Goal: Task Accomplishment & Management: Manage account settings

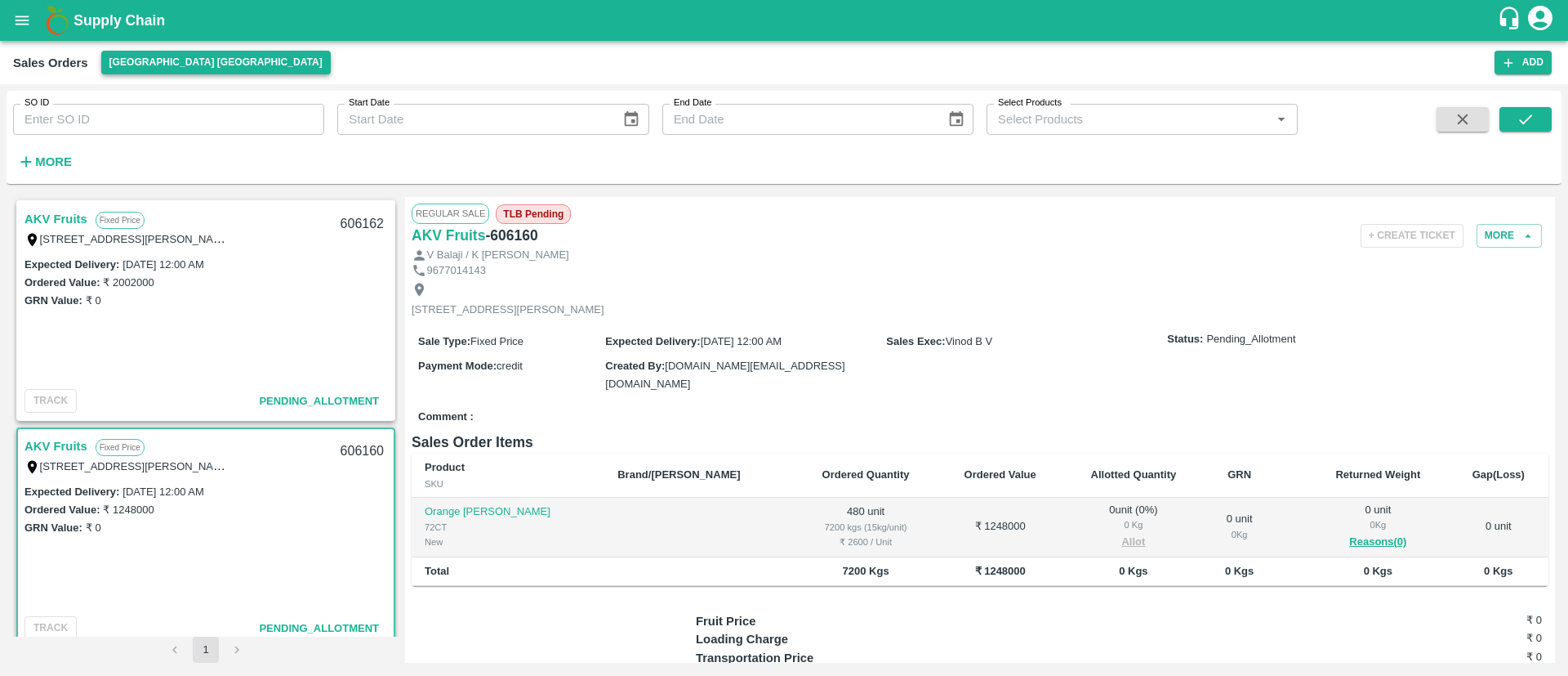
click at [148, 65] on button "[GEOGRAPHIC_DATA] [GEOGRAPHIC_DATA]" at bounding box center [216, 62] width 229 height 23
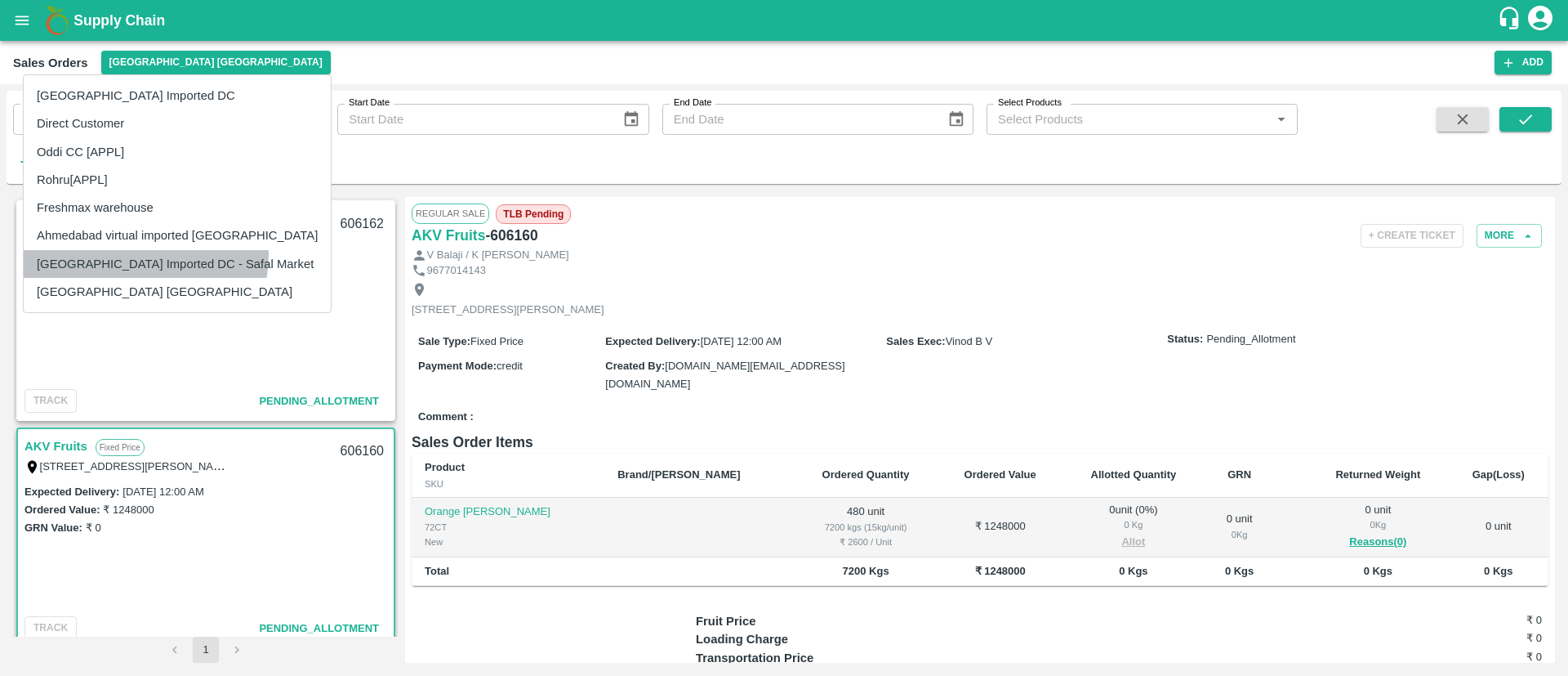
click at [144, 256] on li "[GEOGRAPHIC_DATA] Imported DC - Safal Market" at bounding box center [177, 264] width 307 height 28
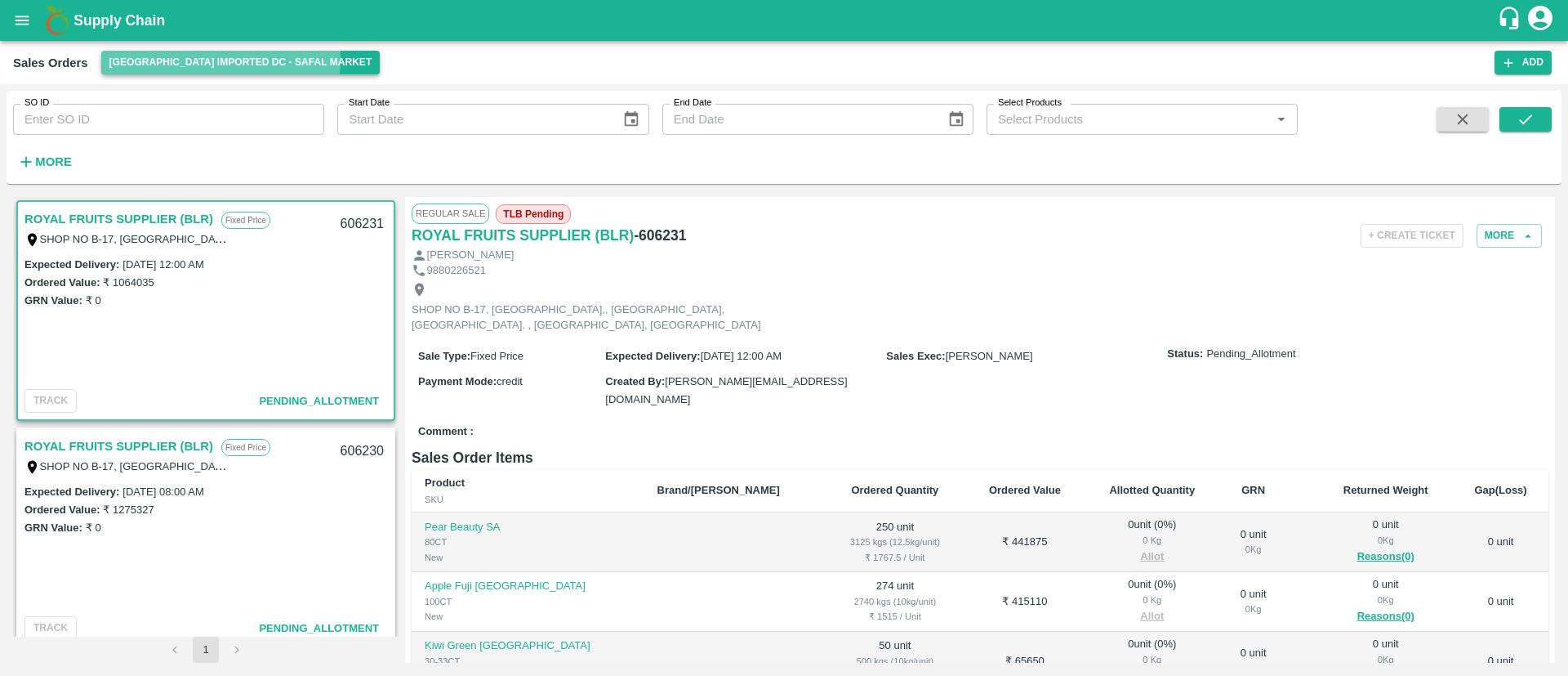
click at [216, 60] on button "[GEOGRAPHIC_DATA] Imported DC - Safal Market" at bounding box center [241, 62] width 280 height 23
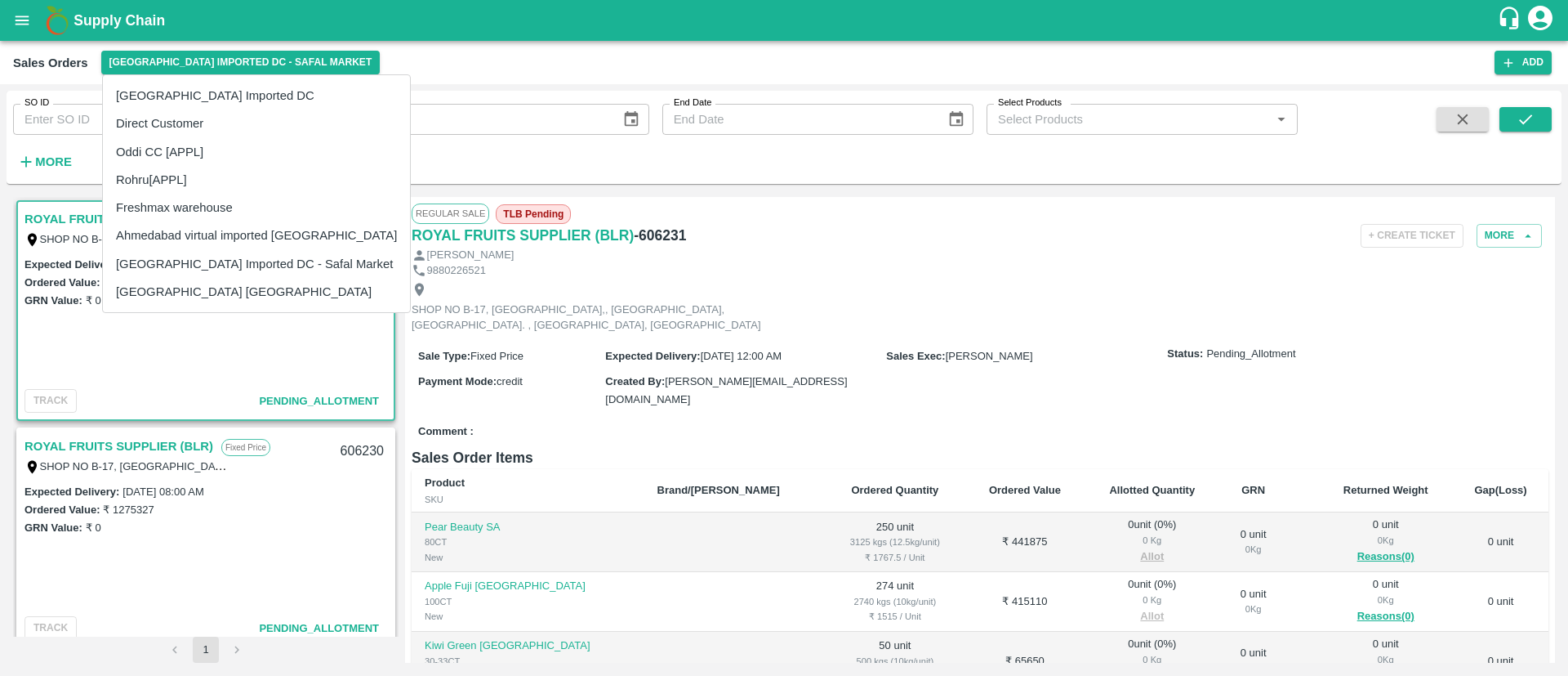
click at [225, 98] on li "[GEOGRAPHIC_DATA] Imported DC" at bounding box center [256, 95] width 307 height 28
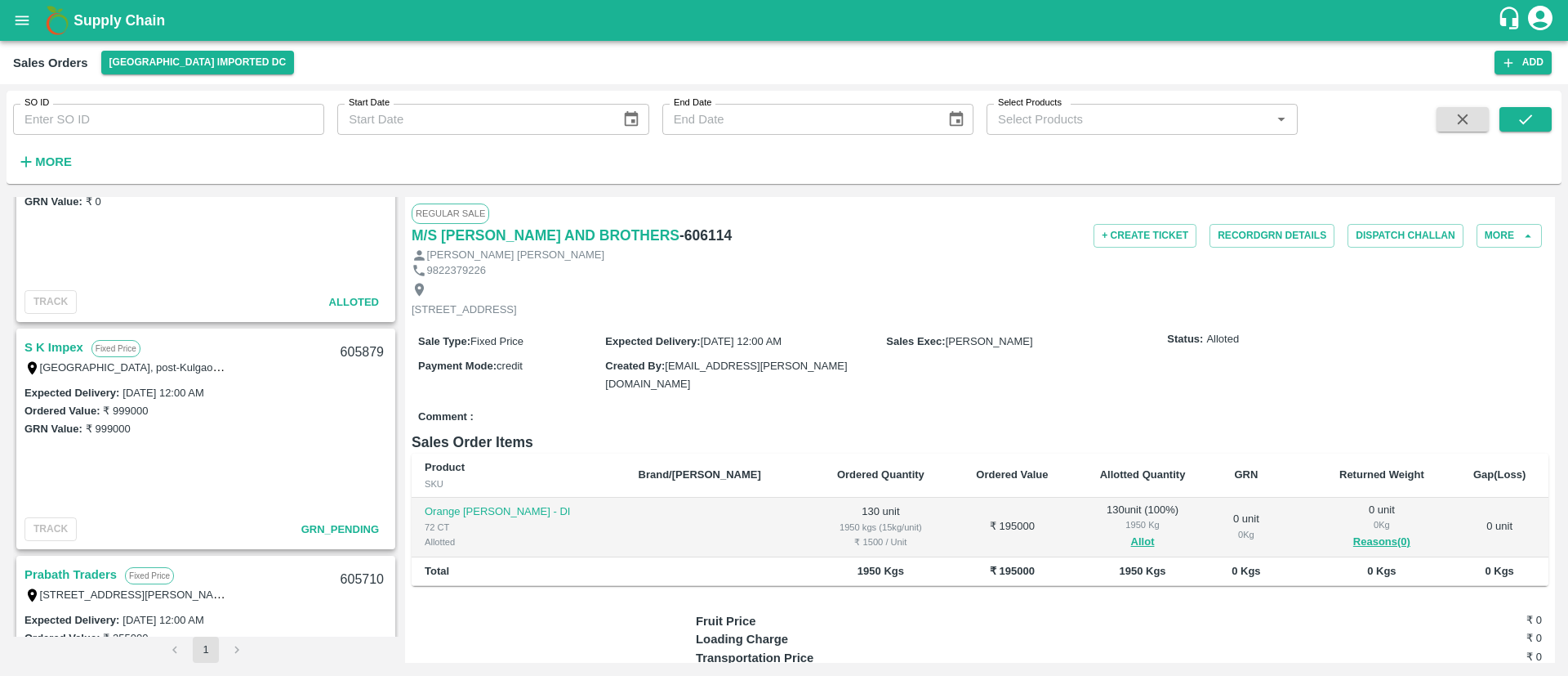
scroll to position [335, 0]
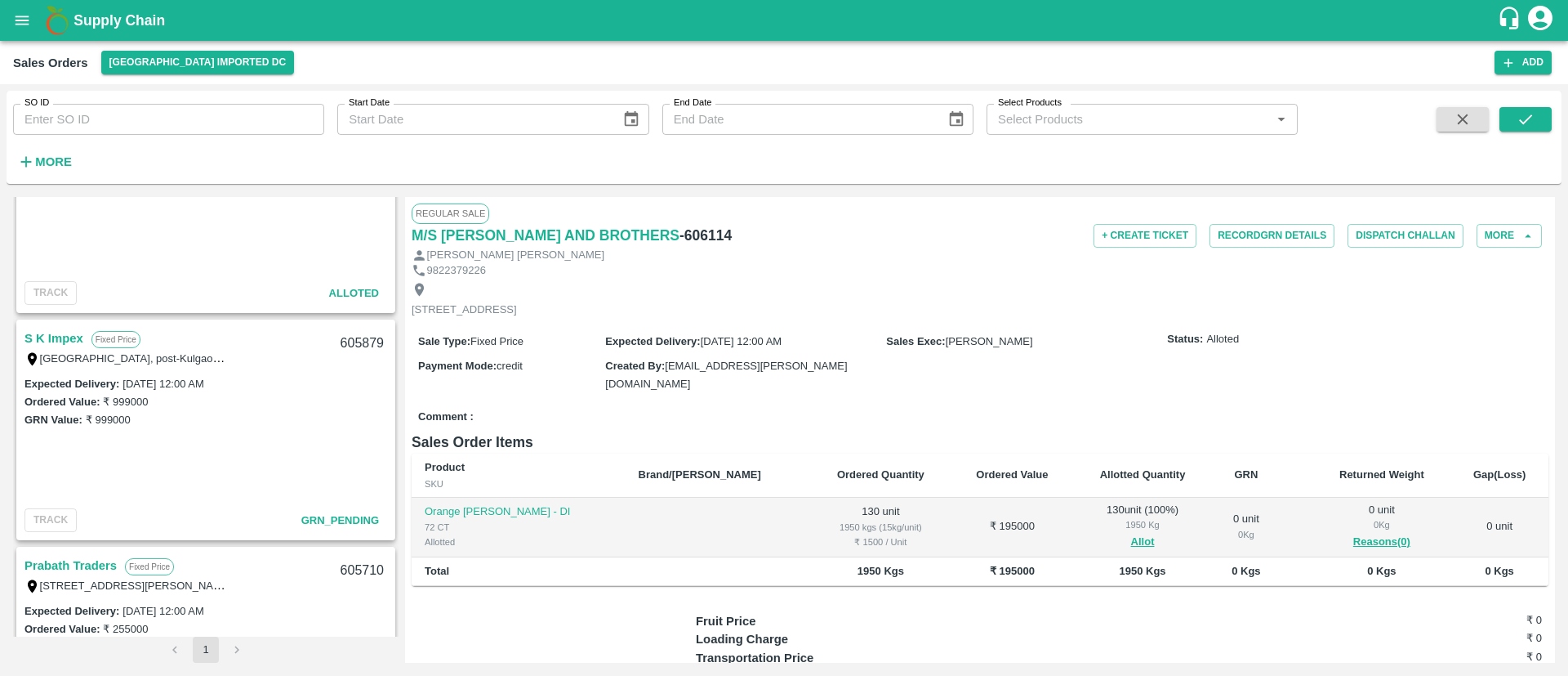
click at [82, 560] on link "Prabath Traders" at bounding box center [70, 566] width 92 height 22
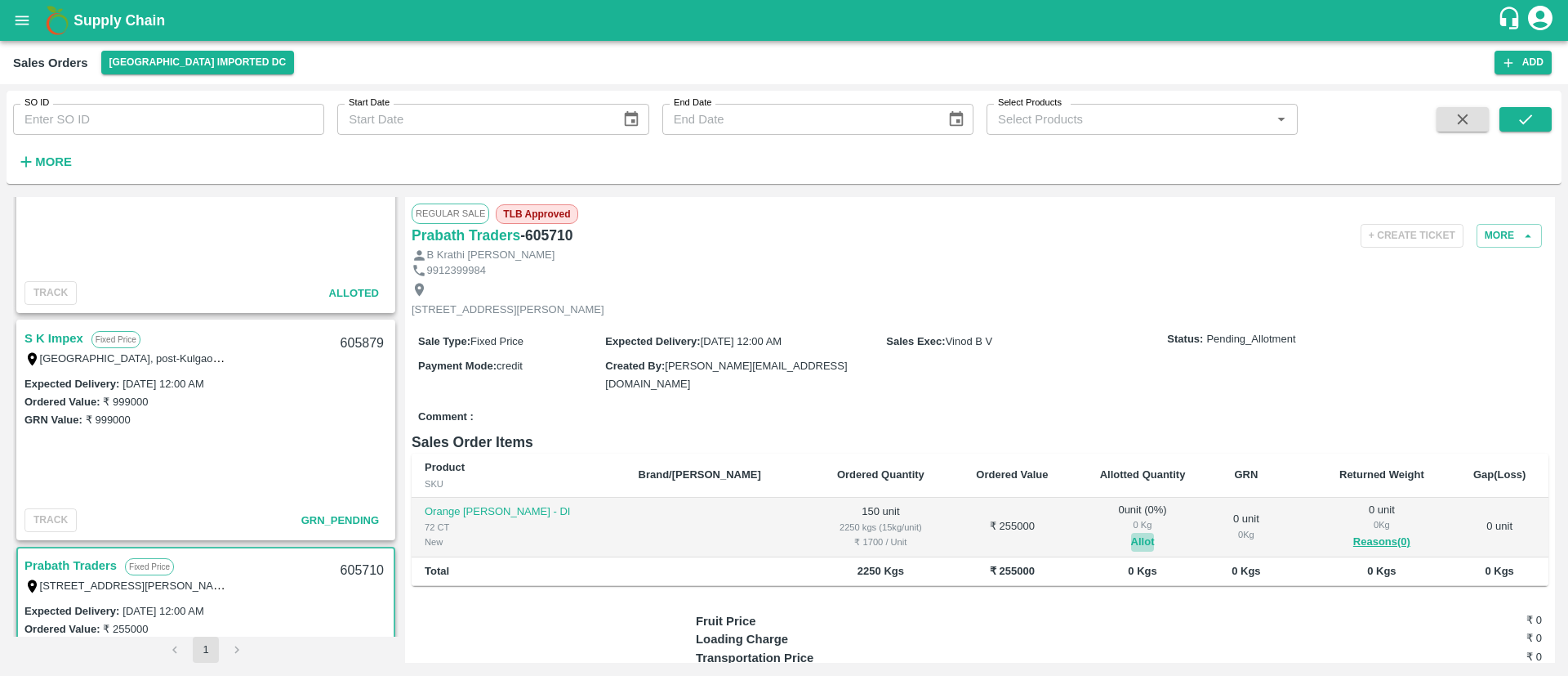
click at [1131, 537] on button "Allot" at bounding box center [1142, 542] width 23 height 19
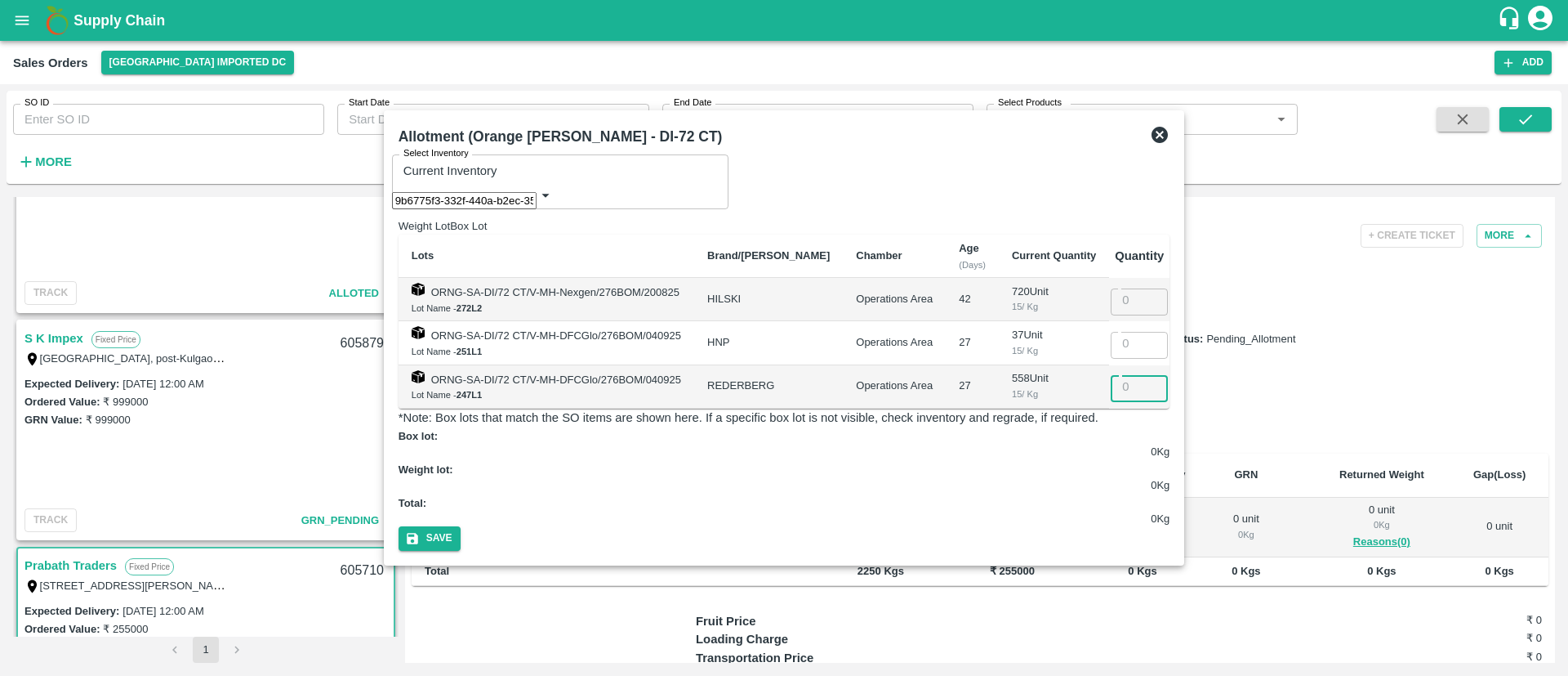
click at [1145, 383] on input "number" at bounding box center [1150, 386] width 80 height 31
type input "150"
click at [461, 526] on button "Save" at bounding box center [429, 538] width 62 height 23
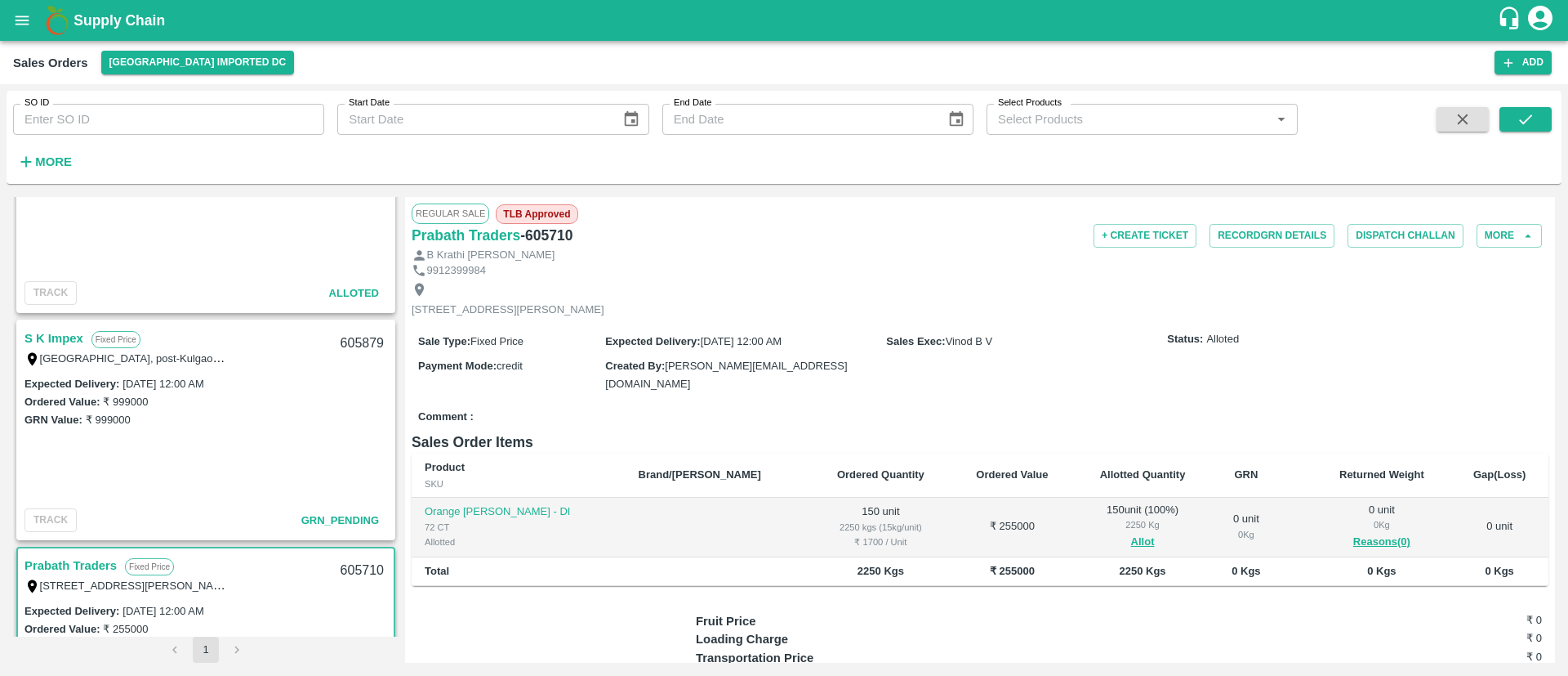
click at [562, 232] on h6 "- 605710" at bounding box center [546, 236] width 52 height 23
copy h6 "605710"
click at [1042, 405] on div "Comment :" at bounding box center [979, 417] width 1136 height 29
click at [32, 27] on button "open drawer" at bounding box center [22, 21] width 38 height 38
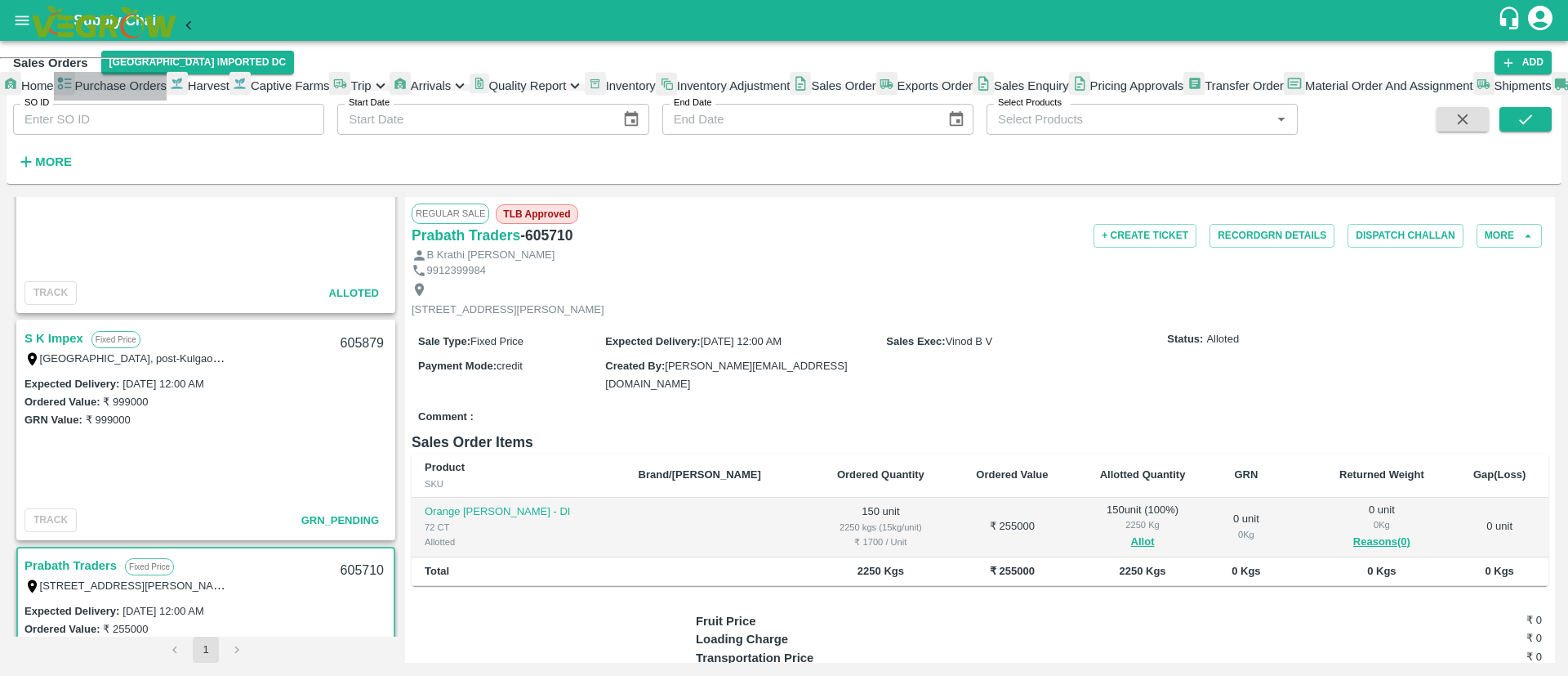
click at [124, 92] on span "Purchase Orders" at bounding box center [121, 85] width 91 height 13
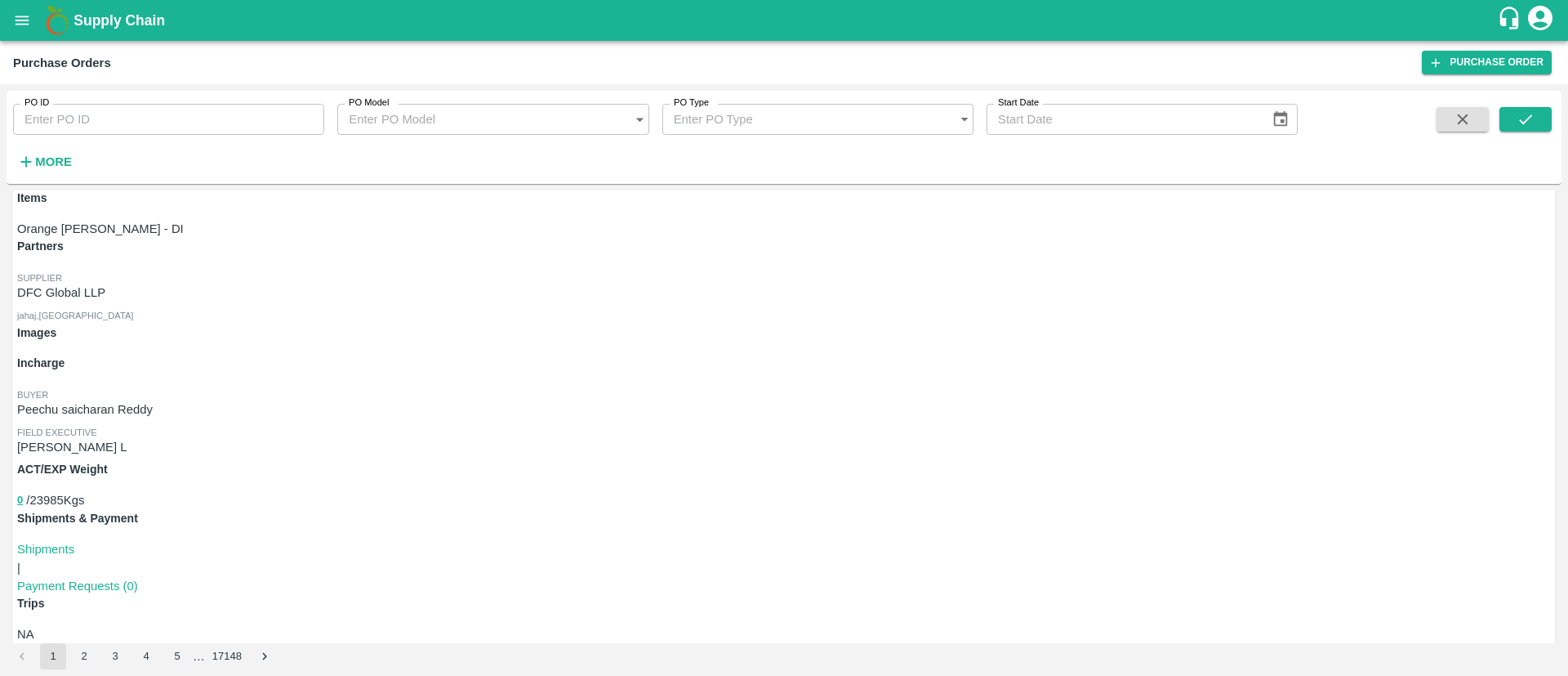
scroll to position [123, 0]
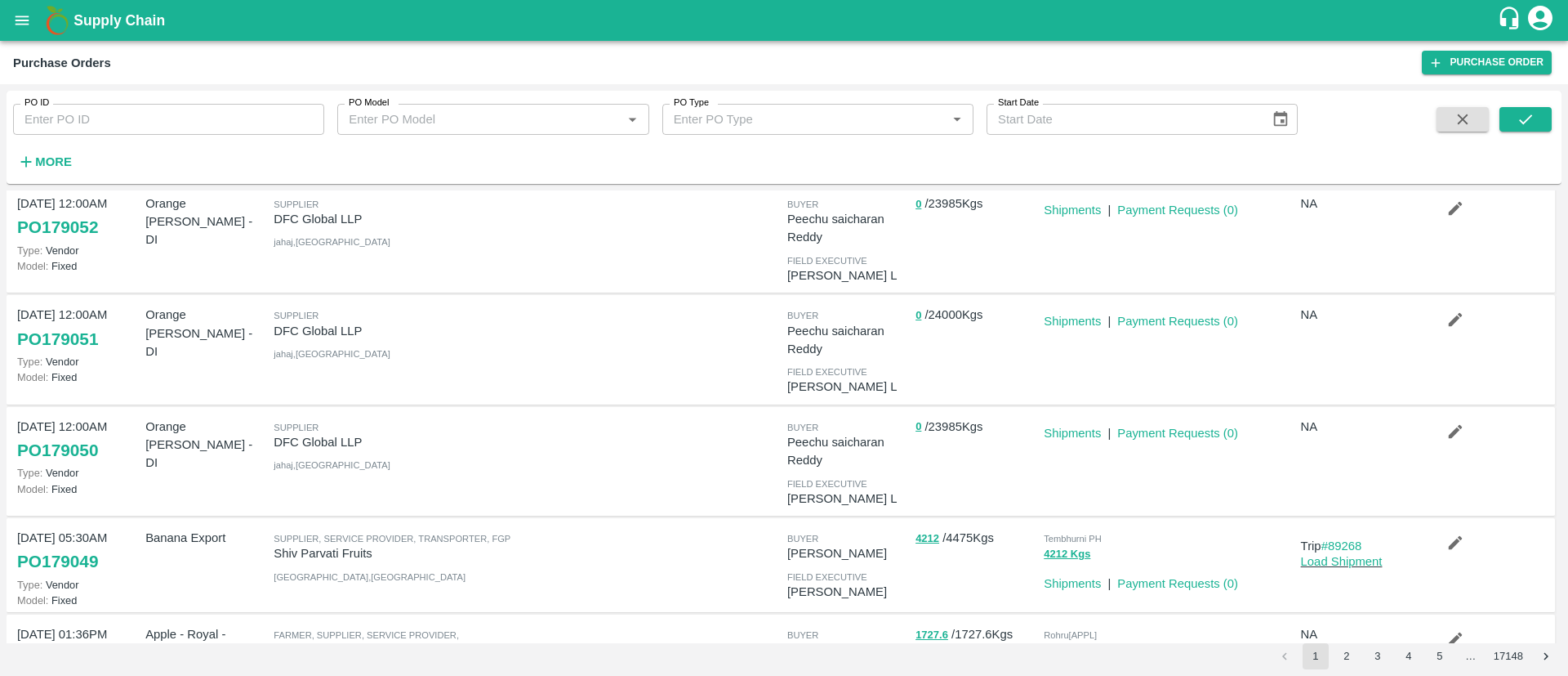
scroll to position [150, 0]
click at [1062, 430] on link "Shipments" at bounding box center [1073, 432] width 57 height 13
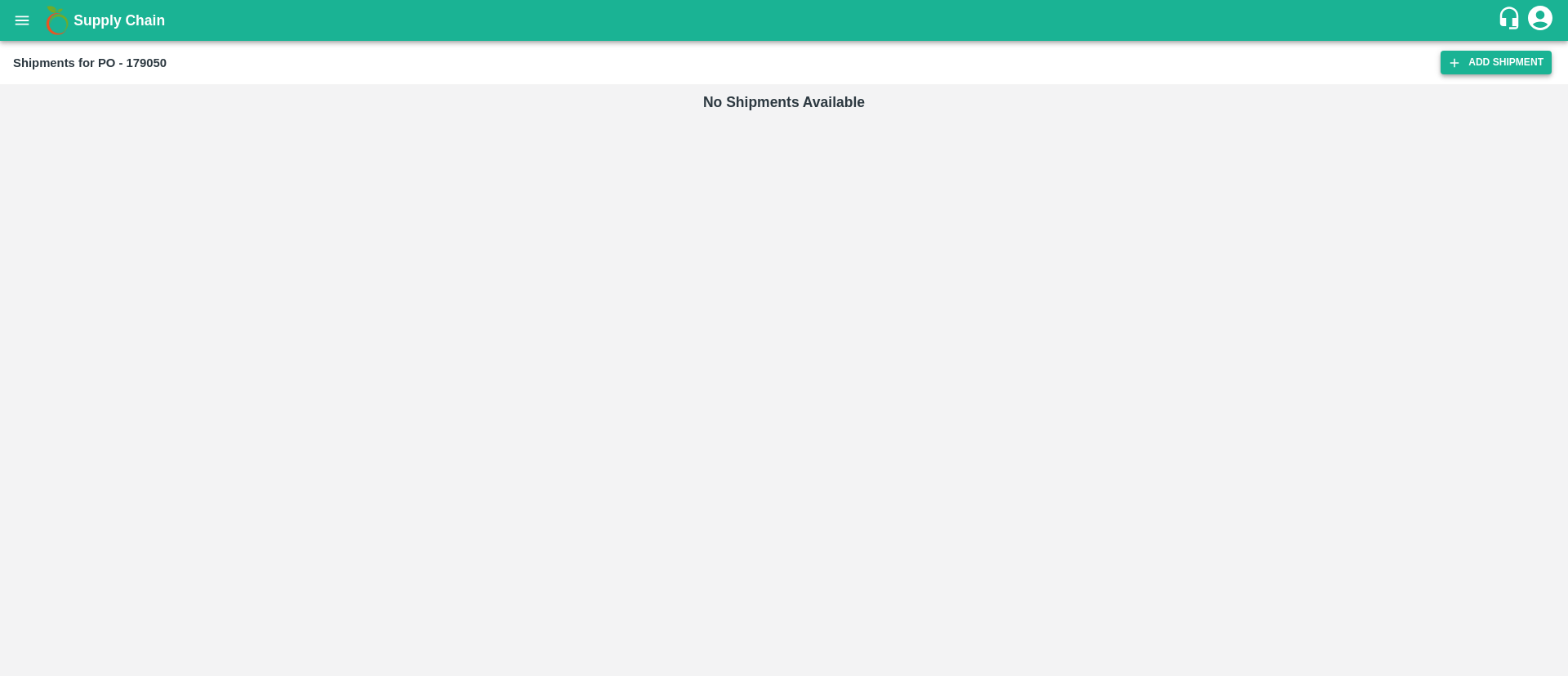
click at [1512, 55] on link "Add Shipment" at bounding box center [1495, 62] width 111 height 23
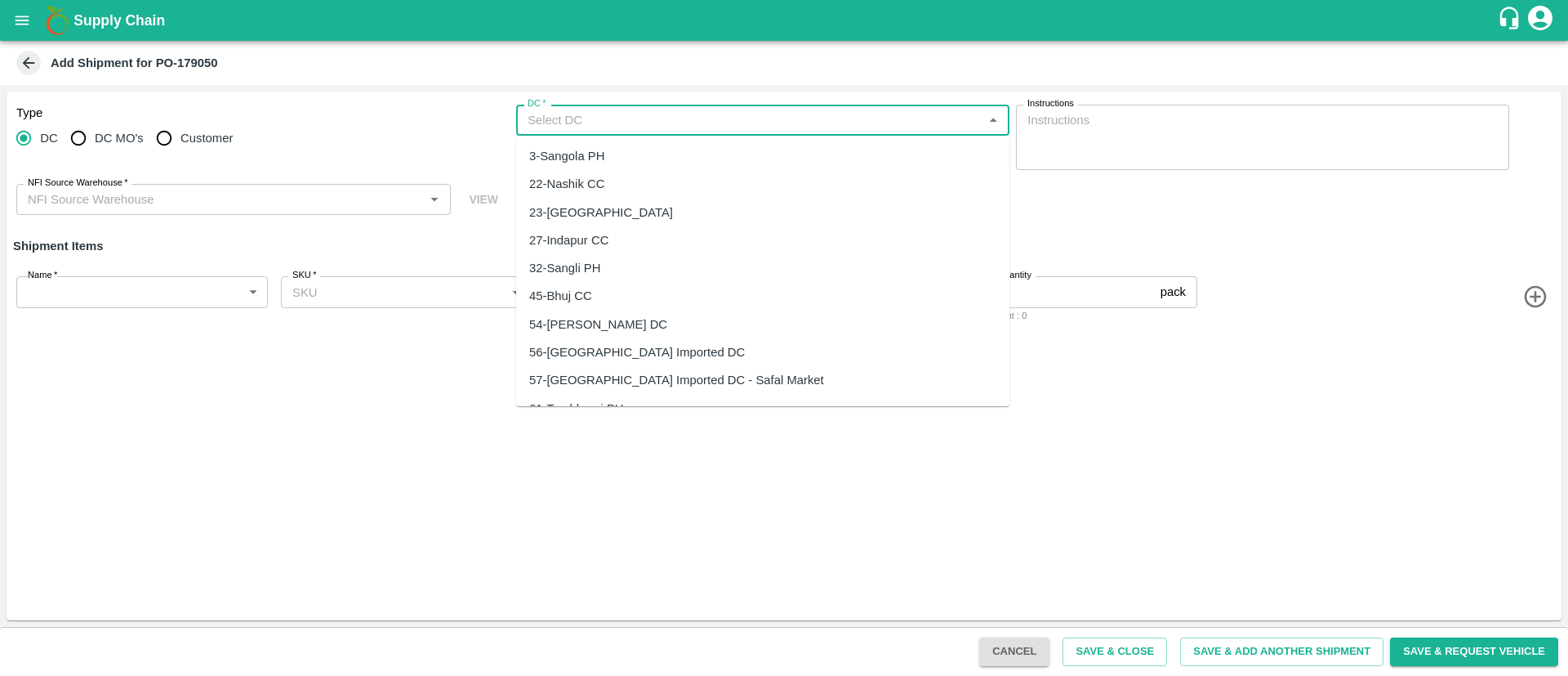
click at [668, 115] on input "DC   *" at bounding box center [748, 120] width 456 height 22
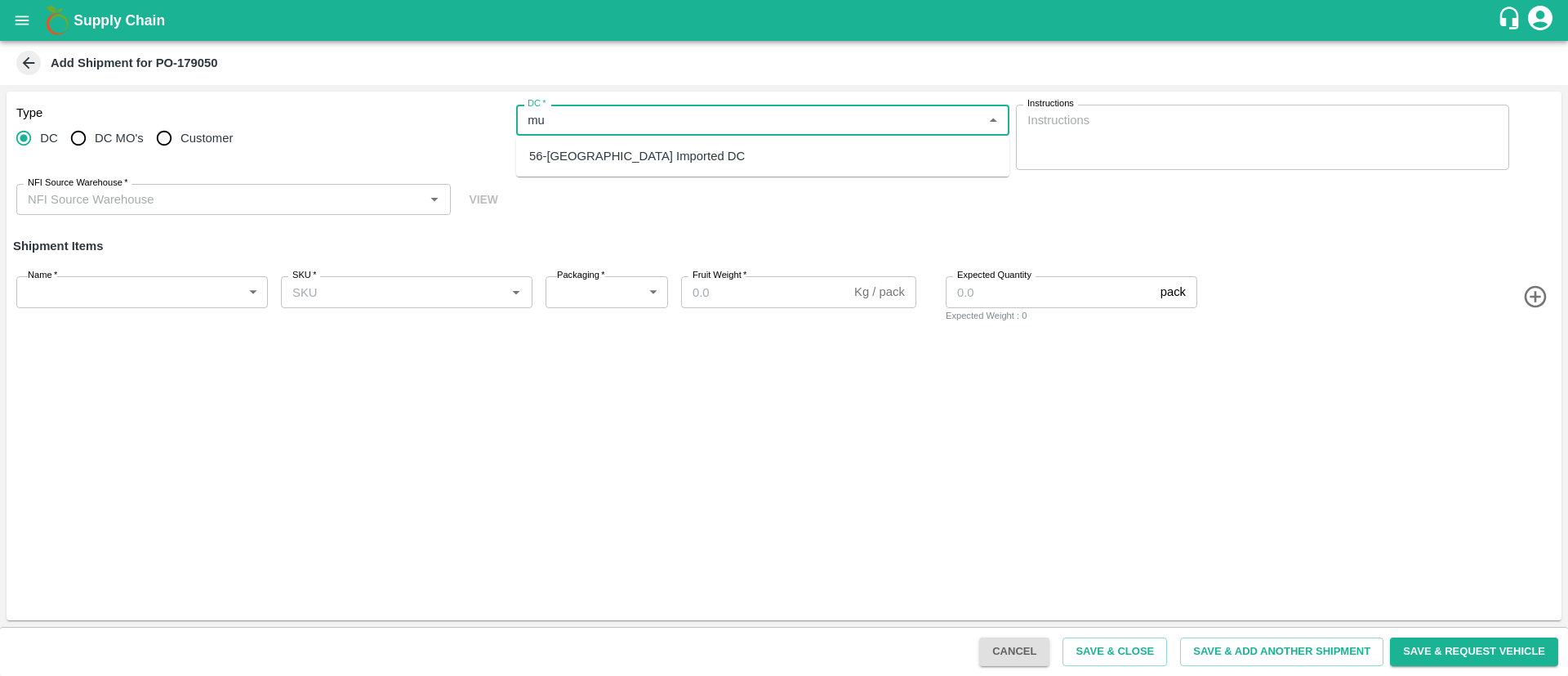
click at [656, 154] on div "56-Mumbai Imported DC" at bounding box center [636, 156] width 216 height 18
type input "56-Mumbai Imported DC"
click at [178, 196] on input "NFI Source Warehouse   *" at bounding box center [220, 199] width 398 height 22
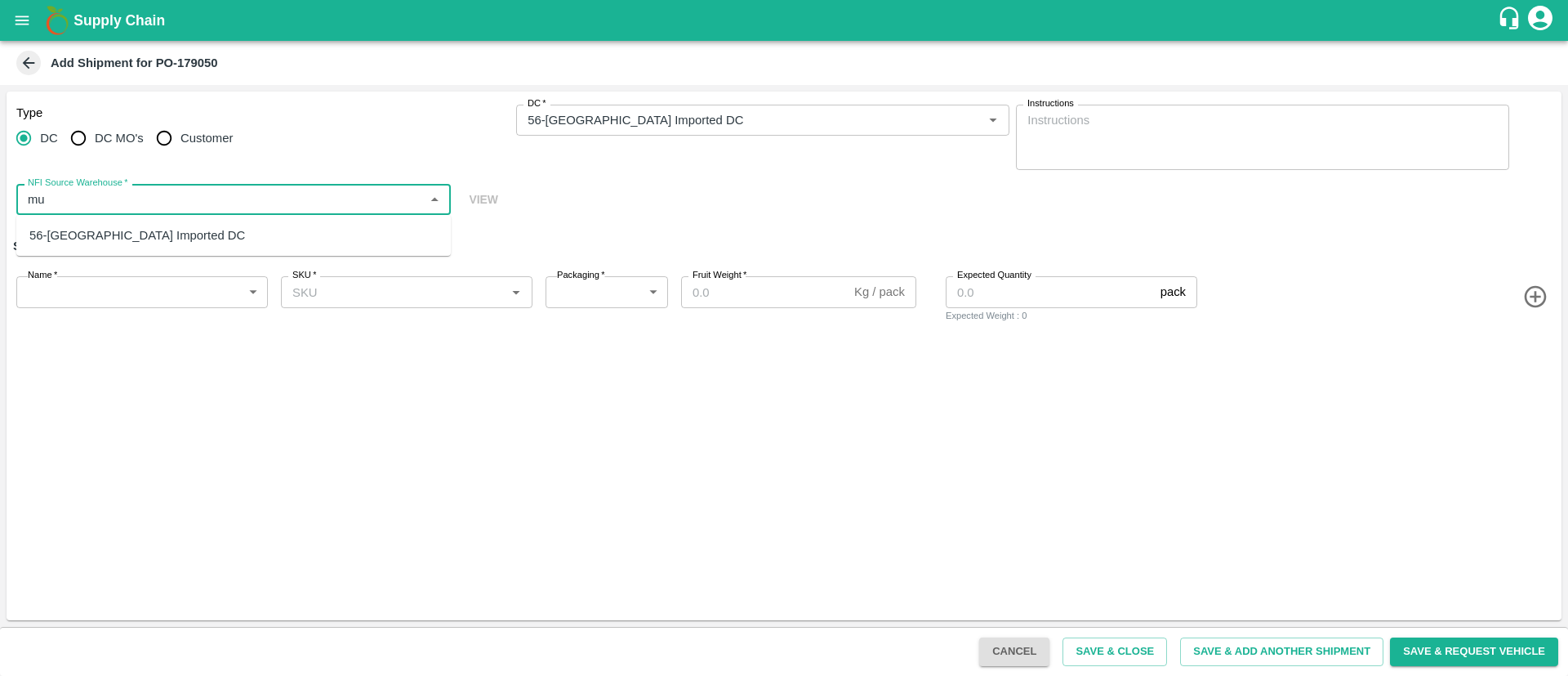
click at [168, 235] on div "56-Mumbai Imported DC" at bounding box center [233, 235] width 435 height 28
type input "56-Mumbai Imported DC"
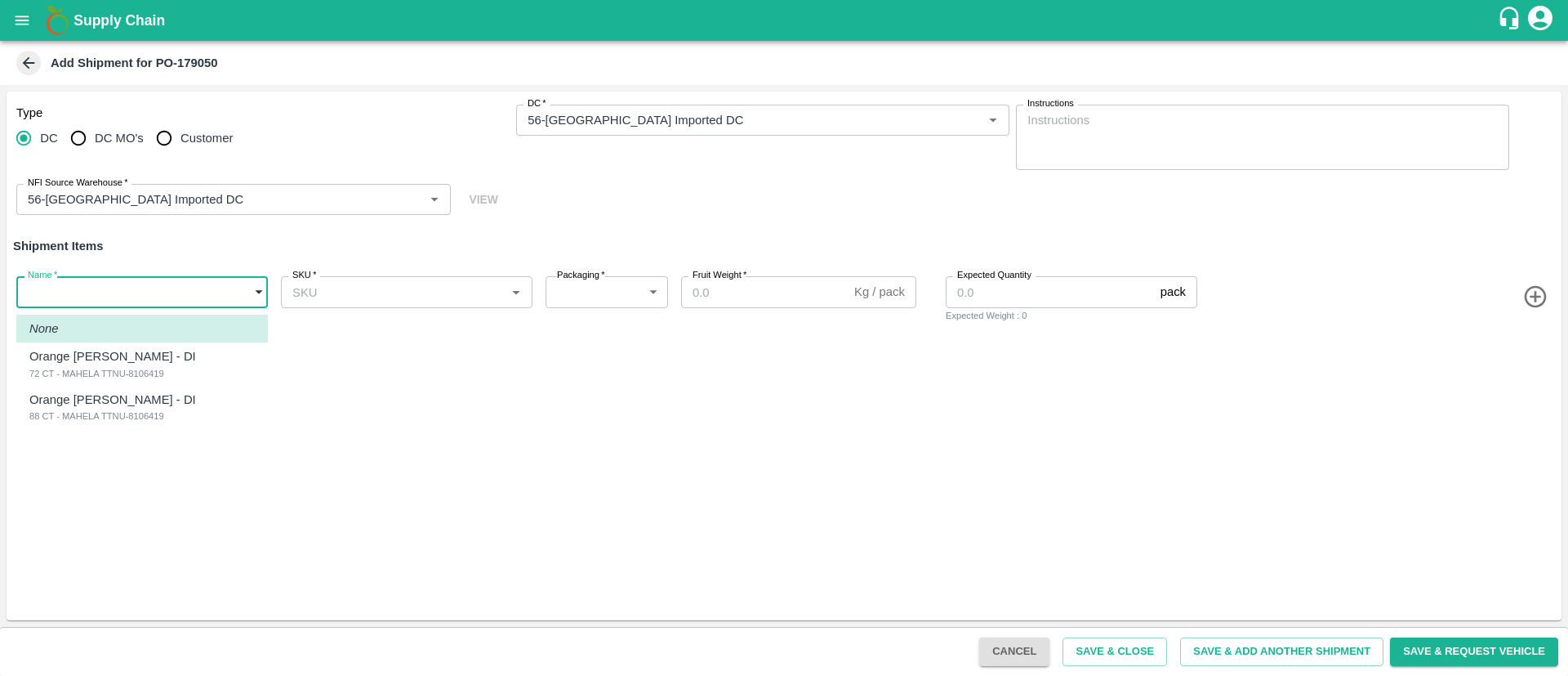
click at [160, 295] on body "Supply Chain Add Shipment for PO-179050 Type DC DC MO's Customer DC   * DC   * …" at bounding box center [784, 338] width 1568 height 676
click at [178, 369] on div "Orange Valencia SA - DI 72 CT - MAHELA TTNU-8106419" at bounding box center [116, 363] width 175 height 33
type input "2087924"
type input "276"
type input "15"
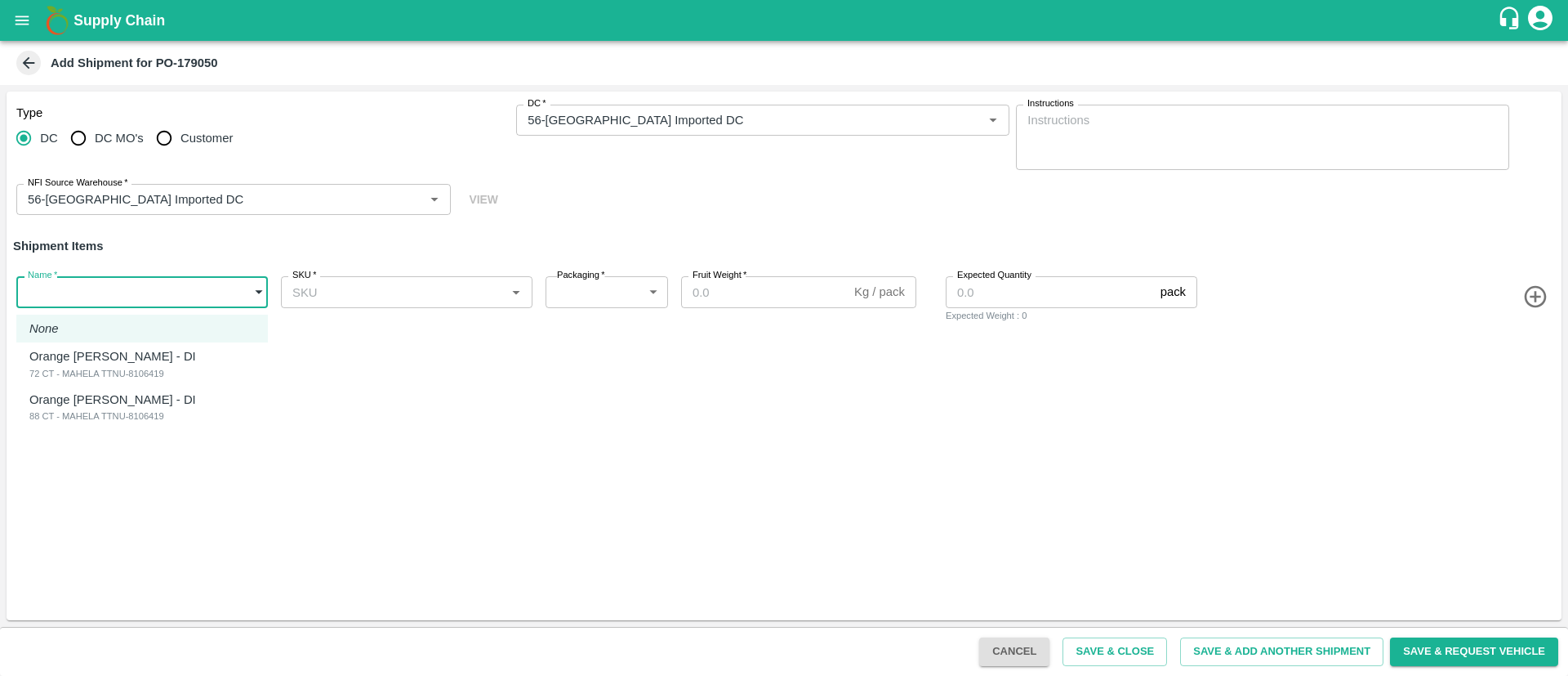
type input "799"
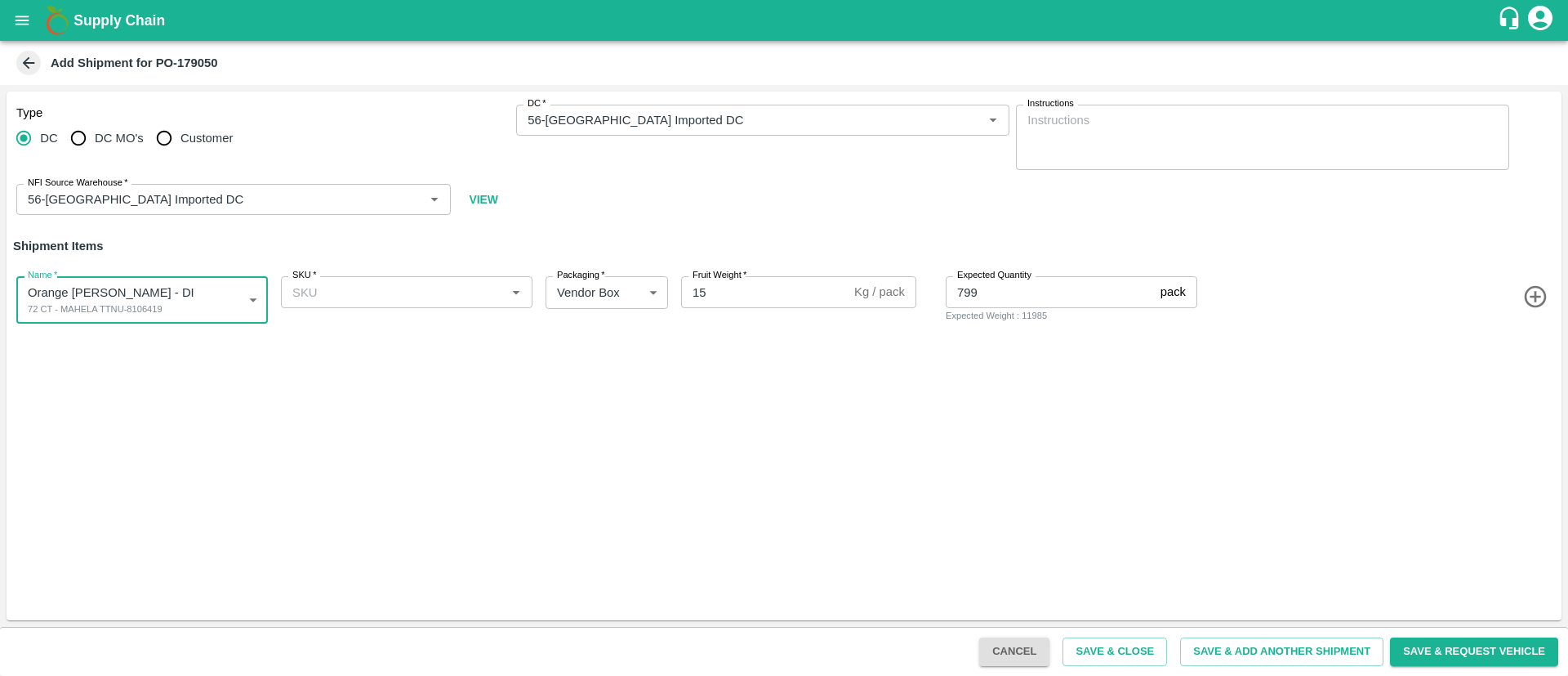
click at [398, 290] on input "SKU   *" at bounding box center [393, 291] width 215 height 22
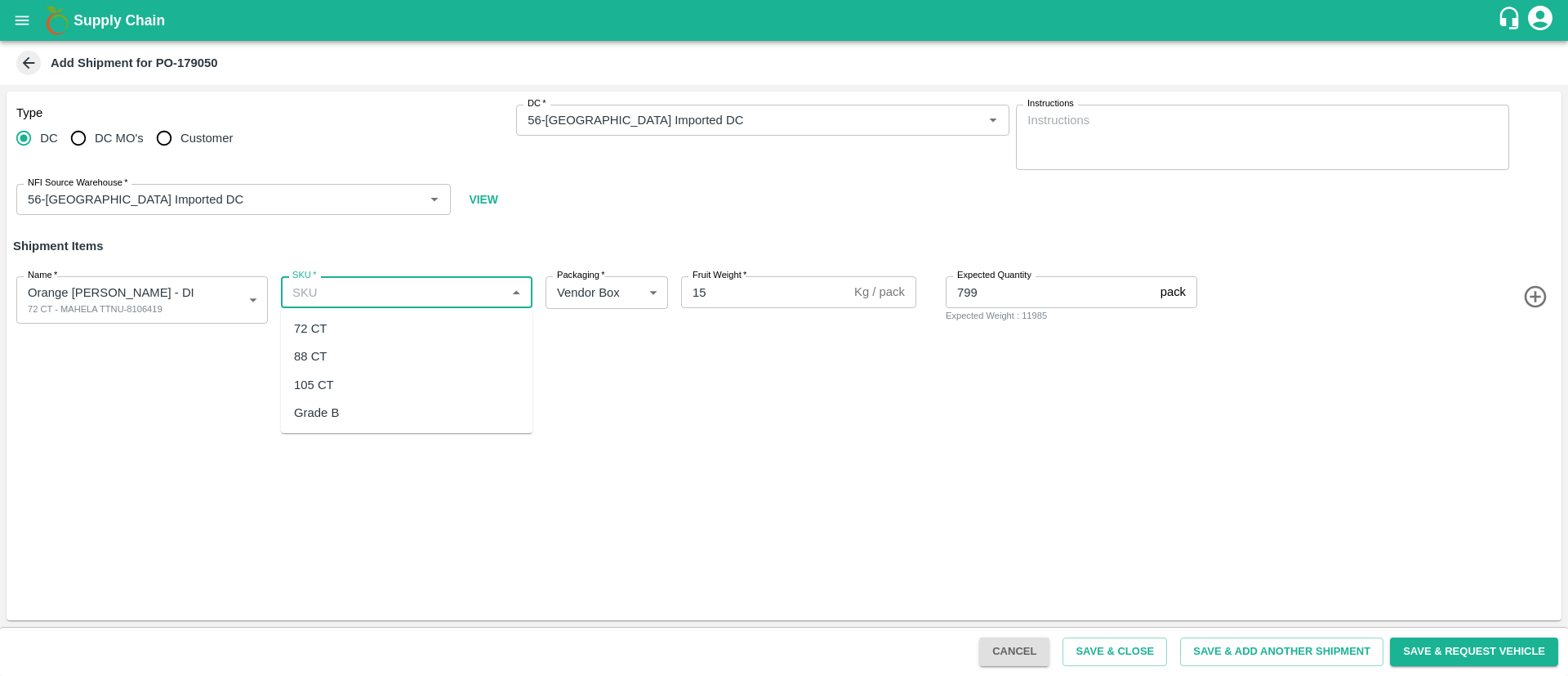
click at [377, 334] on div "72 CT" at bounding box center [406, 328] width 252 height 28
type input "72 CT"
click at [989, 294] on input "799" at bounding box center [1049, 291] width 208 height 31
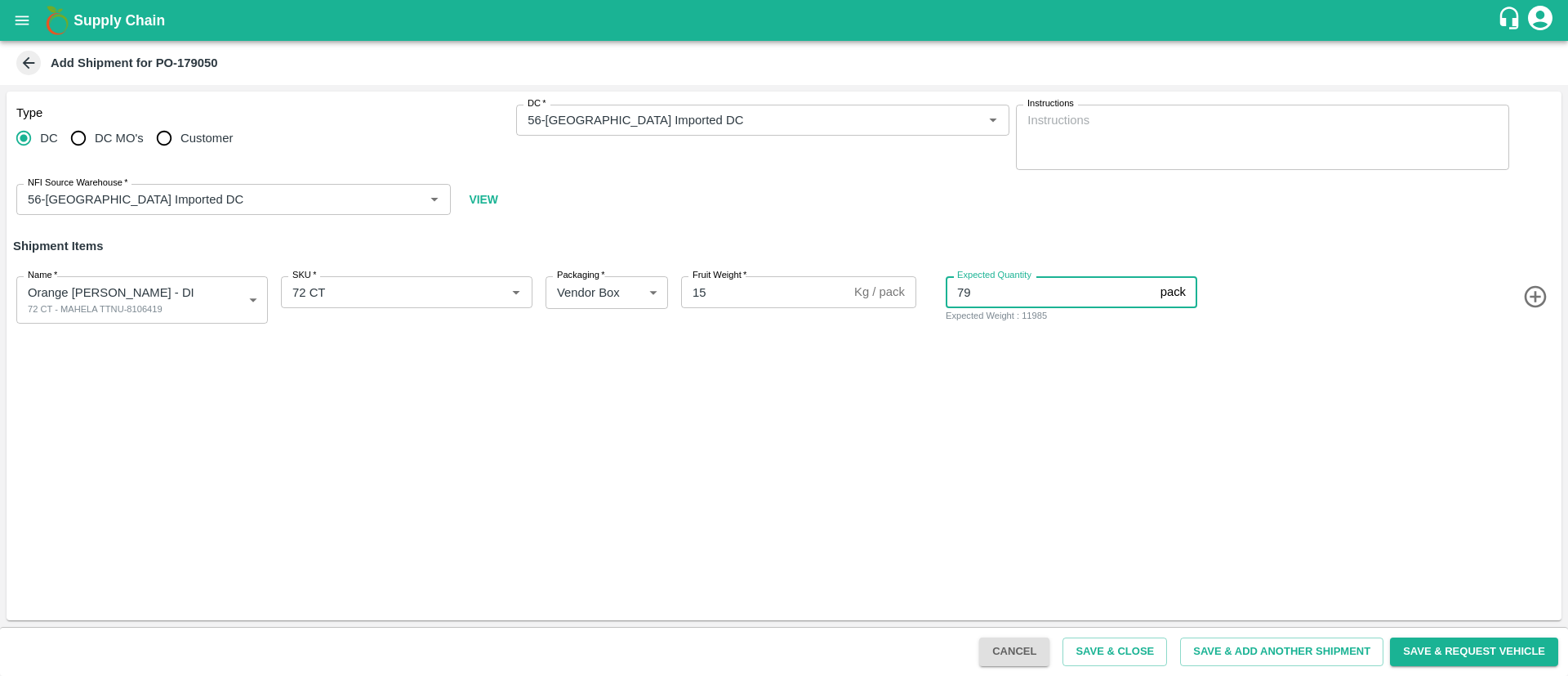
type input "7"
type input "800"
click at [1533, 298] on icon "button" at bounding box center [1534, 297] width 22 height 22
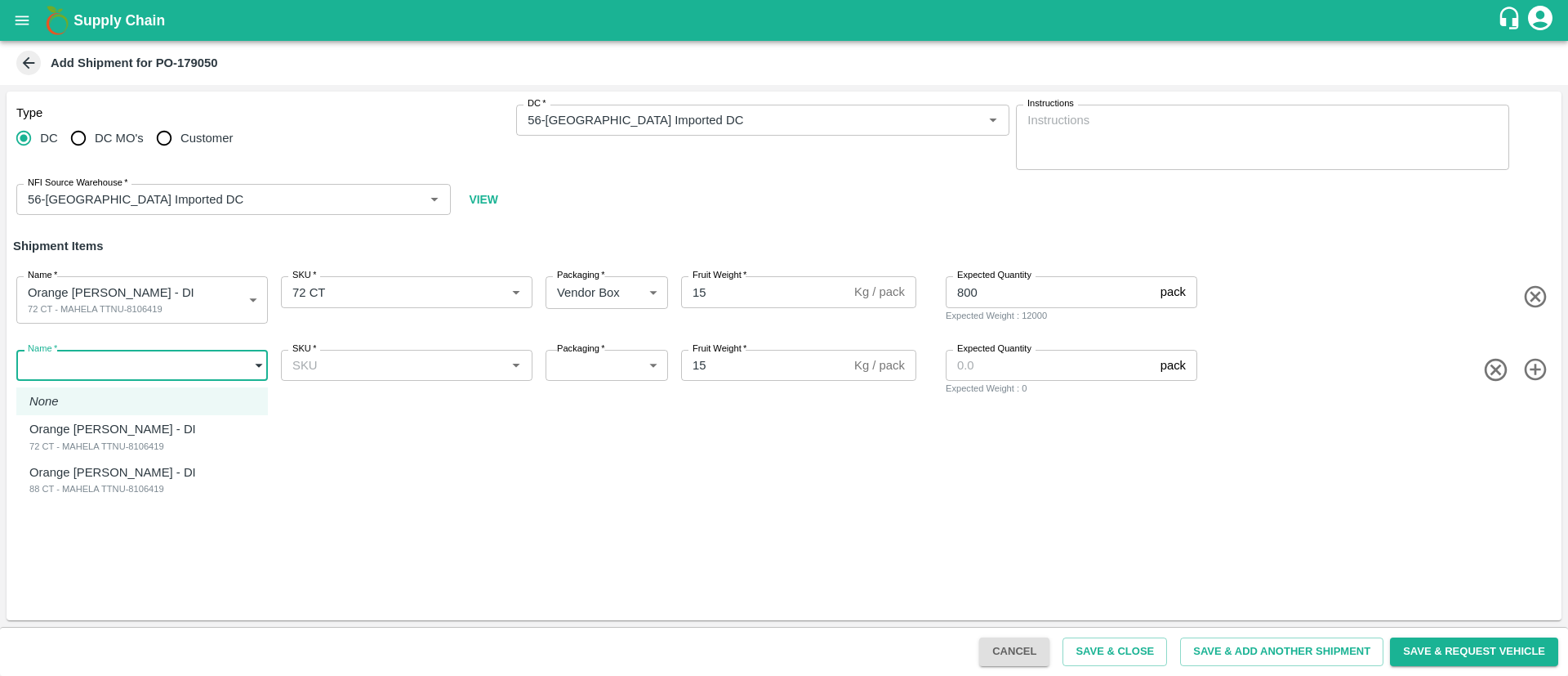
click at [92, 350] on body "Supply Chain Add Shipment for PO-179050 Type DC DC MO's Customer DC   * DC   * …" at bounding box center [784, 338] width 1568 height 676
drag, startPoint x: 129, startPoint y: 469, endPoint x: 146, endPoint y: 461, distance: 18.8
click at [130, 470] on p "Orange [PERSON_NAME] - DI" at bounding box center [113, 472] width 167 height 18
type input "2087925"
type input "276"
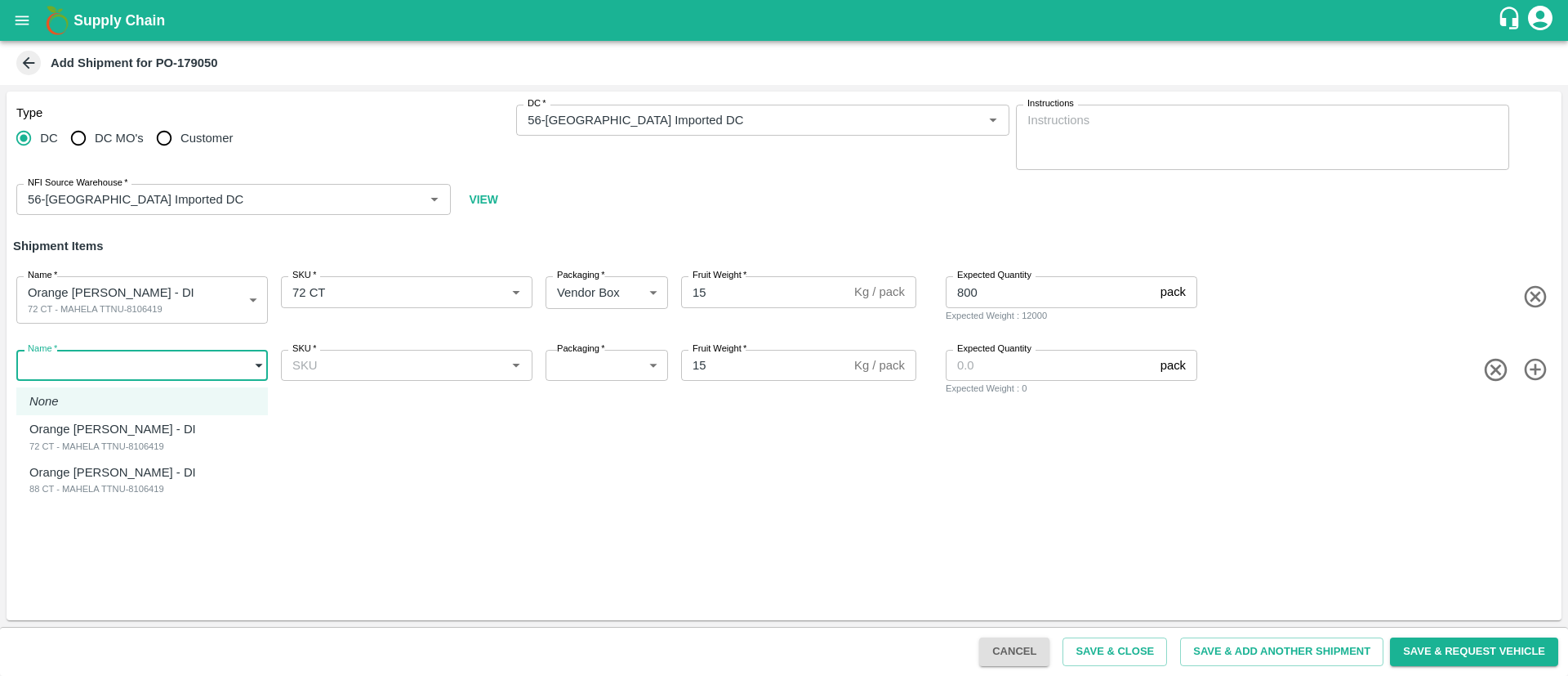
type input "800"
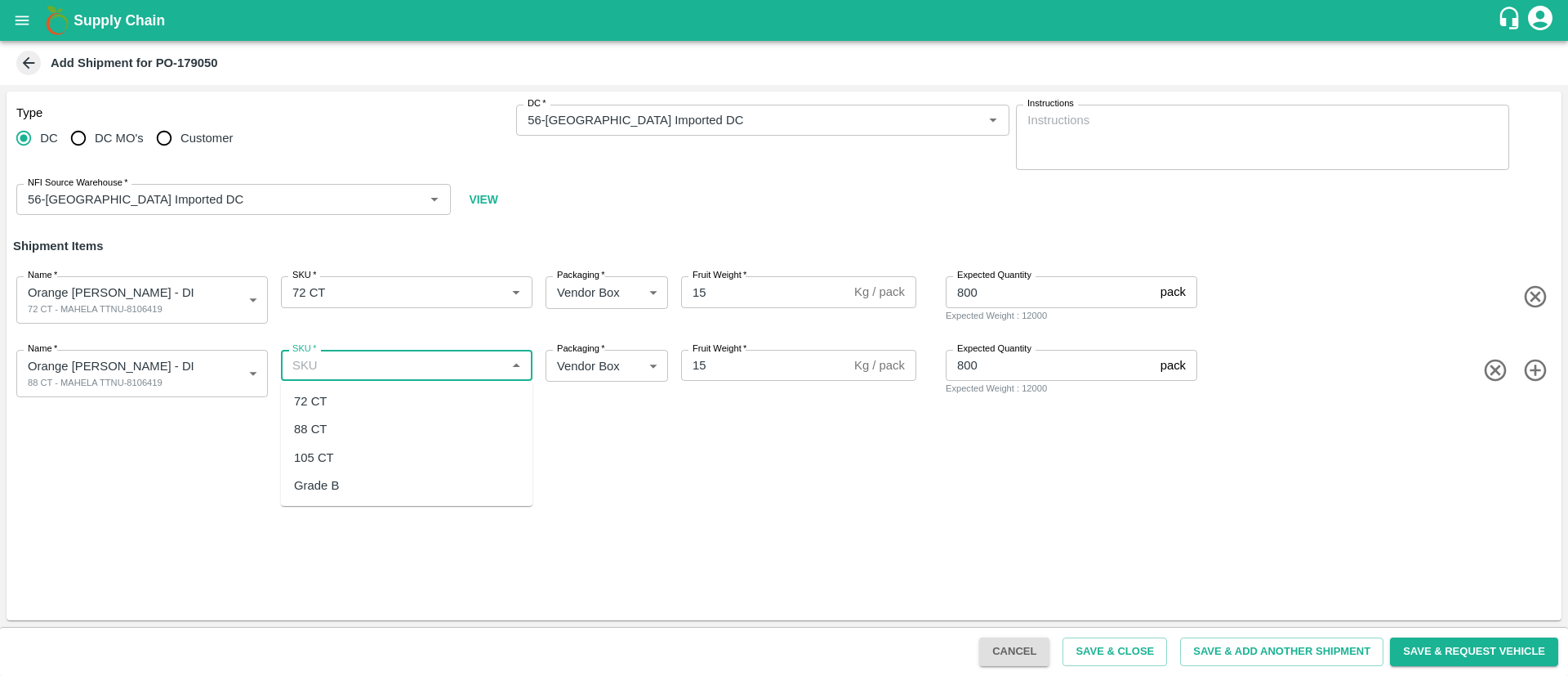
click at [413, 360] on input "SKU   *" at bounding box center [393, 365] width 215 height 22
click at [372, 422] on div "88 CT" at bounding box center [406, 429] width 252 height 28
type input "88 CT"
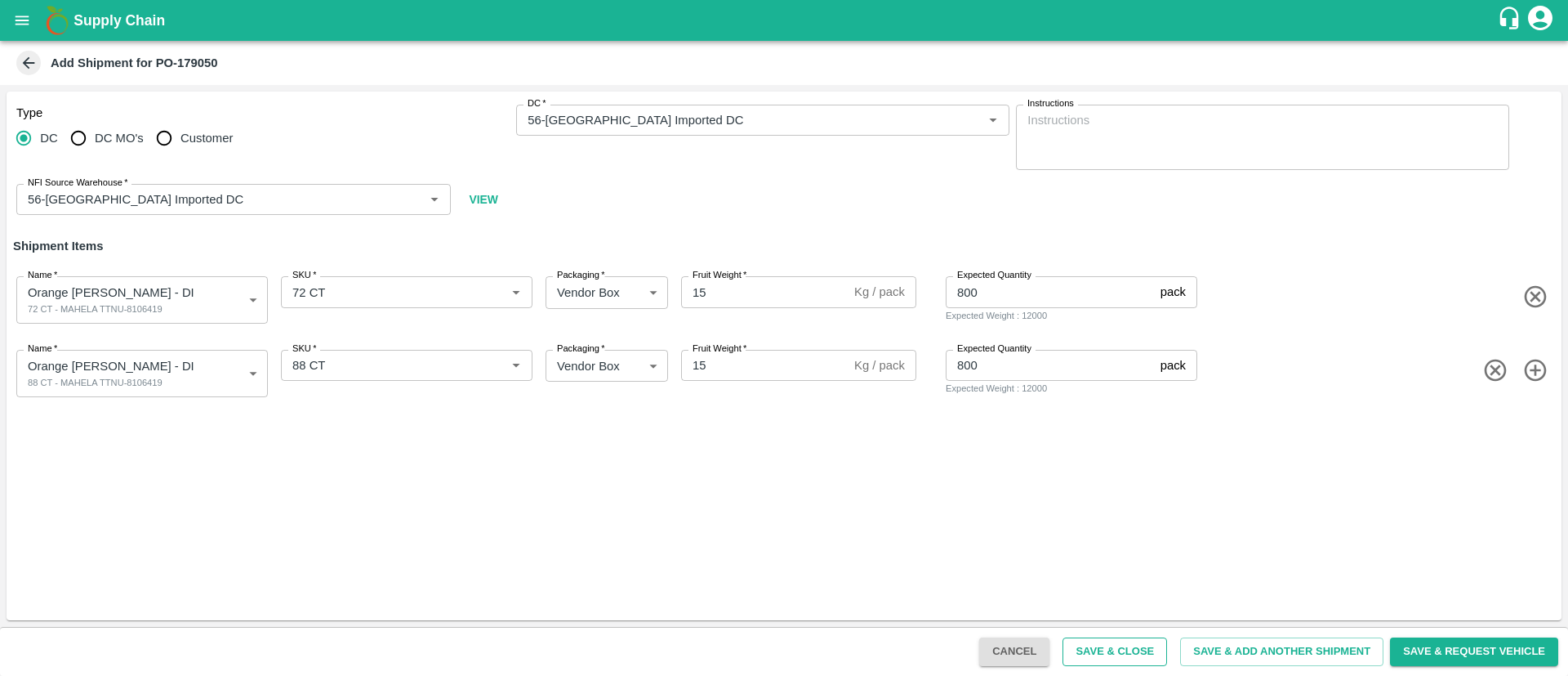
click at [1130, 651] on button "Save & Close" at bounding box center [1114, 652] width 105 height 29
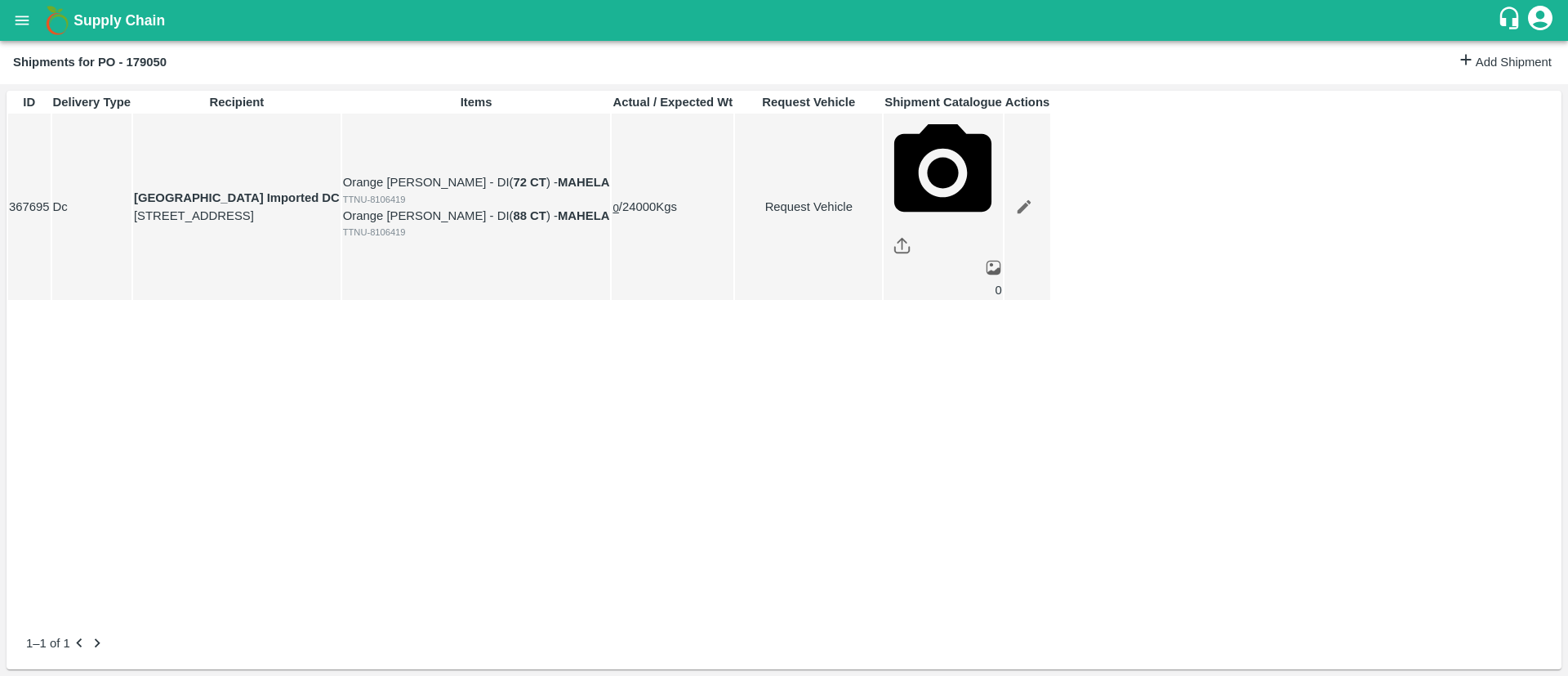
click at [22, 13] on icon "open drawer" at bounding box center [22, 21] width 18 height 18
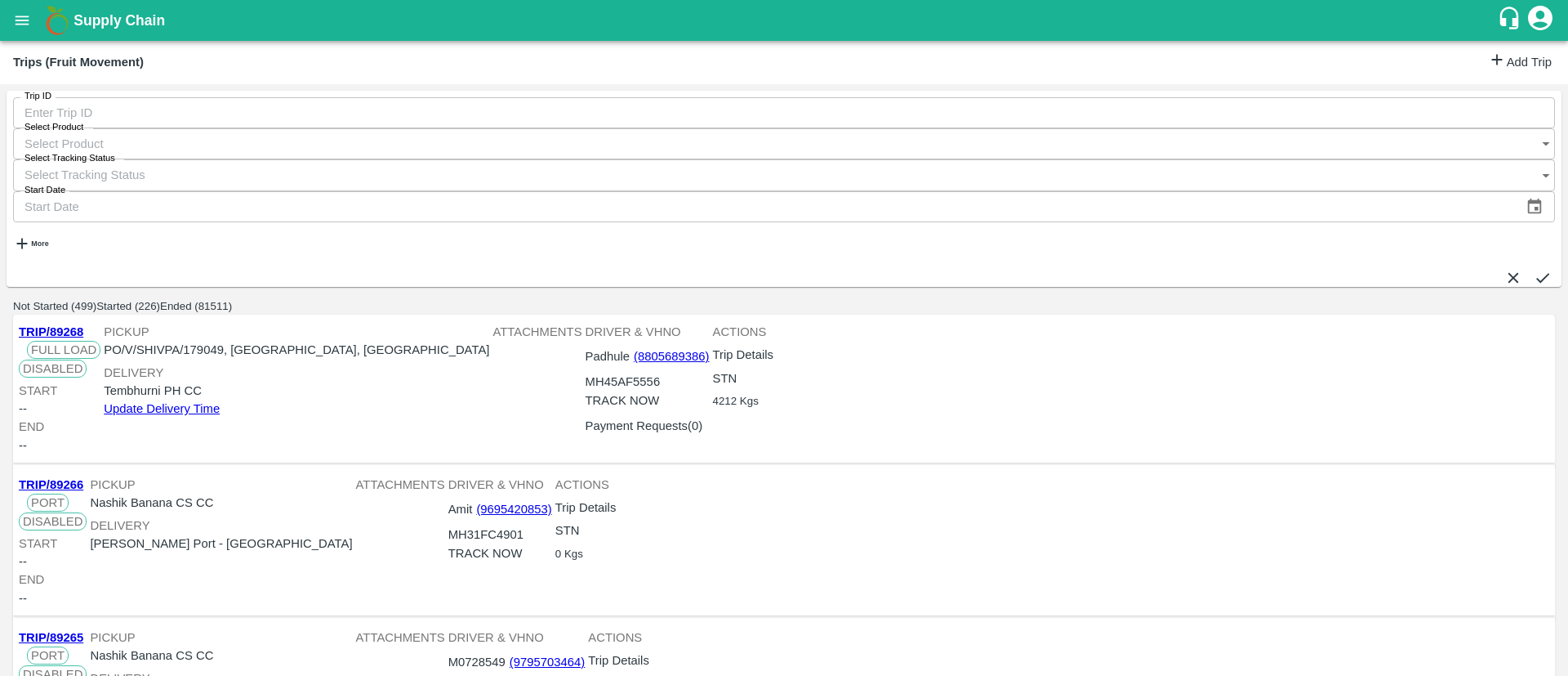
click at [1524, 59] on link "Add Trip" at bounding box center [1519, 62] width 64 height 23
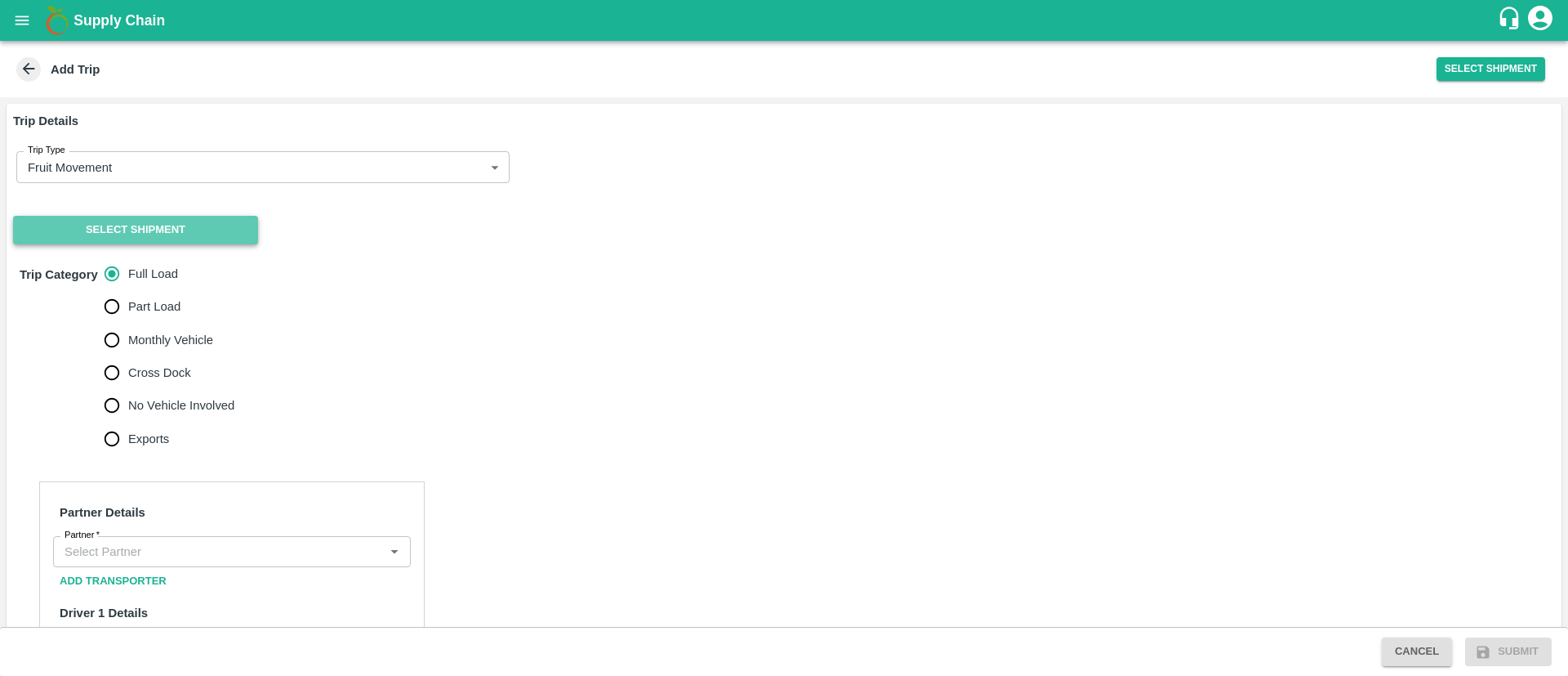
click at [184, 223] on button "Select Shipment" at bounding box center [135, 230] width 245 height 29
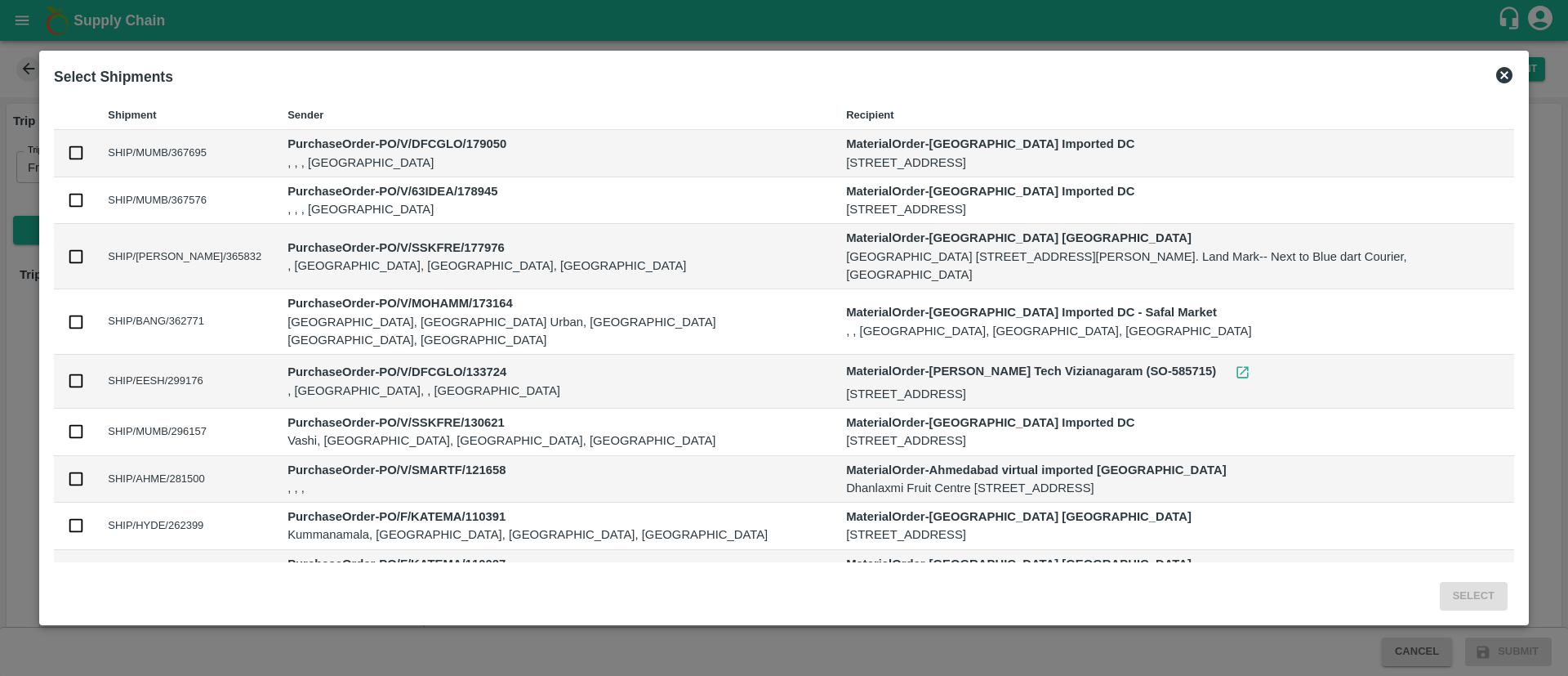
click at [85, 151] on input "checkbox" at bounding box center [76, 152] width 18 height 18
checkbox input "true"
click at [1439, 592] on button "Select" at bounding box center [1473, 596] width 68 height 29
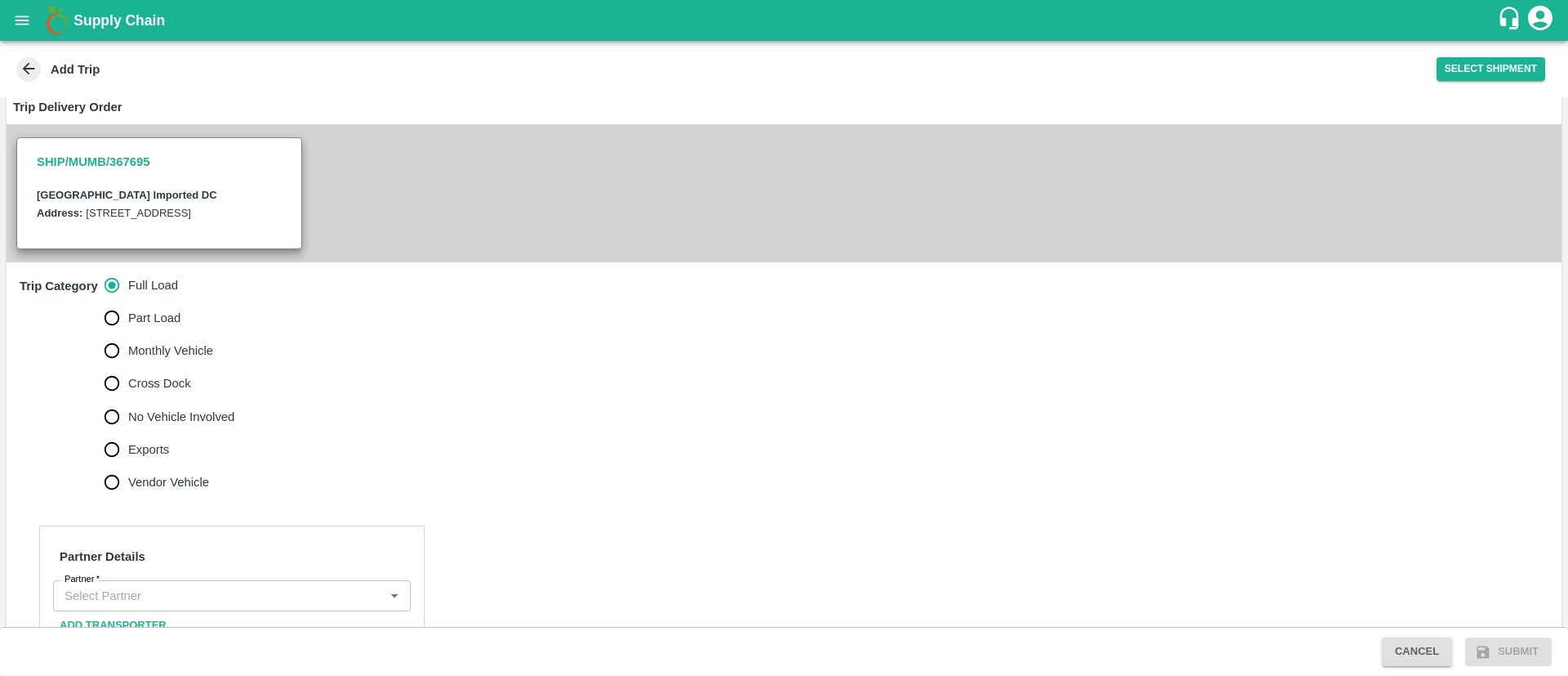
scroll to position [293, 0]
click at [144, 424] on span "No Vehicle Involved" at bounding box center [181, 415] width 106 height 18
click at [128, 431] on input "No Vehicle Involved" at bounding box center [112, 415] width 32 height 32
radio input "true"
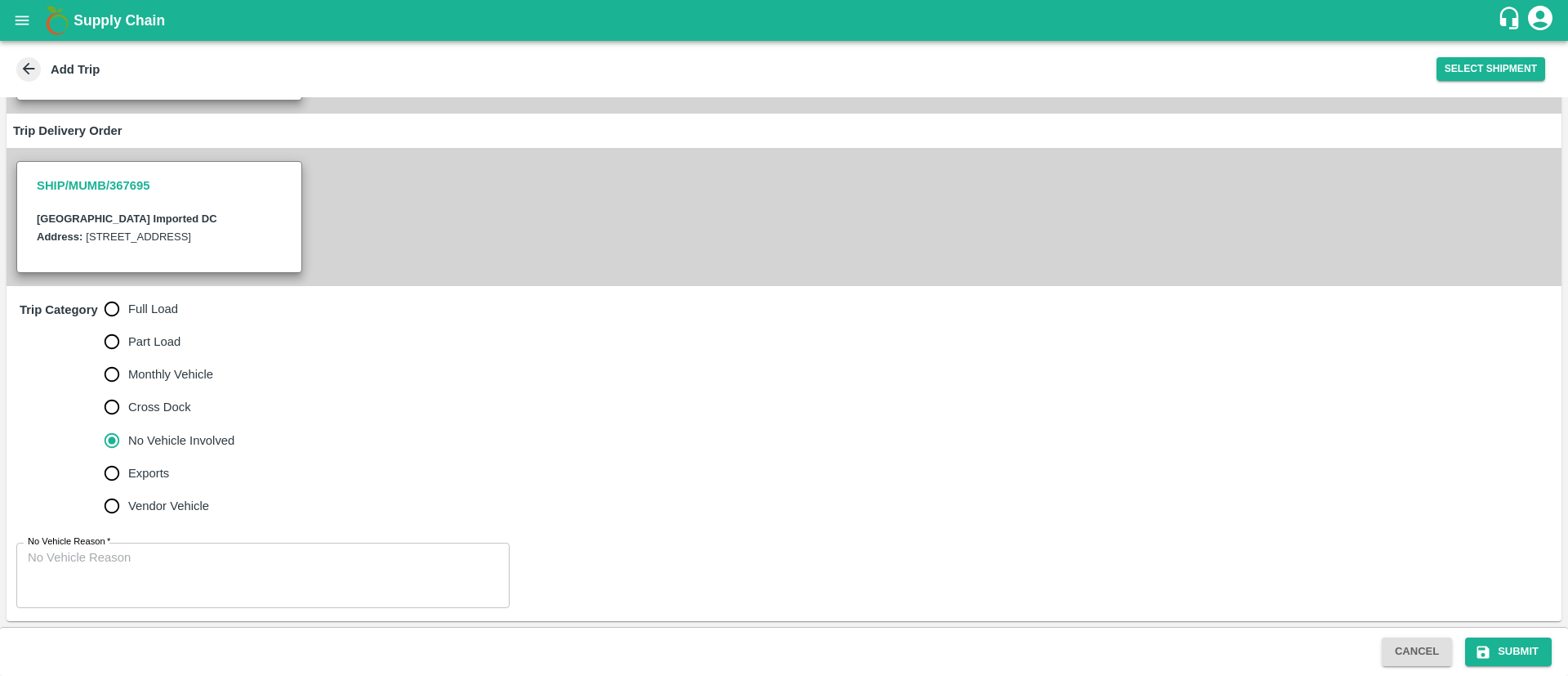
scroll to position [305, 0]
click at [280, 549] on textarea "No Vehicle Reason   *" at bounding box center [263, 574] width 470 height 51
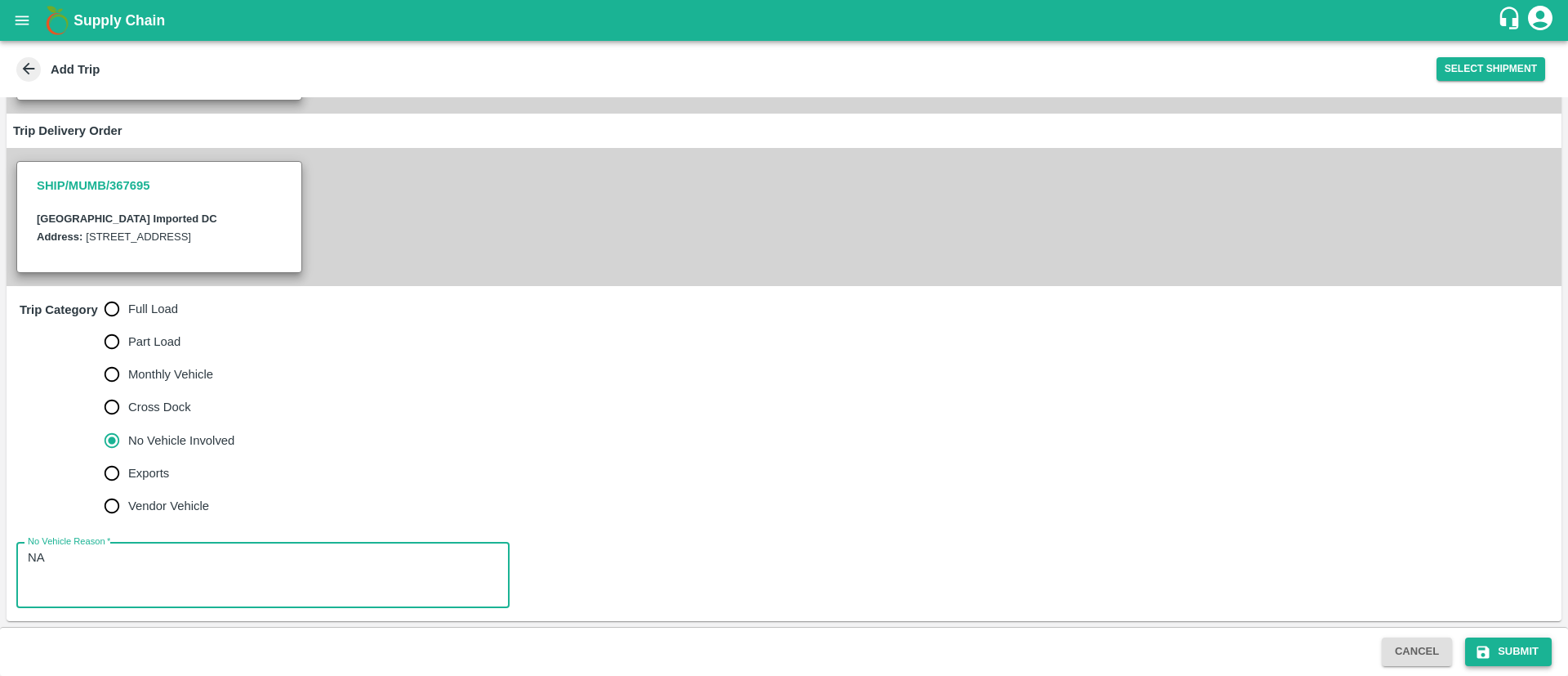
type textarea "NA"
click at [1513, 650] on button "Submit" at bounding box center [1508, 652] width 87 height 29
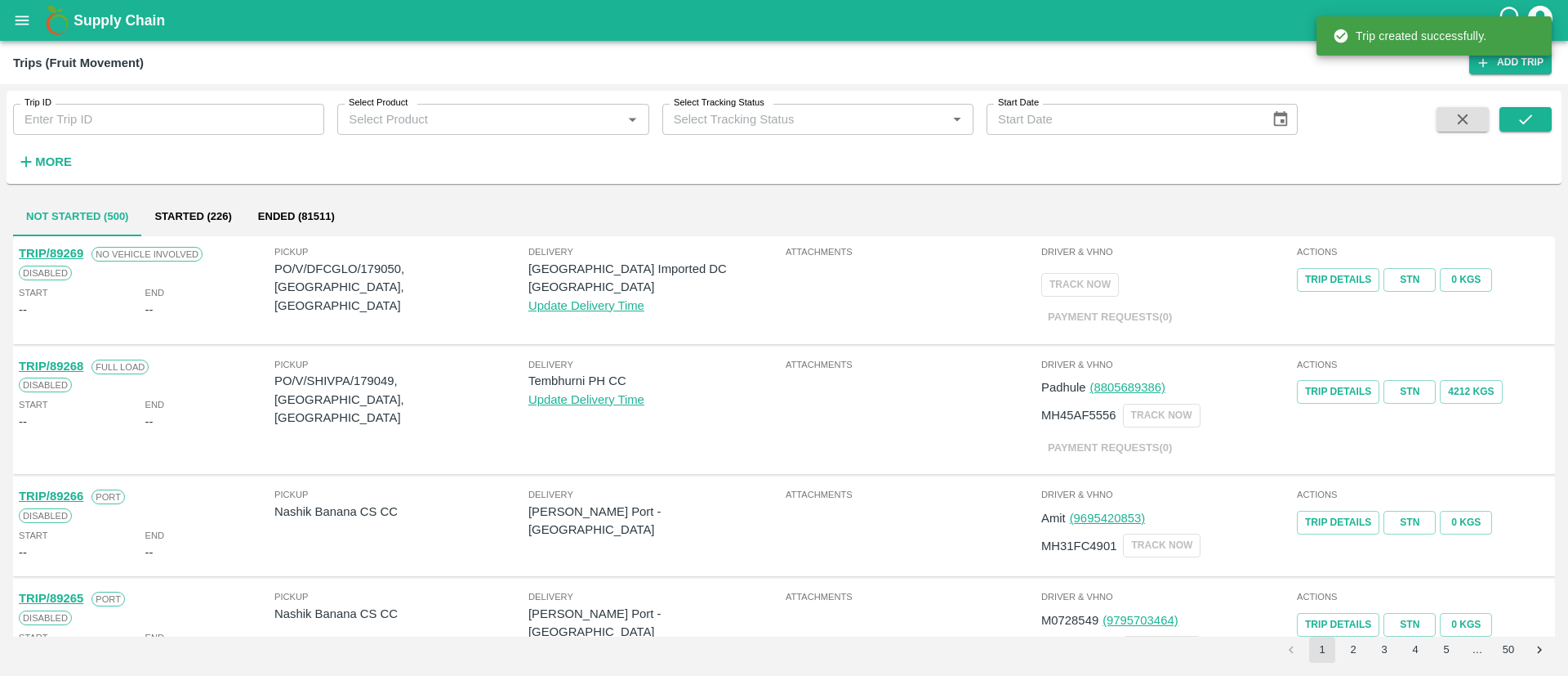
click at [383, 267] on p "PO/V/DFCGLO/179050, jahaj, Maharashtra" at bounding box center [401, 287] width 254 height 55
copy p "179050"
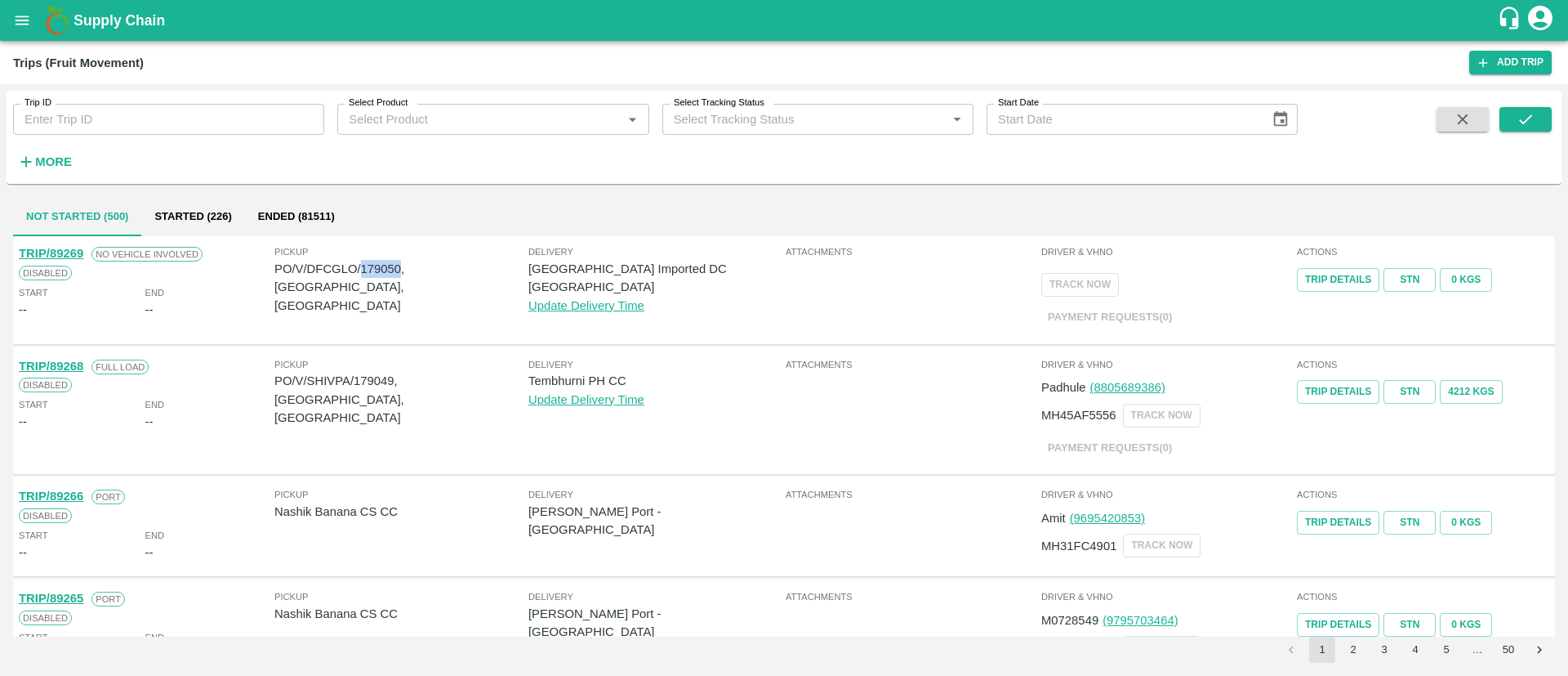
click at [21, 18] on icon "open drawer" at bounding box center [22, 21] width 18 height 18
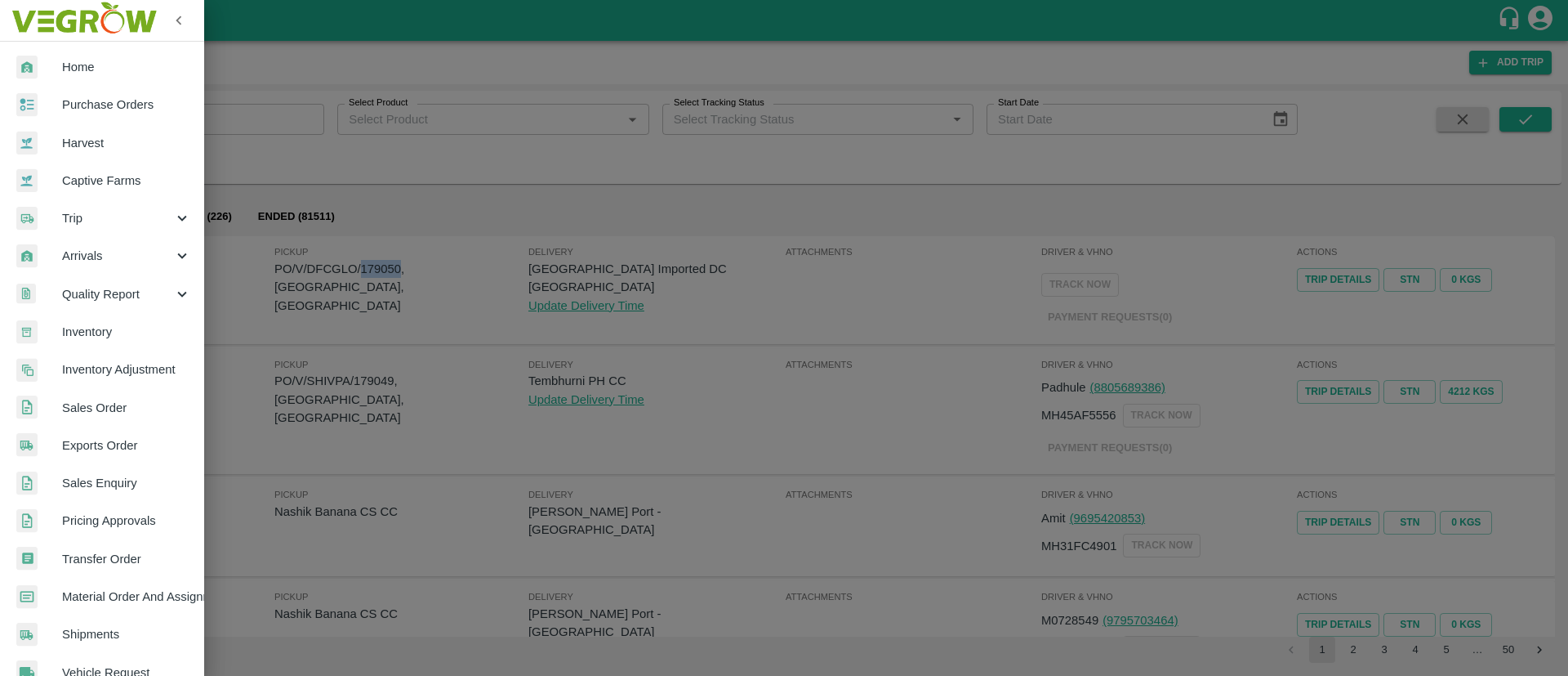
click at [117, 102] on span "Purchase Orders" at bounding box center [126, 105] width 129 height 18
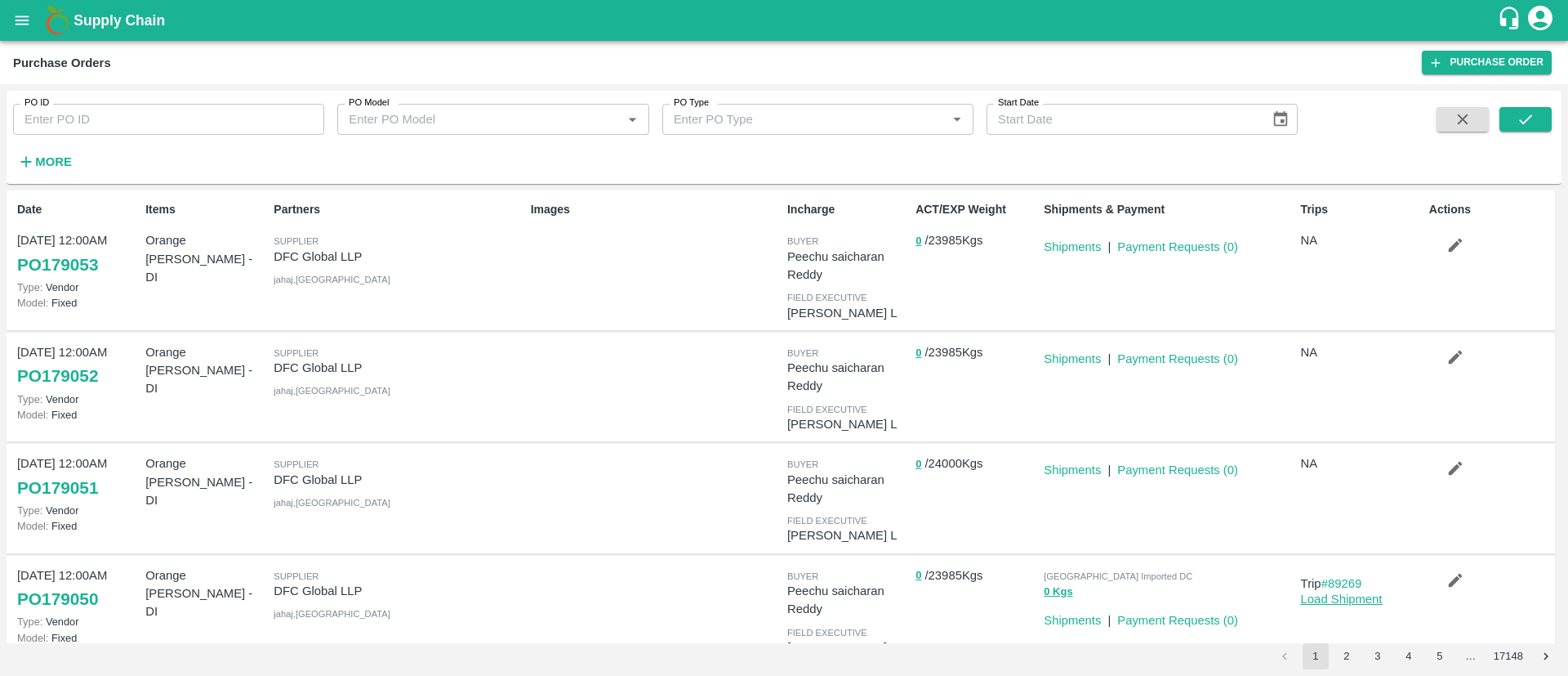
click at [1364, 597] on link "Load Shipment" at bounding box center [1341, 599] width 82 height 13
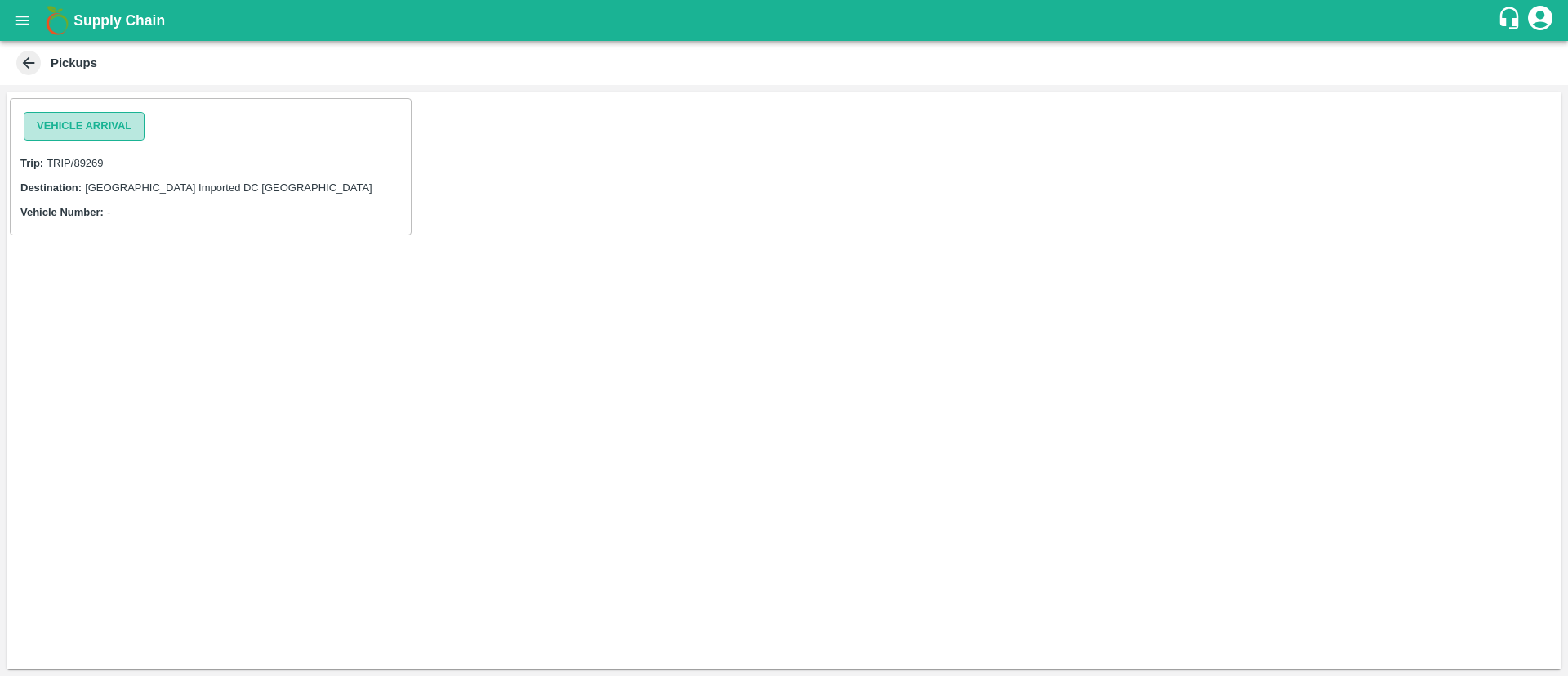
click at [134, 125] on button "Vehicle Arrival" at bounding box center [83, 126] width 121 height 29
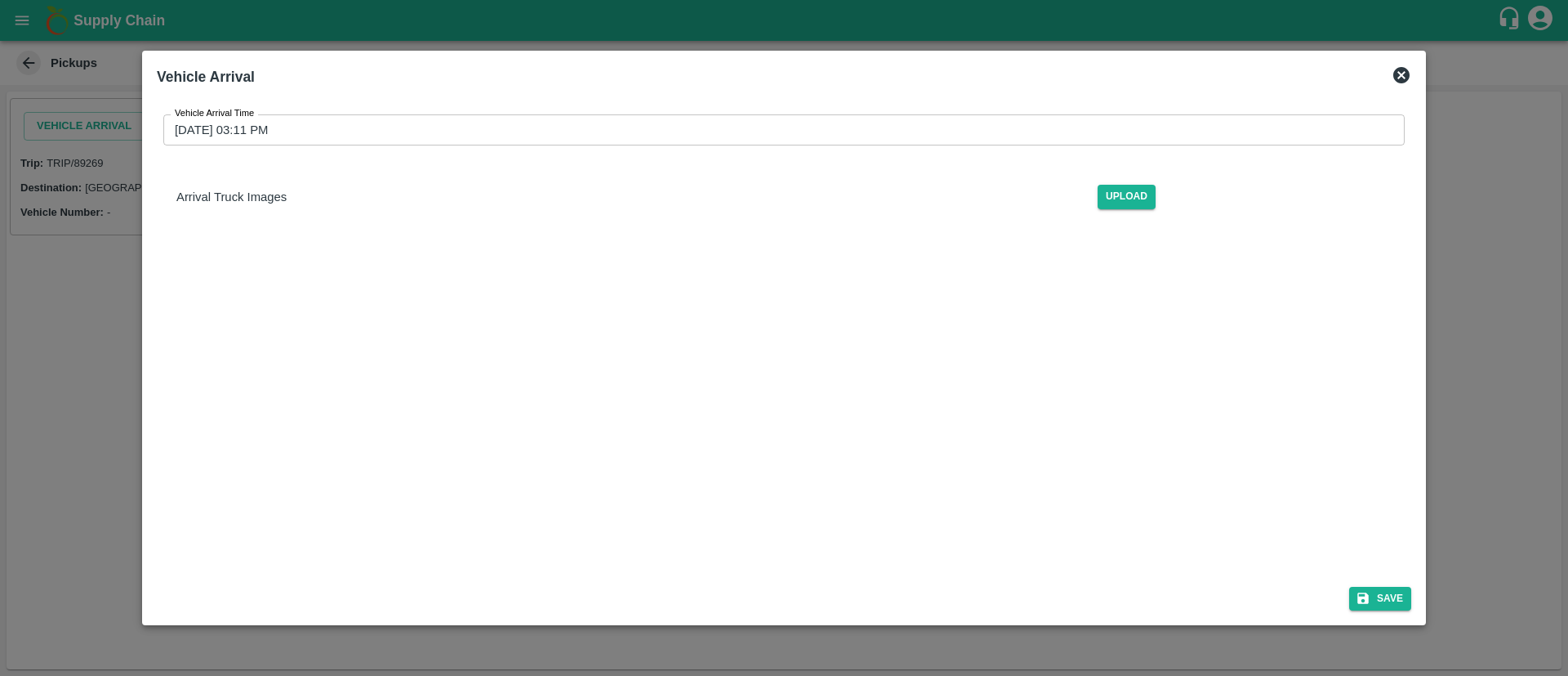
click at [697, 134] on input "01/10/2025 03:11 PM" at bounding box center [778, 130] width 1229 height 31
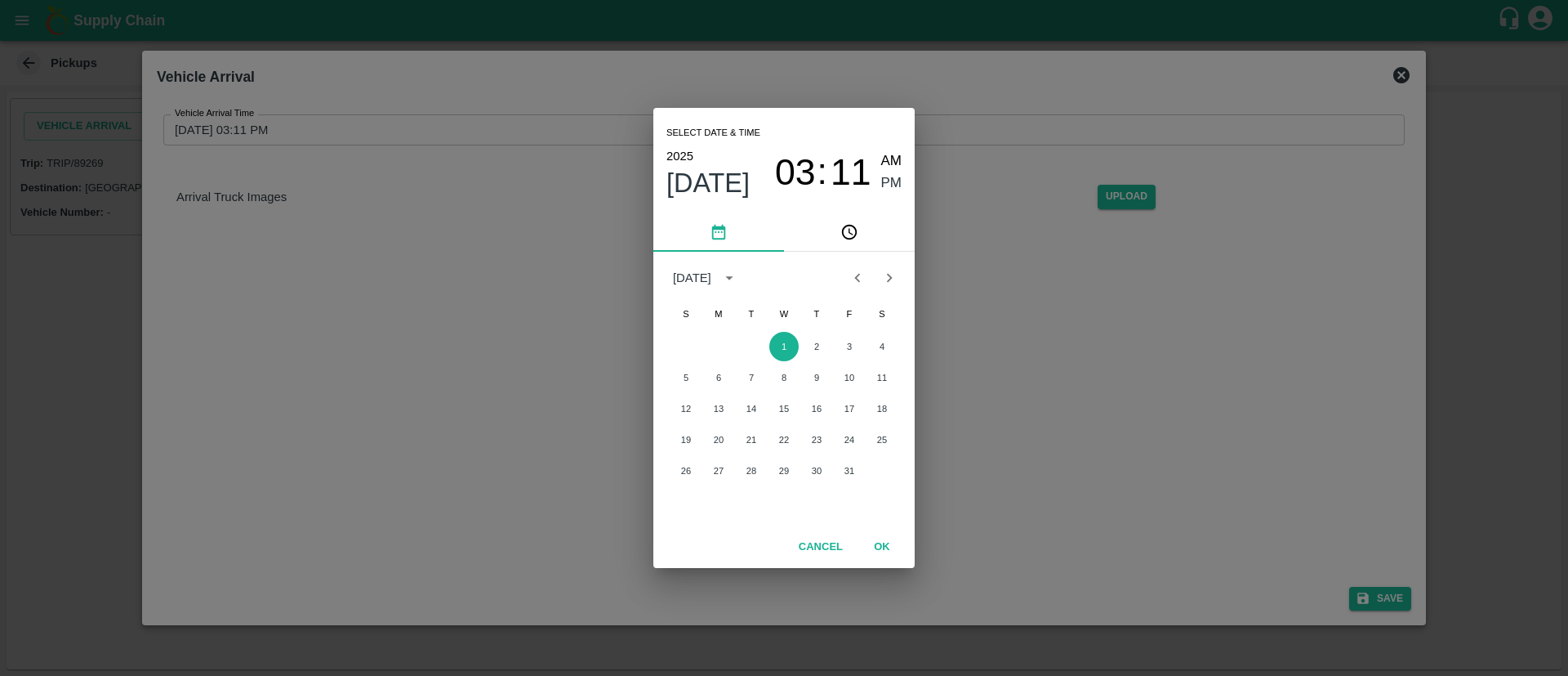
click at [859, 282] on icon "Previous month" at bounding box center [857, 278] width 18 height 18
click at [750, 467] on button "30" at bounding box center [751, 470] width 30 height 30
type input "30/09/2025 03:11 PM"
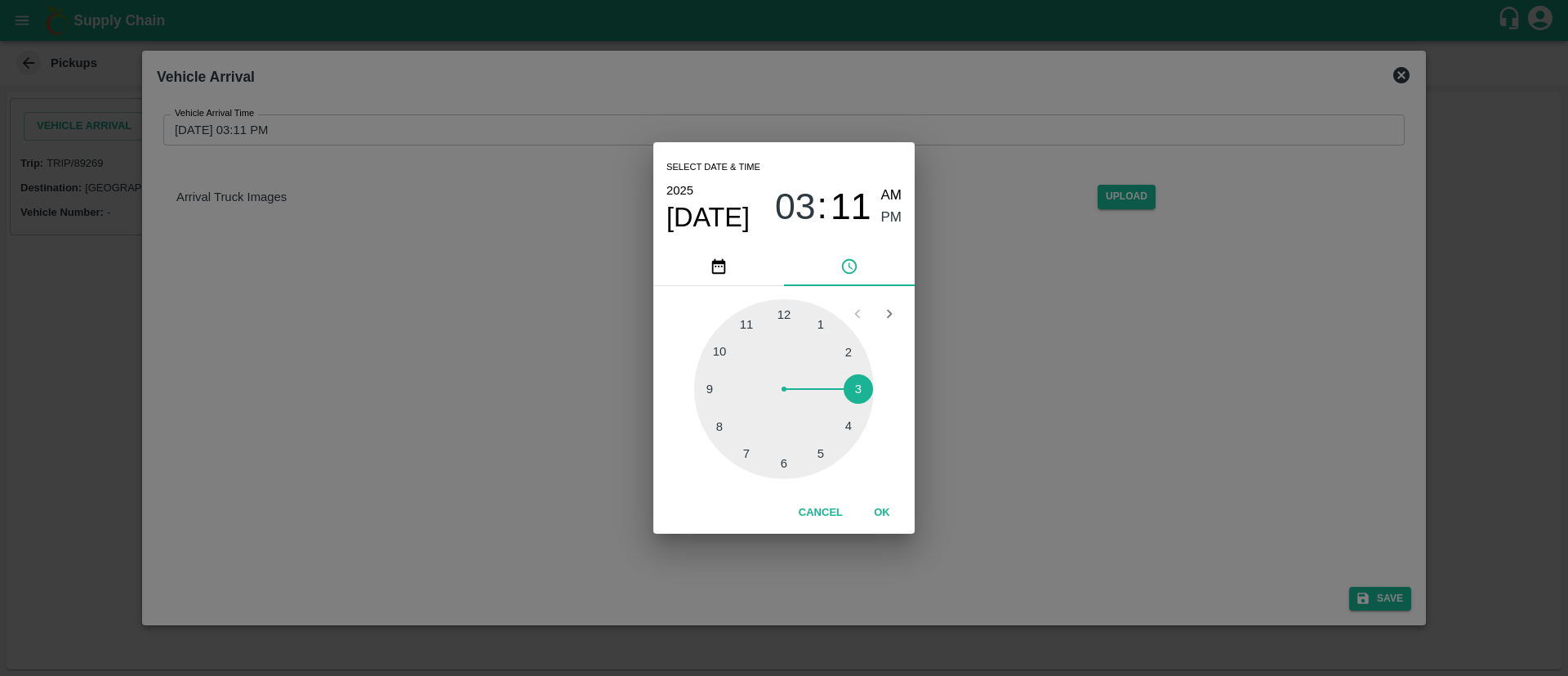
click at [875, 506] on button "OK" at bounding box center [882, 513] width 52 height 29
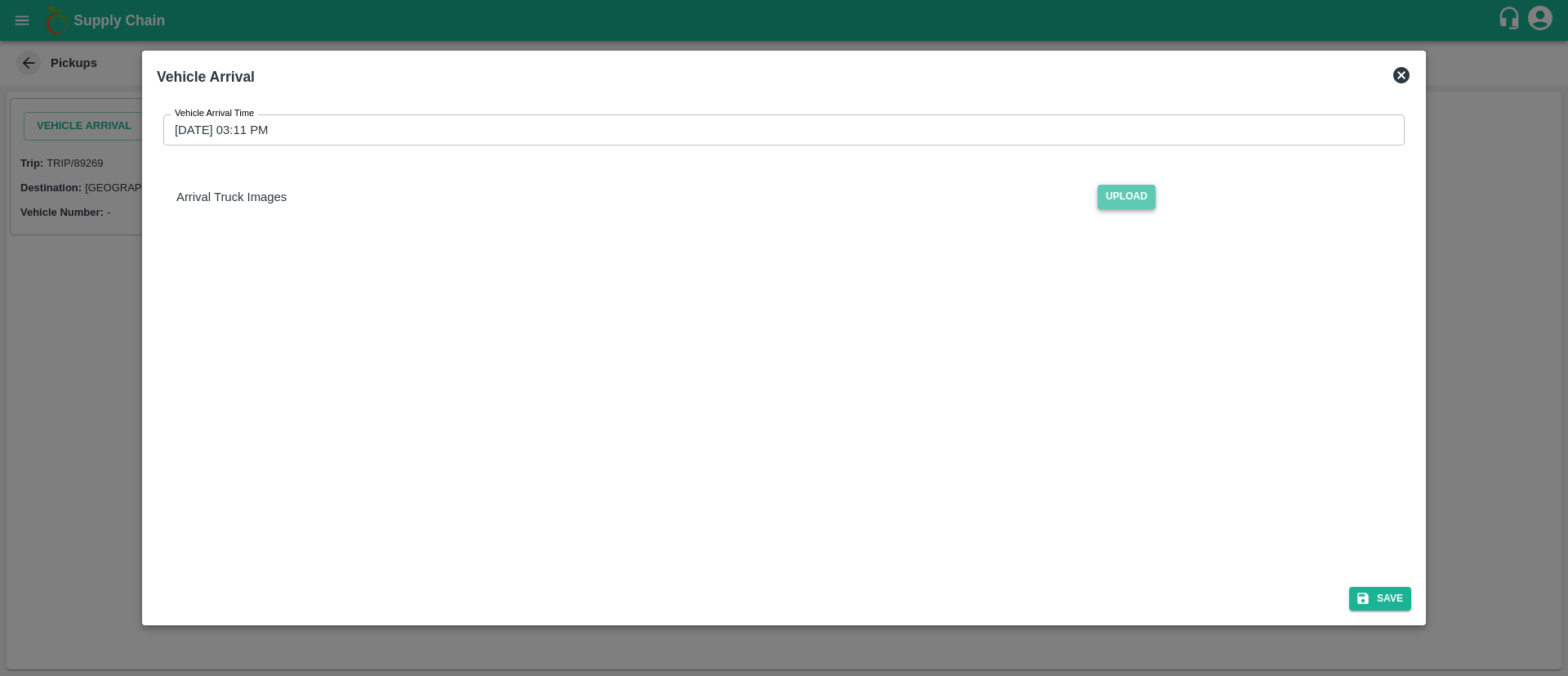
click at [1142, 198] on span "Upload" at bounding box center [1126, 196] width 58 height 23
click at [0, 0] on input "Upload" at bounding box center [0, 0] width 0 height 0
click at [1396, 591] on button "Save" at bounding box center [1379, 598] width 62 height 23
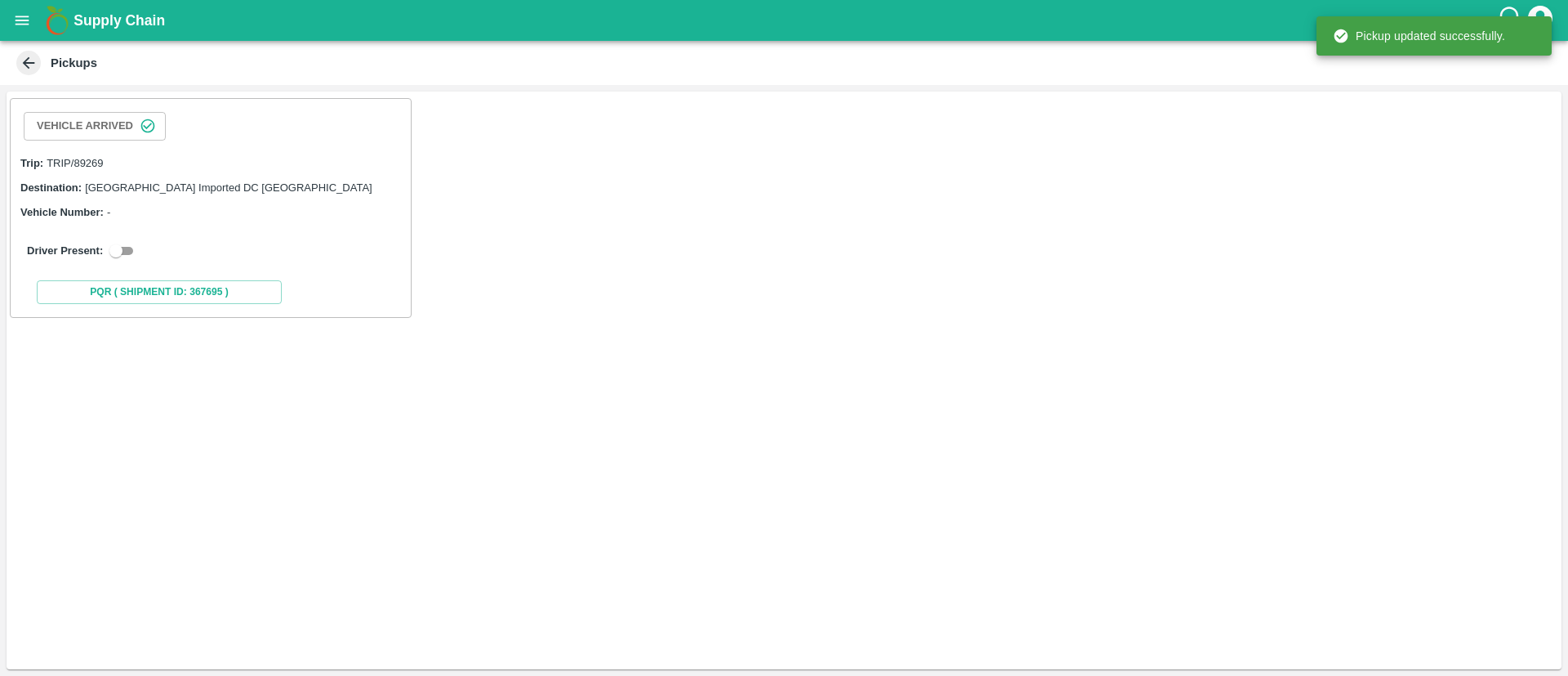
click at [116, 247] on input "checkbox" at bounding box center [116, 251] width 59 height 20
checkbox input "true"
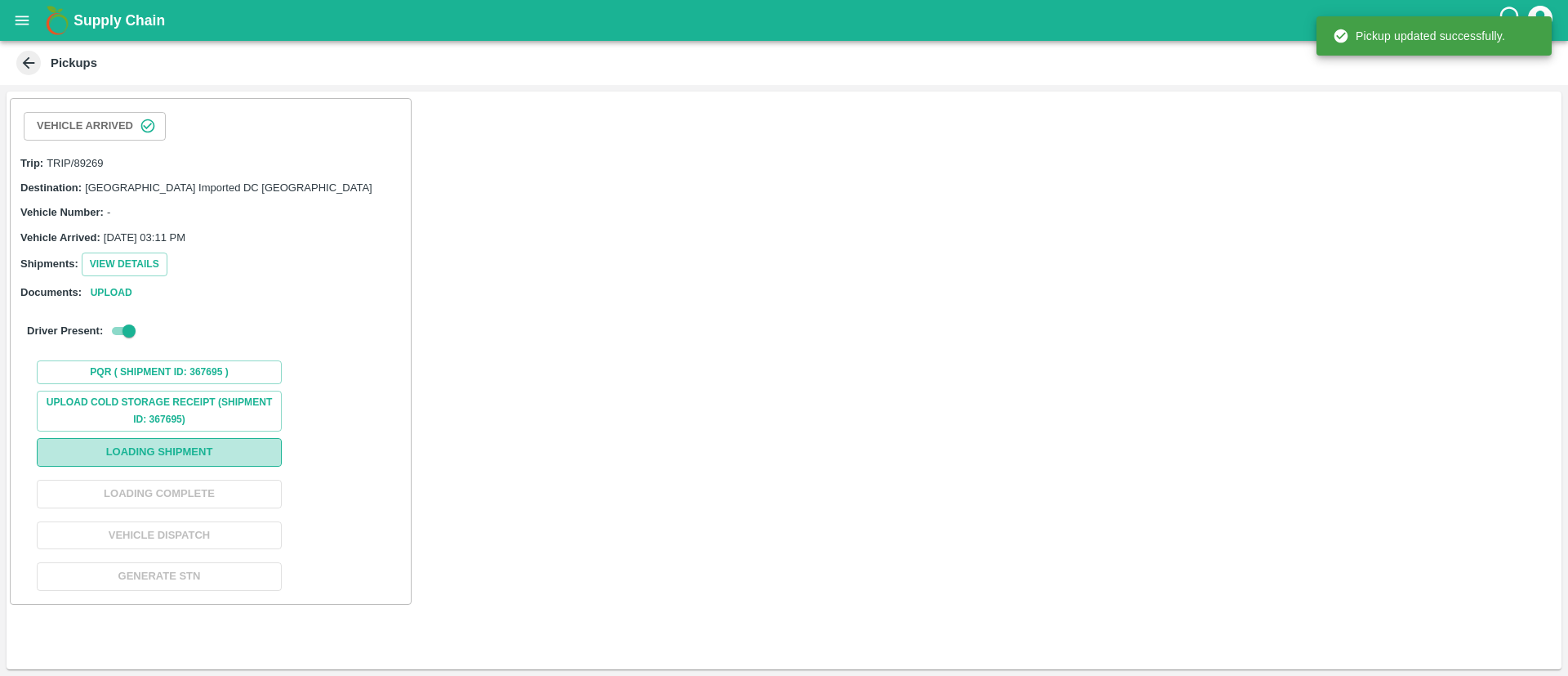
click at [194, 444] on button "Loading Shipment" at bounding box center [159, 452] width 245 height 29
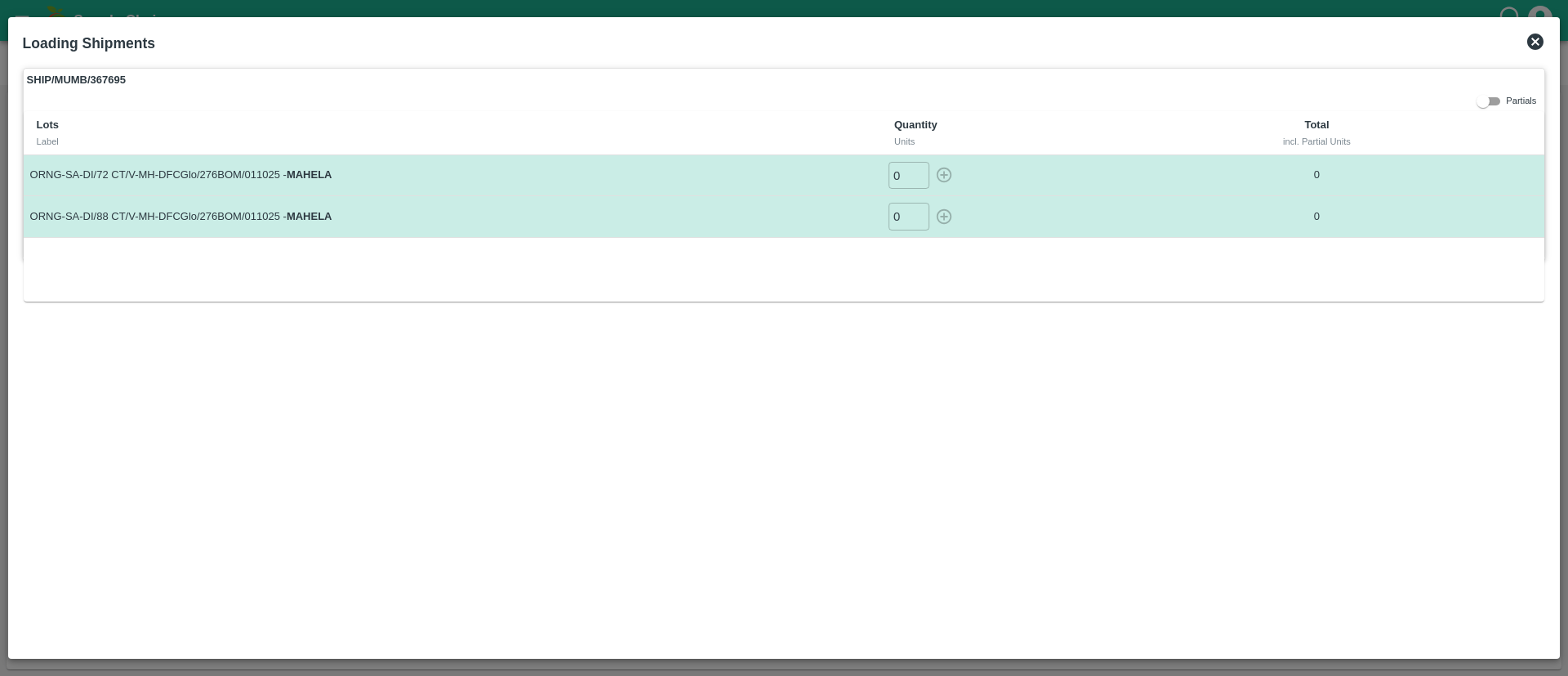
click at [891, 173] on input "0" at bounding box center [909, 175] width 41 height 27
type input "800"
click at [894, 220] on input "0" at bounding box center [909, 216] width 41 height 27
type input "800"
click at [943, 176] on icon "button" at bounding box center [943, 175] width 15 height 15
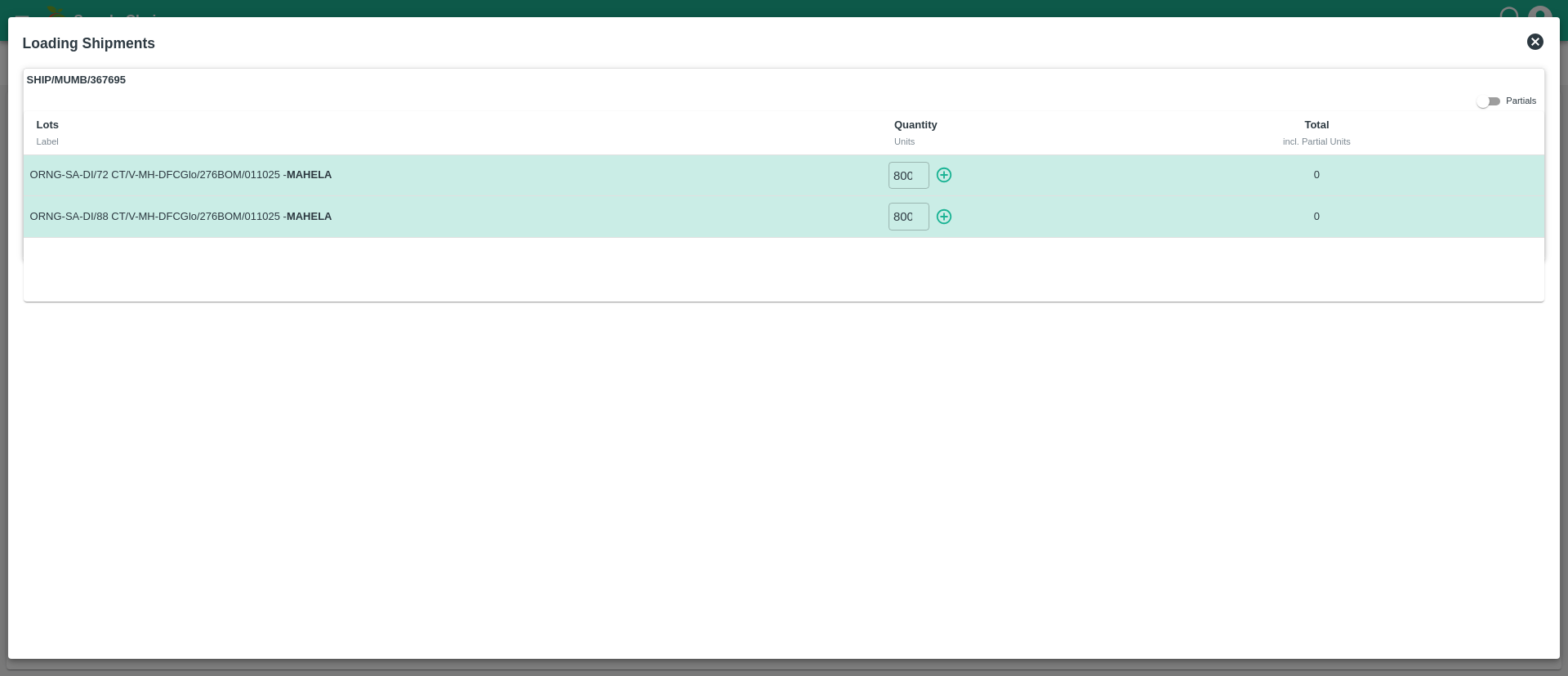
type input "0"
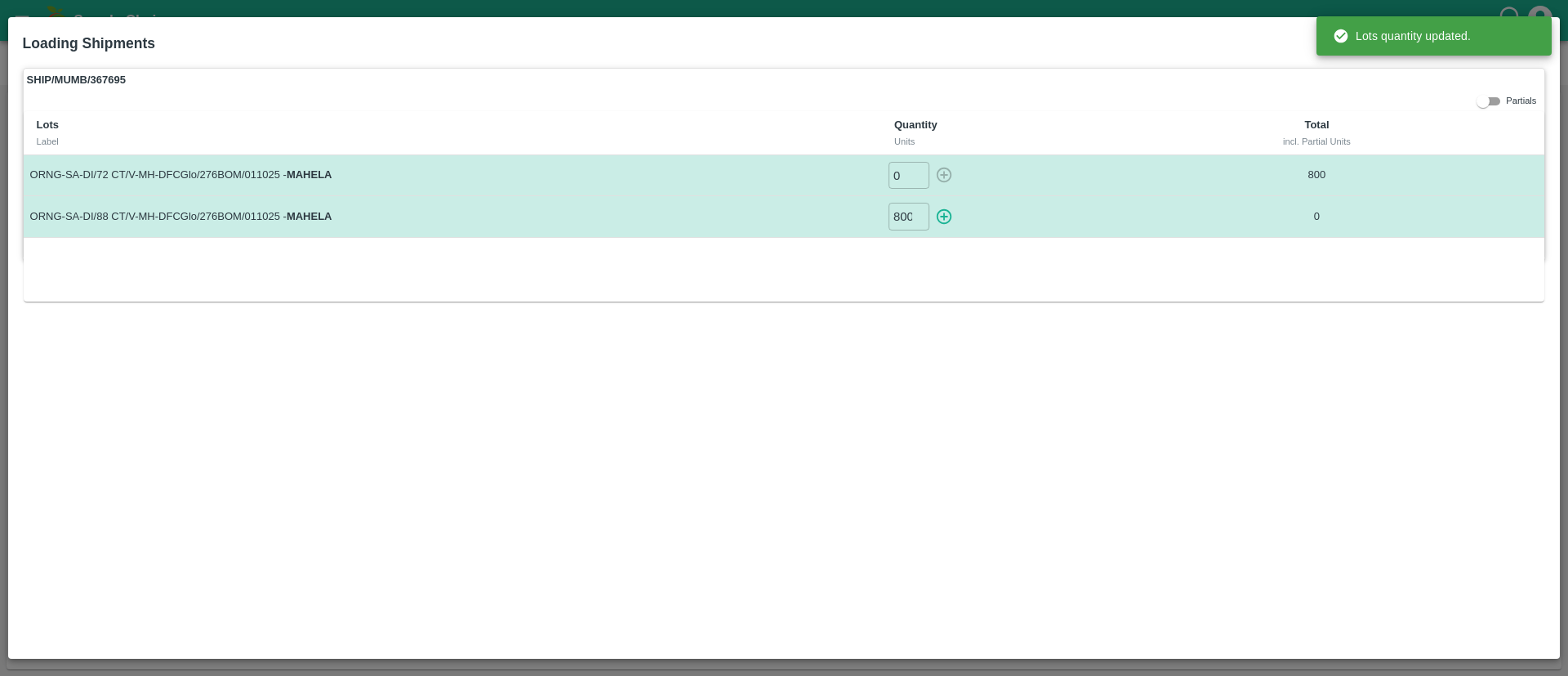
click at [945, 221] on icon "button" at bounding box center [943, 216] width 18 height 18
type input "0"
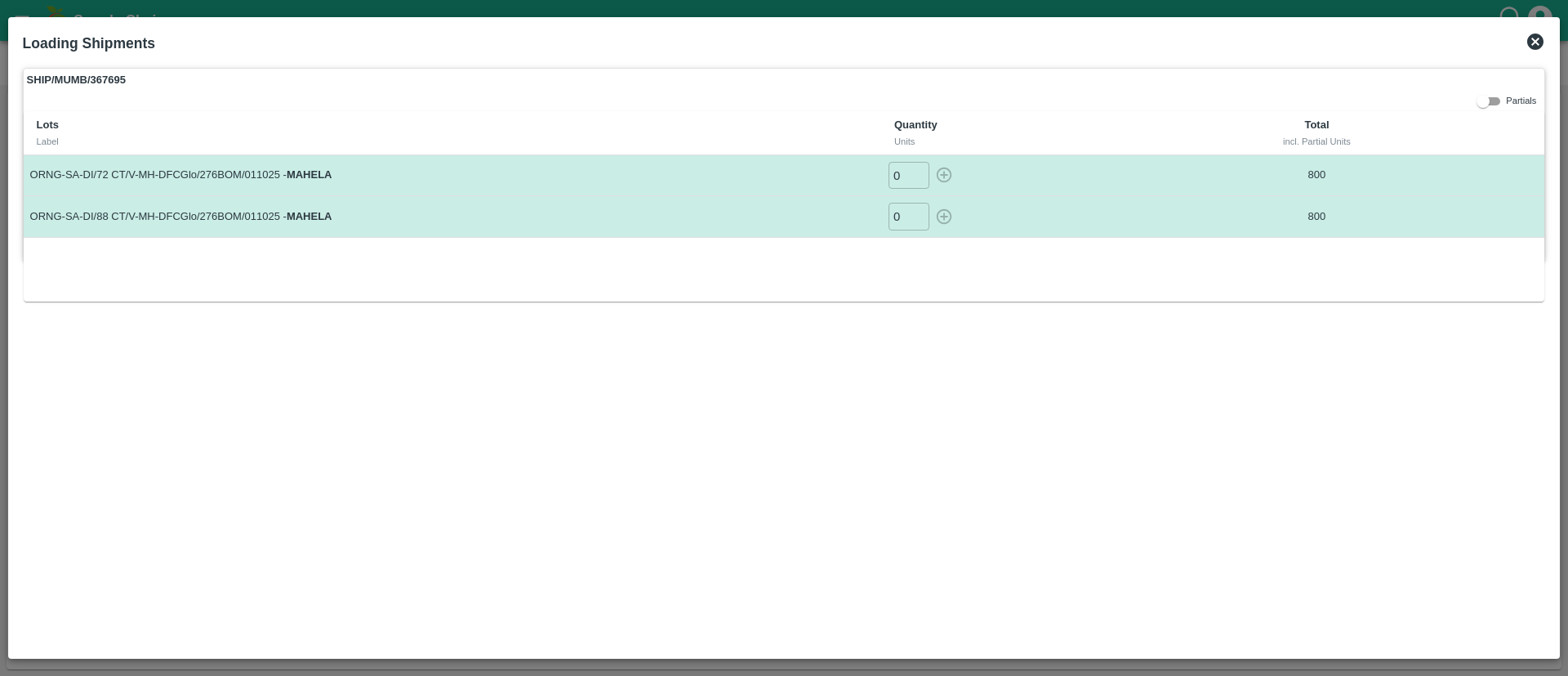
click at [1531, 39] on icon at bounding box center [1535, 42] width 20 height 20
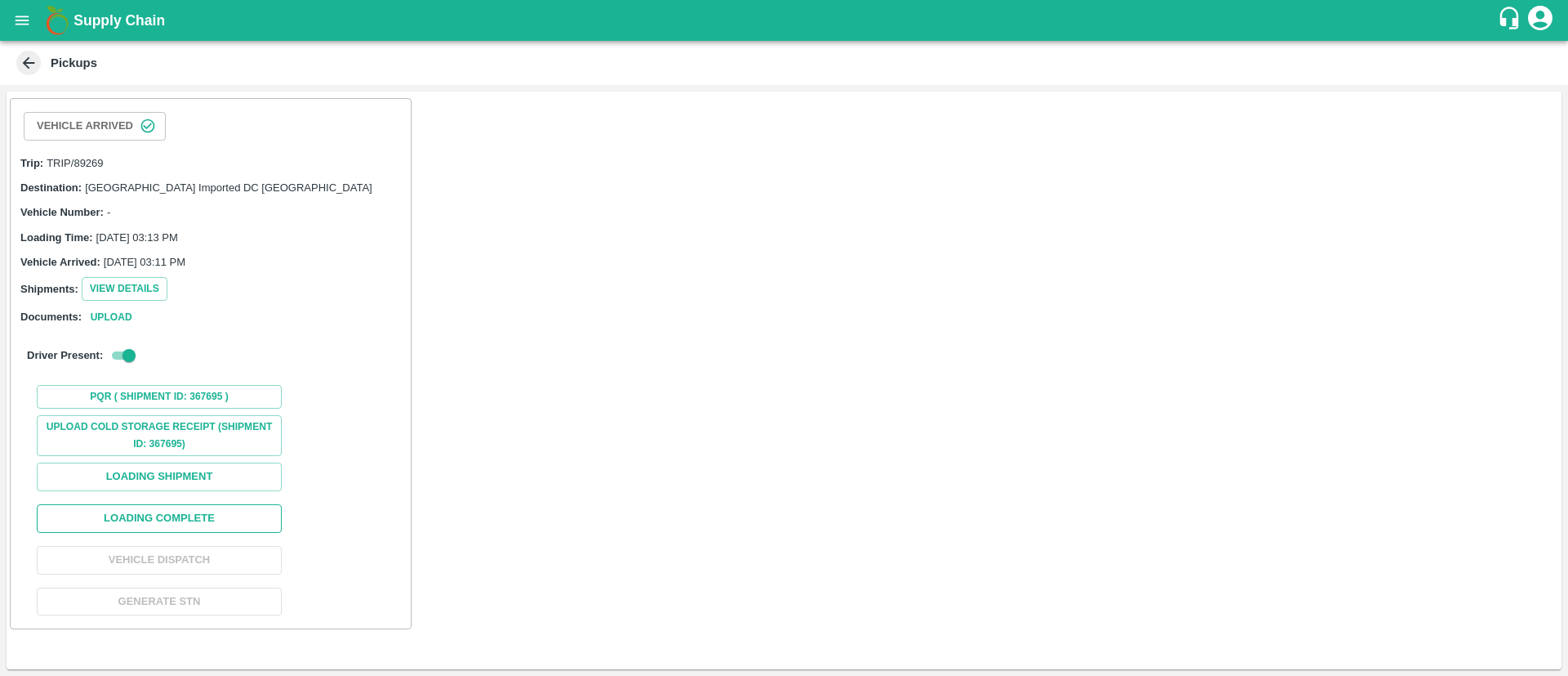
click at [179, 524] on button "Loading Complete" at bounding box center [159, 518] width 245 height 29
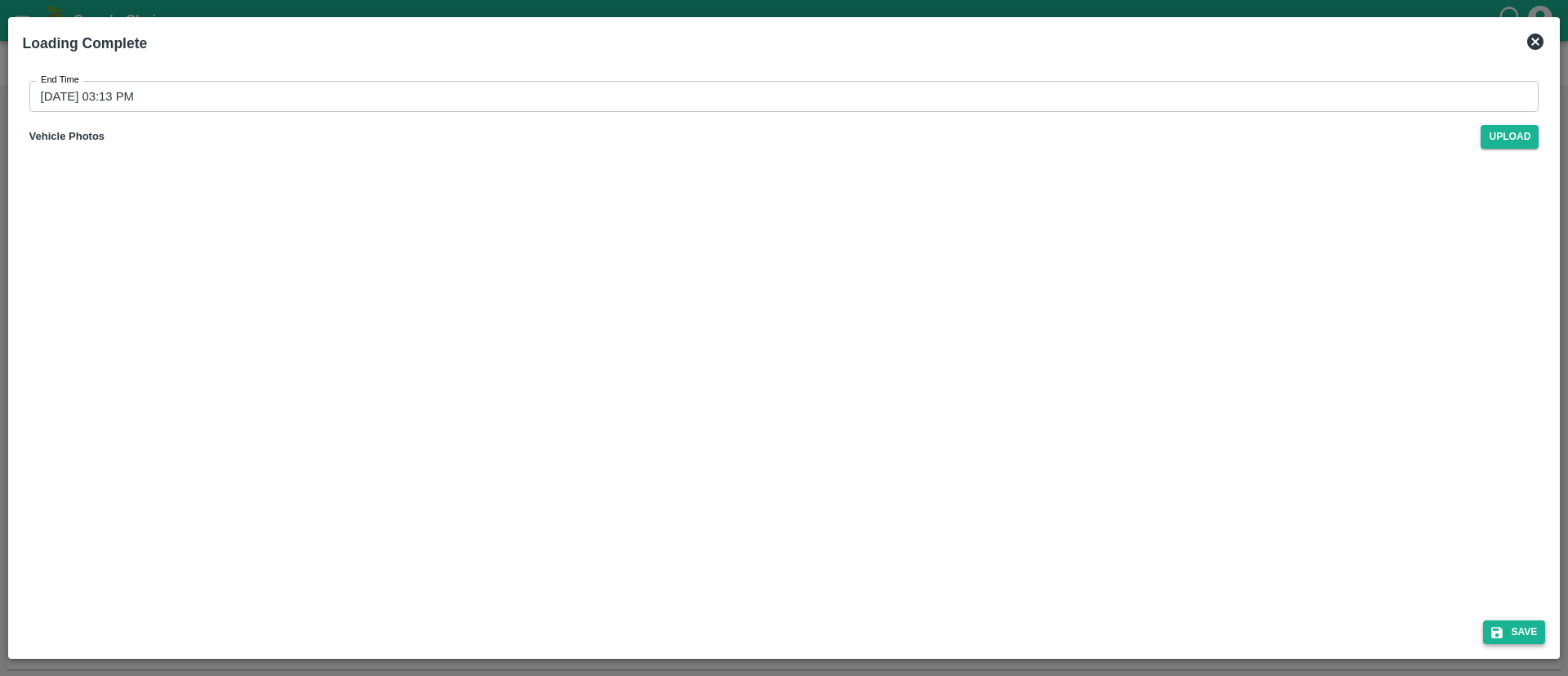
click at [1512, 635] on button "Save" at bounding box center [1513, 632] width 62 height 23
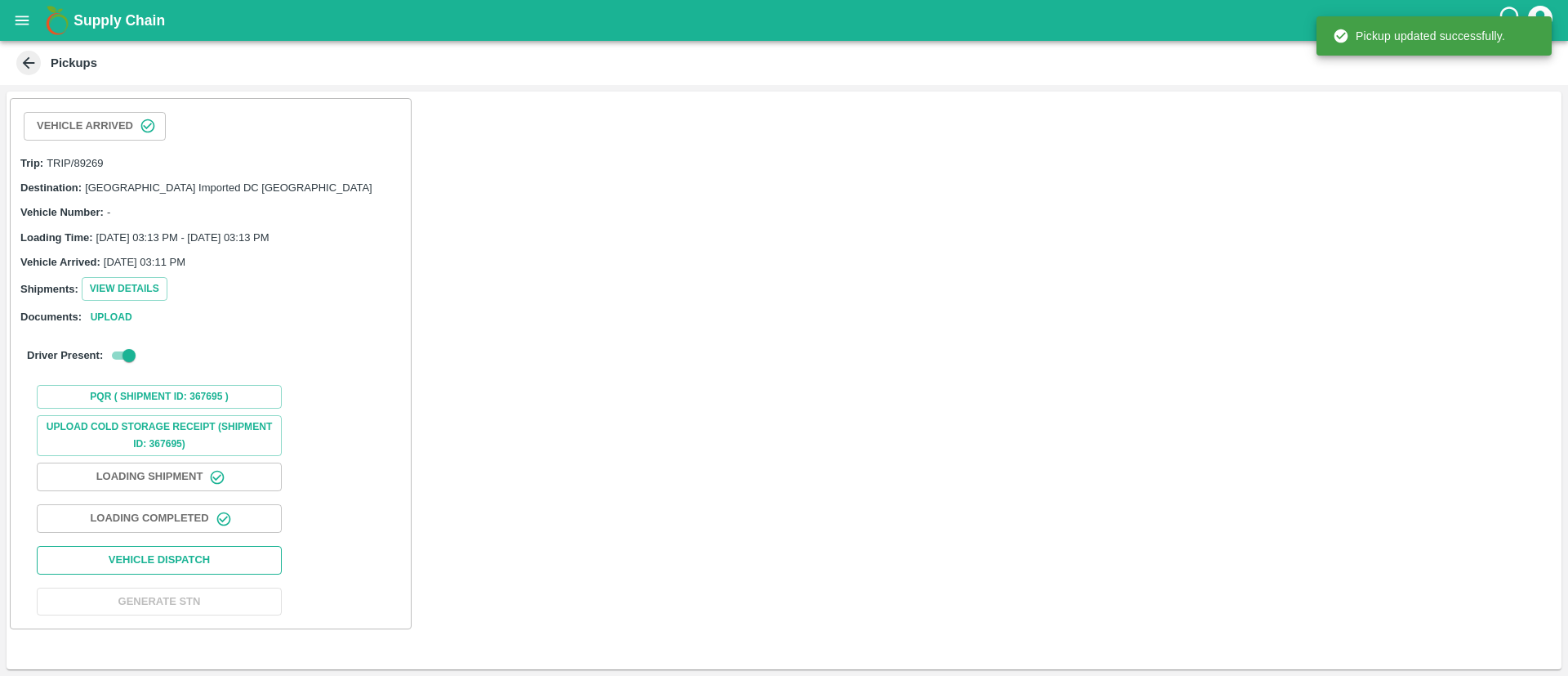
click at [239, 566] on button "Vehicle Dispatch" at bounding box center [159, 560] width 245 height 29
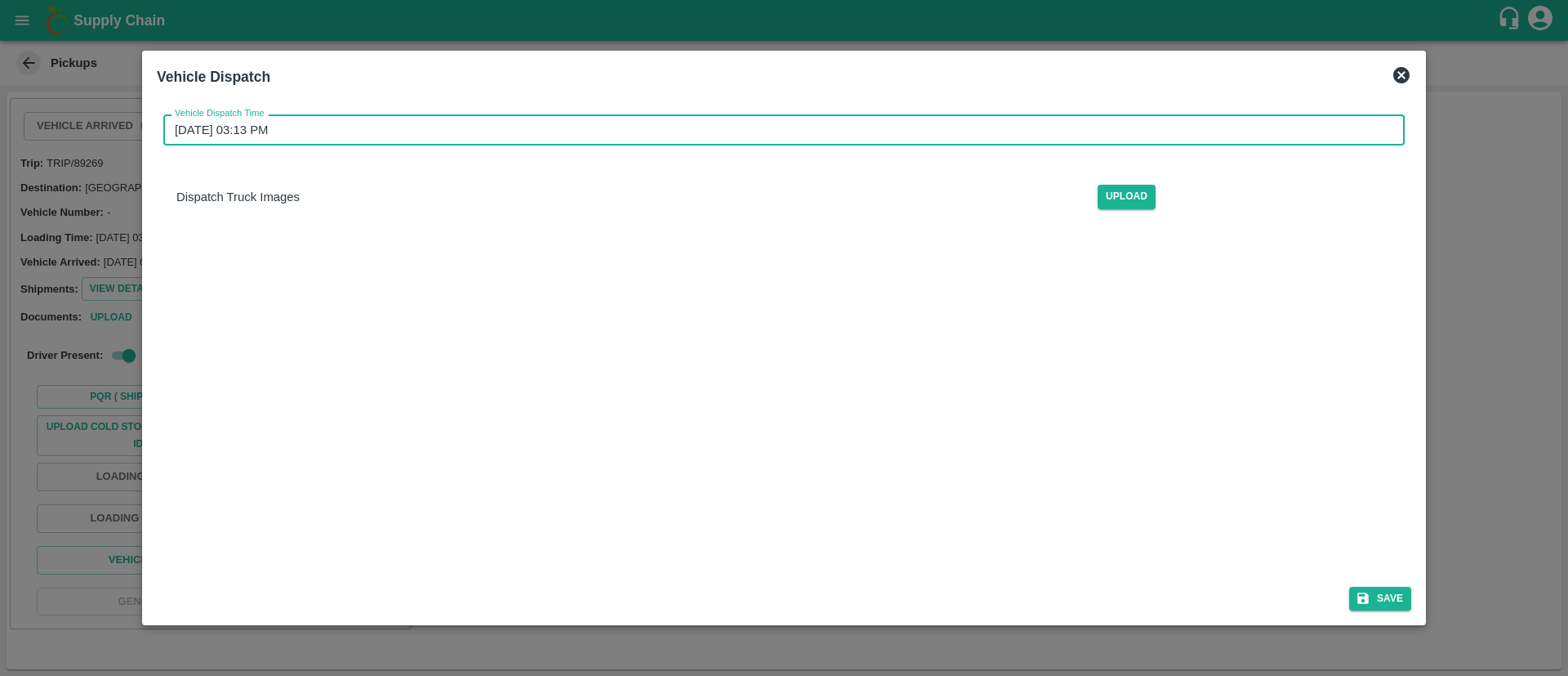
click at [900, 126] on input "01/10/2025 03:13 PM" at bounding box center [778, 130] width 1229 height 31
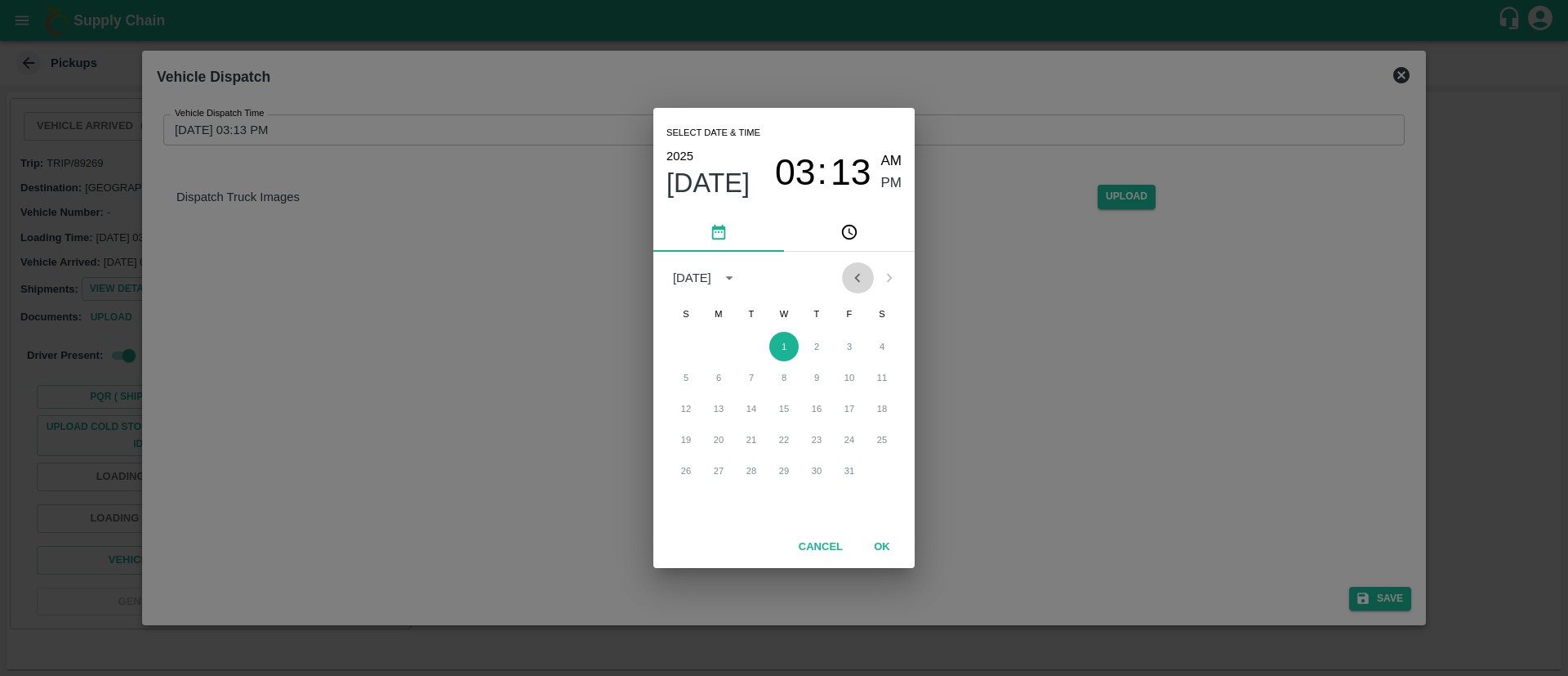
click at [858, 282] on icon "Previous month" at bounding box center [857, 278] width 18 height 18
click at [753, 471] on button "30" at bounding box center [751, 470] width 30 height 30
type input "30/09/2025 03:13 PM"
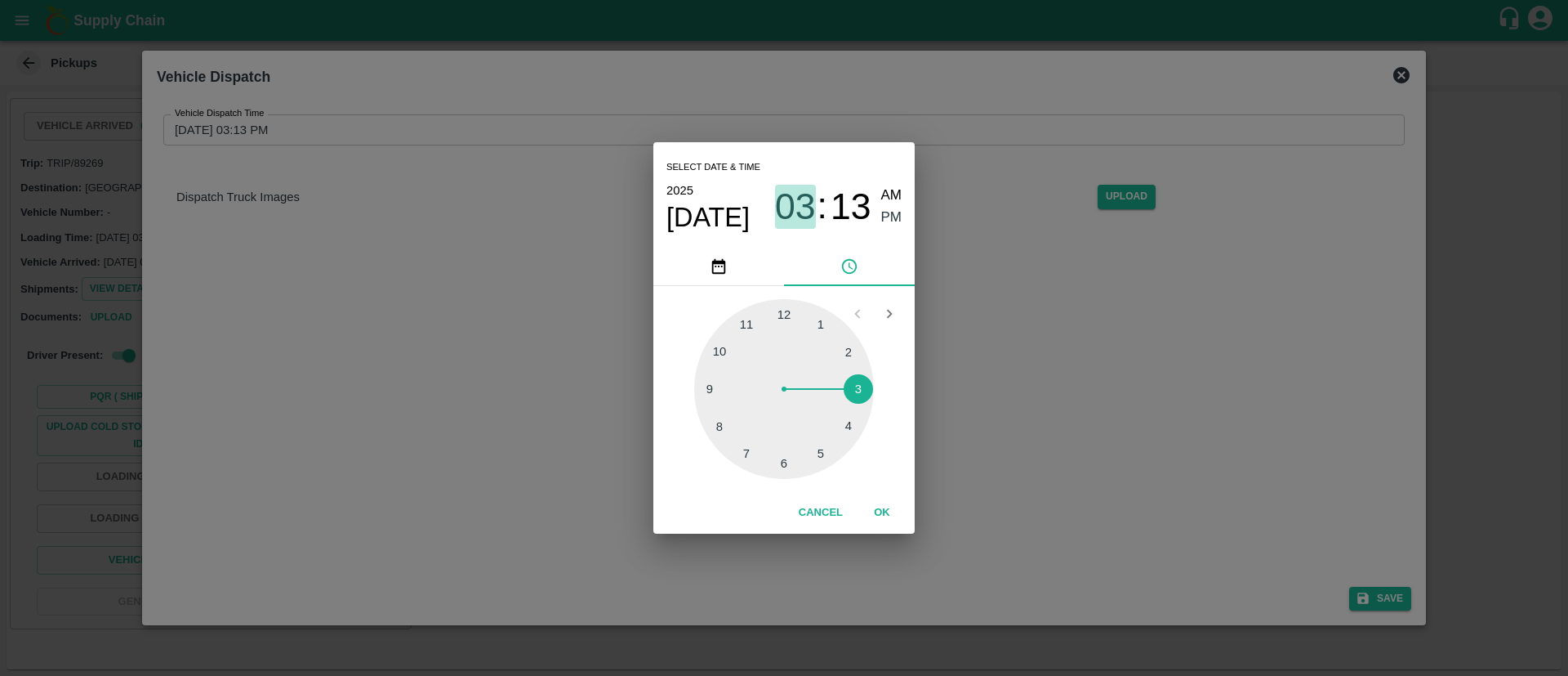
click at [807, 200] on span "03" at bounding box center [796, 206] width 41 height 42
click at [1008, 325] on div "Select date & time 2025 Sep 30 03 : 13 AM PM 1 2 3 4 5 6 7 8 9 10 11 12 Cancel …" at bounding box center [784, 338] width 1568 height 676
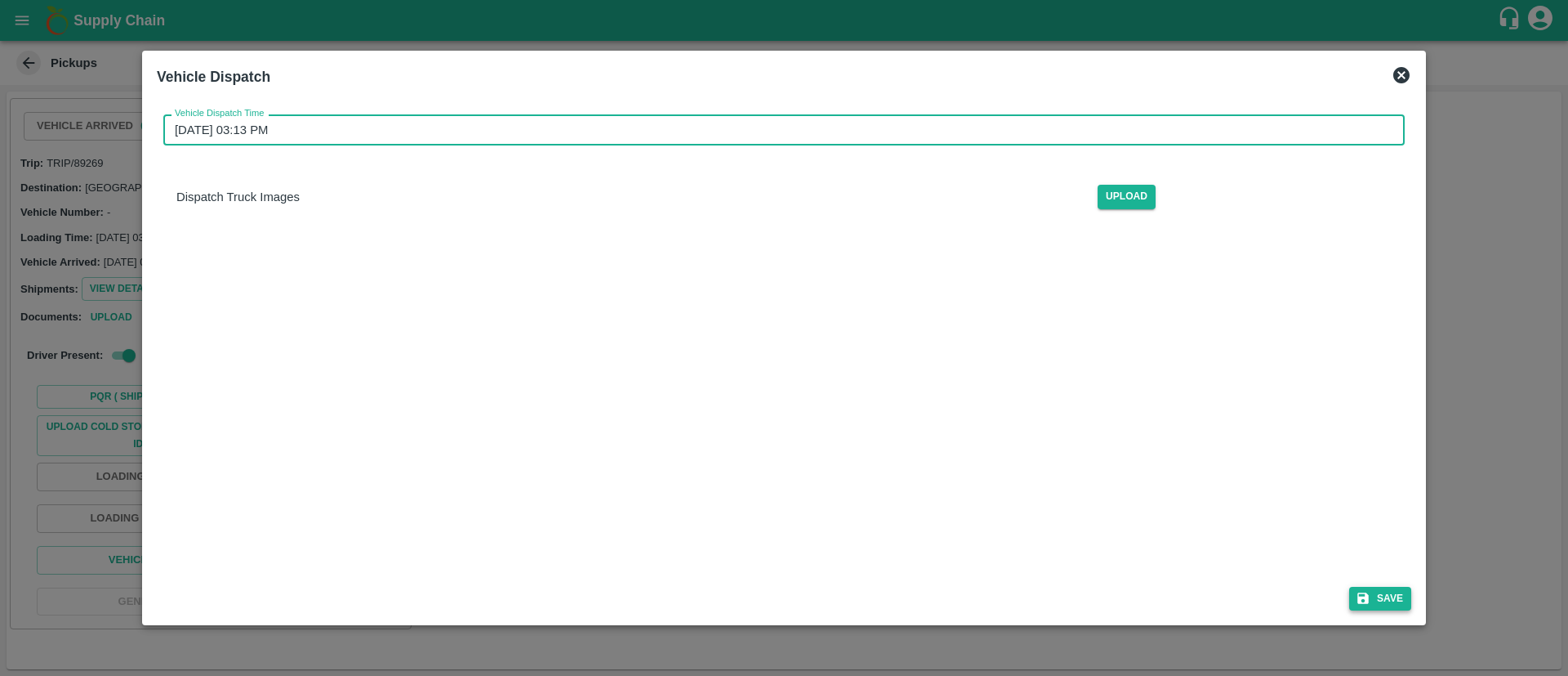
click at [1383, 592] on button "Save" at bounding box center [1379, 598] width 62 height 23
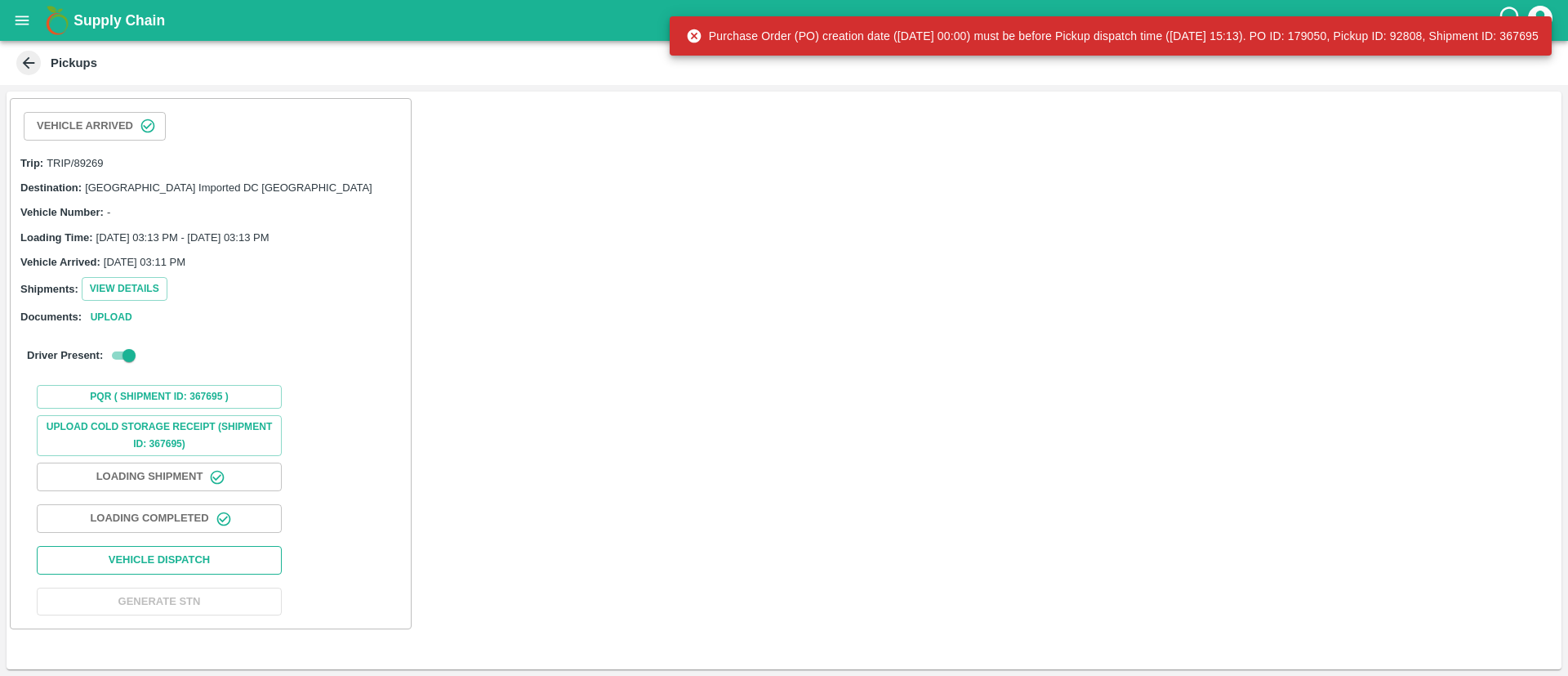
click at [216, 558] on button "Vehicle Dispatch" at bounding box center [159, 560] width 245 height 29
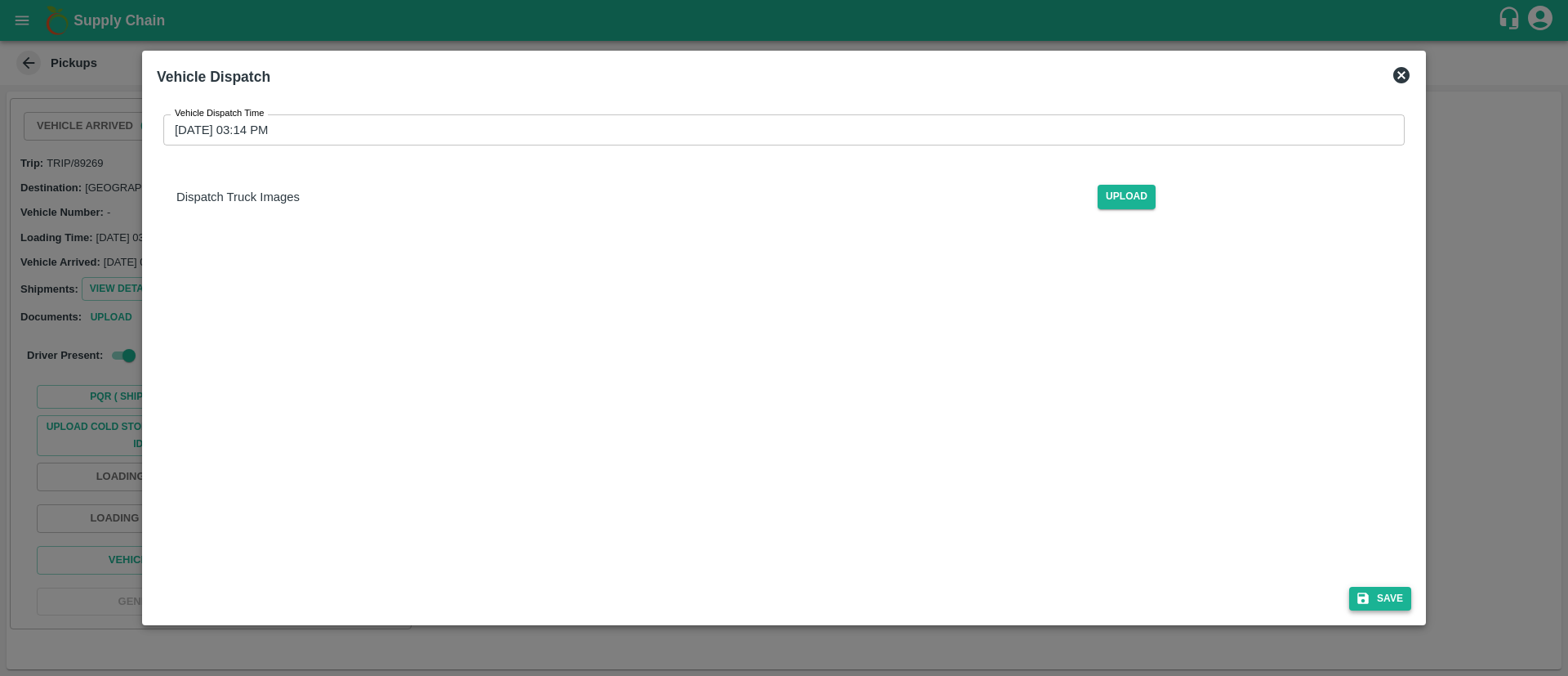
click at [1391, 600] on button "Save" at bounding box center [1379, 598] width 62 height 23
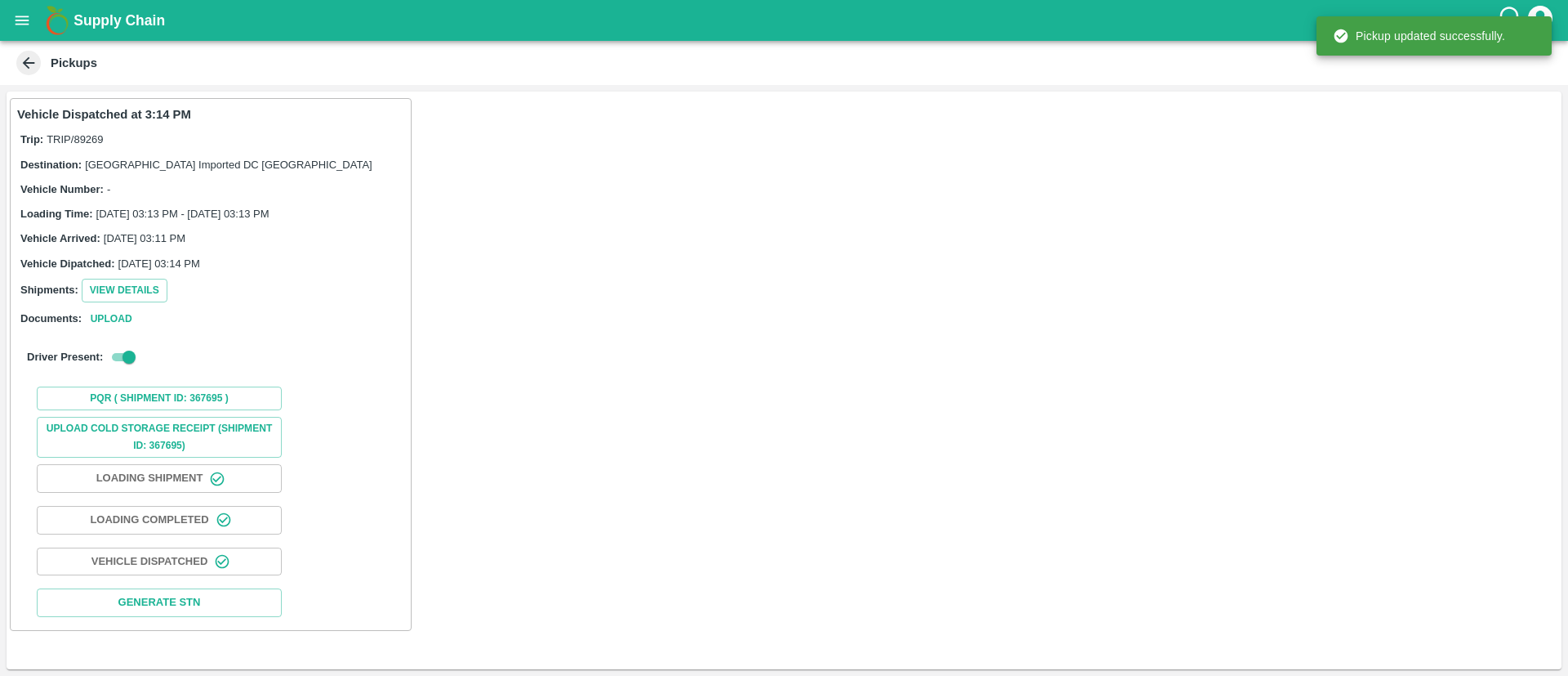
click at [29, 12] on icon "open drawer" at bounding box center [22, 21] width 18 height 18
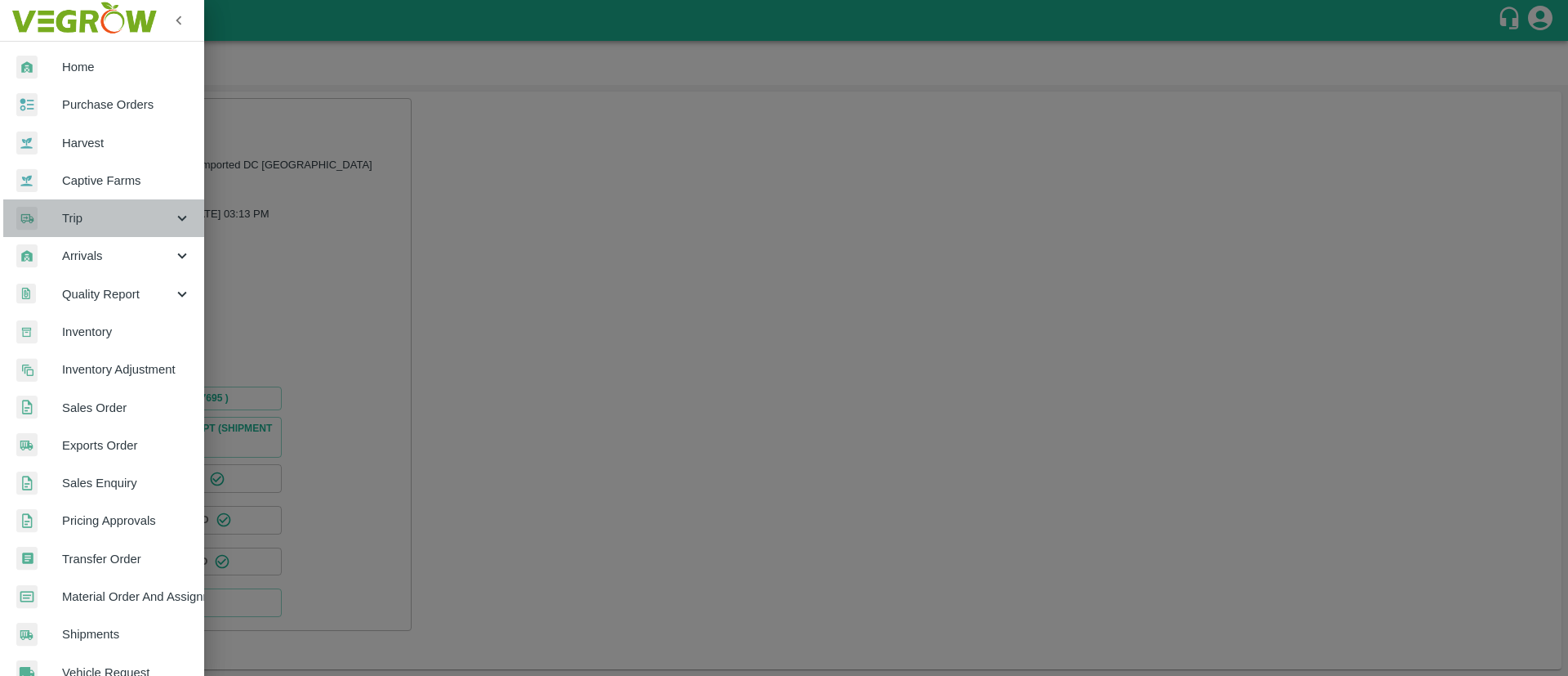
click at [129, 220] on span "Trip" at bounding box center [117, 218] width 111 height 18
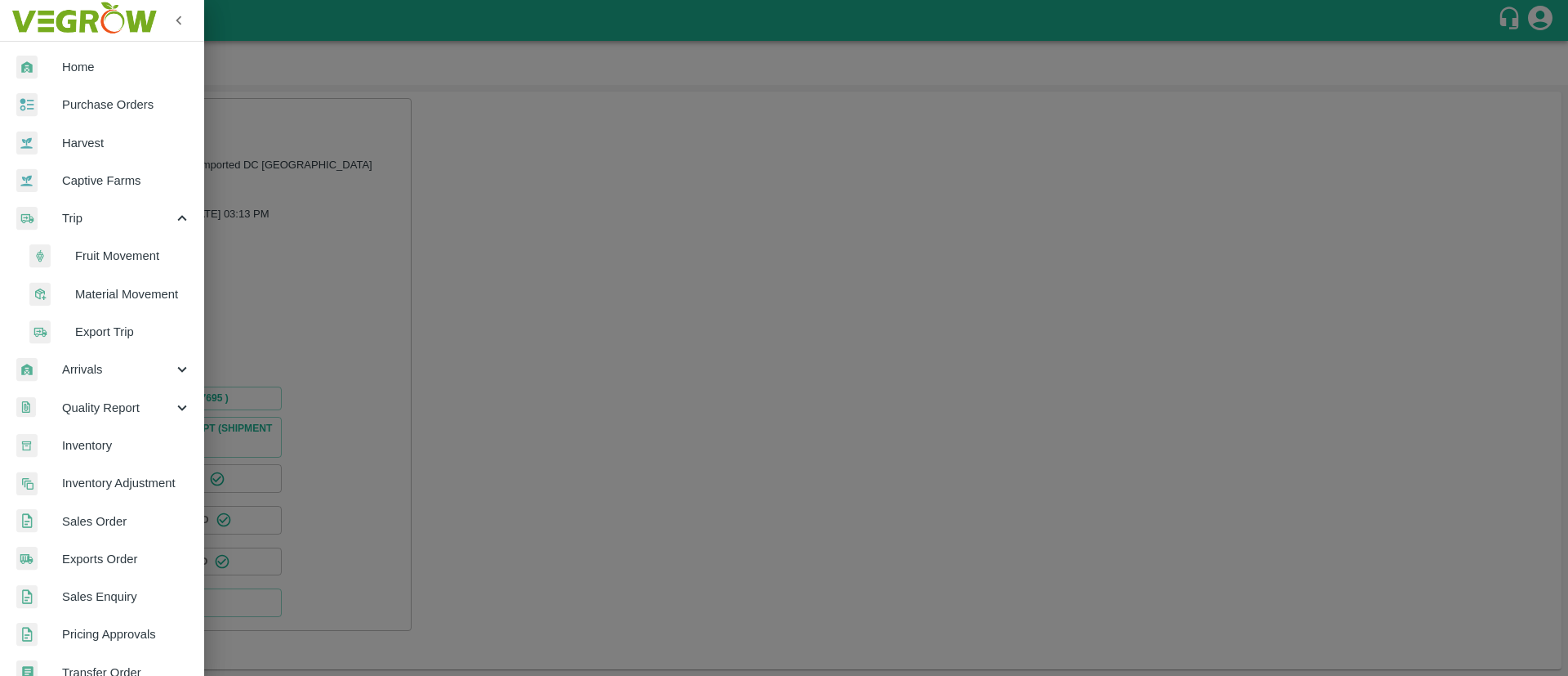
click at [129, 222] on span "Trip" at bounding box center [117, 218] width 111 height 18
click at [127, 261] on span "Arrivals" at bounding box center [117, 256] width 111 height 18
click at [137, 328] on span "DC Arrivals" at bounding box center [133, 332] width 116 height 18
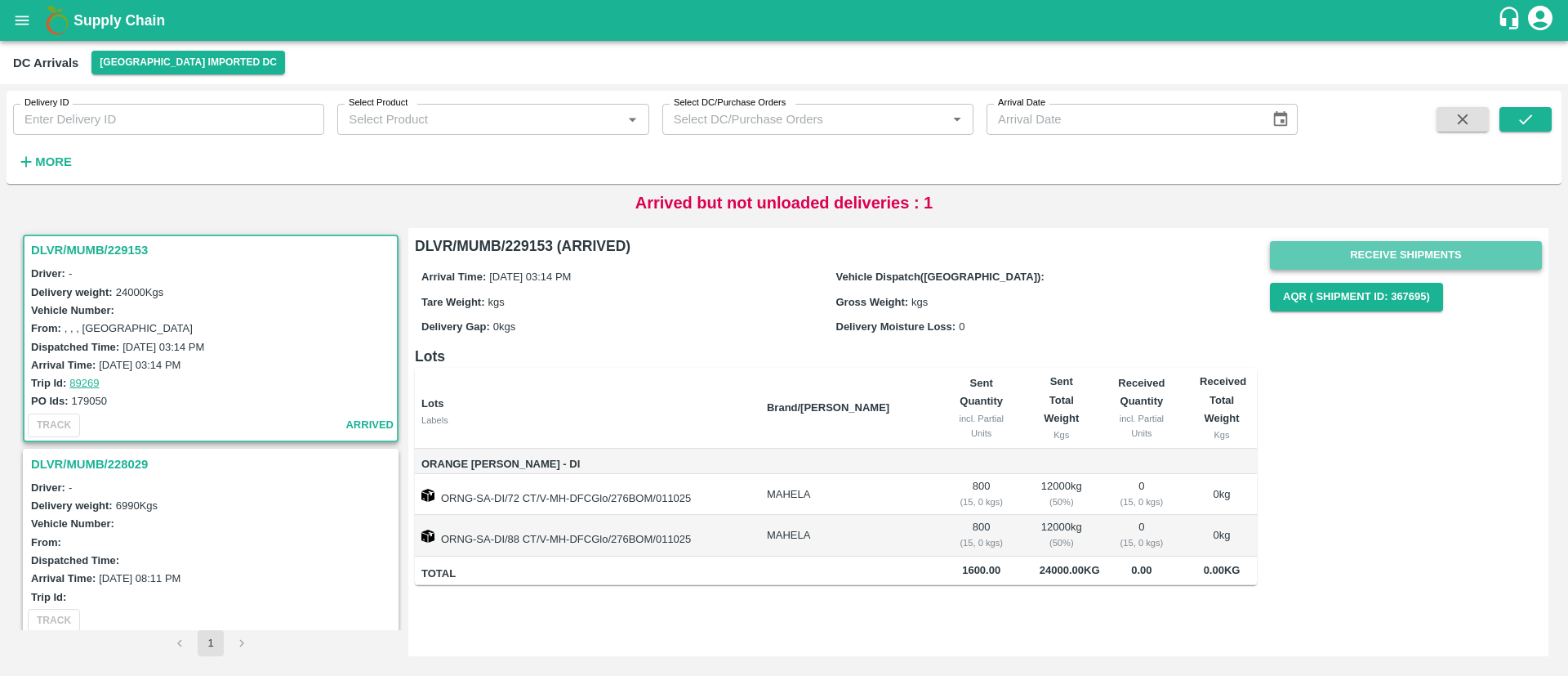
click at [1366, 253] on button "Receive Shipments" at bounding box center [1405, 256] width 271 height 29
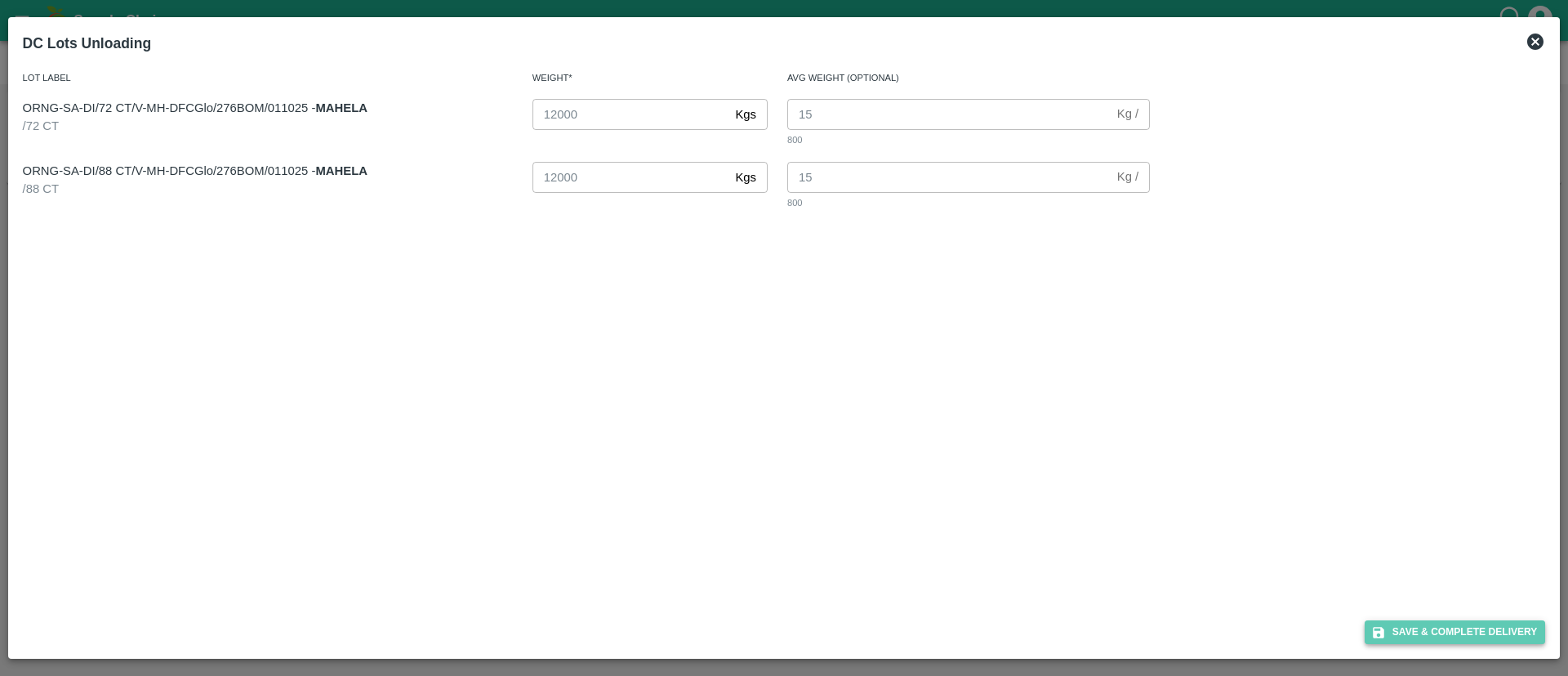
click at [1453, 628] on button "Save & Complete Delivery" at bounding box center [1455, 632] width 181 height 23
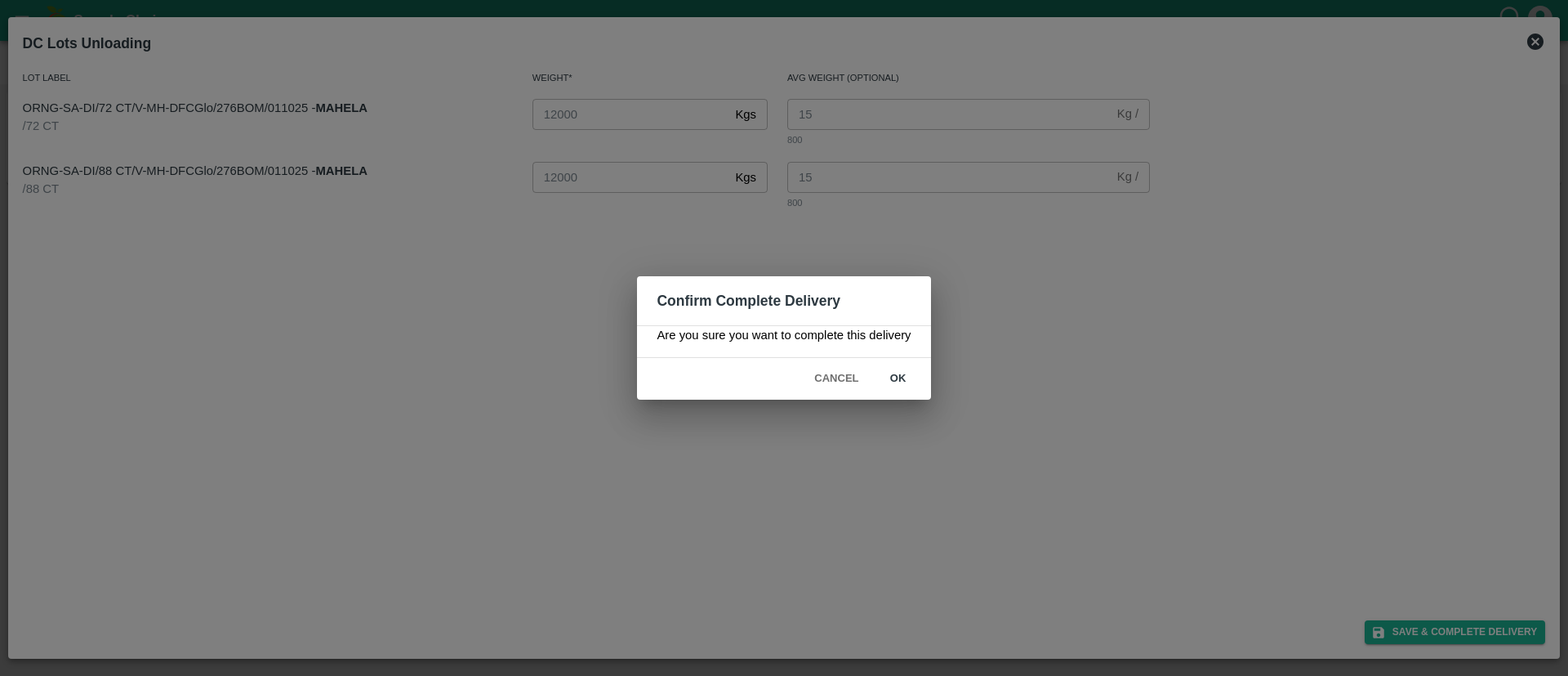
click at [903, 381] on button "ok" at bounding box center [898, 378] width 52 height 29
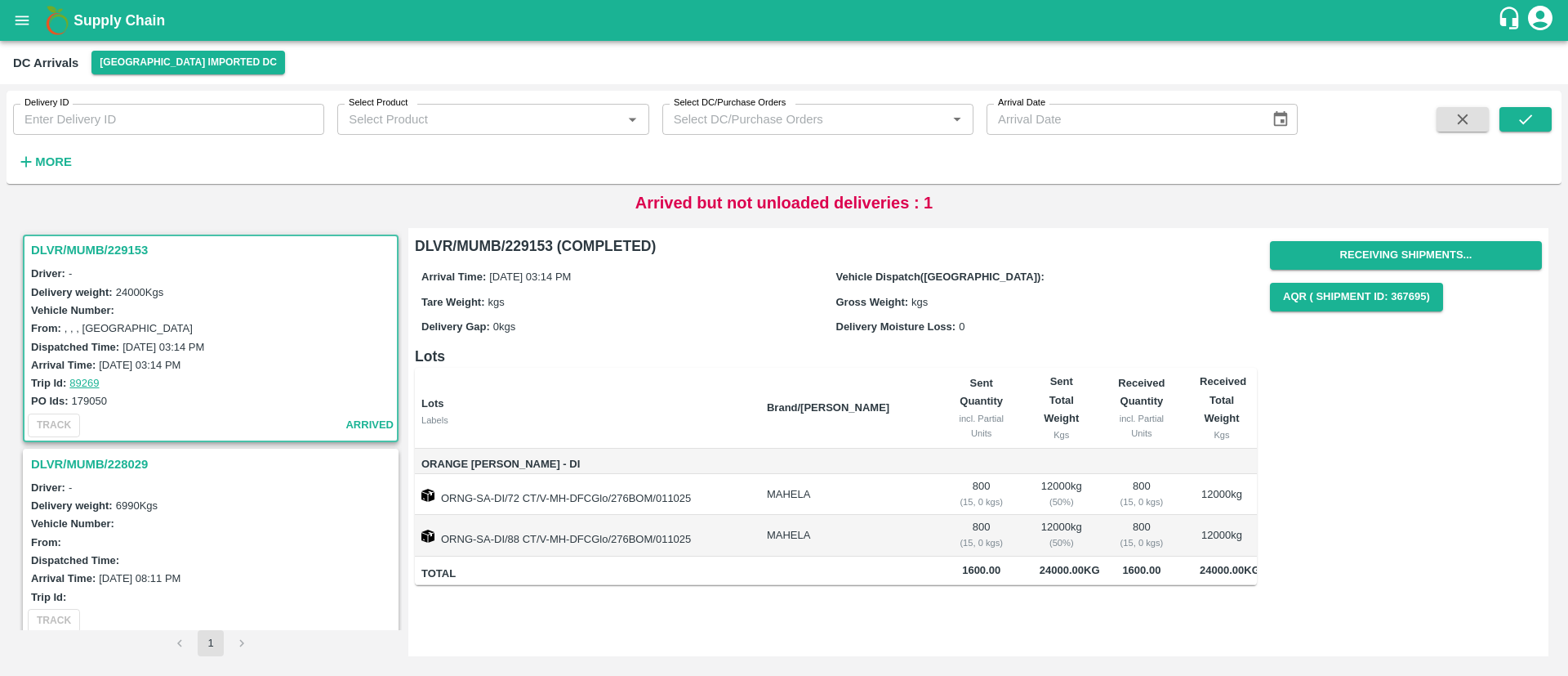
click at [27, 27] on icon "open drawer" at bounding box center [22, 21] width 18 height 18
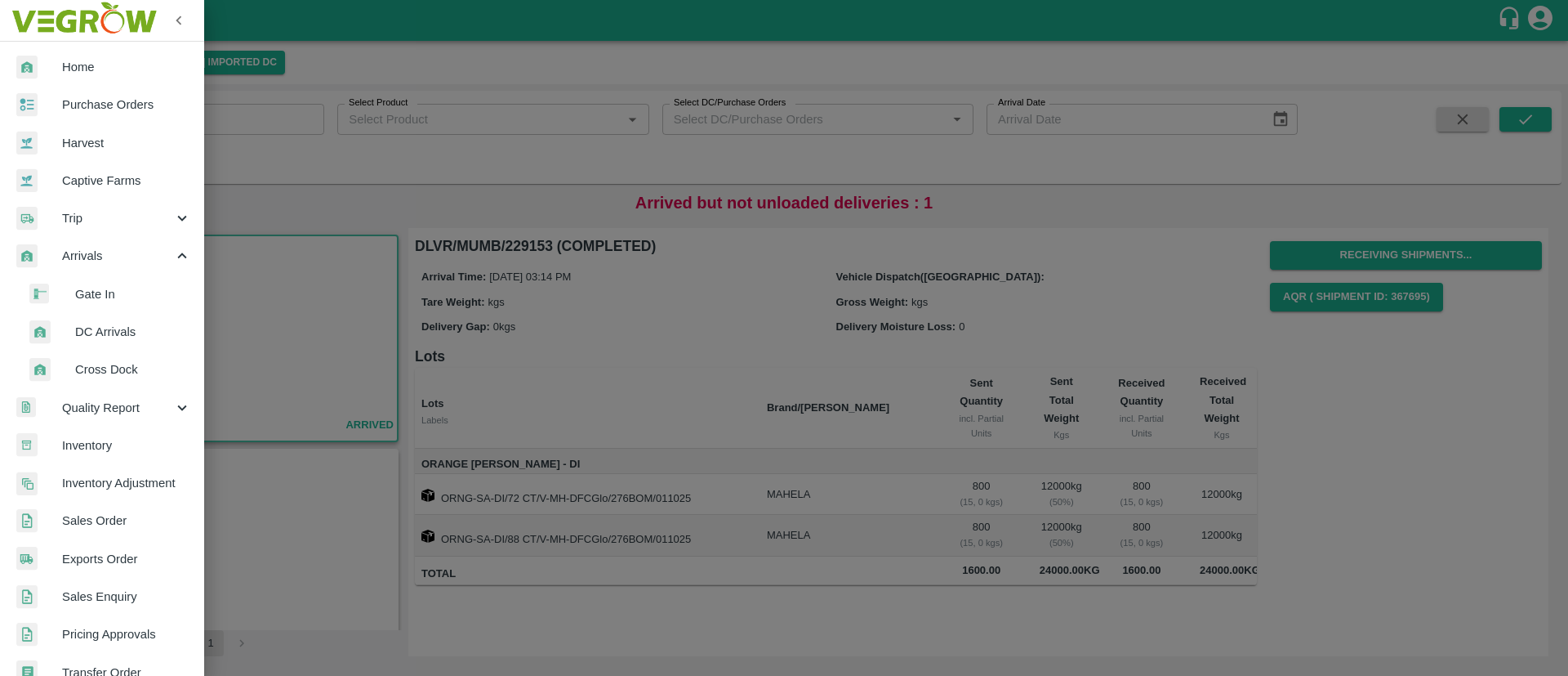
click at [141, 446] on span "Inventory" at bounding box center [126, 446] width 129 height 18
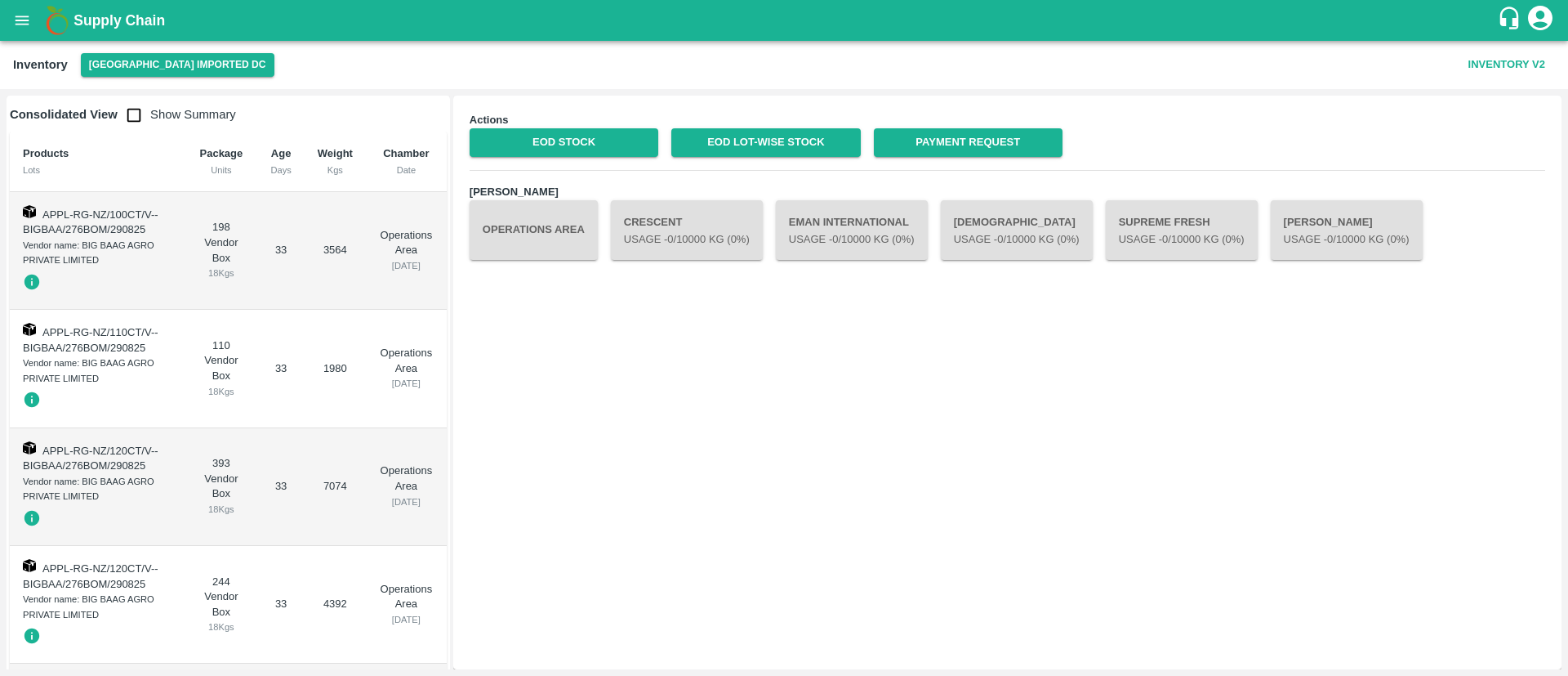
click at [527, 230] on button "Operations Area" at bounding box center [533, 230] width 128 height 59
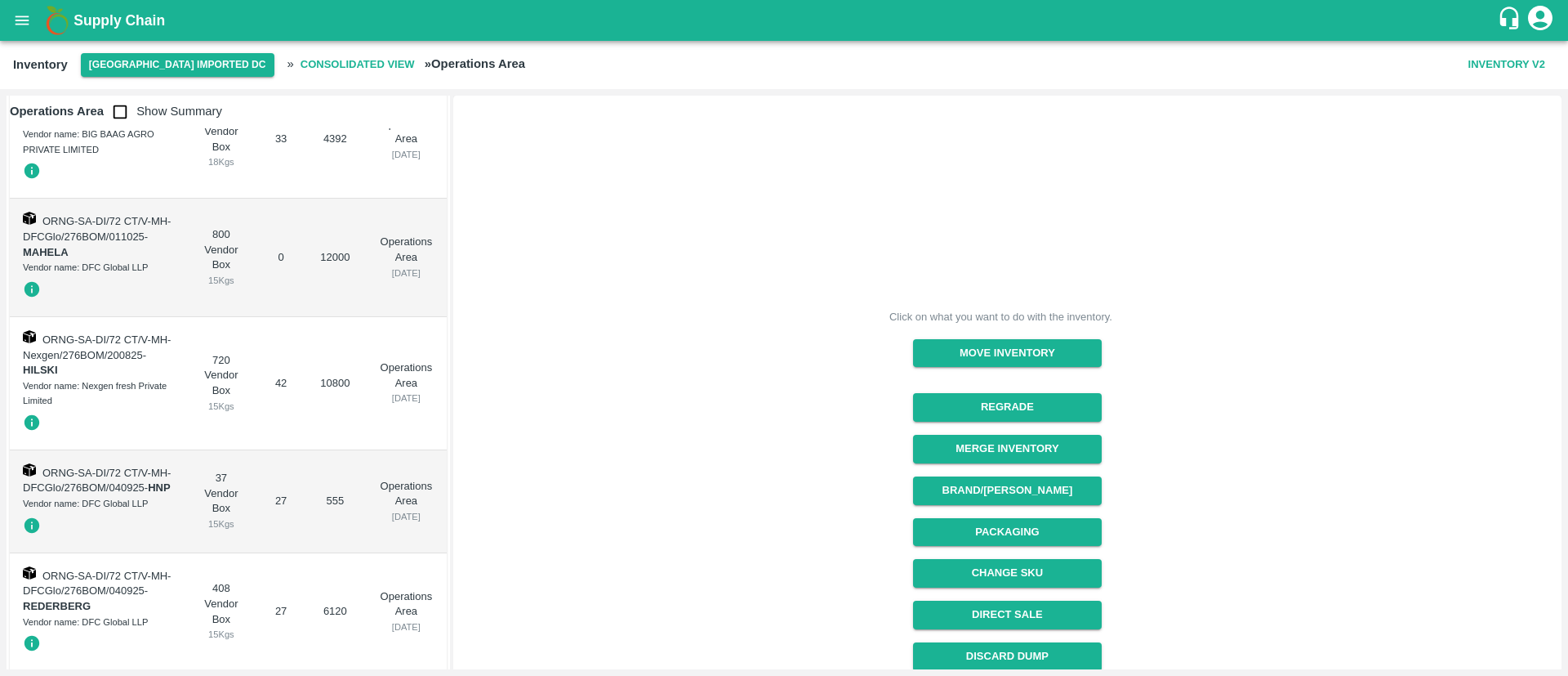
scroll to position [463, 0]
click at [1016, 394] on button "Regrade" at bounding box center [1007, 407] width 188 height 29
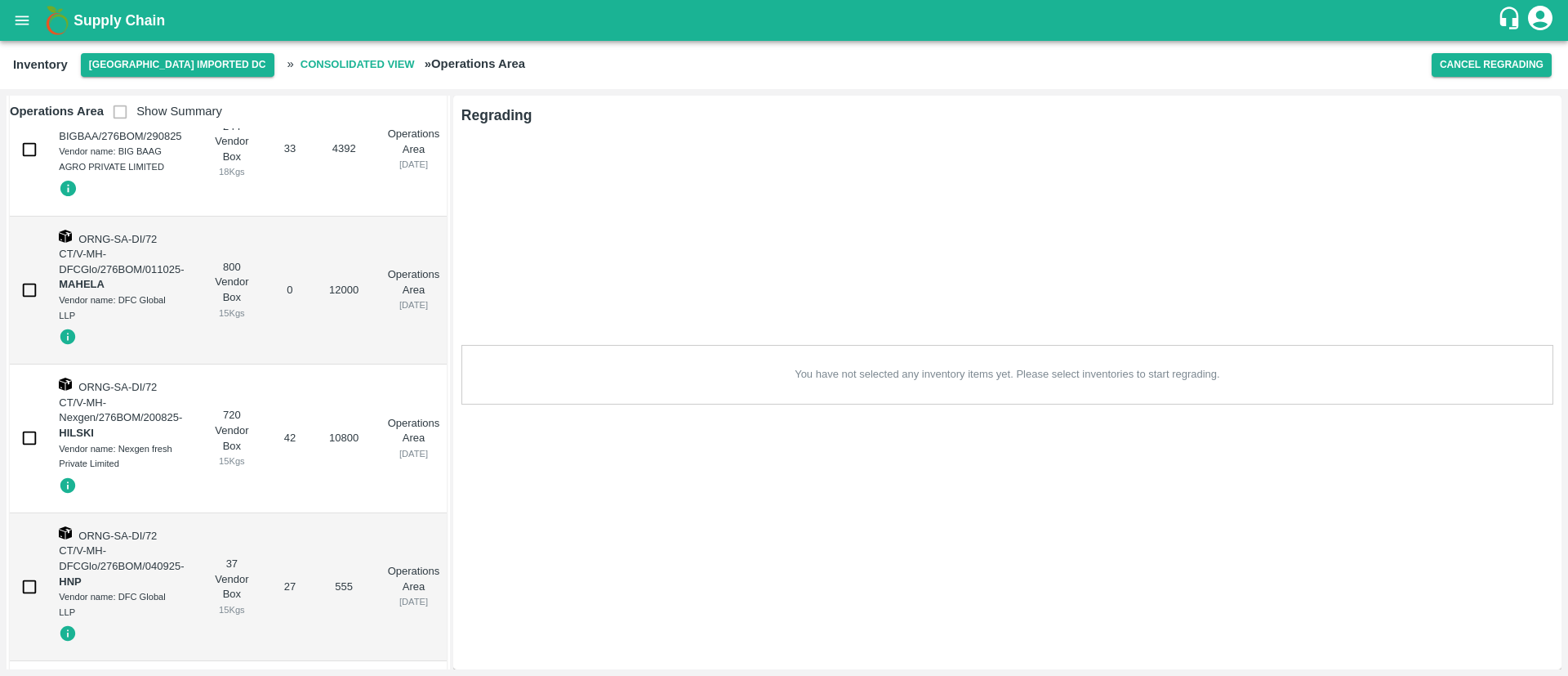
scroll to position [509, 0]
click at [31, 283] on input "checkbox" at bounding box center [30, 289] width 32 height 32
checkbox input "true"
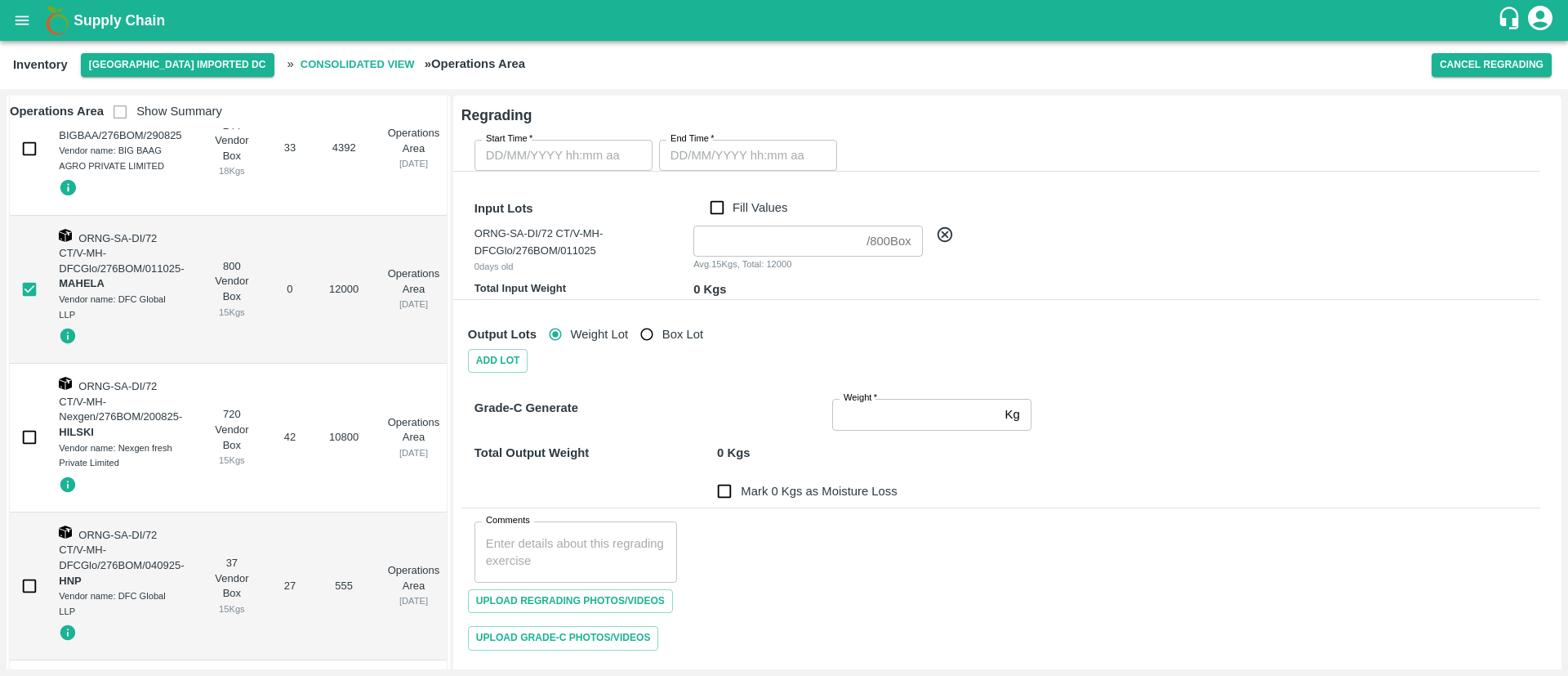
type input "DD/MM/YYYY hh:mm aa"
click at [572, 159] on input "DD/MM/YYYY hh:mm aa" at bounding box center [557, 155] width 167 height 31
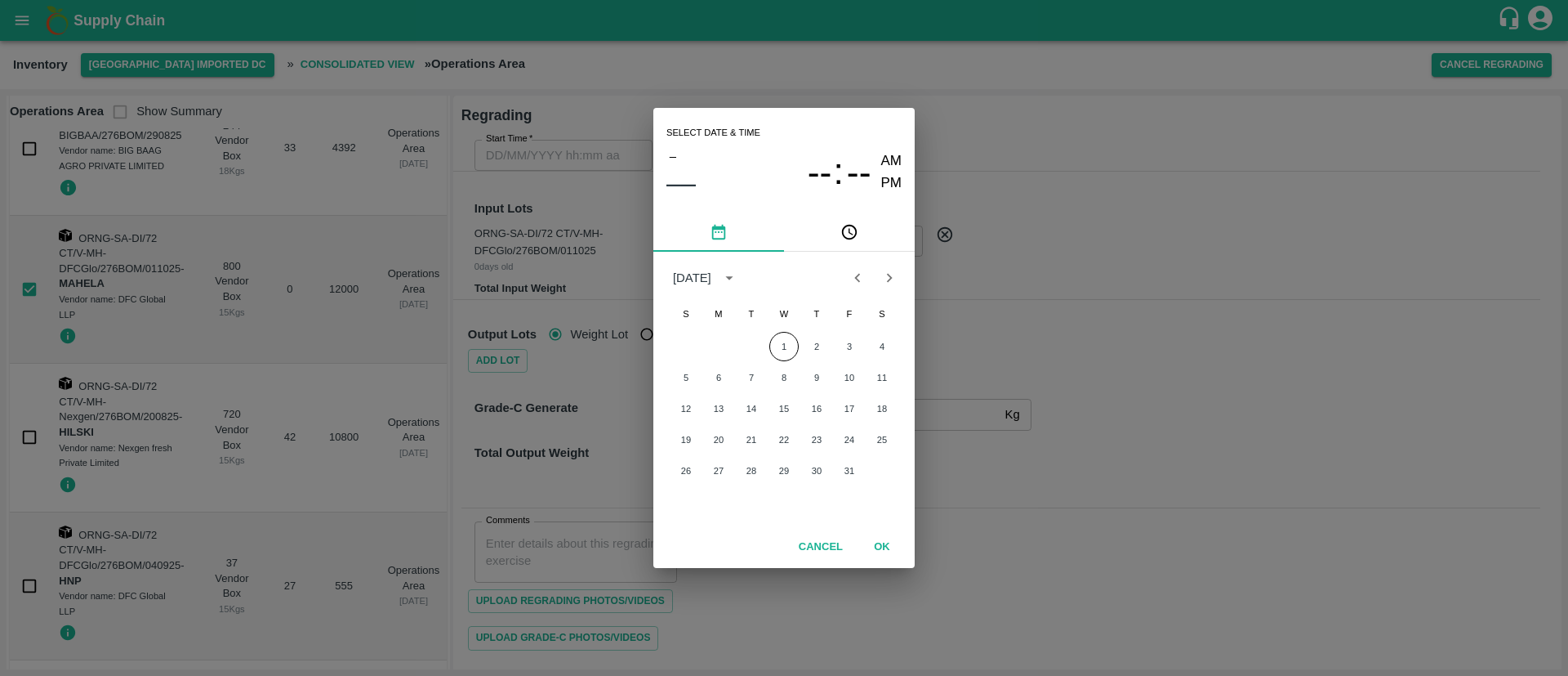
click at [860, 282] on icon "Previous month" at bounding box center [857, 278] width 18 height 18
drag, startPoint x: 753, startPoint y: 470, endPoint x: 823, endPoint y: 503, distance: 77.4
click at [752, 469] on button "30" at bounding box center [751, 470] width 30 height 30
type input "30/09/2025 12:00 AM"
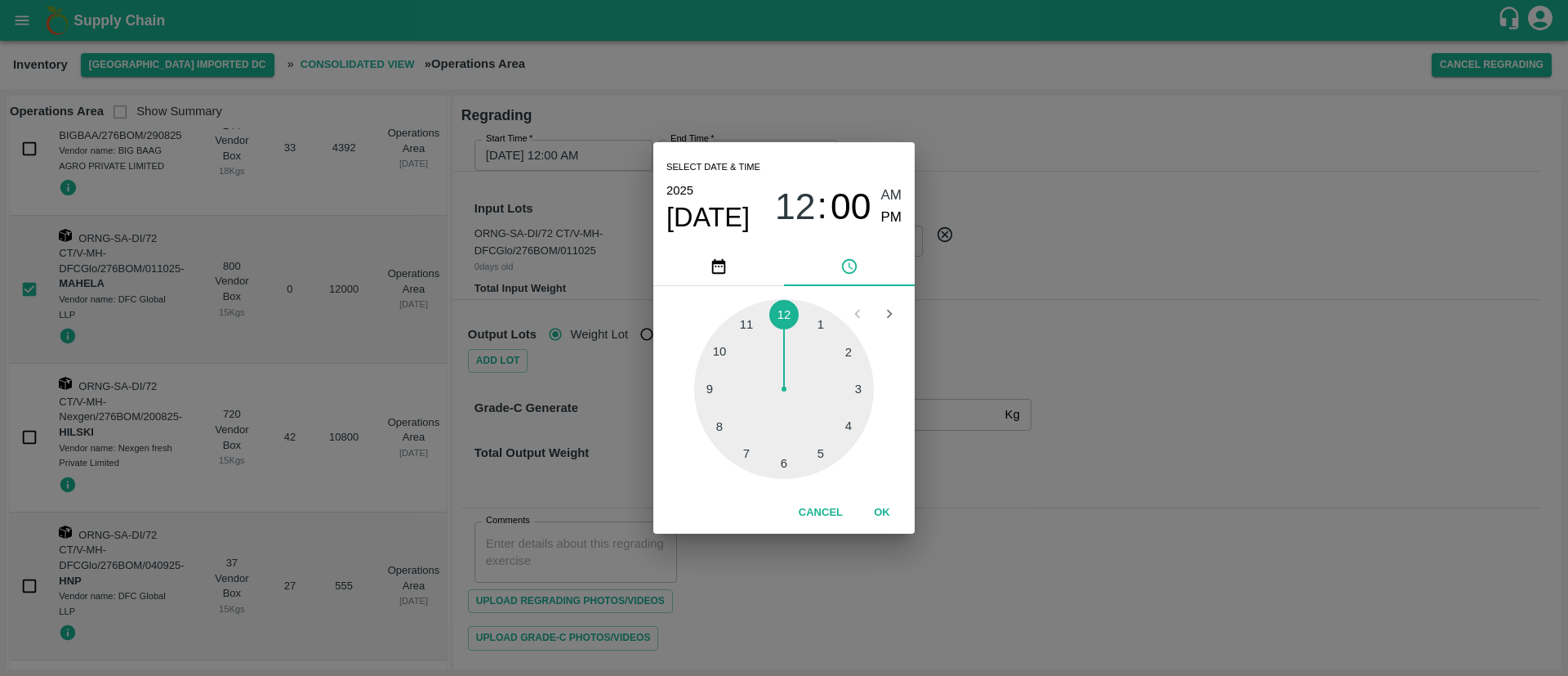
drag, startPoint x: 874, startPoint y: 507, endPoint x: 872, endPoint y: 487, distance: 20.1
click at [874, 507] on button "OK" at bounding box center [882, 513] width 52 height 29
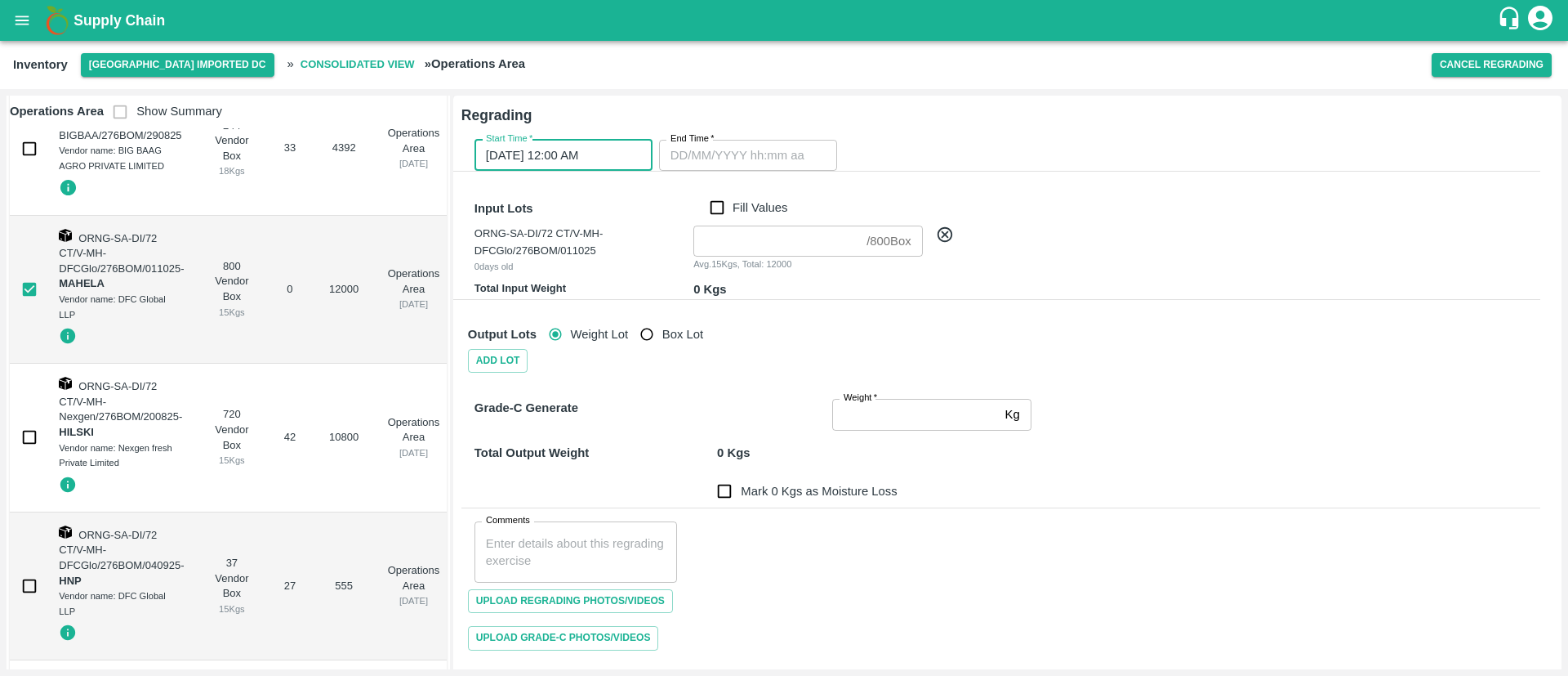
type input "DD/MM/YYYY hh:mm aa"
click at [738, 153] on input "DD/MM/YYYY hh:mm aa" at bounding box center [742, 155] width 167 height 31
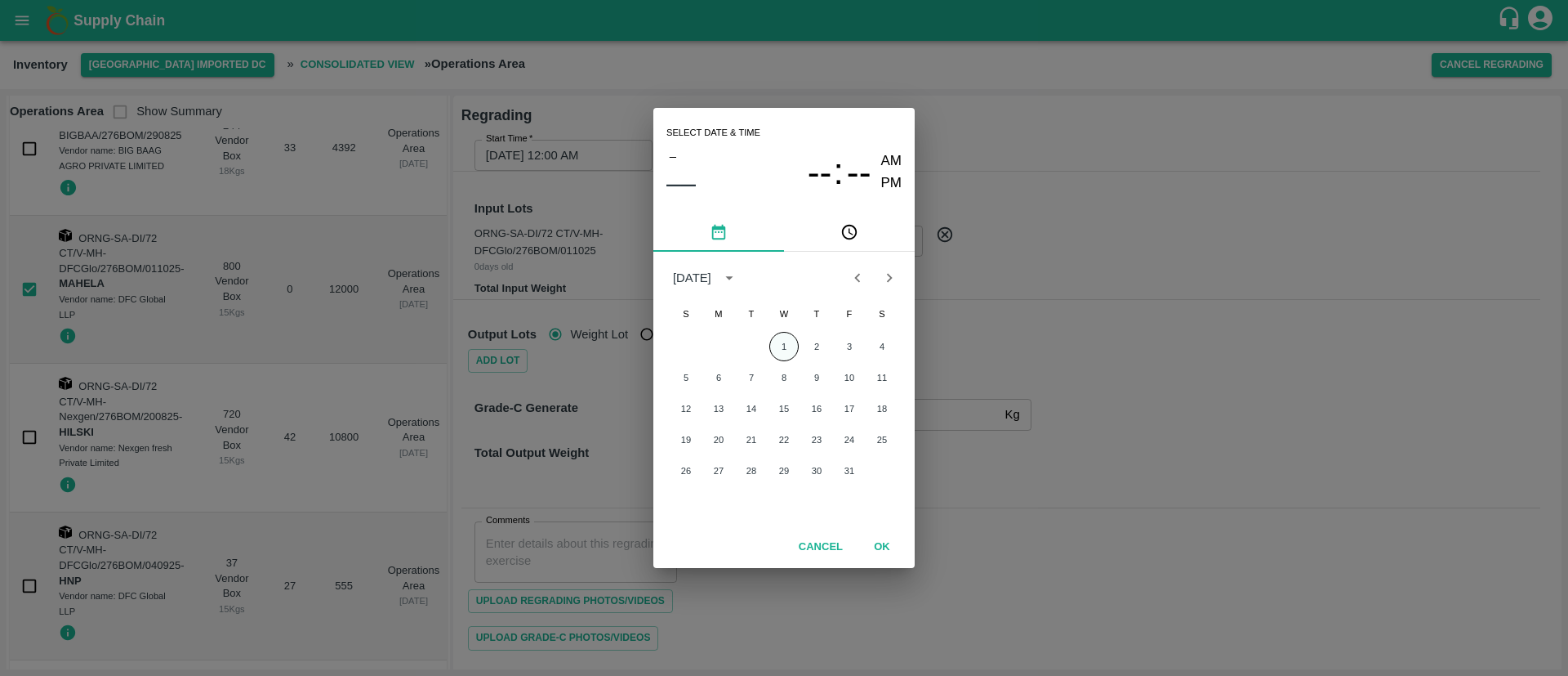
click at [787, 339] on button "1" at bounding box center [783, 346] width 30 height 30
type input "01/10/2025 12:00 AM"
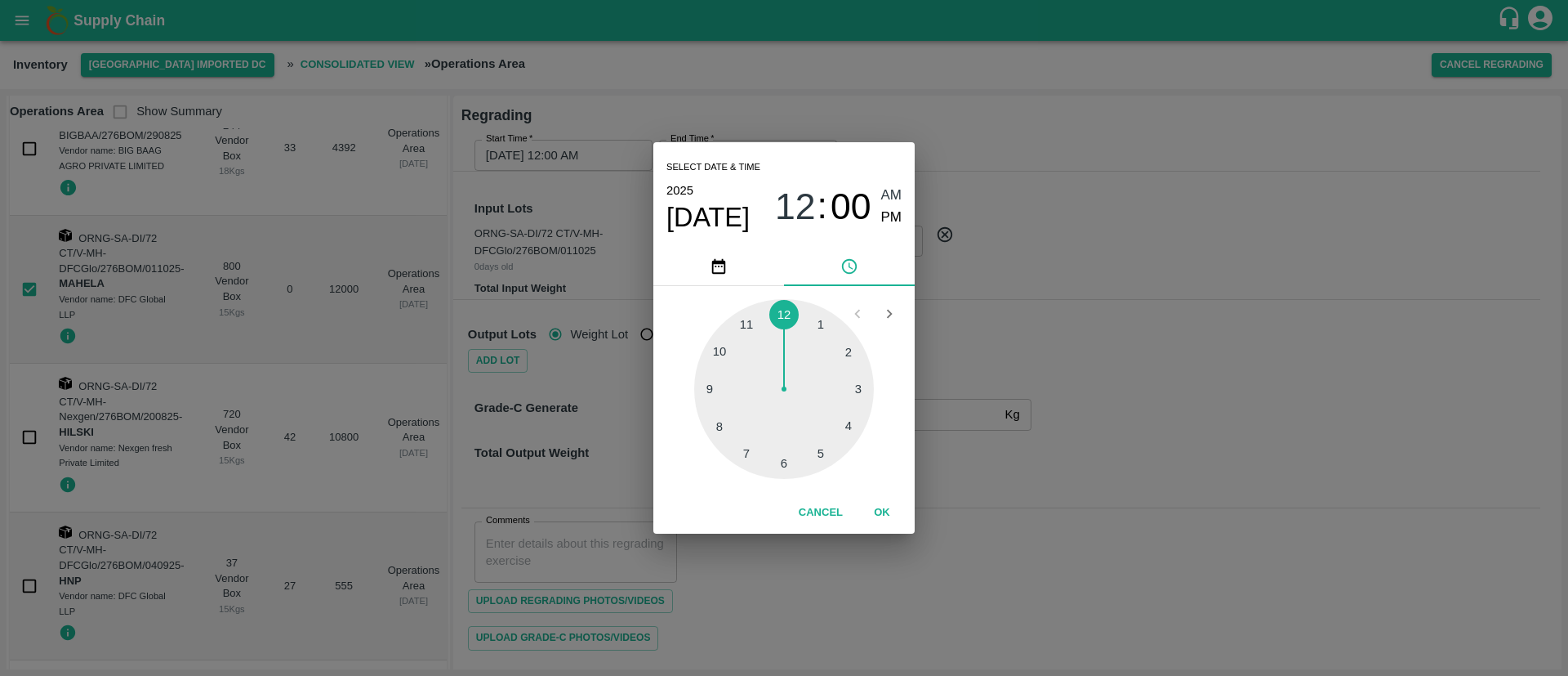
click at [887, 503] on button "OK" at bounding box center [882, 513] width 52 height 29
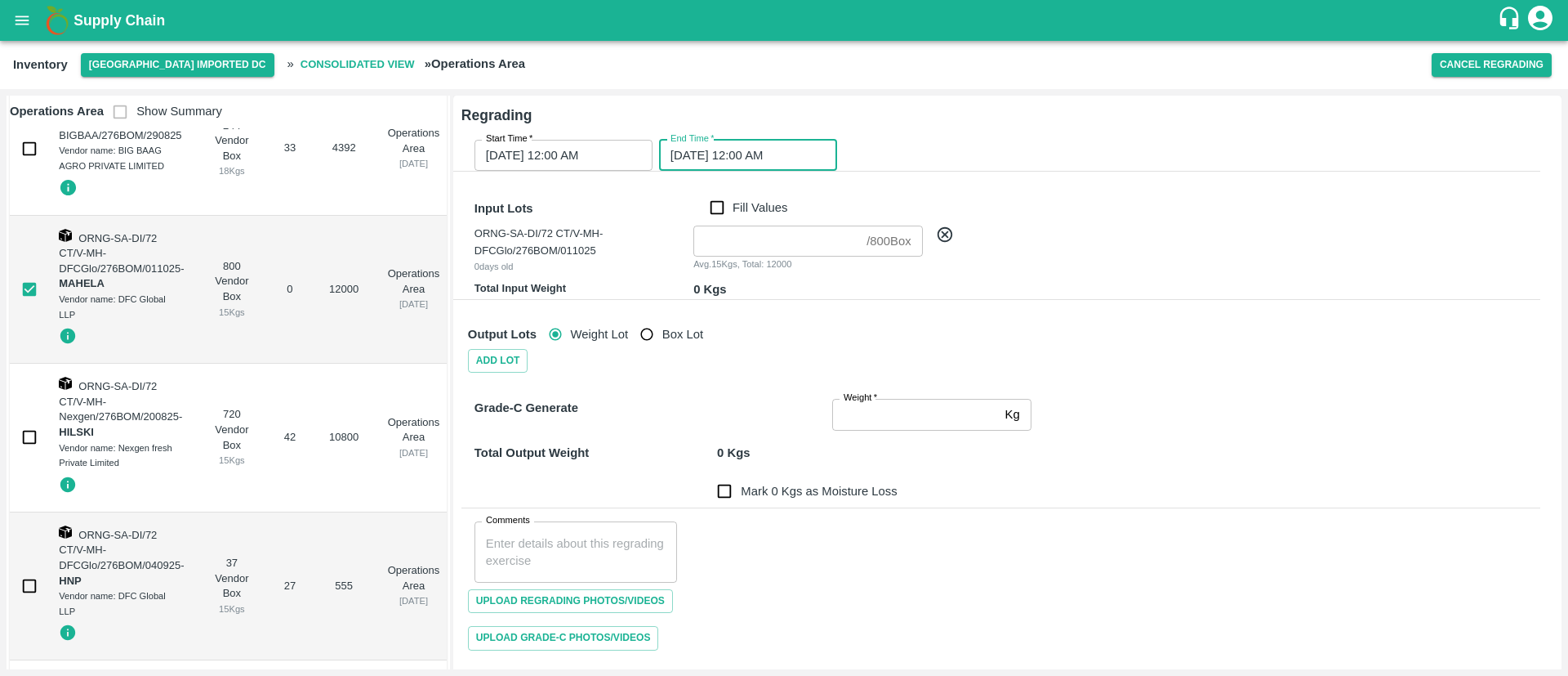
click at [796, 240] on input "number" at bounding box center [777, 240] width 167 height 31
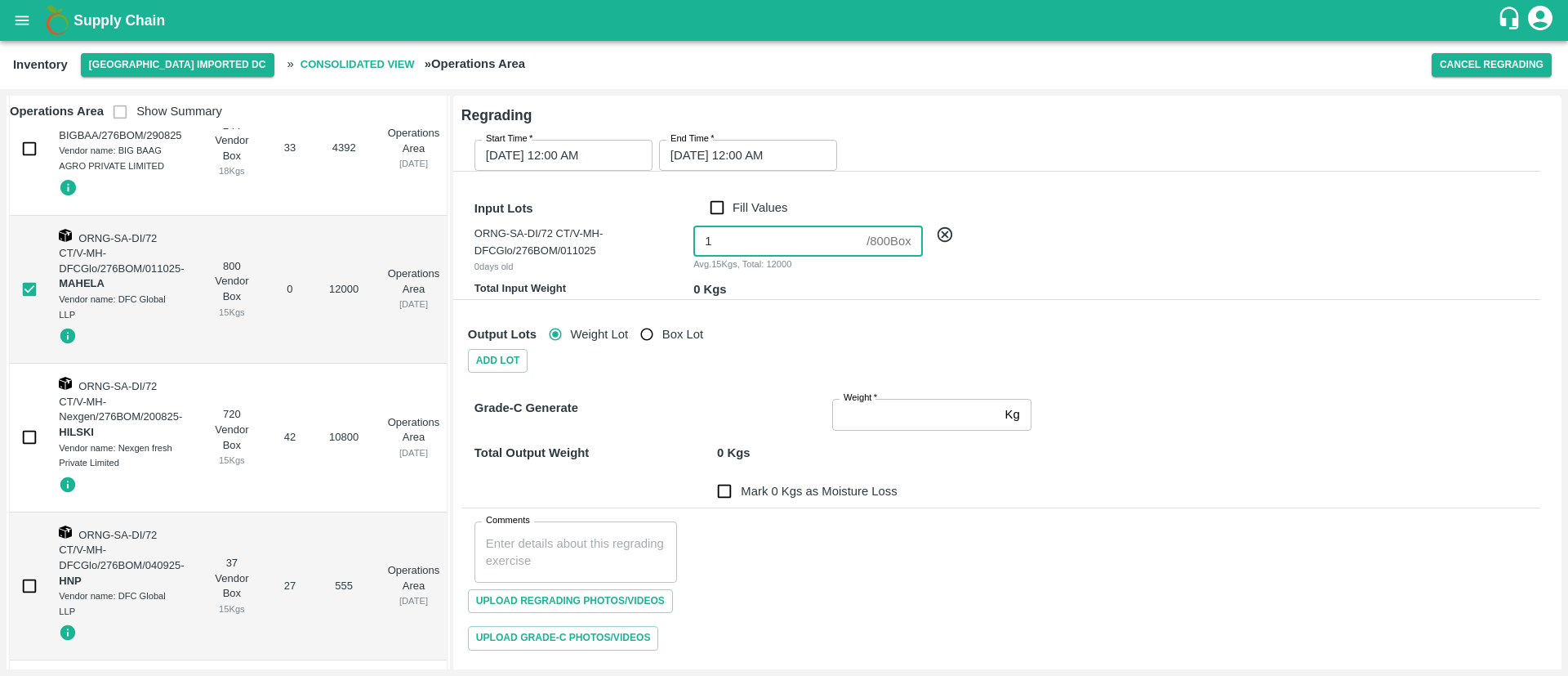
type input "1"
click at [788, 356] on div "Add Lot" at bounding box center [1001, 360] width 1079 height 23
click at [878, 415] on input "Weight   *" at bounding box center [916, 414] width 167 height 31
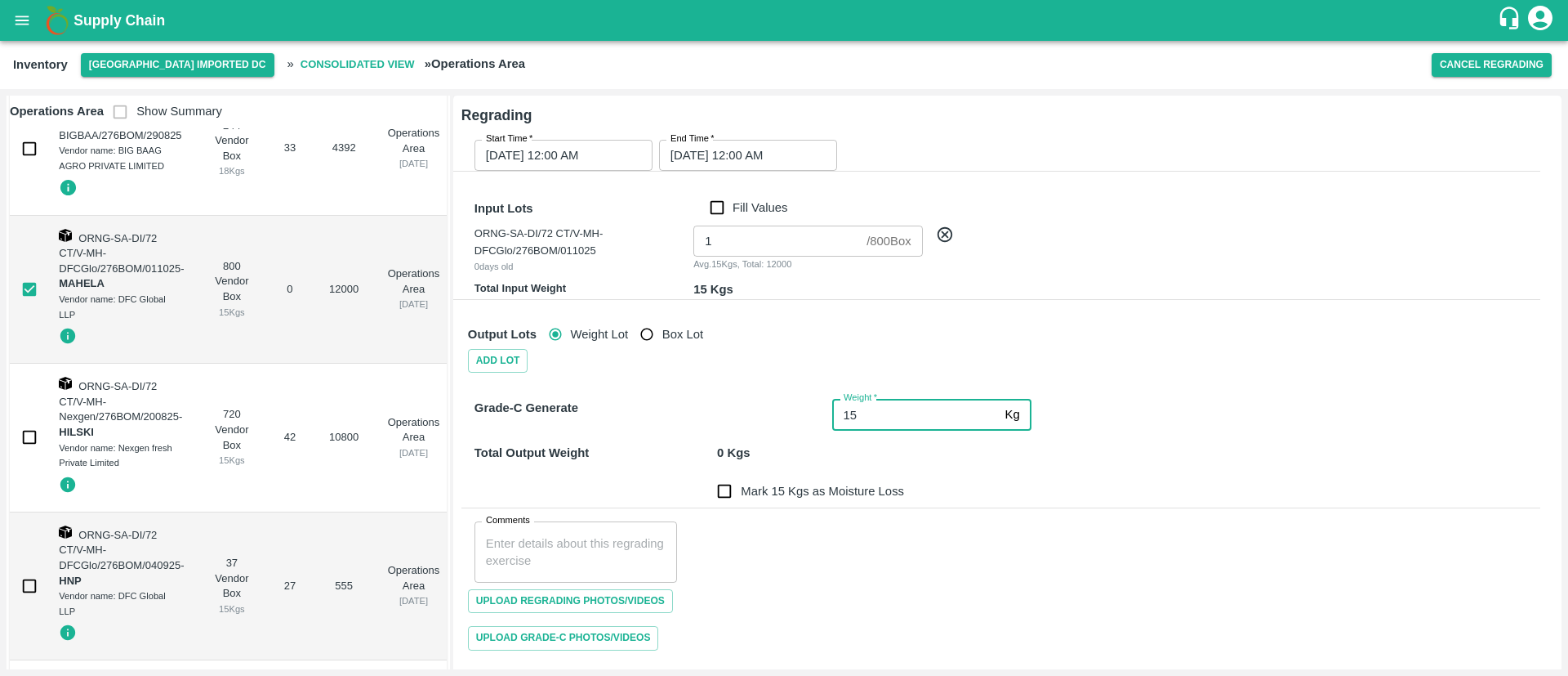
type input "15"
click at [943, 464] on div "Mark 0 Kgs as Moisture Loss" at bounding box center [997, 481] width 1085 height 52
click at [732, 487] on input "Mark 0 Kgs as Moisture Loss" at bounding box center [724, 490] width 32 height 32
checkbox input "true"
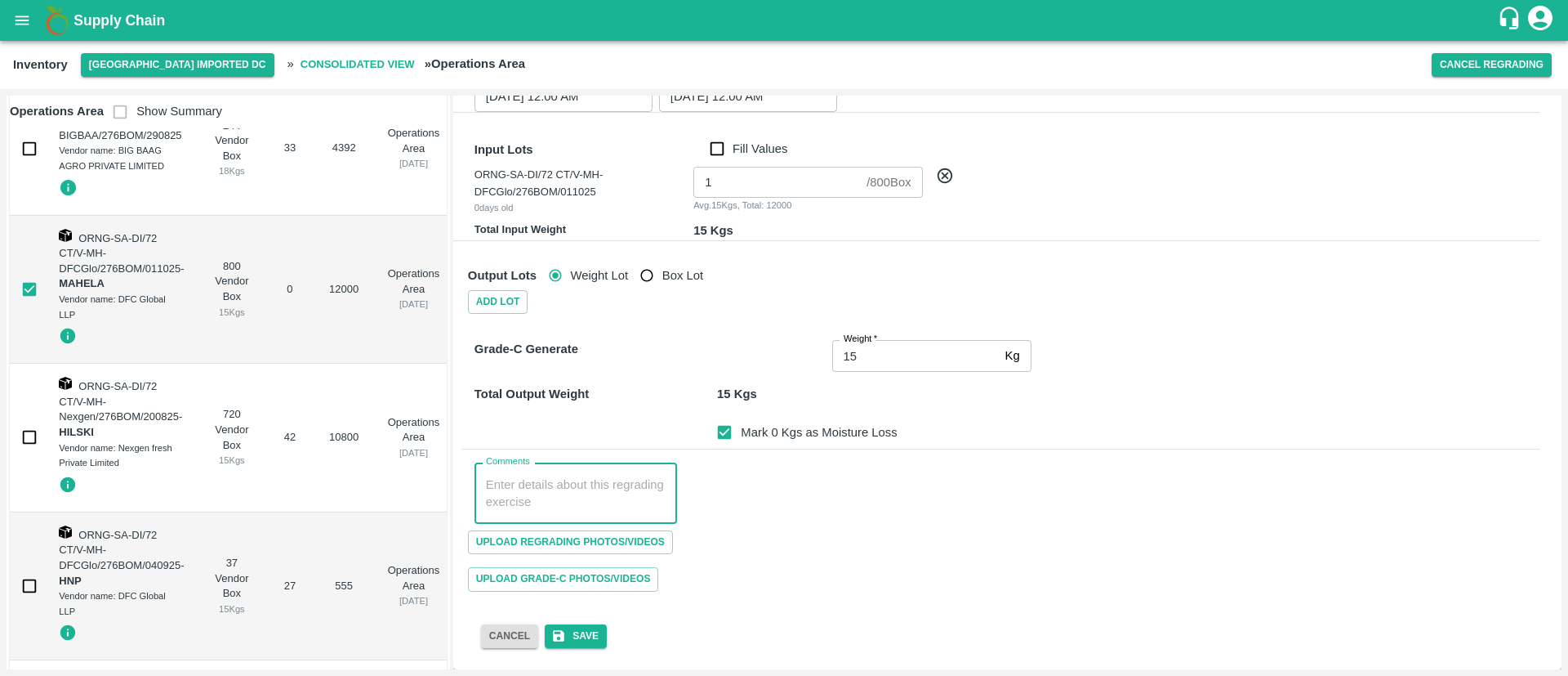
click at [576, 489] on textarea "Comments" at bounding box center [575, 493] width 179 height 34
type textarea "Custom Box"
click at [575, 633] on button "Save" at bounding box center [575, 636] width 62 height 23
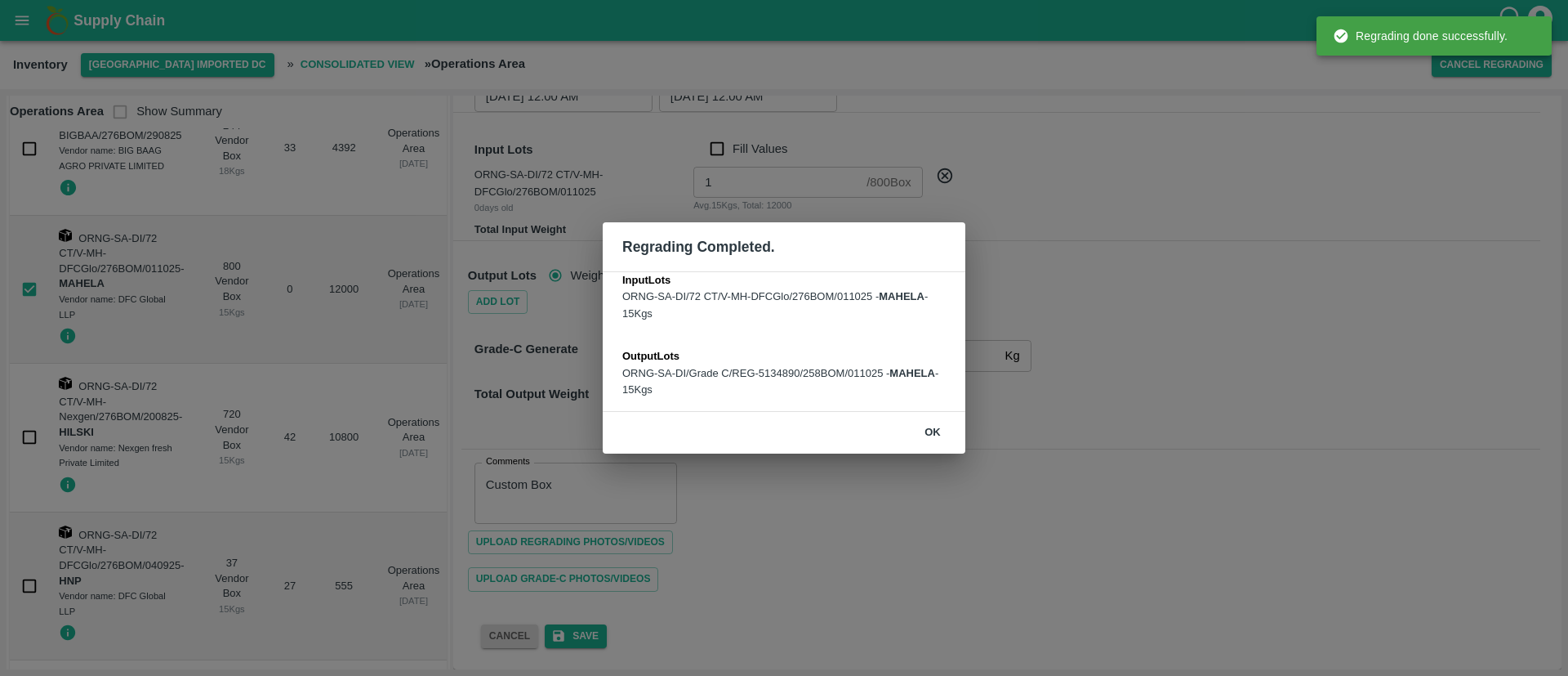
click at [941, 427] on button "ok" at bounding box center [932, 433] width 52 height 29
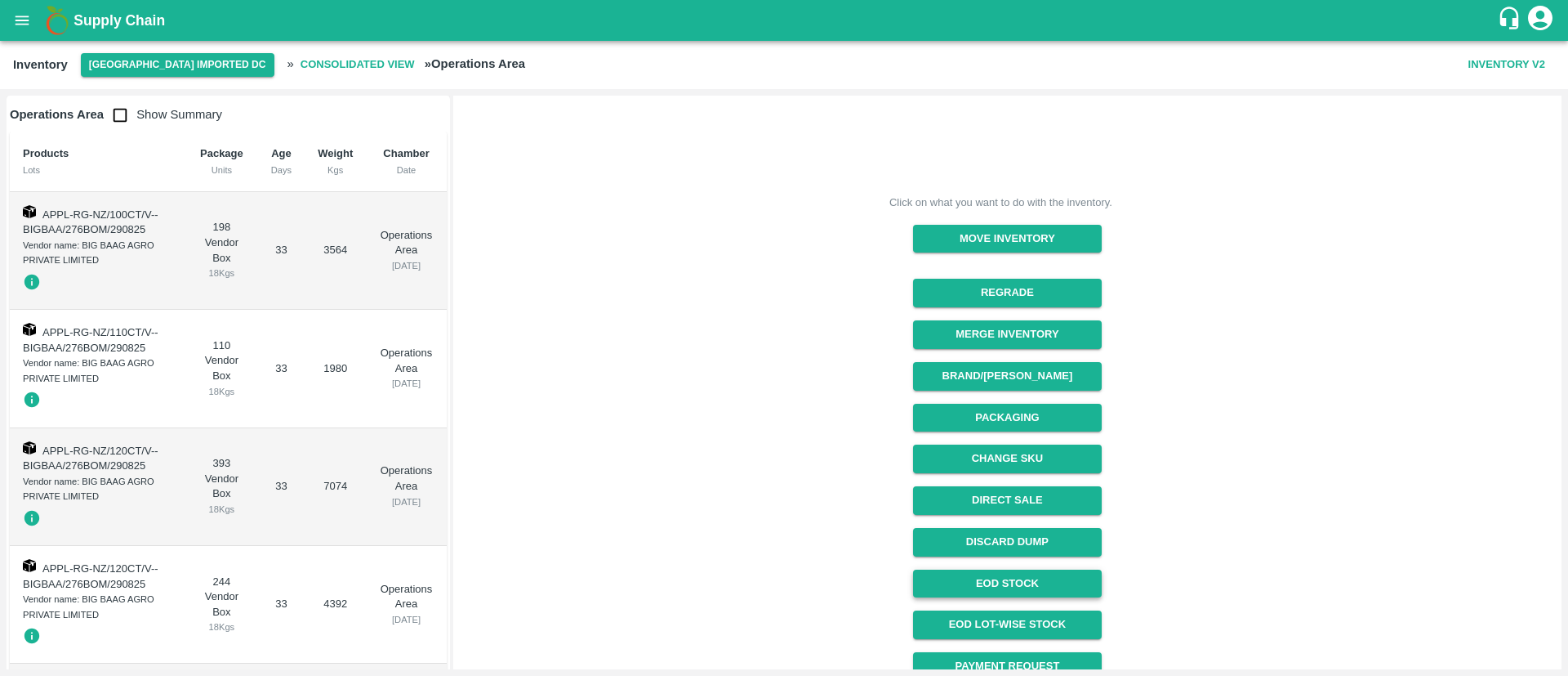
scroll to position [115, 0]
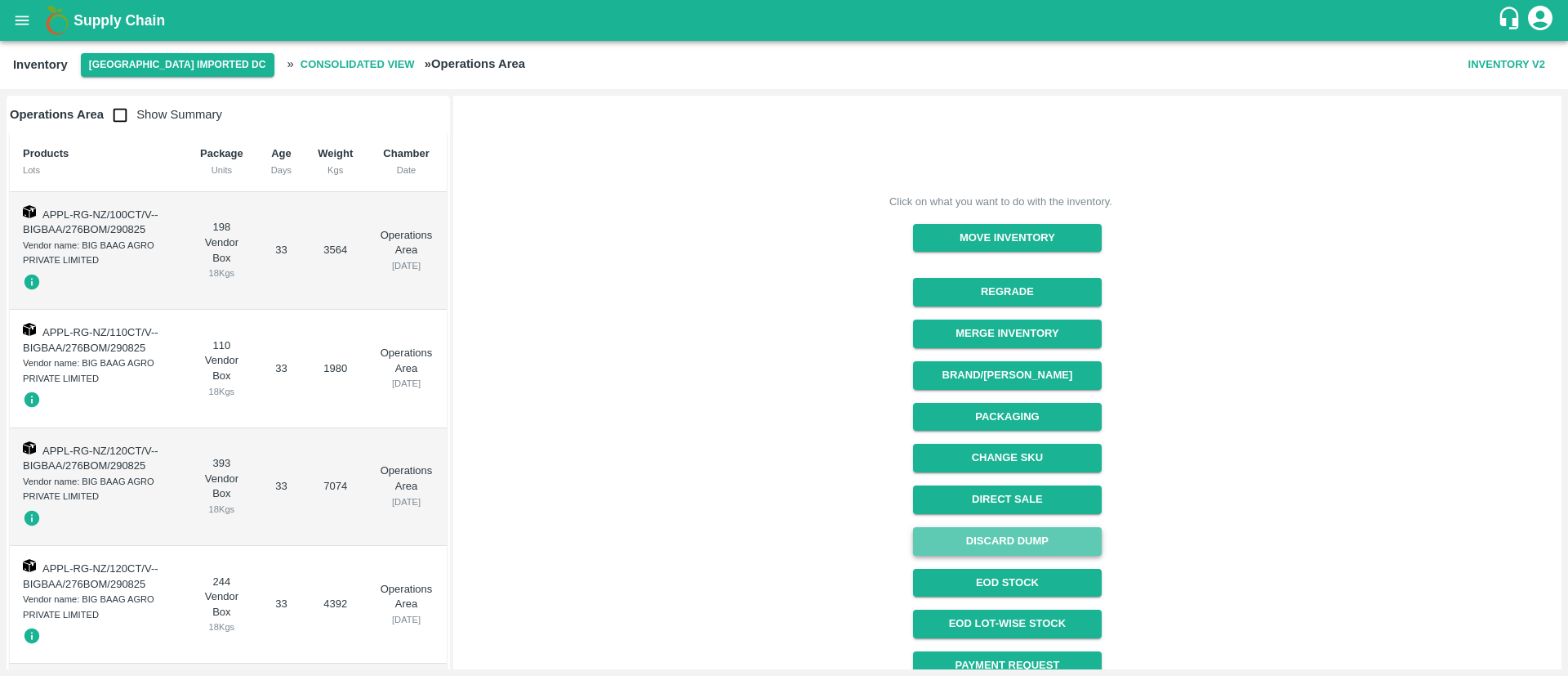
click at [1043, 542] on button "Discard Dump" at bounding box center [1007, 542] width 188 height 29
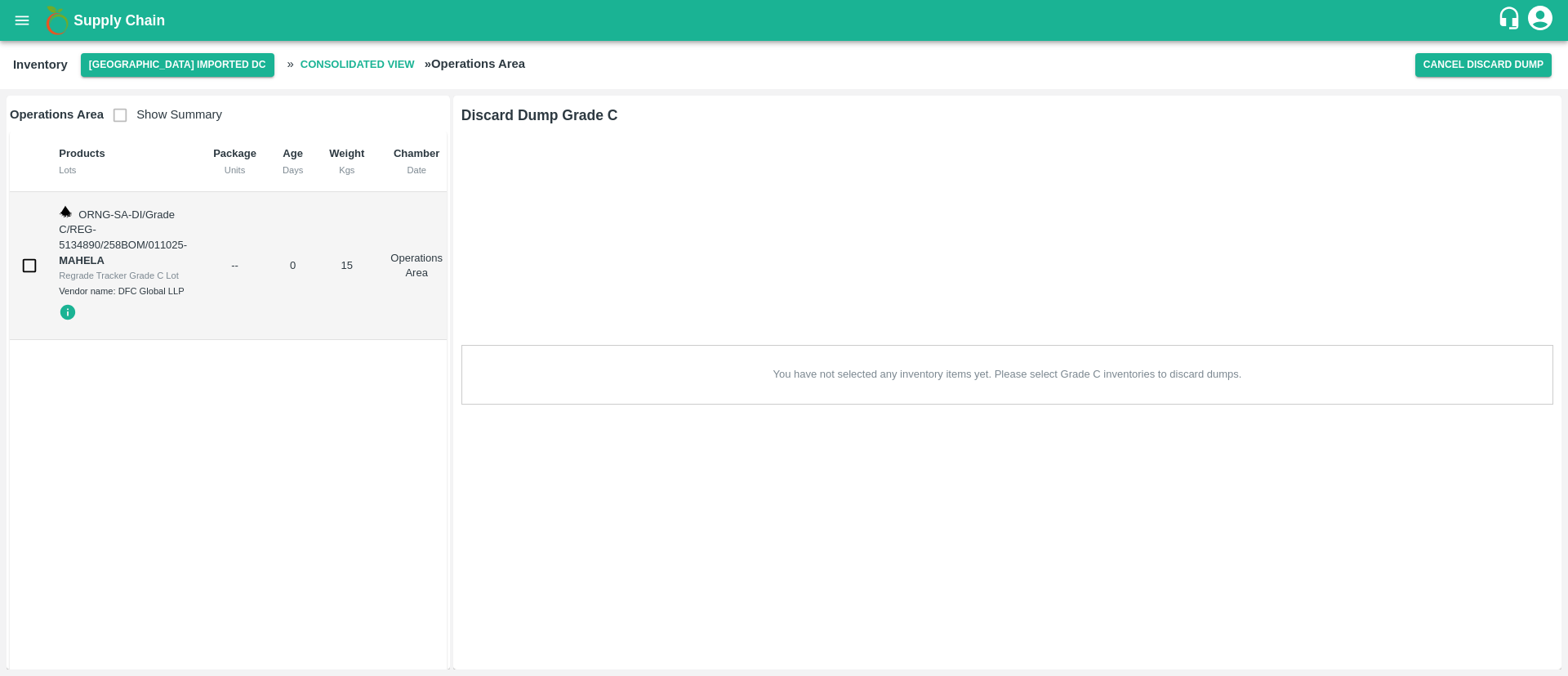
click at [45, 263] on input "checkbox" at bounding box center [30, 265] width 32 height 32
checkbox input "true"
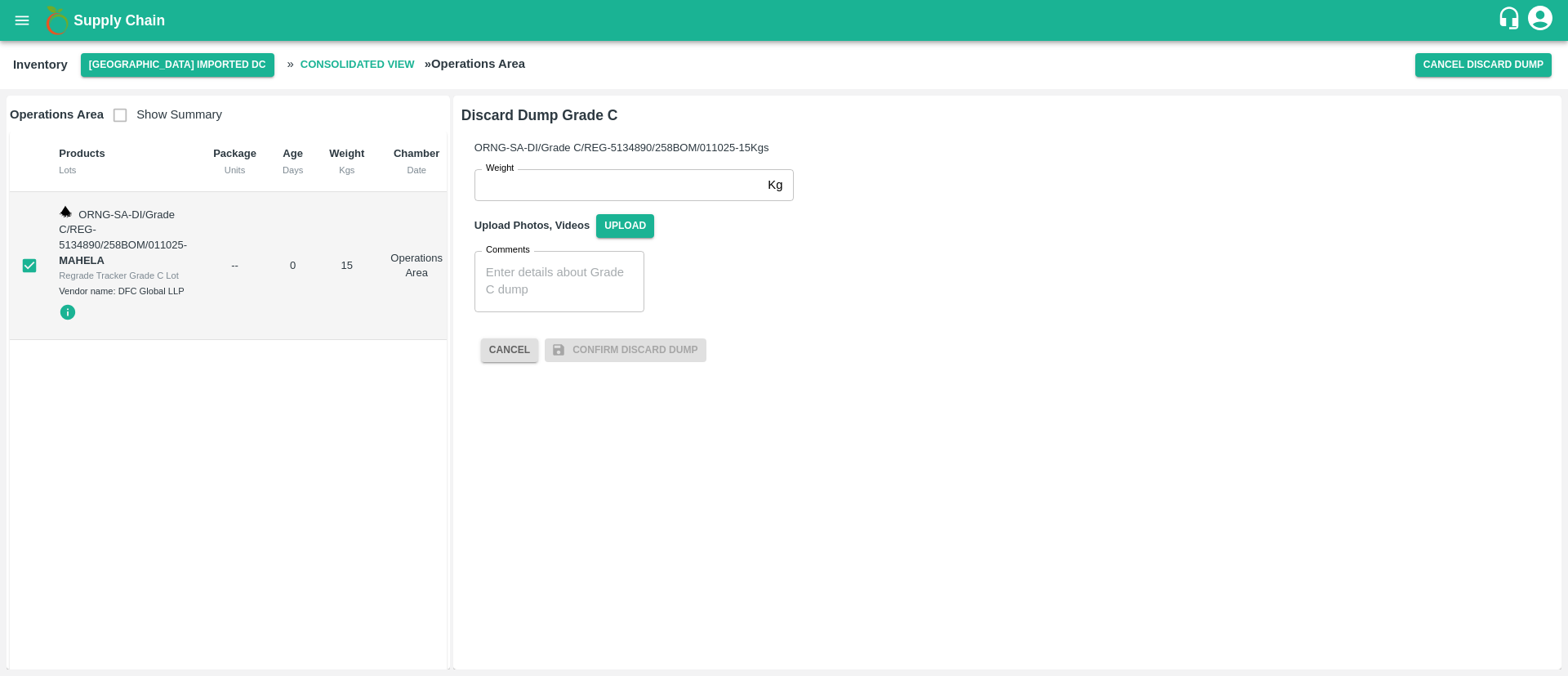
click at [588, 181] on input "Weight" at bounding box center [617, 185] width 287 height 31
type input "15"
click at [625, 224] on span "Upload" at bounding box center [625, 226] width 58 height 23
click at [0, 0] on input "Upload" at bounding box center [0, 0] width 0 height 0
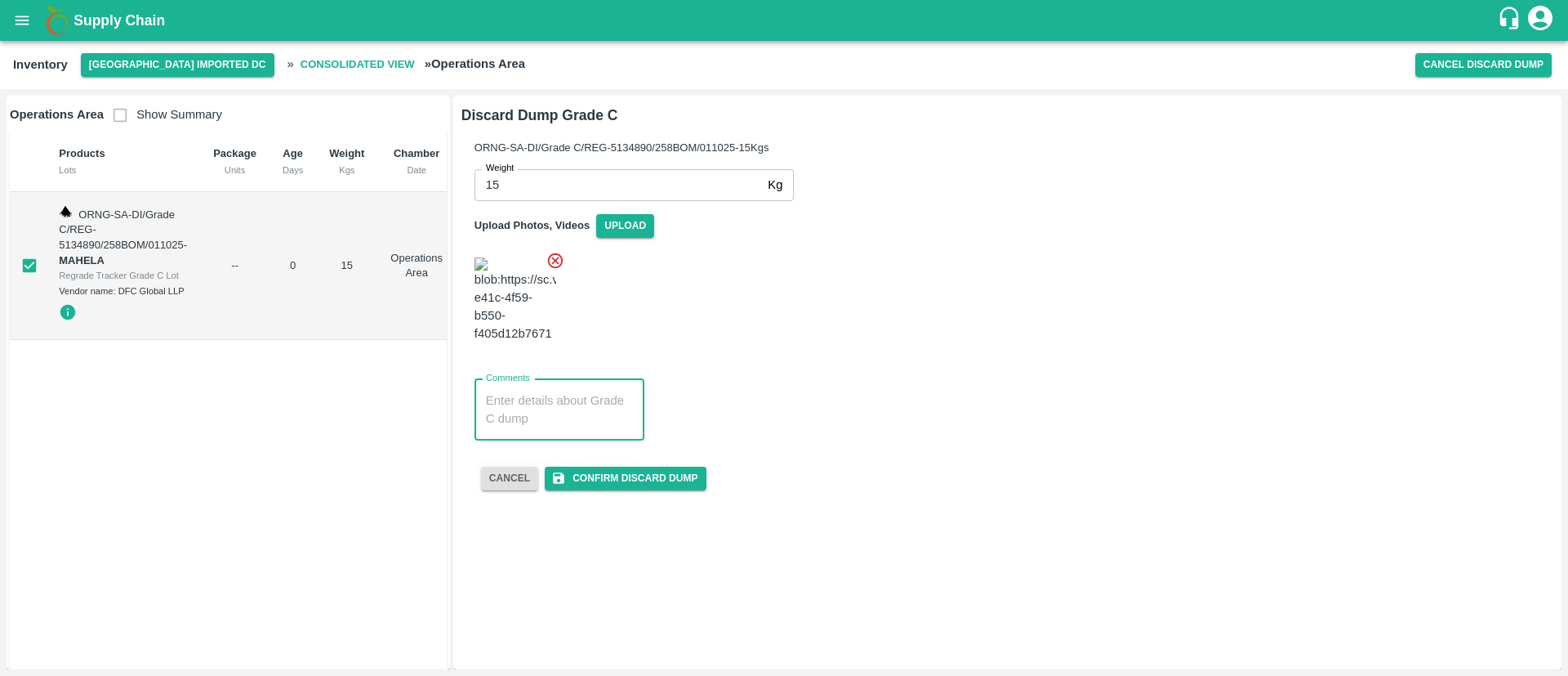
click at [587, 392] on textarea "Comments" at bounding box center [559, 409] width 147 height 34
type textarea "c"
paste textarea "TTNU-8106419"
type textarea "Custom Box Container no:-TTNU-8106419"
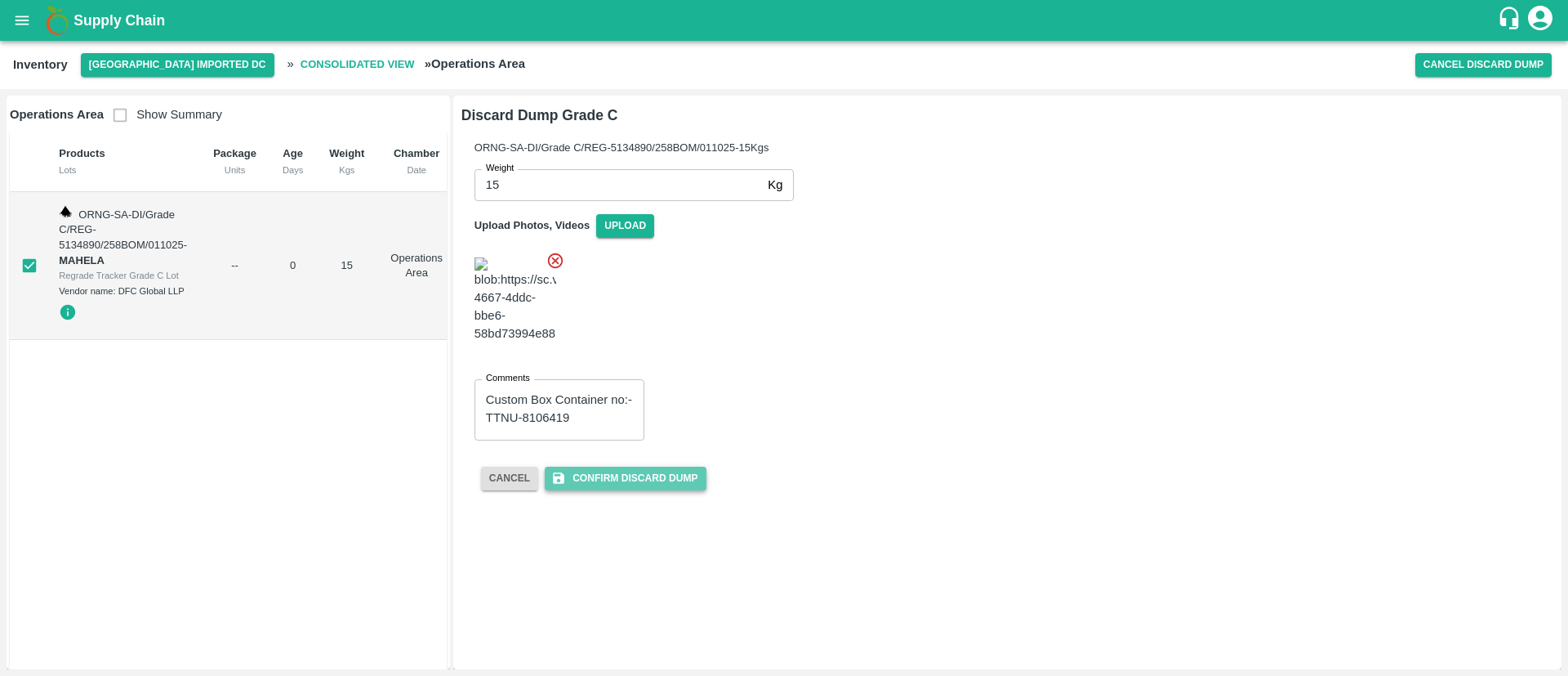
click at [626, 466] on button "Confirm Discard Dump" at bounding box center [625, 478] width 161 height 23
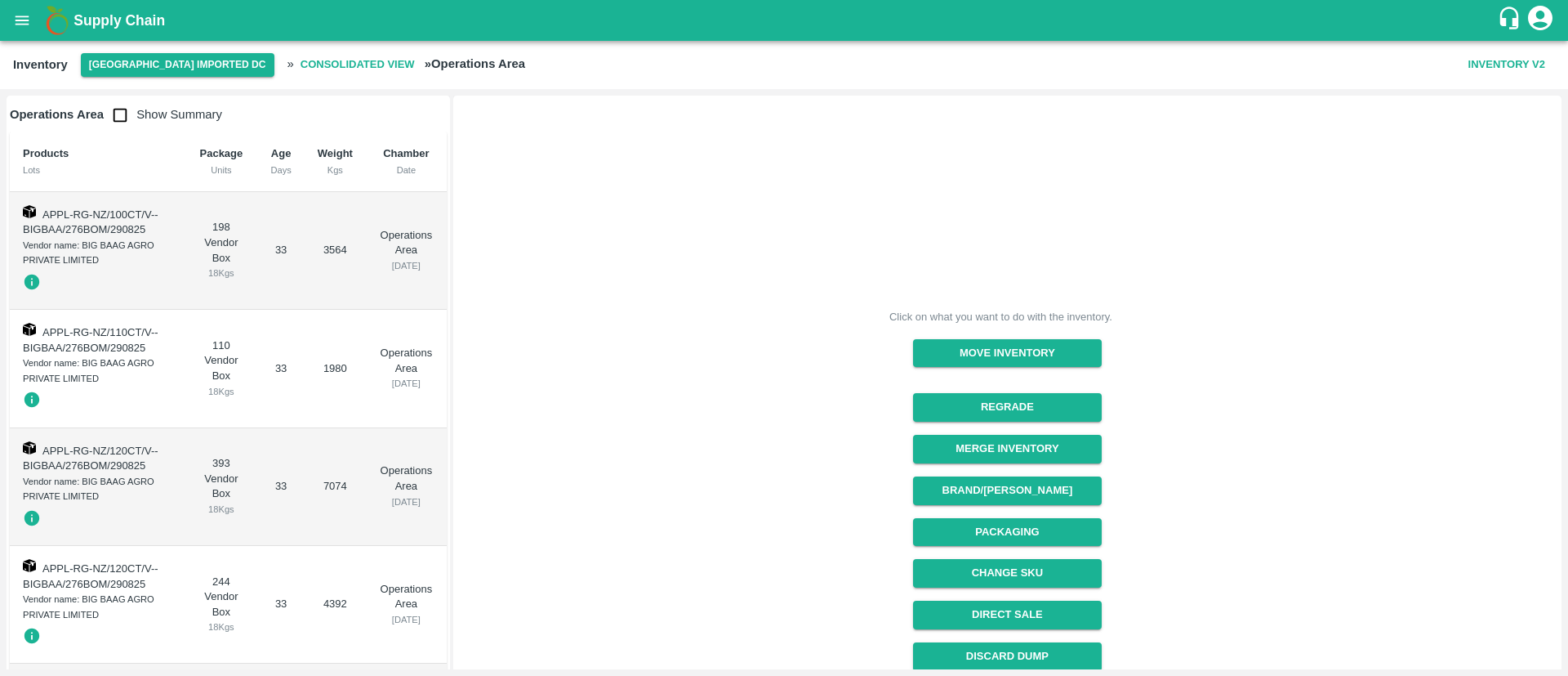
click at [21, 21] on icon "open drawer" at bounding box center [22, 20] width 13 height 9
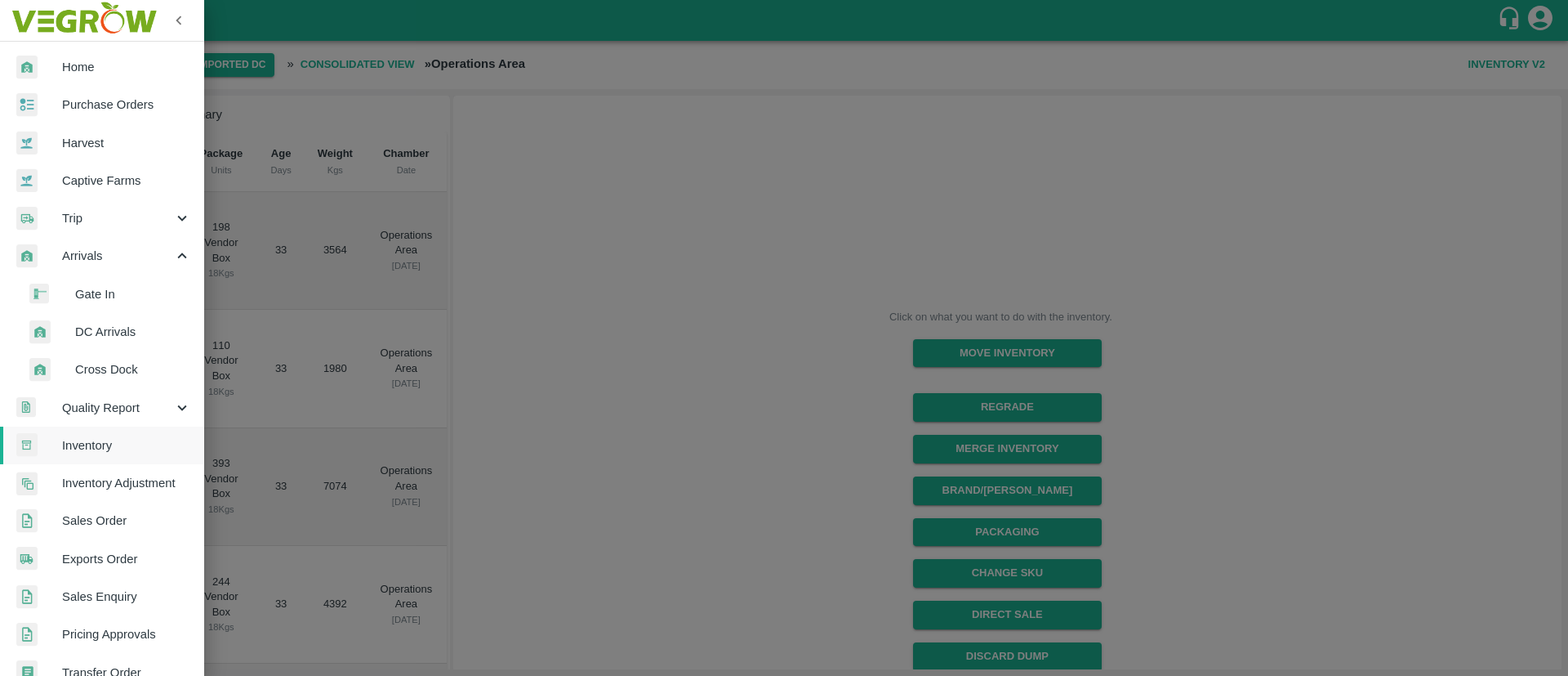
click at [108, 104] on span "Purchase Orders" at bounding box center [126, 105] width 129 height 18
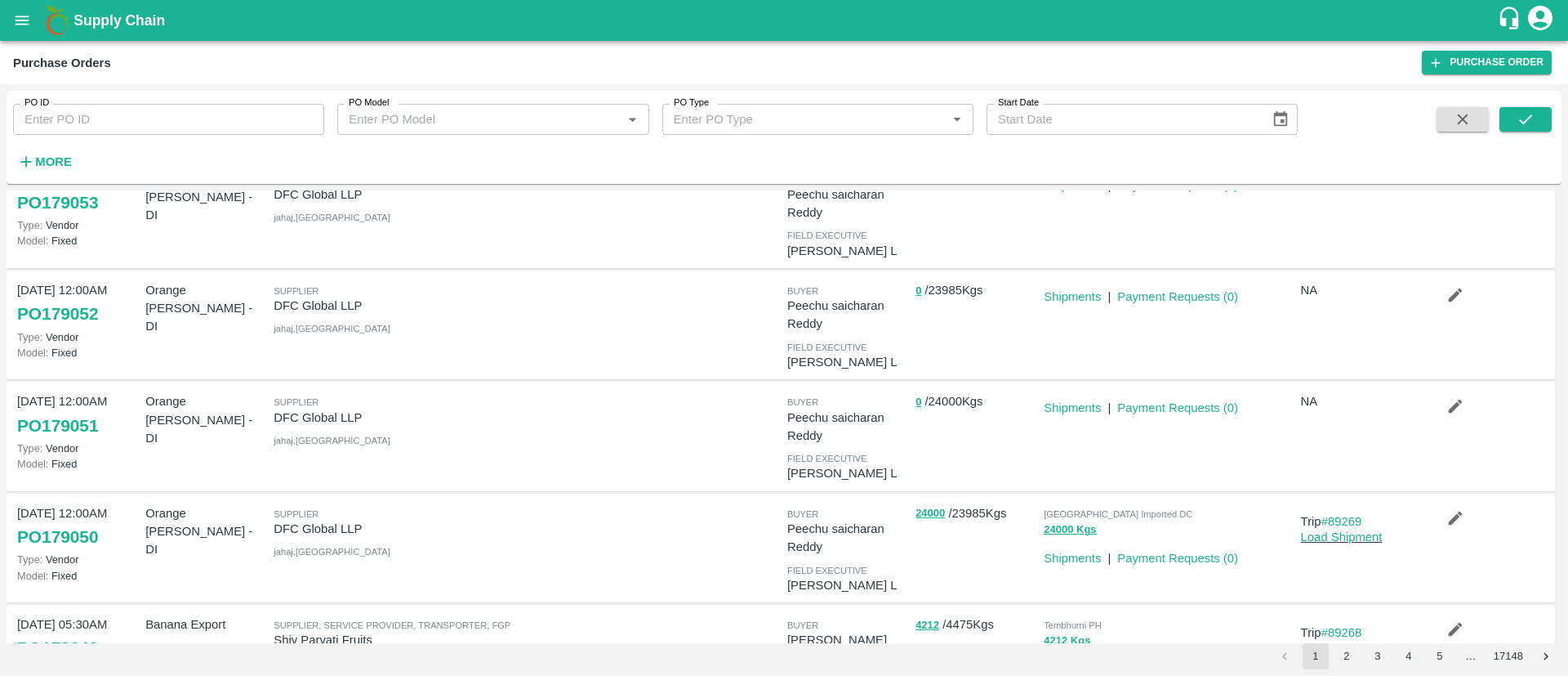
scroll to position [156, 0]
click at [73, 428] on link "PO 179051" at bounding box center [57, 428] width 81 height 30
click at [1063, 412] on link "Shipments" at bounding box center [1073, 410] width 57 height 13
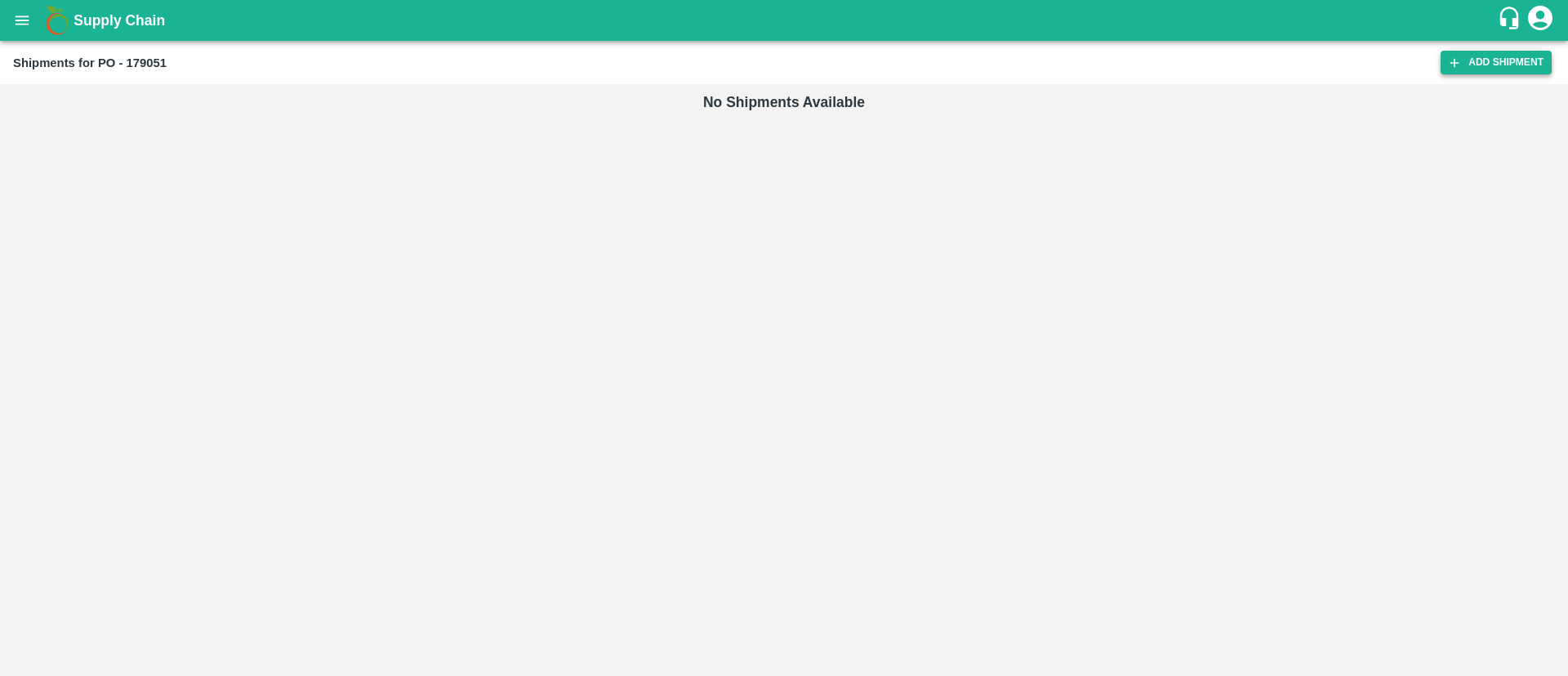
click at [1513, 65] on link "Add Shipment" at bounding box center [1495, 62] width 111 height 23
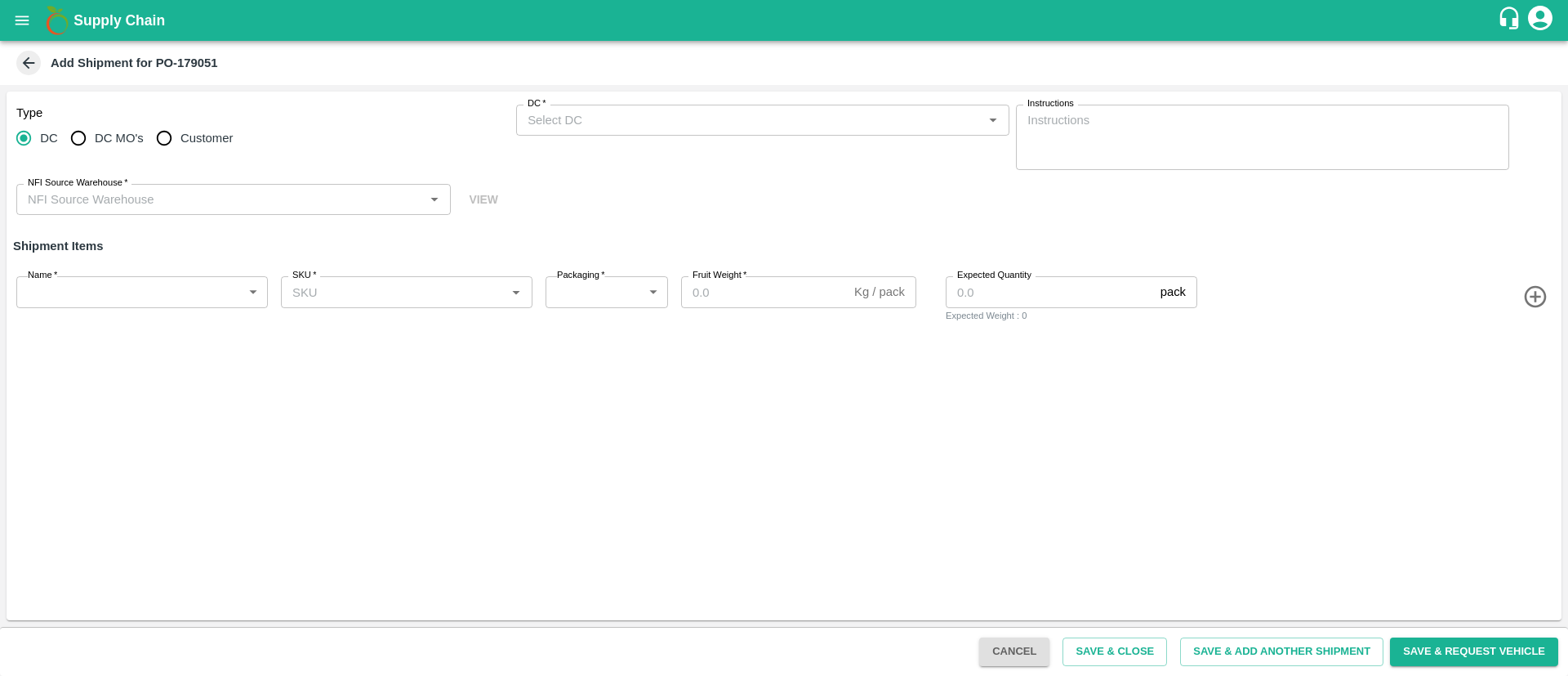
click at [721, 115] on input "DC   *" at bounding box center [748, 120] width 456 height 22
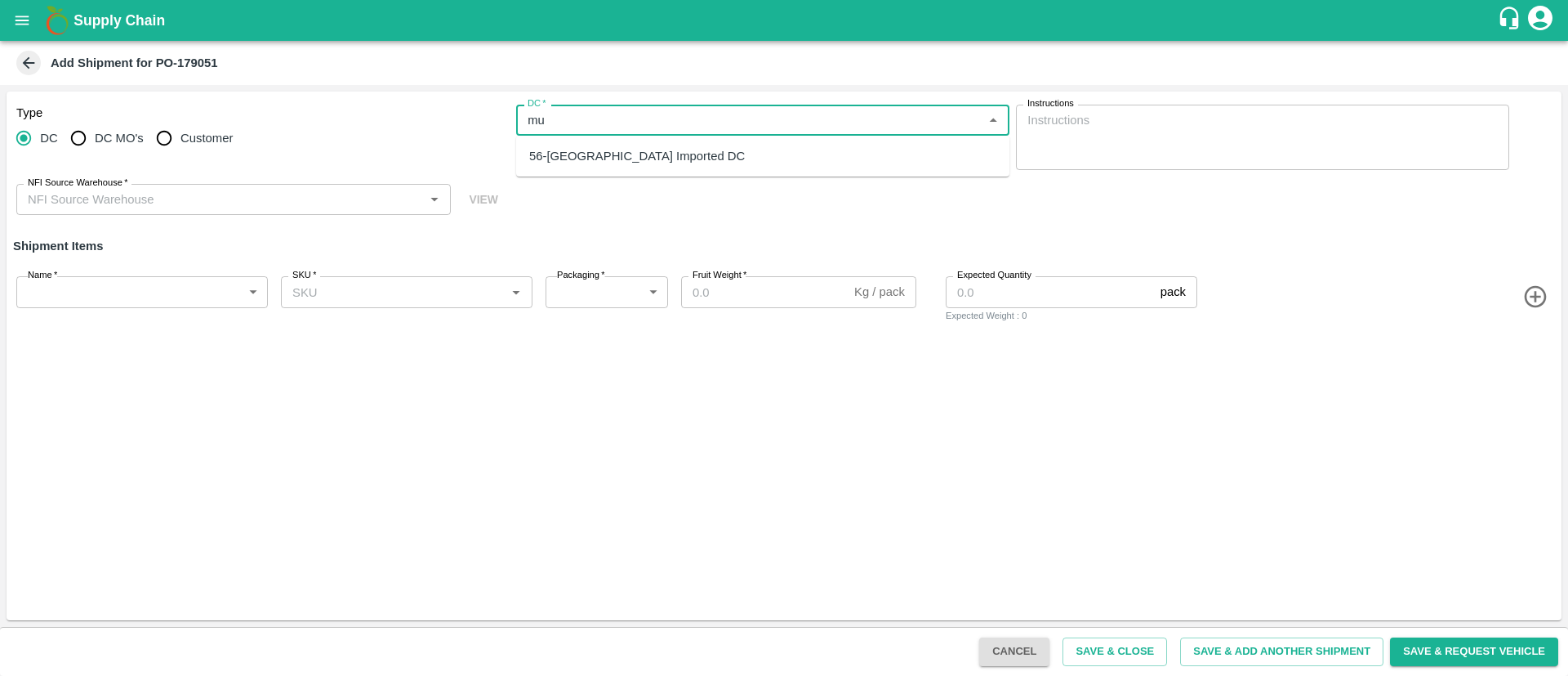
click at [690, 155] on div "56-[GEOGRAPHIC_DATA] Imported DC" at bounding box center [762, 156] width 493 height 28
type input "56-[GEOGRAPHIC_DATA] Imported DC"
click at [243, 188] on input "NFI Source Warehouse   *" at bounding box center [220, 199] width 398 height 22
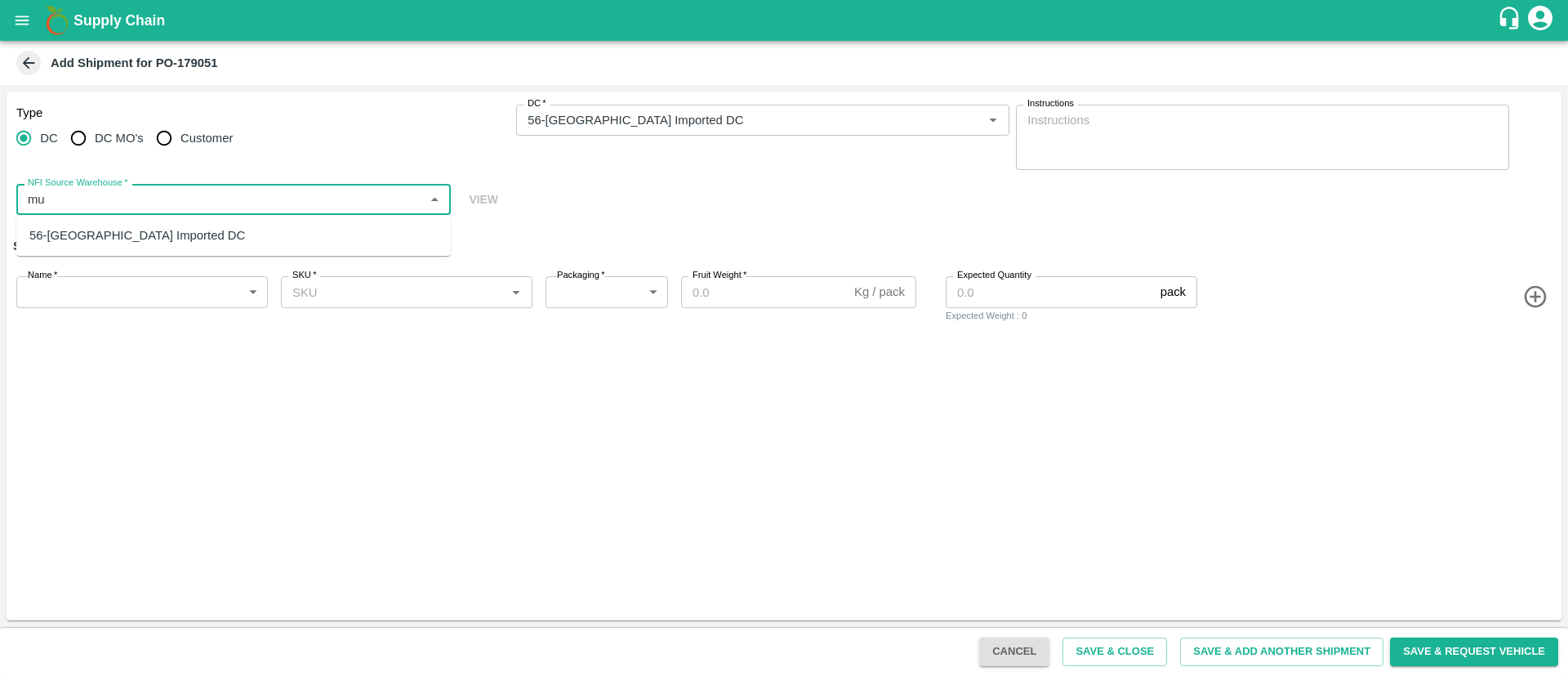
click at [181, 229] on div "56-Mumbai Imported DC" at bounding box center [233, 235] width 435 height 28
type input "56-Mumbai Imported DC"
click at [199, 296] on body "Supply Chain Add Shipment for PO-179051 Type DC DC MO's Customer DC   * DC   * …" at bounding box center [784, 338] width 1568 height 676
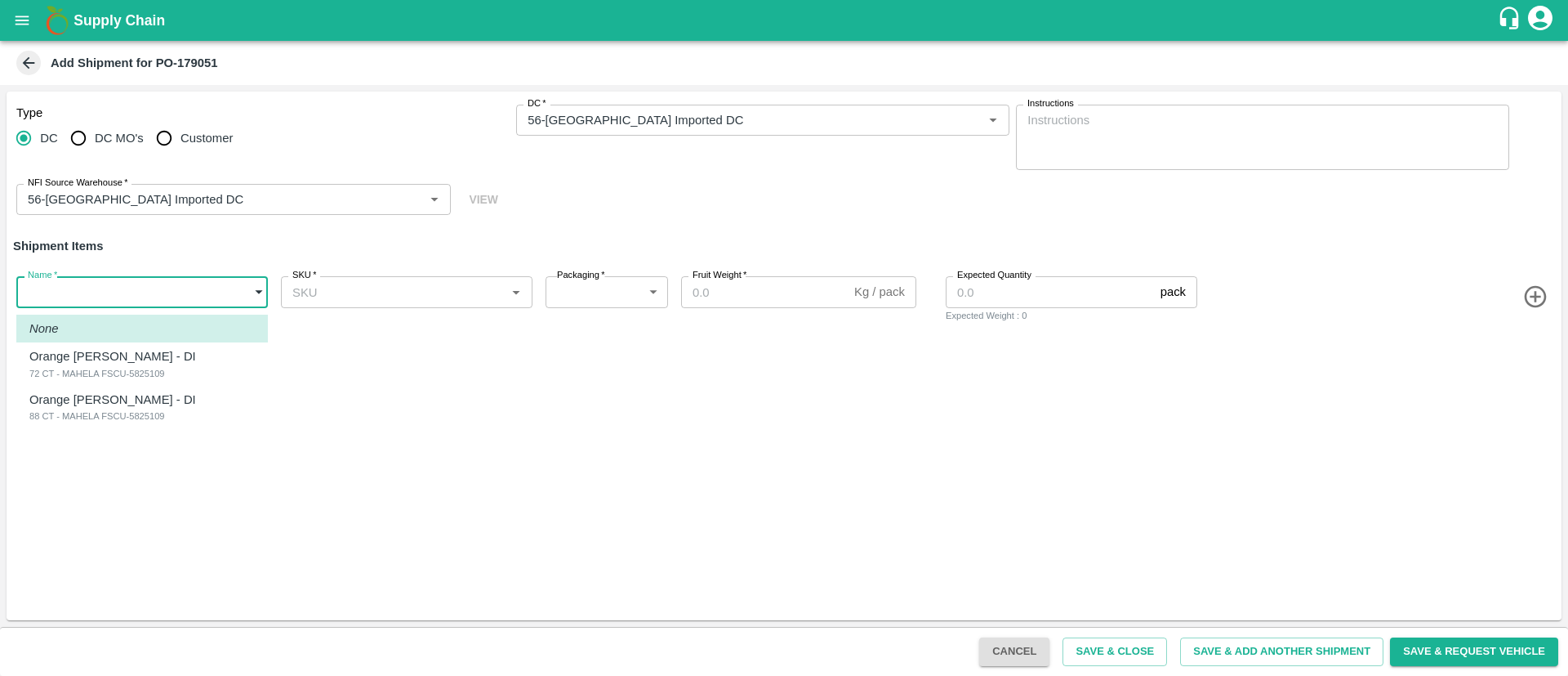
click at [179, 369] on div "Orange Valencia SA - DI 72 CT - MAHELA FSCU-5825109" at bounding box center [116, 363] width 175 height 33
type input "2087926"
type input "276"
type input "15"
type input "800"
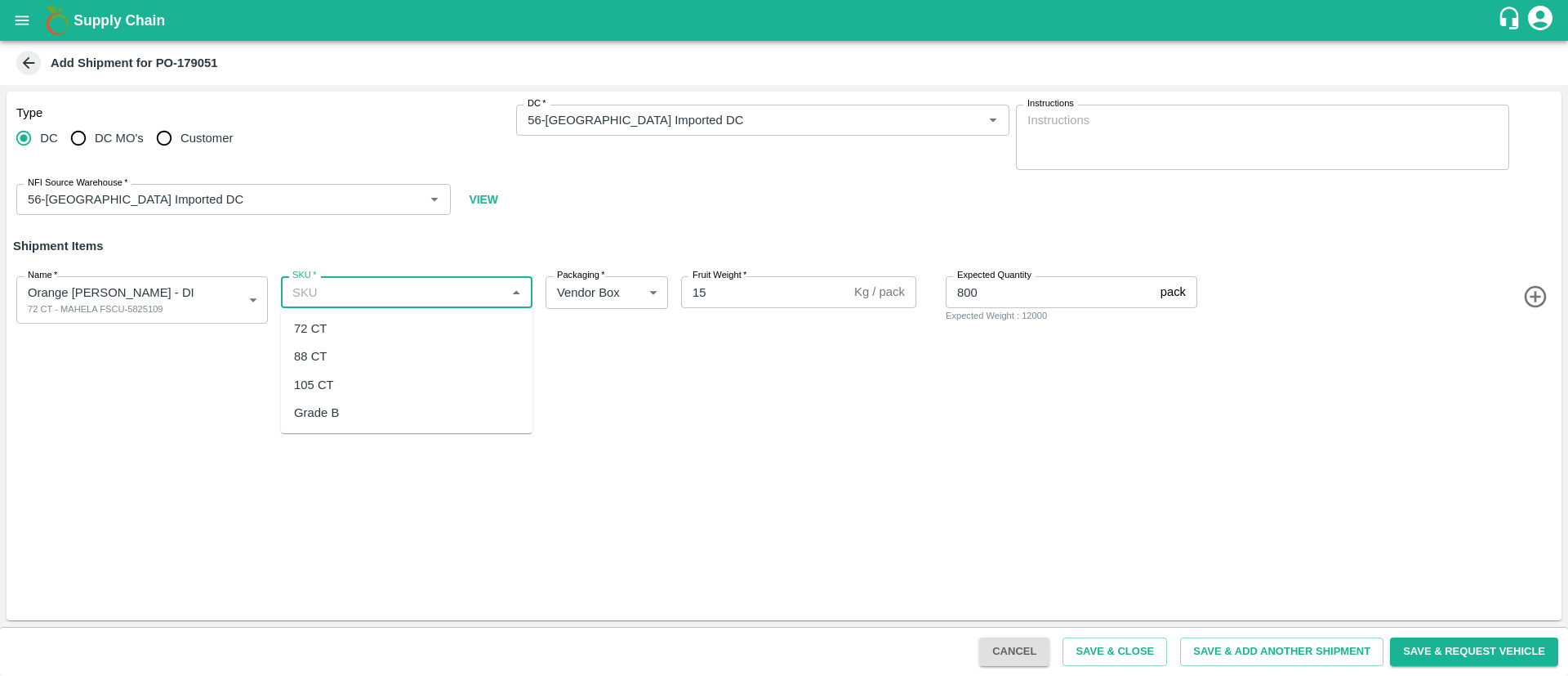
click at [361, 295] on input "SKU   *" at bounding box center [393, 291] width 215 height 22
click at [380, 328] on div "72 CT" at bounding box center [406, 328] width 252 height 28
type input "72 CT"
click at [1538, 296] on icon "button" at bounding box center [1534, 297] width 22 height 22
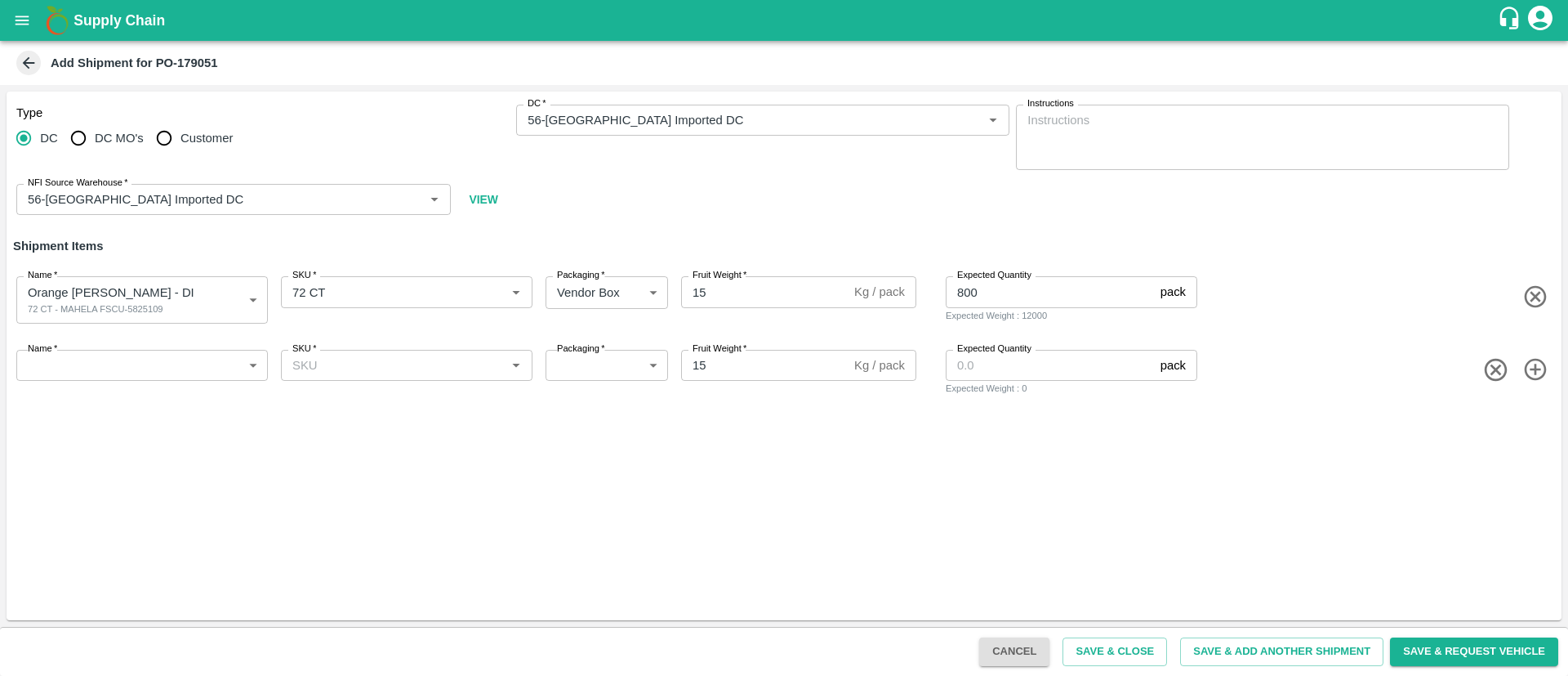
click at [201, 362] on body "Supply Chain Add Shipment for PO-179051 Type DC DC MO's Customer DC   * DC   * …" at bounding box center [784, 338] width 1568 height 676
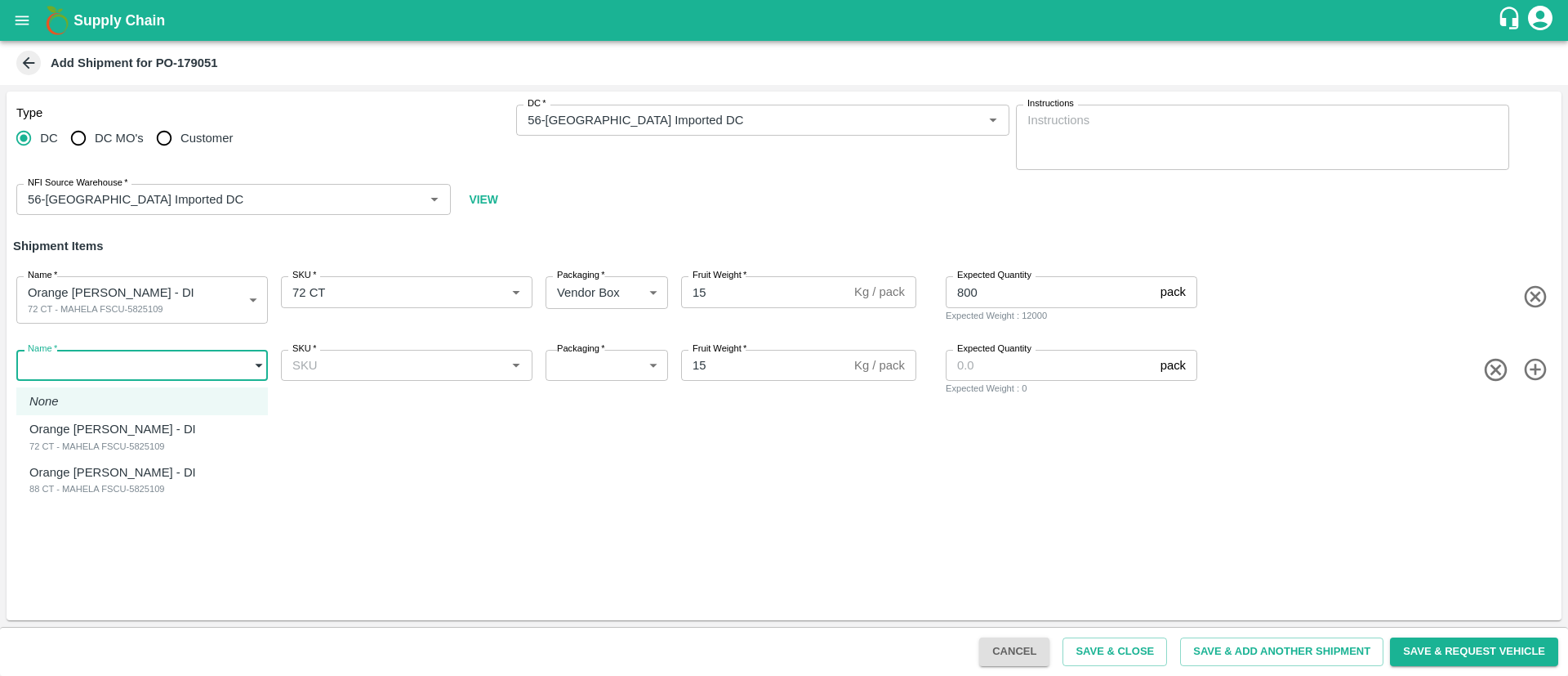
click at [189, 467] on div "Orange Valencia SA - DI 88 CT - MAHELA FSCU-5825109" at bounding box center [116, 480] width 175 height 33
type input "2087927"
type input "276"
type input "800"
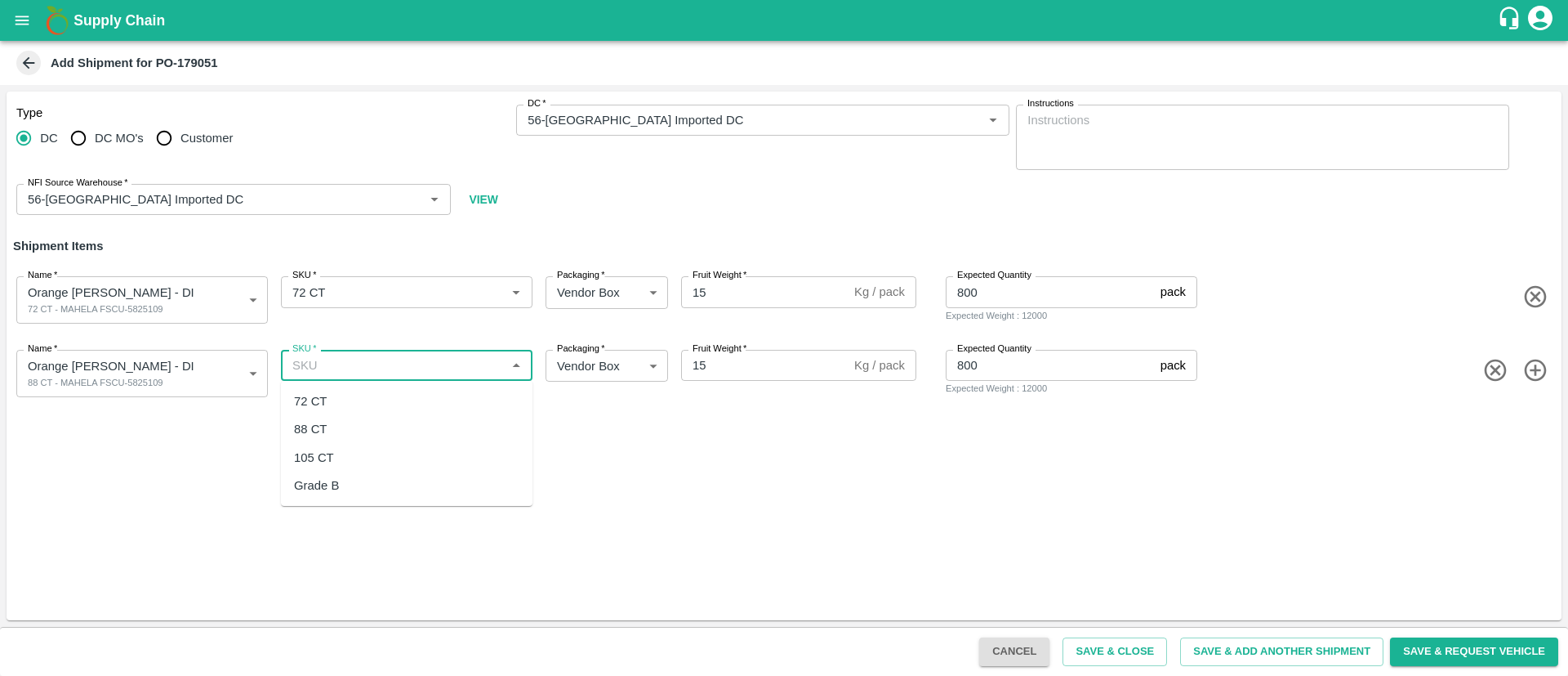
click at [444, 363] on input "SKU   *" at bounding box center [393, 365] width 215 height 22
click at [411, 433] on div "88 CT" at bounding box center [406, 429] width 252 height 28
type input "88 CT"
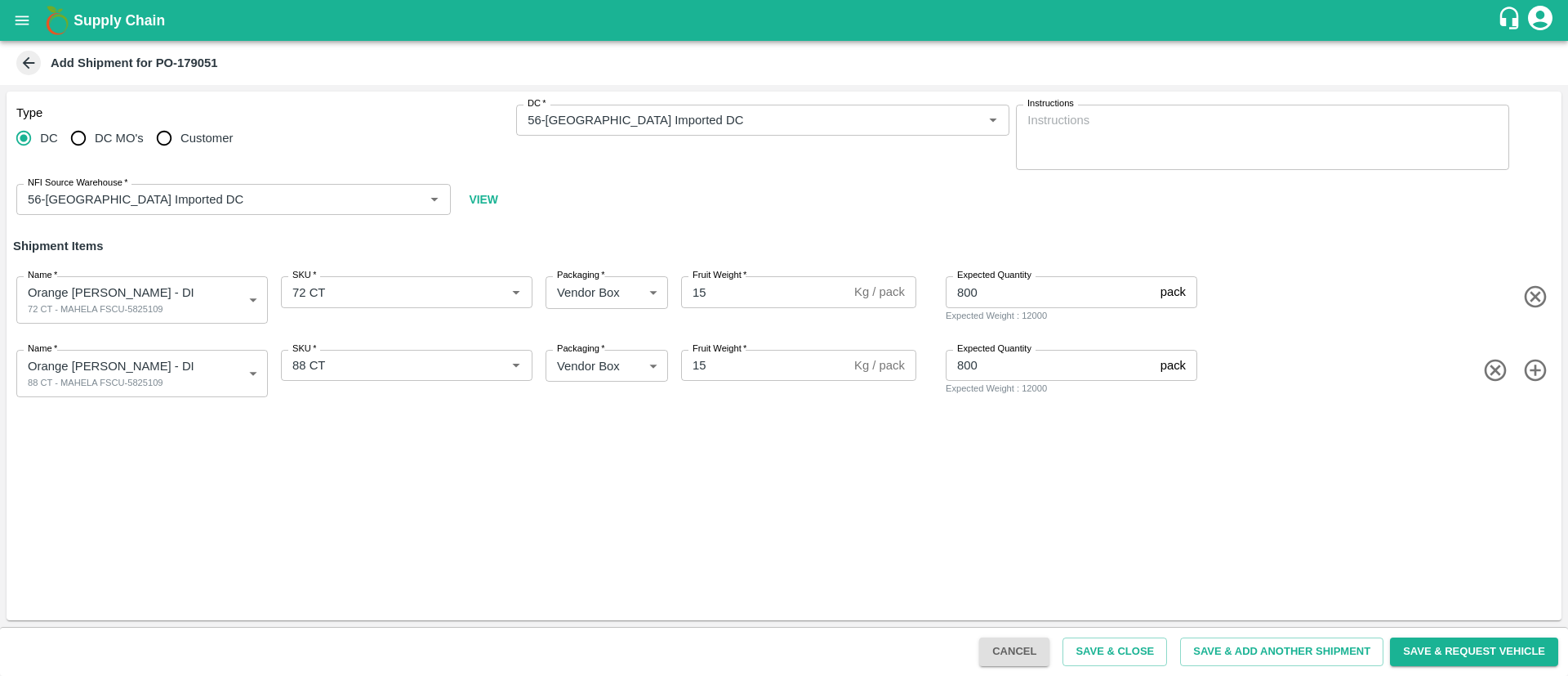
click at [1107, 486] on div "Type DC DC MO's Customer DC   * DC   * Instructions x Instructions NFI Source W…" at bounding box center [783, 356] width 1555 height 529
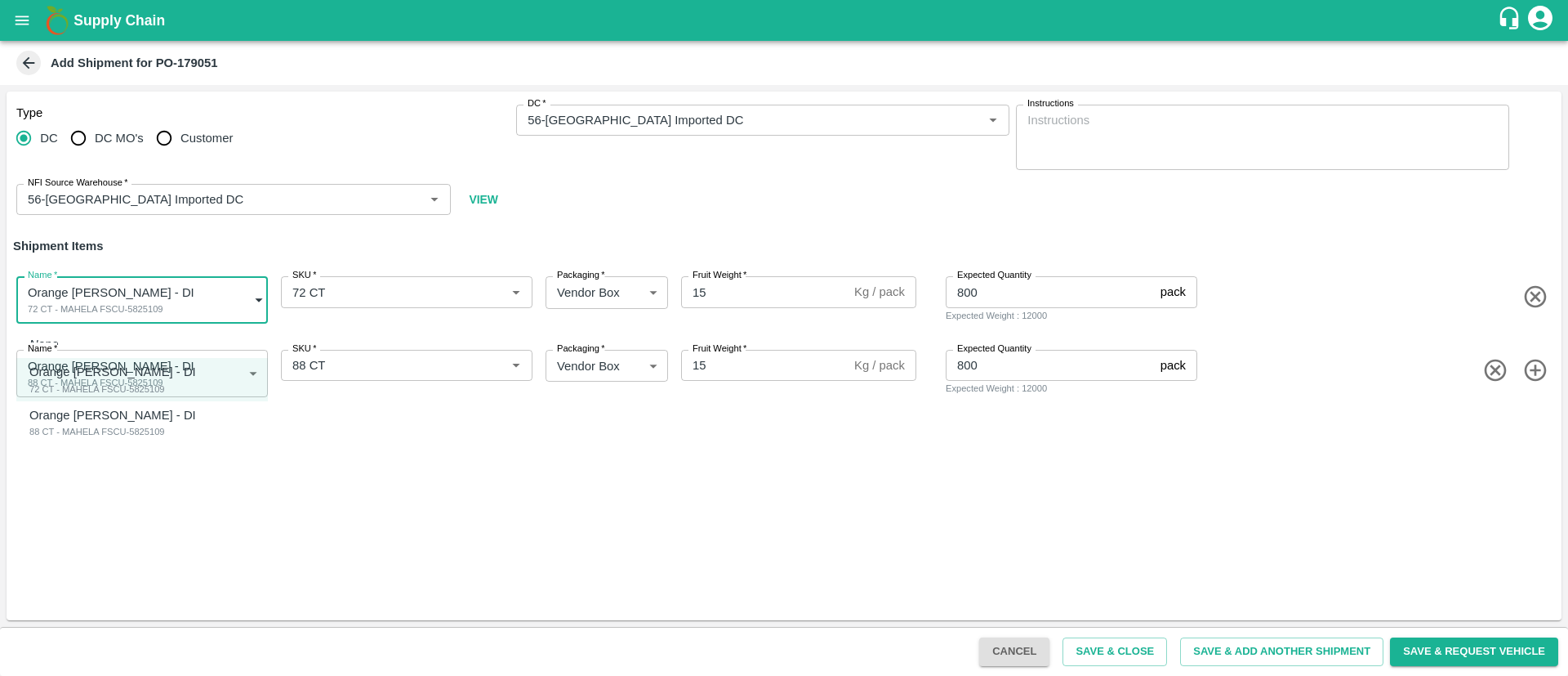
drag, startPoint x: 100, startPoint y: 305, endPoint x: 150, endPoint y: 331, distance: 56.4
click at [150, 331] on body "Supply Chain Add Shipment for PO-179051 Type DC DC MO's Customer DC   * DC   * …" at bounding box center [784, 338] width 1568 height 676
click at [539, 473] on div at bounding box center [784, 338] width 1568 height 676
click at [1183, 477] on div "Type DC DC MO's Customer DC   * DC   * Instructions x Instructions NFI Source W…" at bounding box center [783, 356] width 1555 height 529
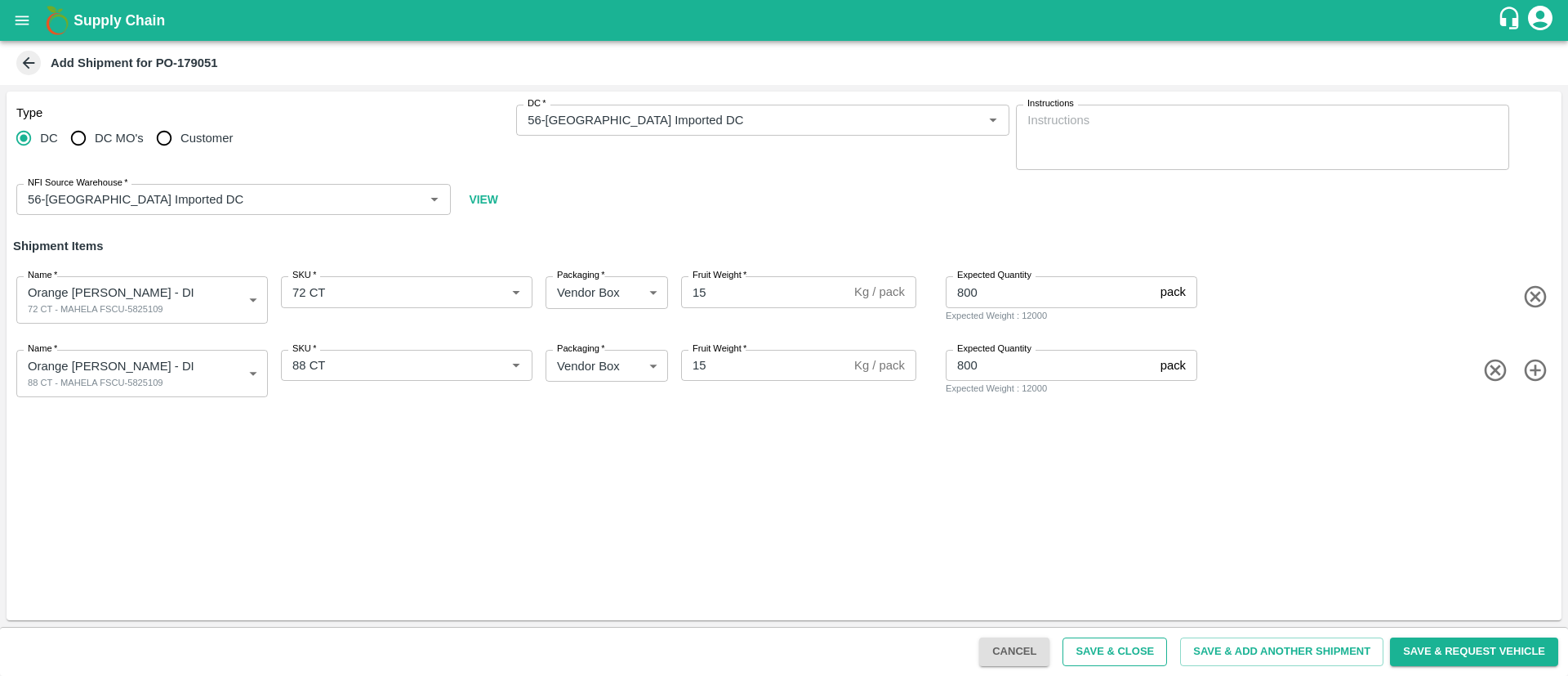
click at [1133, 640] on button "Save & Close" at bounding box center [1114, 652] width 105 height 29
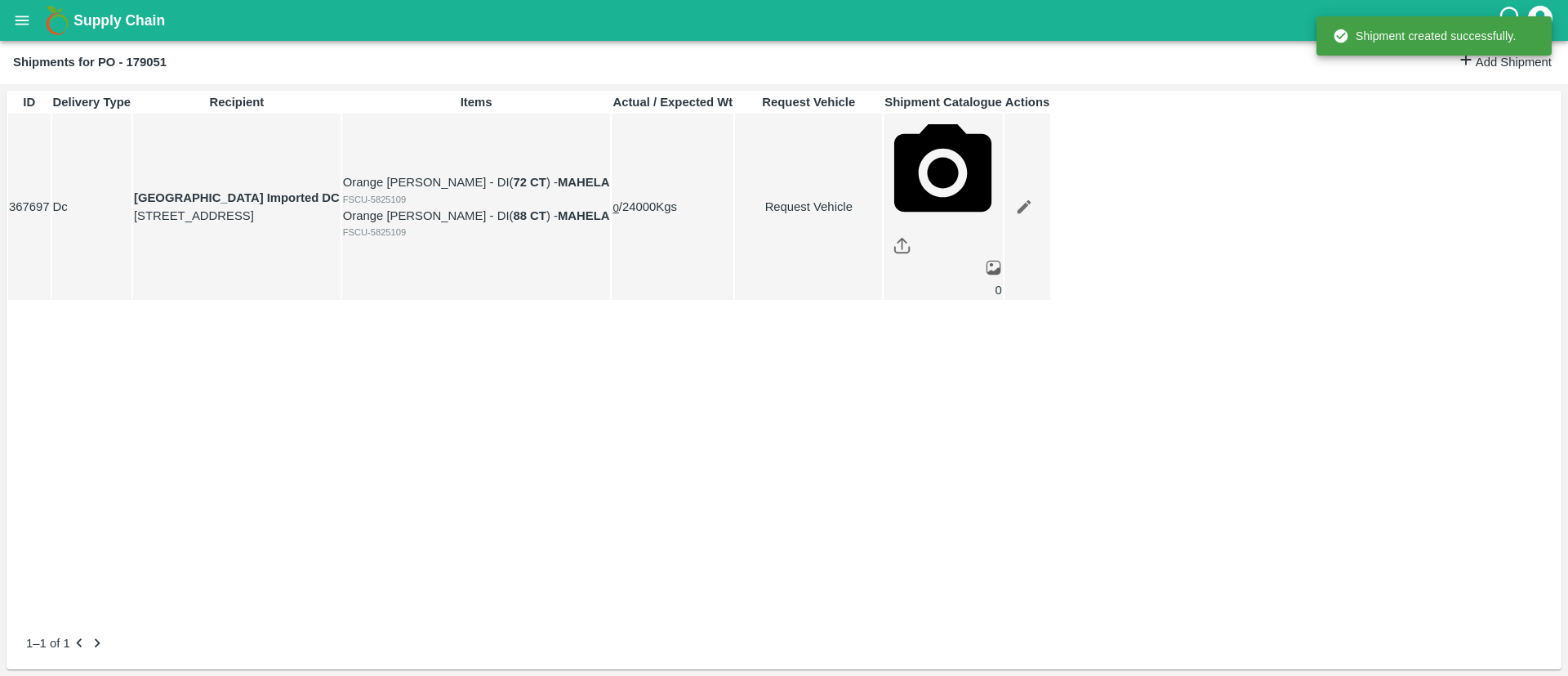
click at [22, 16] on icon "open drawer" at bounding box center [22, 20] width 13 height 9
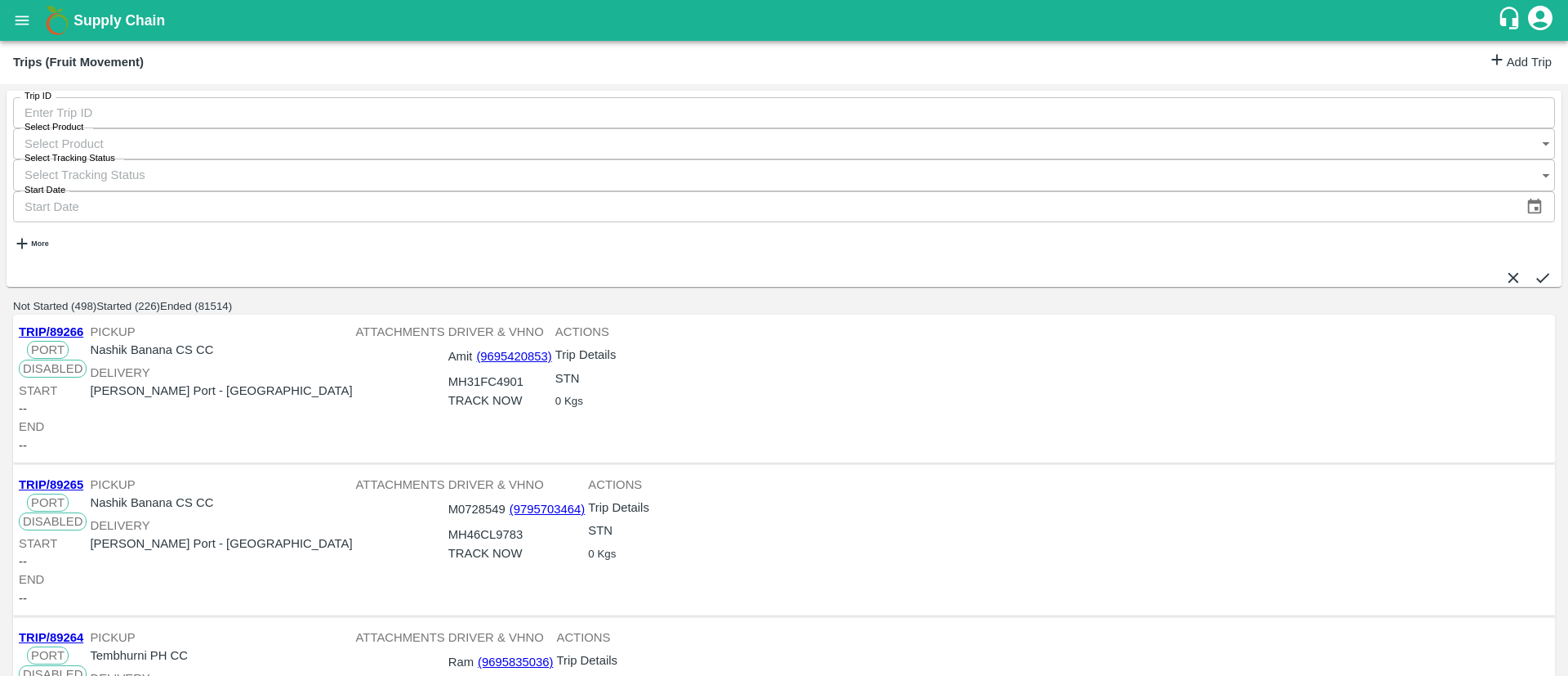
click at [1533, 69] on link "Add Trip" at bounding box center [1519, 62] width 64 height 23
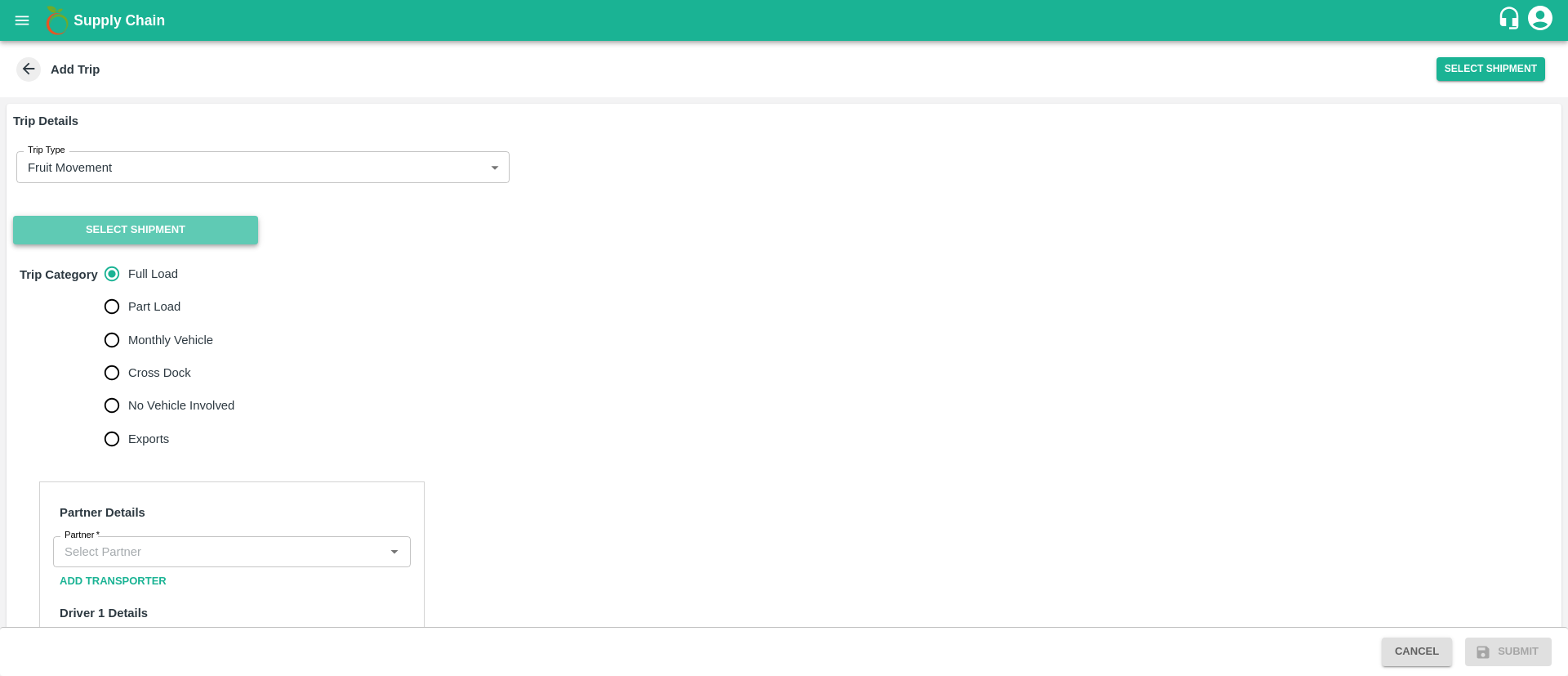
click at [168, 223] on button "Select Shipment" at bounding box center [135, 230] width 245 height 29
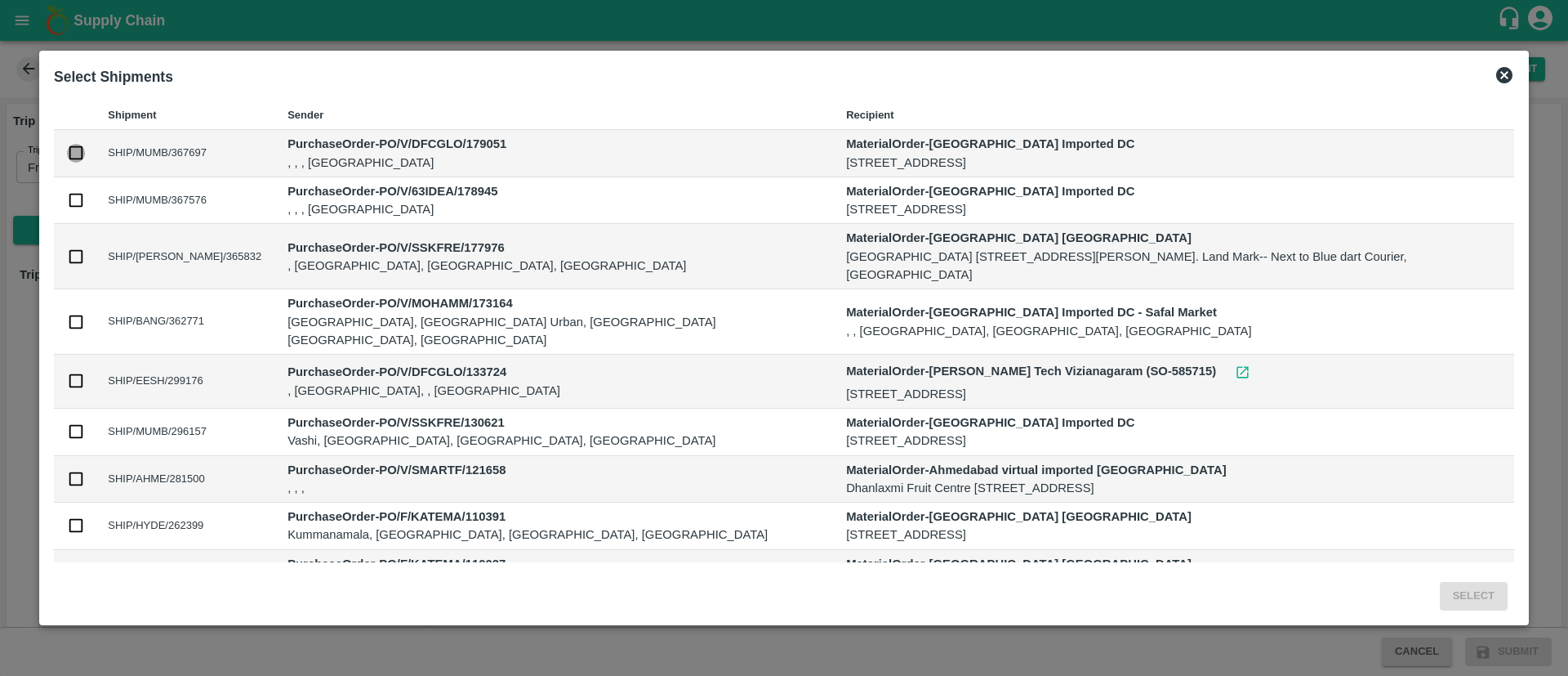
click at [85, 155] on input "checkbox" at bounding box center [76, 152] width 18 height 18
checkbox input "true"
click at [1439, 597] on button "Select" at bounding box center [1473, 596] width 68 height 29
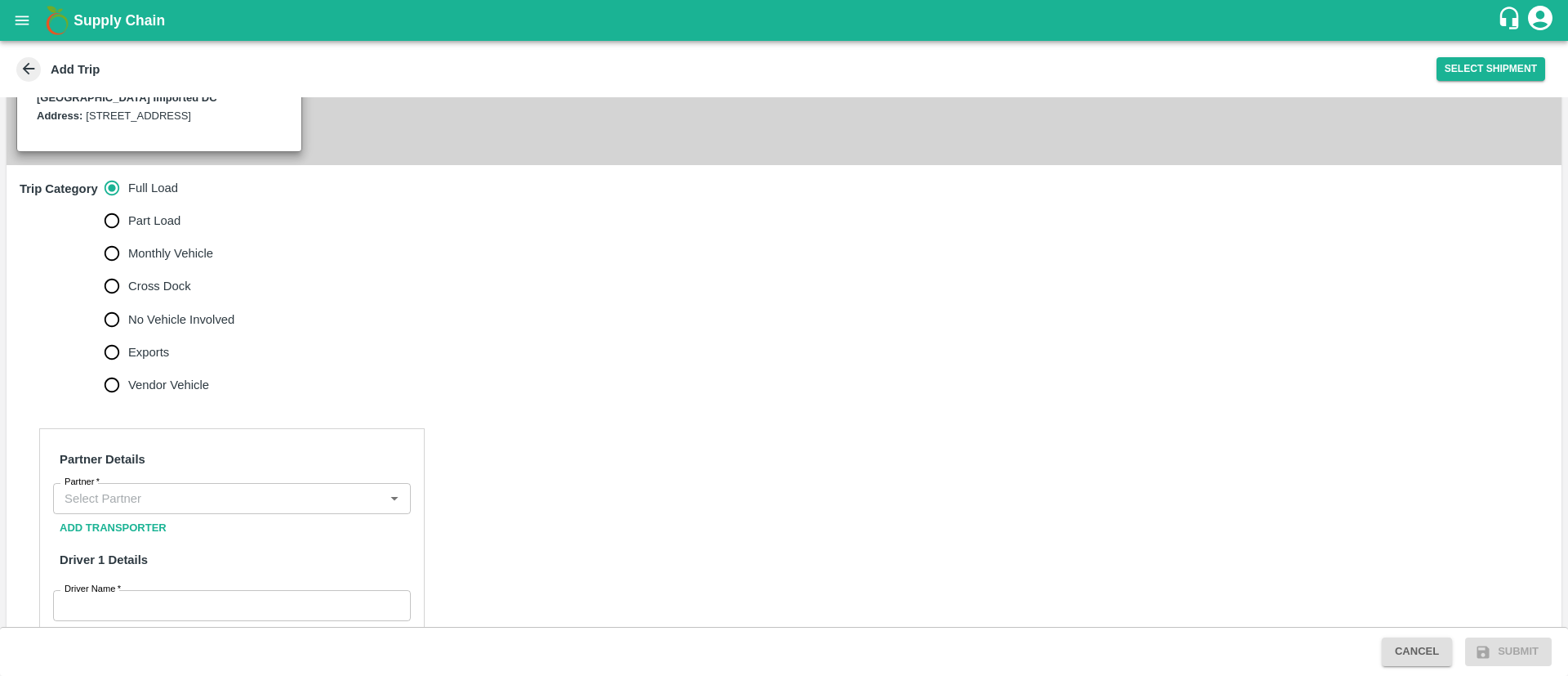
click at [133, 328] on span "No Vehicle Involved" at bounding box center [181, 319] width 106 height 18
click at [128, 336] on input "No Vehicle Involved" at bounding box center [112, 319] width 32 height 32
radio input "true"
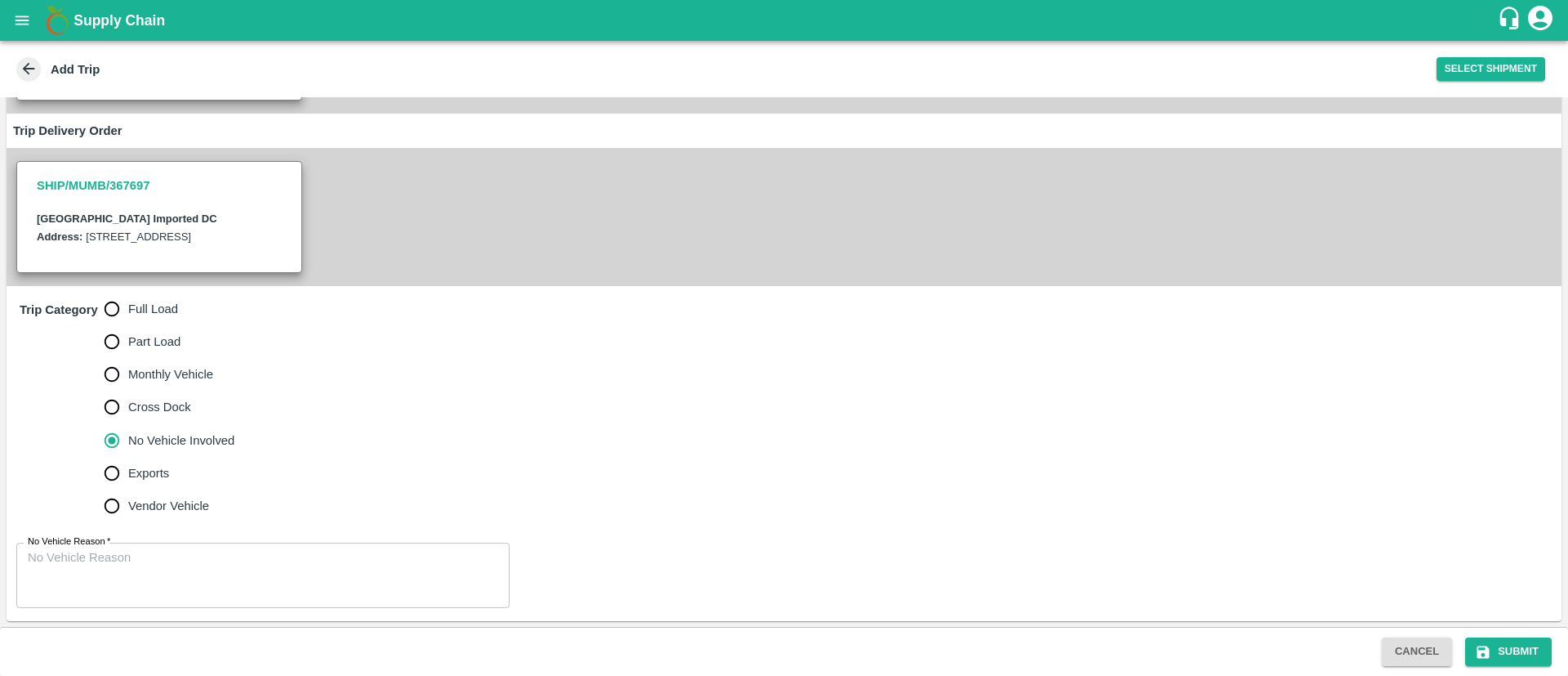
scroll to position [305, 0]
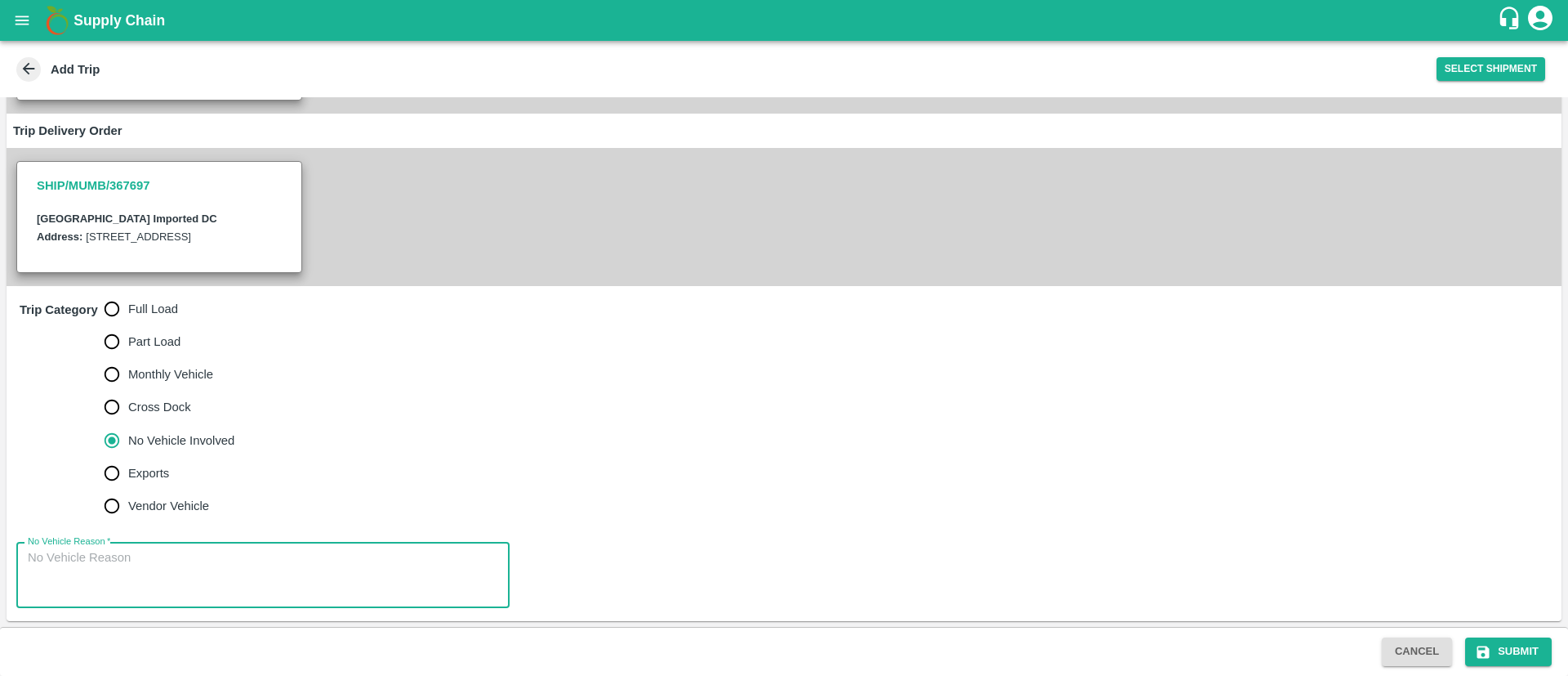
click at [228, 567] on textarea "No Vehicle Reason   *" at bounding box center [263, 574] width 470 height 51
type textarea "A"
type textarea "NA"
click at [1501, 649] on button "Submit" at bounding box center [1508, 652] width 87 height 29
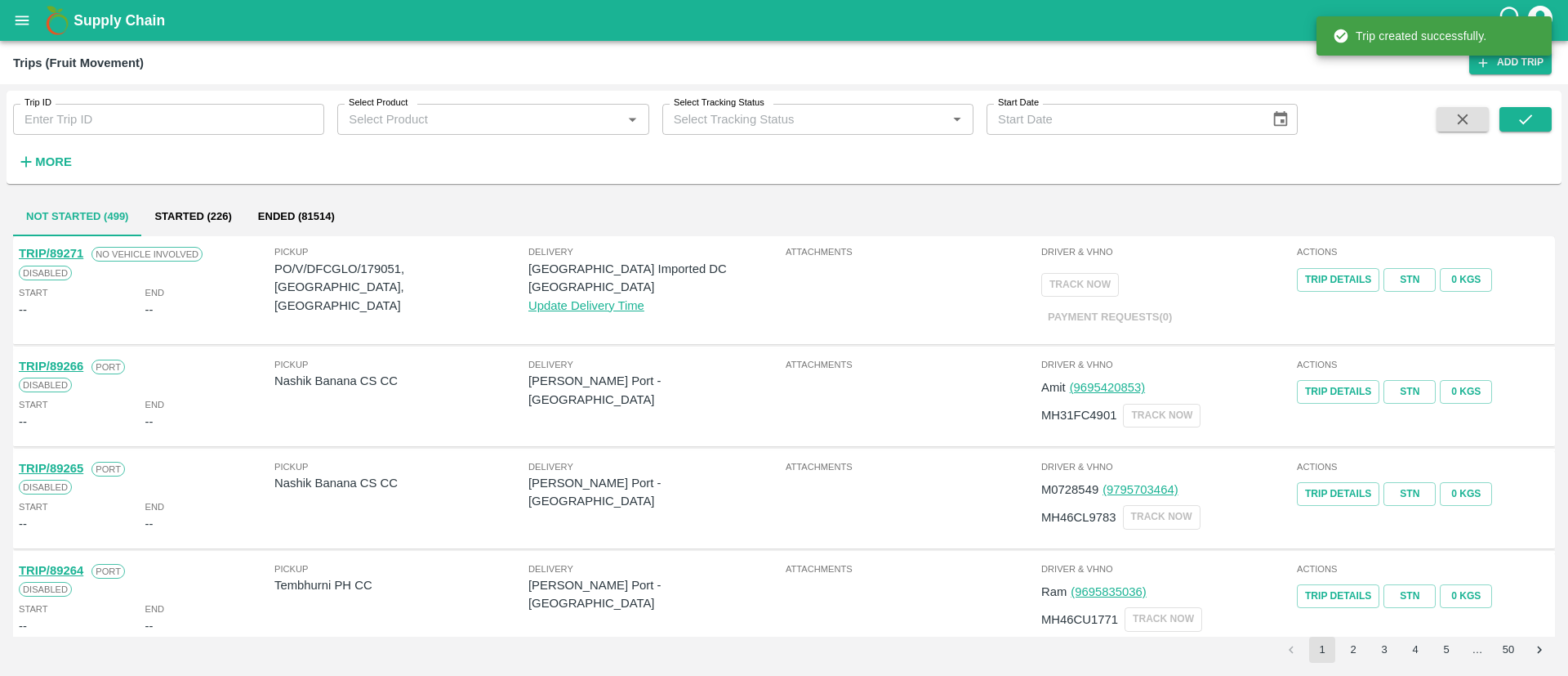
click at [390, 257] on span "Pickup" at bounding box center [401, 251] width 254 height 14
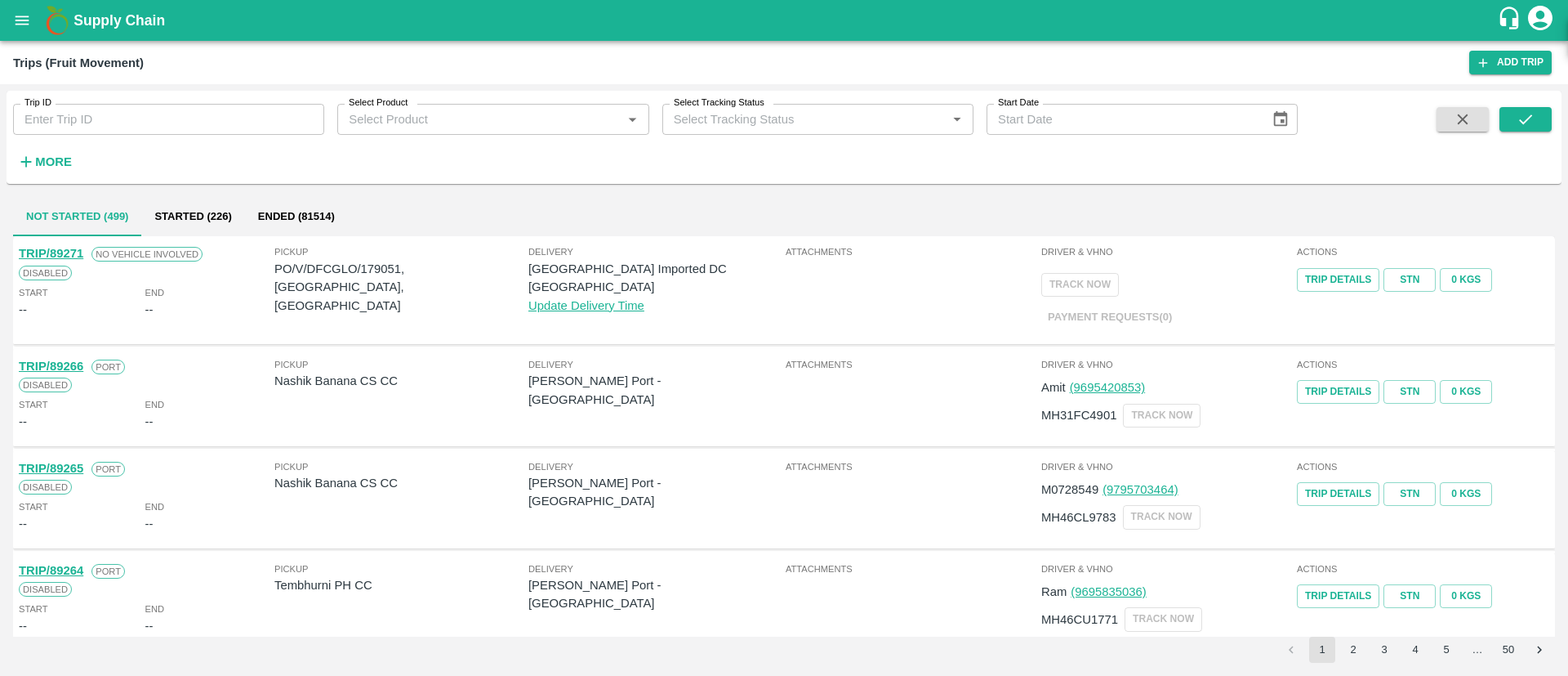
click at [384, 263] on p "PO/V/DFCGLO/179051, jahaj, Maharashtra" at bounding box center [401, 287] width 254 height 55
copy p "179051"
click at [25, 39] on div "Supply Chain" at bounding box center [784, 21] width 1568 height 41
click at [37, 27] on button "open drawer" at bounding box center [22, 21] width 38 height 38
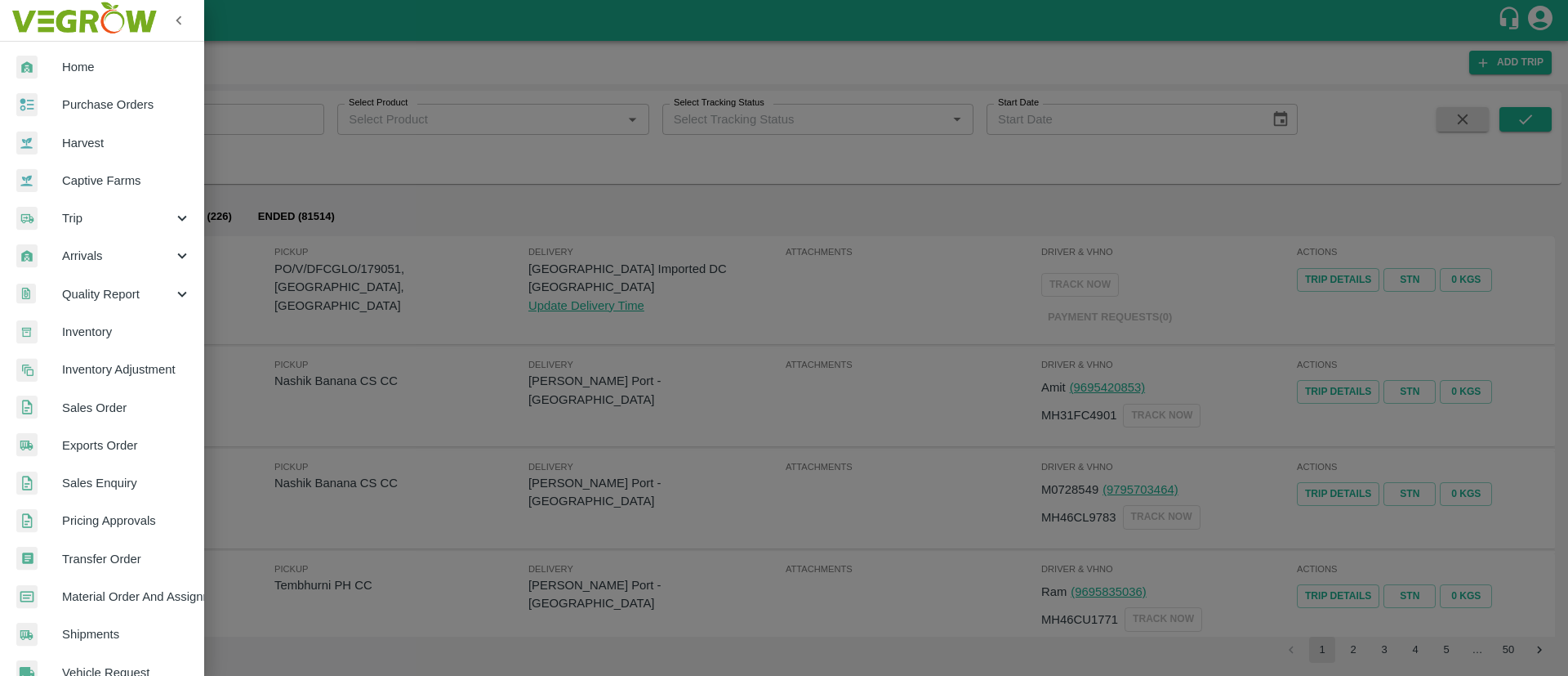
click at [109, 104] on span "Purchase Orders" at bounding box center [126, 105] width 129 height 18
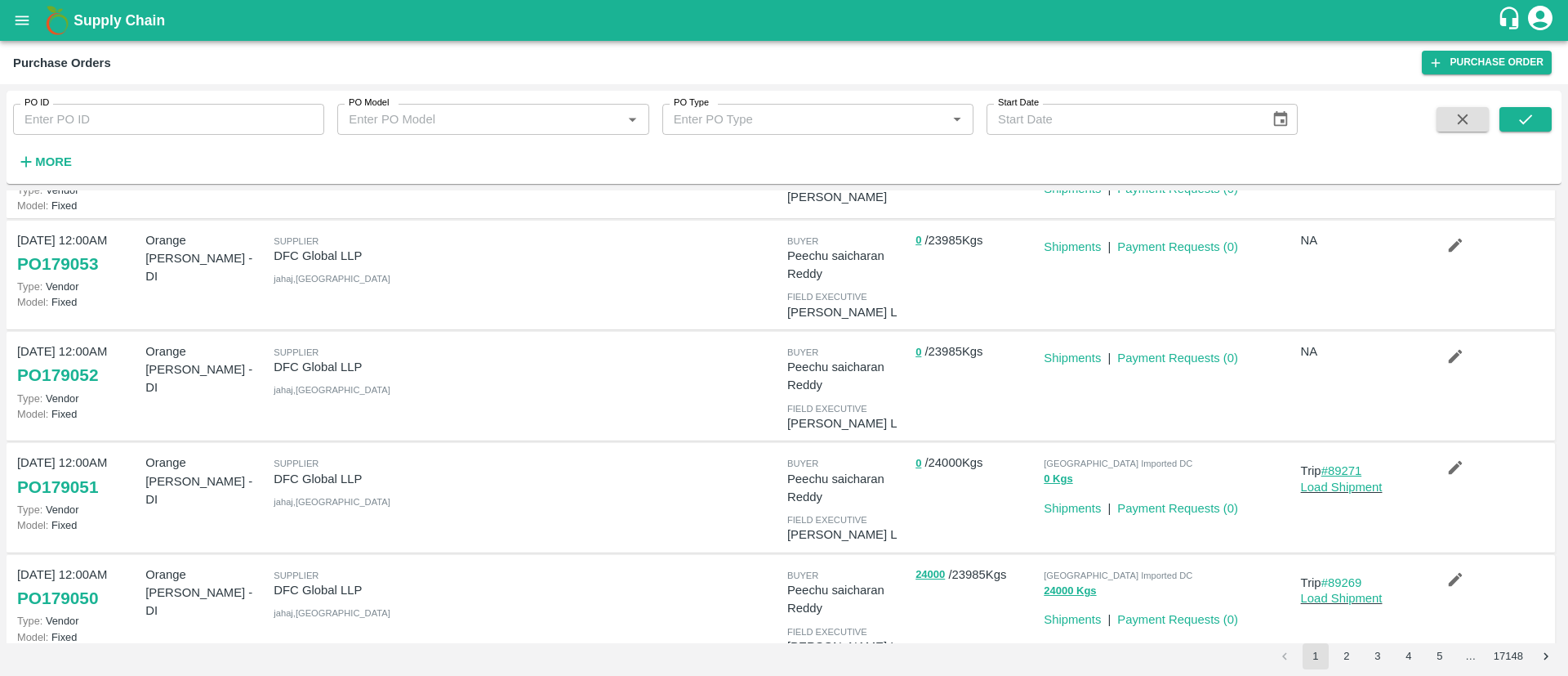
scroll to position [98, 0]
click at [1329, 484] on link "Load Shipment" at bounding box center [1341, 486] width 82 height 13
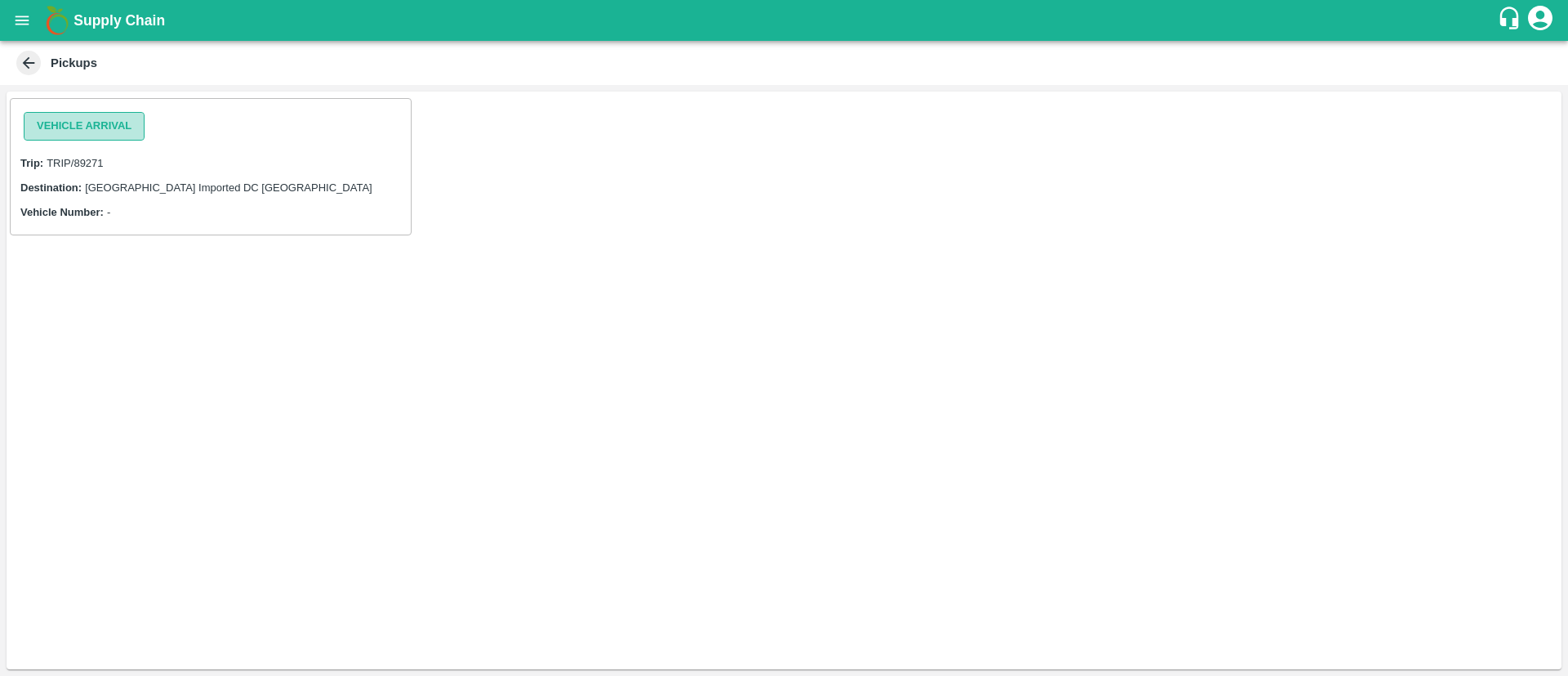
click at [94, 133] on button "Vehicle Arrival" at bounding box center [83, 126] width 121 height 29
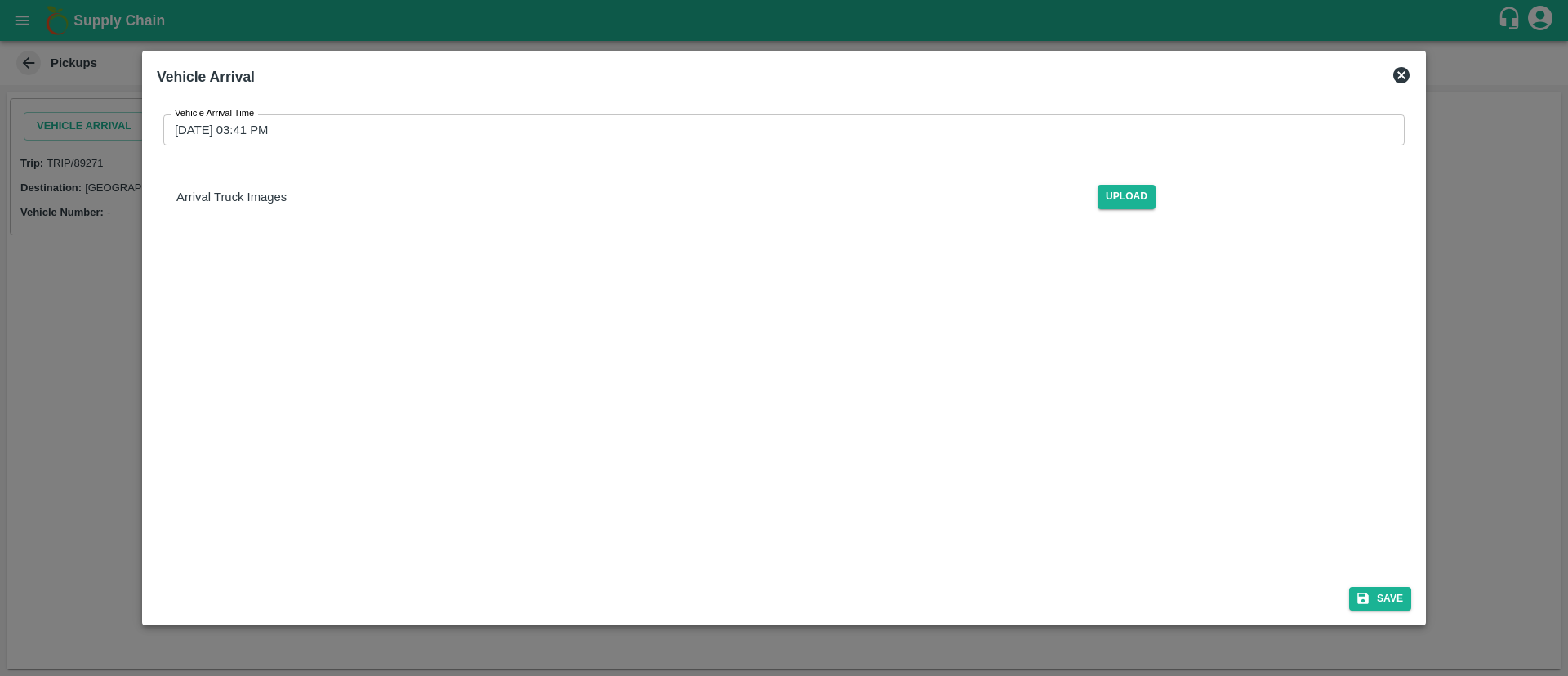
click at [625, 131] on input "[DATE] 03:41 PM" at bounding box center [778, 130] width 1229 height 31
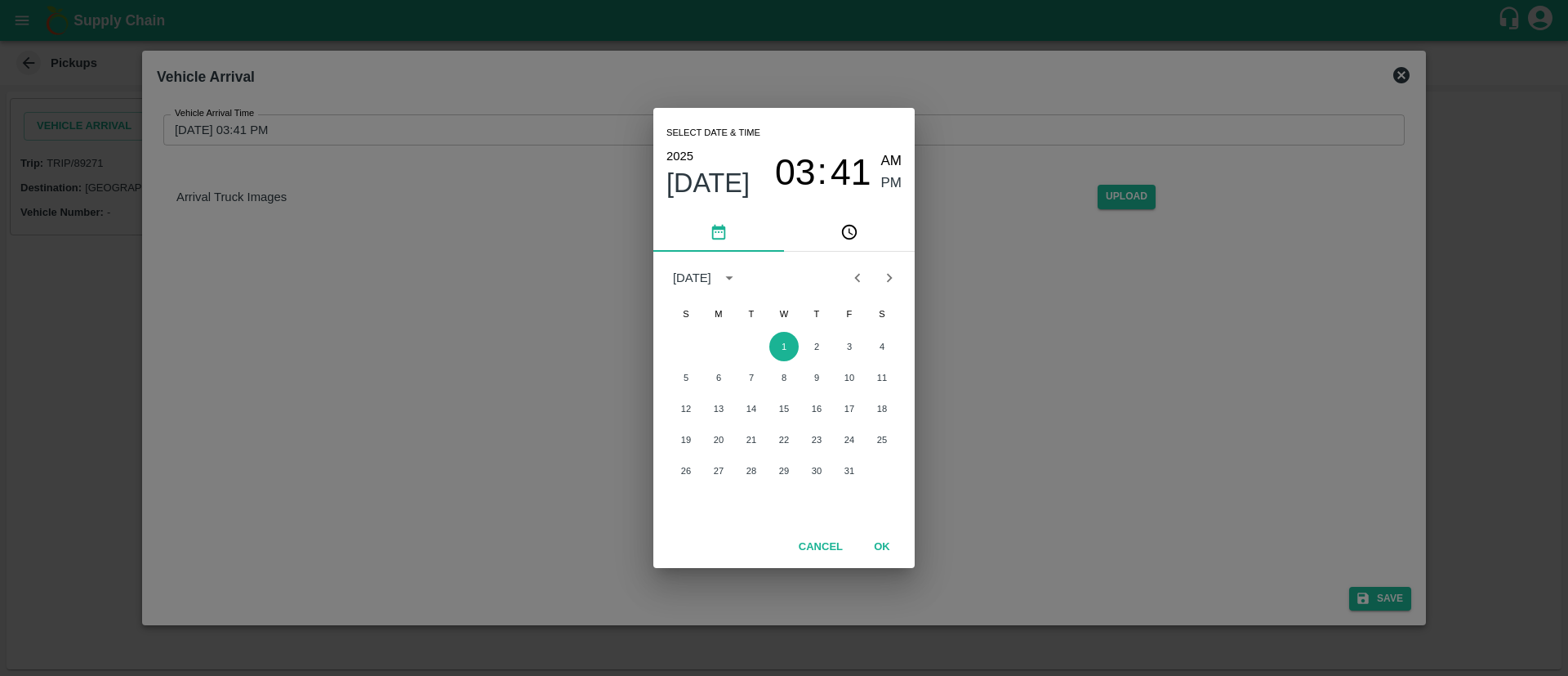
click at [851, 275] on icon "Previous month" at bounding box center [857, 278] width 18 height 18
click at [750, 473] on button "30" at bounding box center [751, 470] width 30 height 30
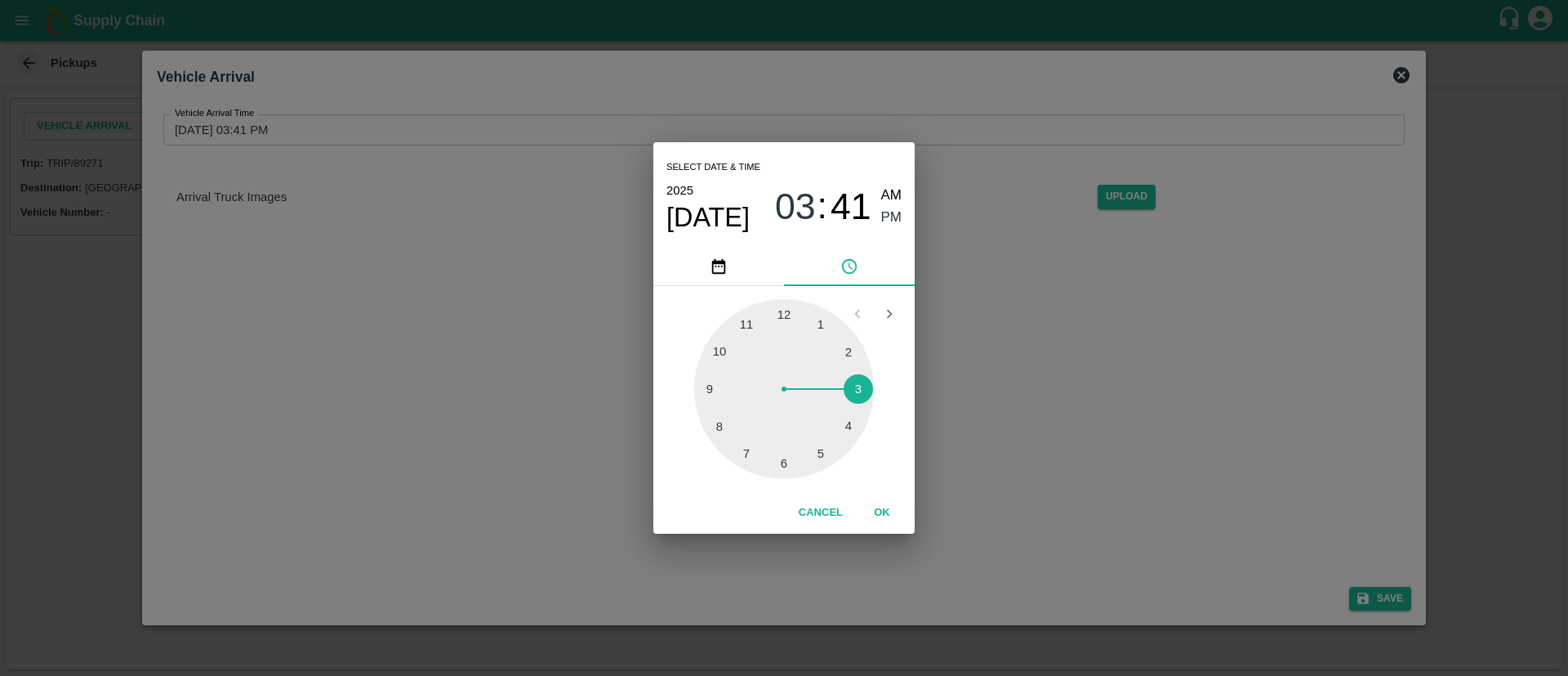
type input "[DATE] 03:41 PM"
click at [886, 510] on button "OK" at bounding box center [882, 513] width 52 height 29
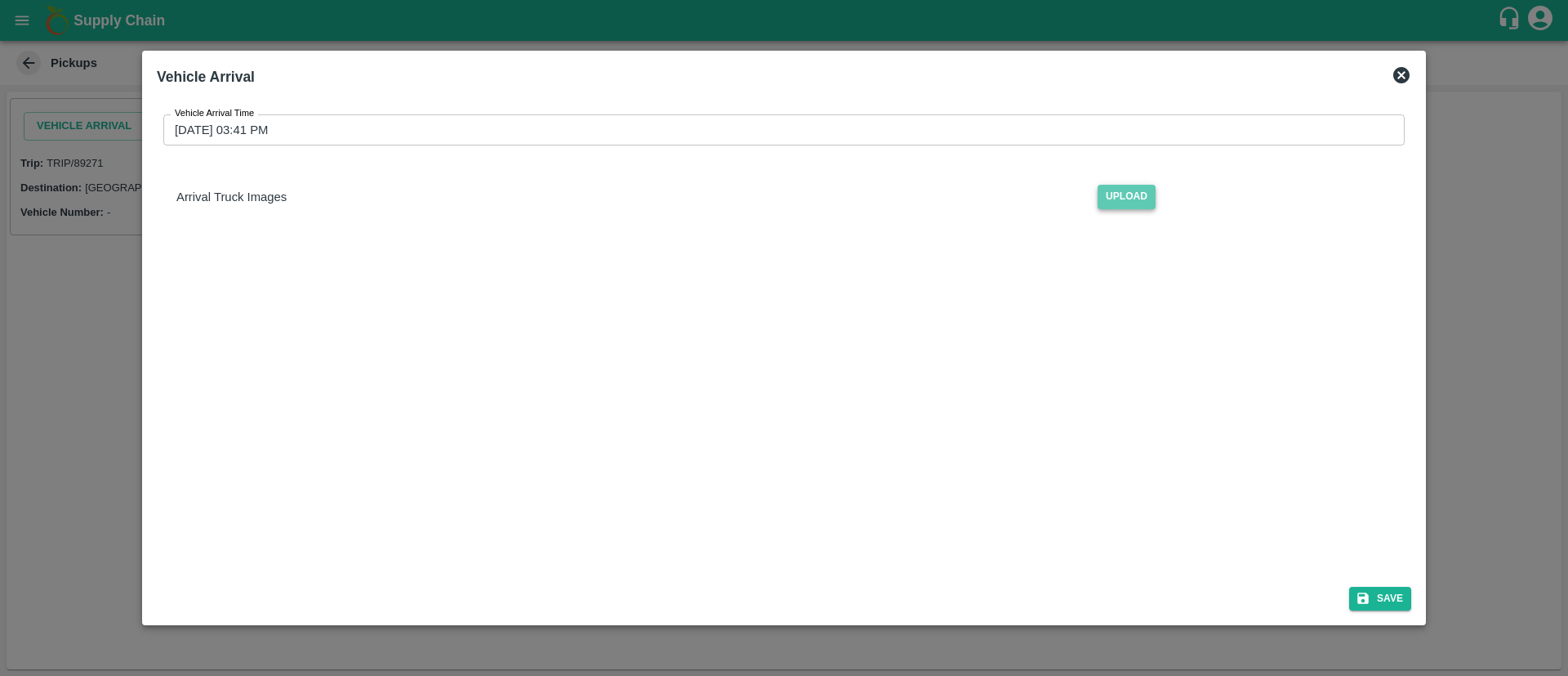
click at [1122, 195] on span "Upload" at bounding box center [1126, 196] width 58 height 23
click at [0, 0] on input "Upload" at bounding box center [0, 0] width 0 height 0
click at [1134, 194] on span "Upload" at bounding box center [1126, 196] width 58 height 23
click at [0, 0] on input "Upload" at bounding box center [0, 0] width 0 height 0
click at [1387, 602] on button "Save" at bounding box center [1379, 598] width 62 height 23
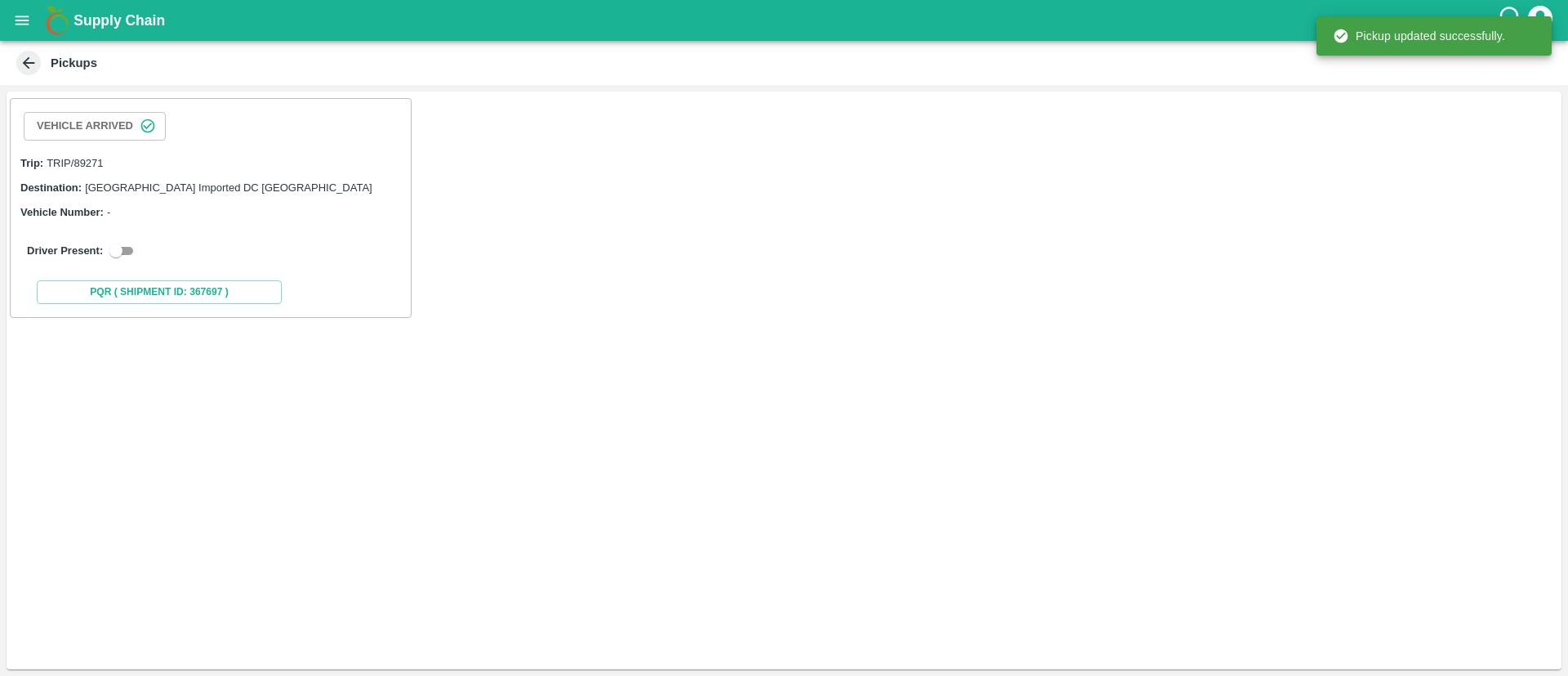
click at [125, 244] on input "checkbox" at bounding box center [116, 251] width 59 height 20
checkbox input "true"
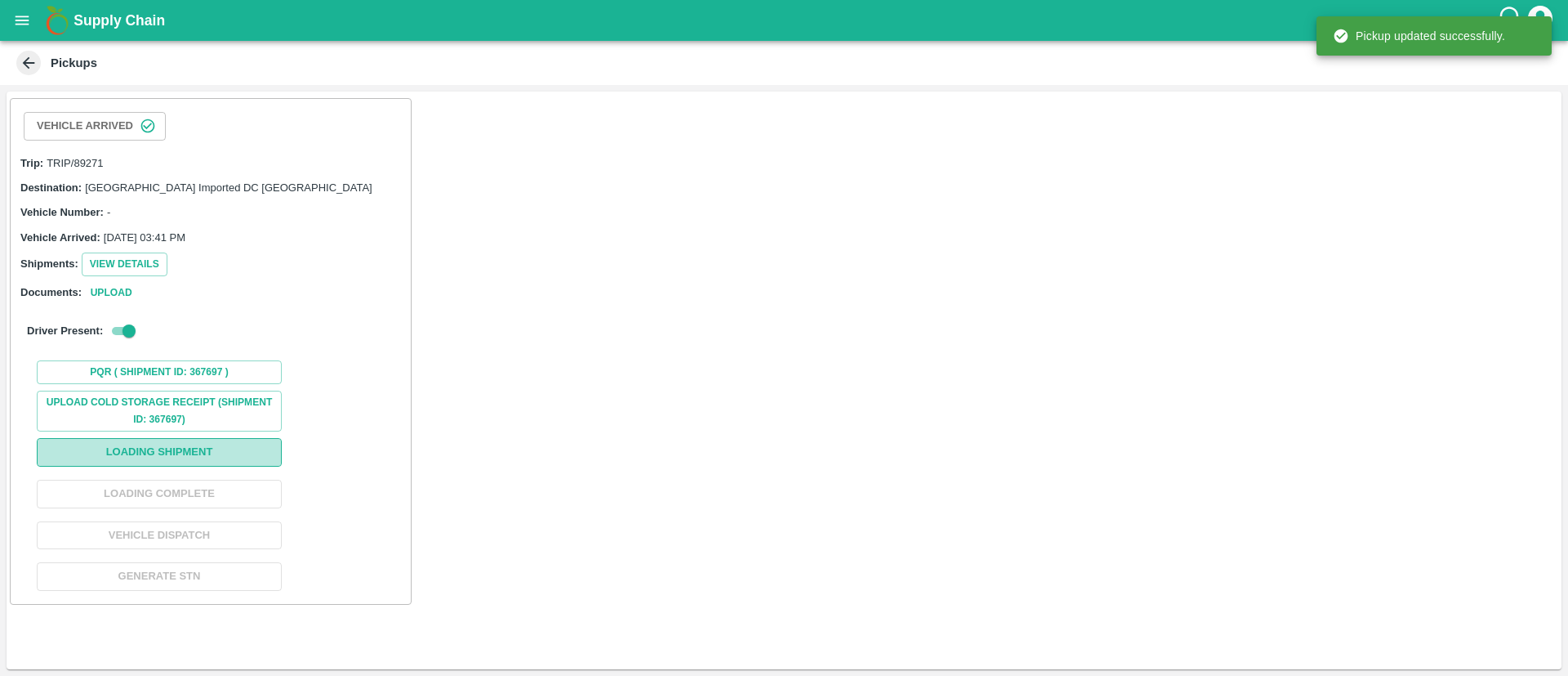
click at [205, 443] on button "Loading Shipment" at bounding box center [159, 452] width 245 height 29
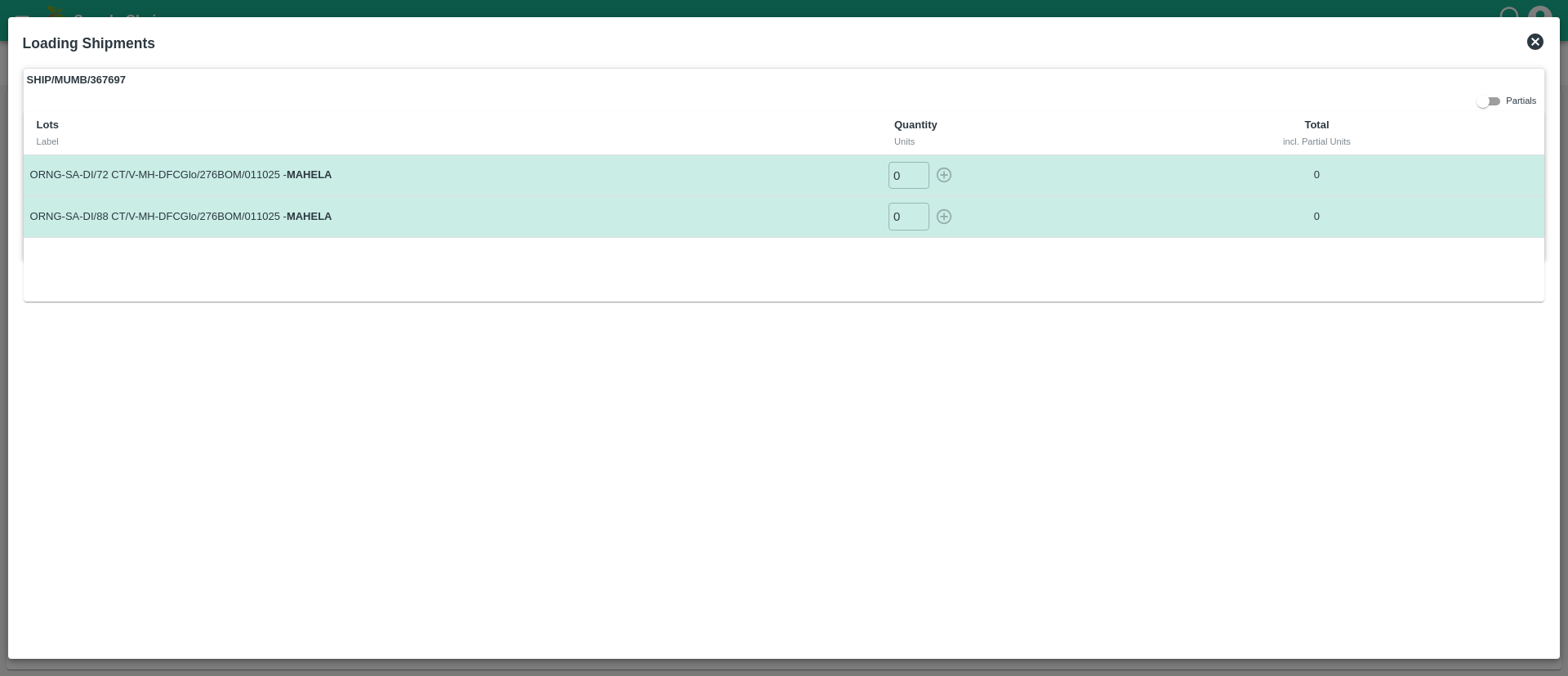
click at [892, 174] on input "0" at bounding box center [909, 175] width 41 height 27
type input "800"
click at [896, 213] on input "0" at bounding box center [909, 216] width 41 height 27
type input "800"
click at [939, 176] on icon "button" at bounding box center [943, 175] width 18 height 18
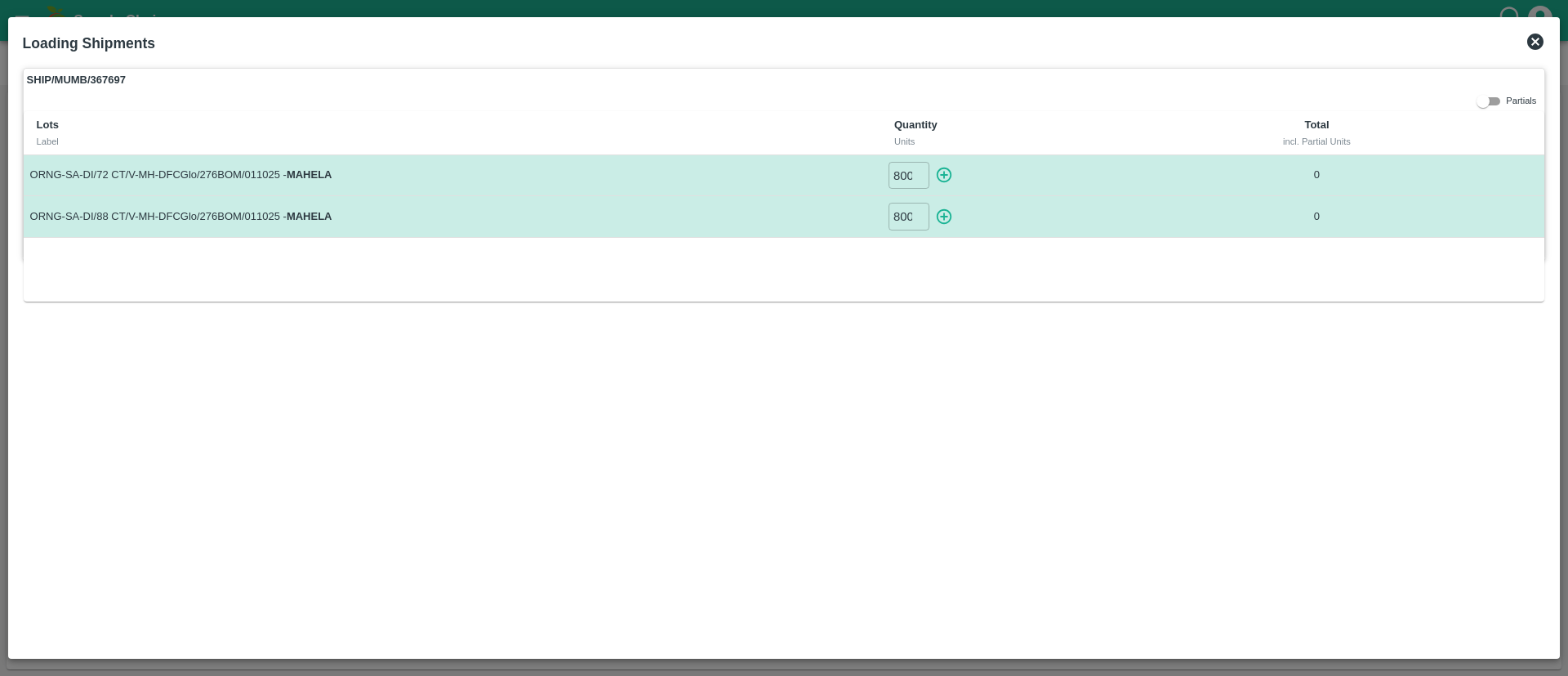
type input "0"
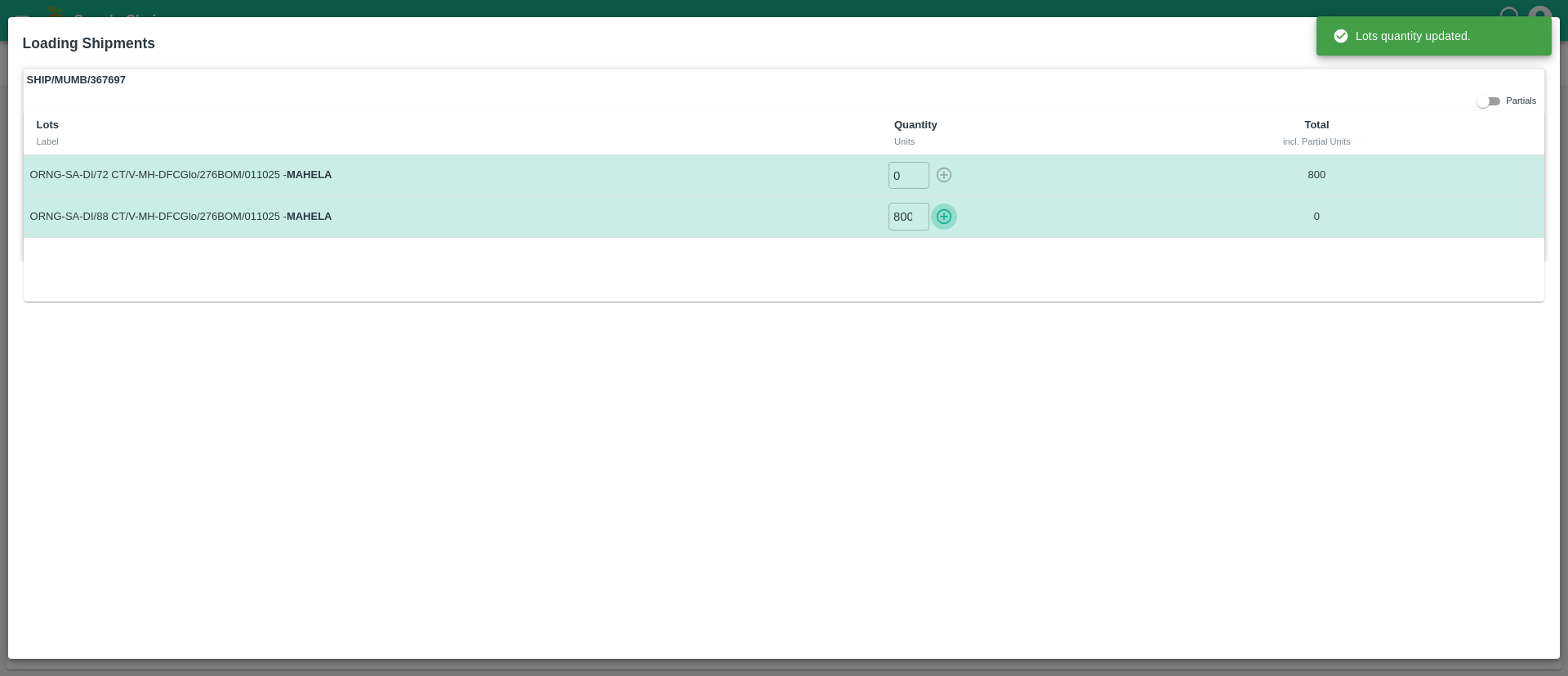
click at [945, 215] on icon "button" at bounding box center [943, 216] width 18 height 18
type input "0"
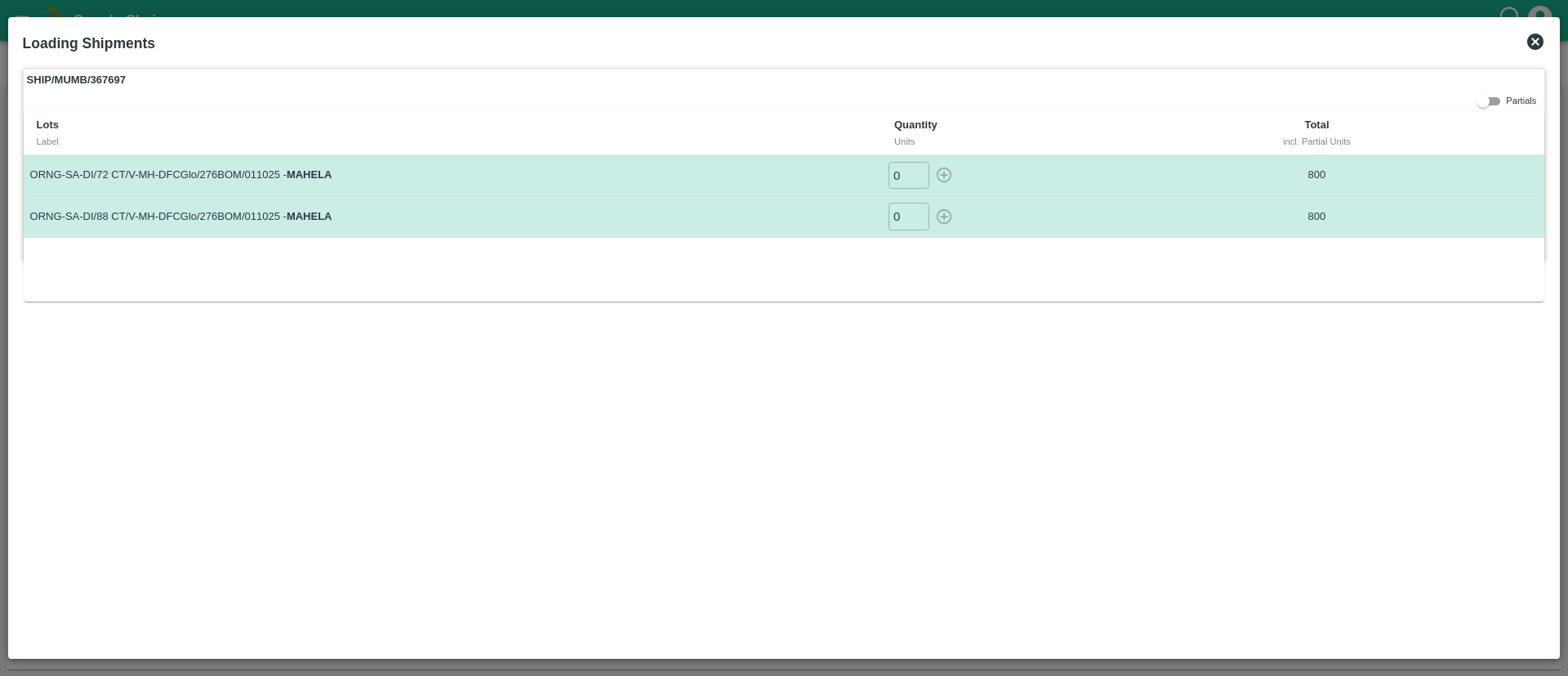
click at [1534, 40] on icon at bounding box center [1535, 42] width 20 height 20
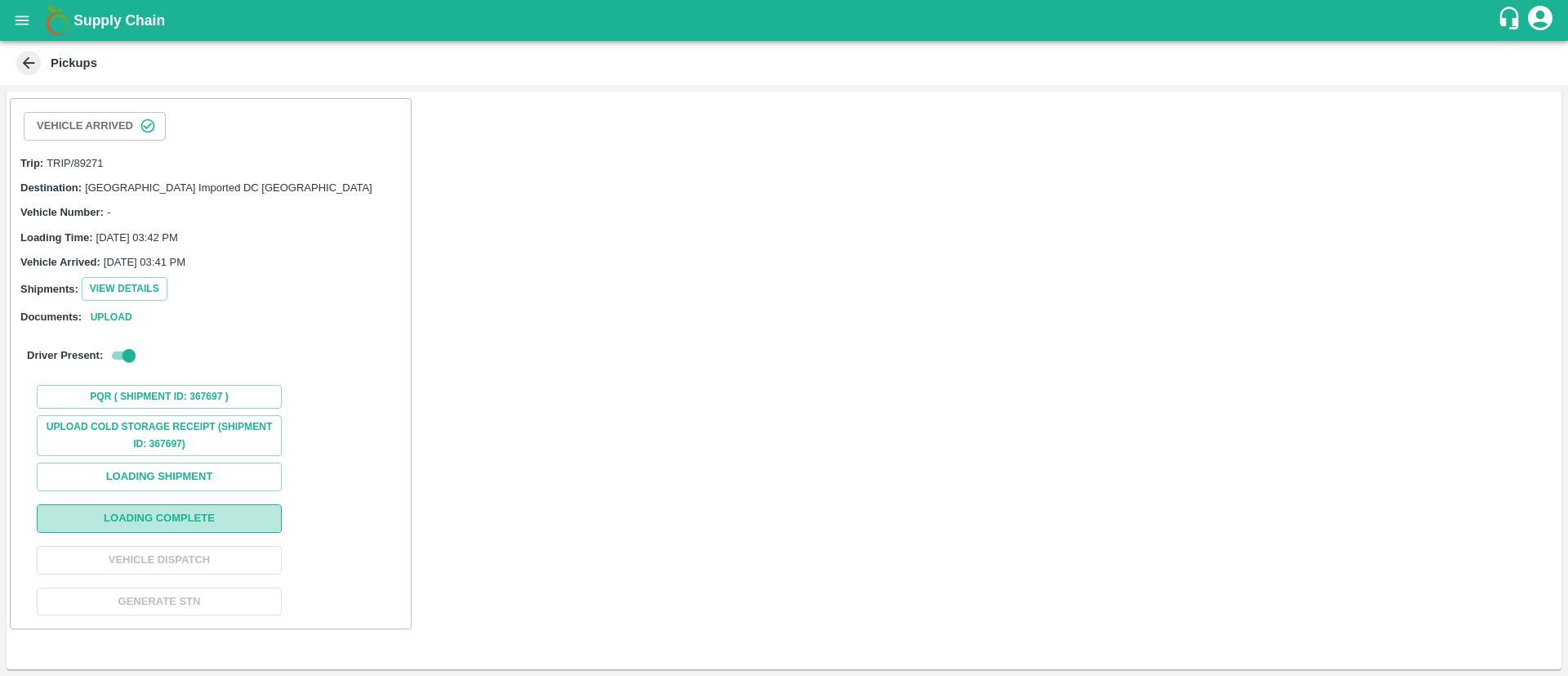
click at [238, 513] on button "Loading Complete" at bounding box center [159, 518] width 245 height 29
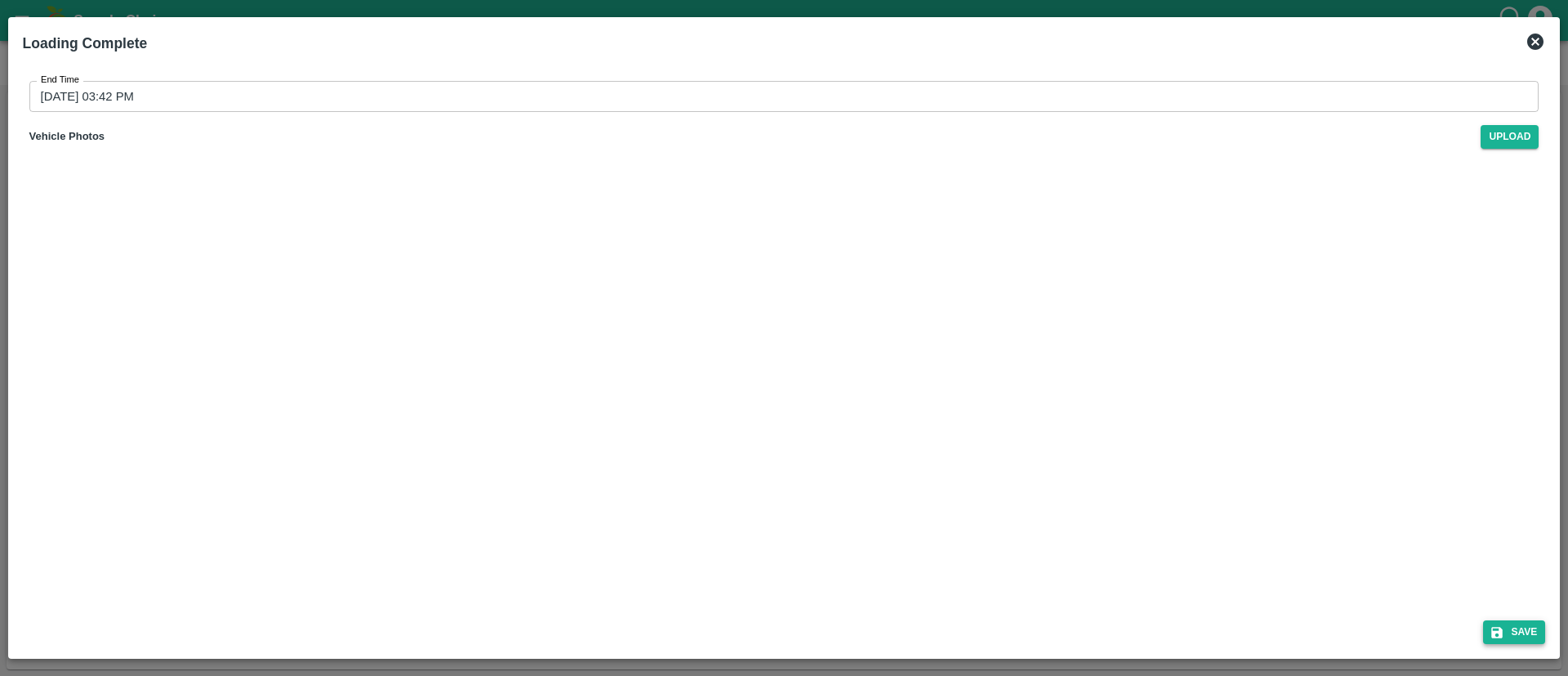
click at [1517, 623] on button "Save" at bounding box center [1513, 632] width 62 height 23
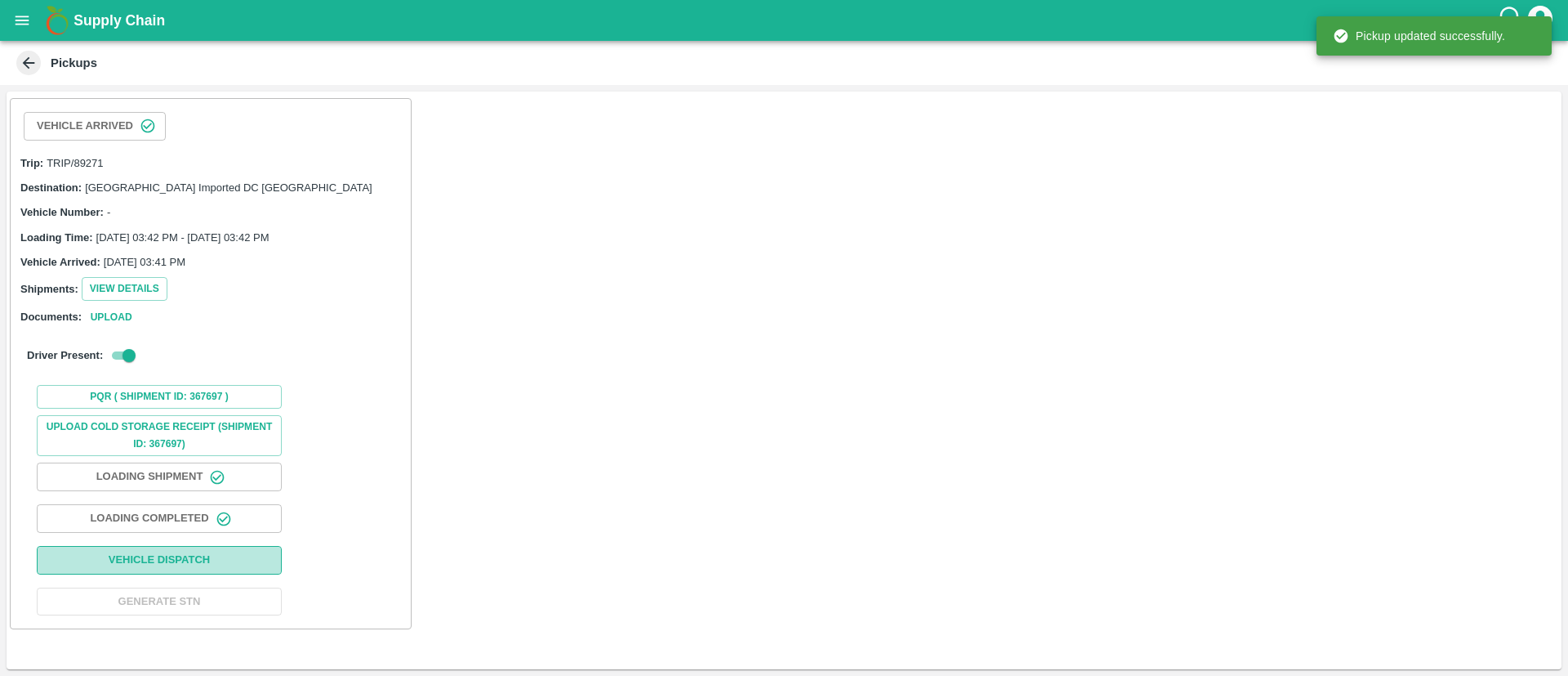
click at [216, 561] on button "Vehicle Dispatch" at bounding box center [159, 560] width 245 height 29
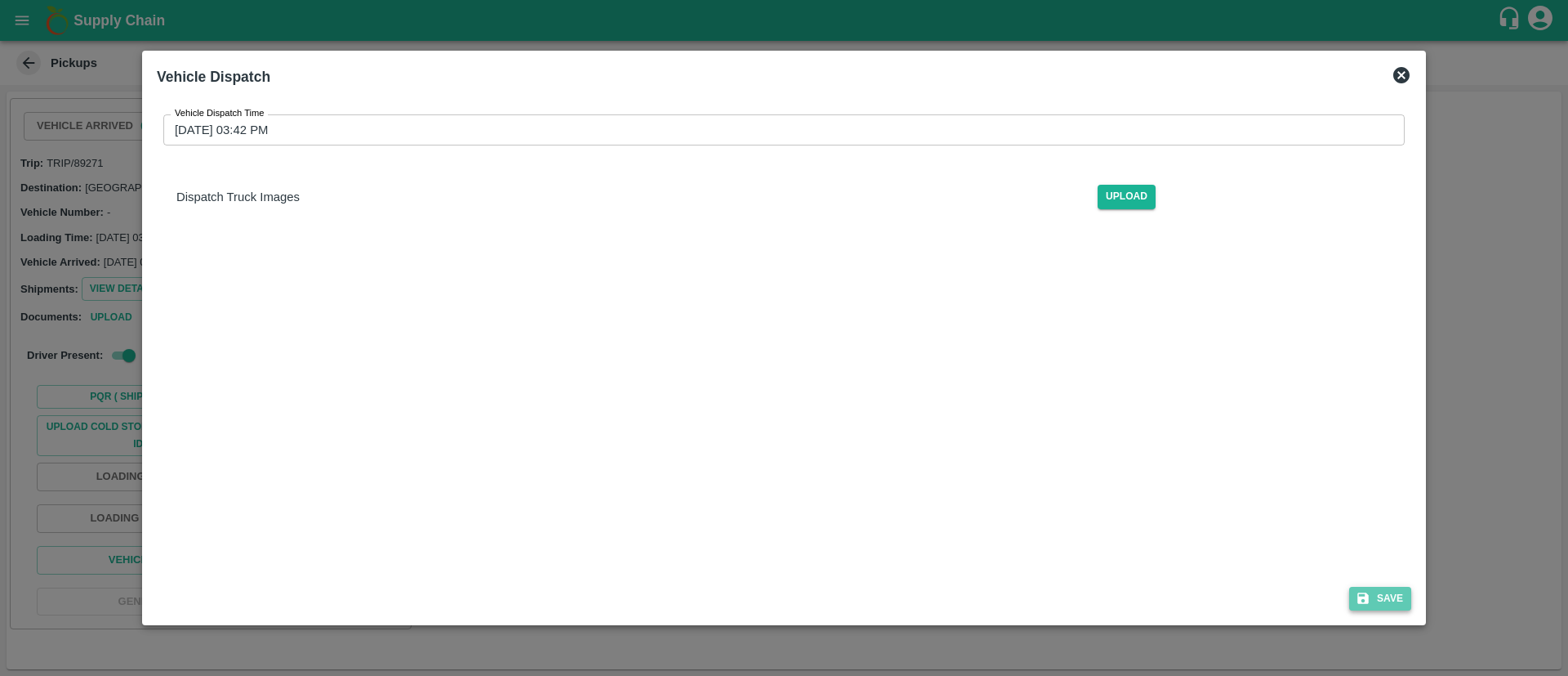
click at [1374, 587] on button "Save" at bounding box center [1379, 598] width 62 height 23
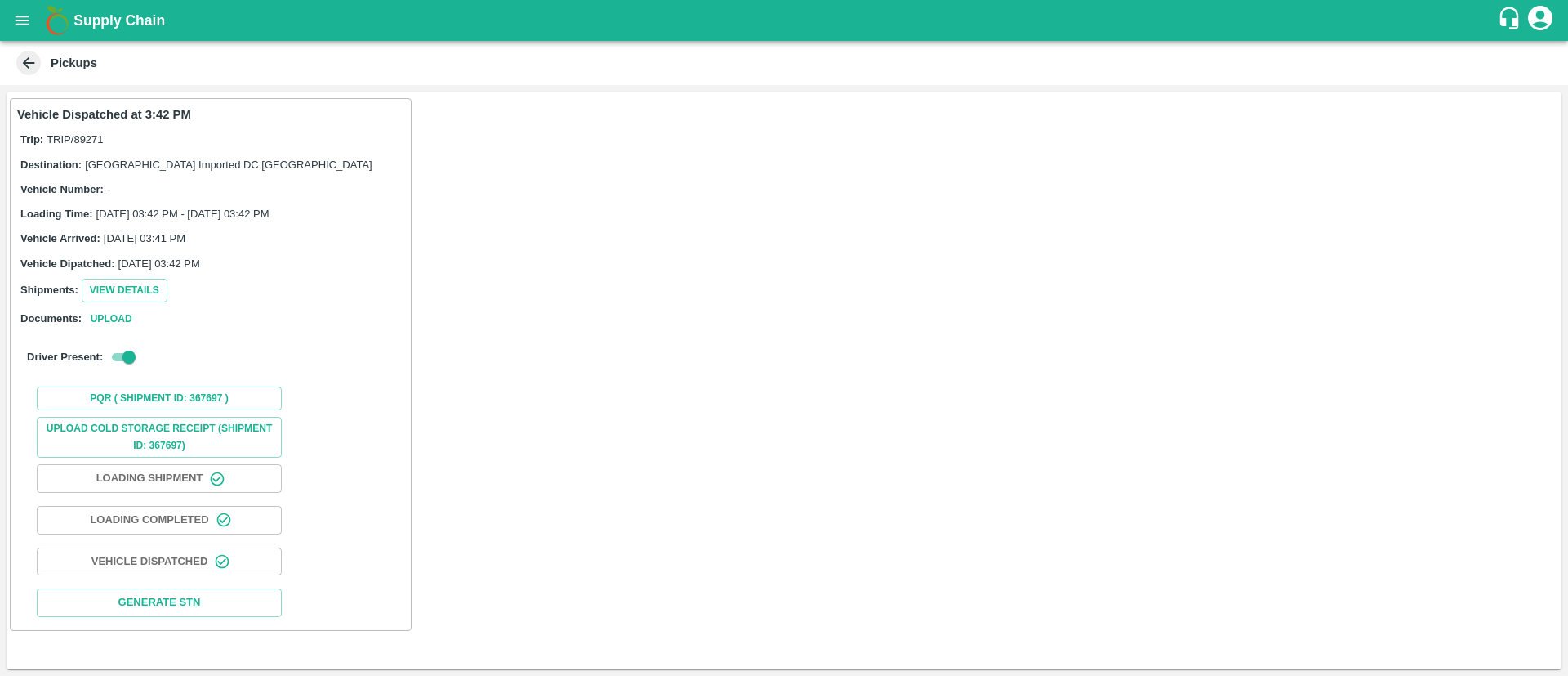
click at [24, 32] on button "open drawer" at bounding box center [22, 21] width 38 height 38
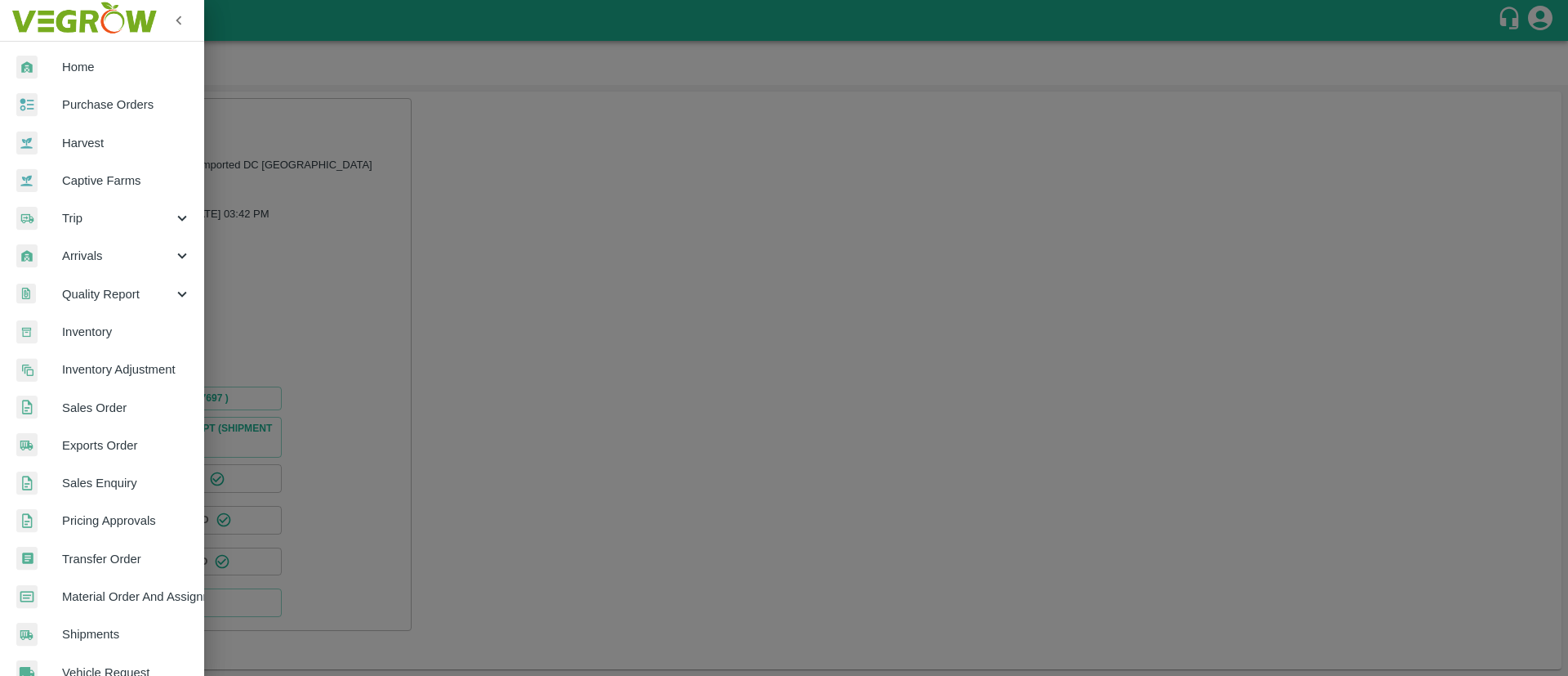
click at [114, 271] on div "Arrivals" at bounding box center [102, 256] width 204 height 38
click at [141, 334] on span "DC Arrivals" at bounding box center [133, 332] width 116 height 18
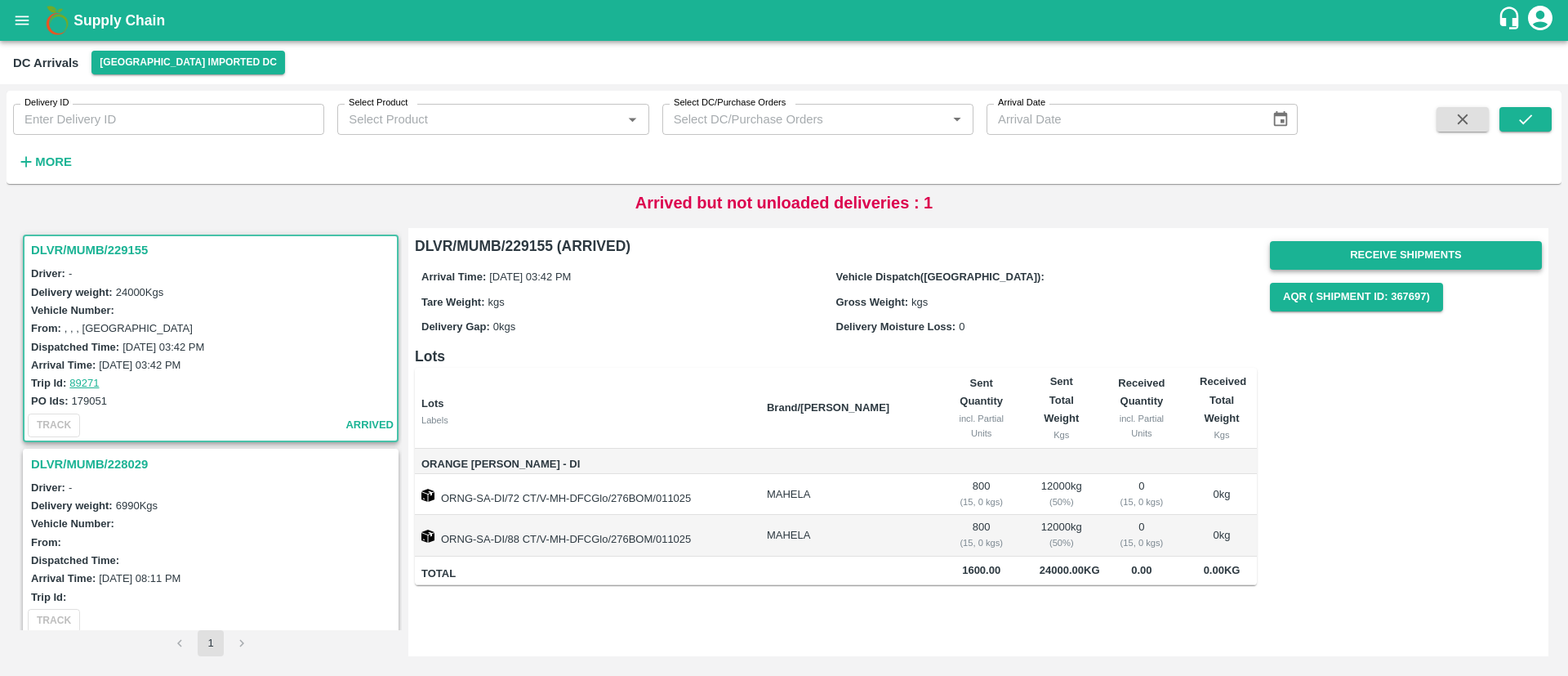
click at [1433, 246] on button "Receive Shipments" at bounding box center [1405, 256] width 271 height 29
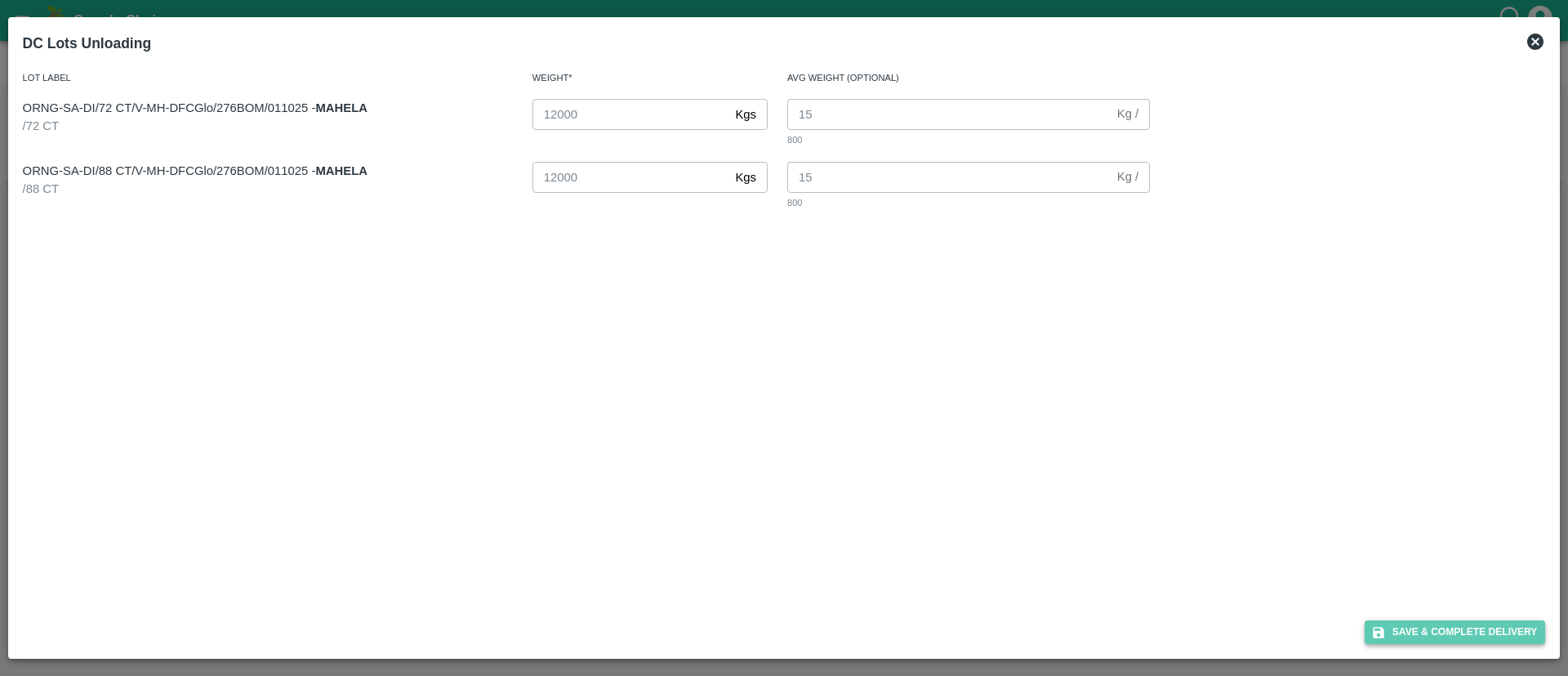
click at [1456, 626] on button "Save & Complete Delivery" at bounding box center [1455, 632] width 181 height 23
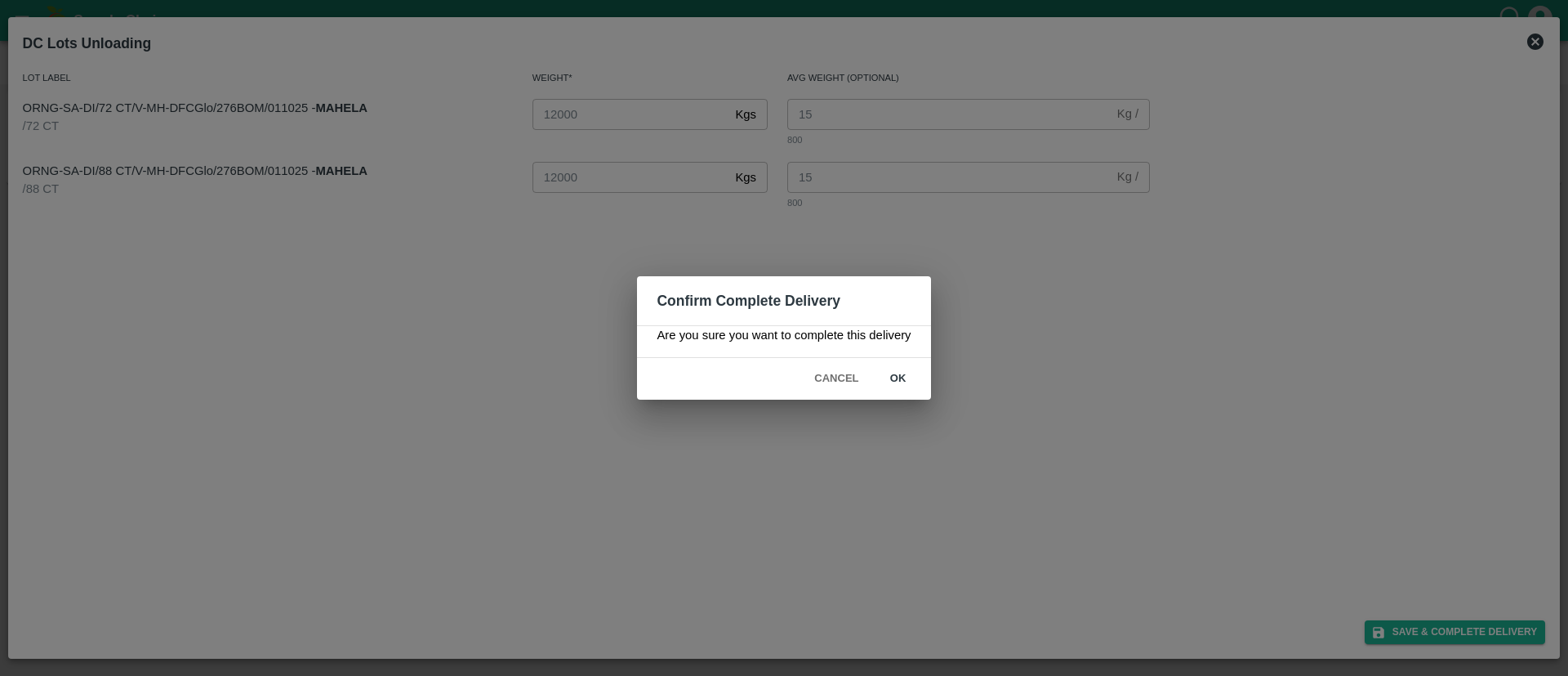
click at [899, 370] on button "ok" at bounding box center [898, 378] width 52 height 29
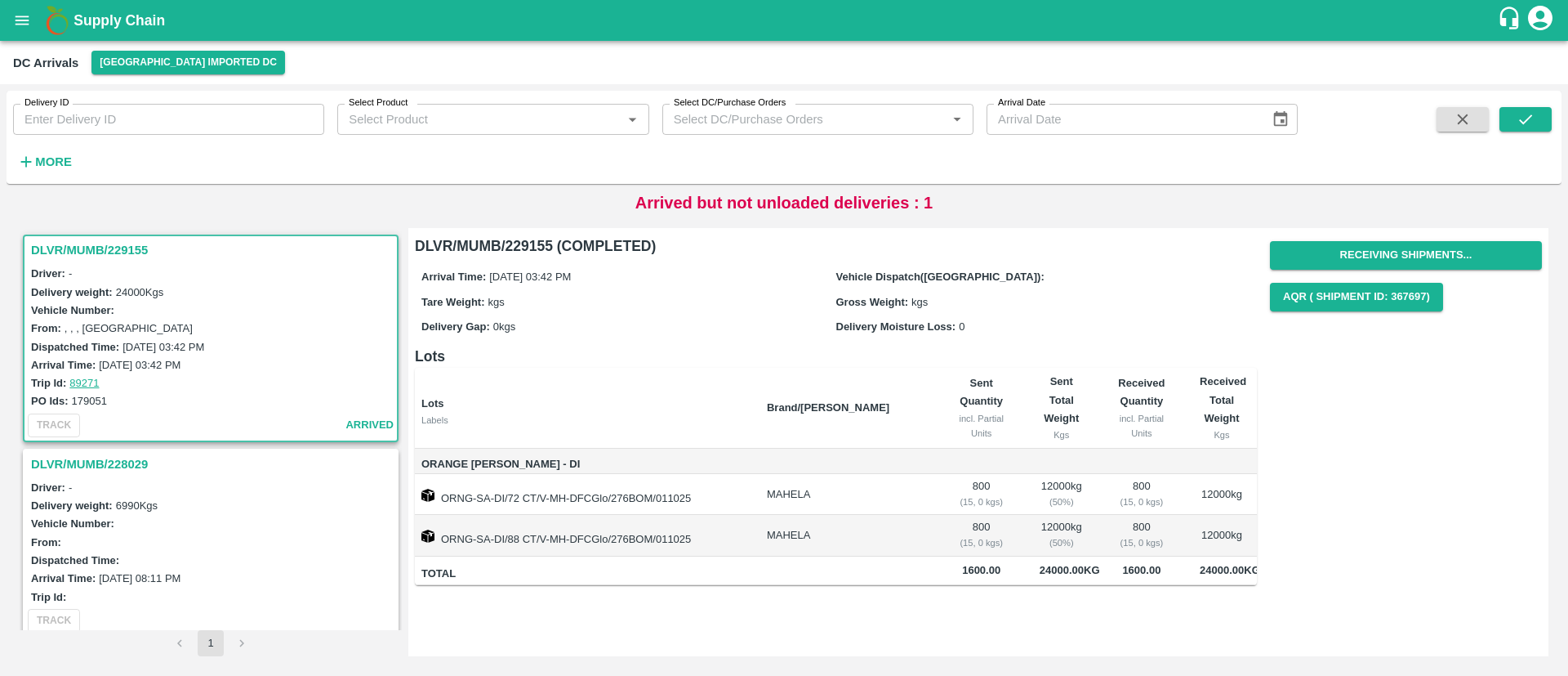
click at [15, 21] on icon "open drawer" at bounding box center [22, 20] width 13 height 9
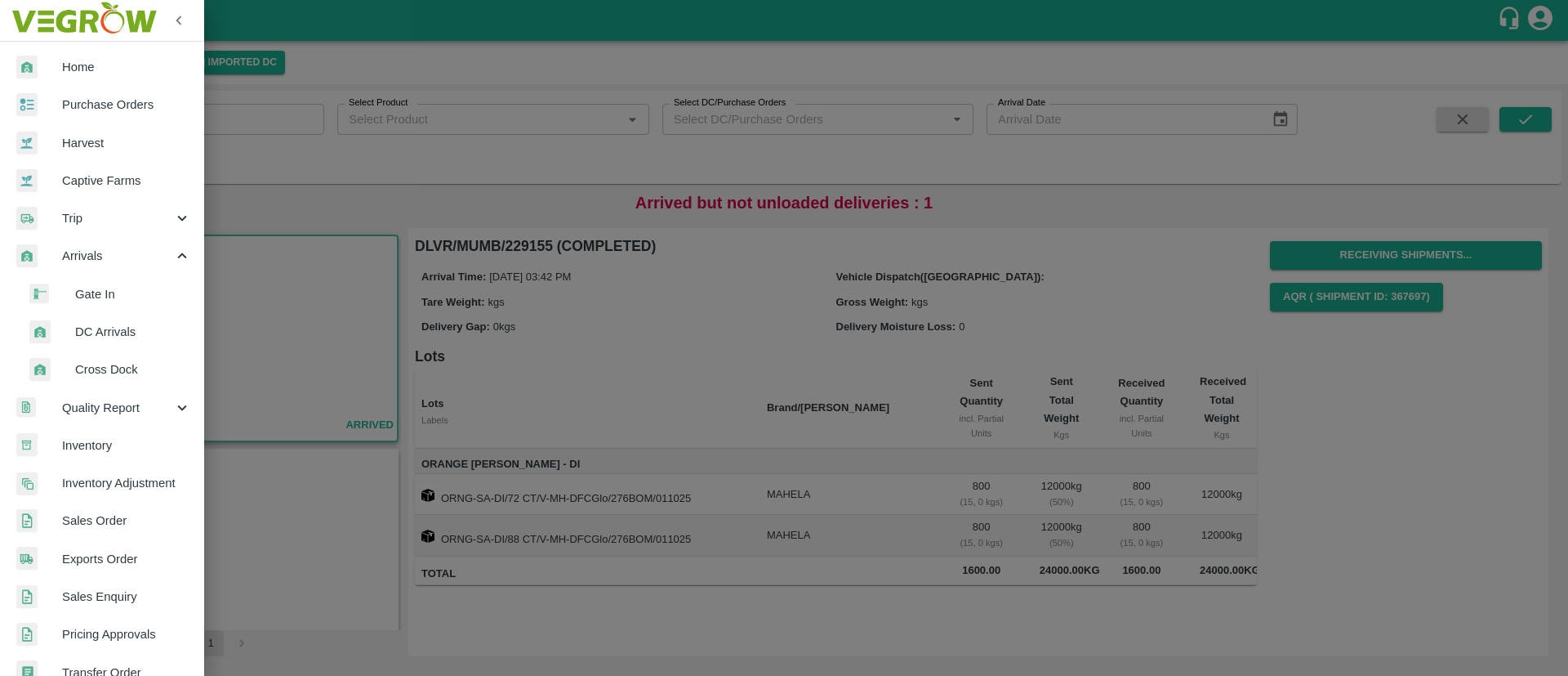
click at [134, 110] on span "Purchase Orders" at bounding box center [126, 105] width 129 height 18
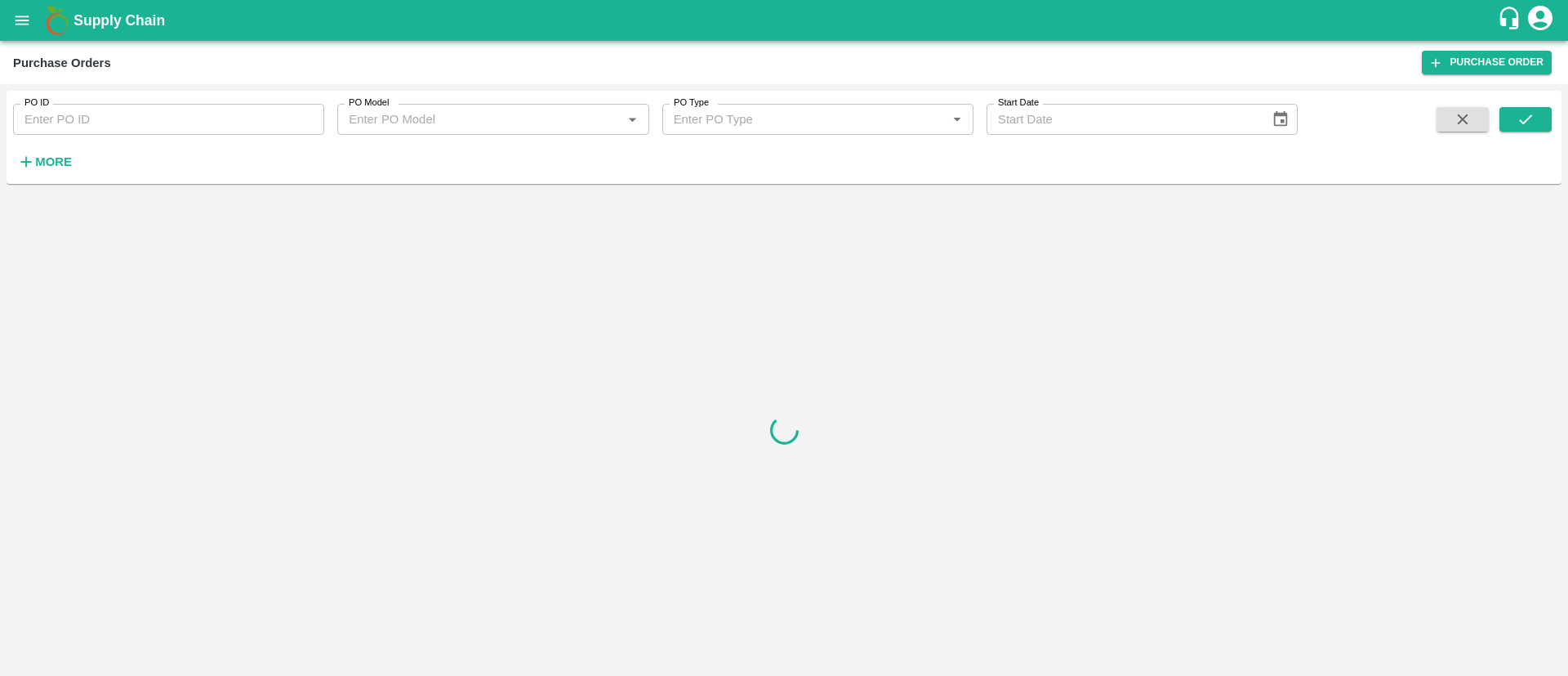
click at [126, 129] on input "PO ID" at bounding box center [168, 119] width 311 height 31
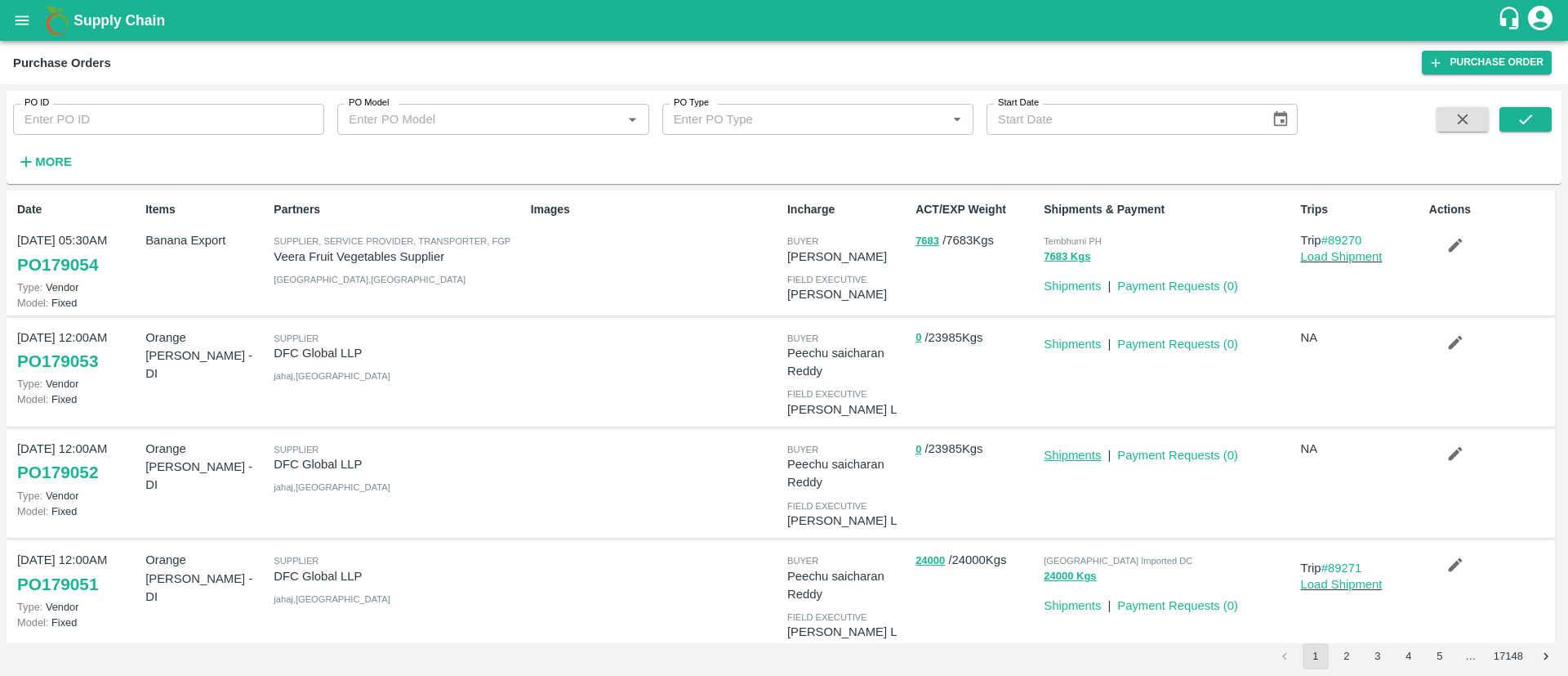
click at [1075, 449] on link "Shipments" at bounding box center [1073, 455] width 57 height 13
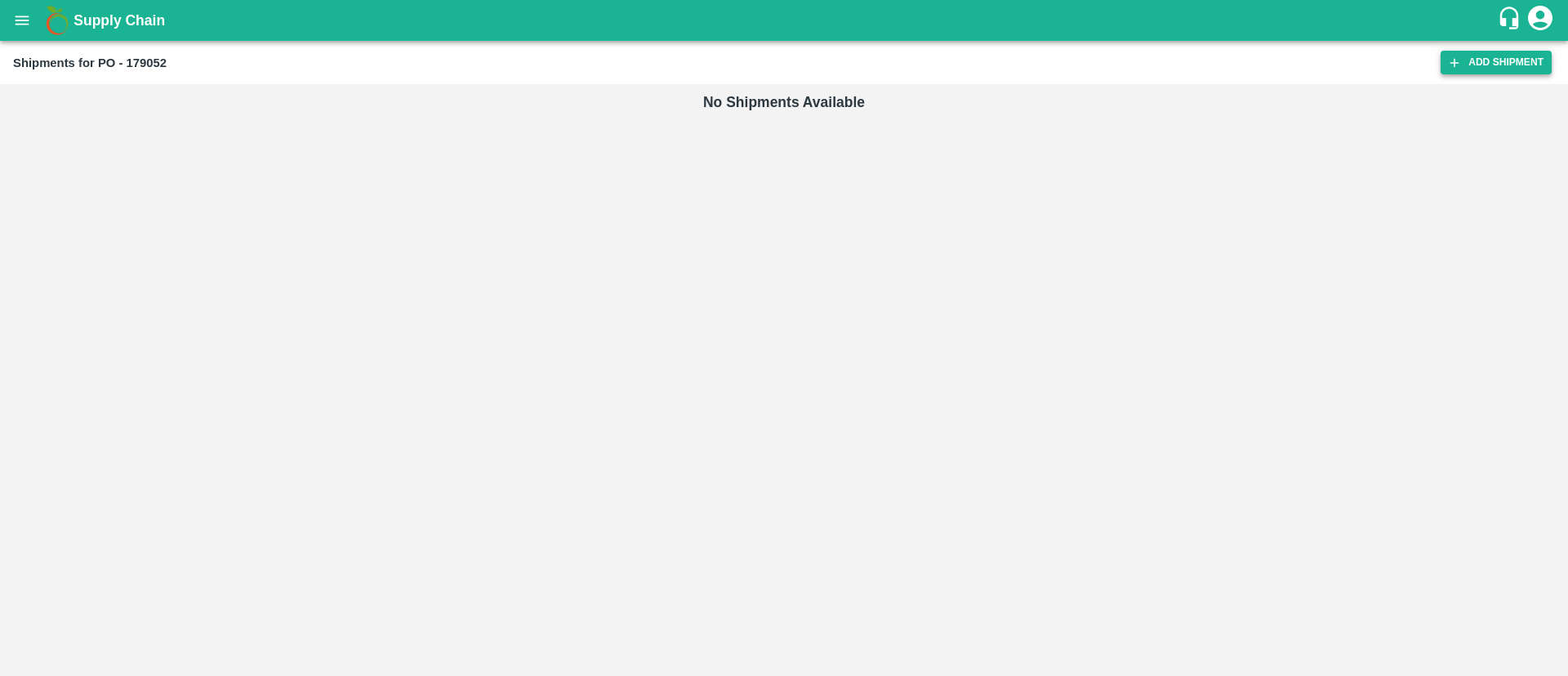
click at [1506, 53] on link "Add Shipment" at bounding box center [1495, 62] width 111 height 23
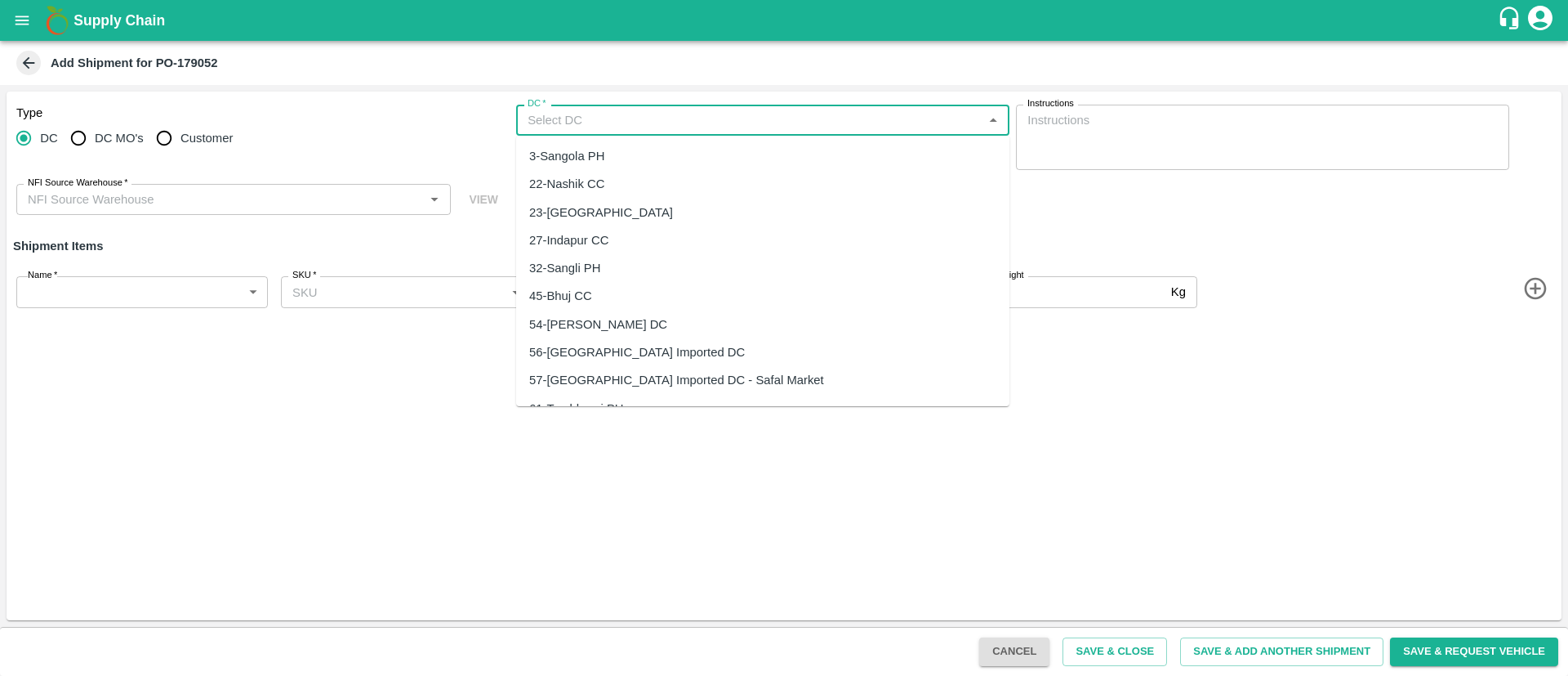
click at [642, 126] on input "DC   *" at bounding box center [748, 120] width 456 height 22
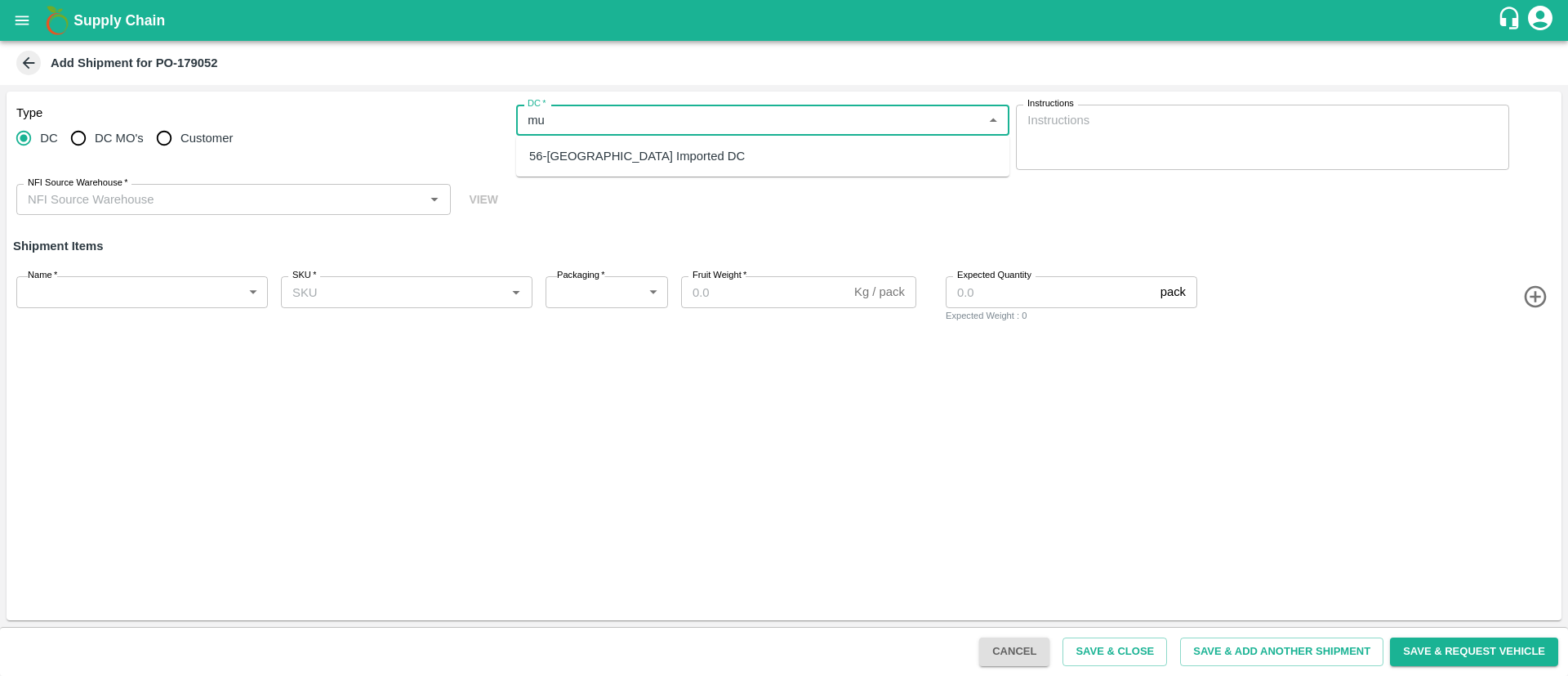
click at [666, 156] on div "56-Mumbai Imported DC" at bounding box center [762, 156] width 493 height 28
type input "56-Mumbai Imported DC"
click at [276, 209] on input "NFI Source Warehouse   *" at bounding box center [220, 199] width 398 height 22
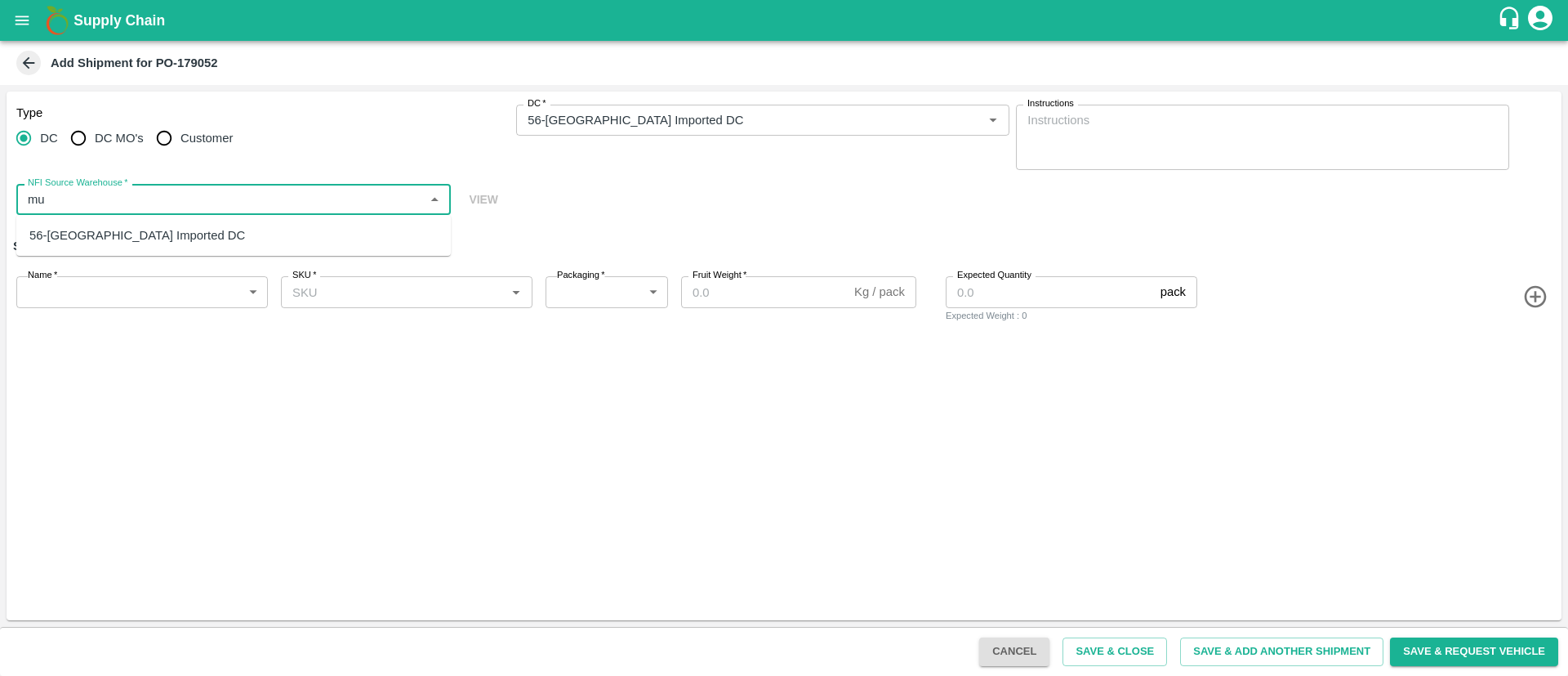
click at [179, 233] on div "56-Mumbai Imported DC" at bounding box center [233, 235] width 435 height 28
type input "56-Mumbai Imported DC"
click at [168, 297] on body "Supply Chain Add Shipment for PO-179052 Type DC DC MO's Customer DC   * DC   * …" at bounding box center [784, 338] width 1568 height 676
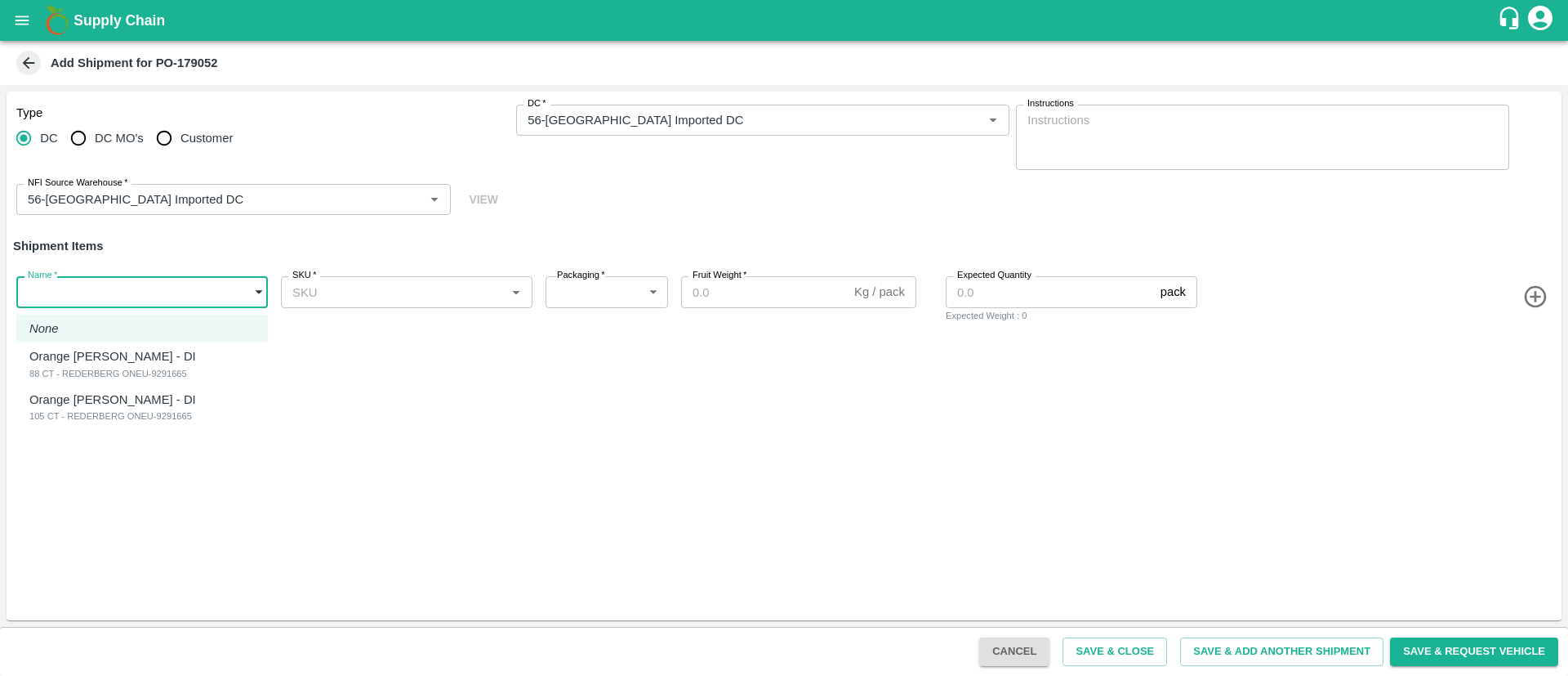
click at [168, 362] on div "Orange [PERSON_NAME] - DI" at bounding box center [116, 356] width 175 height 18
type input "2087928"
type input "276"
type input "15"
type input "1439"
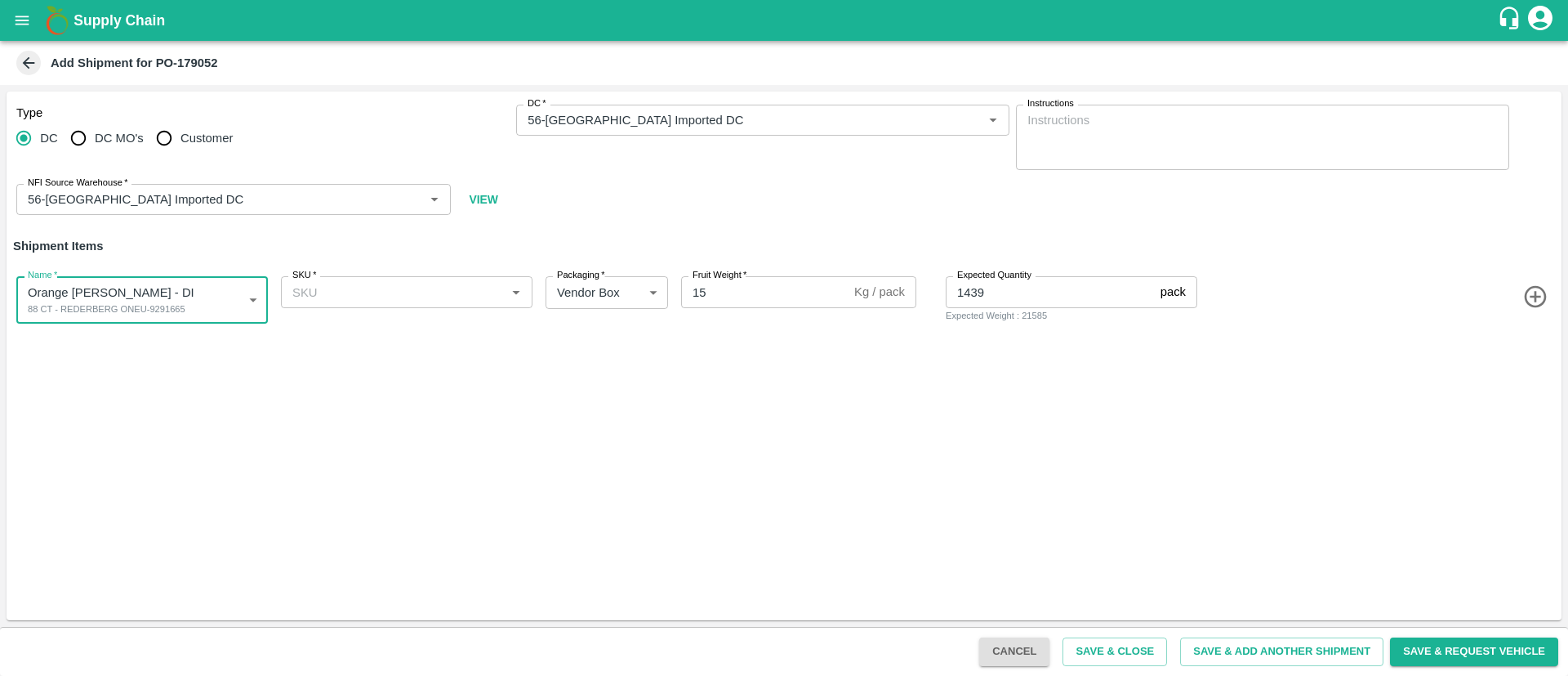
click at [426, 288] on input "SKU   *" at bounding box center [393, 291] width 215 height 22
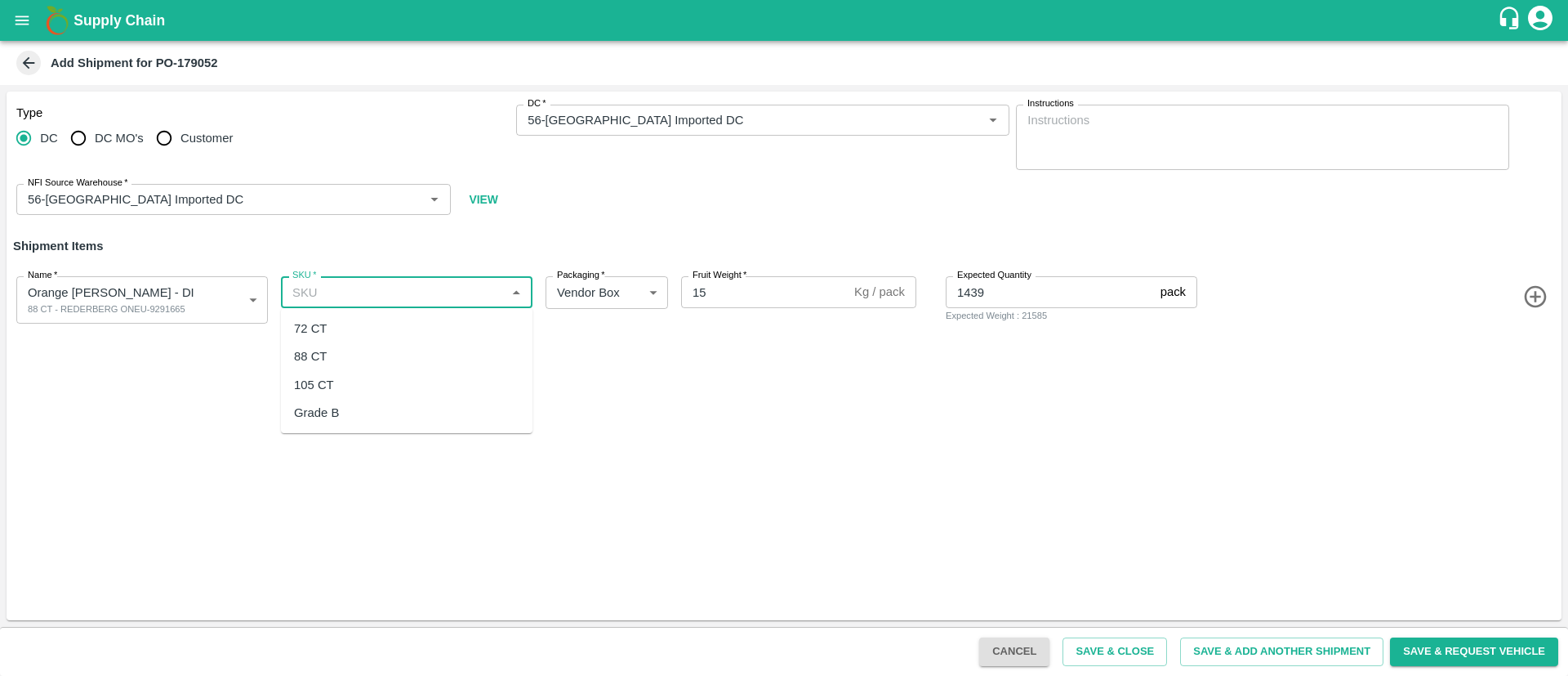
click at [218, 367] on div "Type DC DC MO's Customer DC   * DC   * Instructions x Instructions NFI Source W…" at bounding box center [783, 356] width 1555 height 529
click at [202, 297] on body "Supply Chain Add Shipment for PO-179052 Type DC DC MO's Customer DC   * DC   * …" at bounding box center [784, 338] width 1568 height 676
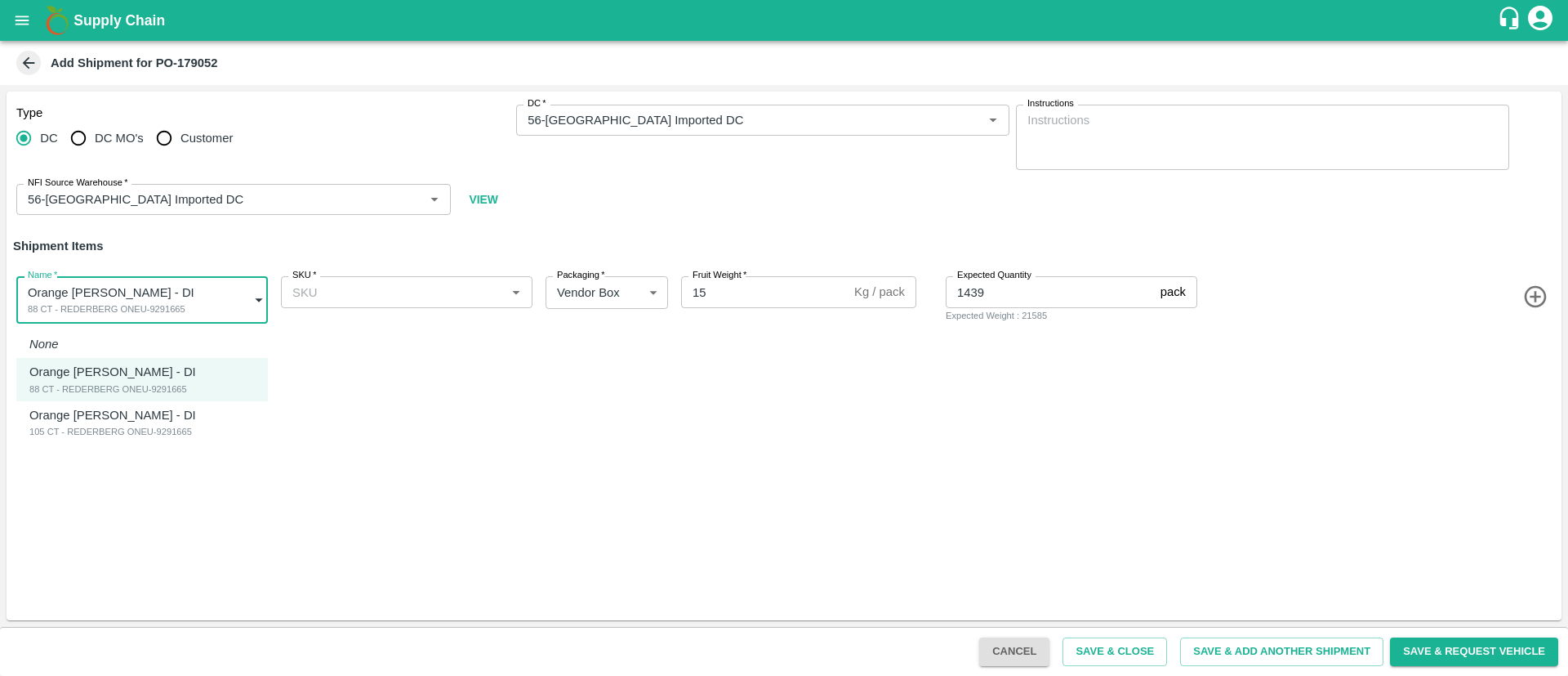
click at [180, 380] on div "Orange Valencia SA - DI 88 CT - REDERBERG ONEU-9291665" at bounding box center [116, 379] width 175 height 33
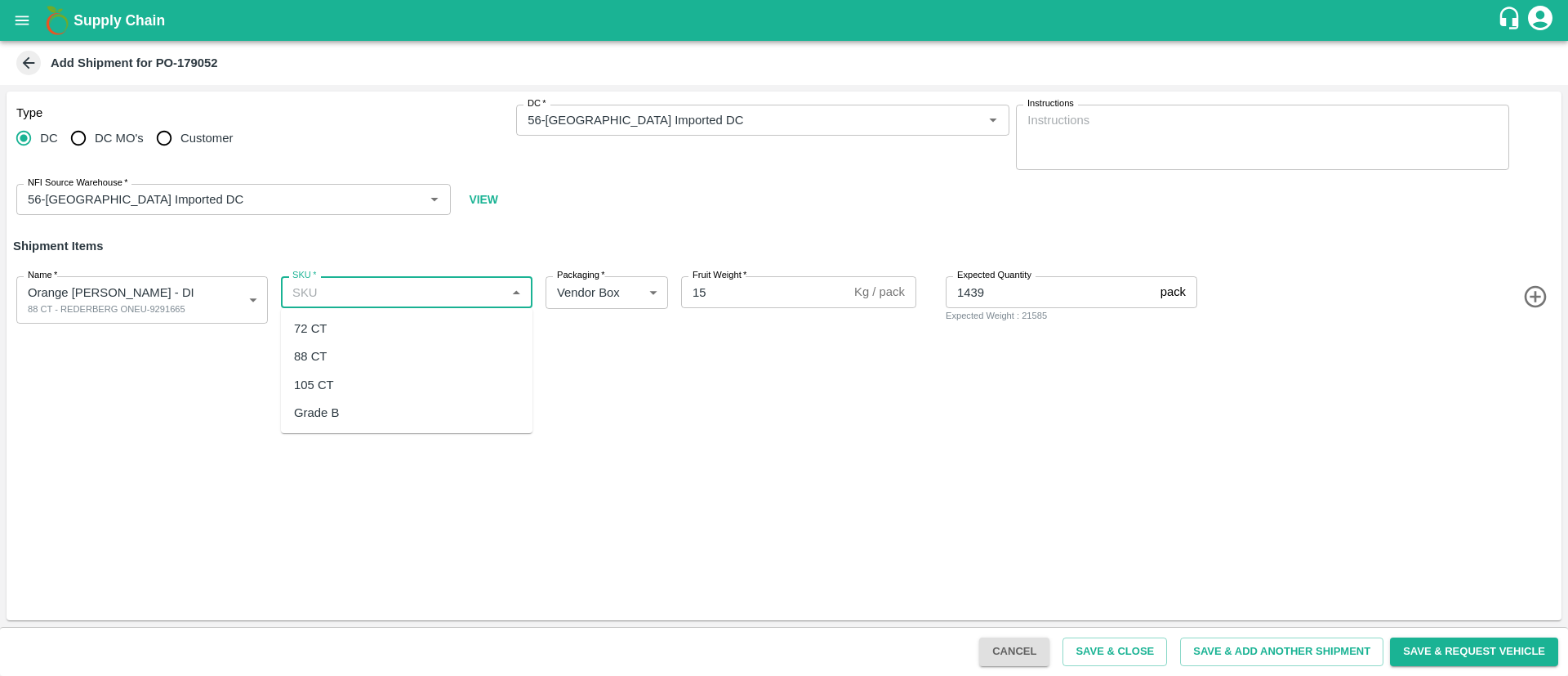
click at [334, 298] on input "SKU   *" at bounding box center [393, 291] width 215 height 22
click at [360, 345] on div "88 CT" at bounding box center [406, 356] width 252 height 28
type input "88 CT"
click at [1531, 300] on icon "button" at bounding box center [1536, 297] width 27 height 27
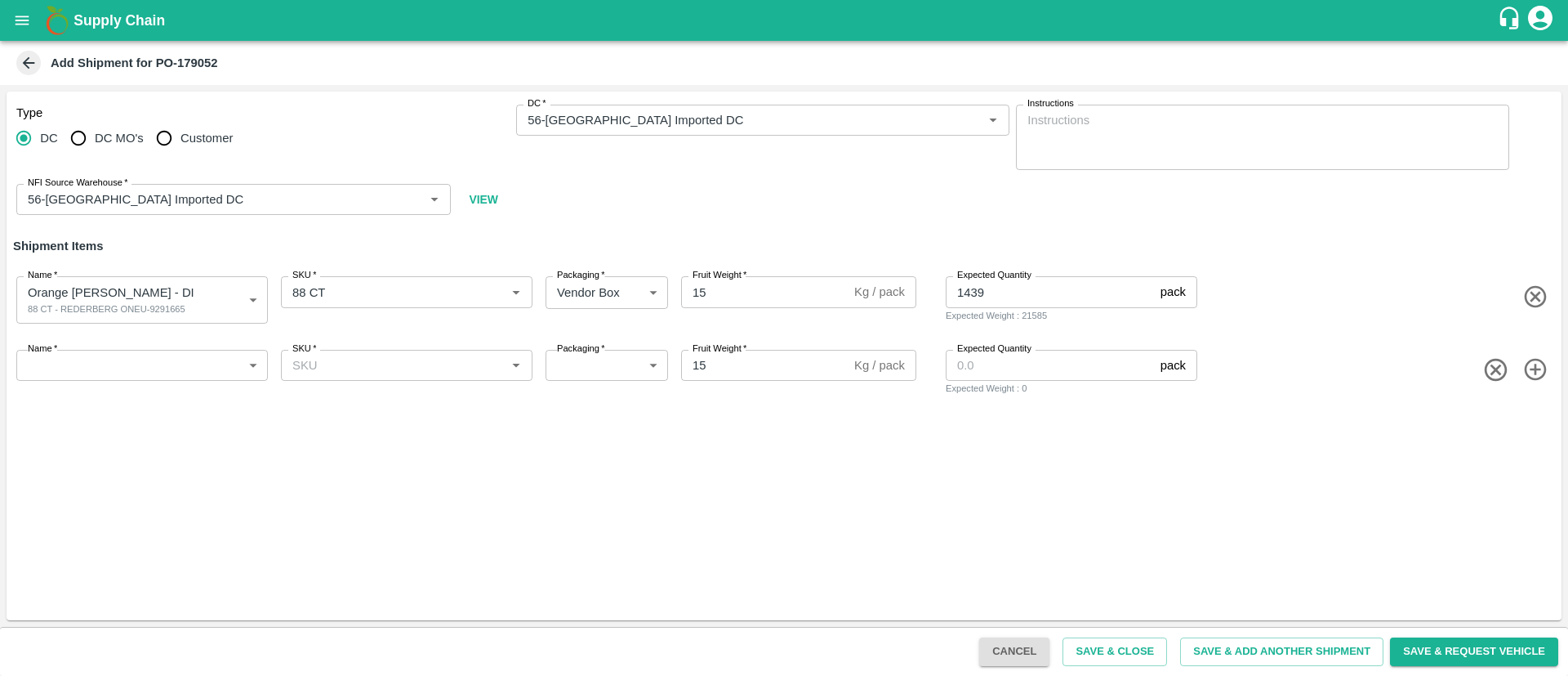
click at [79, 369] on body "Supply Chain Add Shipment for PO-179052 Type DC DC MO's Customer DC   * DC   * …" at bounding box center [784, 338] width 1568 height 676
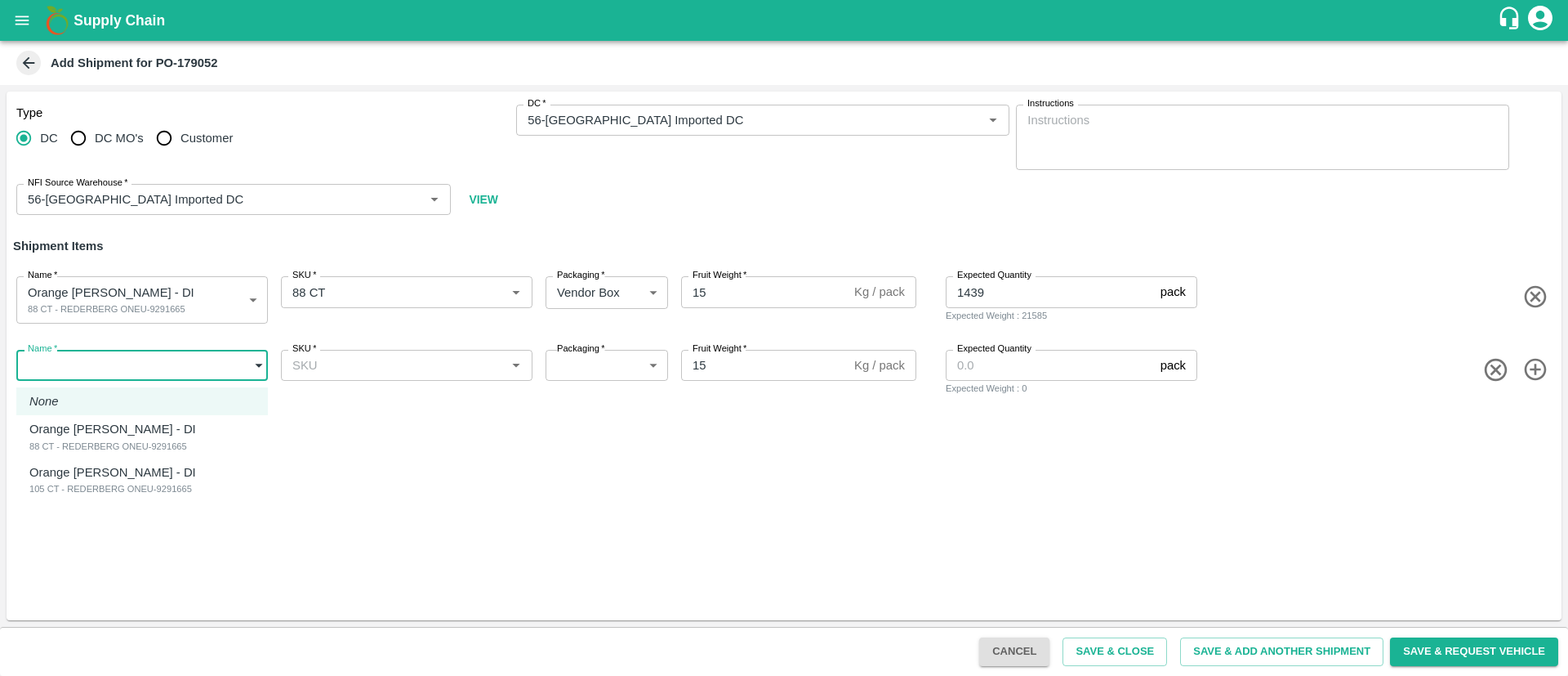
drag, startPoint x: 155, startPoint y: 479, endPoint x: 170, endPoint y: 471, distance: 17.0
click at [155, 480] on p "Orange [PERSON_NAME] - DI" at bounding box center [113, 472] width 167 height 18
type input "2087929"
type input "276"
type input "160"
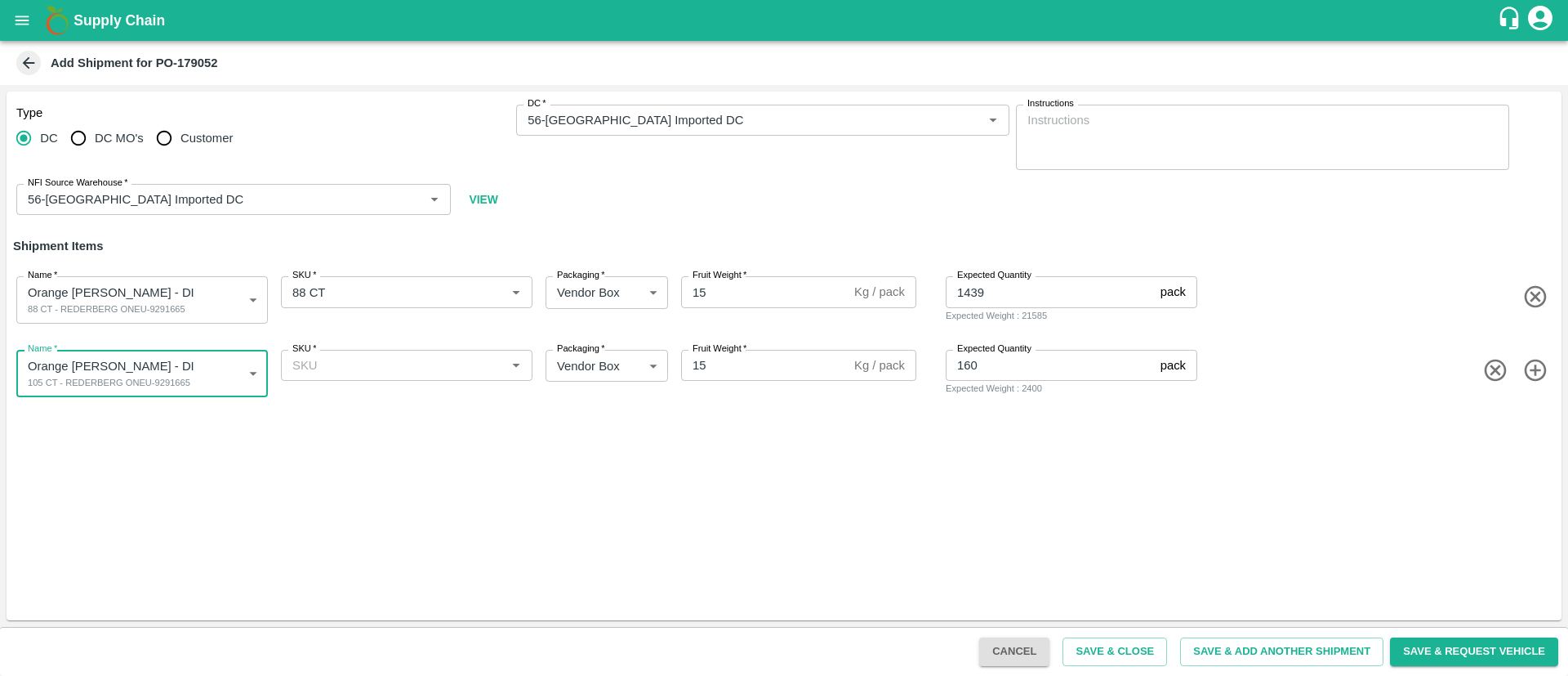
click at [414, 355] on input "SKU   *" at bounding box center [393, 365] width 215 height 22
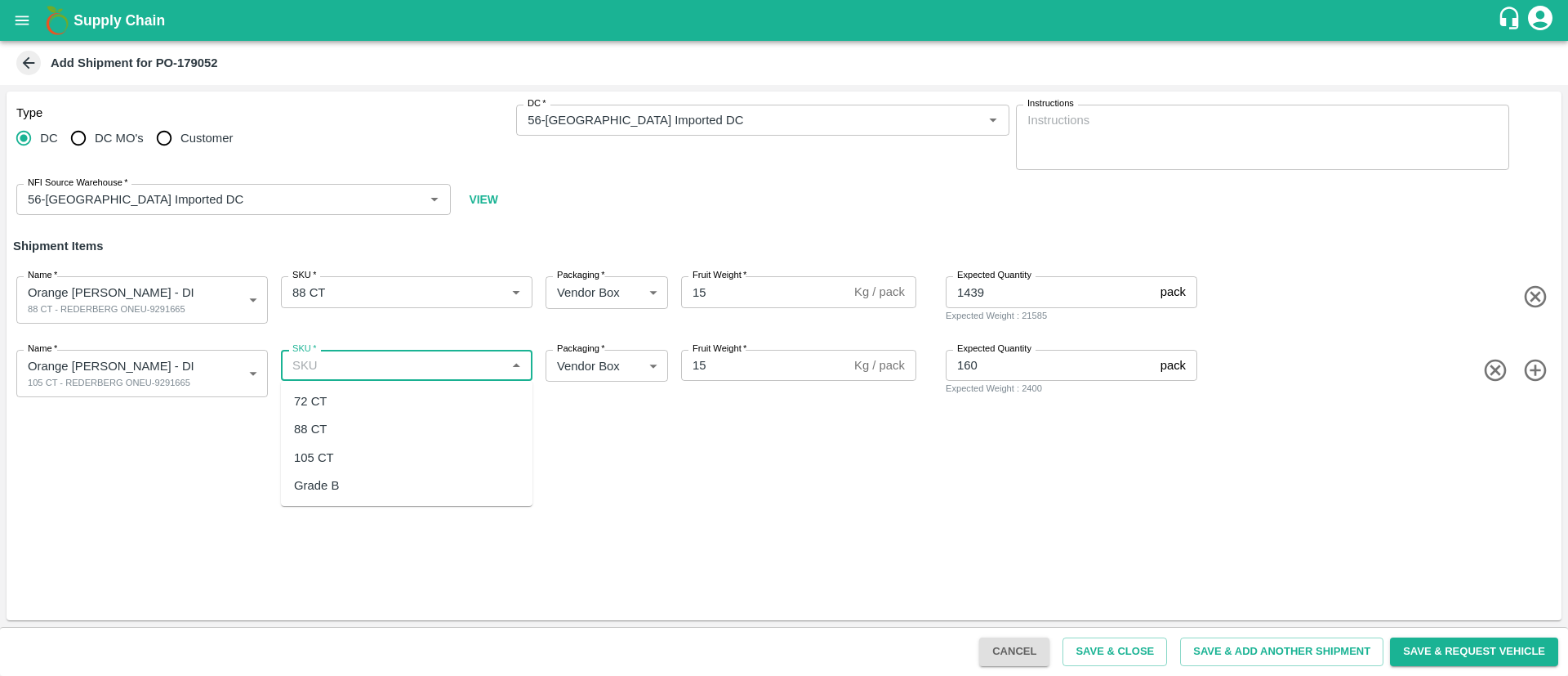
drag, startPoint x: 361, startPoint y: 464, endPoint x: 383, endPoint y: 446, distance: 28.4
click at [358, 464] on div "105 CT" at bounding box center [406, 457] width 252 height 28
type input "105 CT"
click at [996, 281] on label "Expected Quantity" at bounding box center [994, 275] width 74 height 13
click at [996, 281] on input "1439" at bounding box center [1049, 291] width 208 height 31
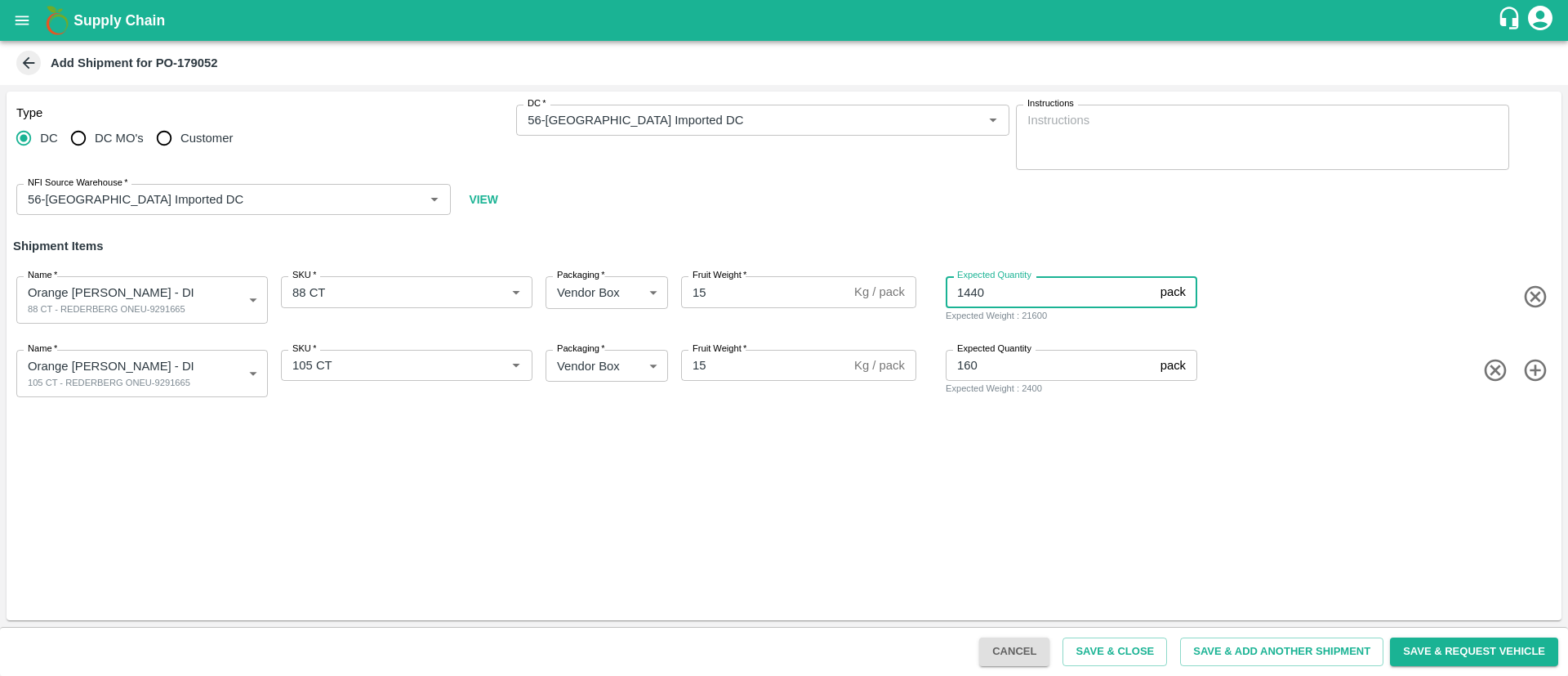
type input "1440"
click at [1145, 439] on div "Type DC DC MO's Customer DC   * DC   * Instructions x Instructions NFI Source W…" at bounding box center [783, 356] width 1555 height 529
click at [1145, 640] on button "Save & Close" at bounding box center [1114, 652] width 105 height 29
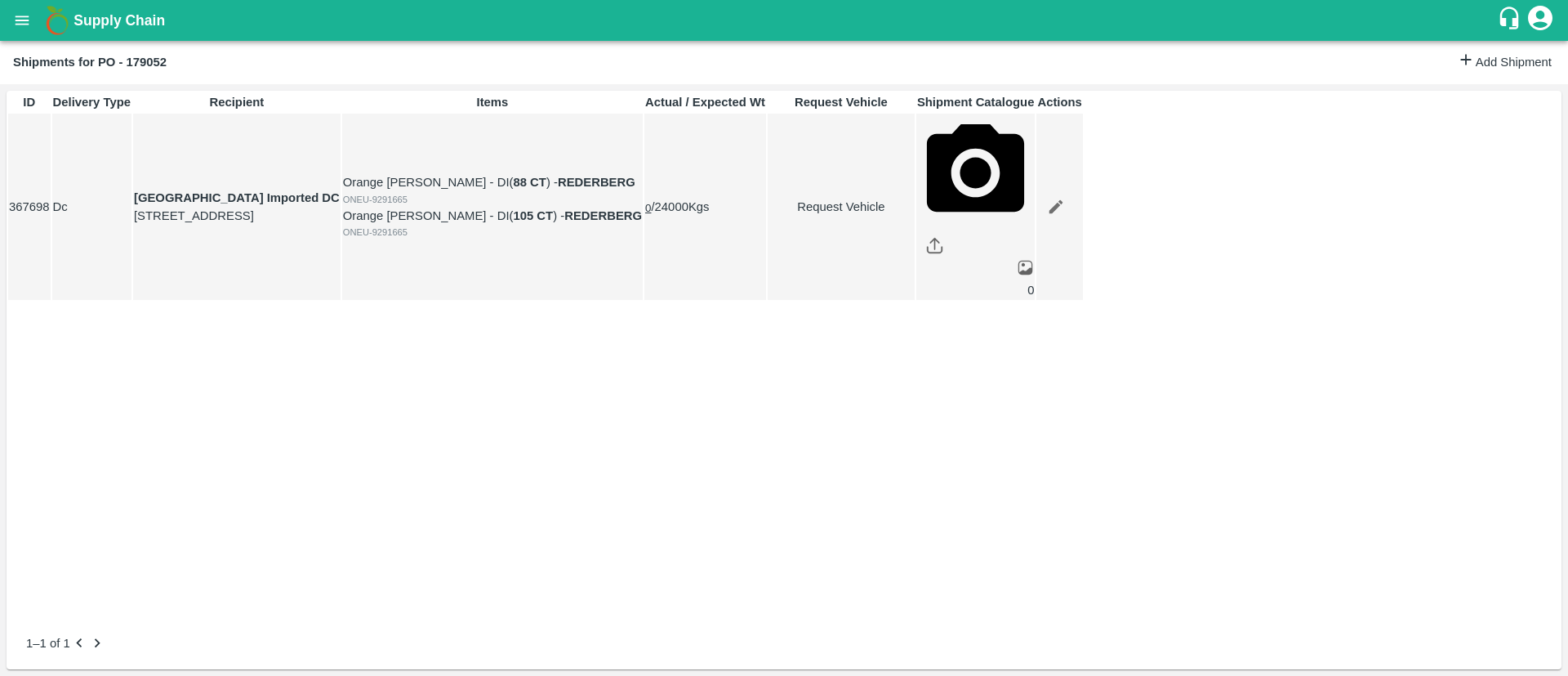
click at [21, 25] on icon "open drawer" at bounding box center [22, 21] width 18 height 18
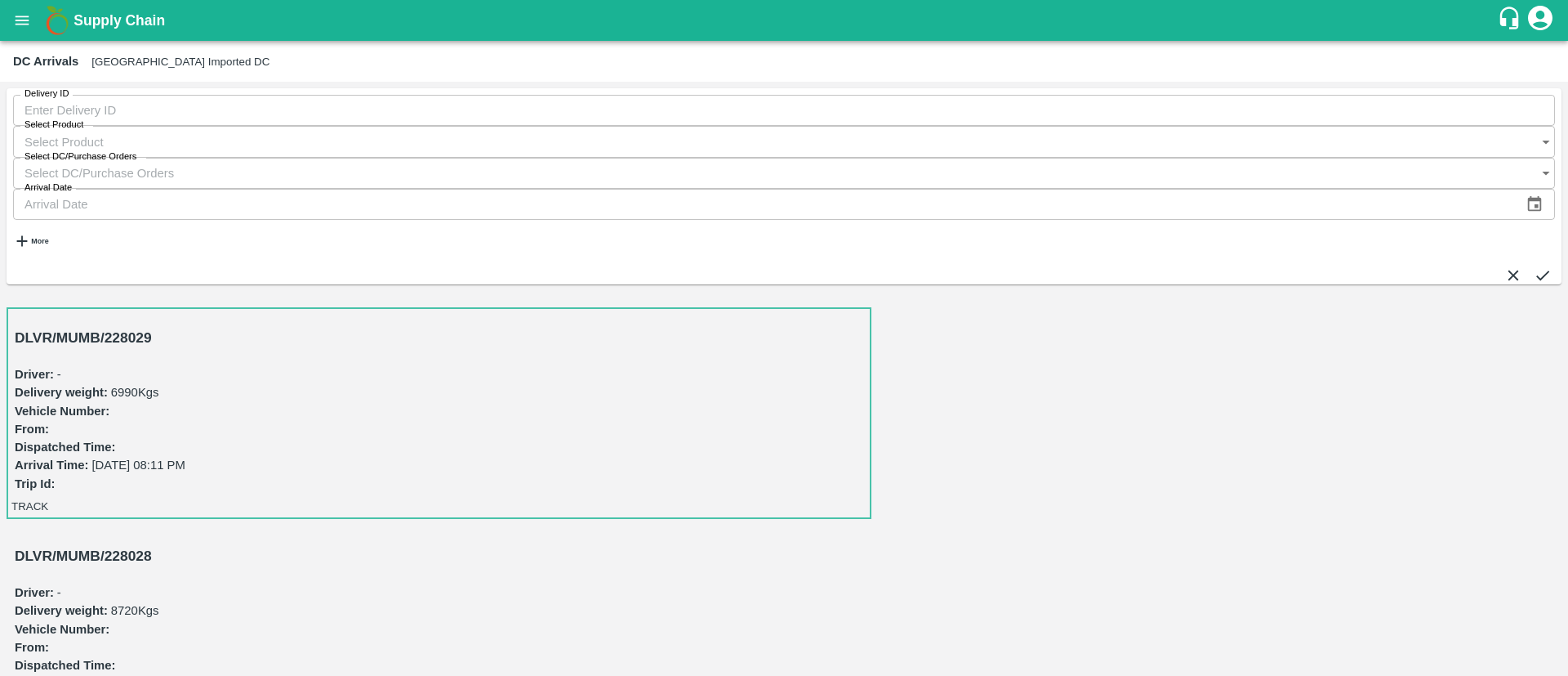
click at [112, 326] on h3 "DLVR/MUMB/228029" at bounding box center [441, 337] width 853 height 22
click at [19, 32] on button "open drawer" at bounding box center [22, 21] width 38 height 38
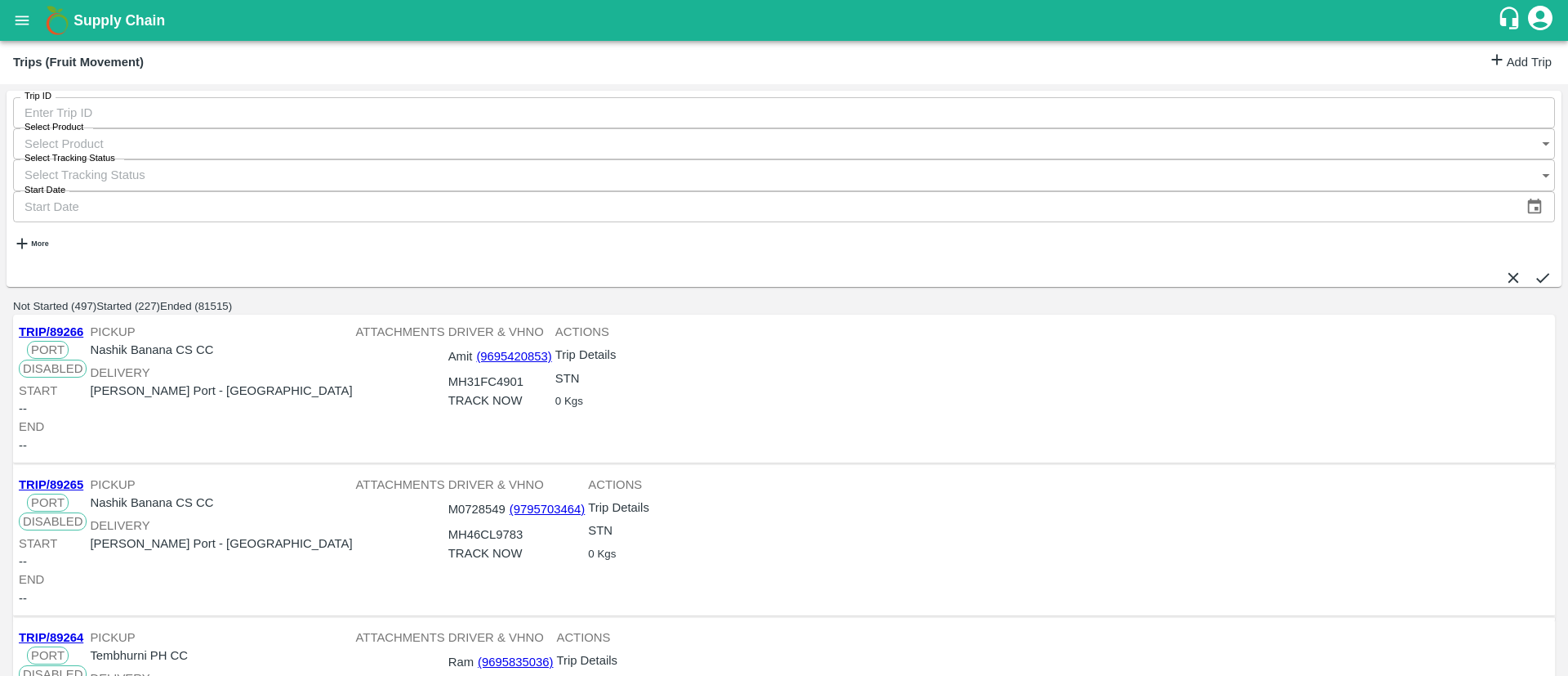
click at [1521, 68] on link "Add Trip" at bounding box center [1519, 62] width 64 height 23
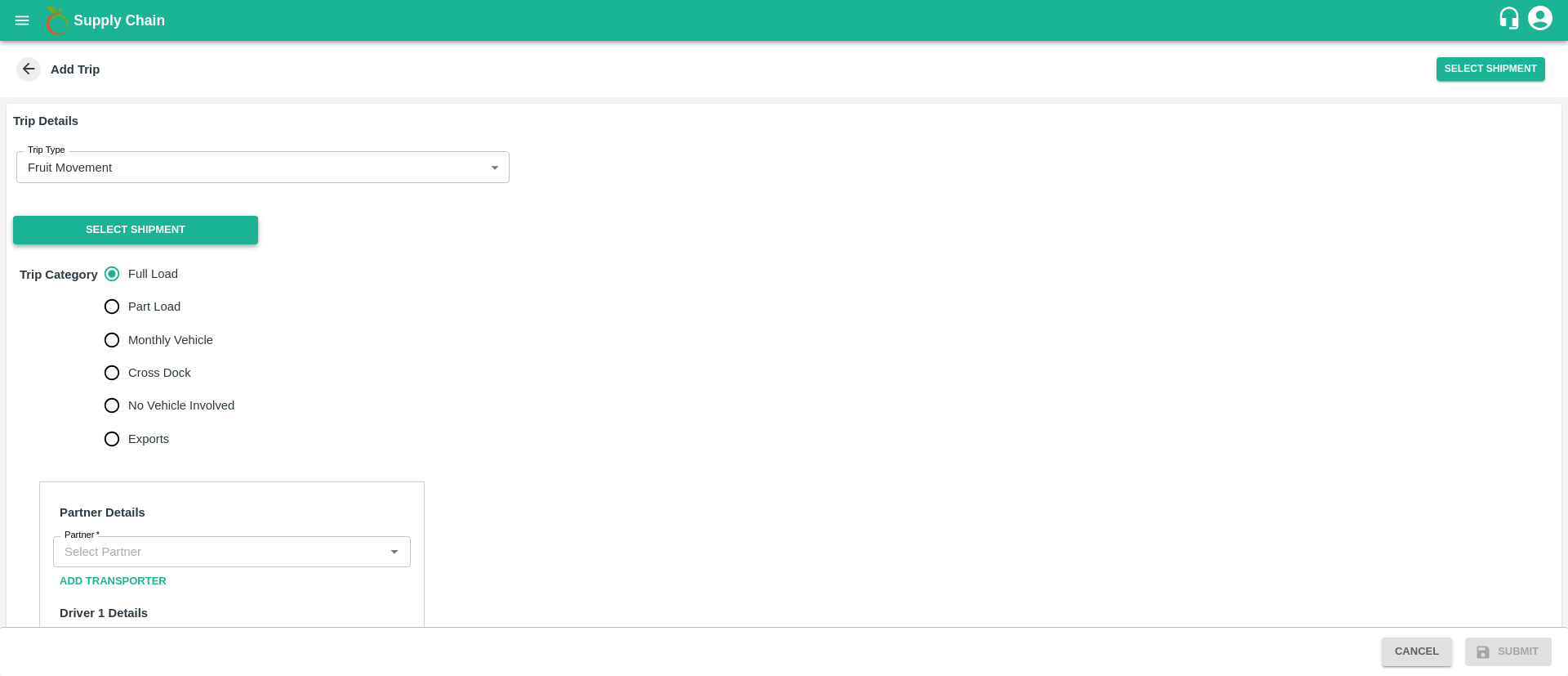
click at [137, 225] on button "Select Shipment" at bounding box center [135, 230] width 245 height 29
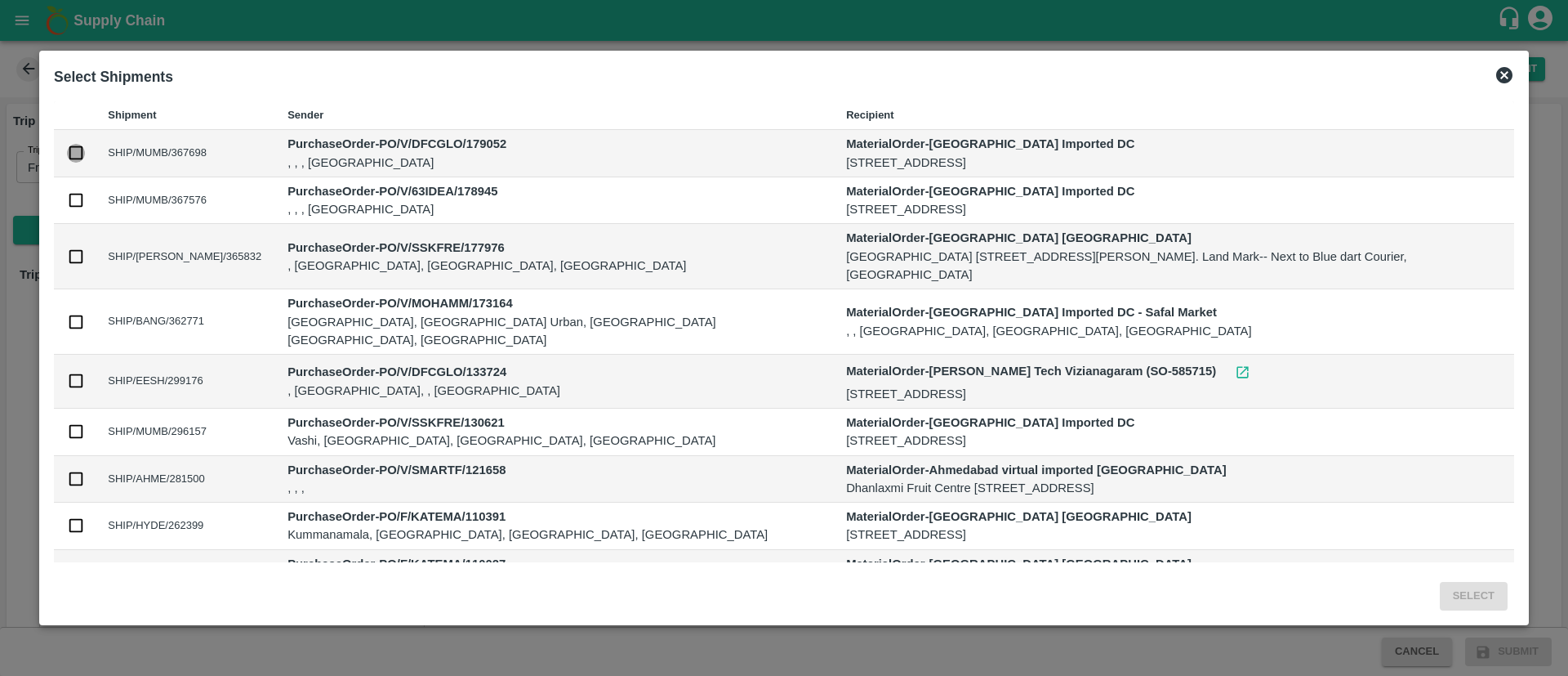
click at [85, 149] on input "checkbox" at bounding box center [76, 152] width 18 height 18
checkbox input "true"
click at [1439, 588] on button "Select" at bounding box center [1473, 596] width 68 height 29
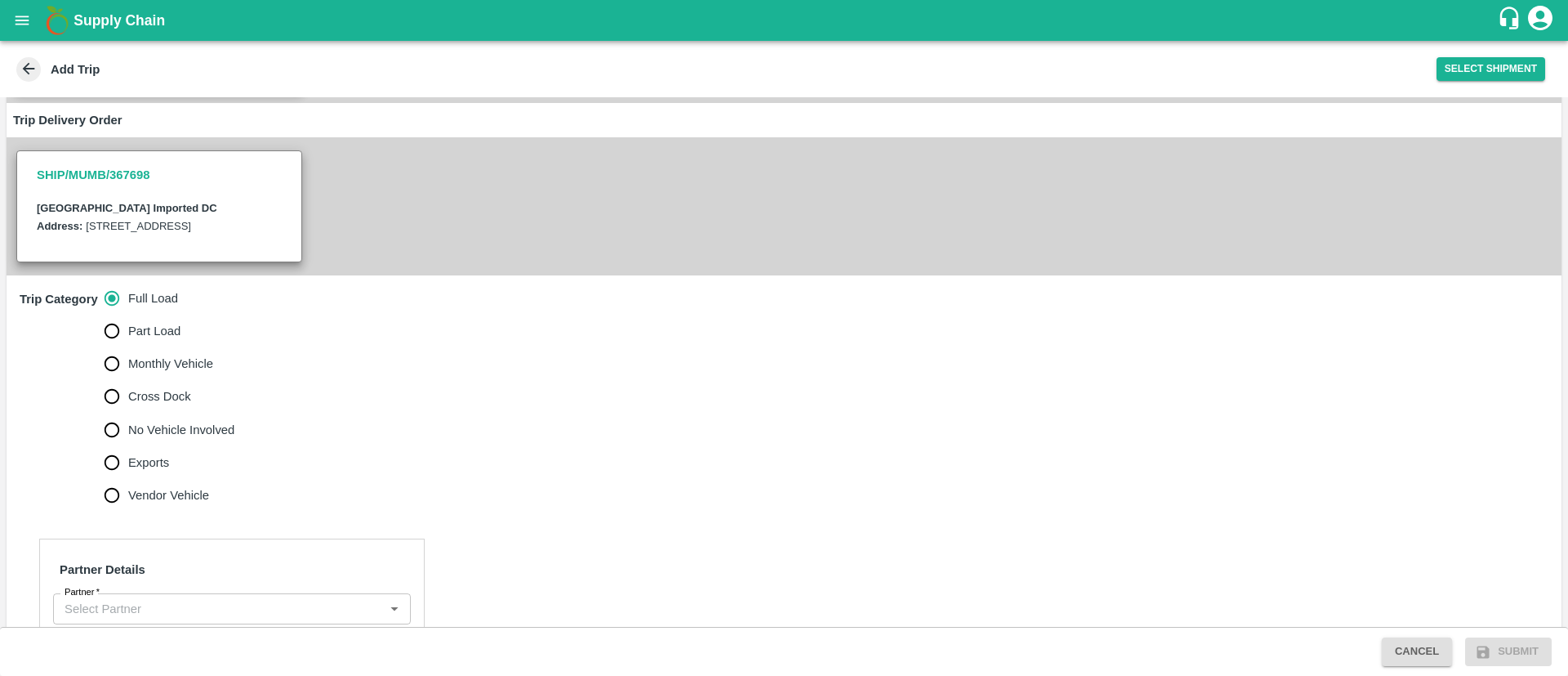
scroll to position [280, 0]
click at [120, 446] on input "No Vehicle Involved" at bounding box center [112, 429] width 32 height 32
radio input "true"
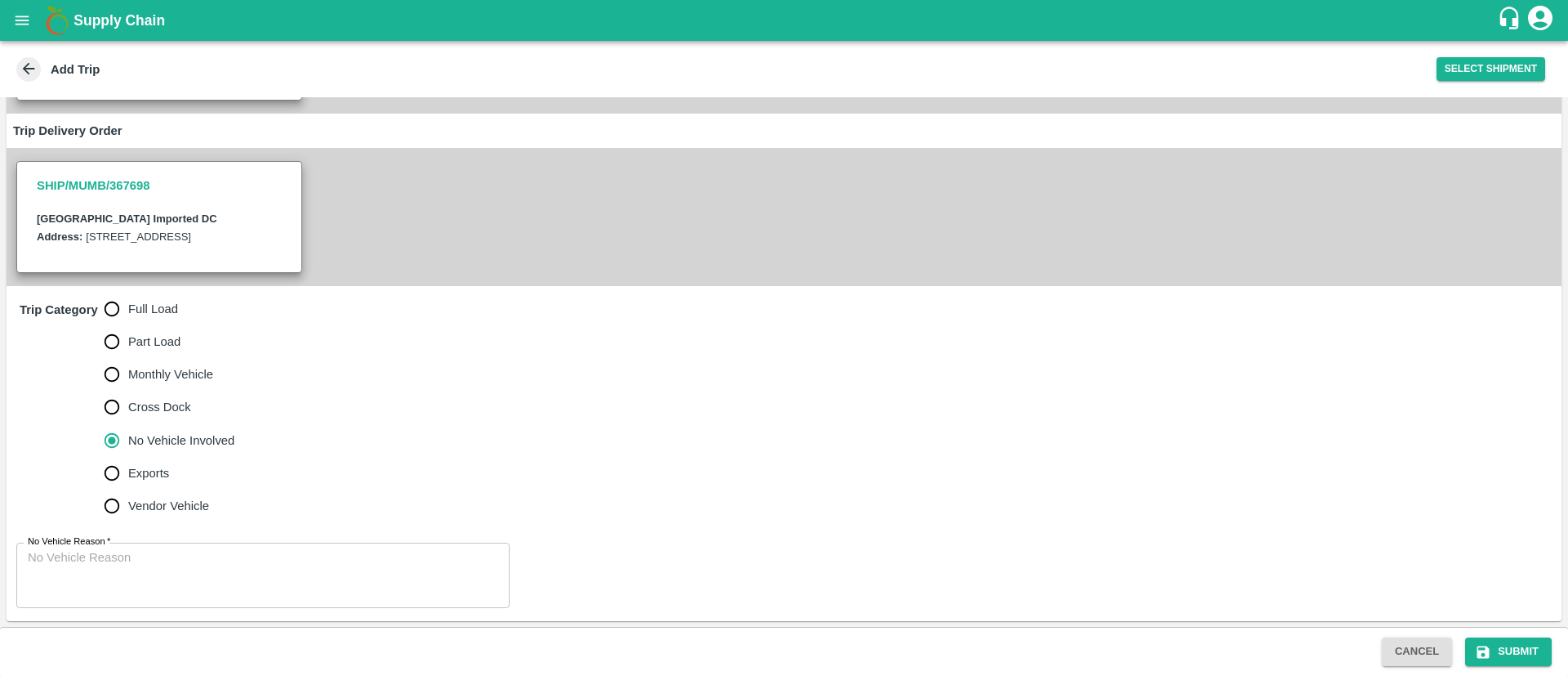
scroll to position [305, 0]
click at [231, 598] on textarea "No Vehicle Reason   *" at bounding box center [263, 574] width 470 height 51
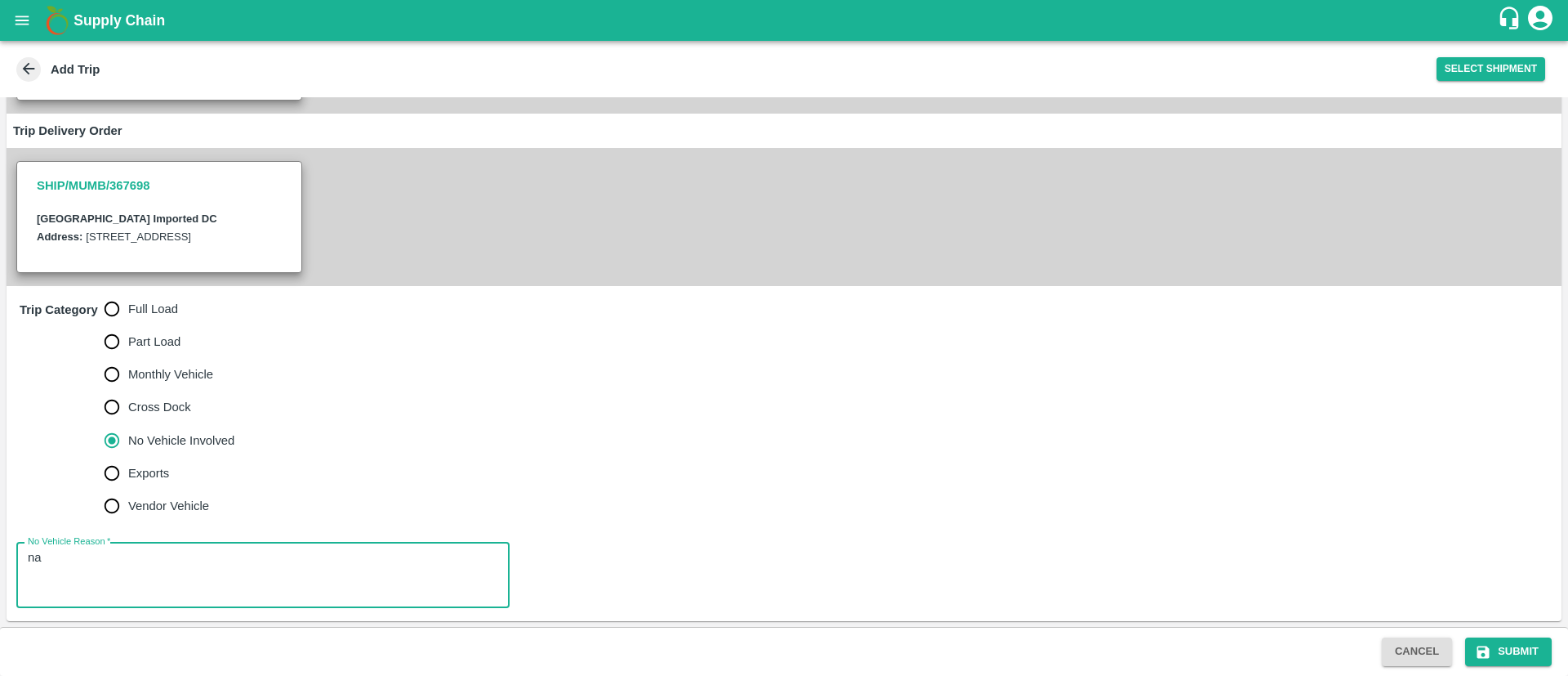
type textarea "n"
type textarea "NA"
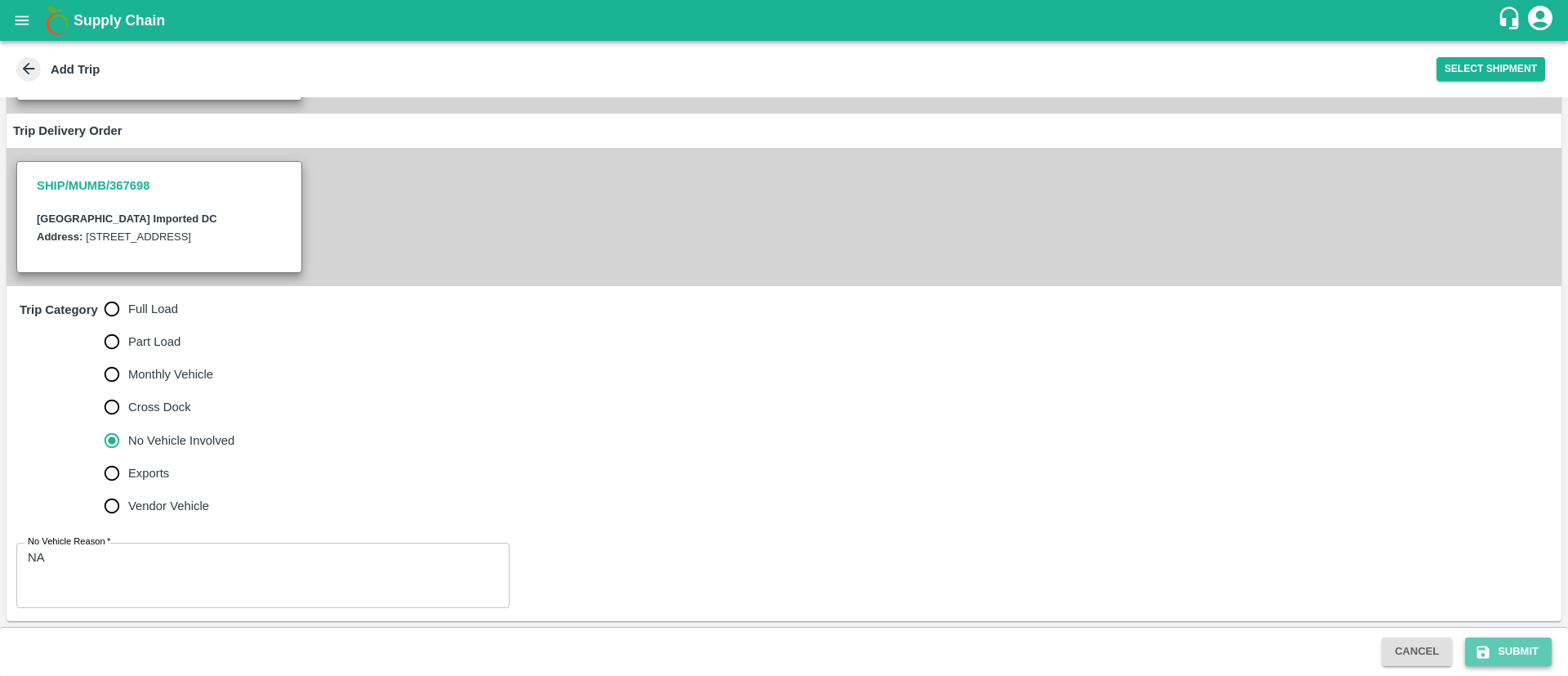
click at [1518, 657] on button "Submit" at bounding box center [1508, 652] width 87 height 29
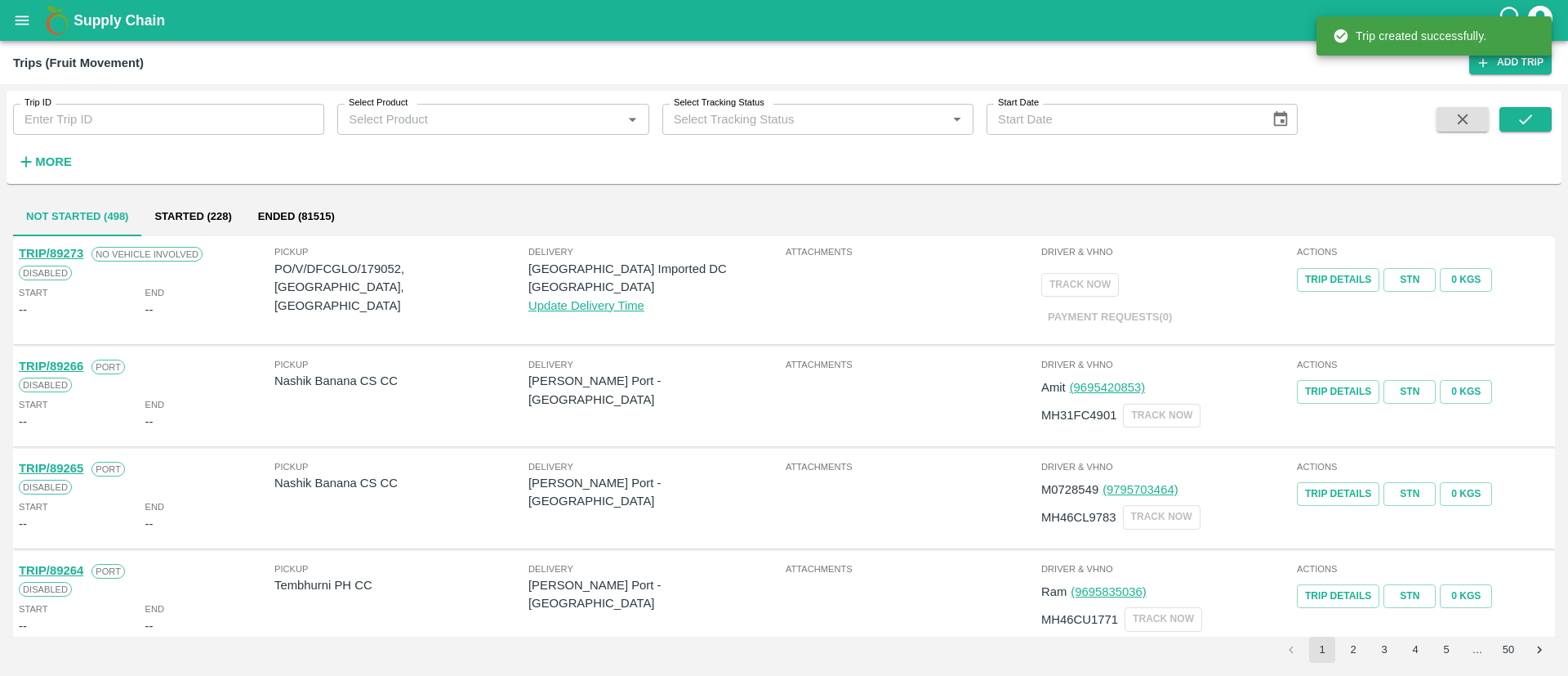
click at [387, 266] on p "PO/V/DFCGLO/179052, [GEOGRAPHIC_DATA], [GEOGRAPHIC_DATA]" at bounding box center [401, 287] width 254 height 55
copy p "179052"
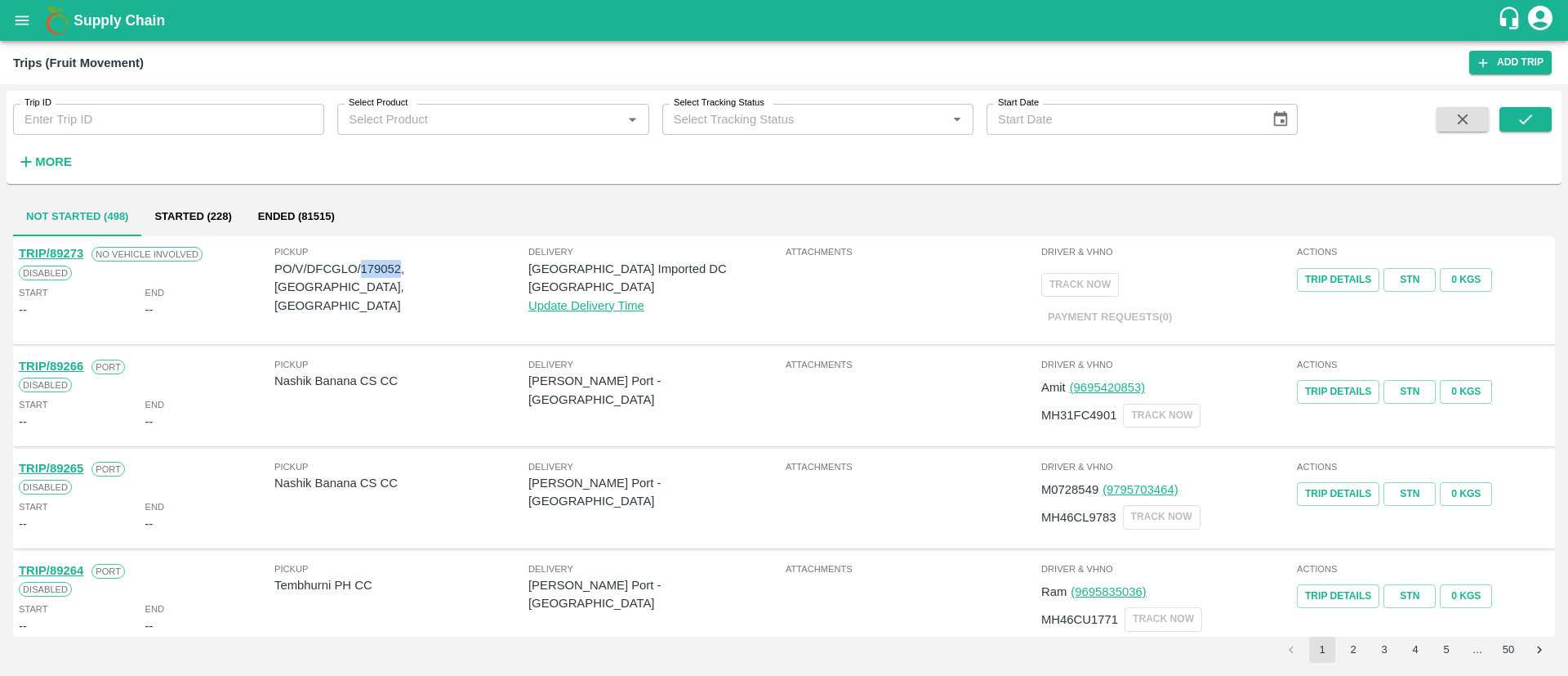
click at [31, 29] on icon "open drawer" at bounding box center [22, 21] width 18 height 18
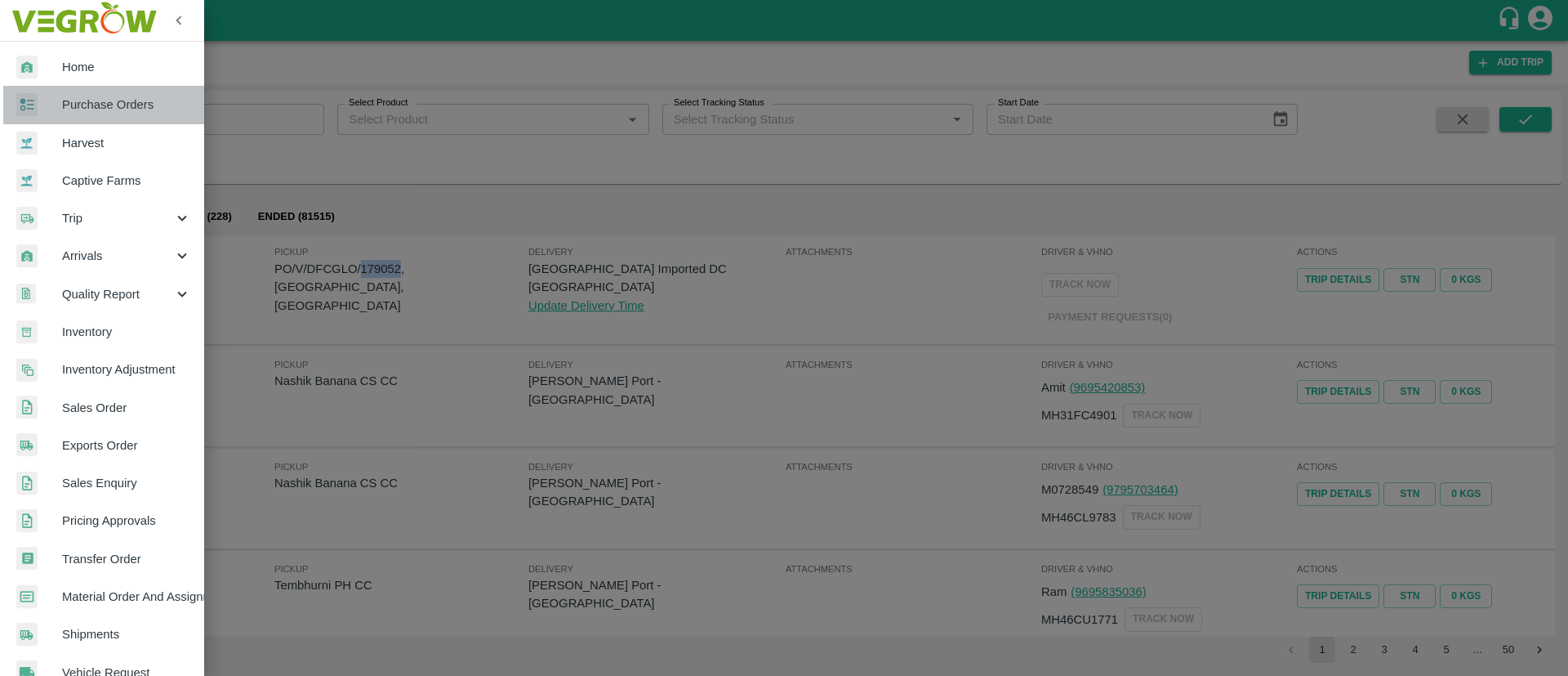
click at [127, 110] on span "Purchase Orders" at bounding box center [126, 105] width 129 height 18
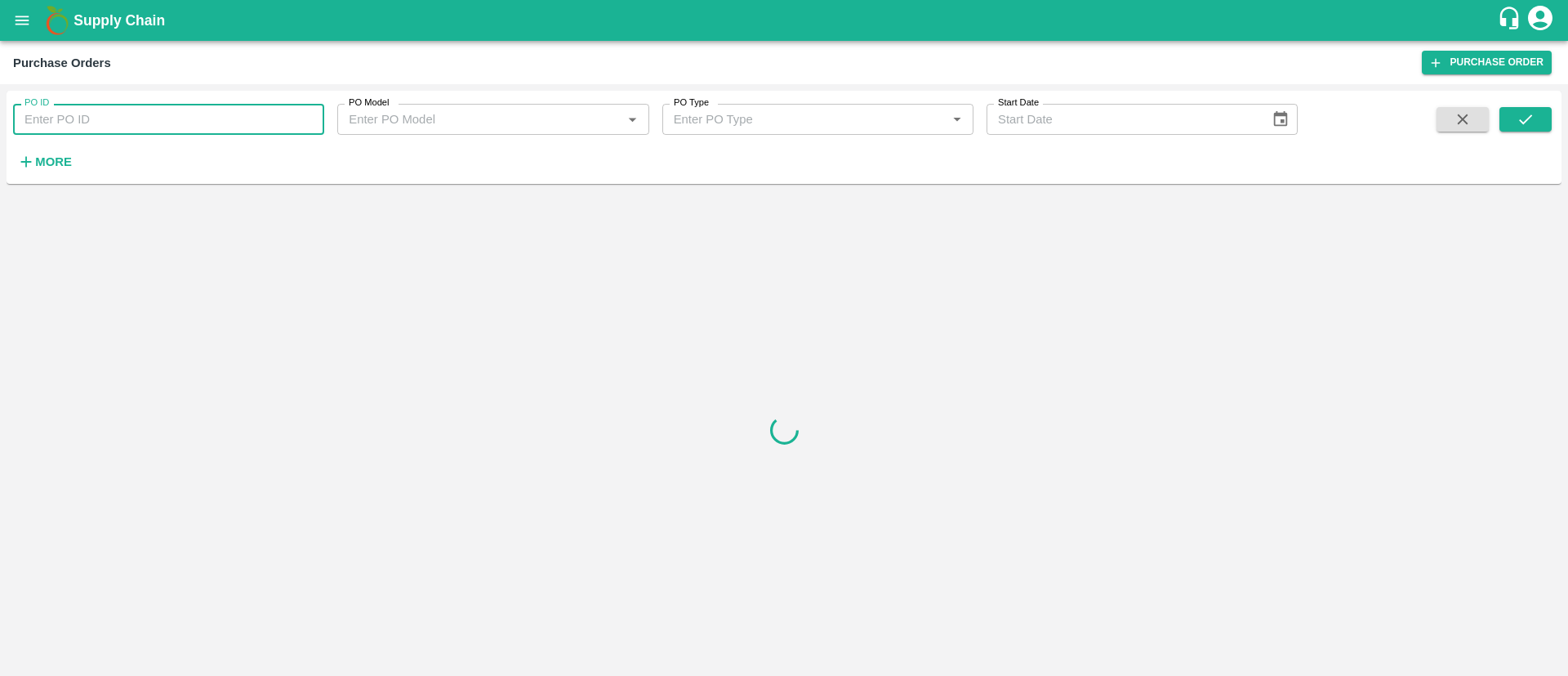
click at [140, 124] on input "PO ID" at bounding box center [168, 119] width 311 height 31
paste input "179052"
type input "179052"
click at [1527, 128] on button "submit" at bounding box center [1525, 118] width 52 height 24
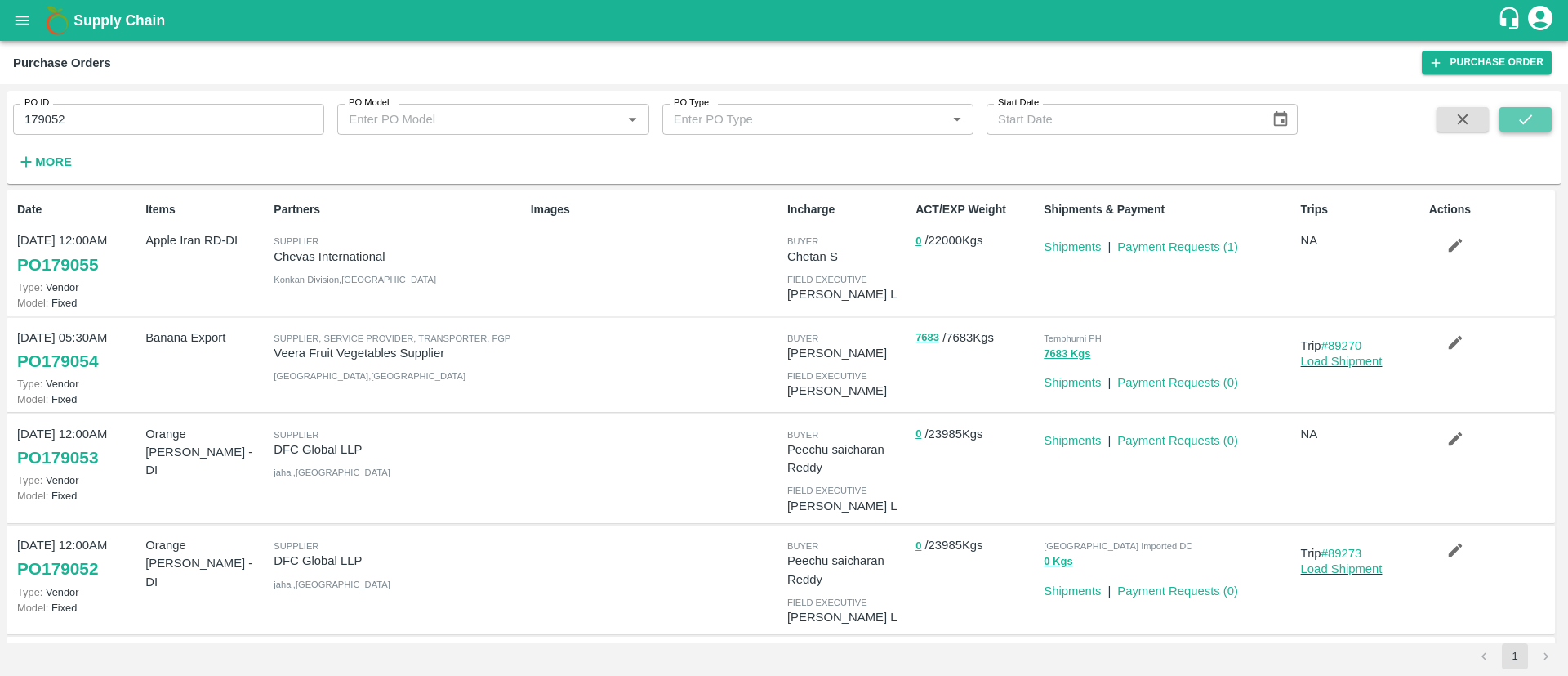
click at [1536, 117] on button "submit" at bounding box center [1525, 118] width 52 height 24
click at [1329, 567] on link "Load Shipment" at bounding box center [1341, 568] width 82 height 13
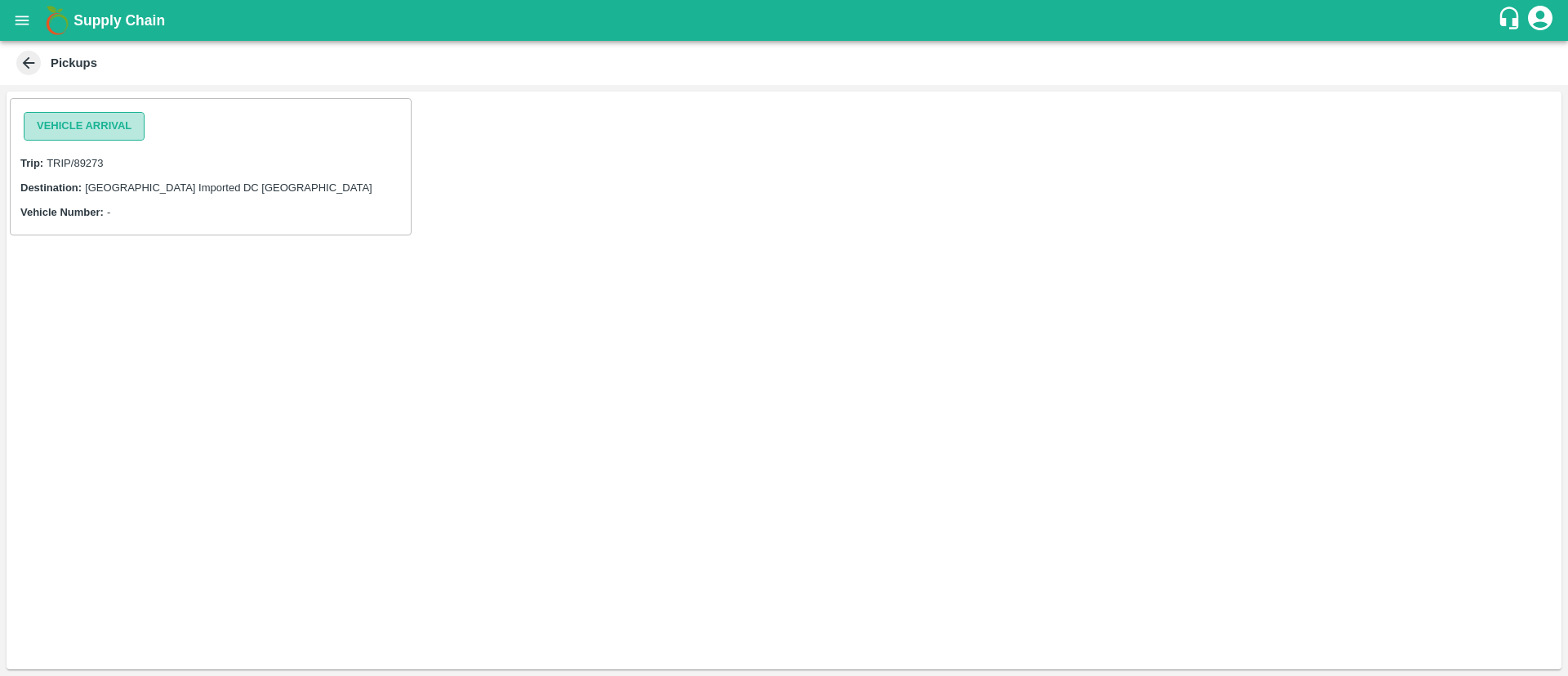
click at [82, 128] on button "Vehicle Arrival" at bounding box center [83, 126] width 121 height 29
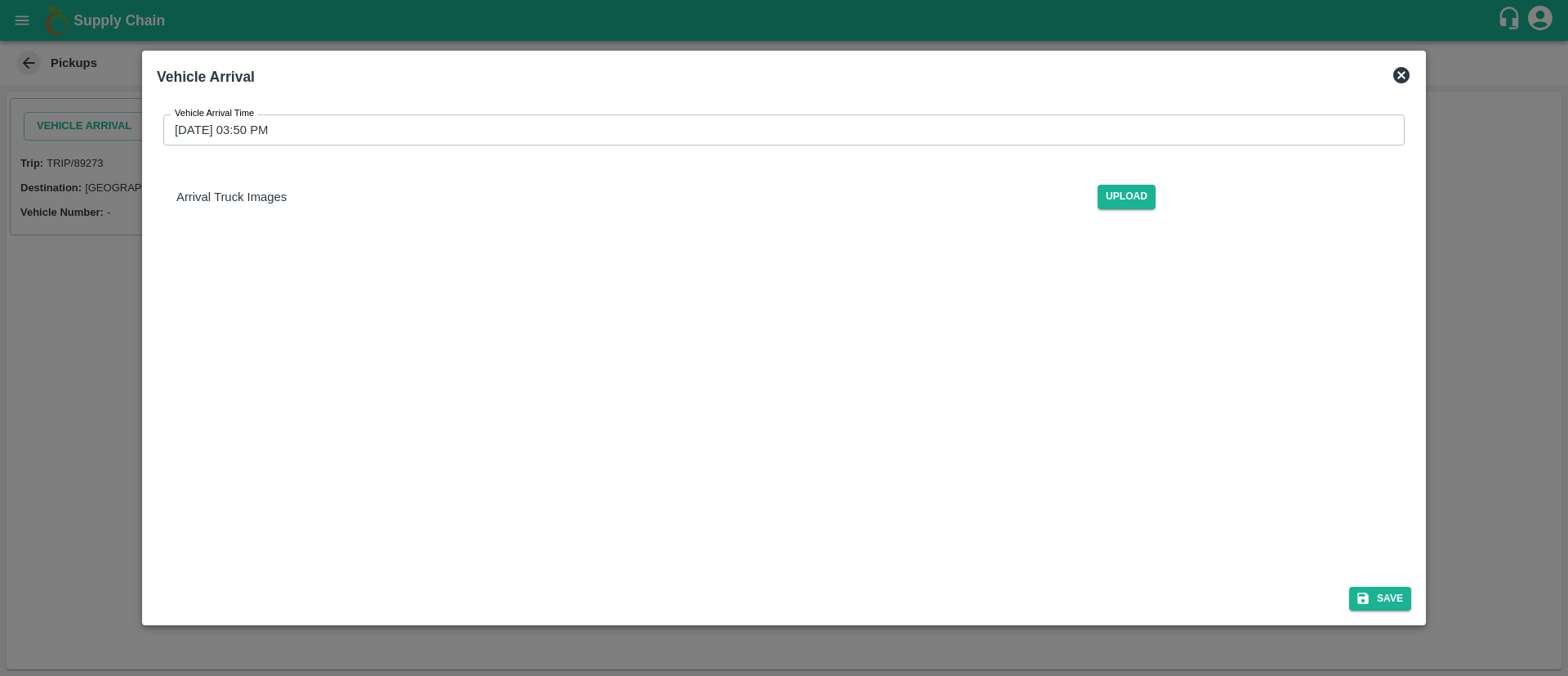
click at [1008, 132] on input "01/10/2025 03:50 PM" at bounding box center [778, 130] width 1229 height 31
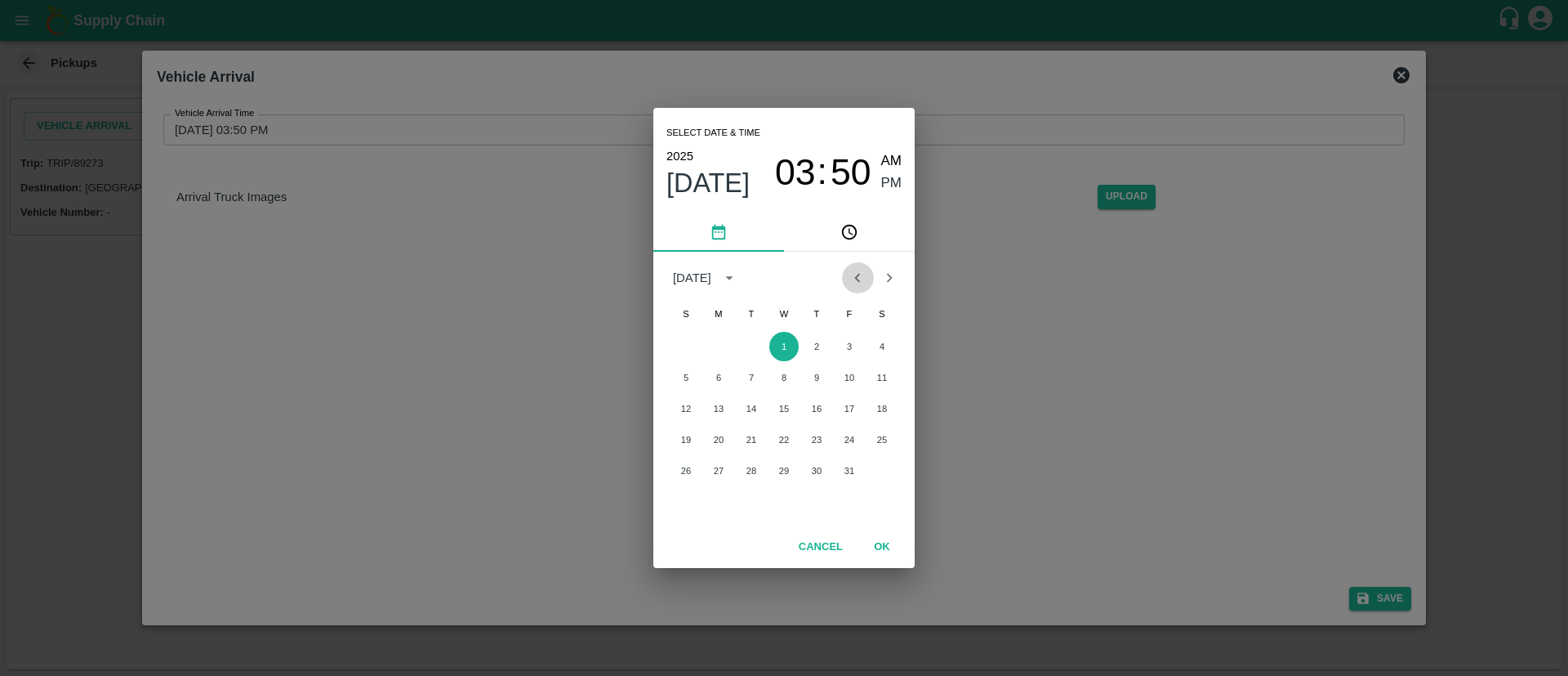
drag, startPoint x: 857, startPoint y: 281, endPoint x: 860, endPoint y: 290, distance: 9.5
click at [858, 281] on icon "Previous month" at bounding box center [857, 278] width 18 height 18
click at [751, 464] on button "30" at bounding box center [751, 470] width 30 height 30
type input "30/09/2025 03:50 PM"
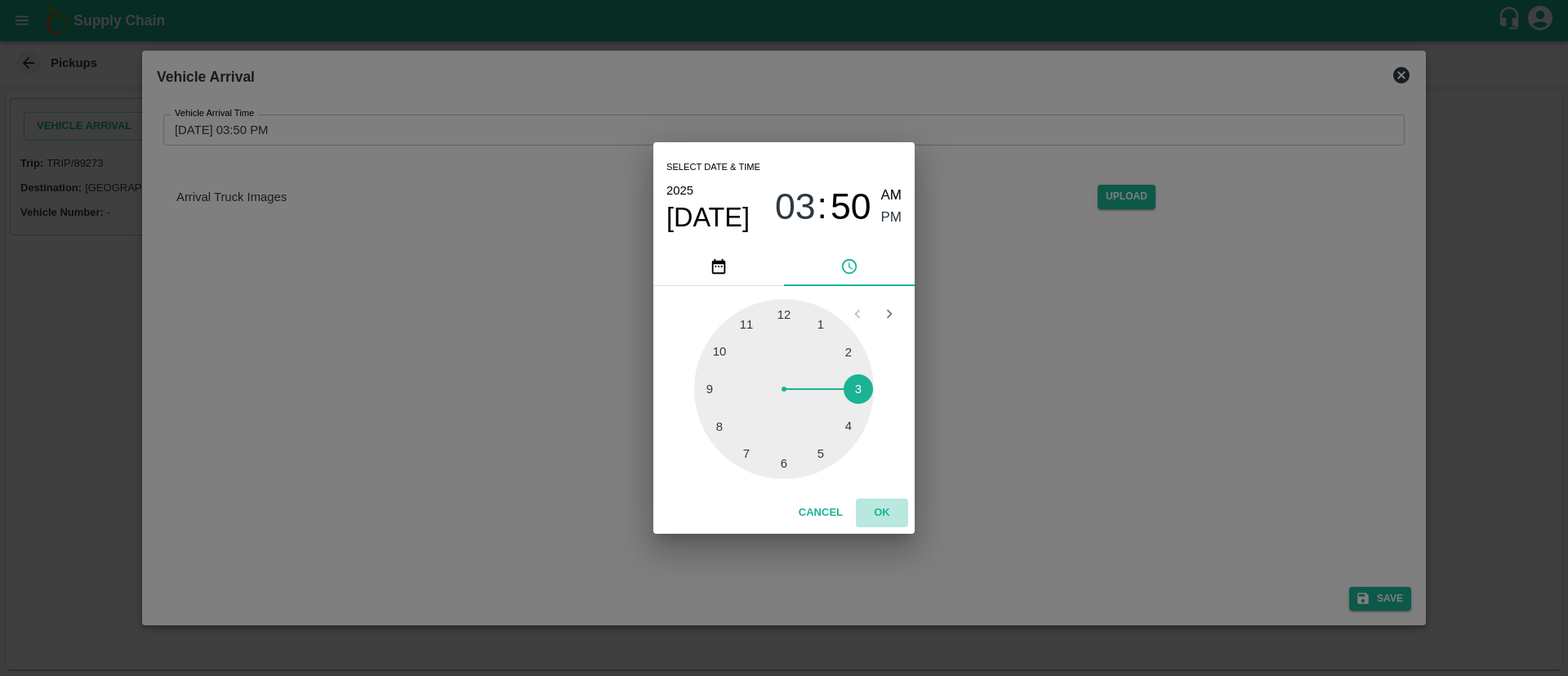
click at [883, 504] on button "OK" at bounding box center [882, 513] width 52 height 29
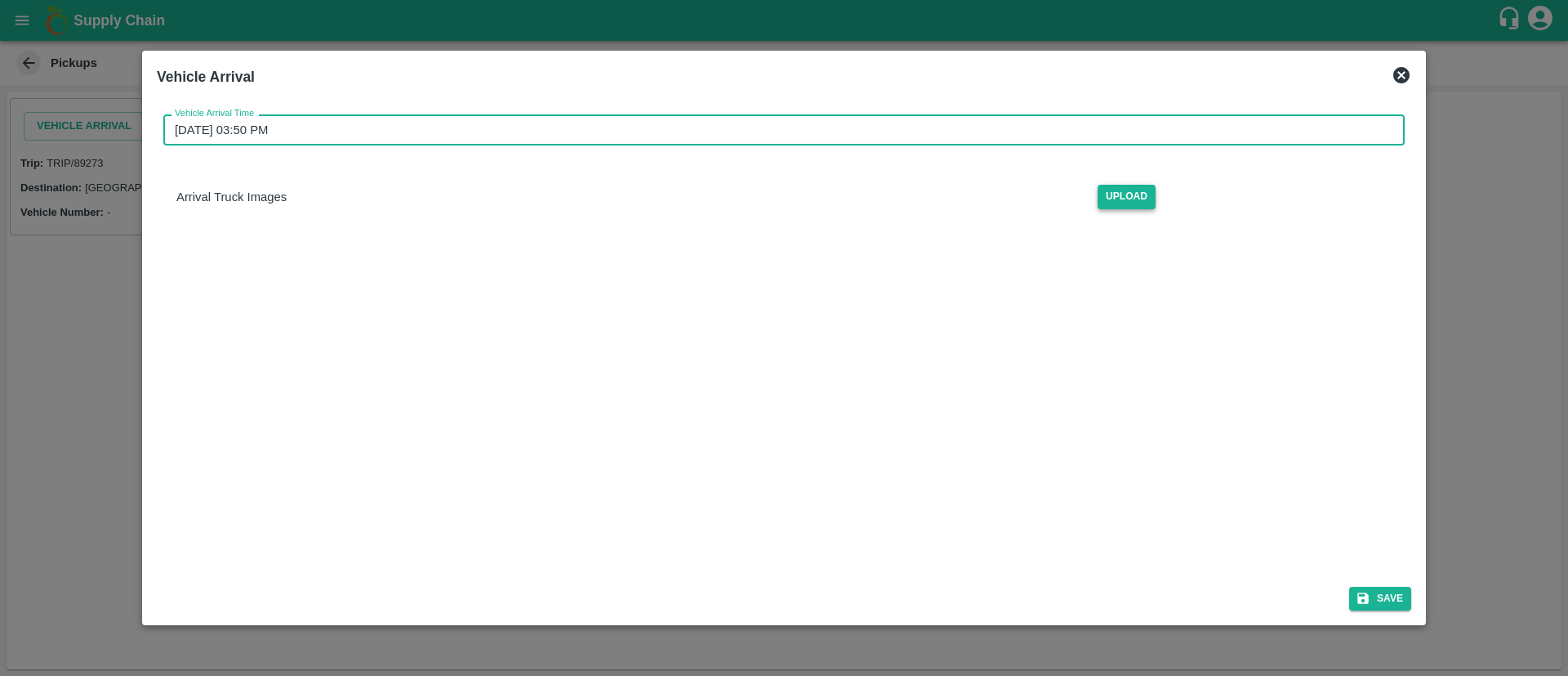
click at [1107, 195] on span "Upload" at bounding box center [1126, 196] width 58 height 23
click at [0, 0] on input "Upload" at bounding box center [0, 0] width 0 height 0
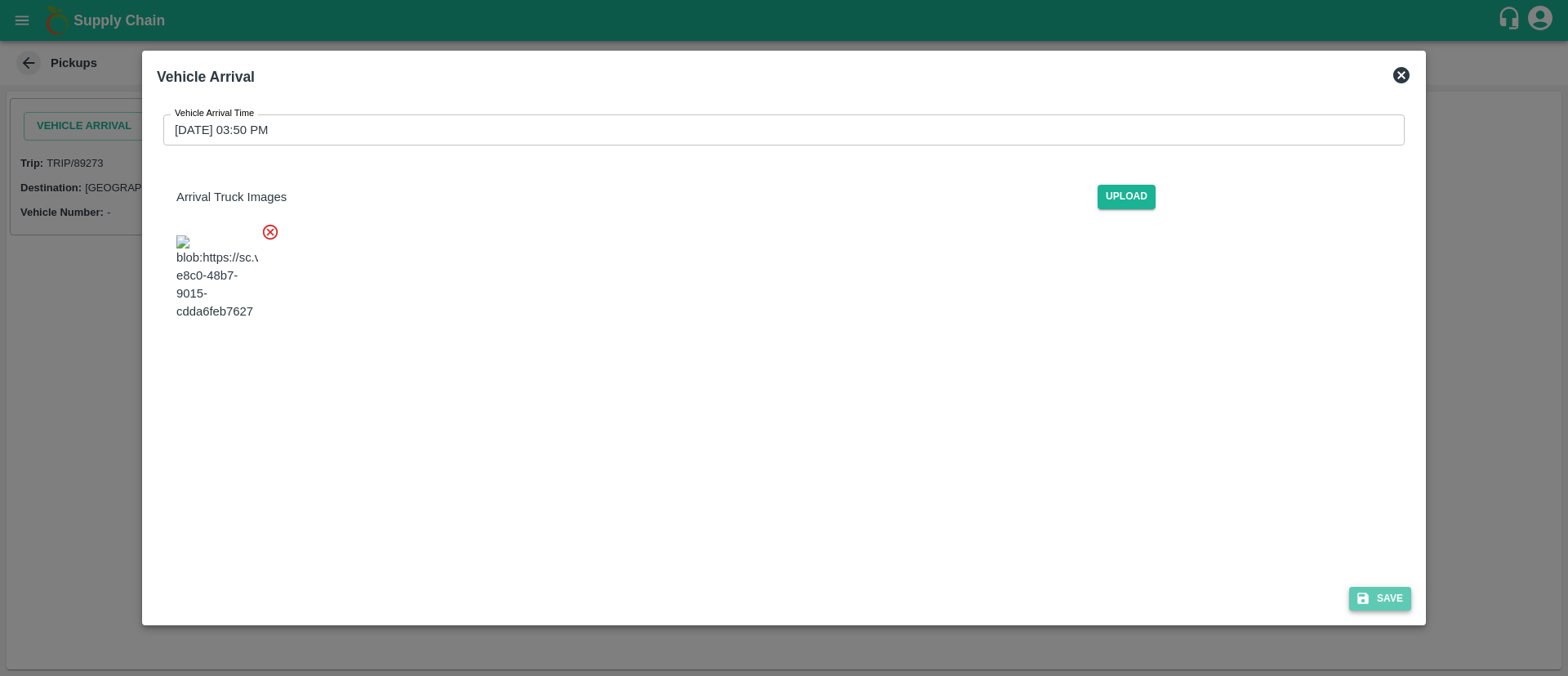
click at [1370, 595] on icon "submit" at bounding box center [1363, 598] width 14 height 14
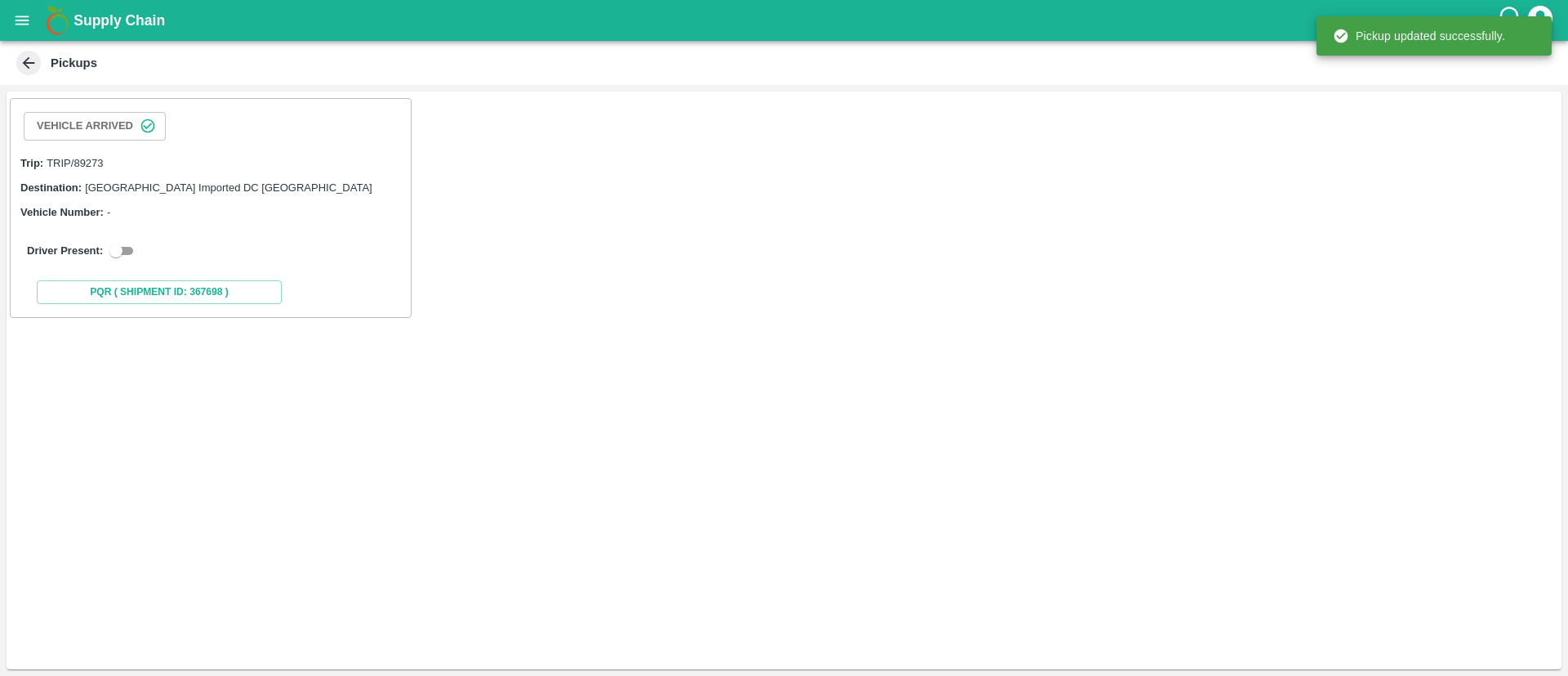
click at [125, 254] on input "checkbox" at bounding box center [116, 251] width 59 height 20
checkbox input "true"
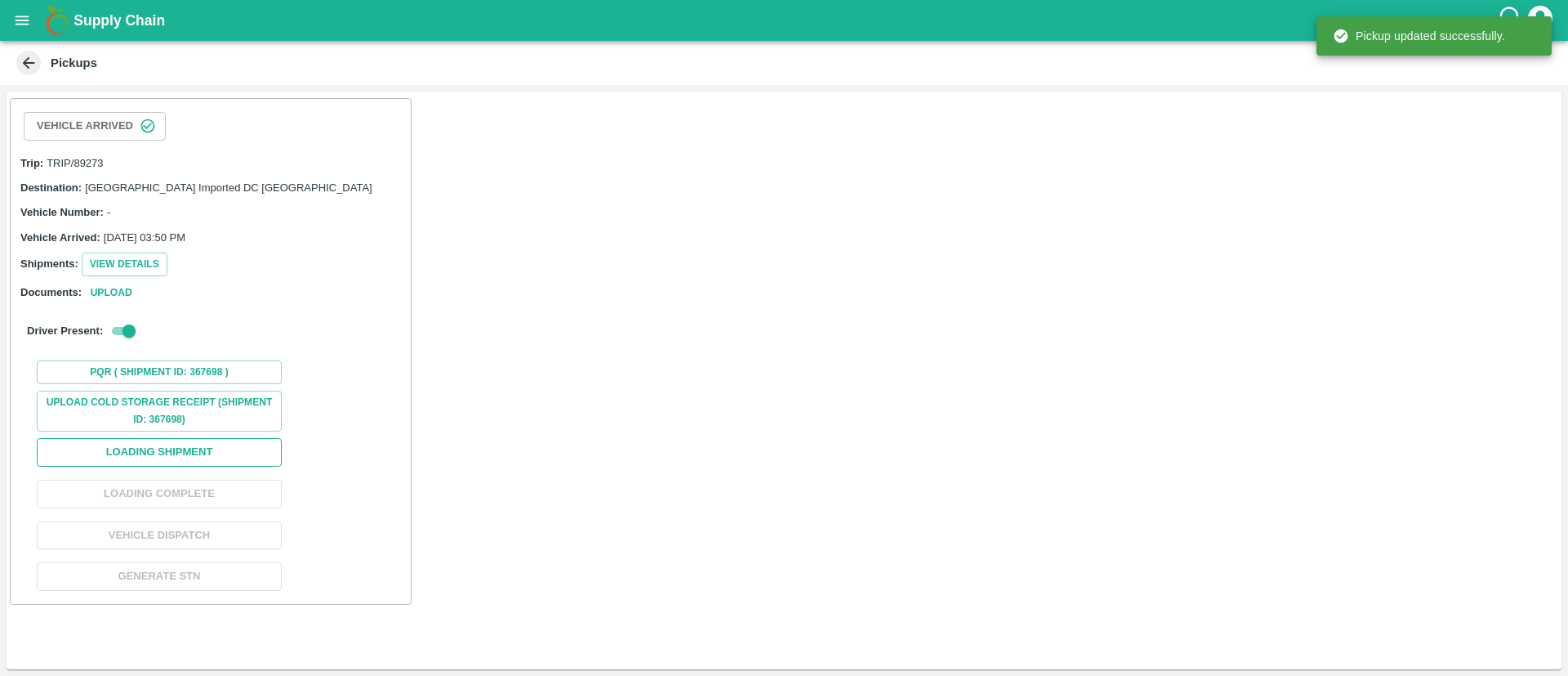
click at [170, 449] on button "Loading Shipment" at bounding box center [159, 452] width 245 height 29
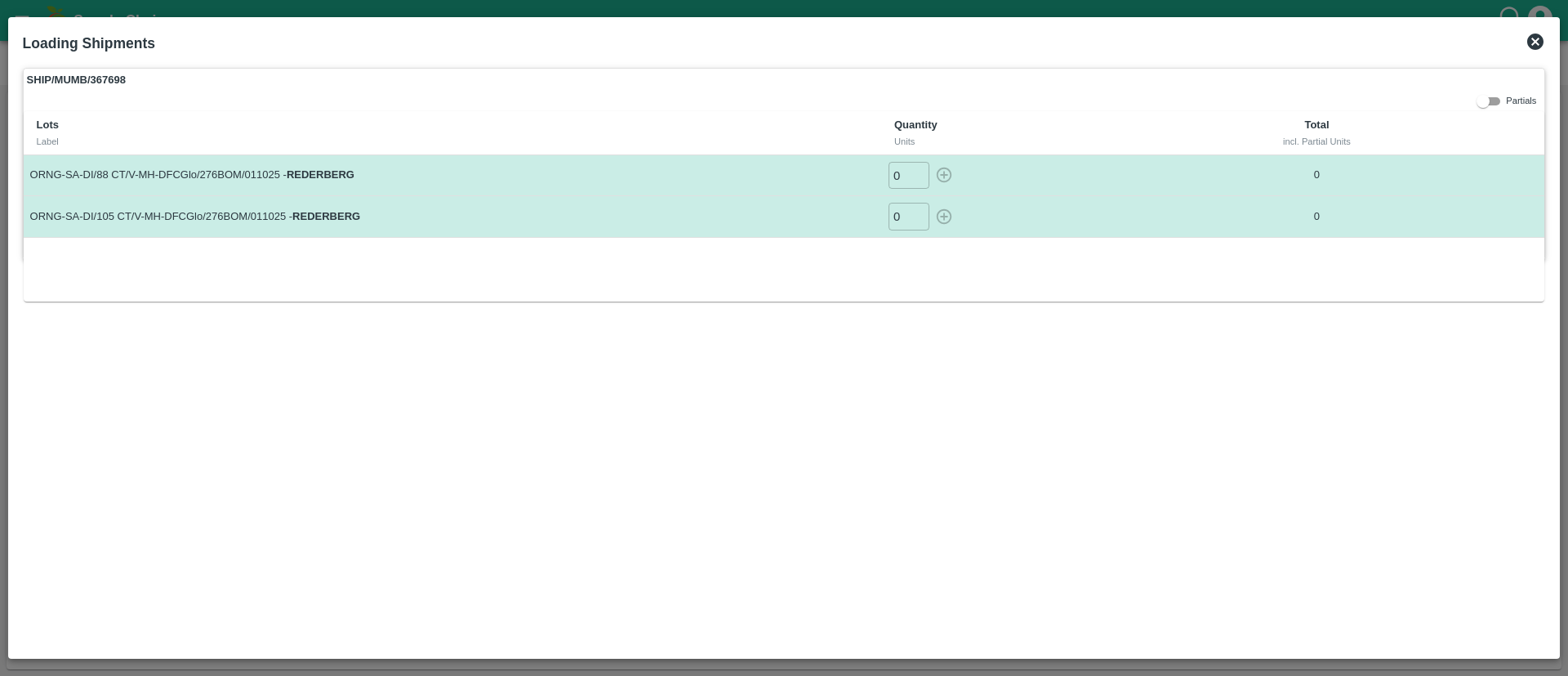
drag, startPoint x: 895, startPoint y: 176, endPoint x: 901, endPoint y: 184, distance: 10.0
click at [894, 176] on input "0" at bounding box center [909, 175] width 41 height 27
type input "1440"
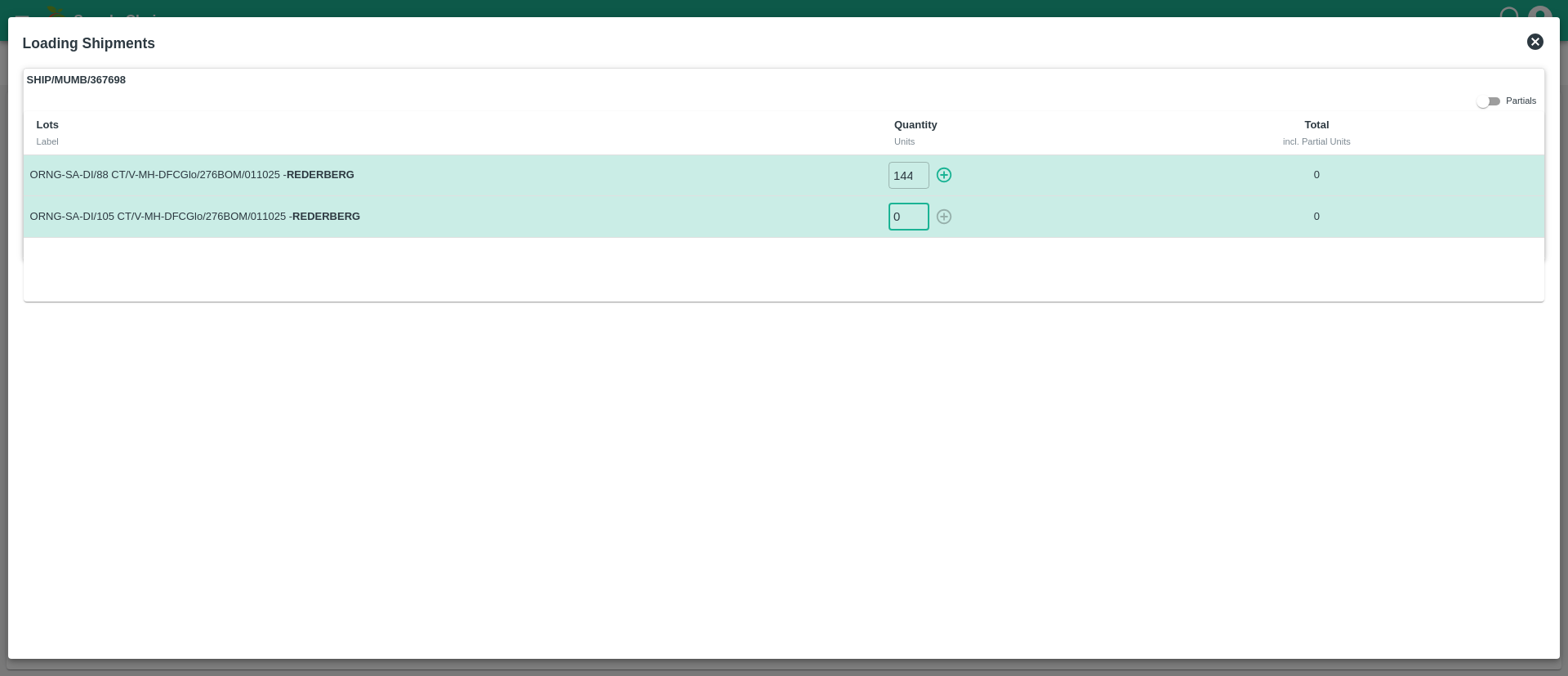
click at [906, 212] on input "0" at bounding box center [909, 216] width 41 height 27
type input "160"
click at [938, 171] on icon "button" at bounding box center [943, 175] width 15 height 15
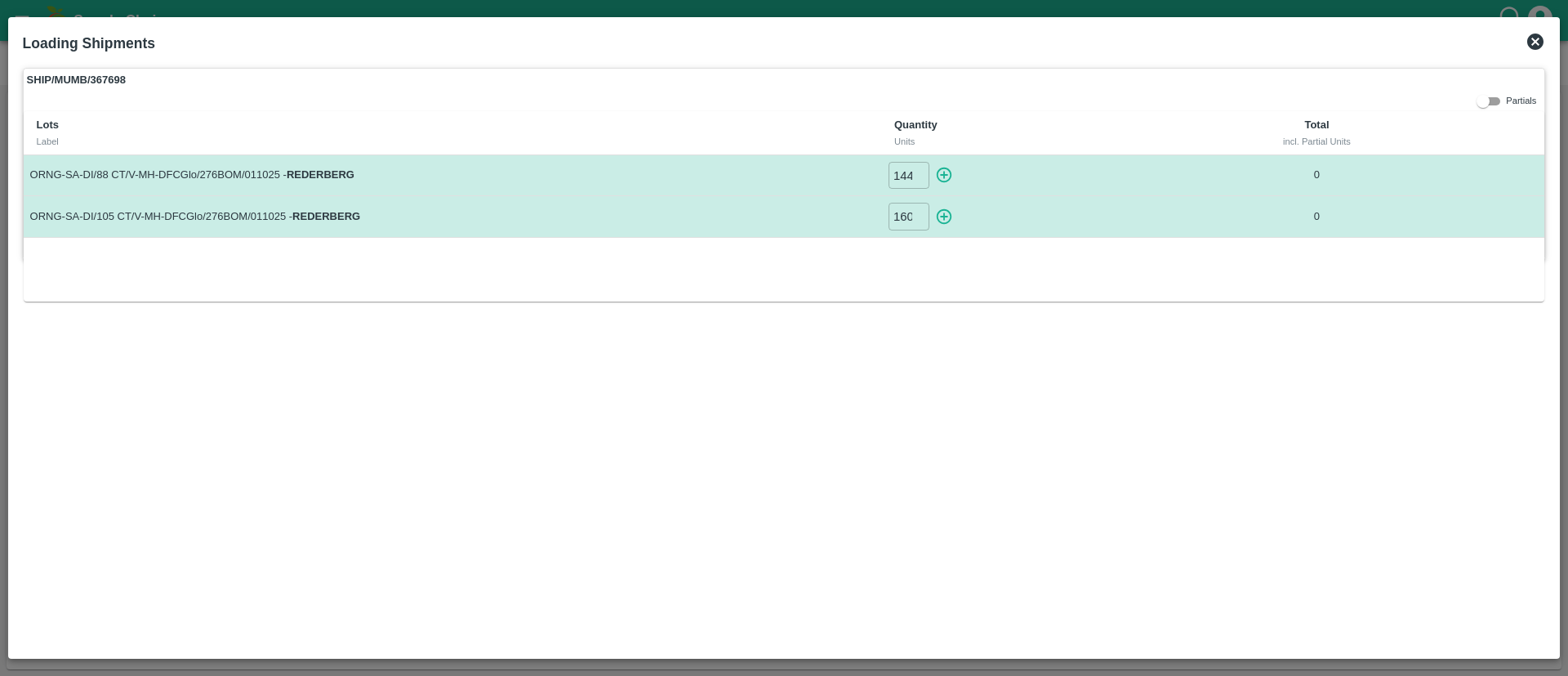
type input "0"
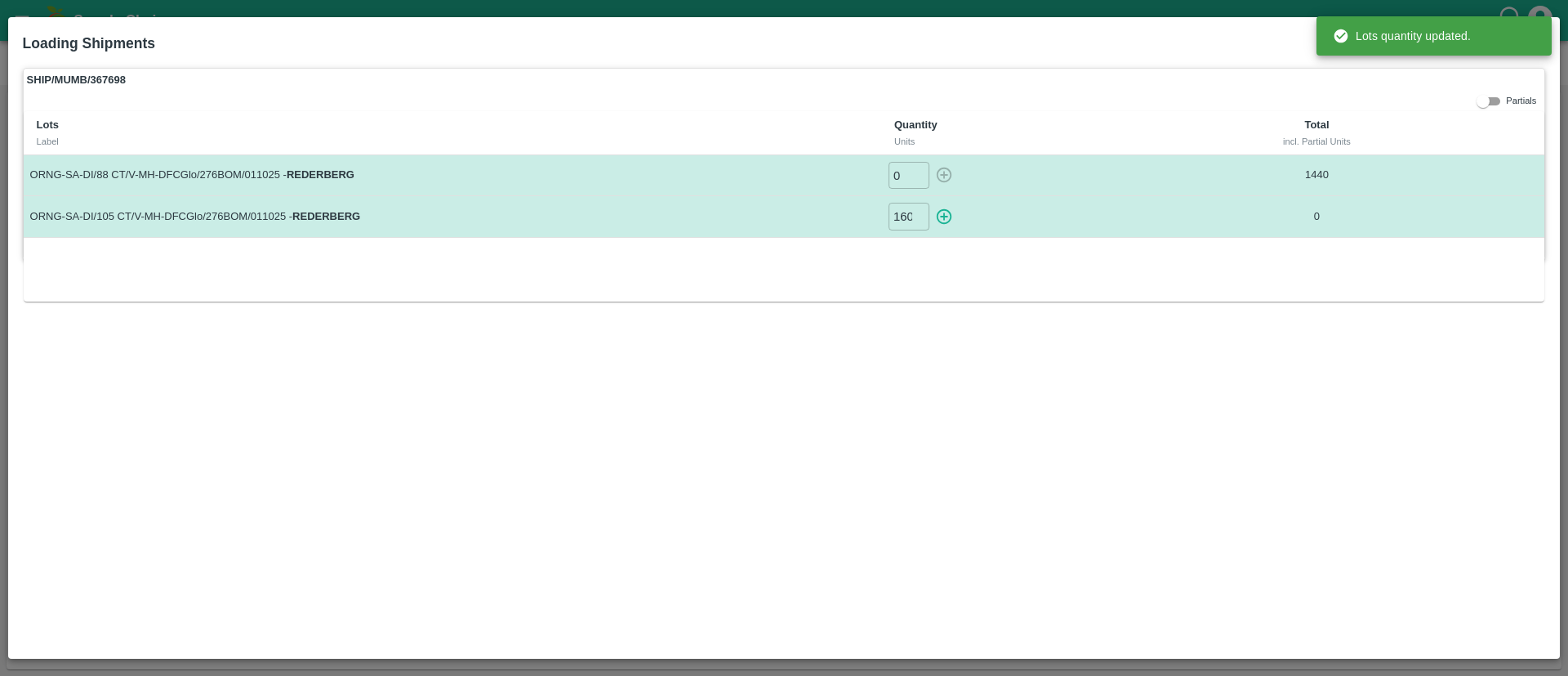
click at [944, 218] on icon "button" at bounding box center [943, 216] width 15 height 15
type input "0"
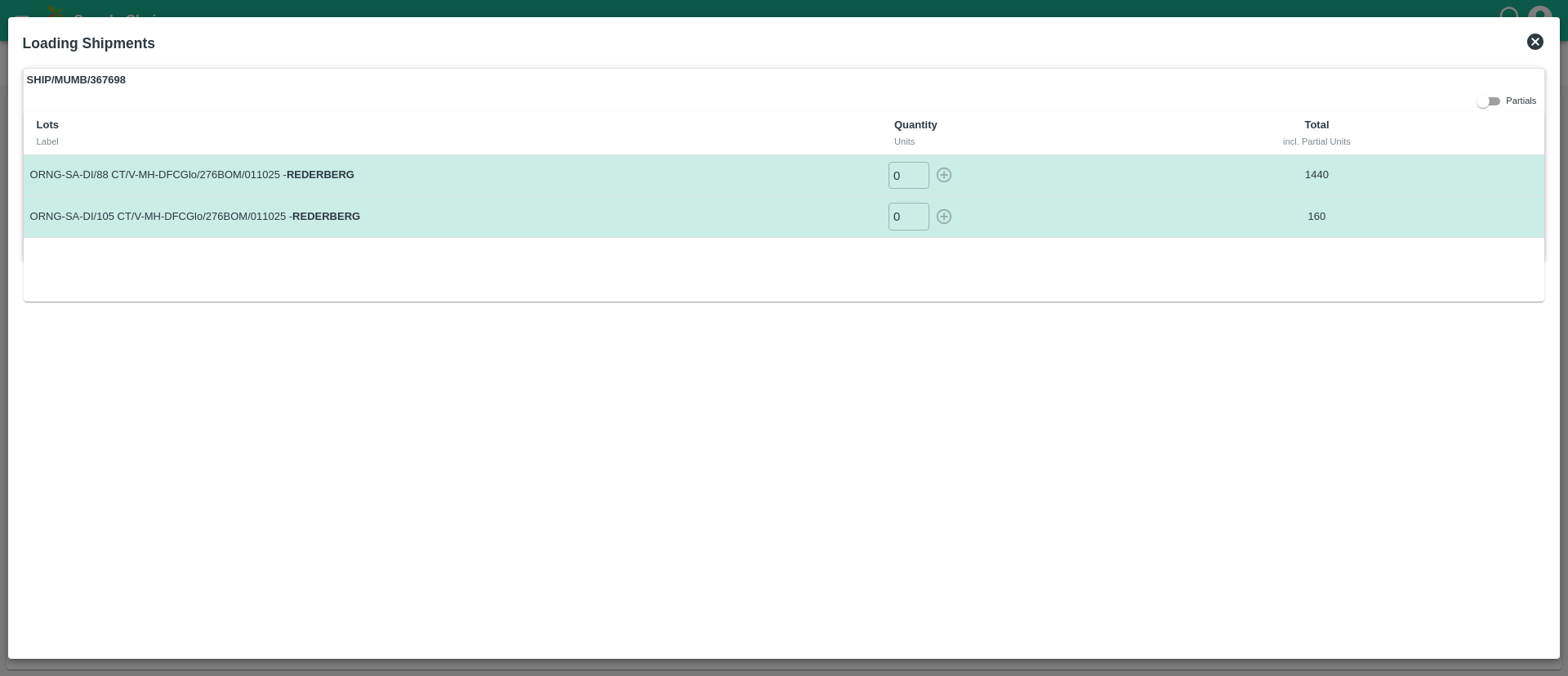
click at [1538, 35] on icon at bounding box center [1535, 41] width 16 height 16
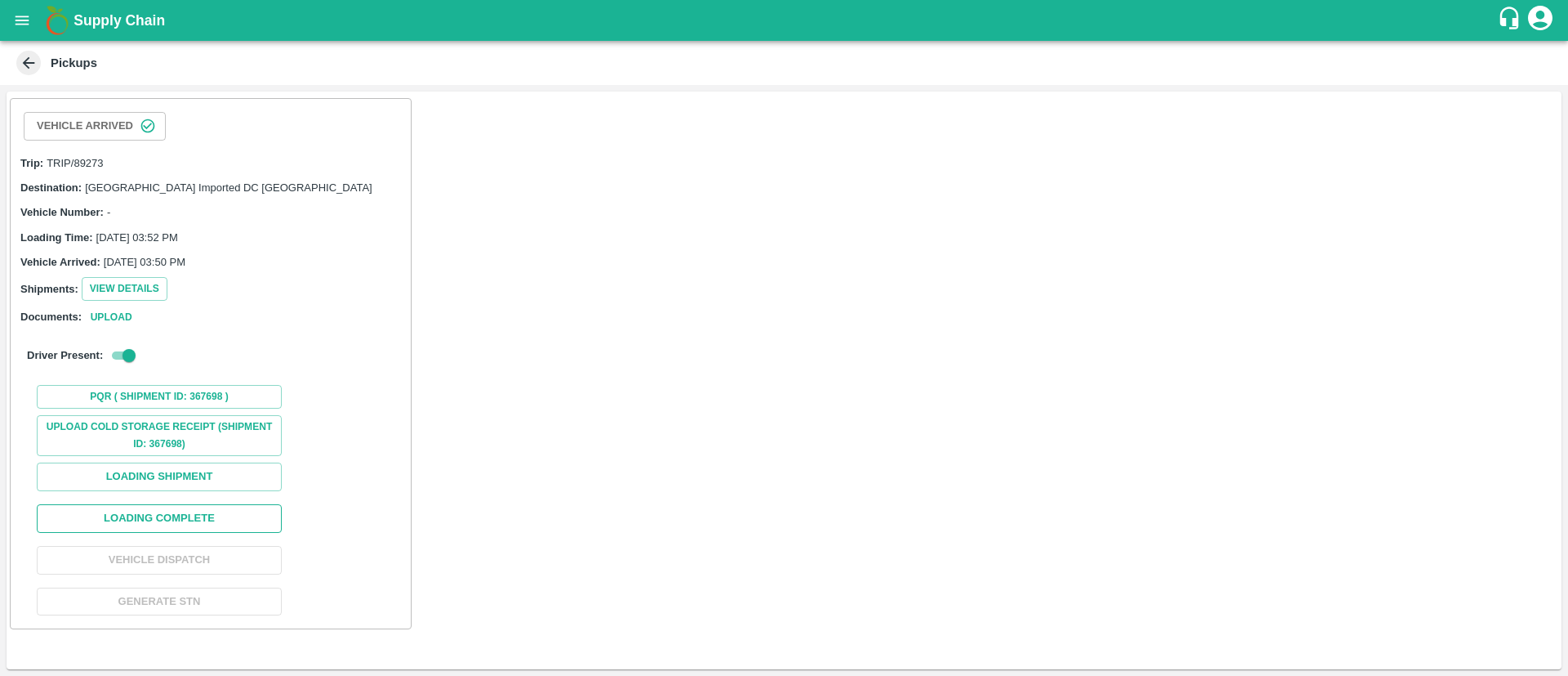
click at [205, 519] on button "Loading Complete" at bounding box center [159, 518] width 245 height 29
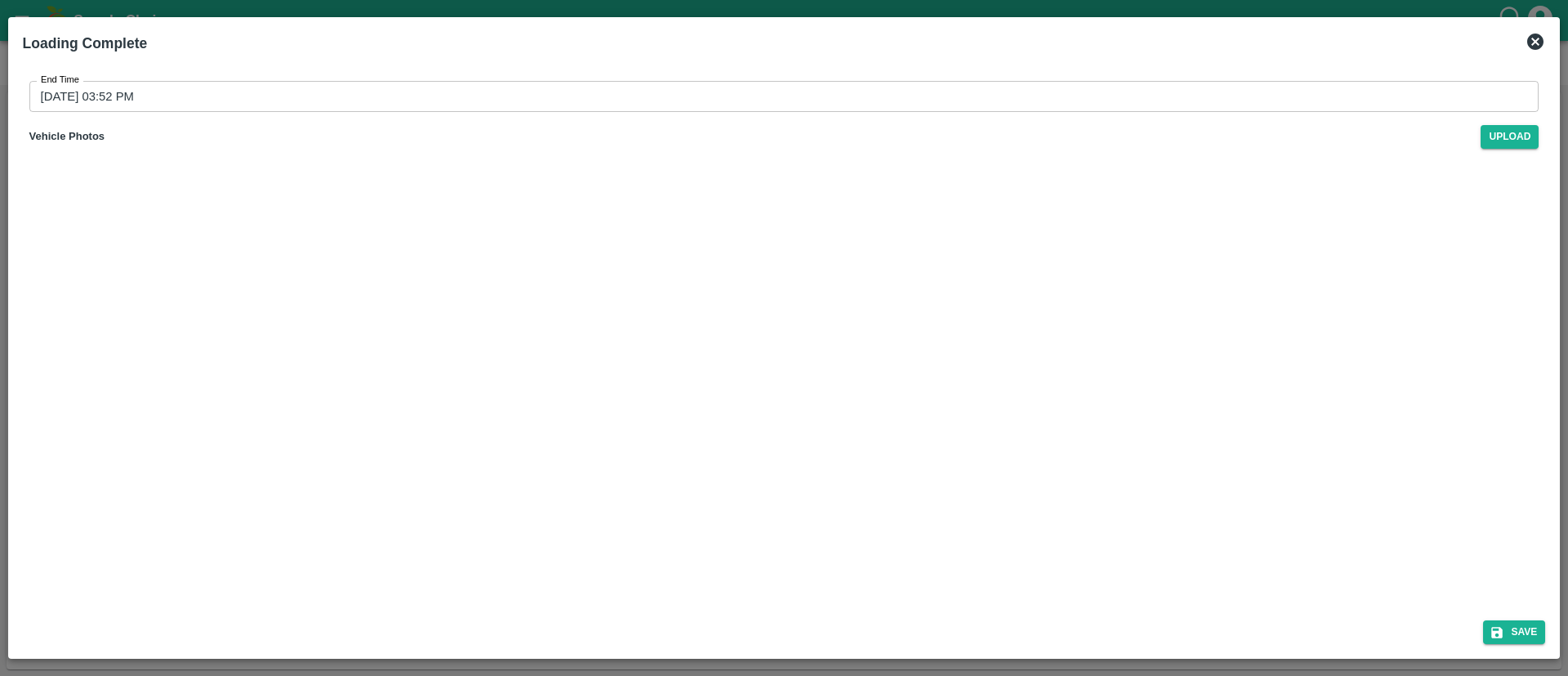
type input "01/10/2025 03:53 PM"
click at [1521, 628] on button "Save" at bounding box center [1513, 632] width 62 height 23
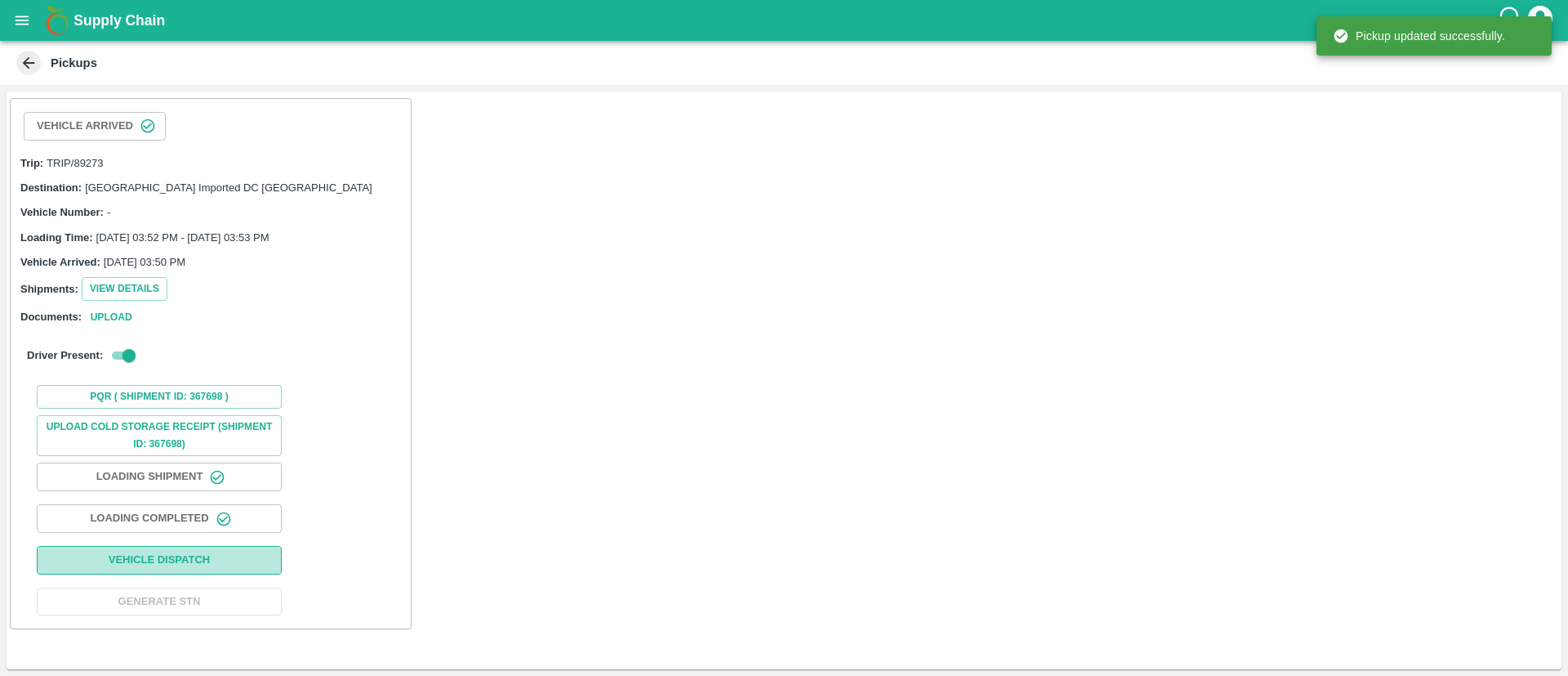
click at [250, 564] on button "Vehicle Dispatch" at bounding box center [159, 560] width 245 height 29
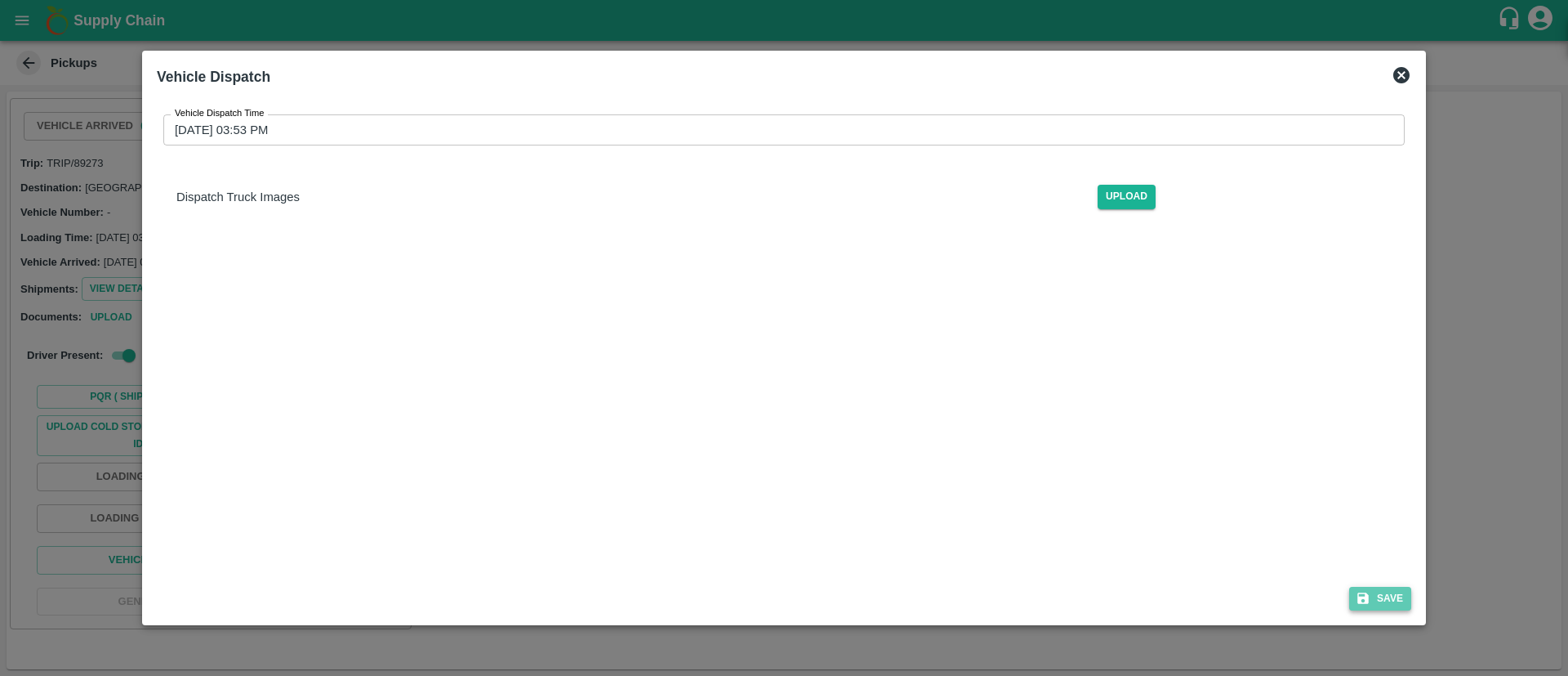
click at [1381, 592] on button "Save" at bounding box center [1379, 598] width 62 height 23
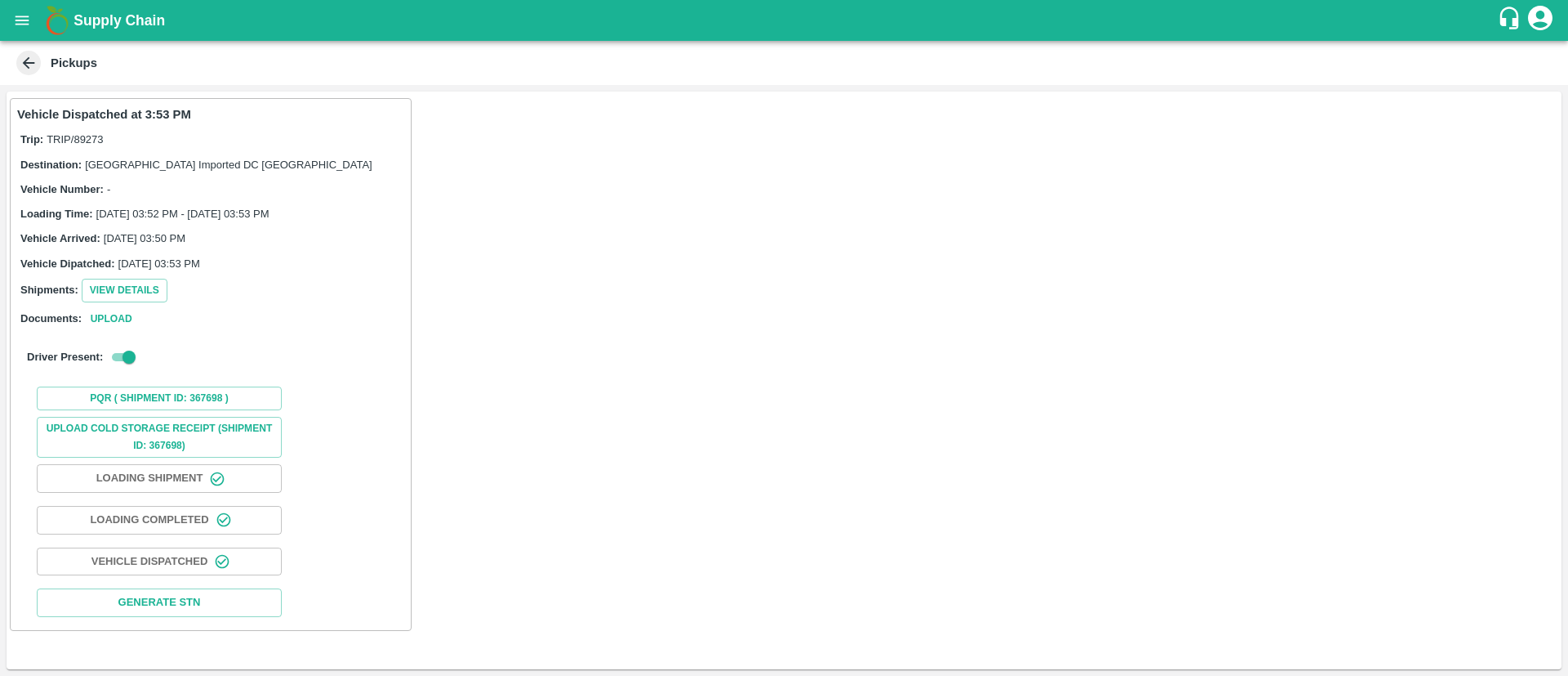
click at [22, 20] on icon "open drawer" at bounding box center [22, 20] width 13 height 9
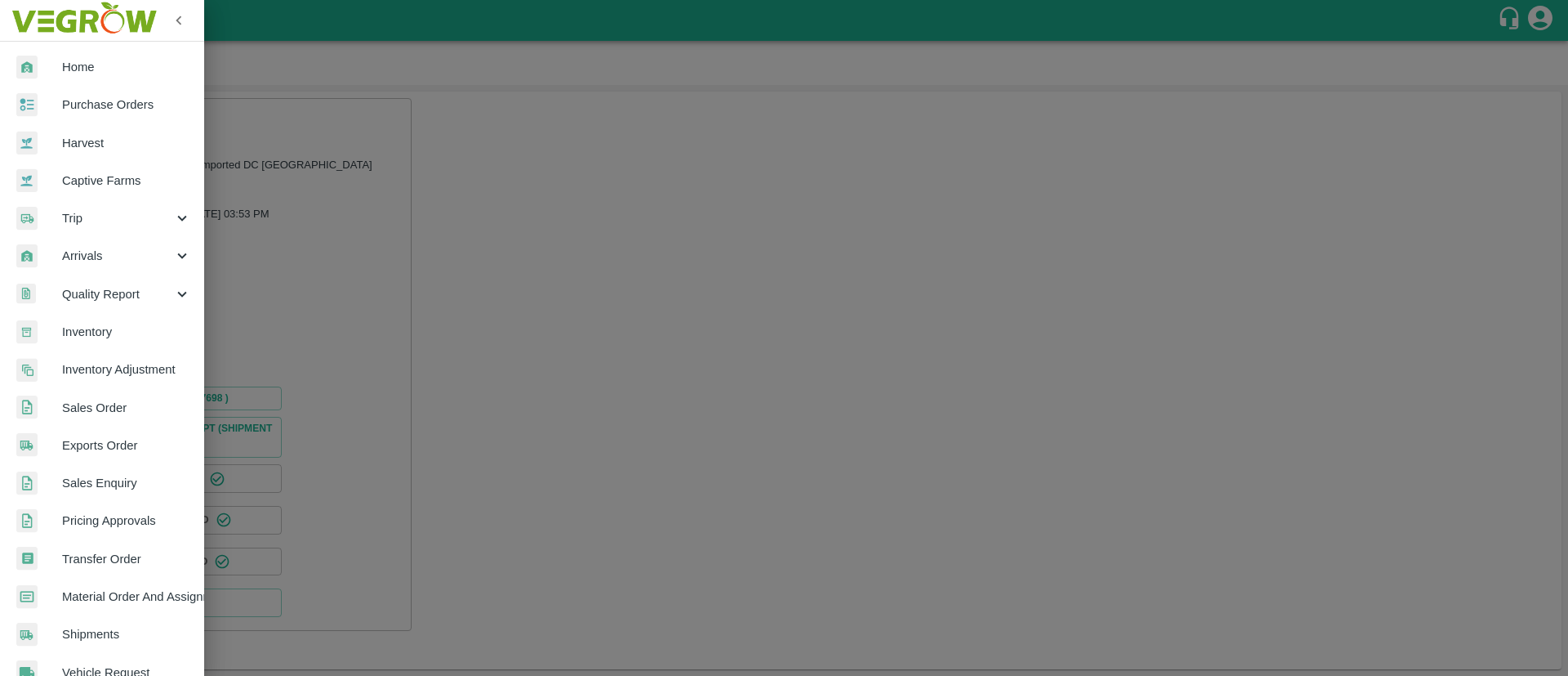
click at [116, 247] on span "Arrivals" at bounding box center [117, 256] width 111 height 18
click at [116, 331] on span "DC Arrivals" at bounding box center [133, 332] width 116 height 18
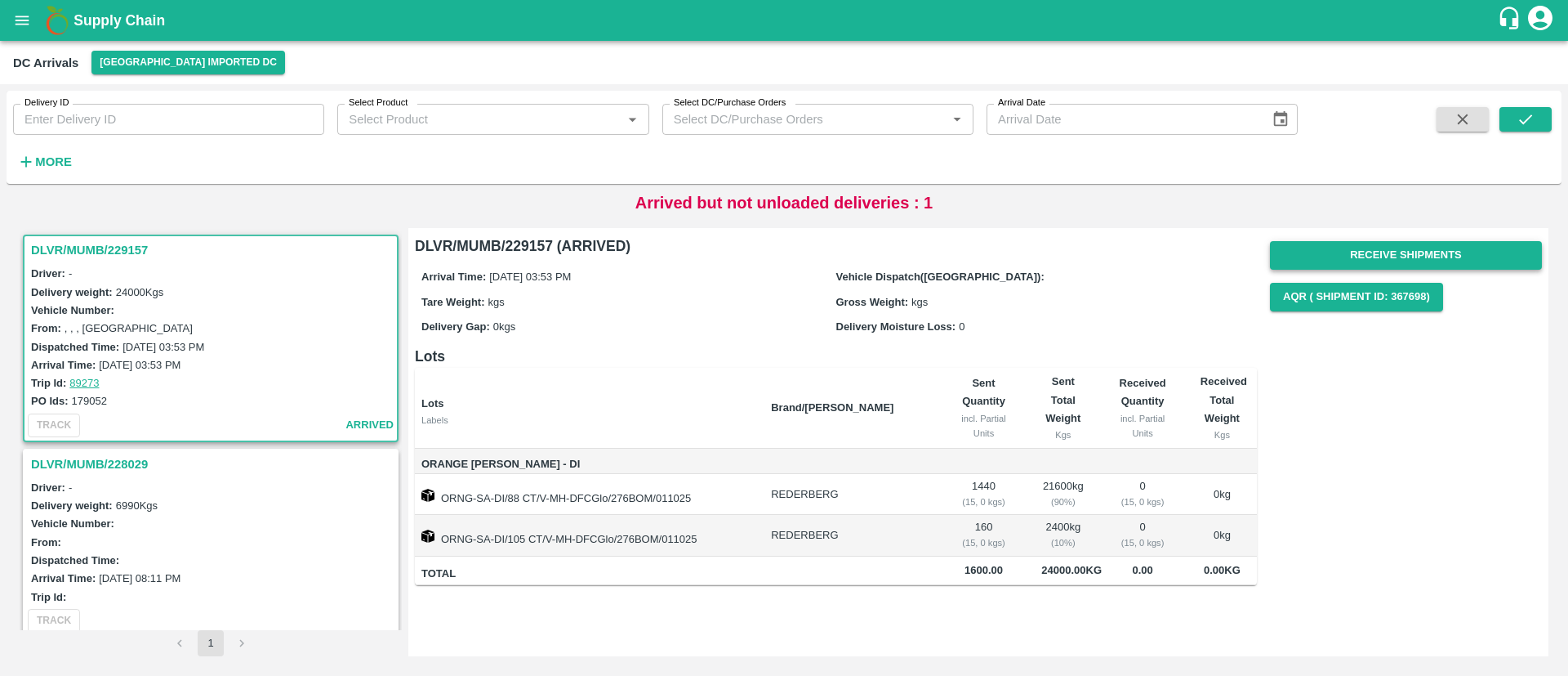
click at [1412, 247] on button "Receive Shipments" at bounding box center [1405, 256] width 271 height 29
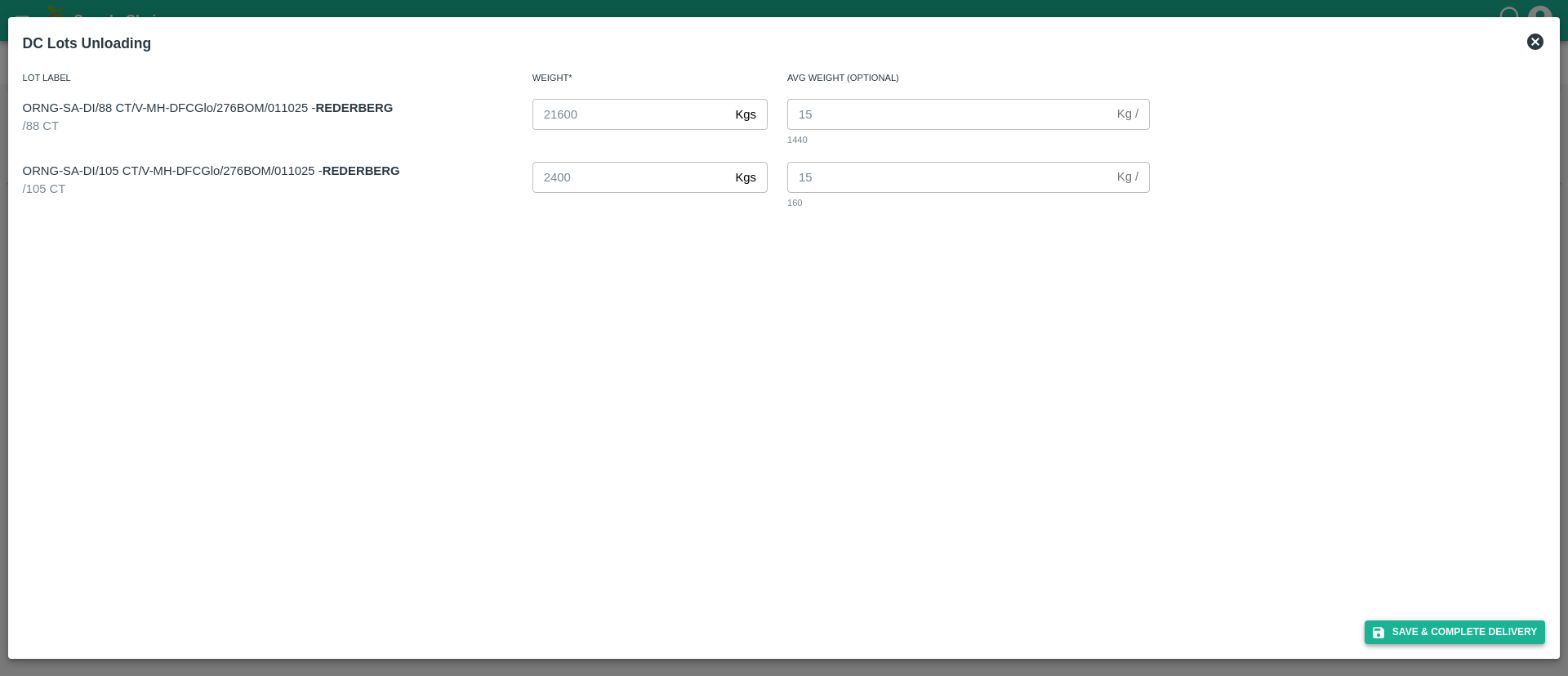
click at [1414, 632] on button "Save & Complete Delivery" at bounding box center [1455, 632] width 181 height 23
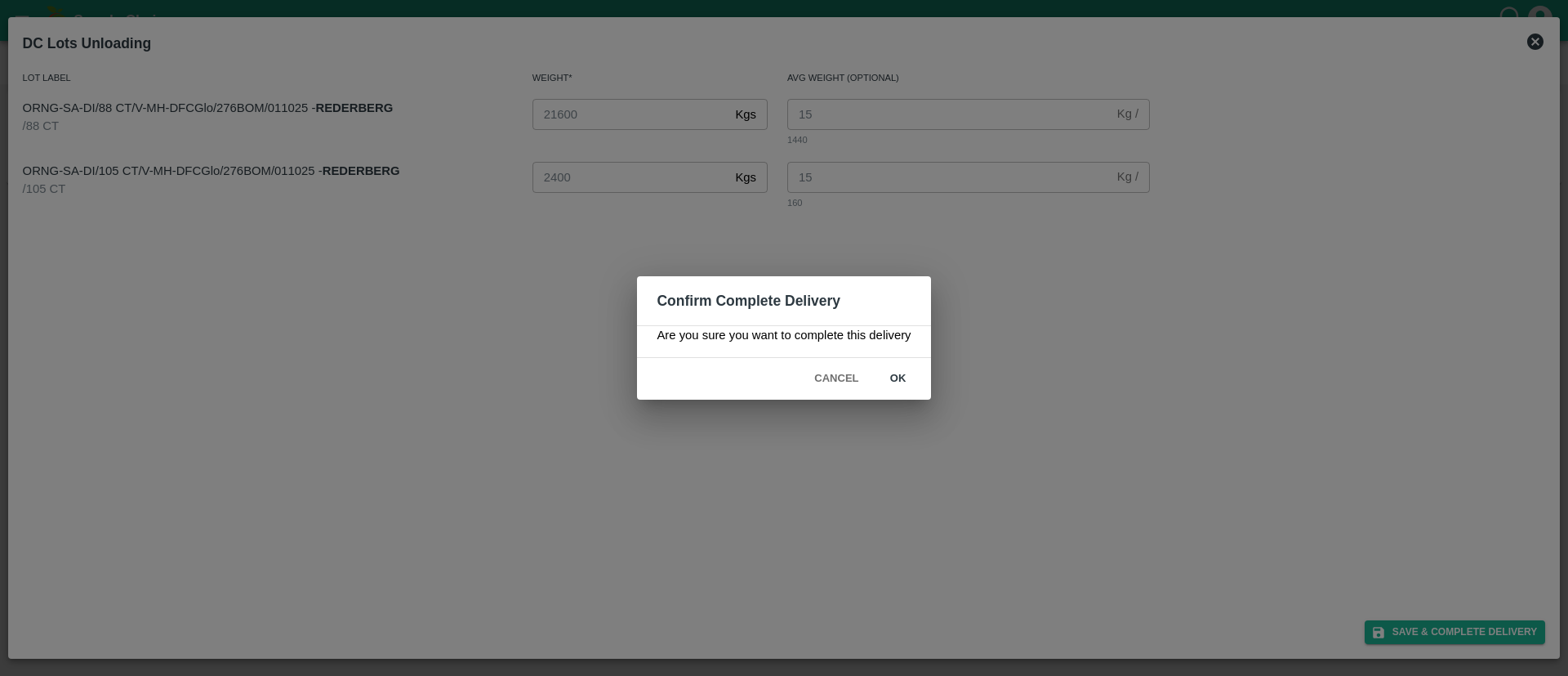
click at [897, 377] on button "ok" at bounding box center [898, 378] width 52 height 29
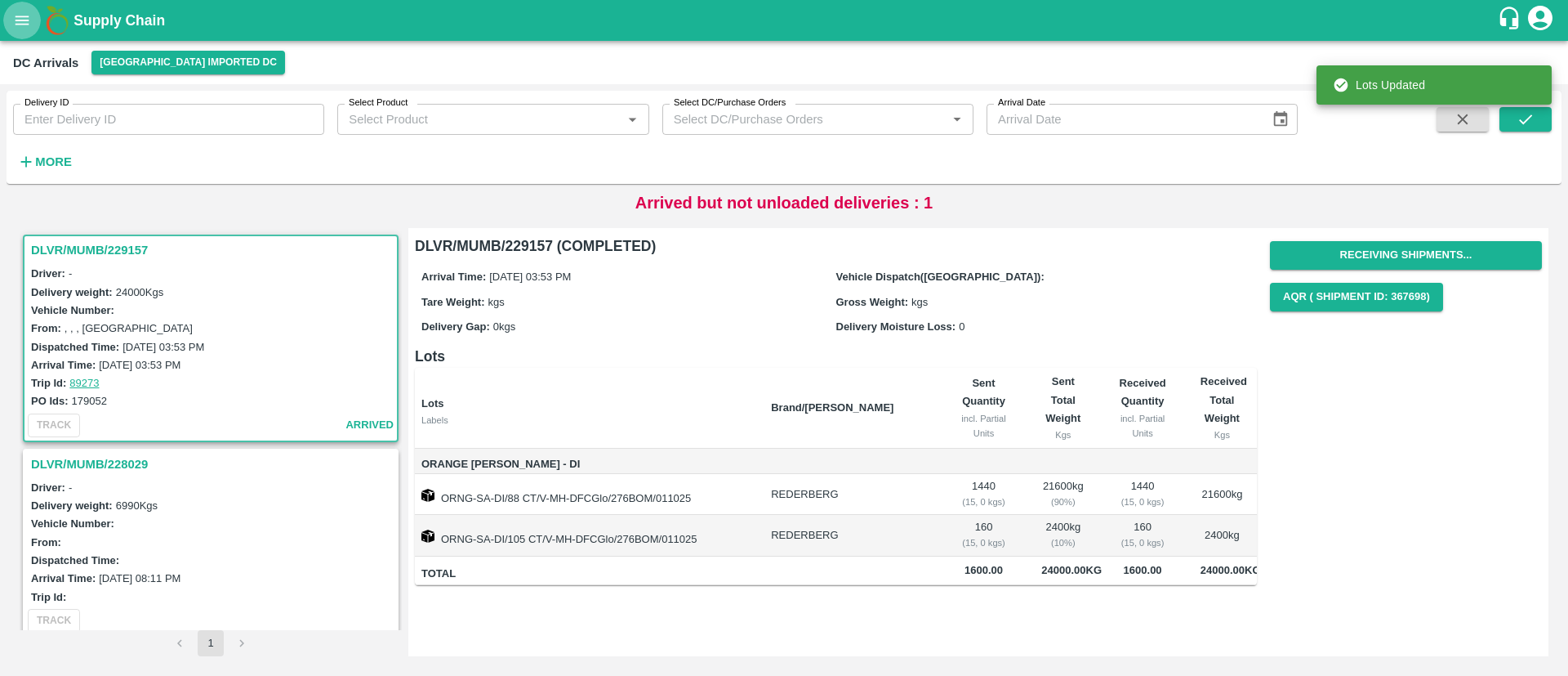
click at [30, 19] on icon "open drawer" at bounding box center [22, 21] width 18 height 18
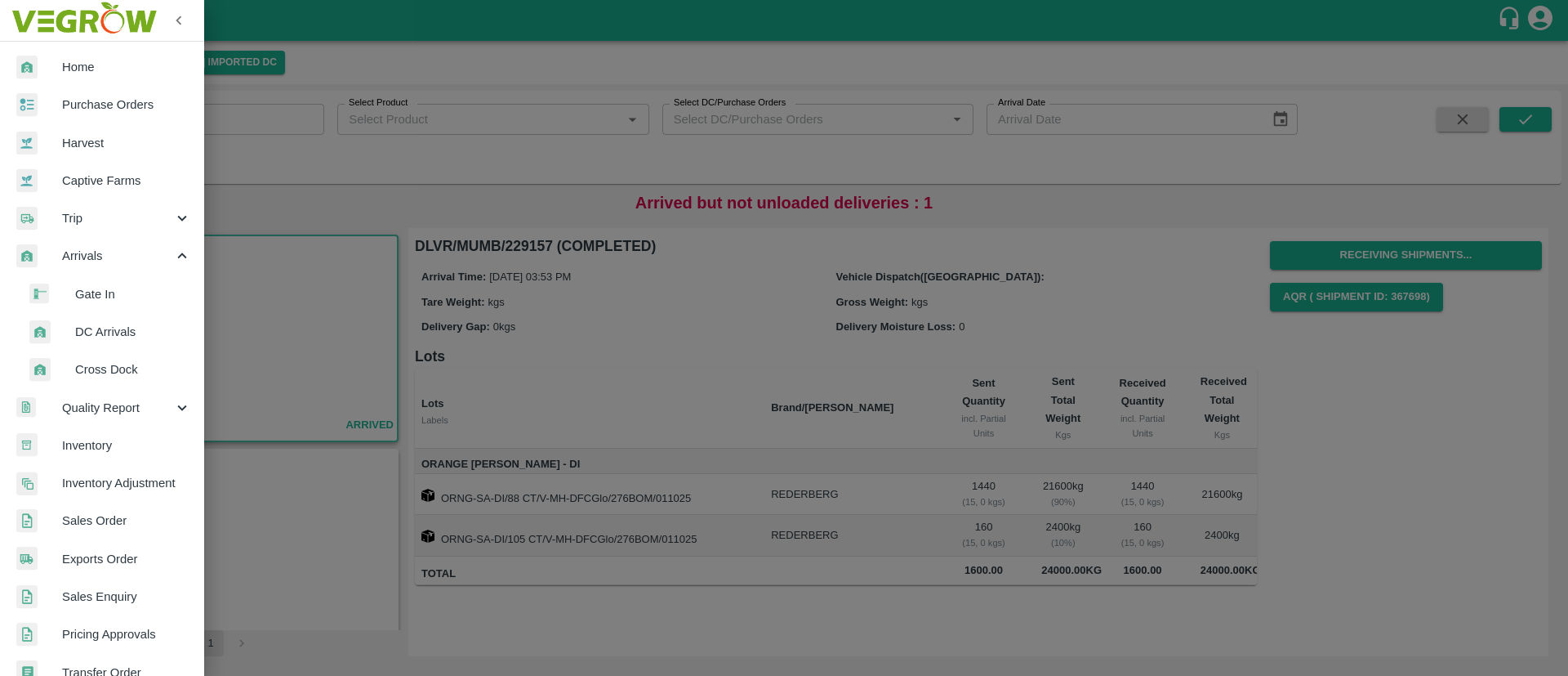
click at [102, 301] on span "Gate In" at bounding box center [133, 294] width 116 height 18
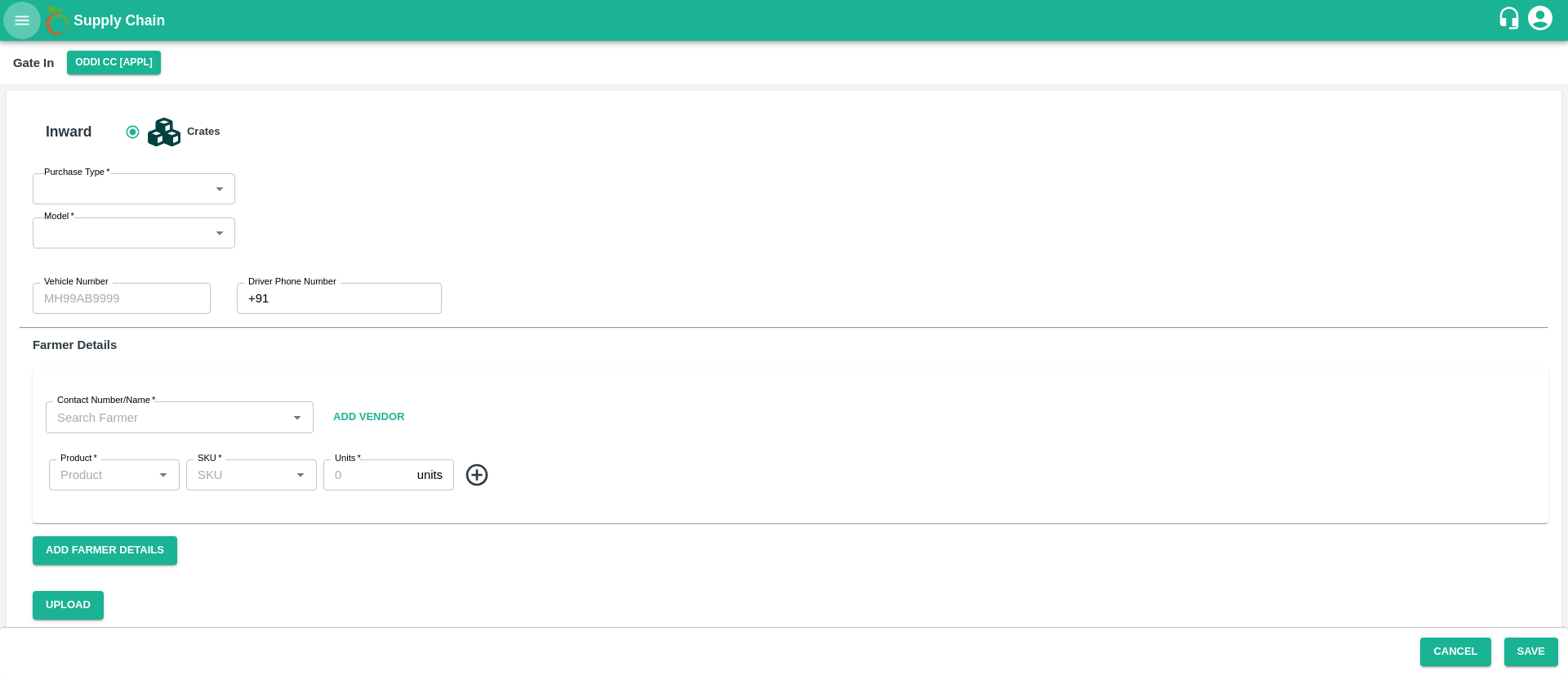
click at [14, 12] on icon "open drawer" at bounding box center [22, 21] width 18 height 18
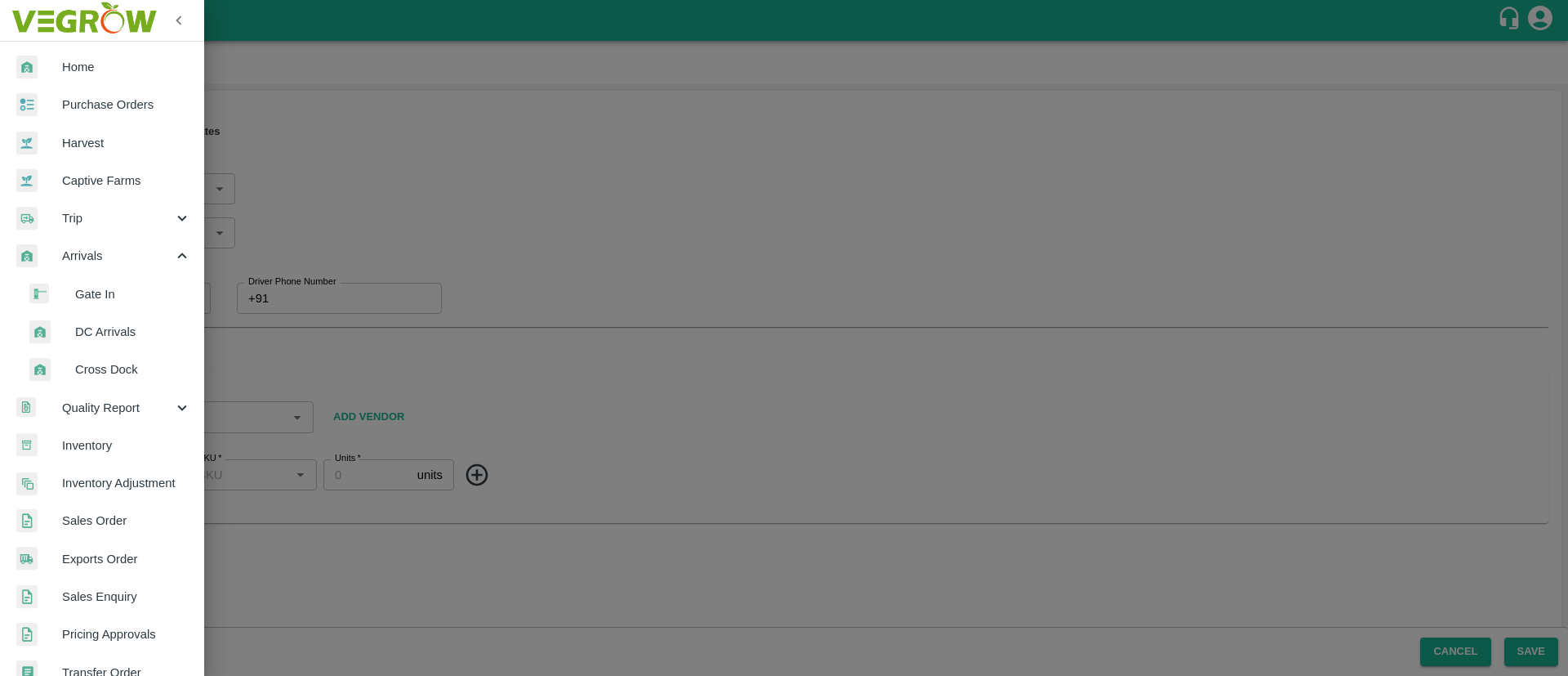
click at [125, 330] on span "DC Arrivals" at bounding box center [133, 332] width 116 height 18
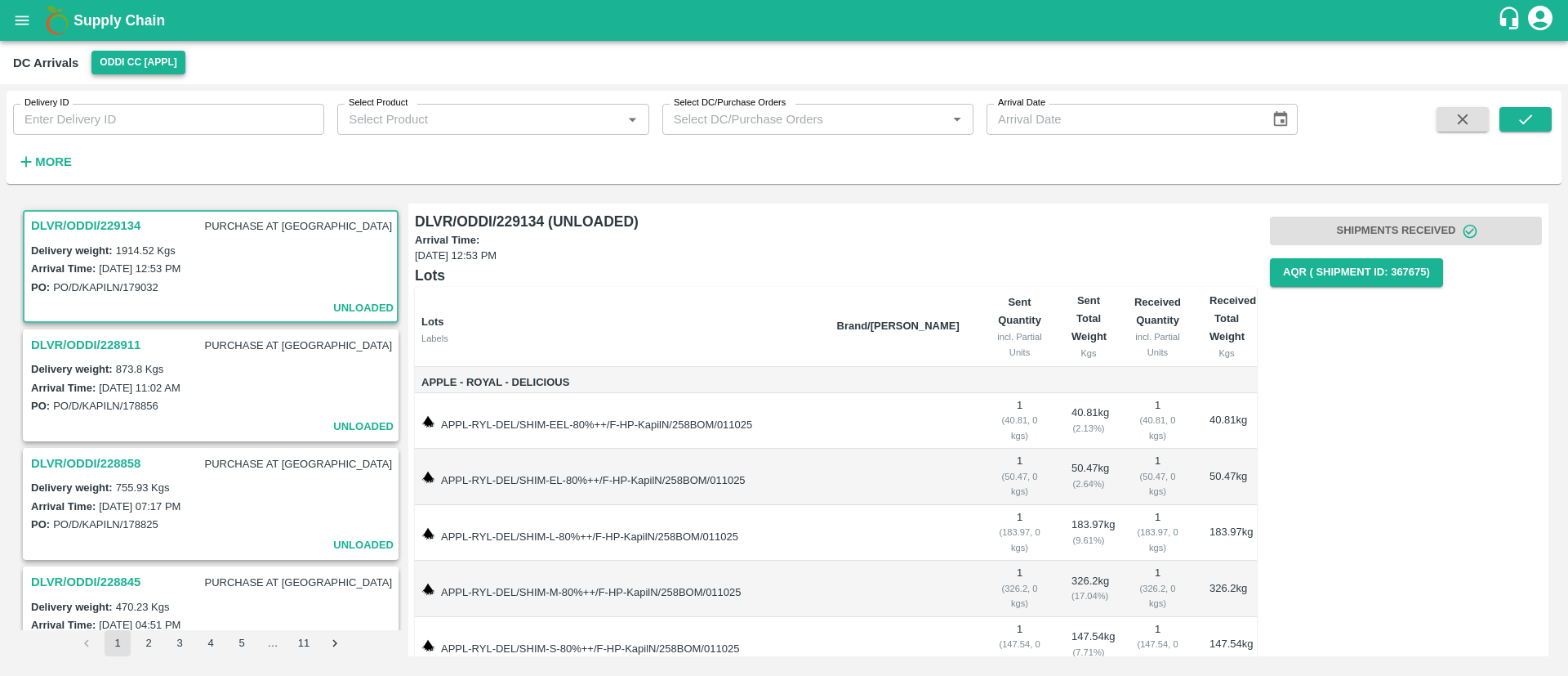
click at [162, 58] on button "Oddi CC [APPL]" at bounding box center [138, 62] width 94 height 23
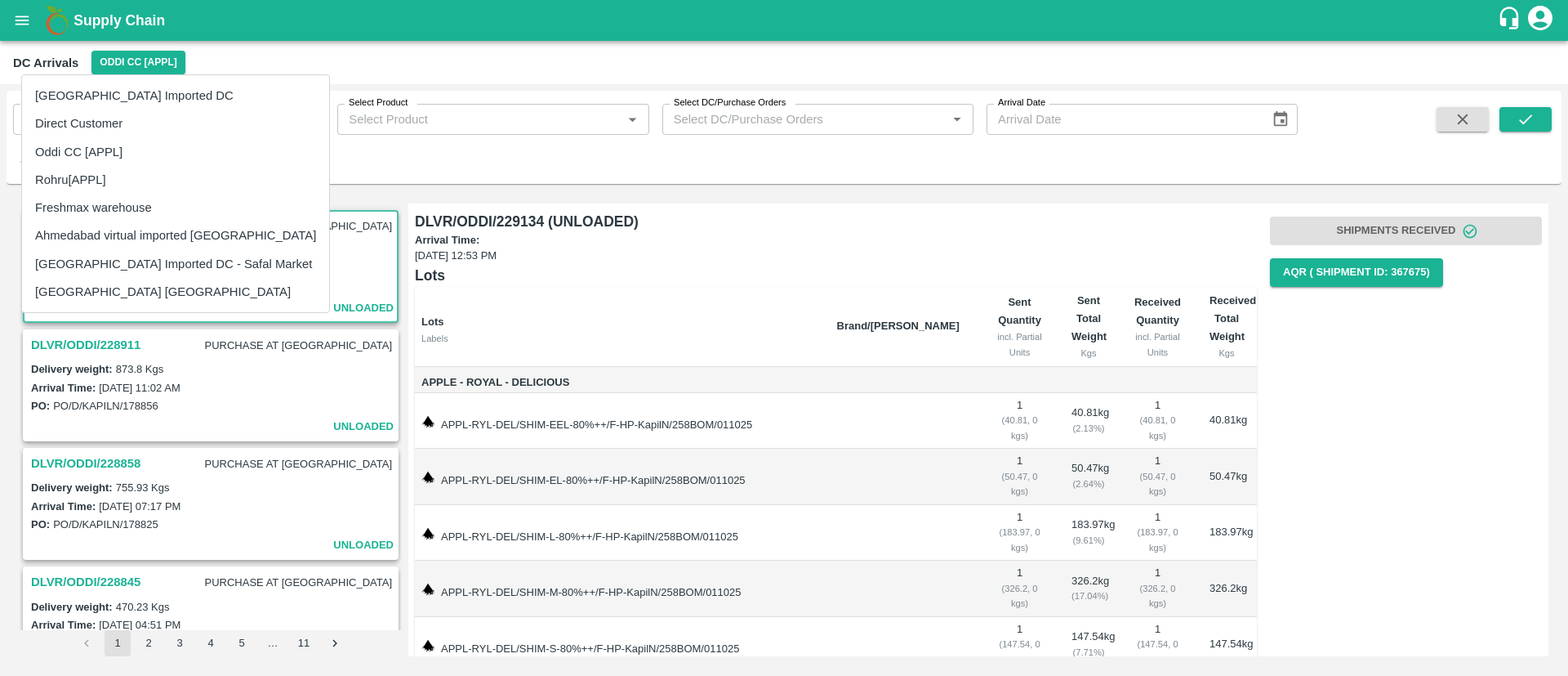
click at [158, 96] on li "[GEOGRAPHIC_DATA] Imported DC" at bounding box center [176, 95] width 307 height 28
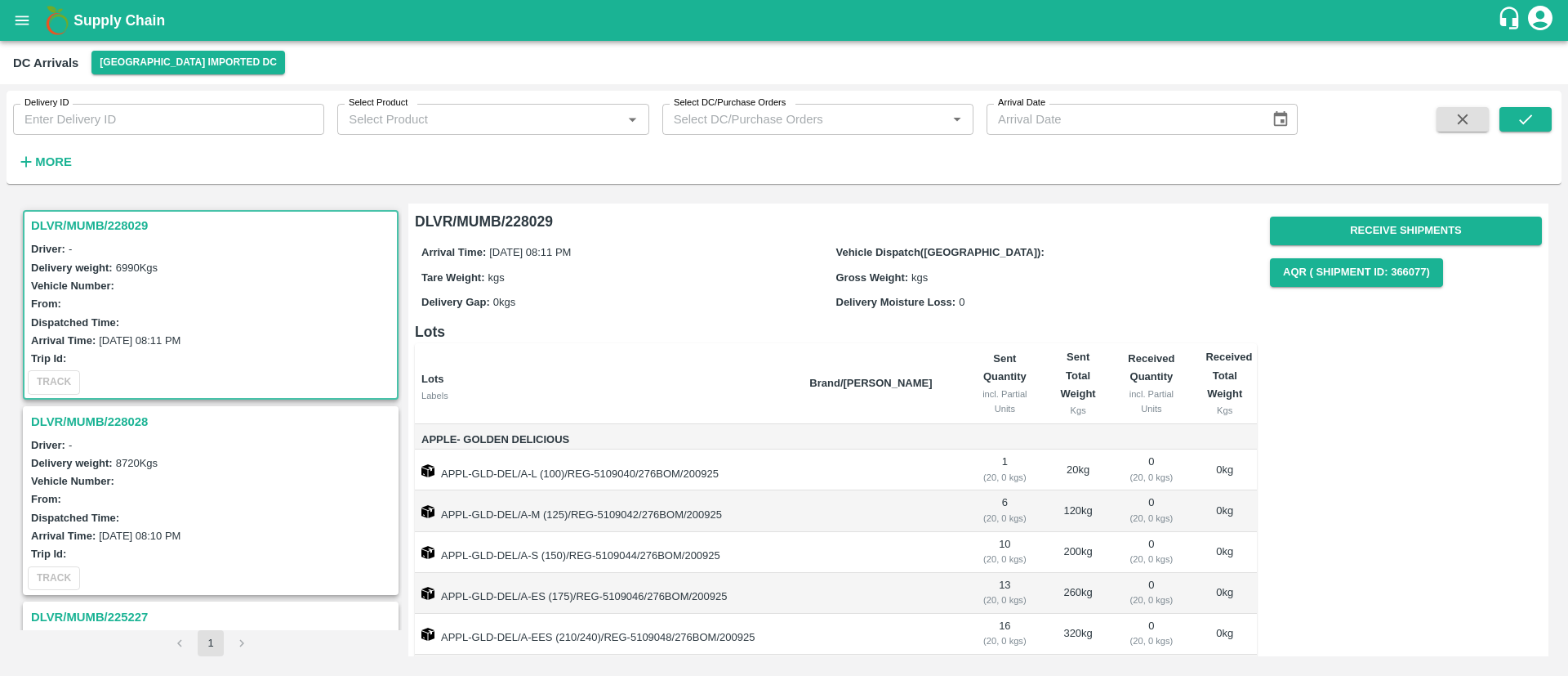
click at [18, 17] on icon "open drawer" at bounding box center [22, 21] width 18 height 18
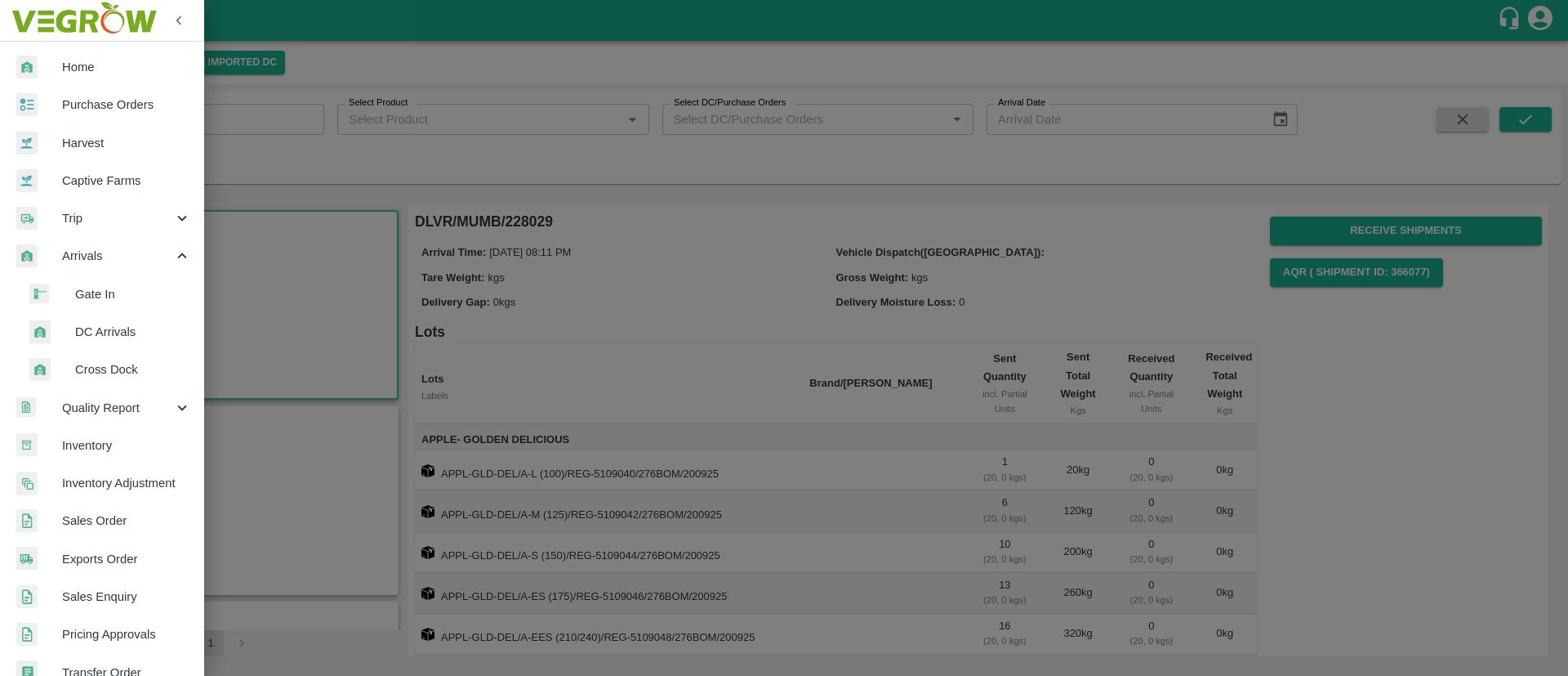
click at [130, 443] on span "Inventory" at bounding box center [126, 446] width 129 height 18
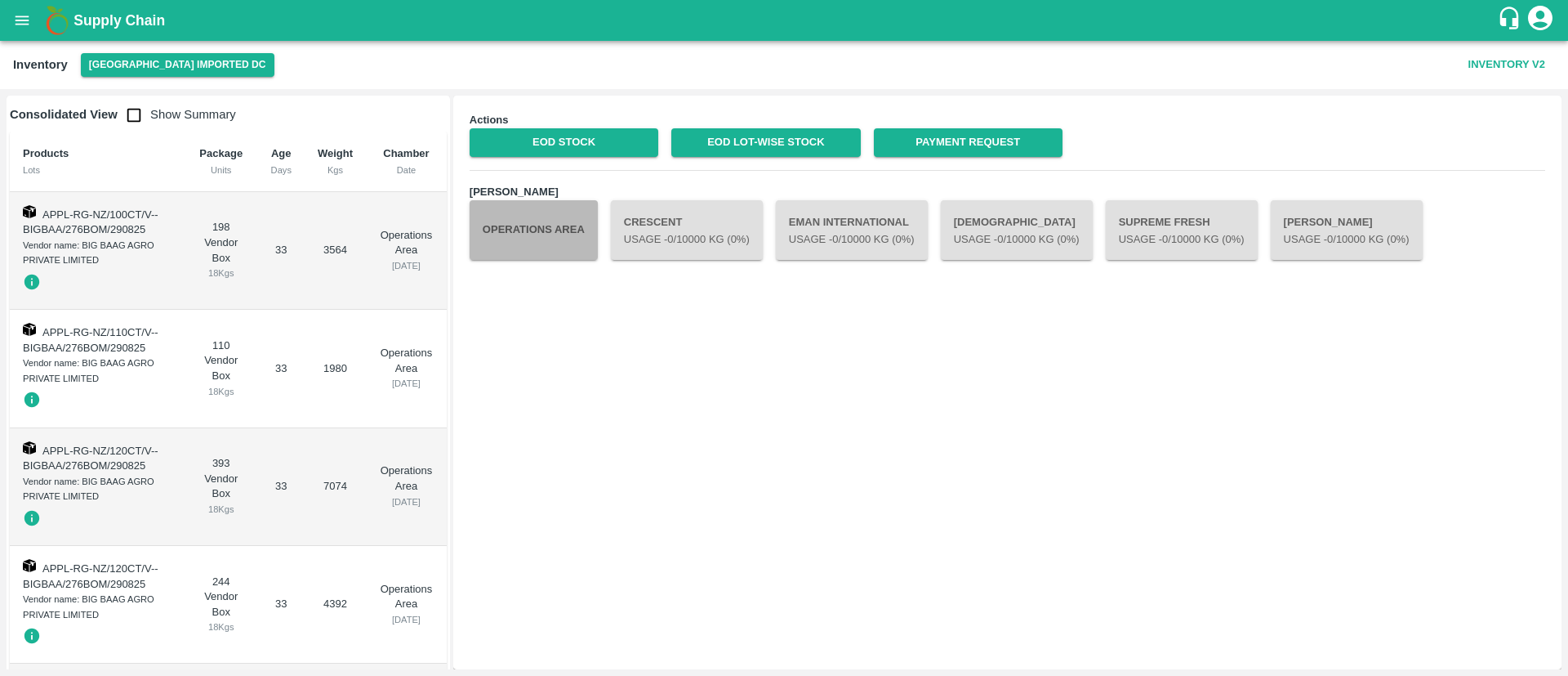
click at [539, 230] on button "Operations Area" at bounding box center [533, 230] width 128 height 59
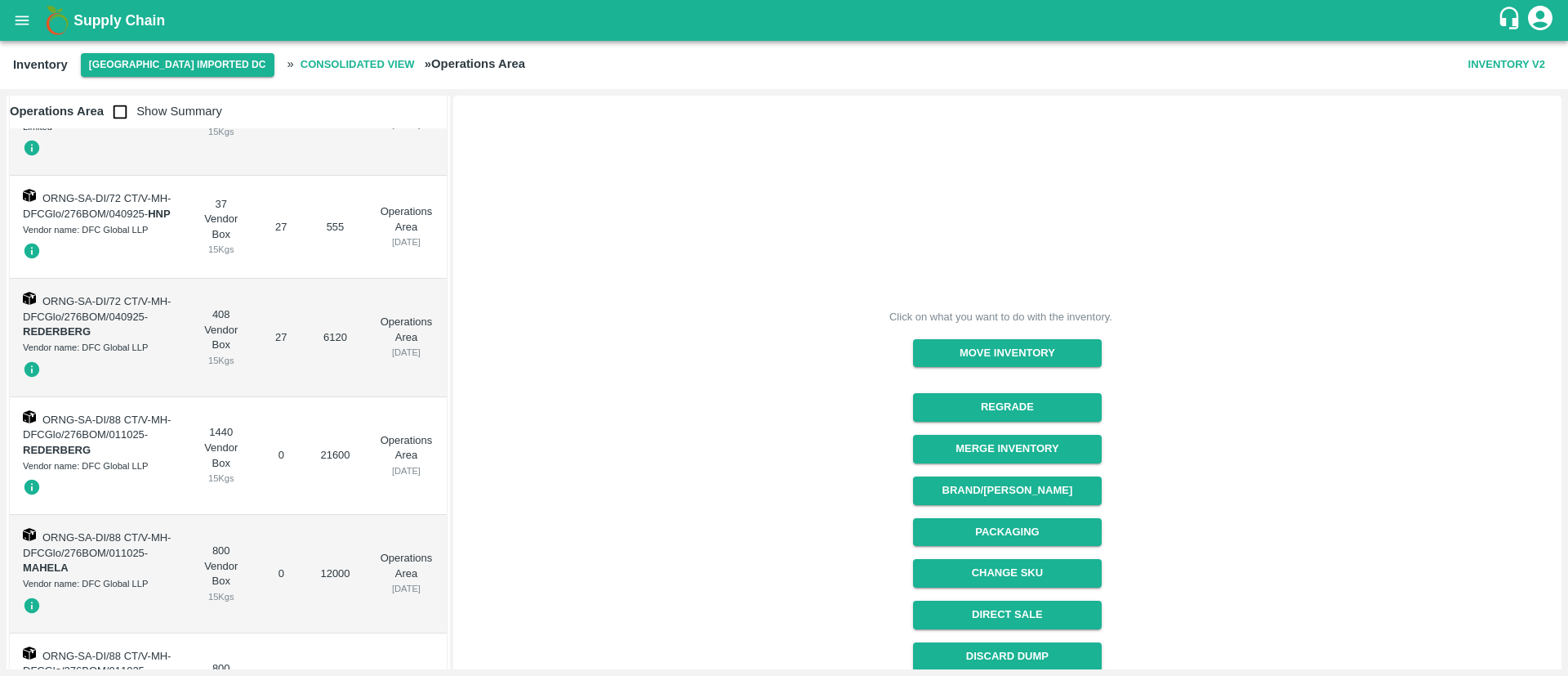
scroll to position [867, 0]
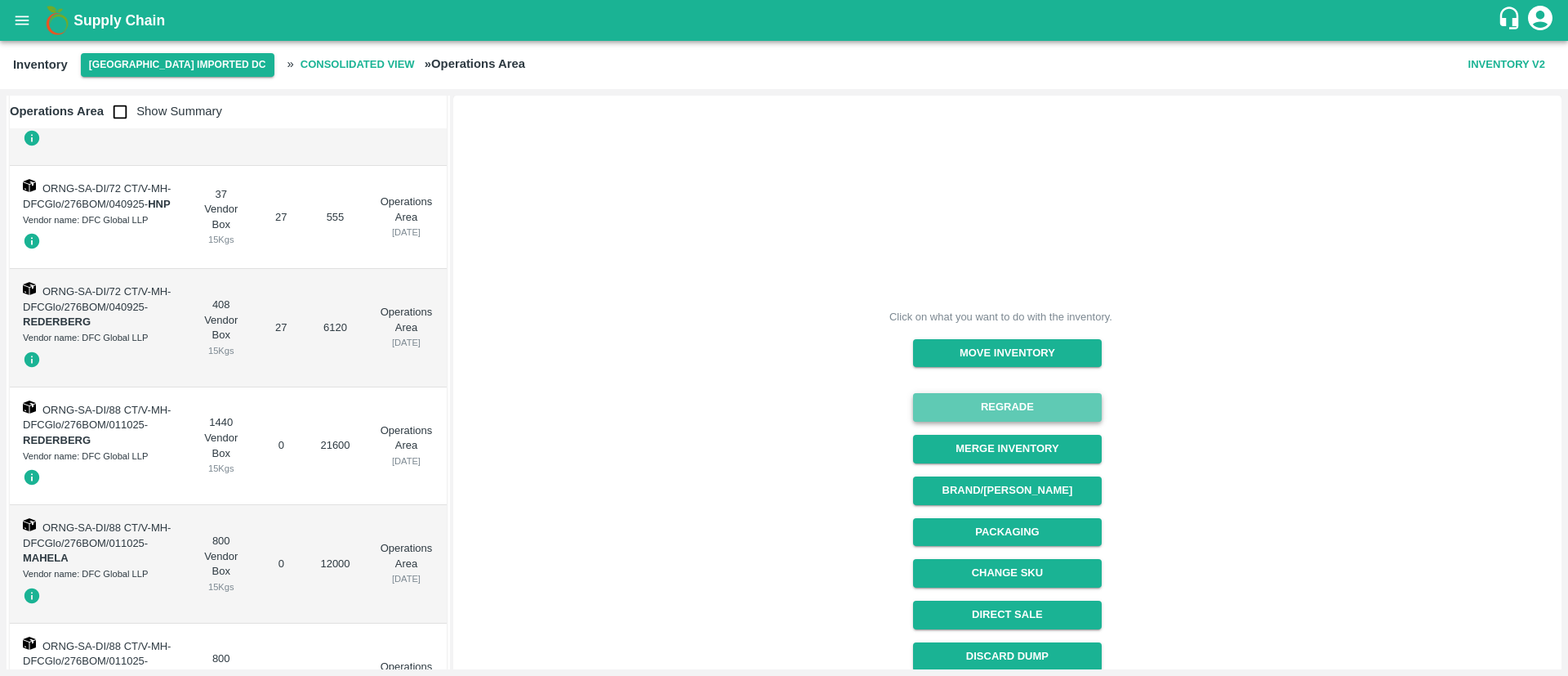
click at [984, 399] on button "Regrade" at bounding box center [1007, 407] width 188 height 29
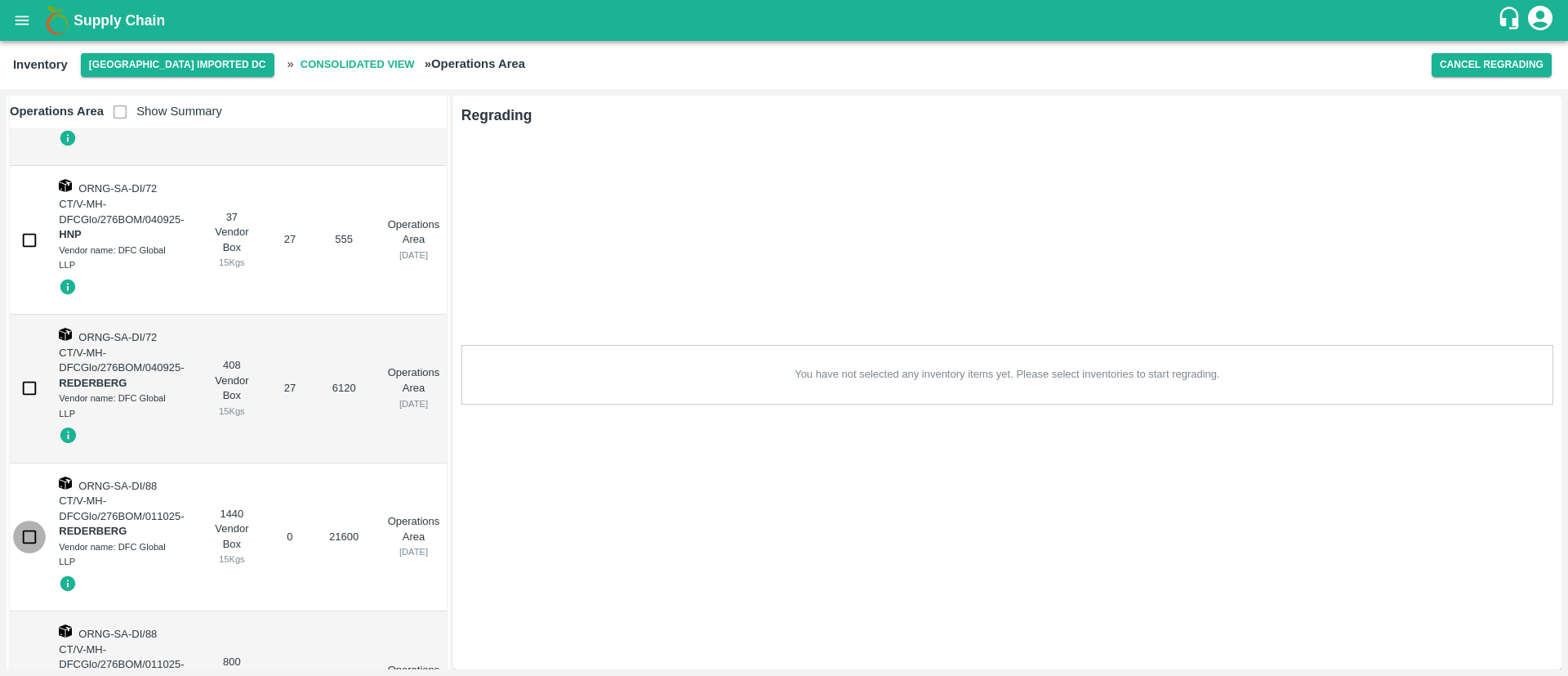
click at [22, 537] on input "checkbox" at bounding box center [30, 536] width 32 height 32
checkbox input "true"
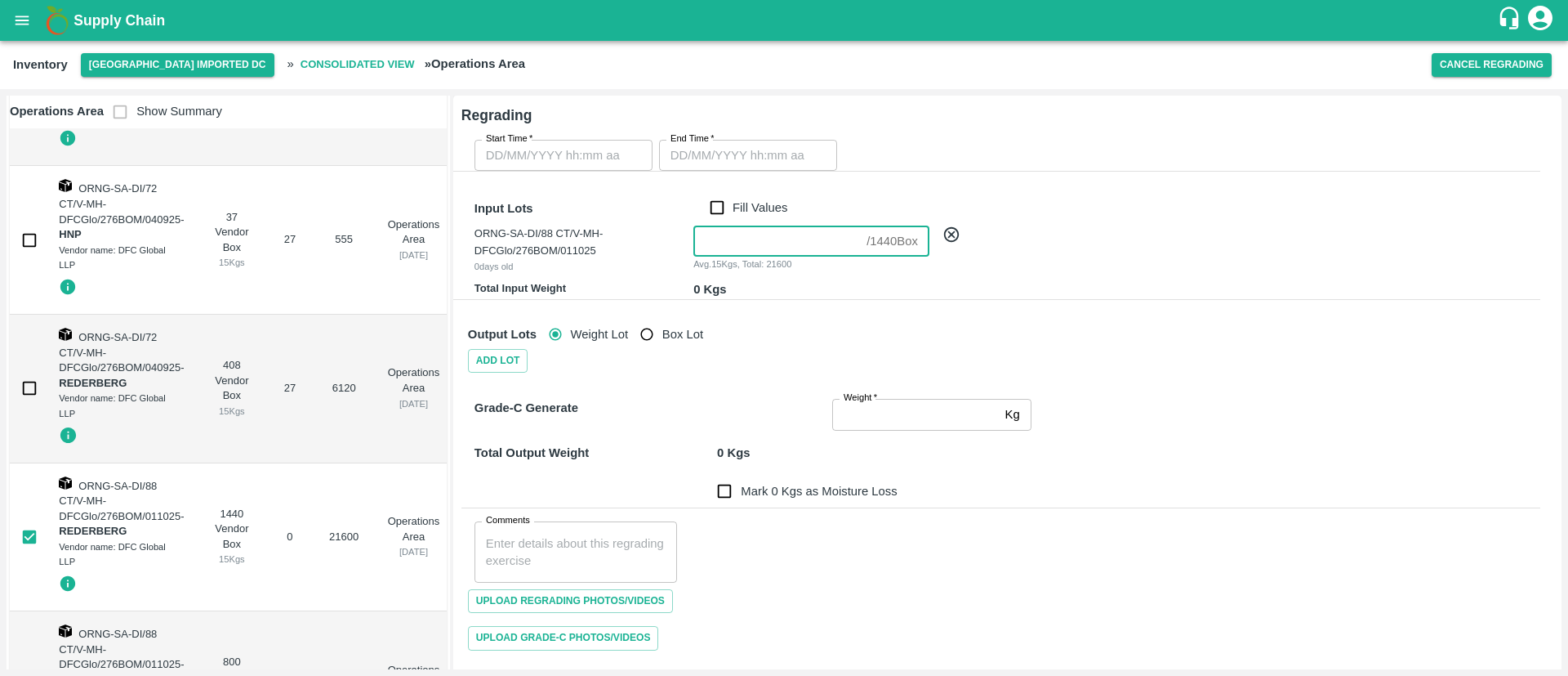
click at [758, 238] on input "number" at bounding box center [777, 240] width 167 height 31
type input "1"
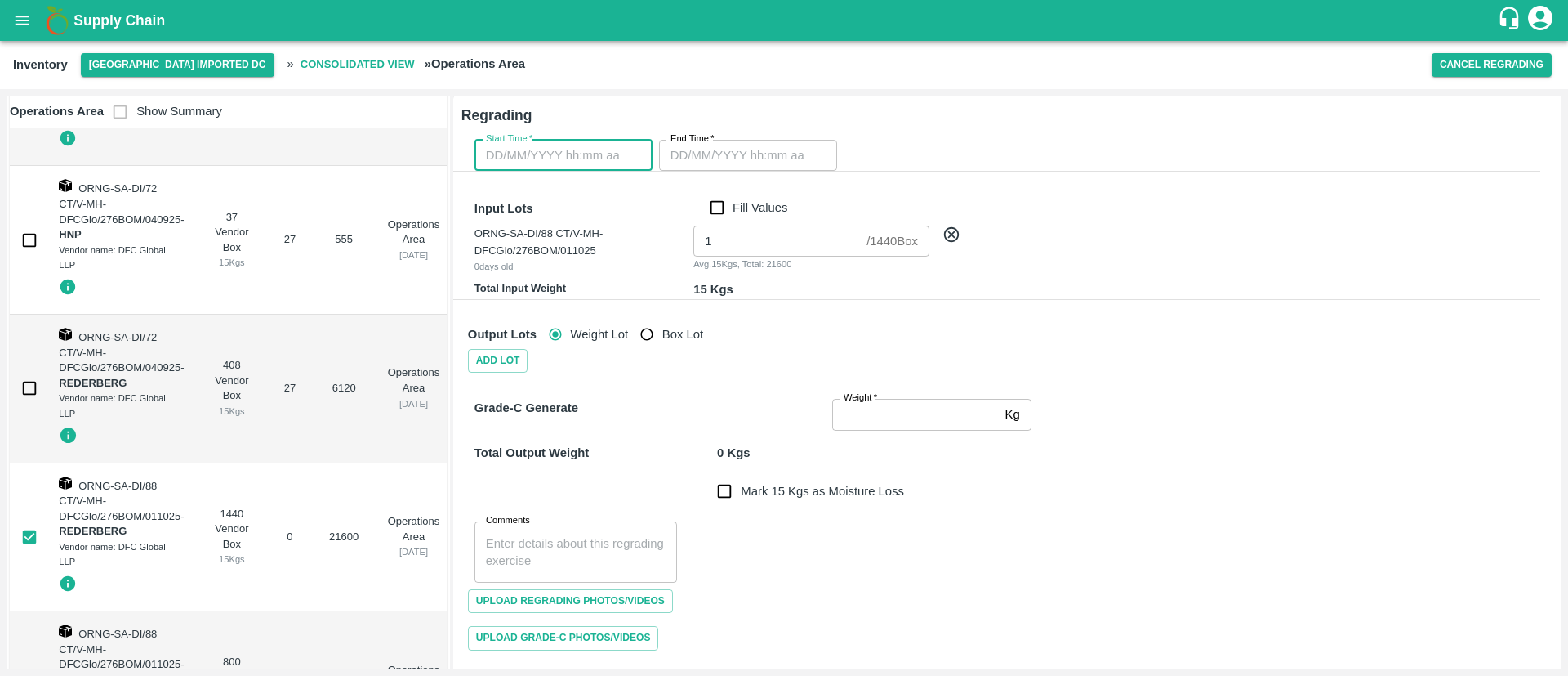
type input "DD/MM/YYYY hh:mm aa"
click at [566, 144] on input "DD/MM/YYYY hh:mm aa" at bounding box center [557, 155] width 167 height 31
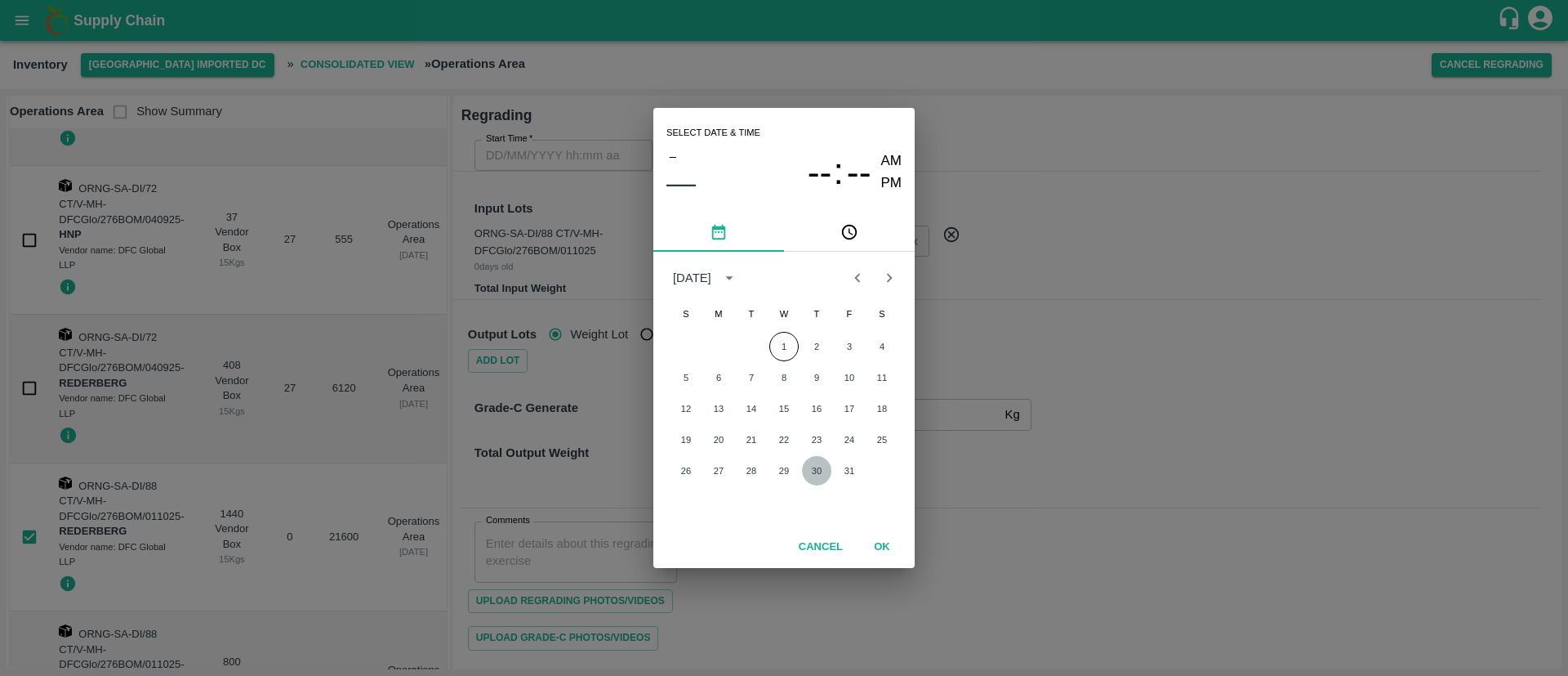
click at [819, 469] on button "30" at bounding box center [816, 470] width 30 height 30
type input "30/10/2025 12:00 AM"
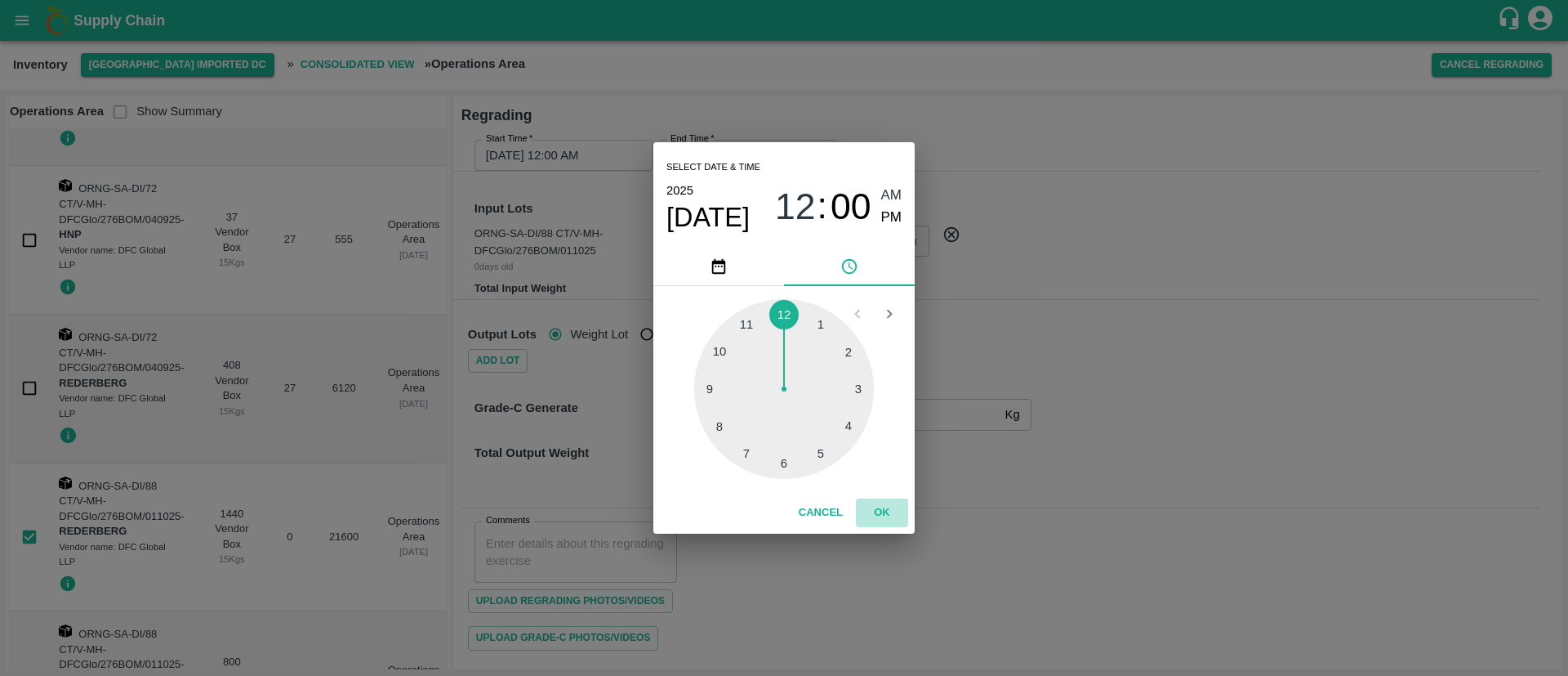
click at [883, 510] on button "OK" at bounding box center [882, 513] width 52 height 29
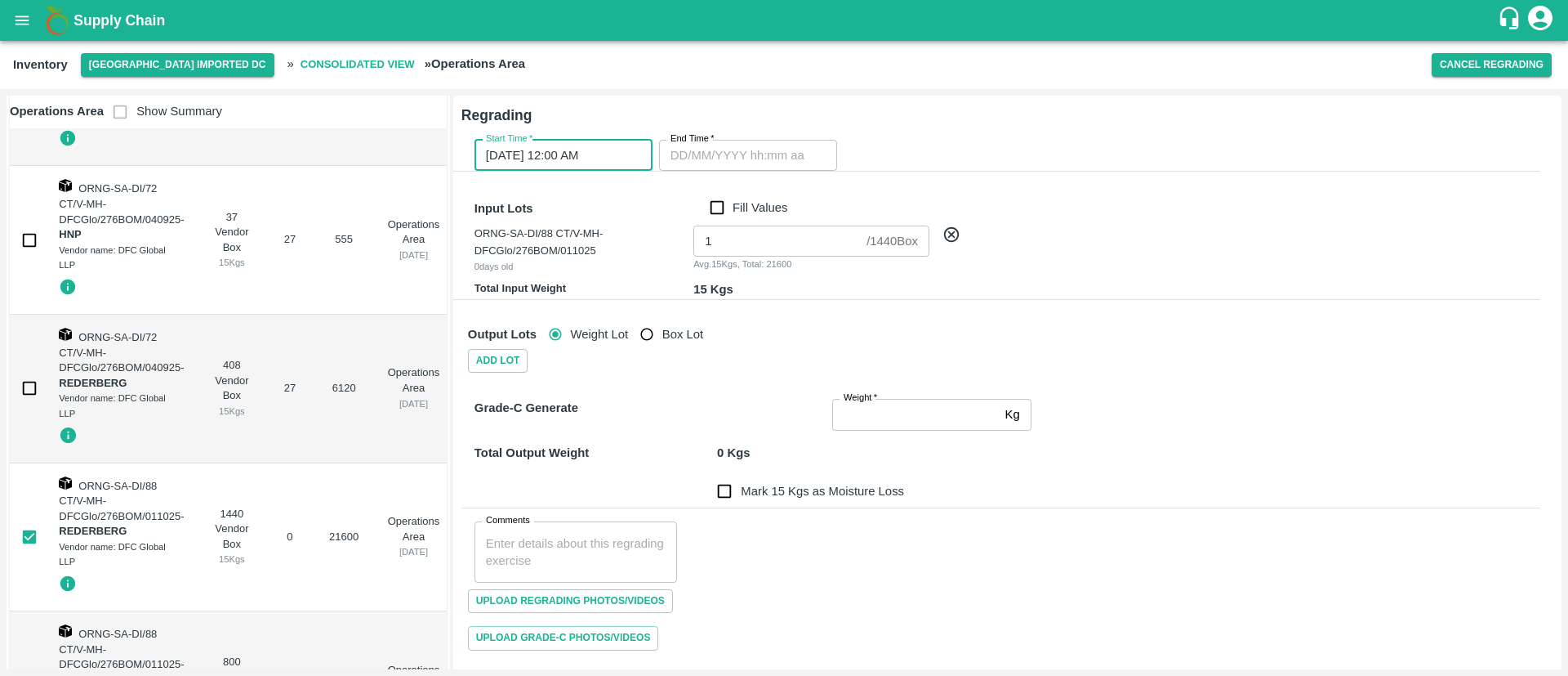
type input "DD/MM/YYYY hh:mm aa"
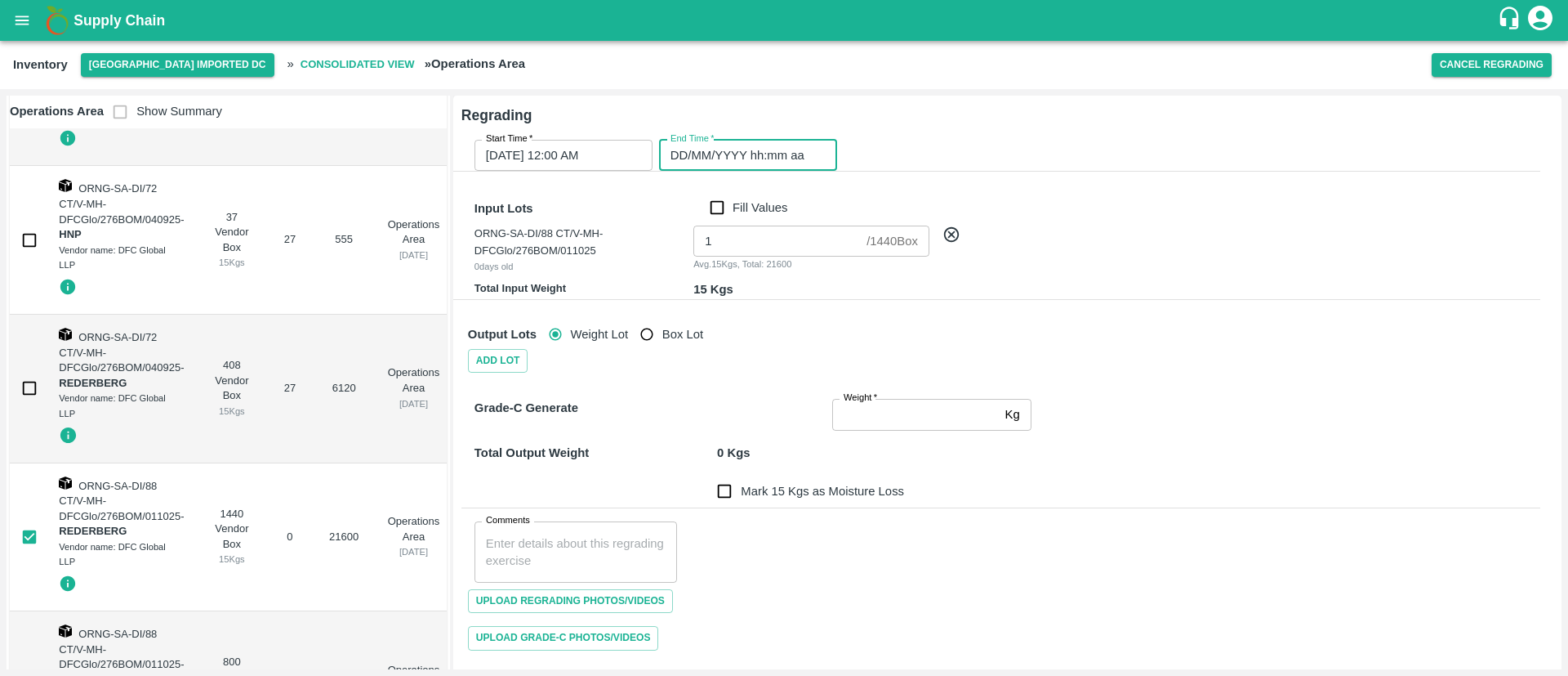
click at [748, 158] on input "DD/MM/YYYY hh:mm aa" at bounding box center [742, 155] width 167 height 31
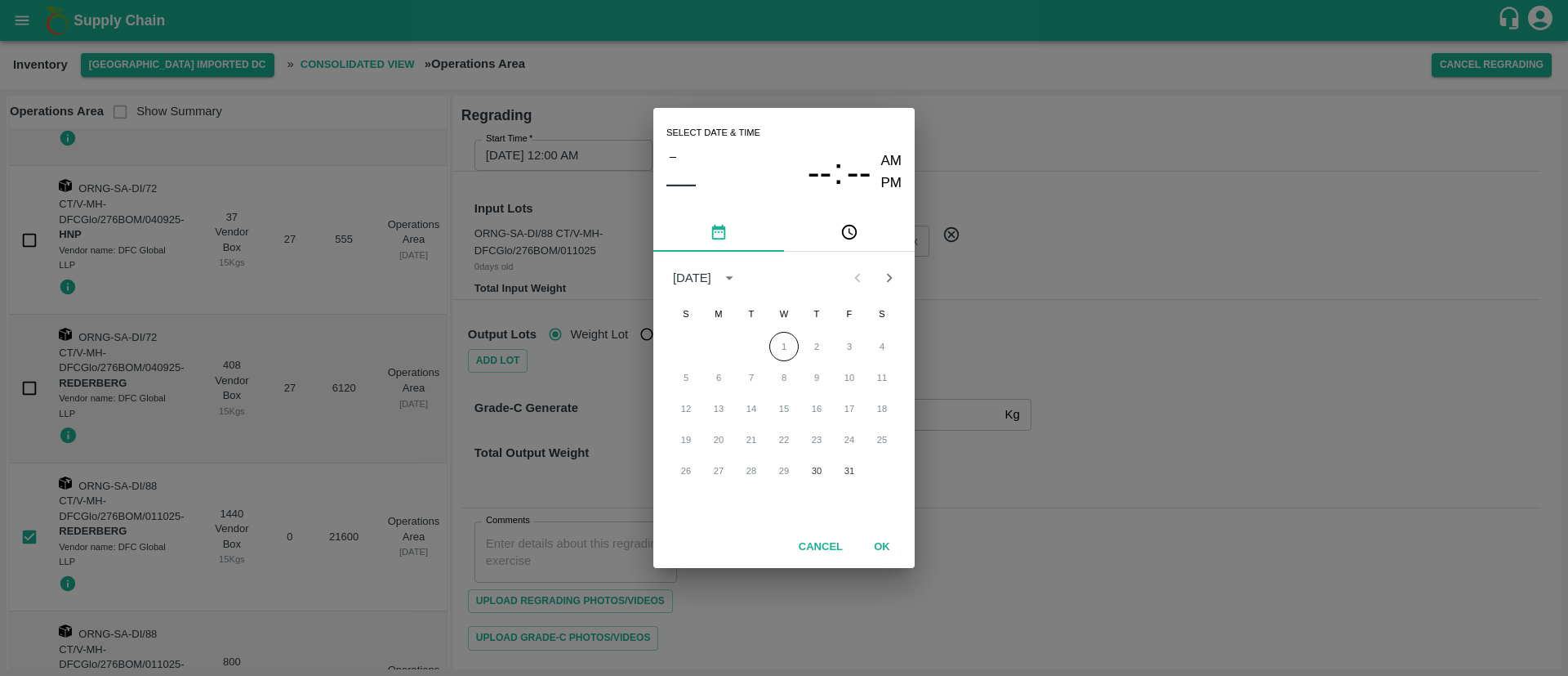
click at [783, 343] on div "1 2 3 4" at bounding box center [784, 346] width 262 height 30
click at [884, 545] on button "OK" at bounding box center [882, 547] width 52 height 29
type input "DD/MM/YYYY hh:mm aa"
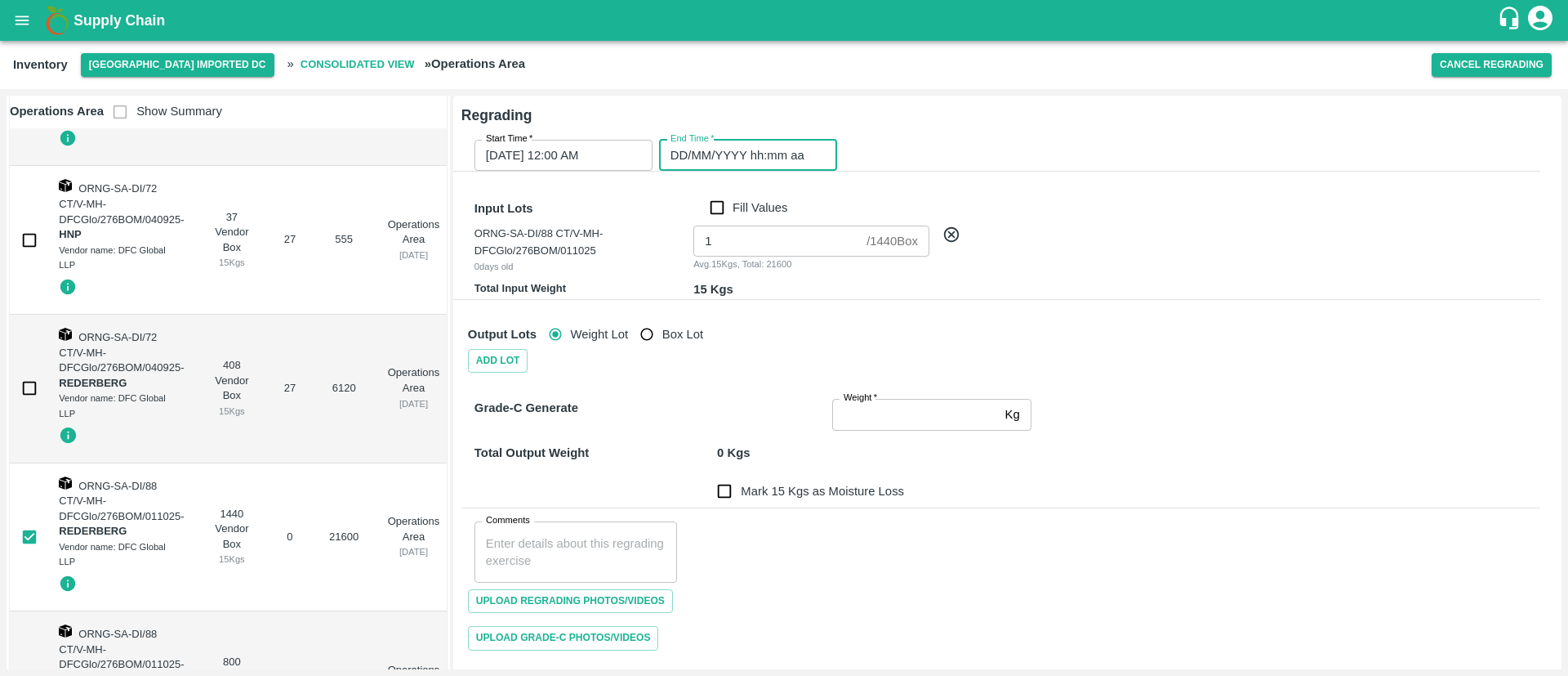
click at [725, 163] on input "DD/MM/YYYY hh:mm aa" at bounding box center [742, 155] width 167 height 31
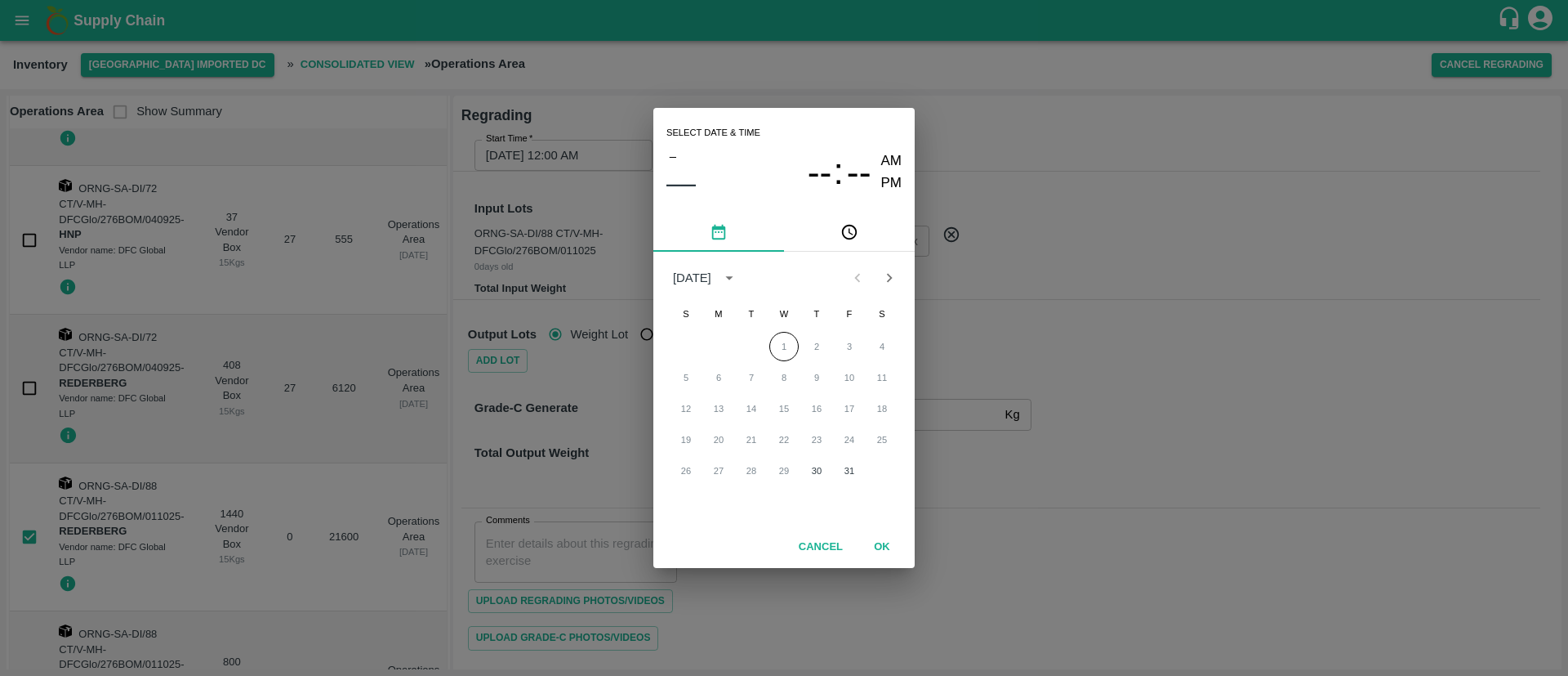
click at [781, 335] on div "1 2 3 4" at bounding box center [784, 346] width 262 height 30
click at [793, 348] on div "1 2 3 4" at bounding box center [784, 346] width 262 height 30
click at [1062, 238] on div "Select date & time – –– -- : -- AM PM October 2025 S M T W T F S 1 2 3 4 5 6 7 …" at bounding box center [784, 338] width 1568 height 676
type input "DD/MM/YYYY hh:mm aa"
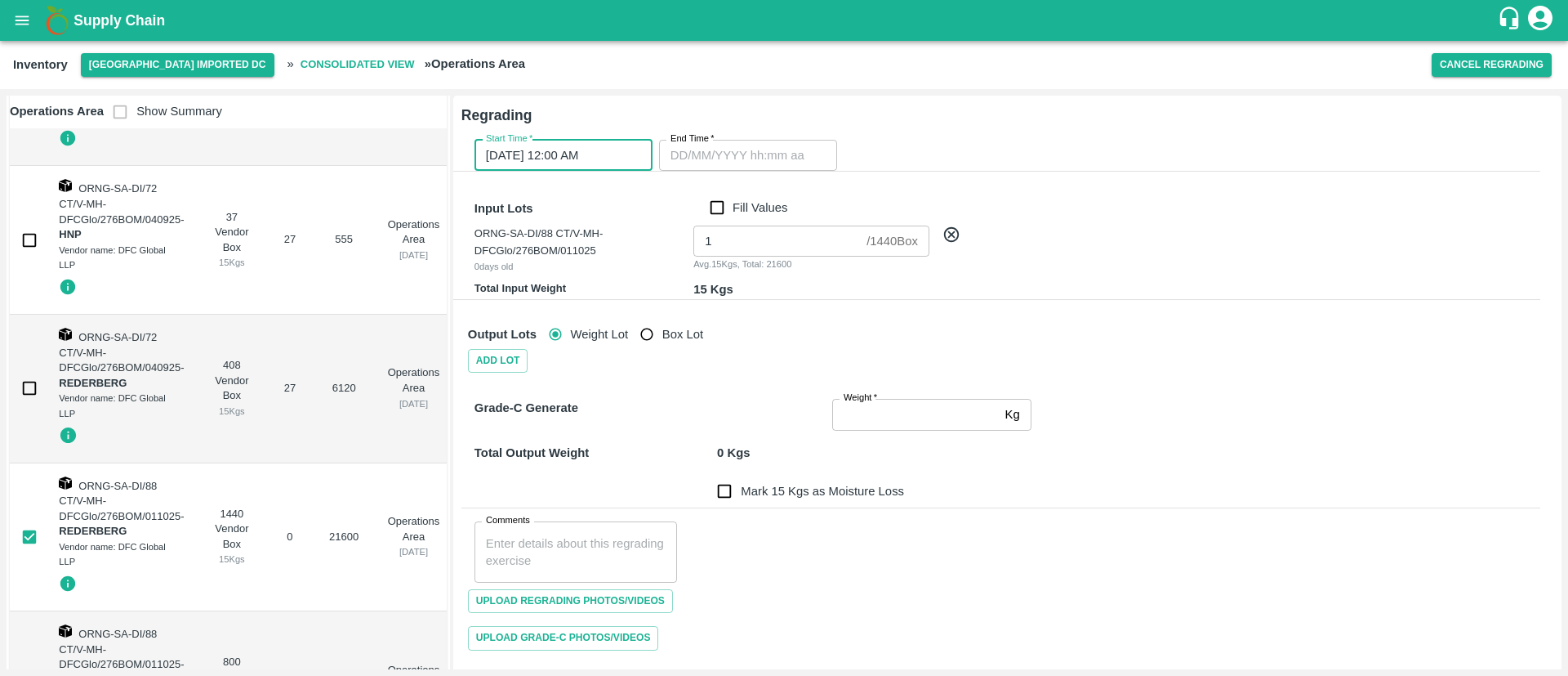
click at [577, 156] on input "30/10/2025 12:00 AM" at bounding box center [557, 155] width 167 height 31
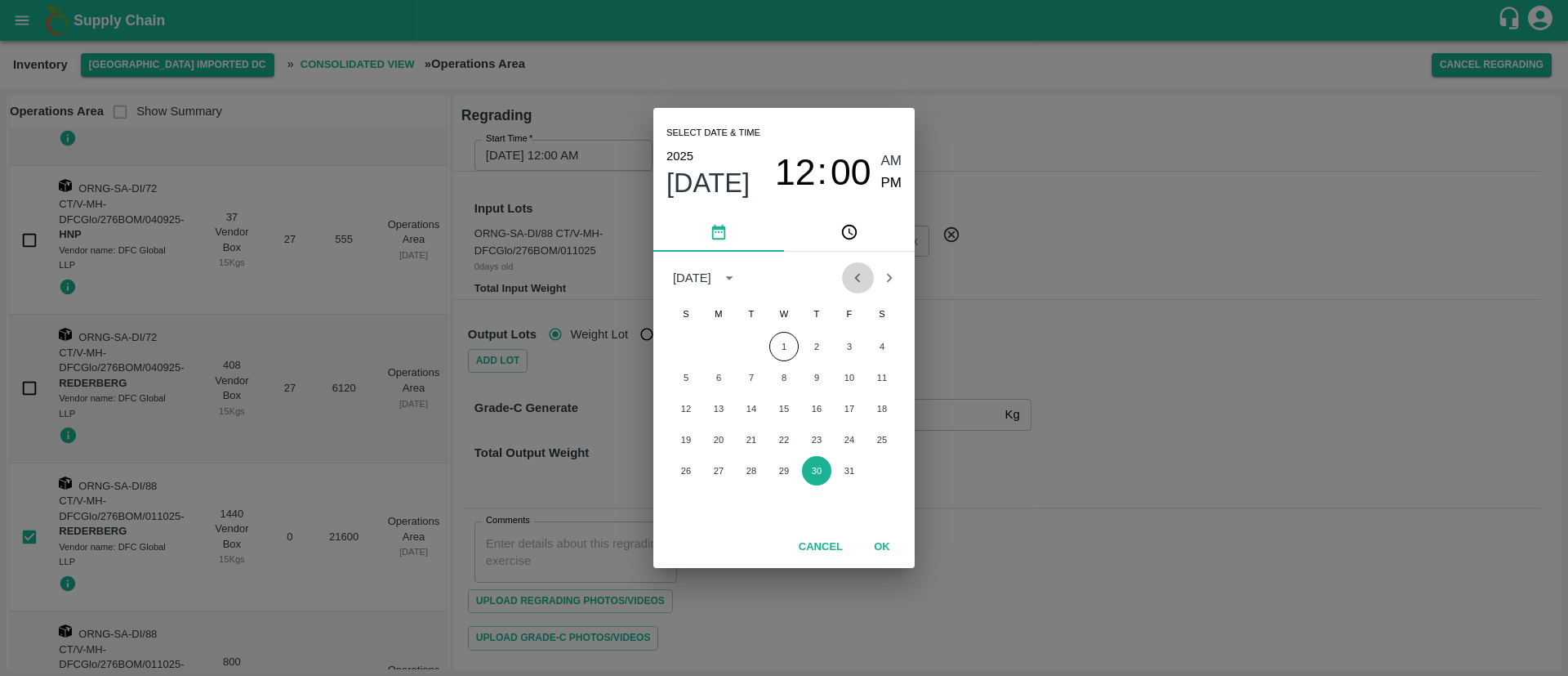
click at [852, 275] on icon "Previous month" at bounding box center [857, 278] width 18 height 18
click at [756, 464] on button "30" at bounding box center [751, 470] width 30 height 30
type input "30/09/2025 12:00 AM"
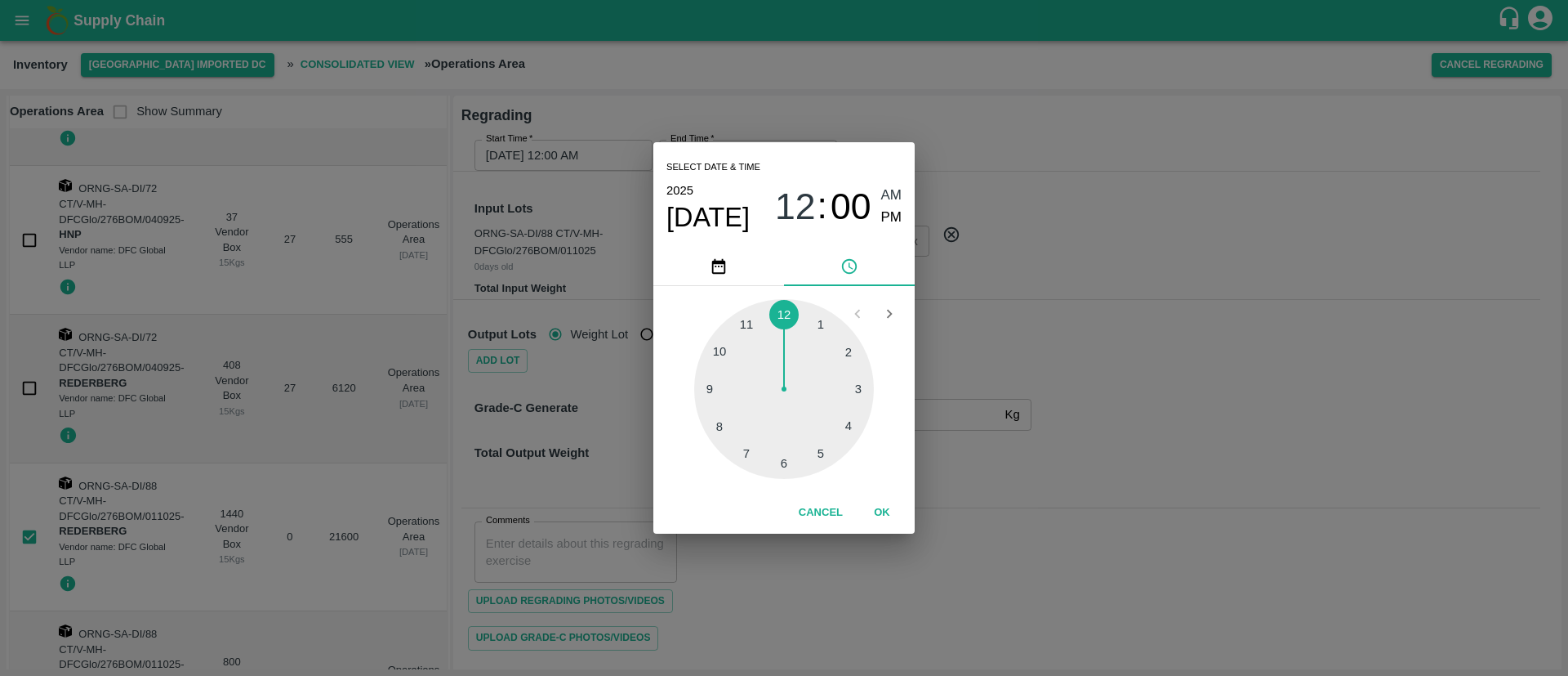
click at [884, 503] on button "OK" at bounding box center [882, 513] width 52 height 29
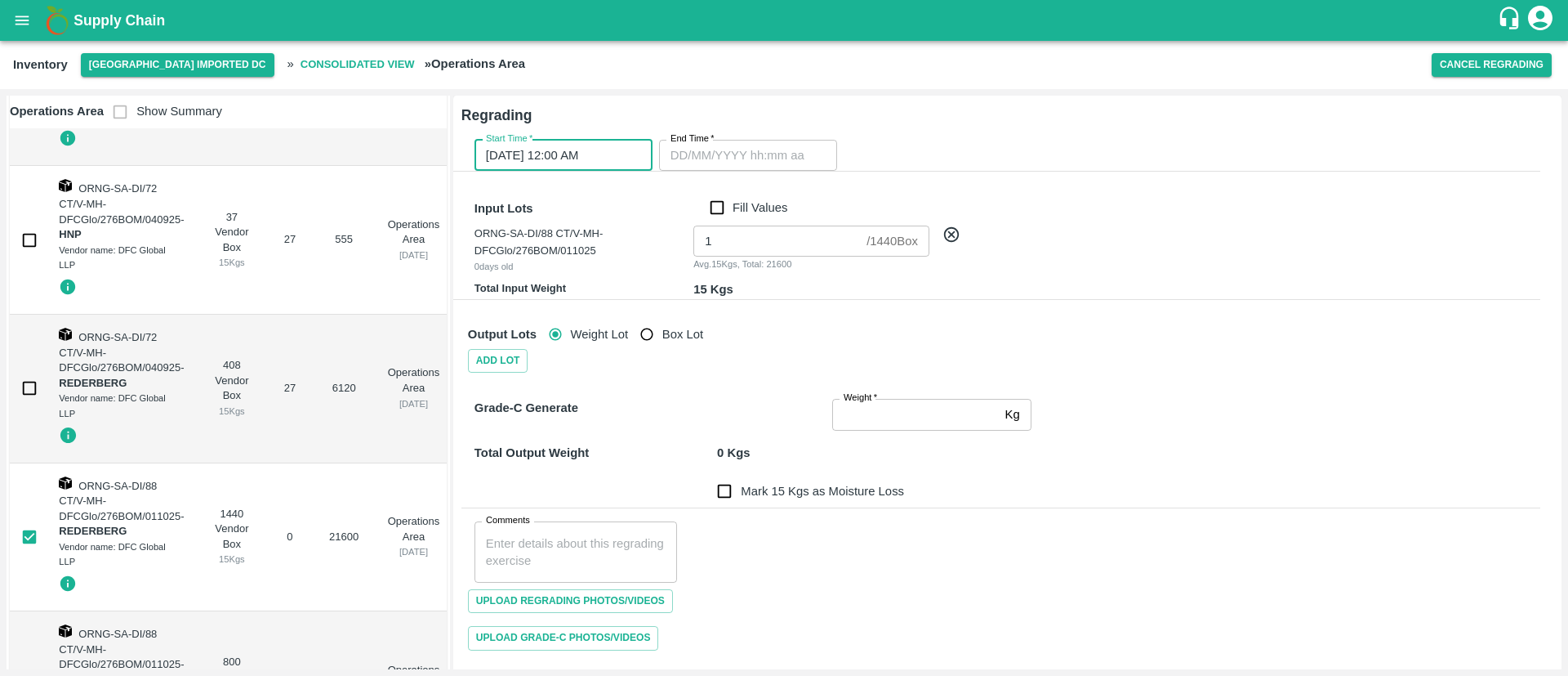
type input "DD/MM/YYYY hh:mm aa"
click at [754, 157] on input "DD/MM/YYYY hh:mm aa" at bounding box center [742, 155] width 167 height 31
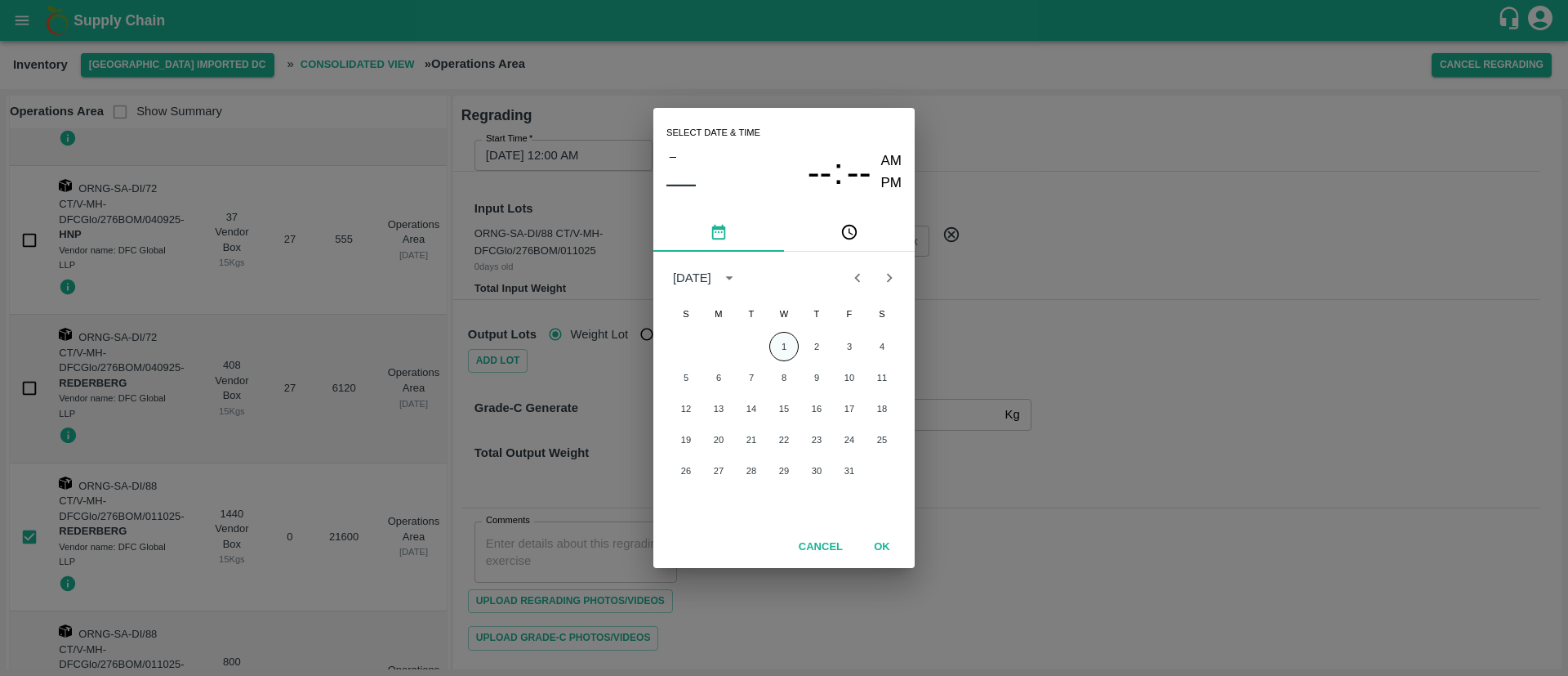
click at [788, 351] on button "1" at bounding box center [783, 346] width 30 height 30
type input "01/10/2025 12:00 AM"
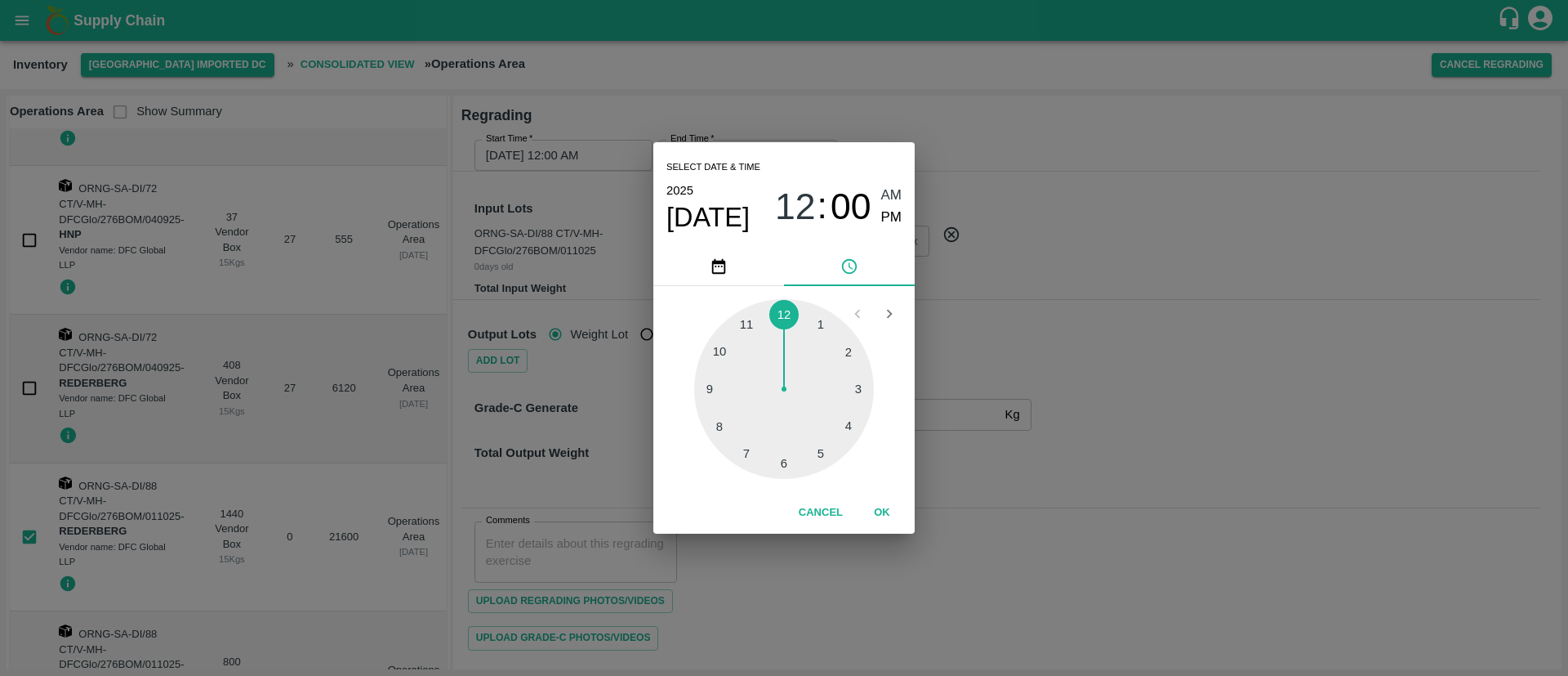
click at [880, 516] on button "OK" at bounding box center [882, 513] width 52 height 29
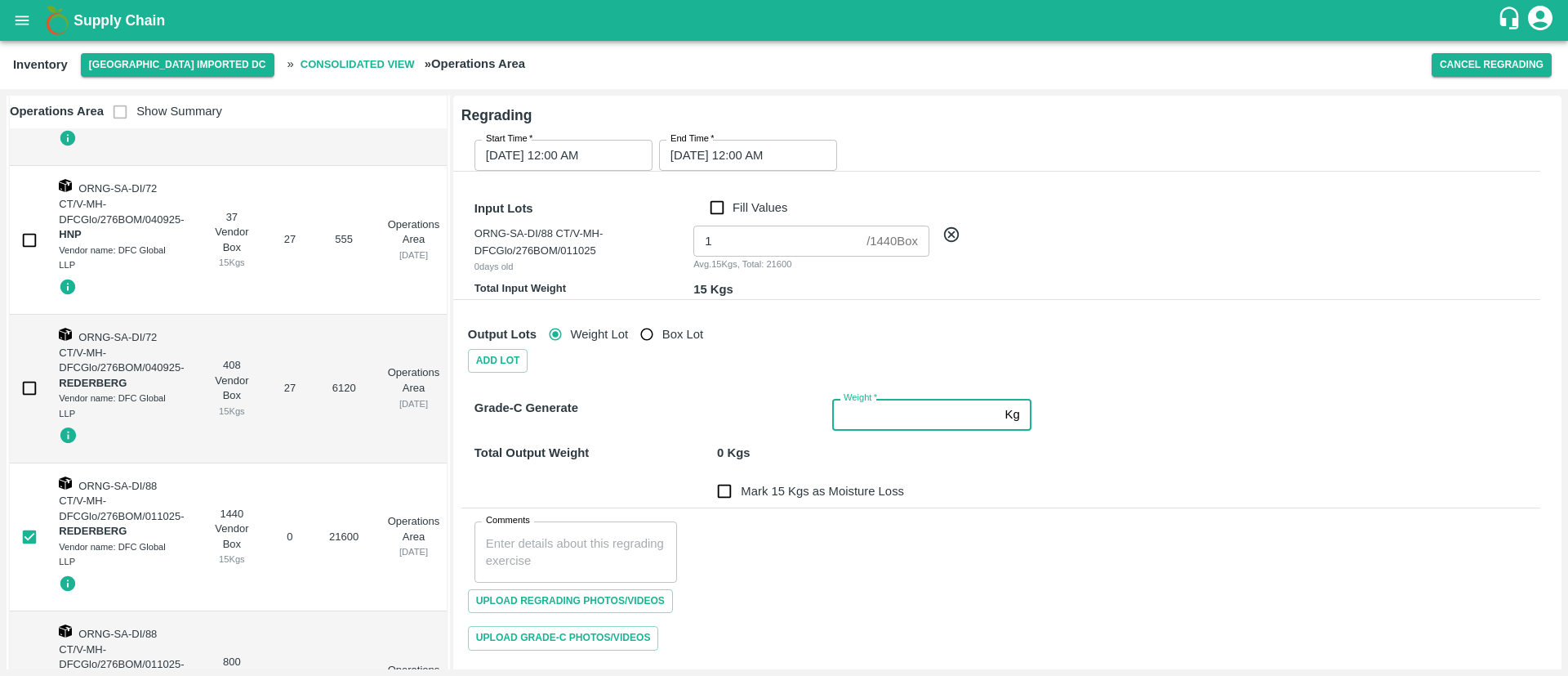
click at [892, 415] on input "Weight   *" at bounding box center [916, 414] width 167 height 31
type input "15"
click at [722, 492] on input "Mark 15 Kgs as Moisture Loss" at bounding box center [724, 490] width 32 height 32
checkbox input "true"
click at [640, 542] on textarea "Comments" at bounding box center [575, 552] width 179 height 34
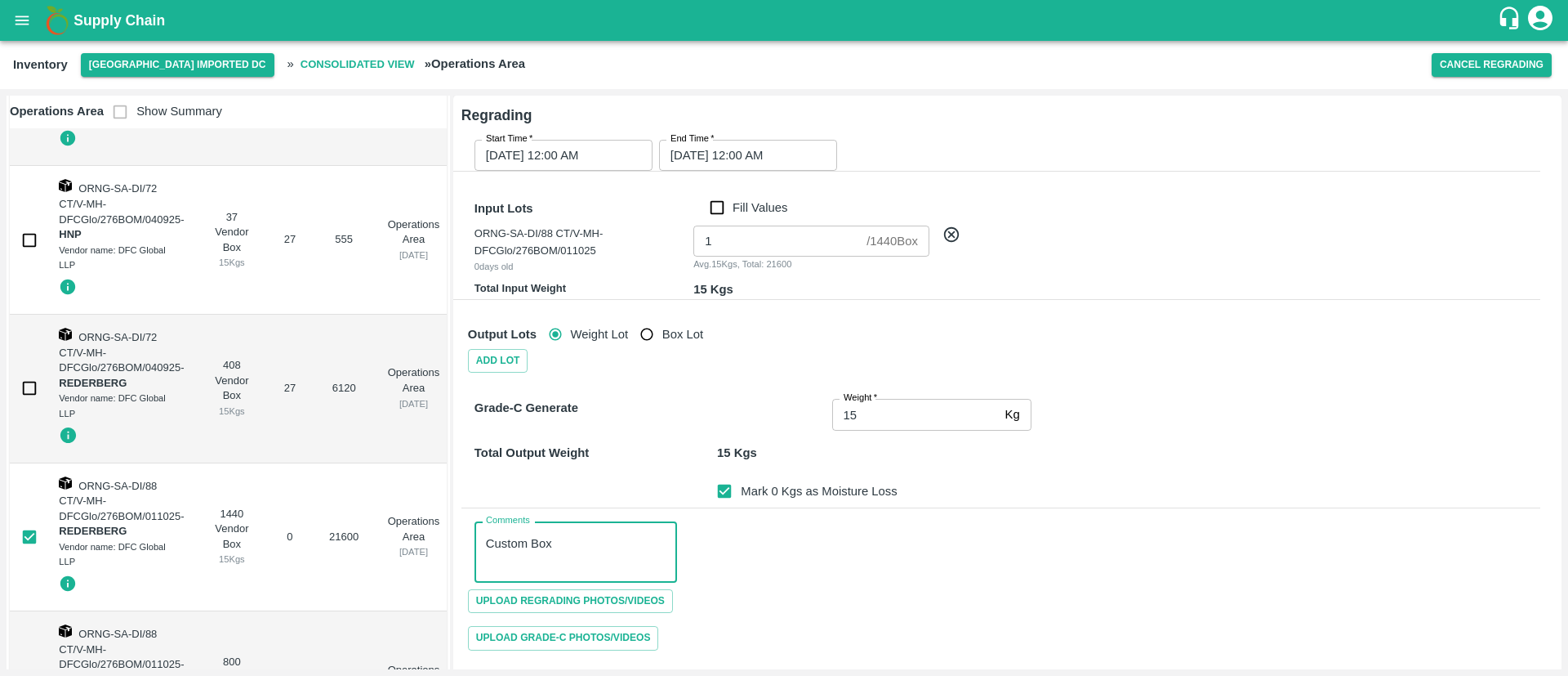
scroll to position [59, 0]
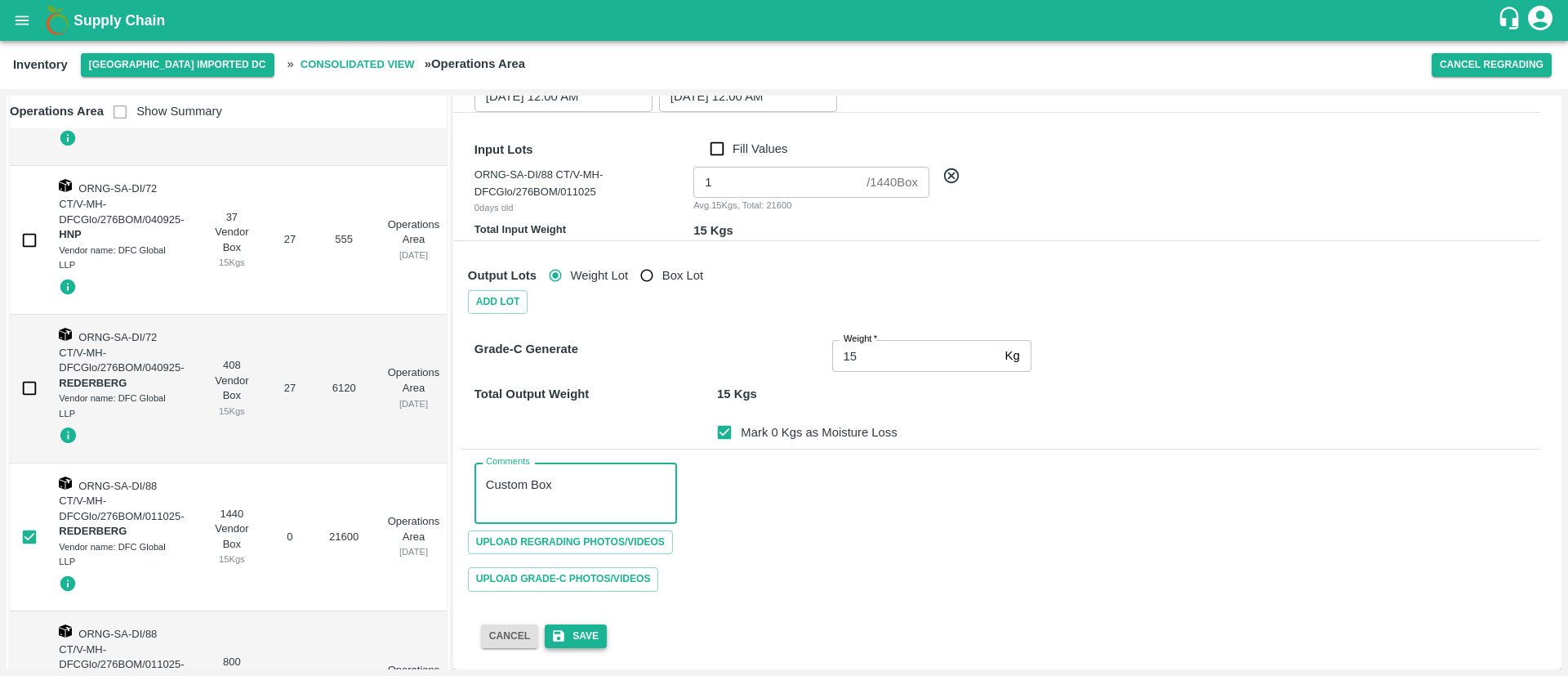
type textarea "Custom Box"
click at [590, 637] on button "Save" at bounding box center [575, 636] width 62 height 23
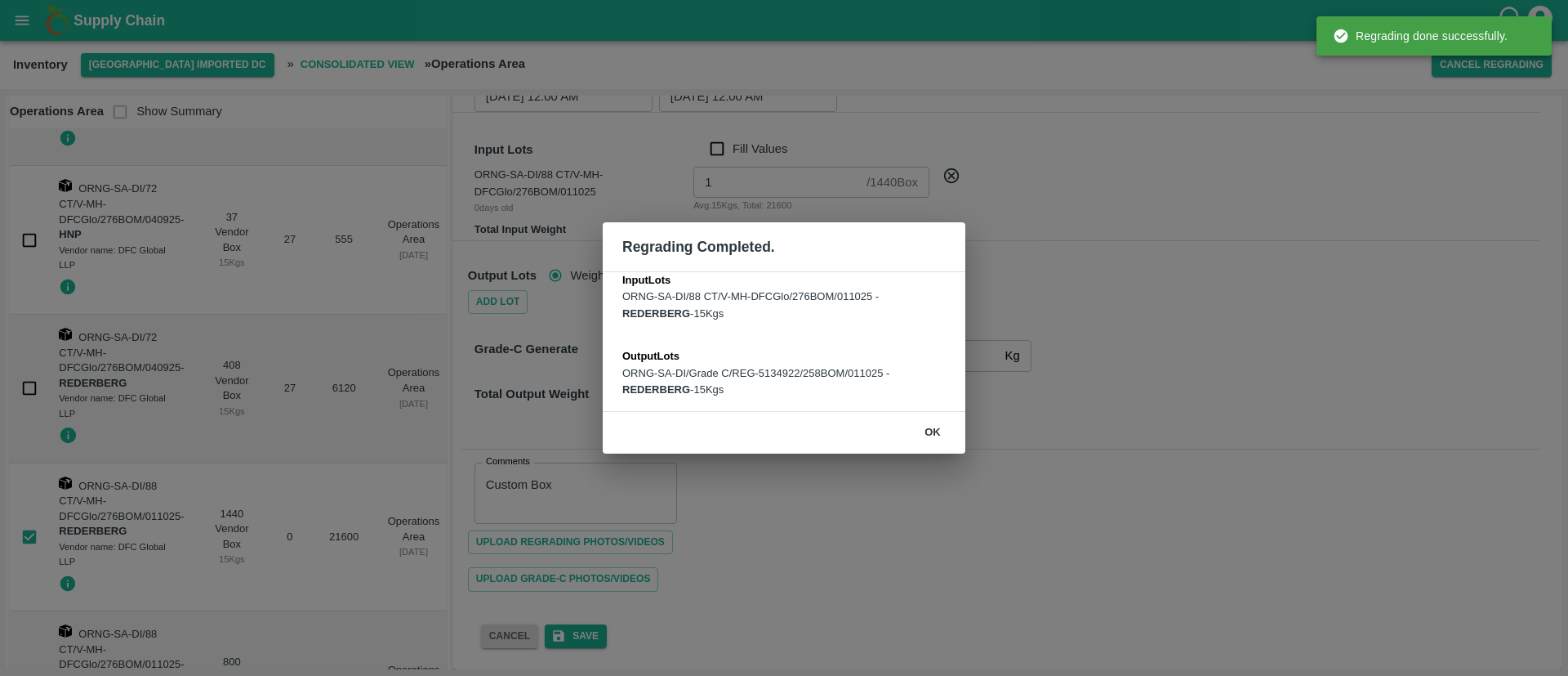
click at [934, 423] on button "ok" at bounding box center [932, 433] width 52 height 29
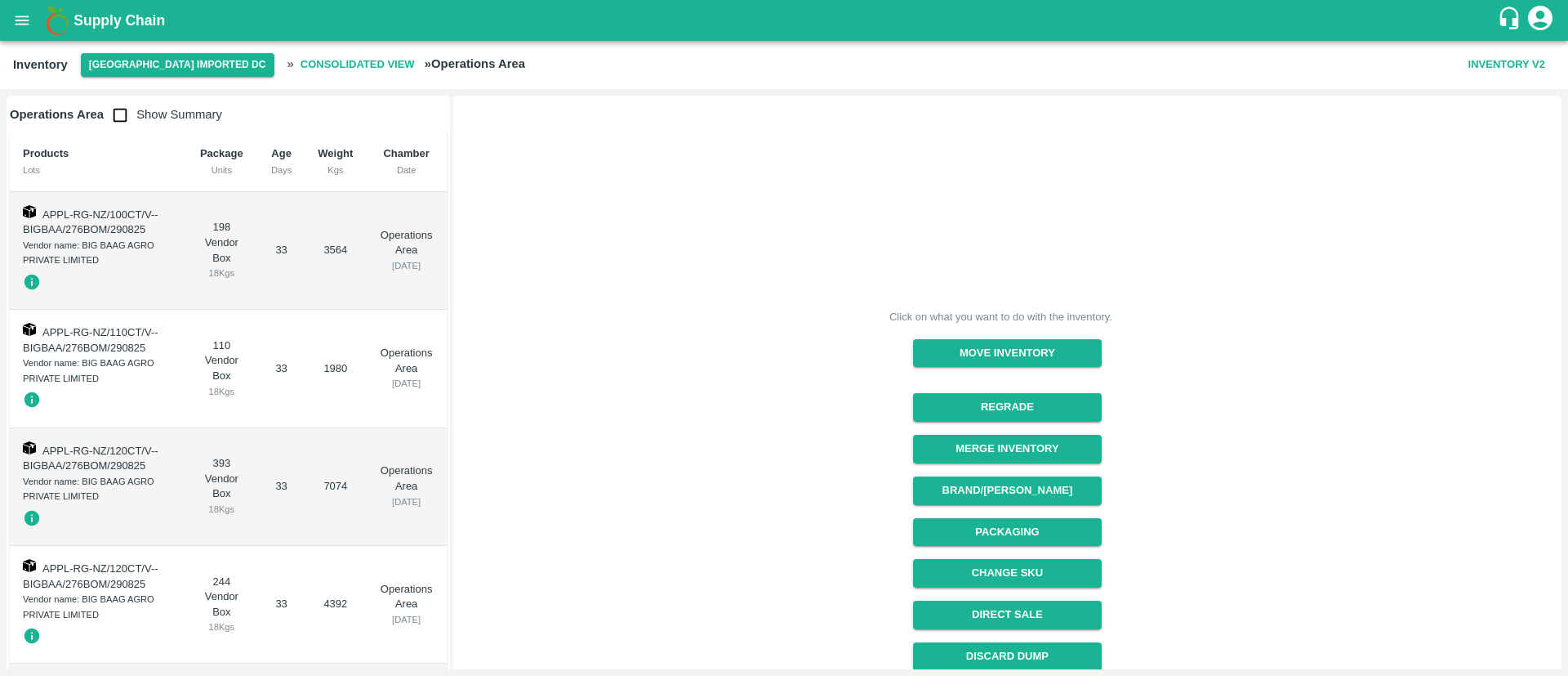
click at [23, 19] on icon "open drawer" at bounding box center [22, 21] width 18 height 18
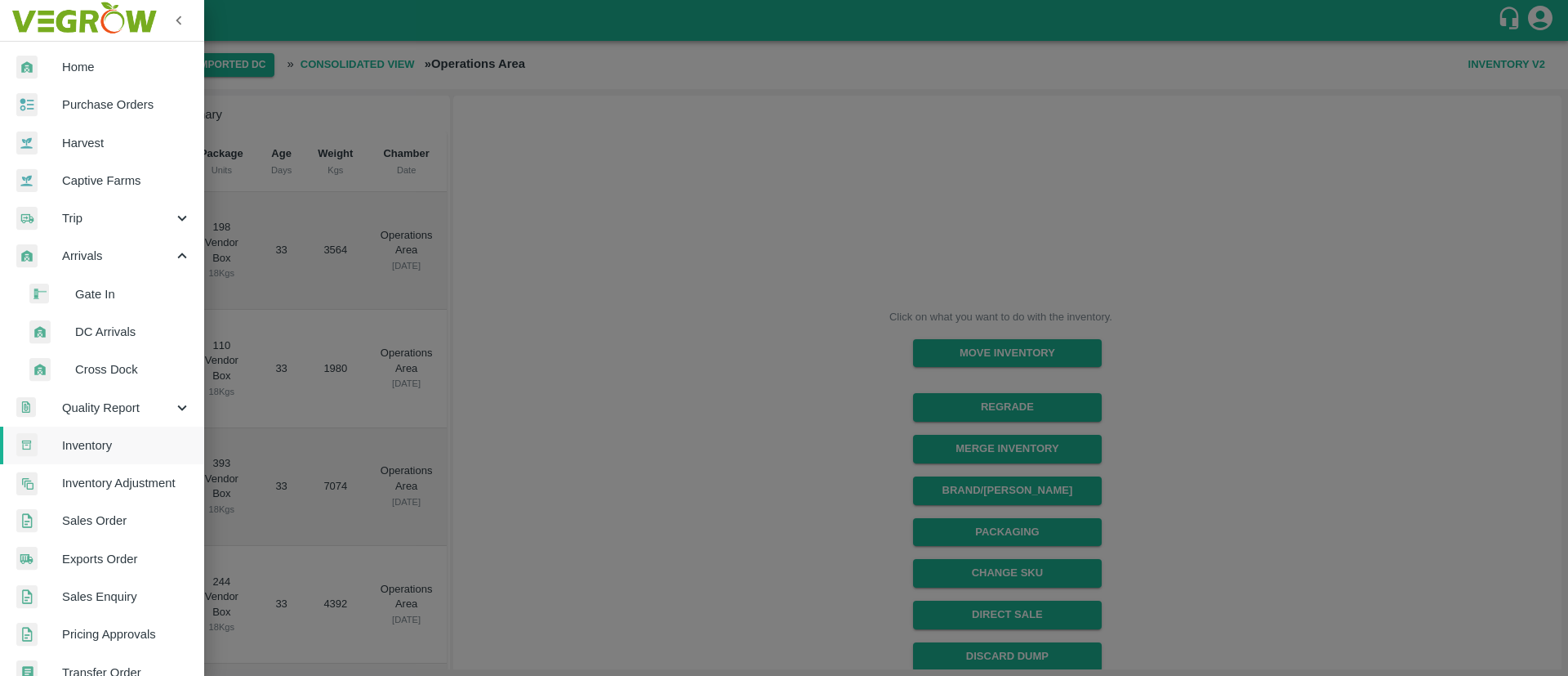
click at [1021, 374] on div at bounding box center [784, 338] width 1568 height 676
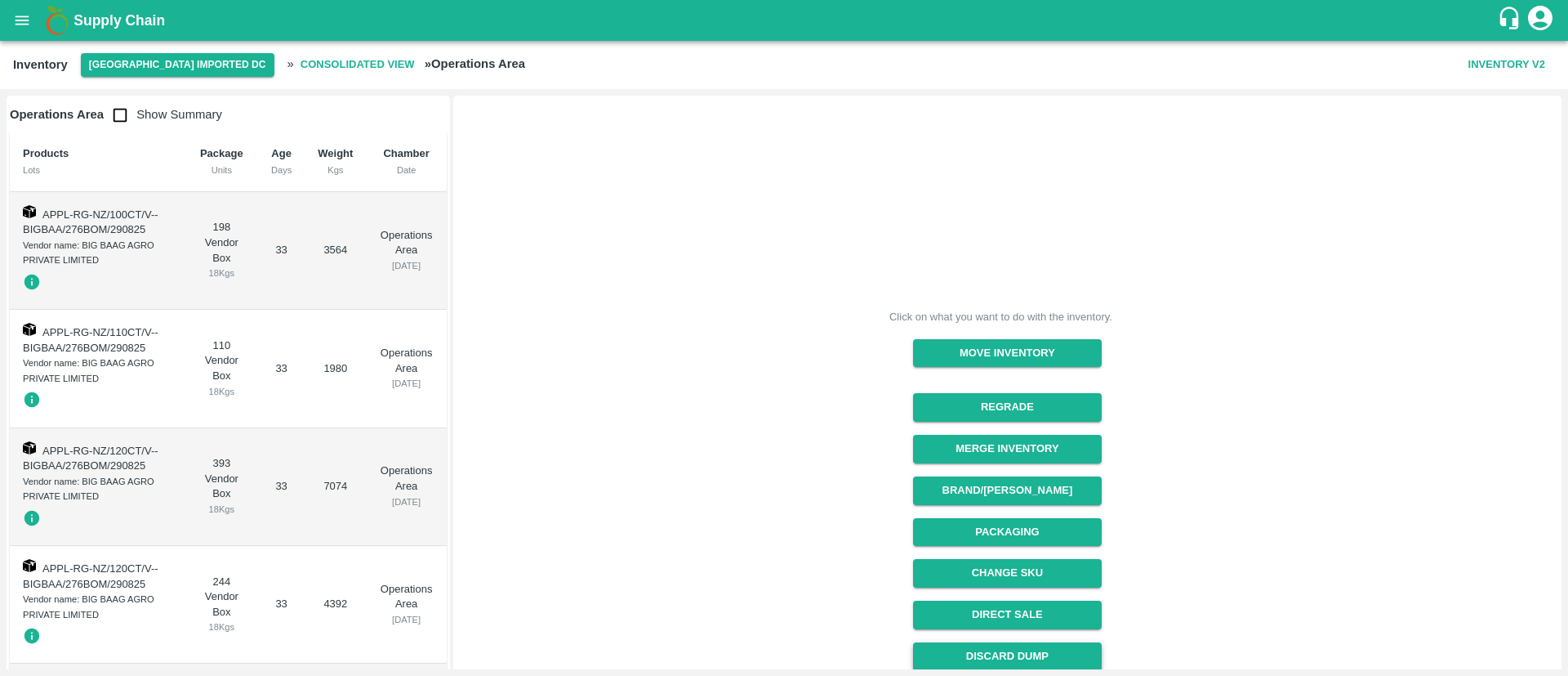
click at [1025, 651] on button "Discard Dump" at bounding box center [1007, 656] width 188 height 29
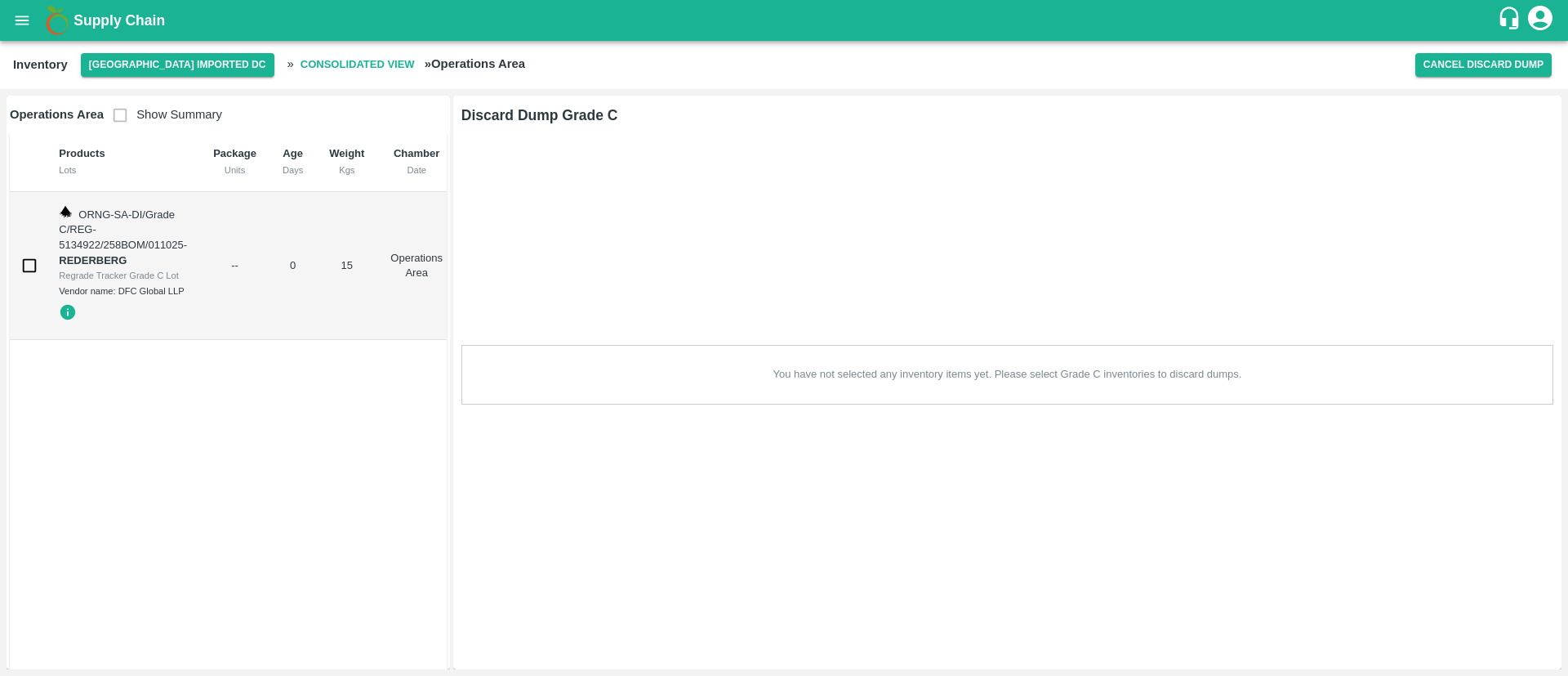
click at [29, 264] on input "checkbox" at bounding box center [30, 265] width 32 height 32
checkbox input "true"
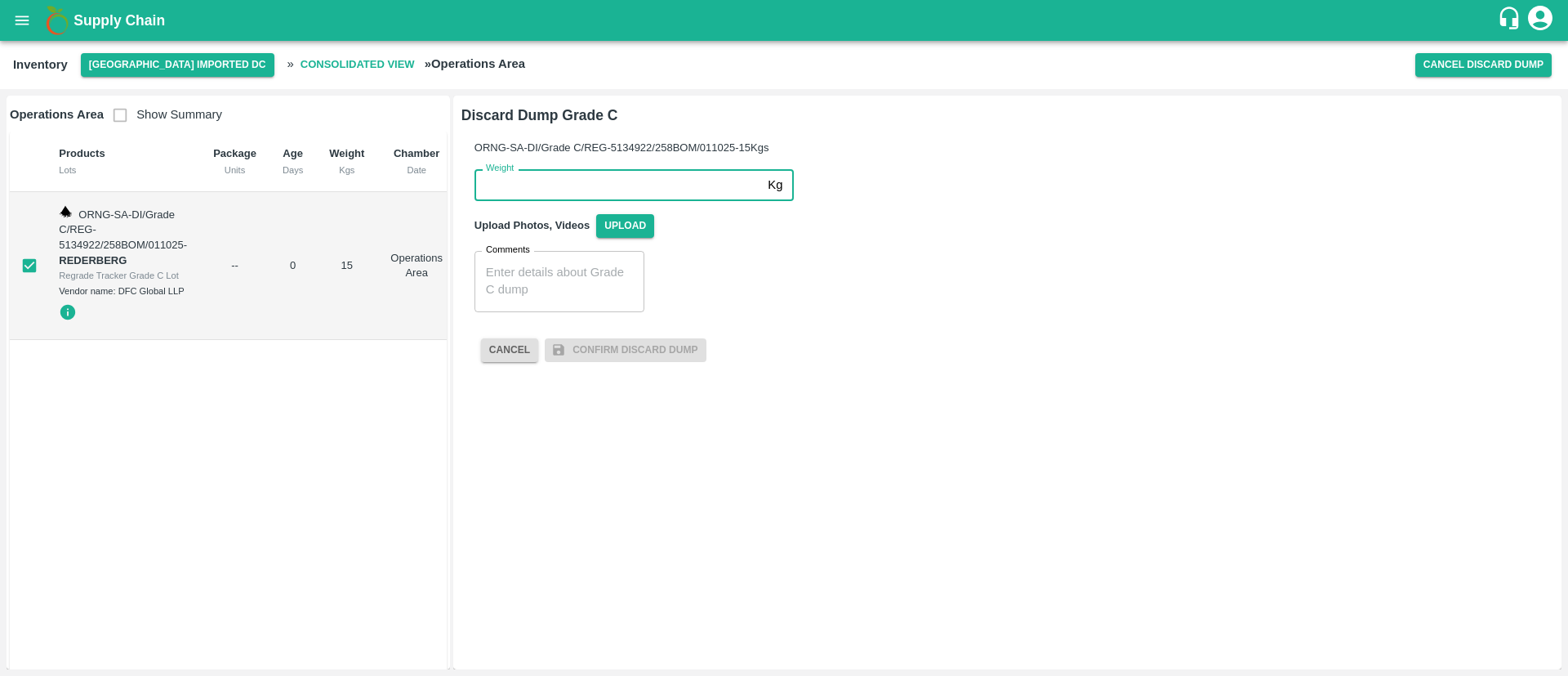
click at [630, 188] on input "Weight" at bounding box center [617, 185] width 287 height 31
type input "15"
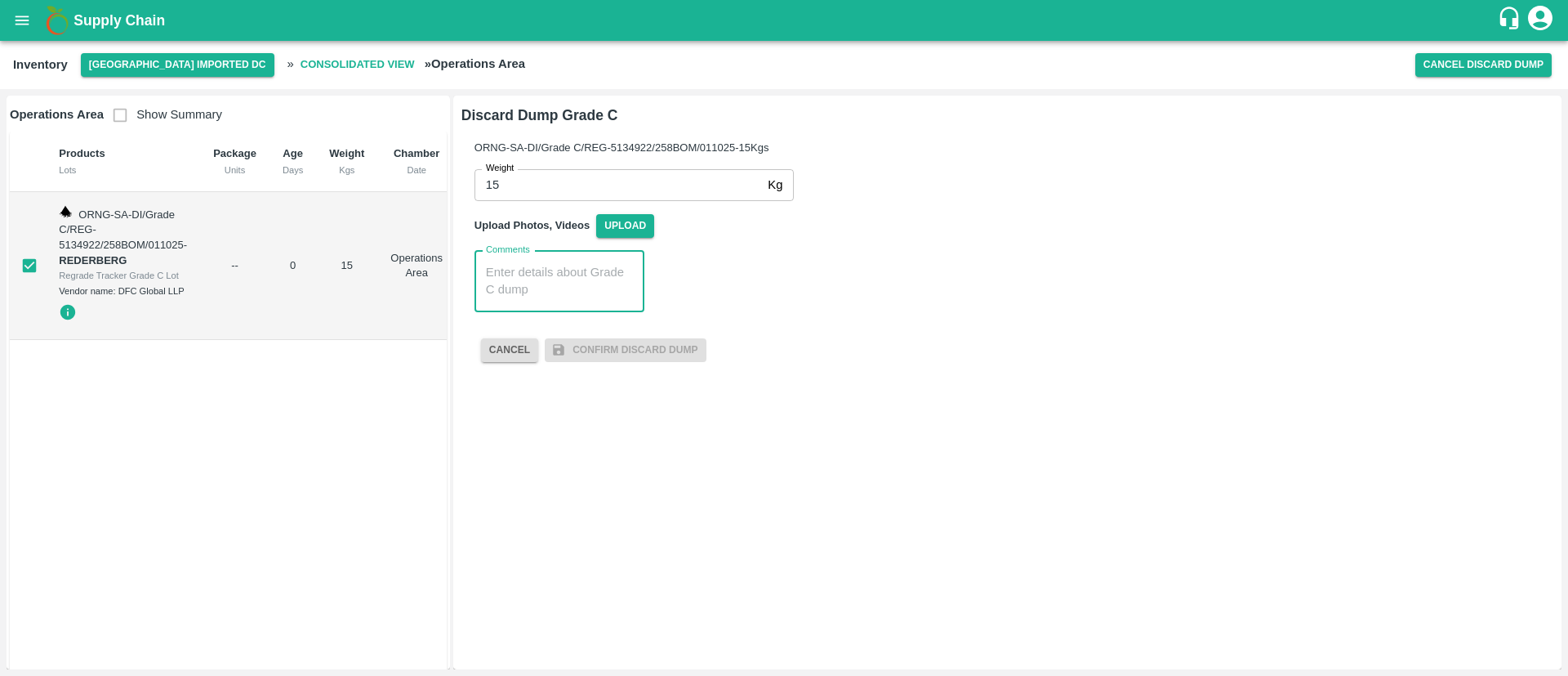
click at [536, 282] on textarea "Comments" at bounding box center [559, 281] width 147 height 34
paste textarea "ONEU-9291665"
type textarea "Custom box Container no:-ONEU-9291665"
click at [633, 222] on span "Upload" at bounding box center [625, 226] width 58 height 23
click at [0, 0] on input "Upload" at bounding box center [0, 0] width 0 height 0
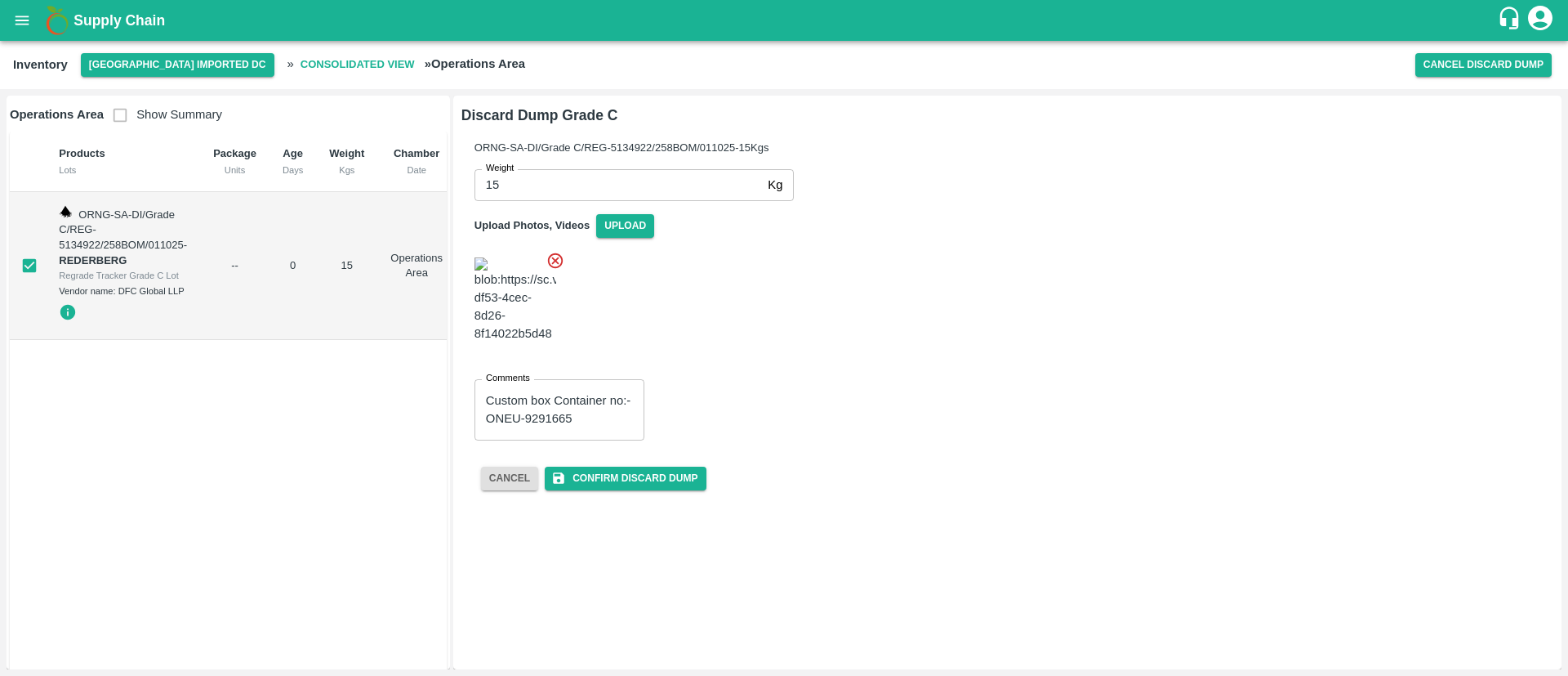
click at [518, 256] on span at bounding box center [515, 300] width 95 height 99
click at [526, 264] on img at bounding box center [514, 300] width 82 height 86
click at [649, 466] on button "Confirm Discard Dump" at bounding box center [625, 478] width 161 height 23
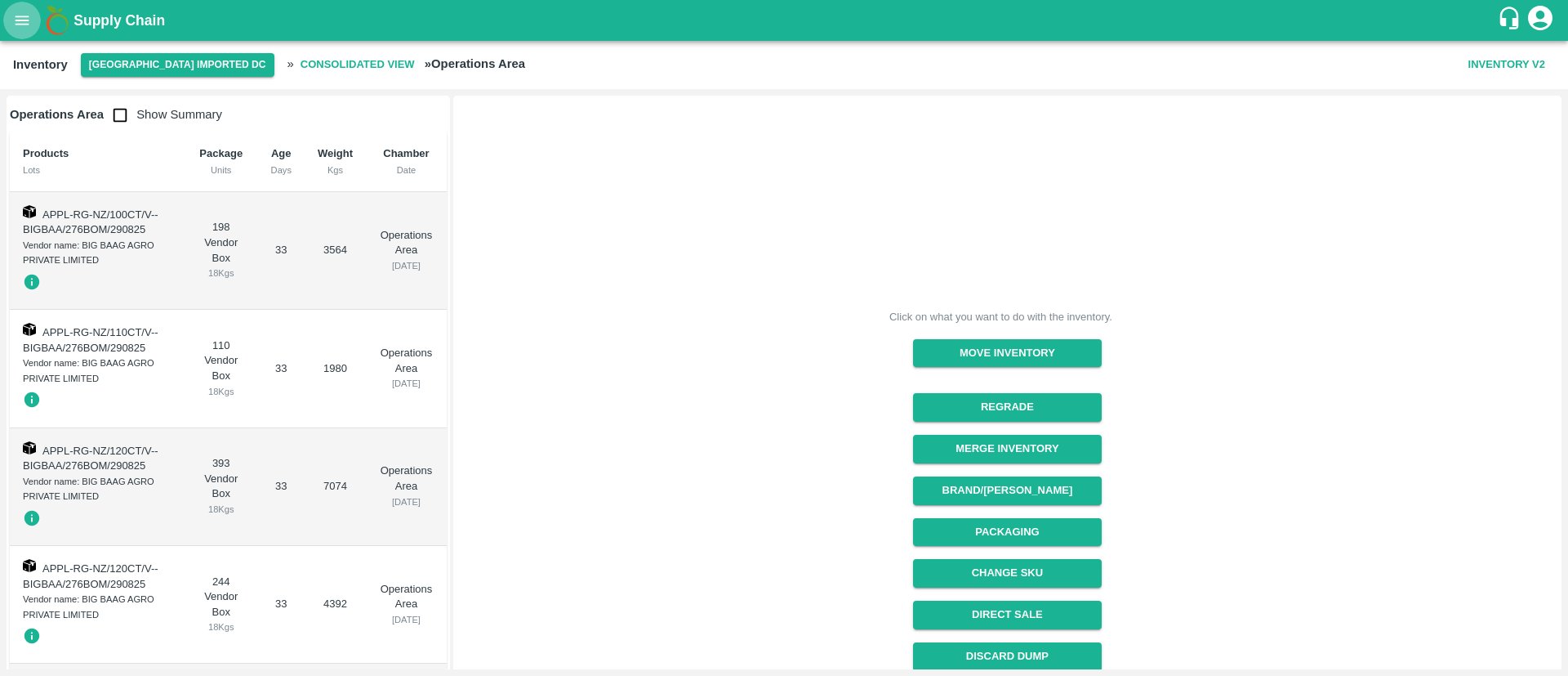
click at [22, 23] on icon "open drawer" at bounding box center [22, 20] width 13 height 9
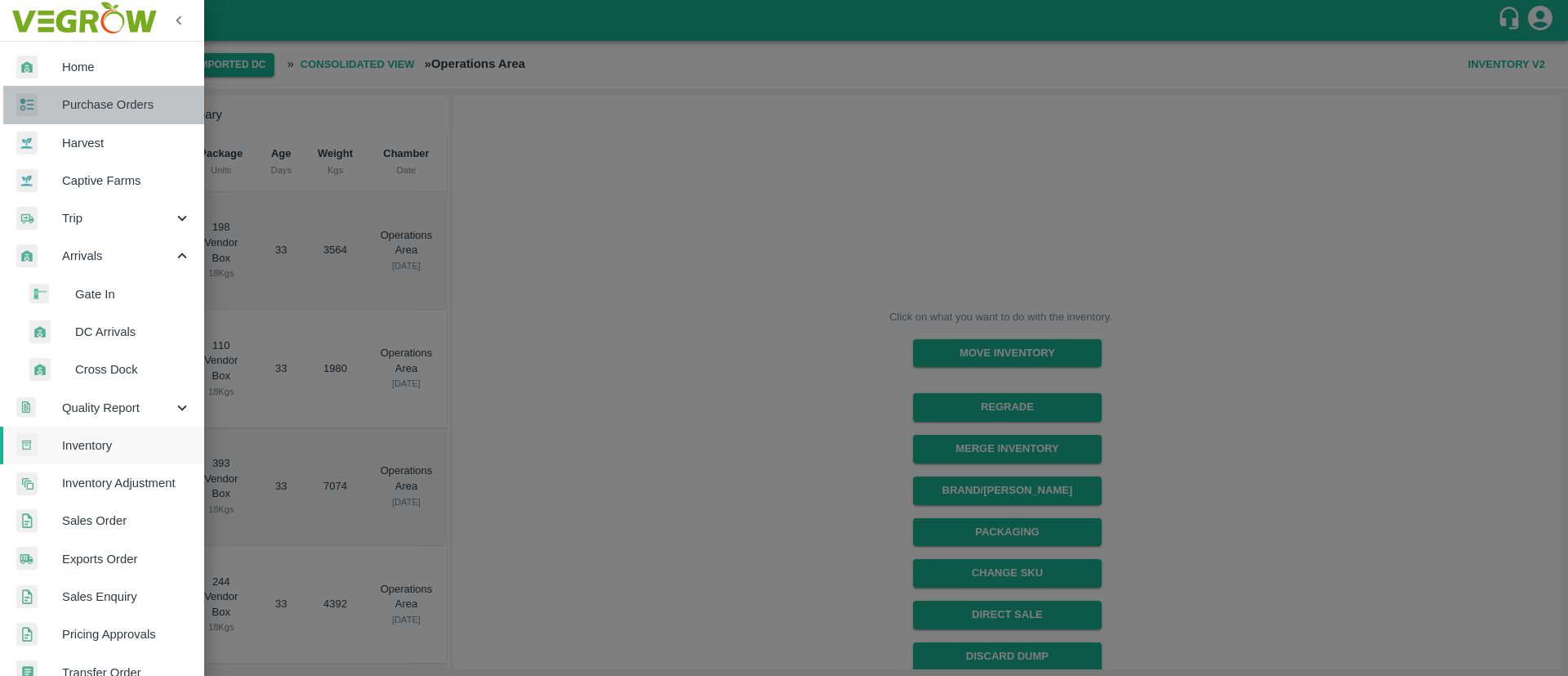
click at [129, 110] on span "Purchase Orders" at bounding box center [126, 105] width 129 height 18
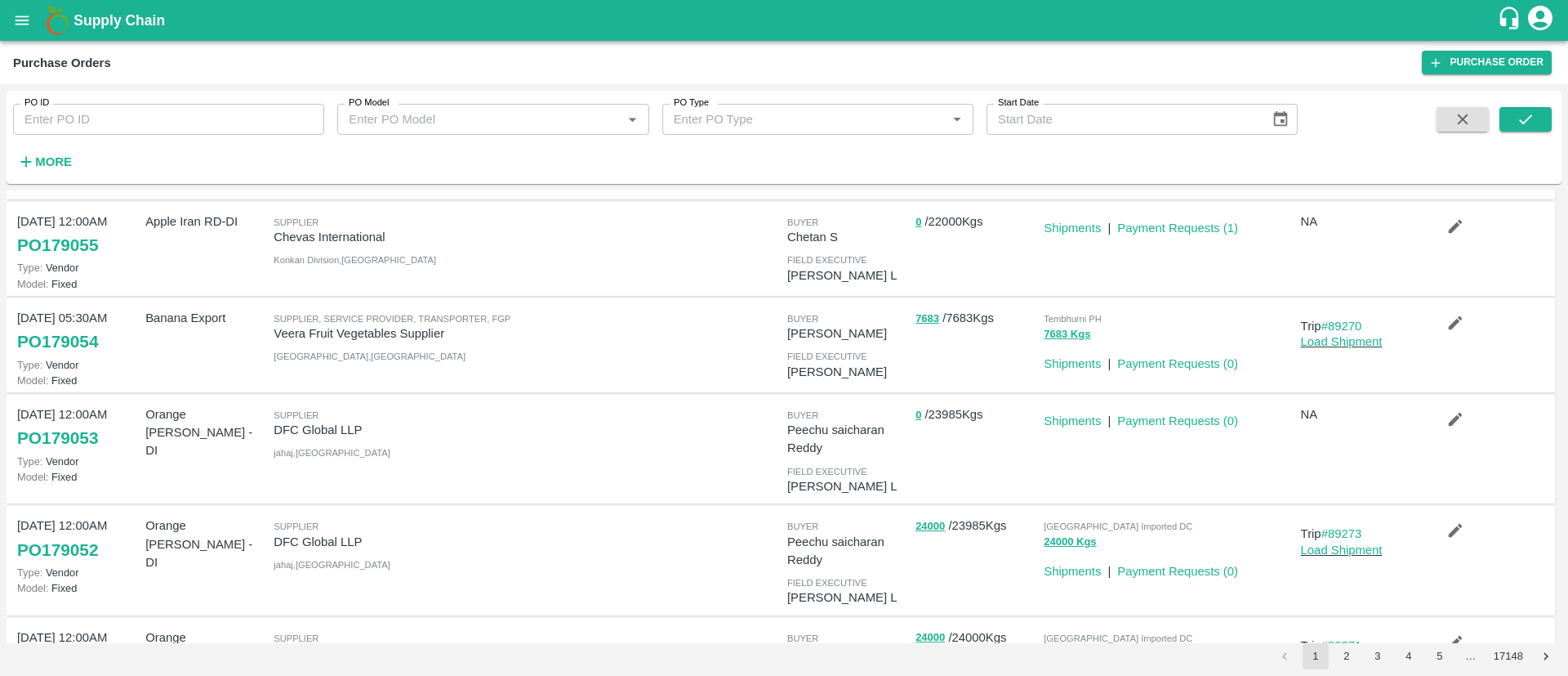
scroll to position [428, 0]
click at [1076, 418] on link "Shipments" at bounding box center [1073, 423] width 57 height 13
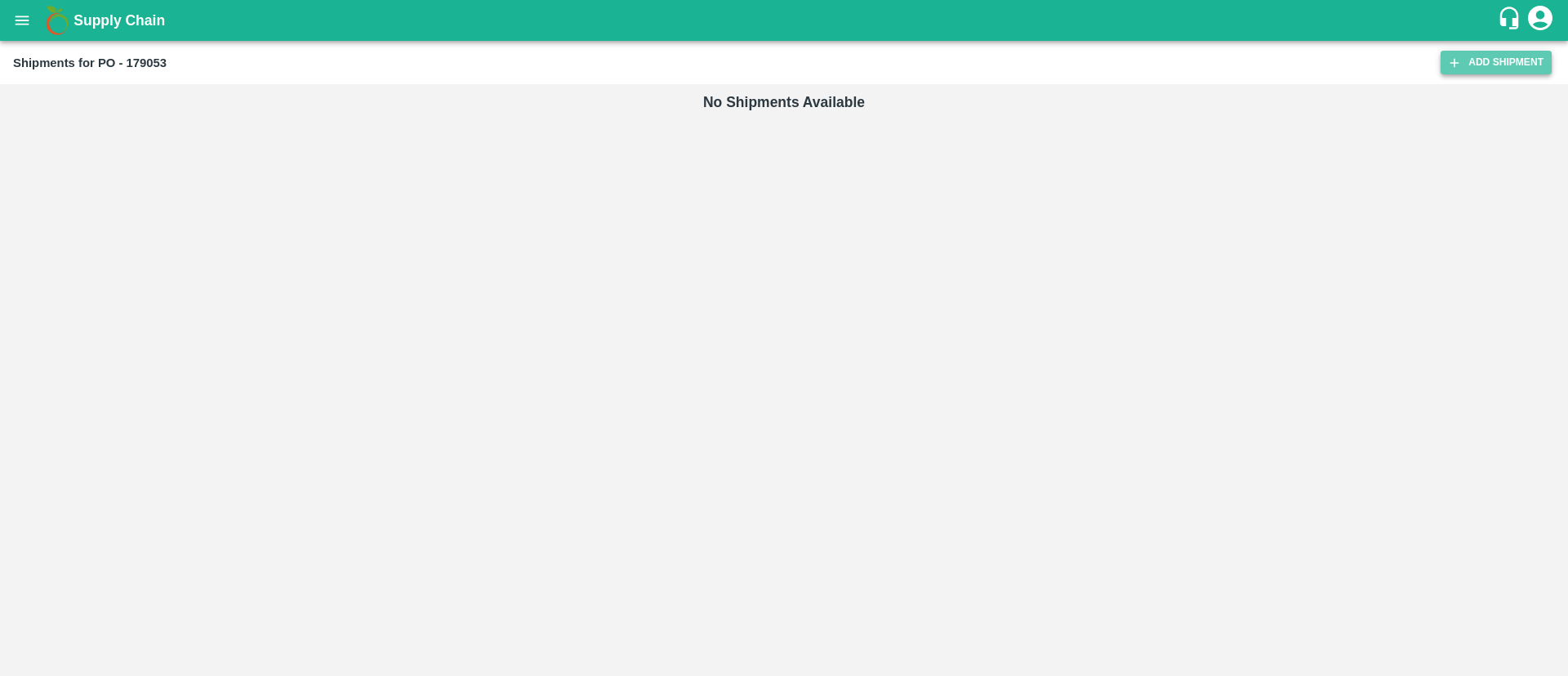
click at [1510, 65] on link "Add Shipment" at bounding box center [1495, 62] width 111 height 23
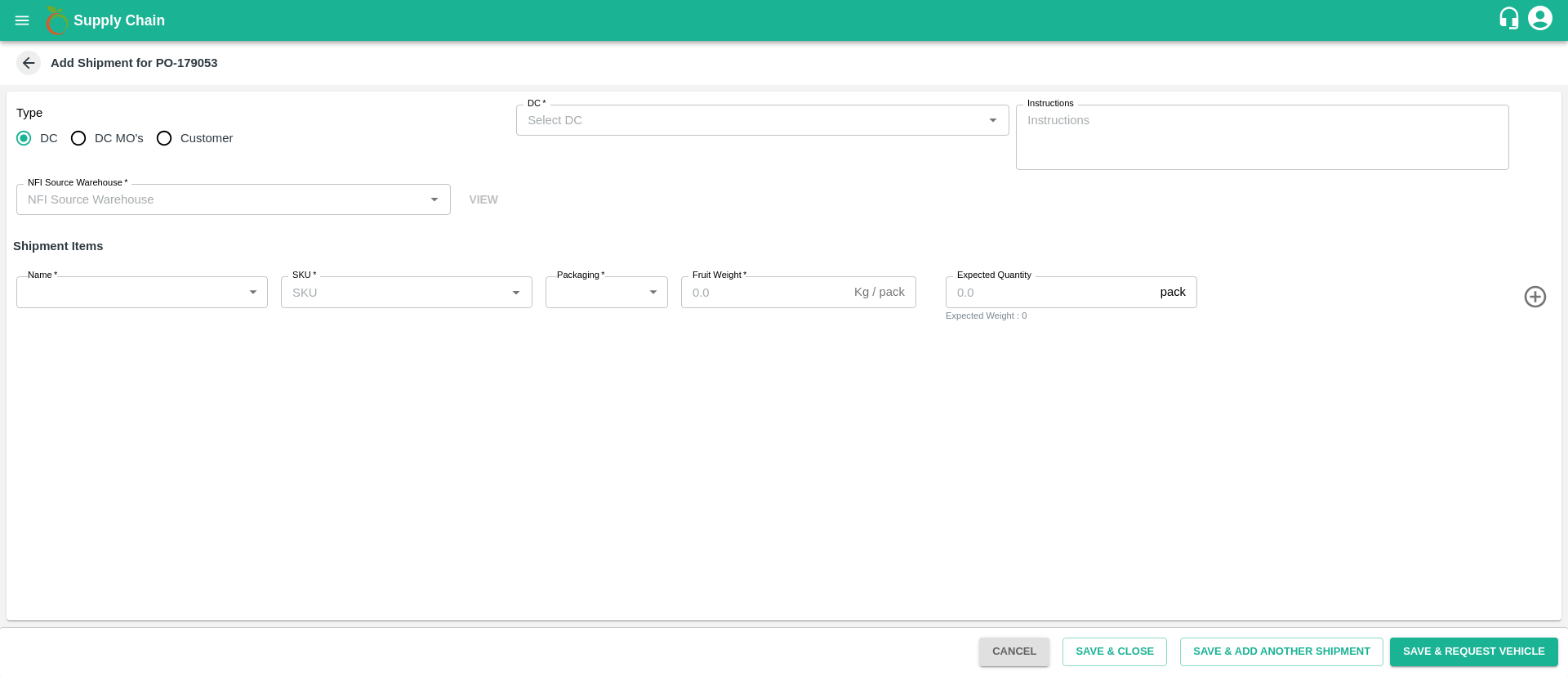
click at [634, 116] on input "DC   *" at bounding box center [748, 120] width 456 height 22
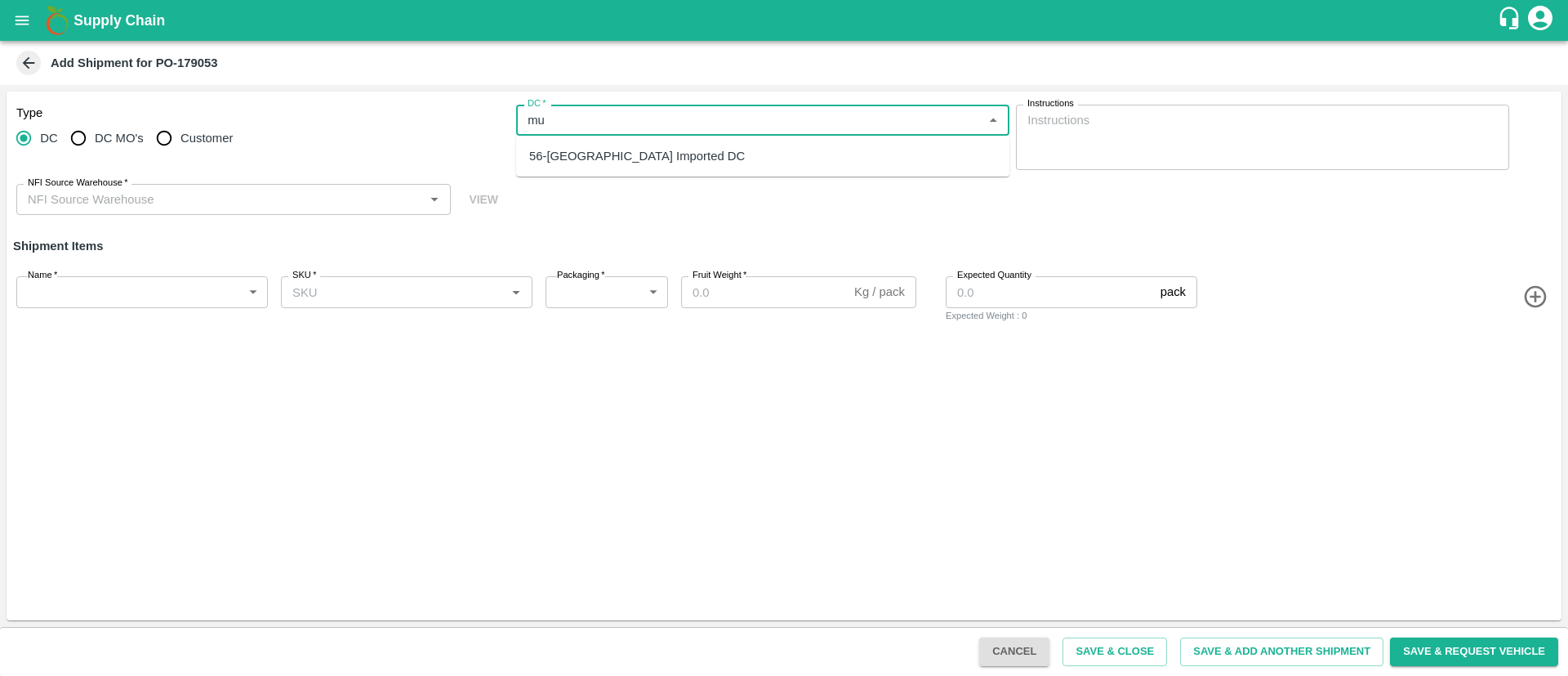
click at [624, 154] on div "56-[GEOGRAPHIC_DATA] Imported DC" at bounding box center [636, 156] width 216 height 18
type input "56-[GEOGRAPHIC_DATA] Imported DC"
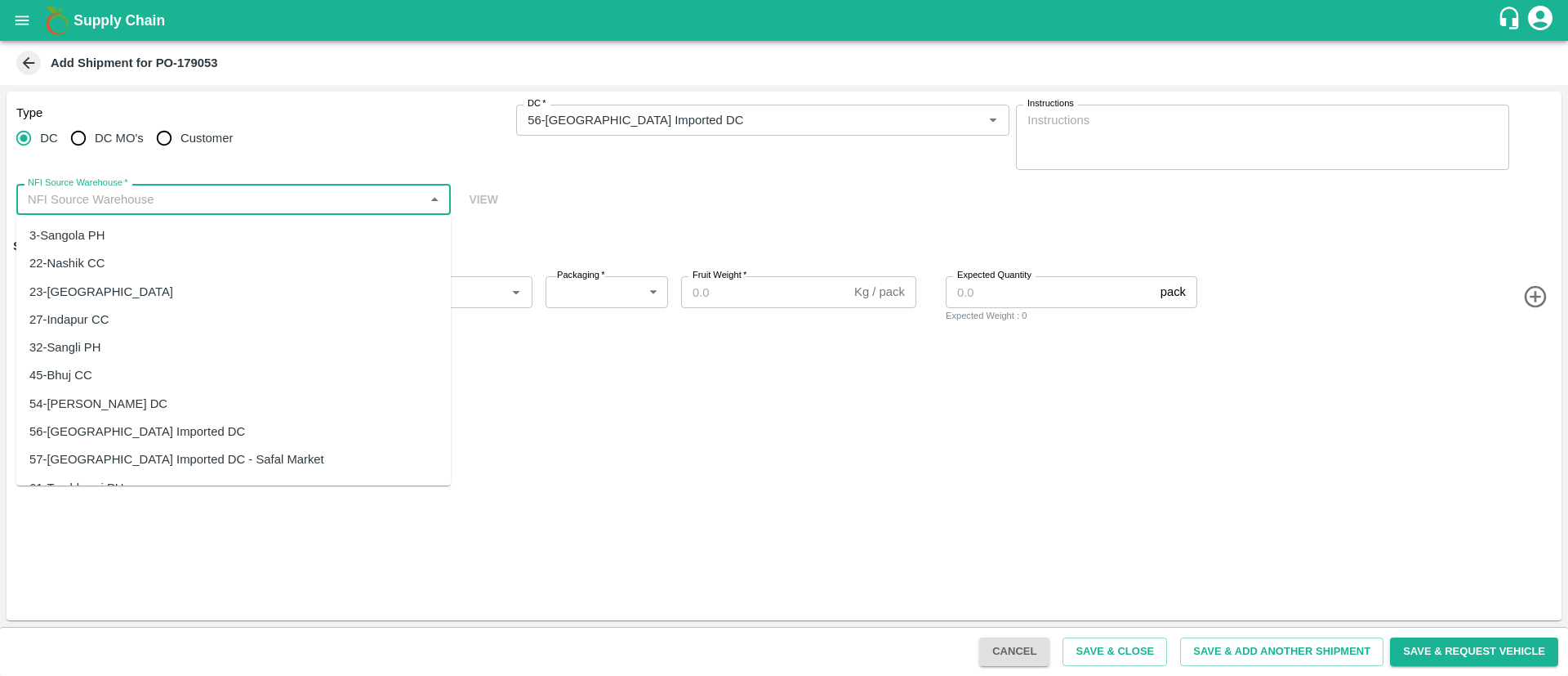
click at [256, 193] on input "NFI Source Warehouse   *" at bounding box center [220, 199] width 398 height 22
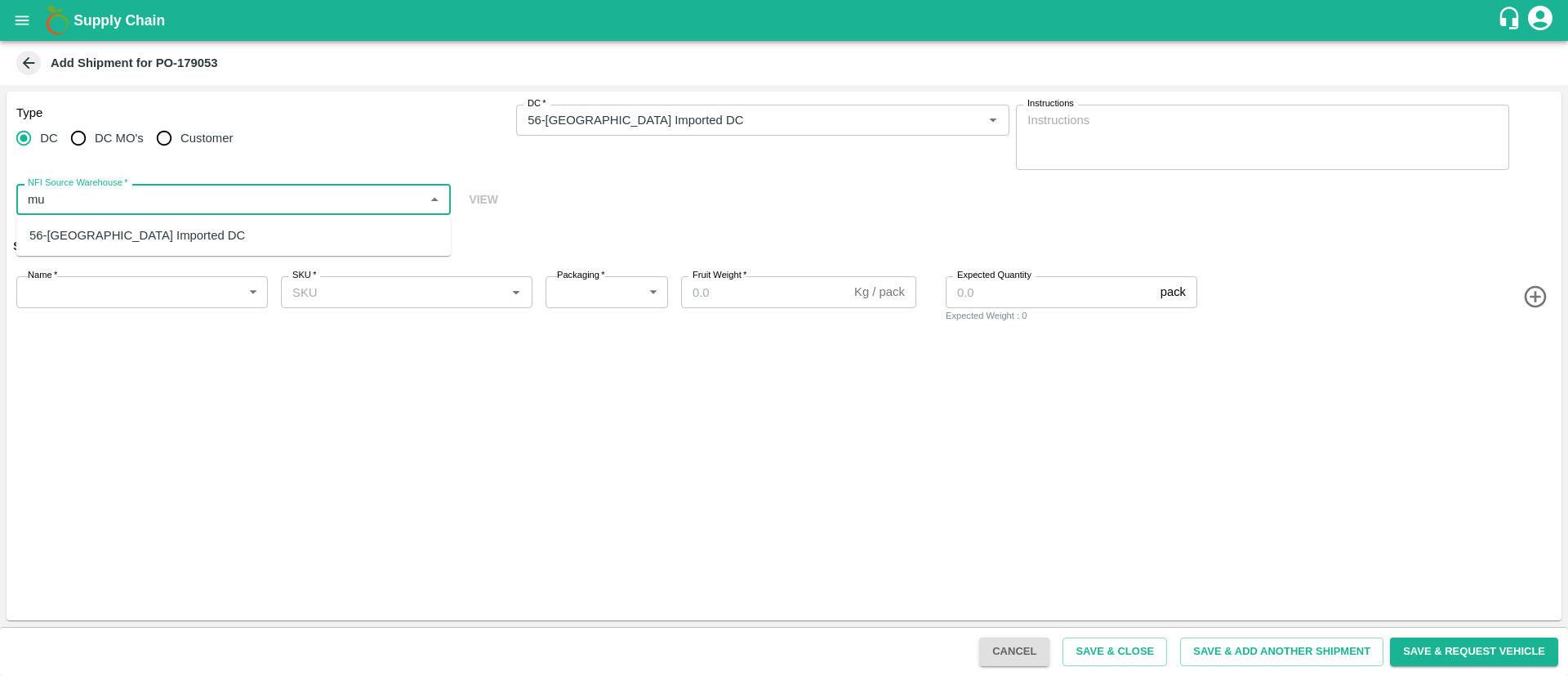
click at [191, 247] on div "56-[GEOGRAPHIC_DATA] Imported DC" at bounding box center [233, 235] width 435 height 28
type input "56-[GEOGRAPHIC_DATA] Imported DC"
click at [137, 288] on body "Supply Chain Add Shipment for PO-179053 Type [GEOGRAPHIC_DATA] DC MO's Customer…" at bounding box center [784, 338] width 1568 height 676
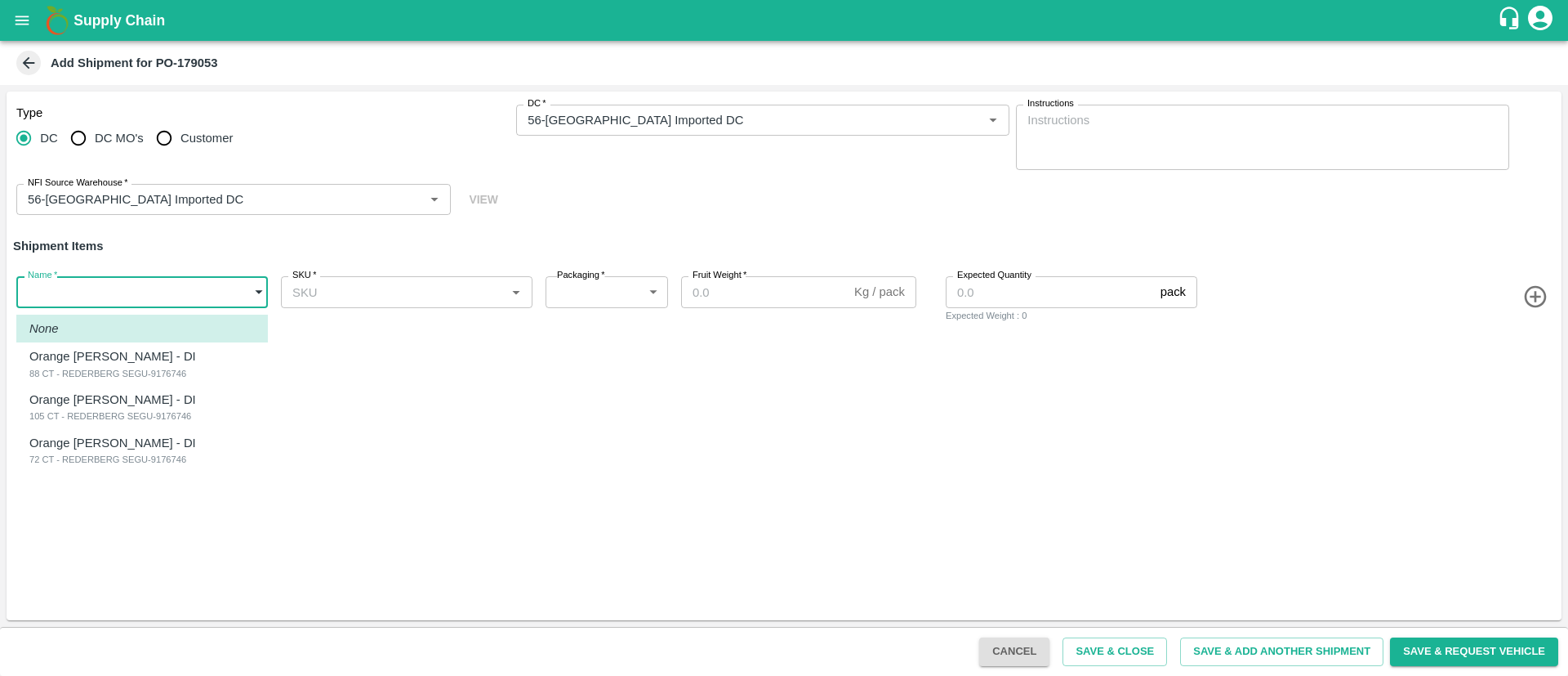
click at [136, 455] on div "72 CT - REDERBERG SEGU-9176746" at bounding box center [116, 459] width 175 height 14
type input "2087932"
type input "276"
type input "15"
type input "1039"
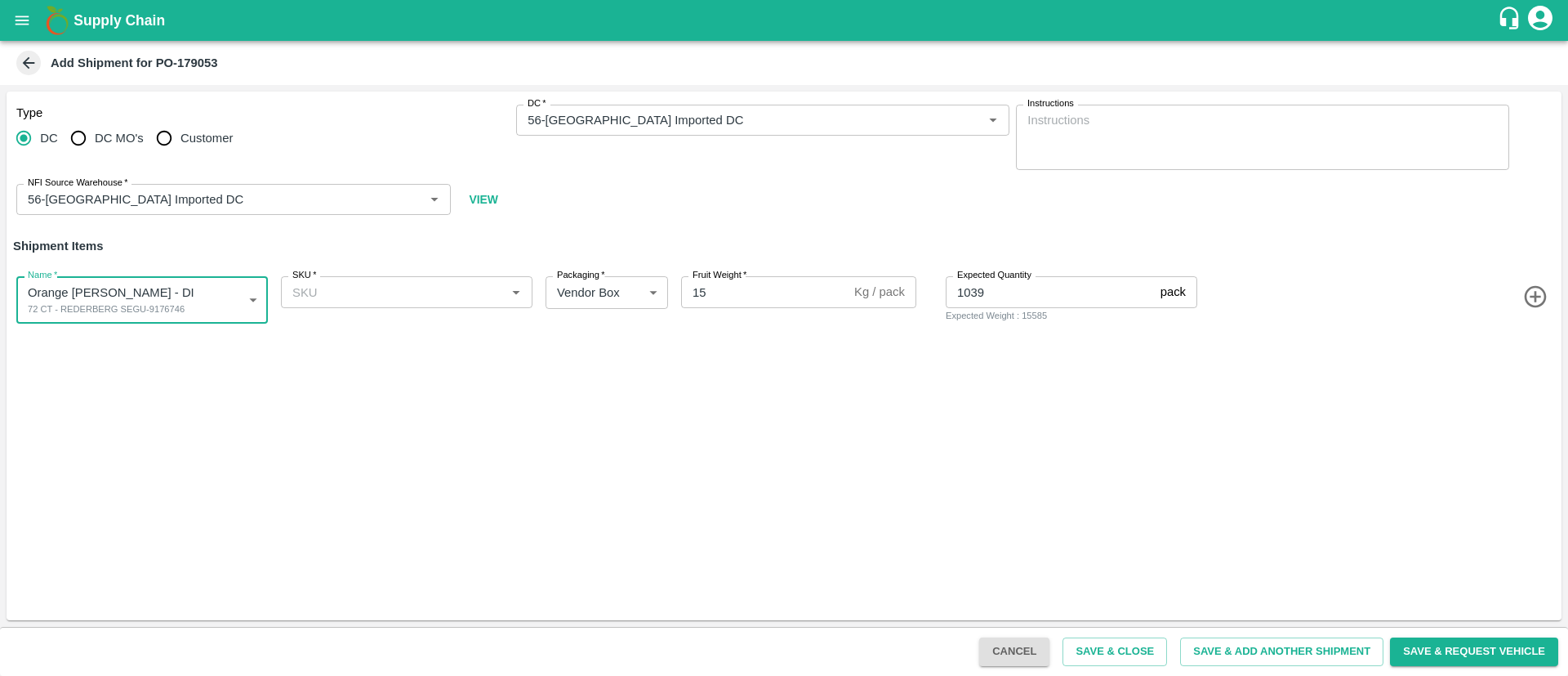
click at [374, 286] on input "SKU   *" at bounding box center [393, 291] width 215 height 22
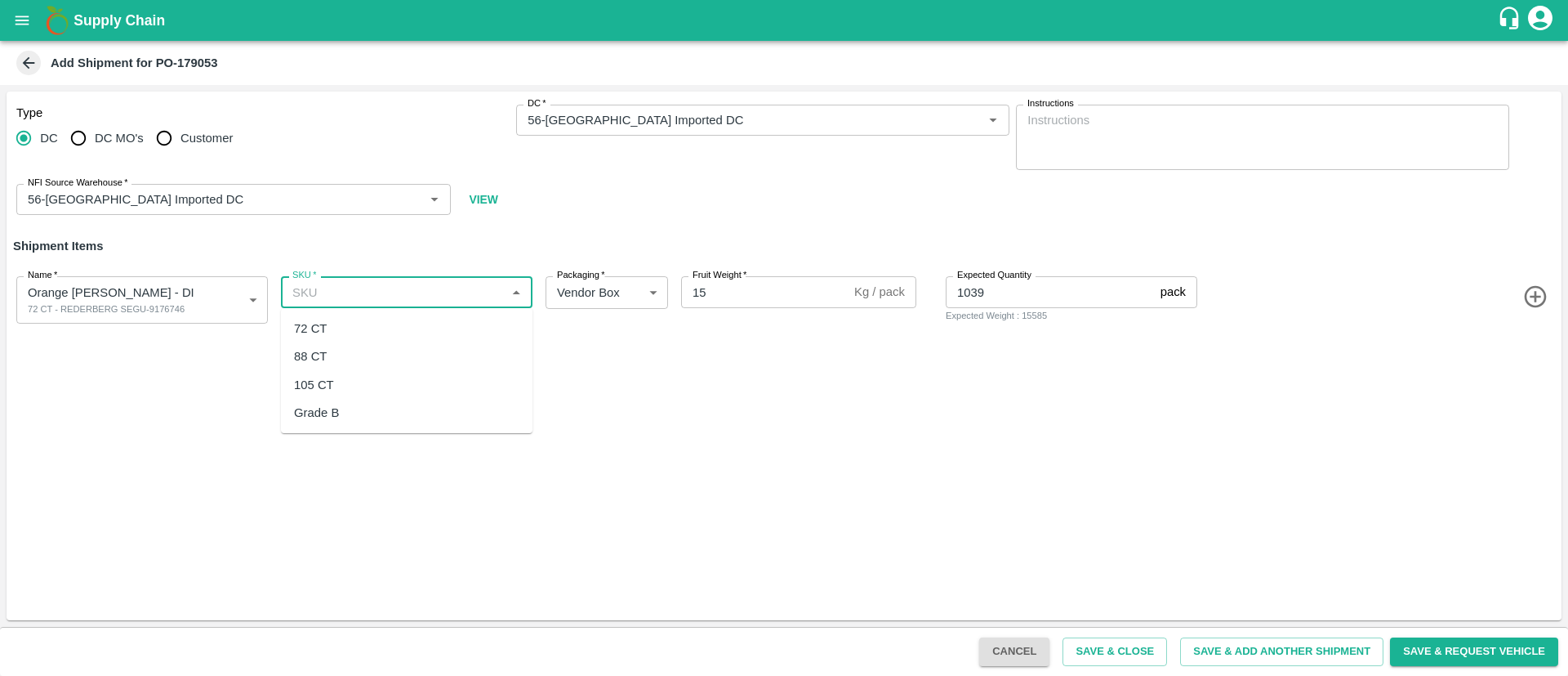
click at [382, 325] on div "72 CT" at bounding box center [406, 328] width 252 height 28
type input "72 CT"
click at [1025, 299] on input "1039" at bounding box center [1049, 291] width 208 height 31
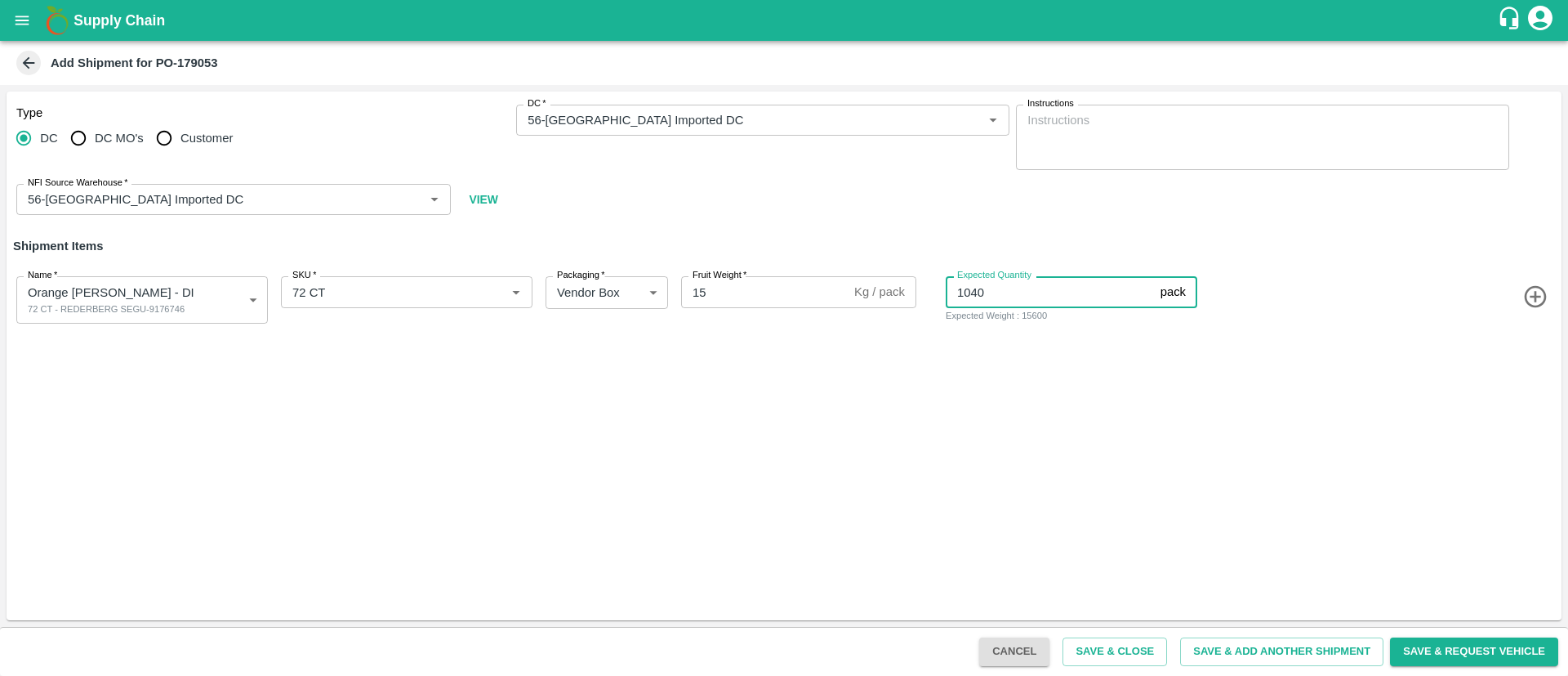
type input "1040"
drag, startPoint x: 1122, startPoint y: 400, endPoint x: 1366, endPoint y: 360, distance: 247.3
click at [1123, 400] on div "Type DC DC MO's Customer DC   * DC   * Instructions x Instructions NFI Source W…" at bounding box center [783, 356] width 1555 height 529
drag, startPoint x: 1526, startPoint y: 301, endPoint x: 1405, endPoint y: 317, distance: 122.1
click at [1525, 301] on icon "button" at bounding box center [1534, 297] width 22 height 22
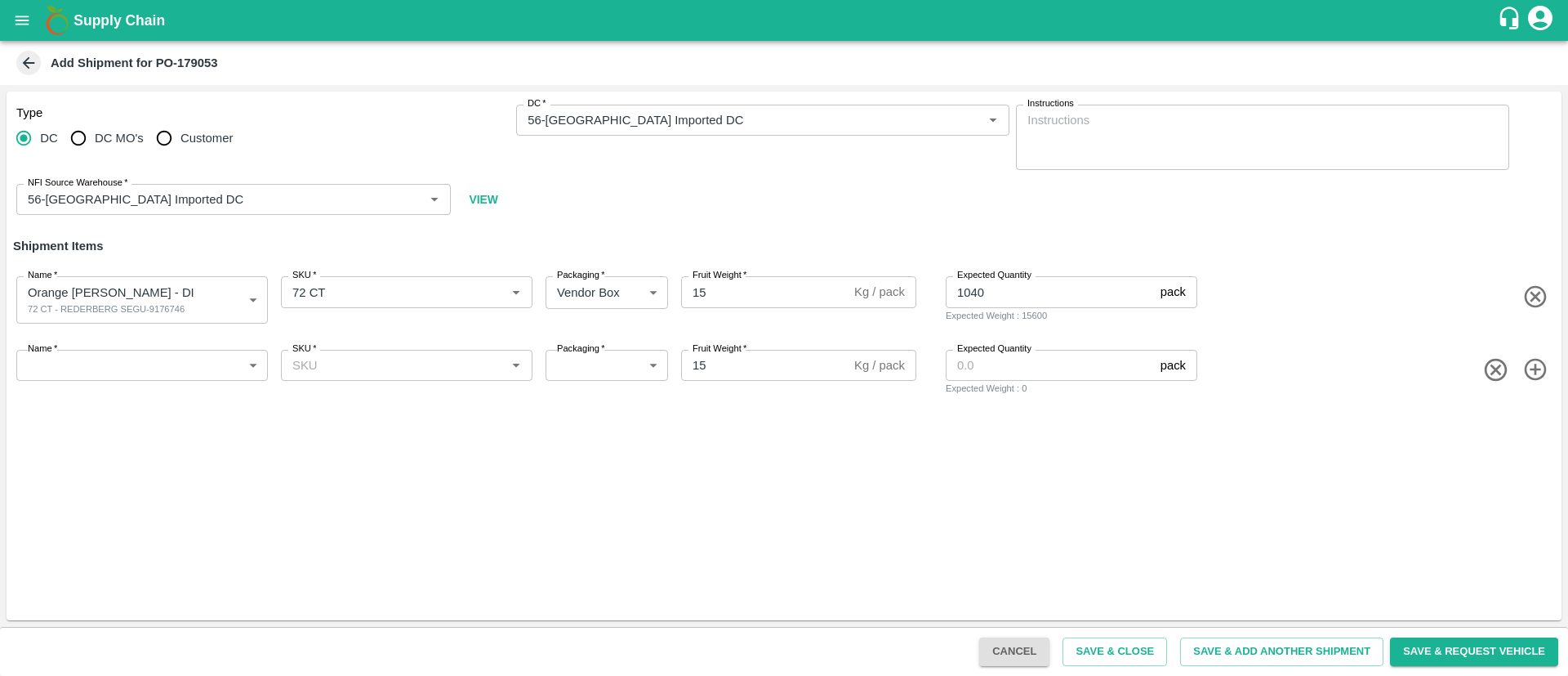
click at [148, 369] on body "Supply Chain Add Shipment for PO-179053 Type DC DC MO's Customer DC   * DC   * …" at bounding box center [784, 338] width 1568 height 676
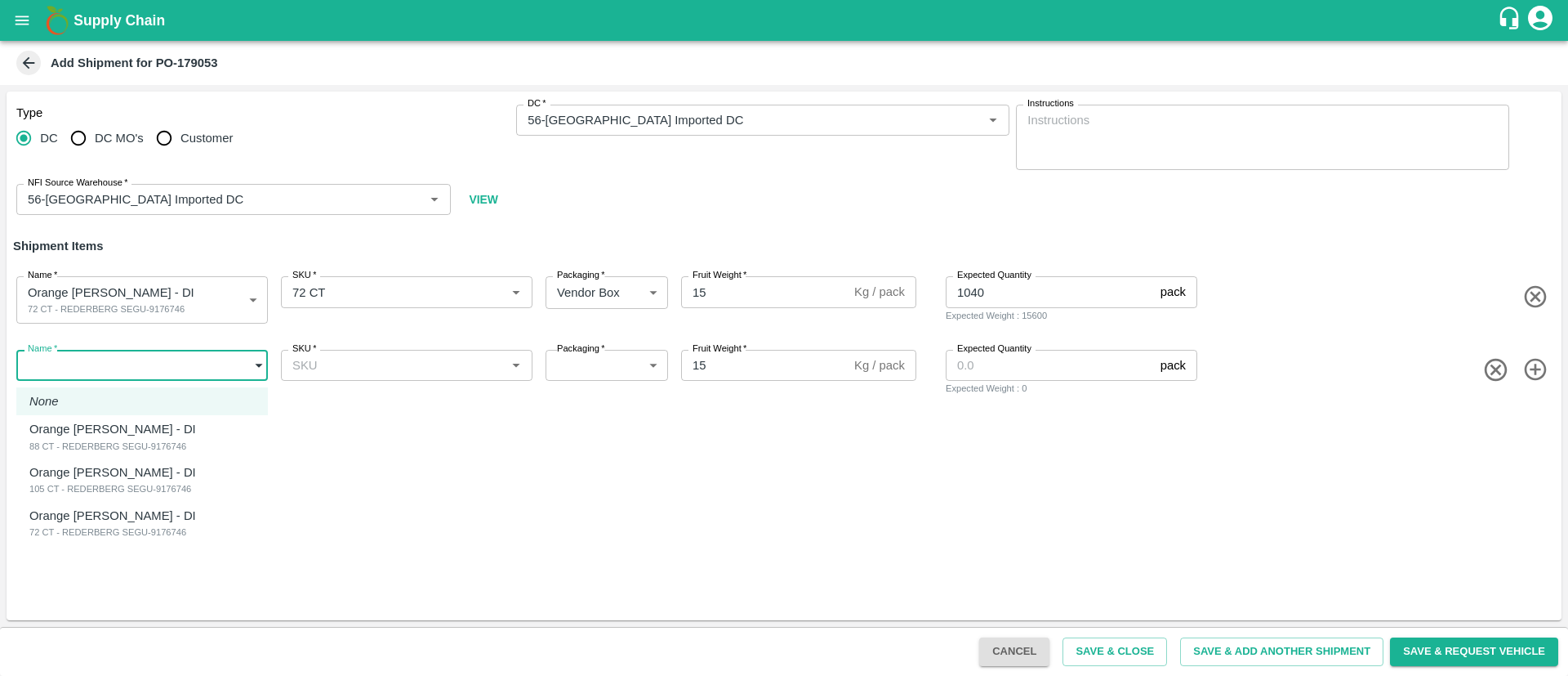
click at [99, 438] on div "88 CT - REDERBERG SEGU-9176746" at bounding box center [116, 446] width 175 height 14
type input "2087930"
type input "276"
type input "480"
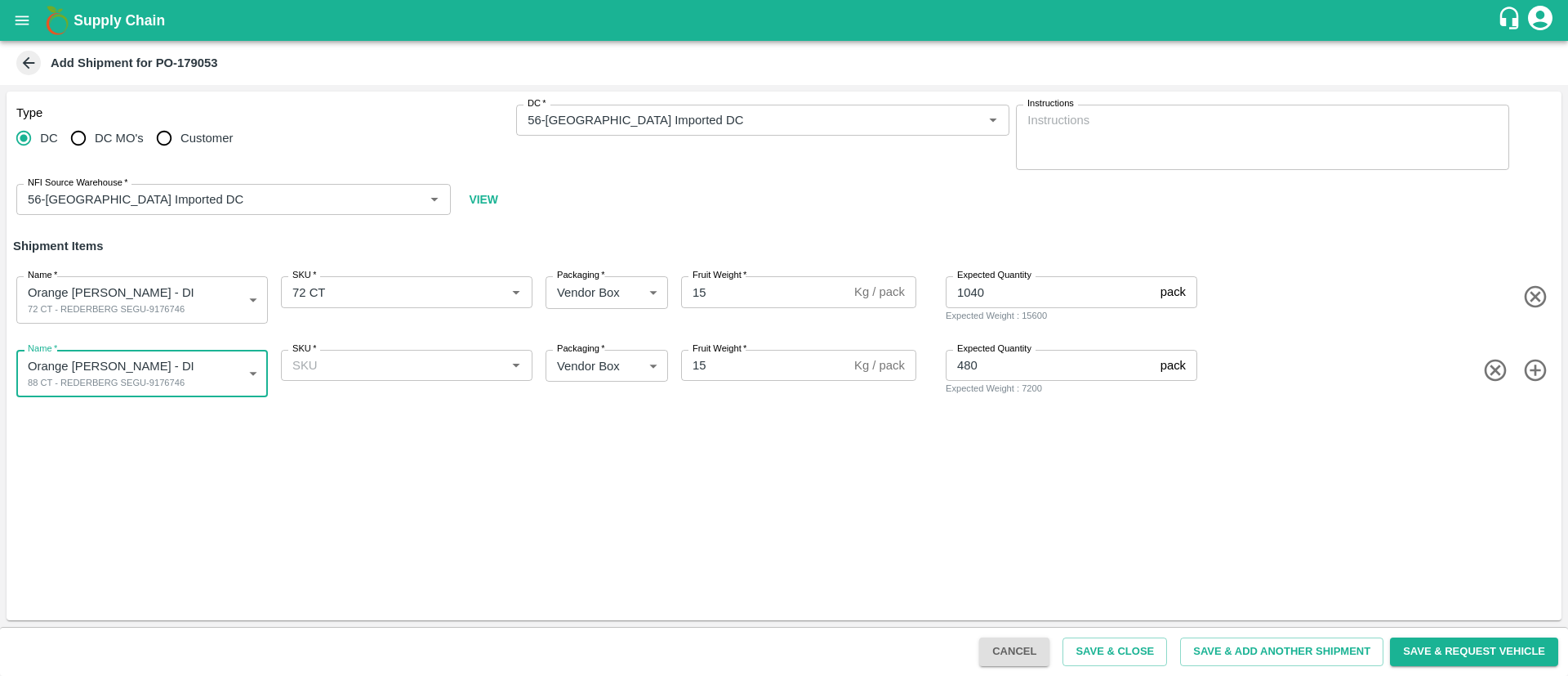
click at [399, 355] on input "SKU   *" at bounding box center [393, 365] width 215 height 22
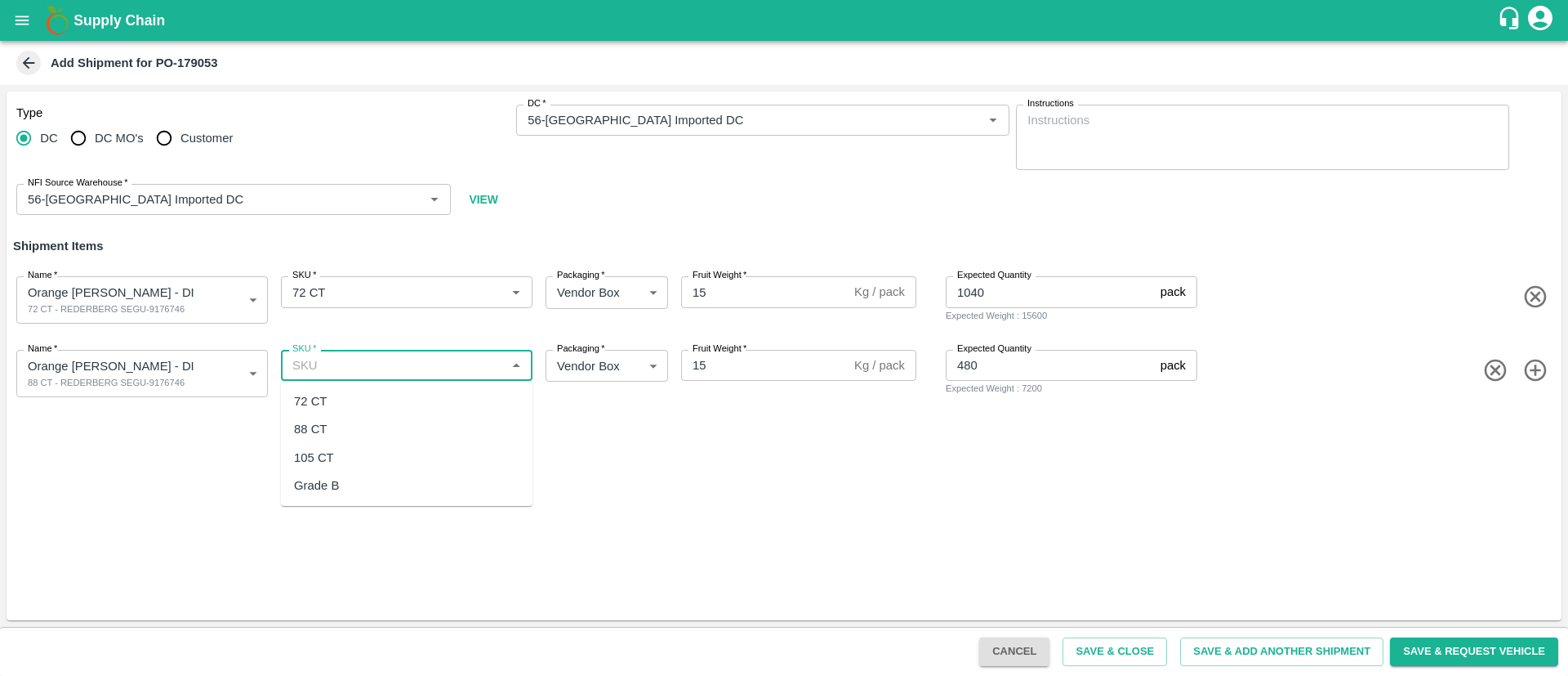
click at [361, 431] on div "88 CT" at bounding box center [406, 429] width 252 height 28
type input "88 CT"
click at [1326, 400] on div "Name   * Orange Valencia SA - DI 88 CT - REDERBERG SEGU-9176746 2087930 Name SK…" at bounding box center [780, 369] width 1561 height 80
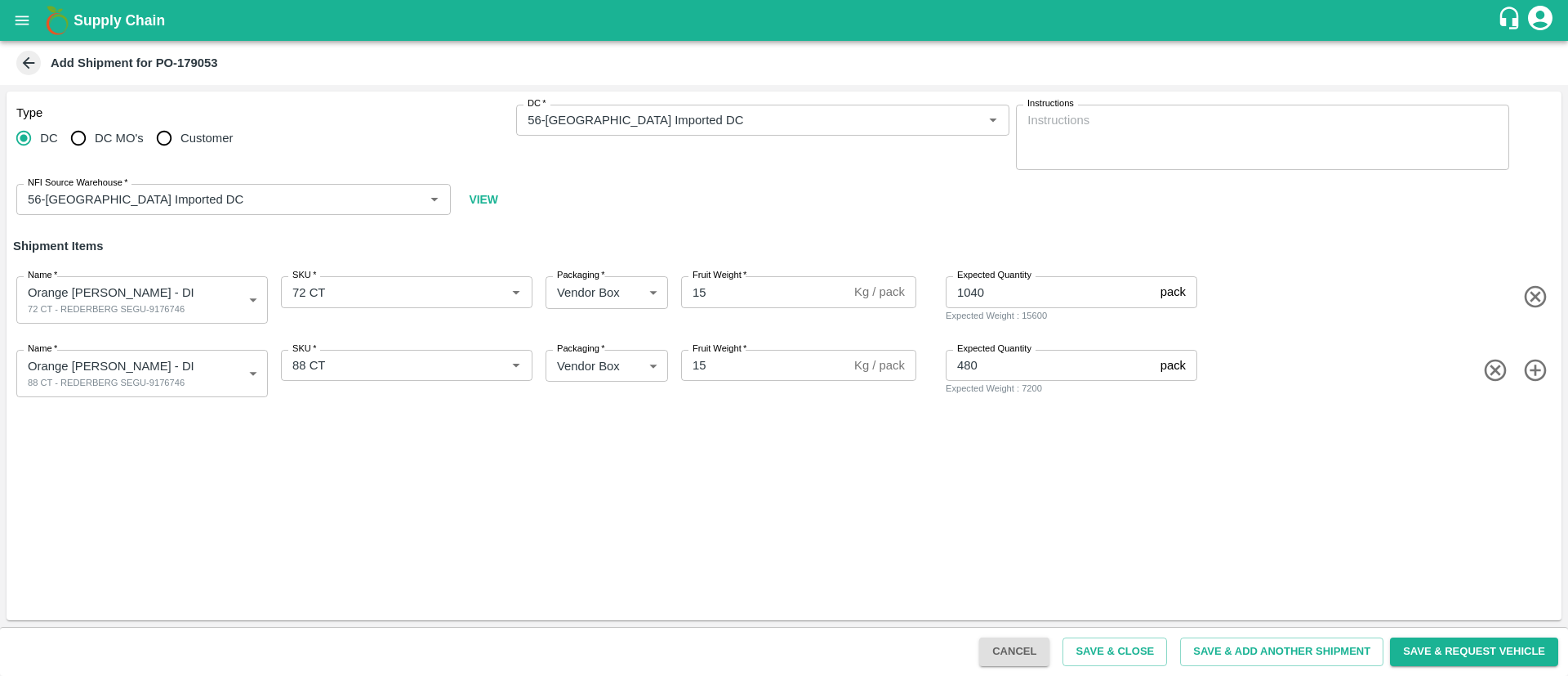
click at [1530, 366] on icon "button" at bounding box center [1536, 370] width 27 height 27
click at [159, 434] on body "Supply Chain Add Shipment for PO-179053 Type DC DC MO's Customer DC   * DC   * …" at bounding box center [784, 338] width 1568 height 676
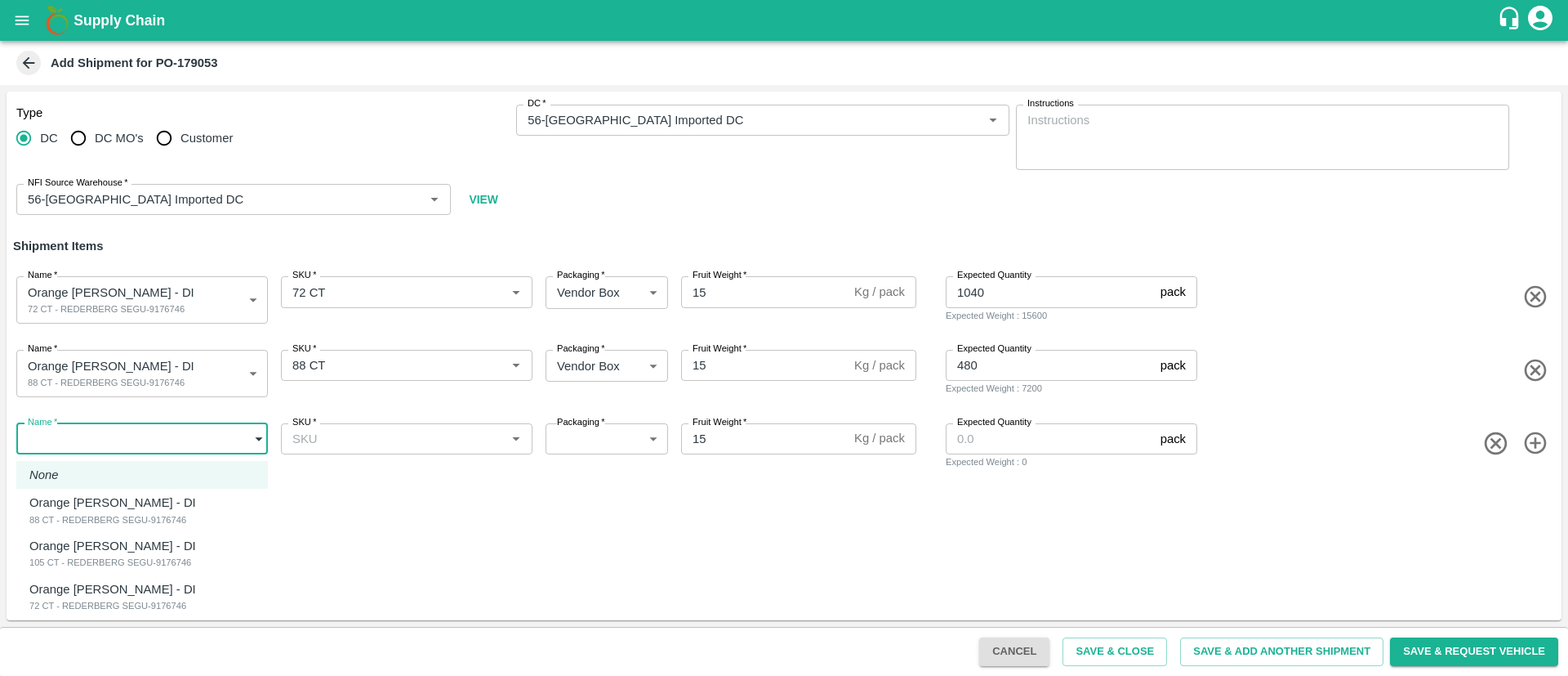
click at [100, 539] on p "Orange [PERSON_NAME] - DI" at bounding box center [113, 546] width 167 height 18
type input "2087931"
type input "276"
type input "80"
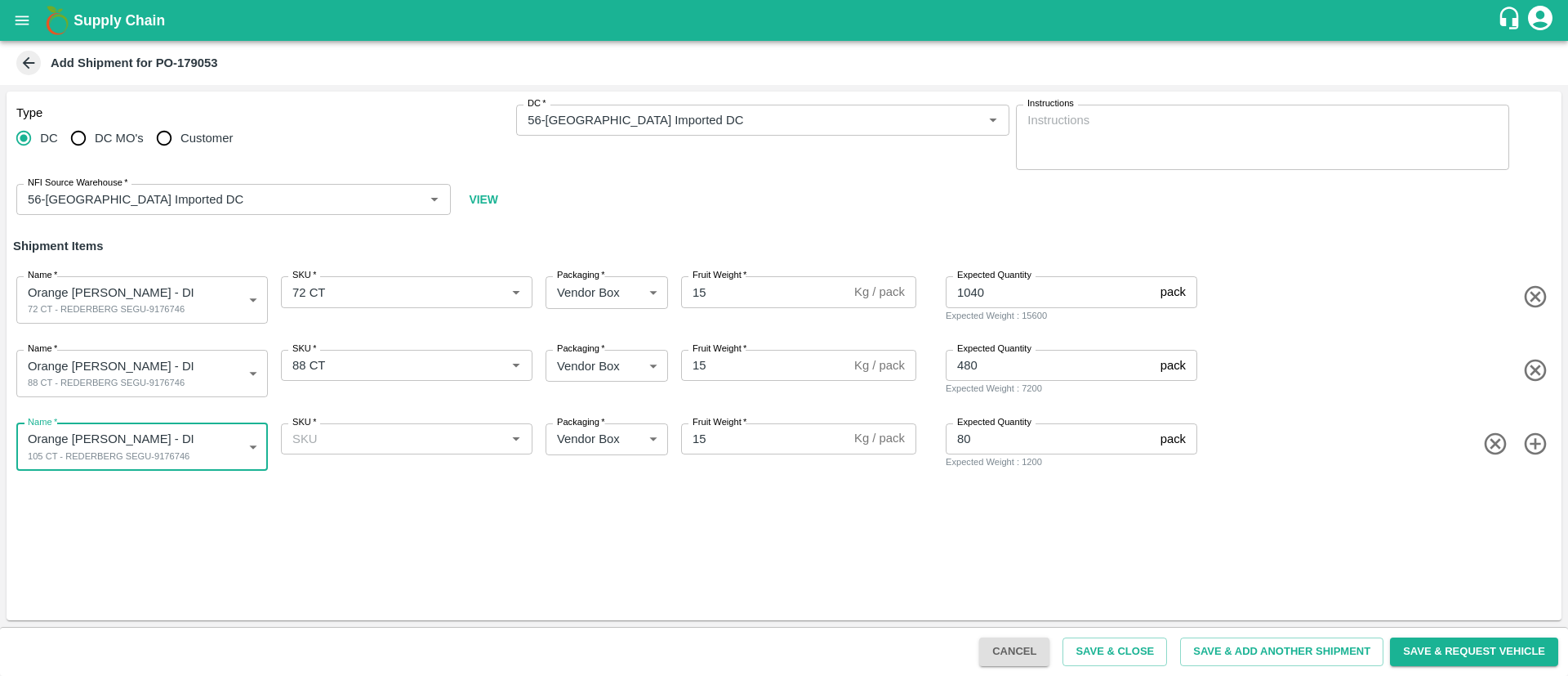
click at [348, 444] on input "SKU   *" at bounding box center [393, 438] width 215 height 22
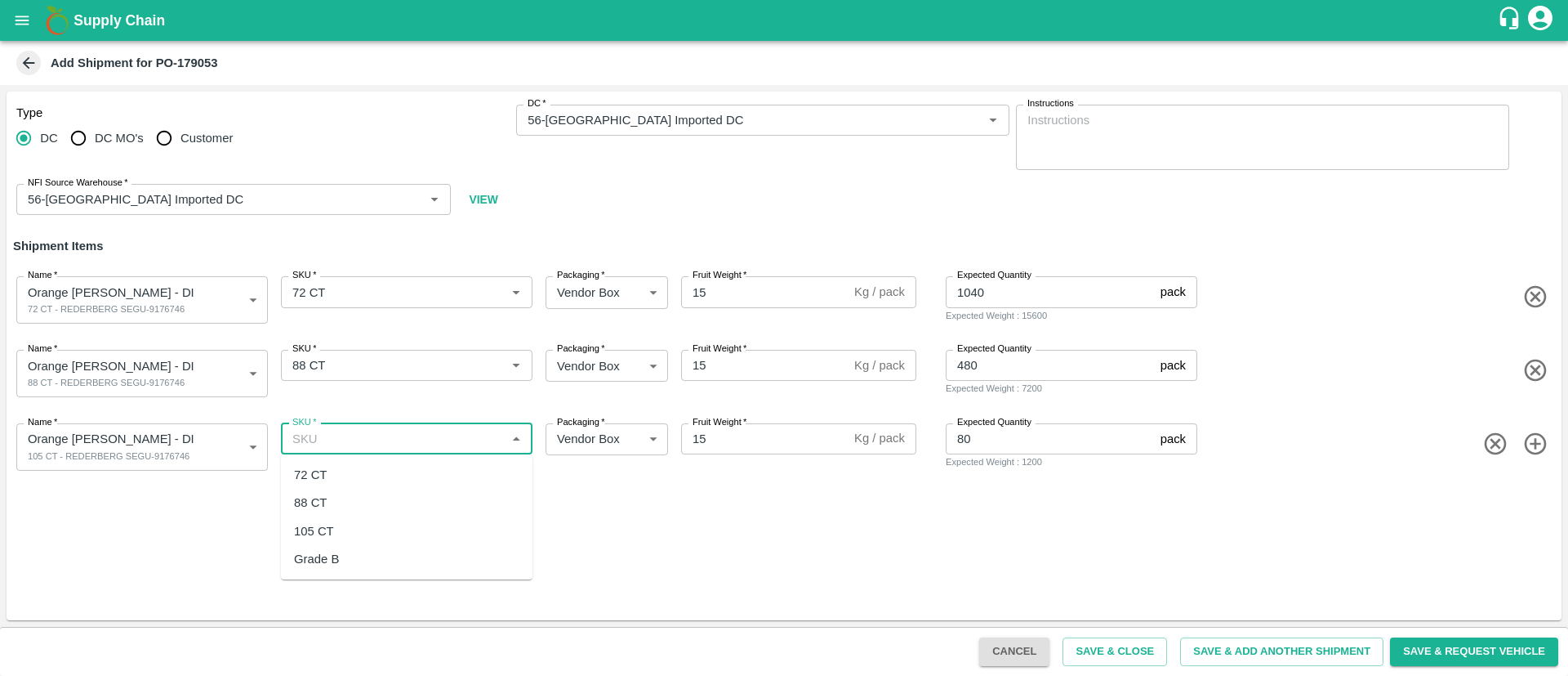
click at [346, 527] on div "105 CT" at bounding box center [406, 531] width 252 height 28
type input "105 CT"
click at [919, 513] on div "Type DC DC MO's Customer DC   * DC   * Instructions x Instructions NFI Source W…" at bounding box center [783, 356] width 1555 height 529
click at [1145, 116] on textarea "Instructions" at bounding box center [1262, 137] width 470 height 51
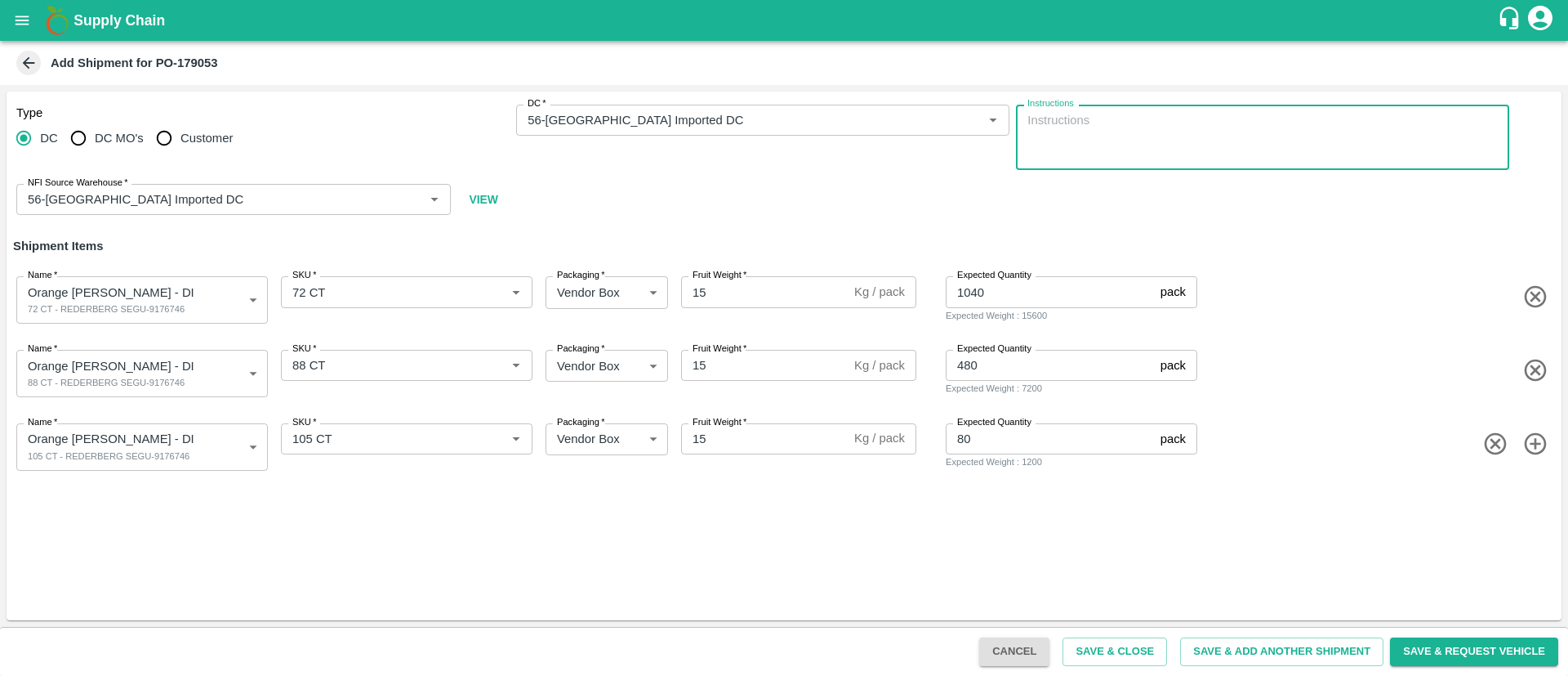
click at [1136, 642] on button "Save & Close" at bounding box center [1114, 652] width 105 height 29
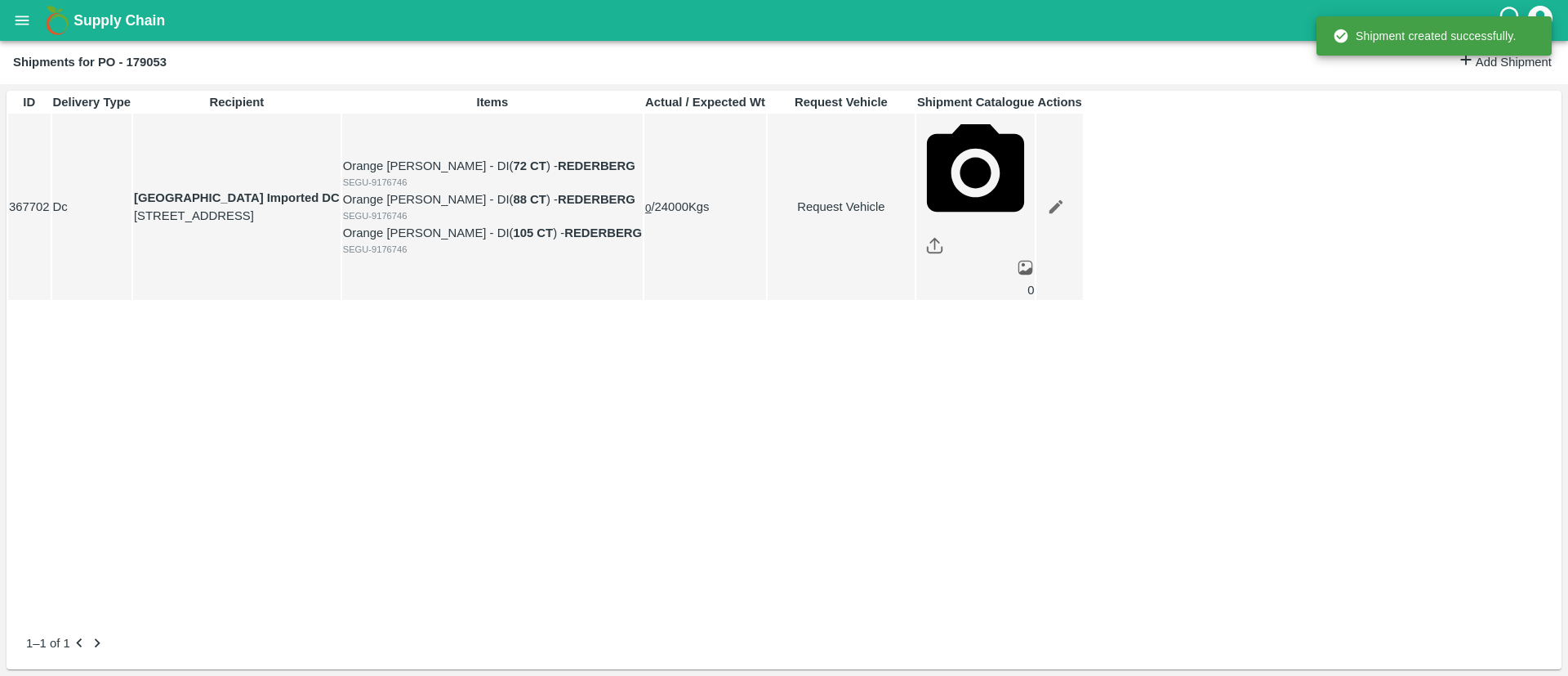
click at [25, 9] on button "open drawer" at bounding box center [22, 21] width 38 height 38
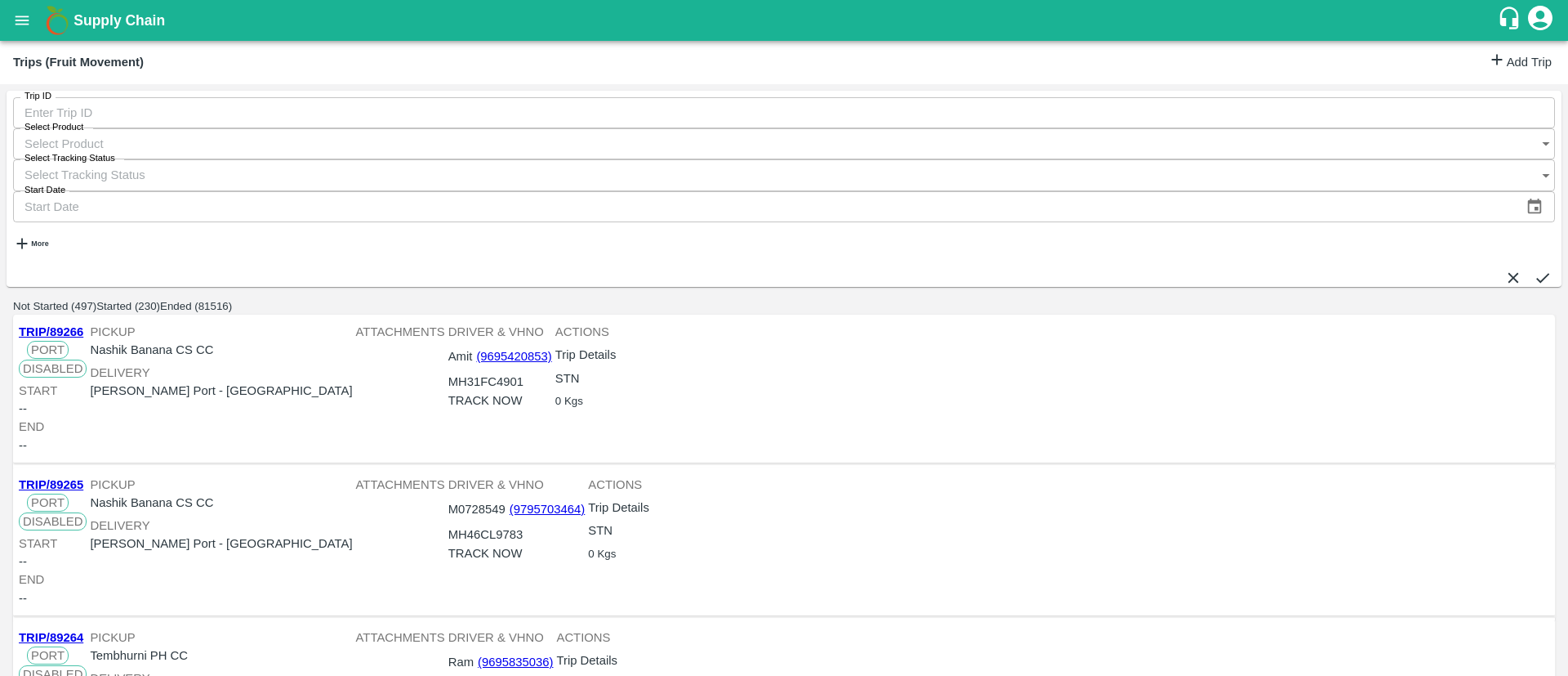
click at [1513, 60] on link "Add Trip" at bounding box center [1519, 62] width 64 height 23
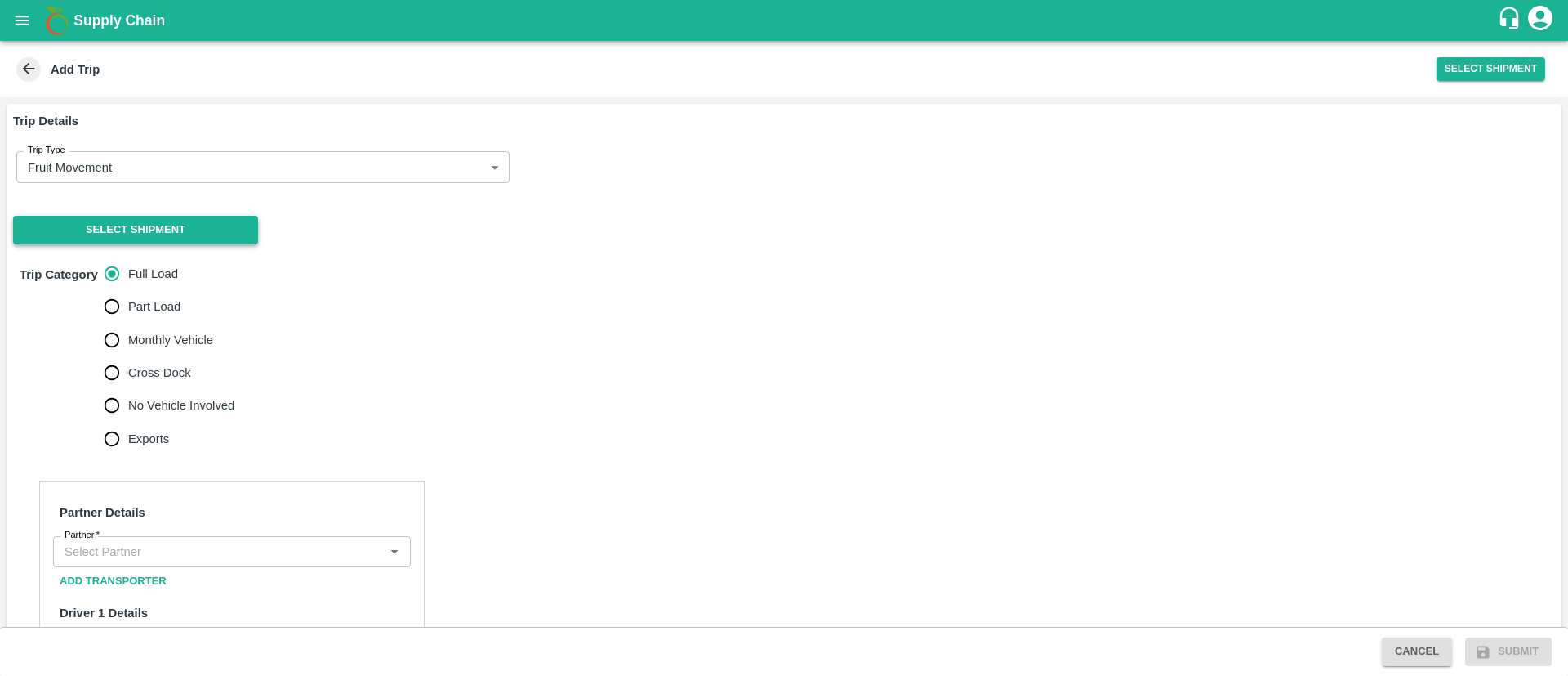
click at [188, 241] on button "Select Shipment" at bounding box center [135, 230] width 245 height 29
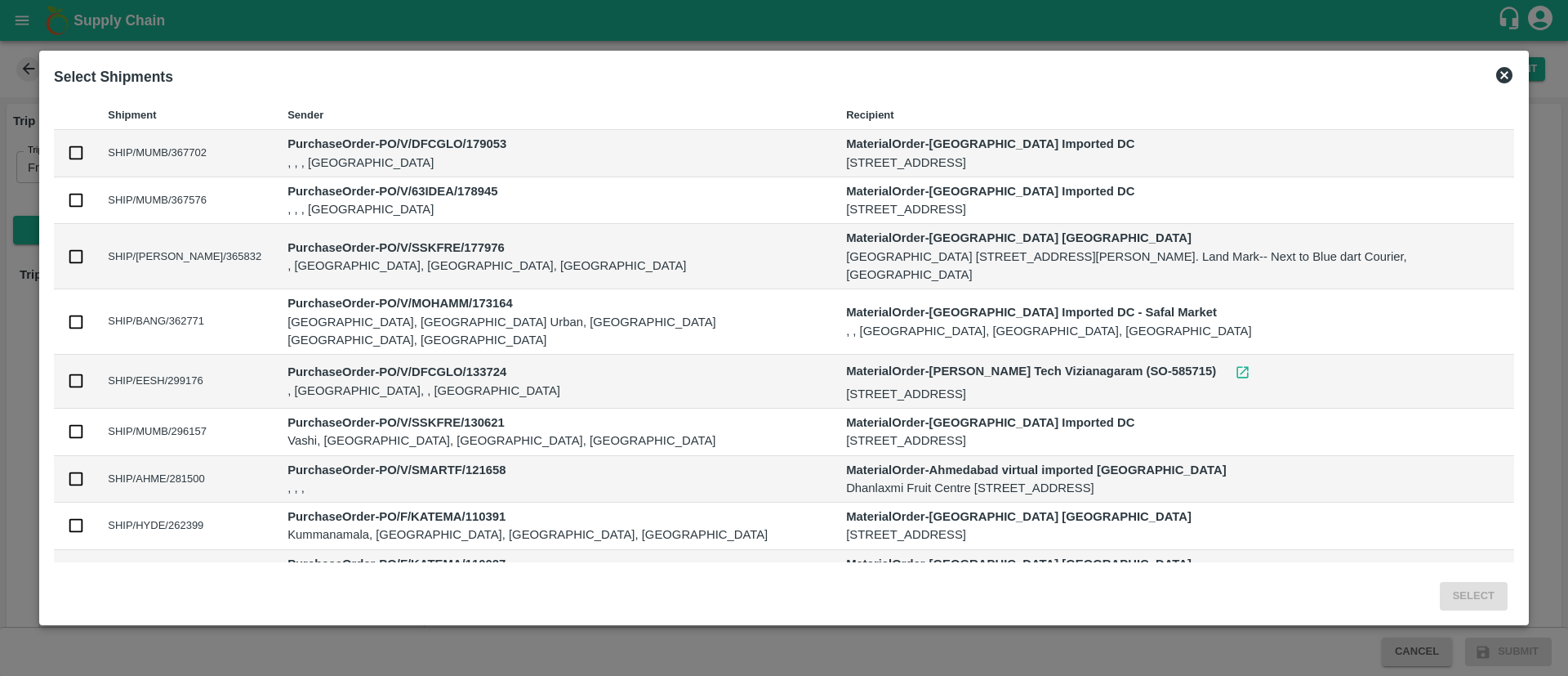
click at [85, 161] on input "checkbox" at bounding box center [76, 152] width 18 height 18
checkbox input "true"
click at [1439, 590] on button "Select" at bounding box center [1473, 596] width 68 height 29
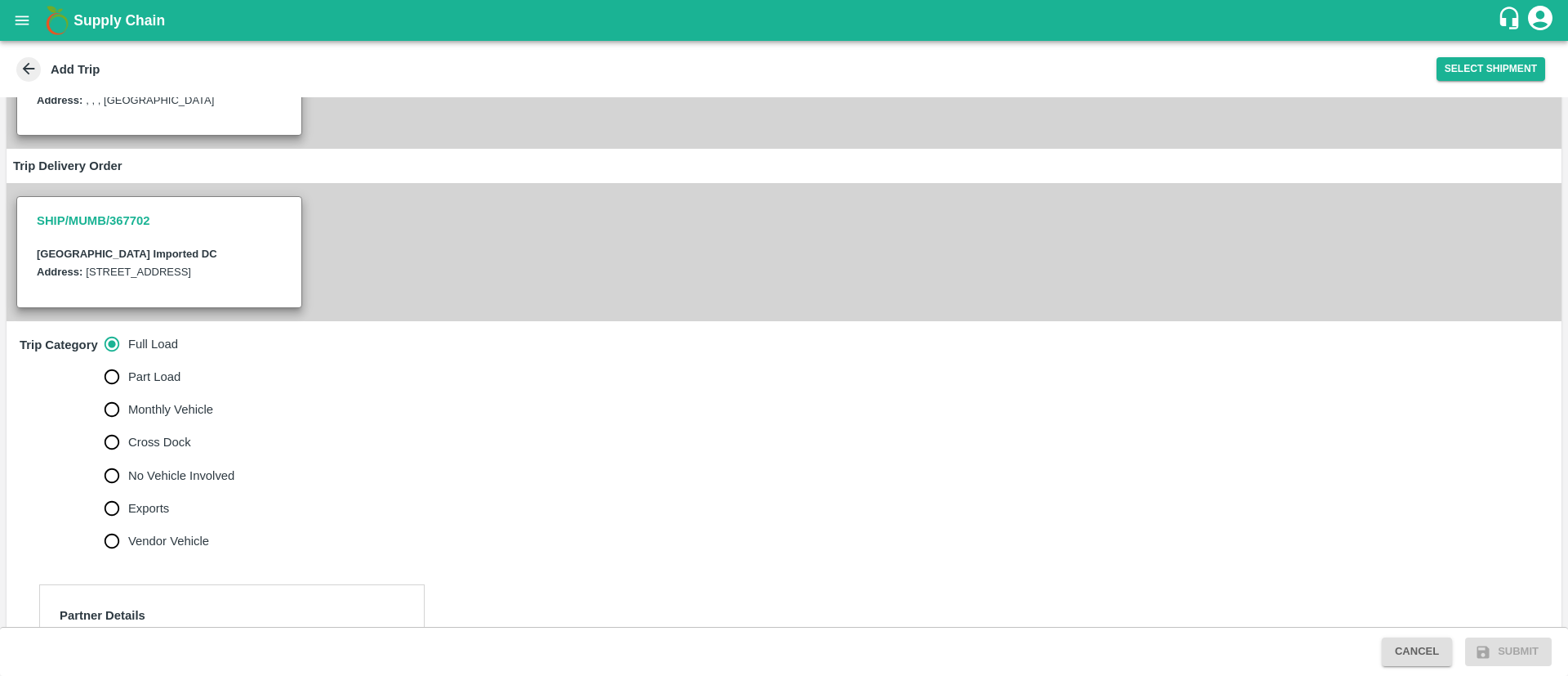
scroll to position [237, 0]
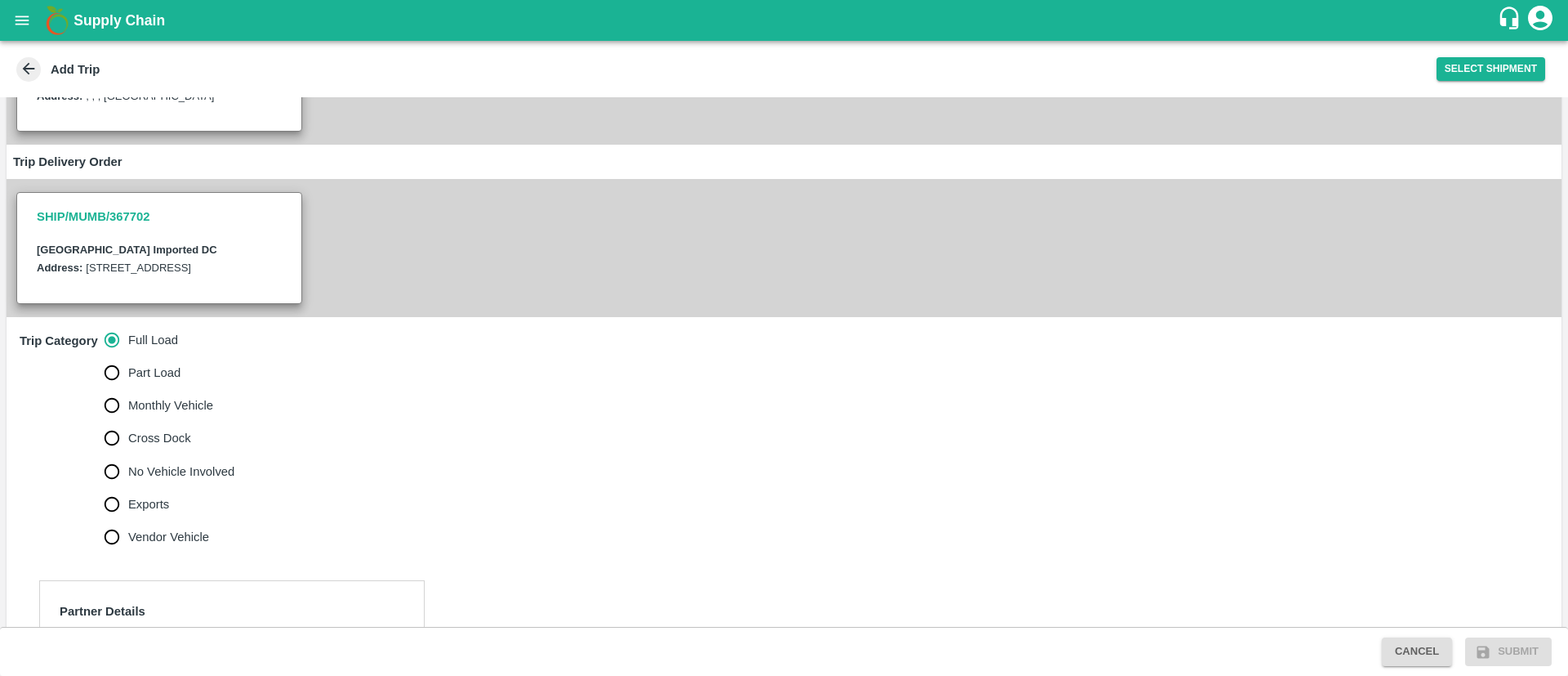
drag, startPoint x: 155, startPoint y: 499, endPoint x: 163, endPoint y: 501, distance: 8.2
click at [155, 481] on span "No Vehicle Involved" at bounding box center [181, 472] width 106 height 18
click at [128, 488] on input "No Vehicle Involved" at bounding box center [112, 472] width 32 height 32
radio input "true"
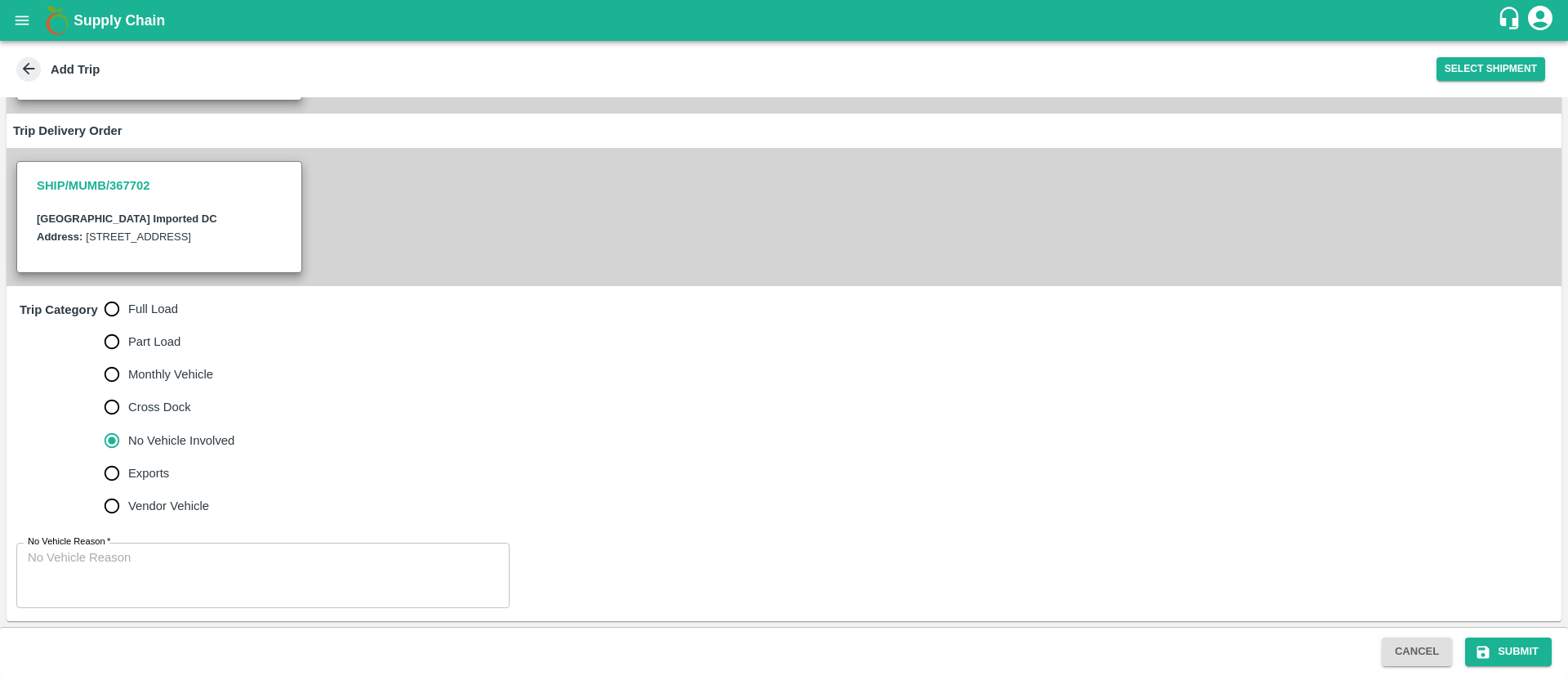
click at [264, 566] on textarea "No Vehicle Reason   *" at bounding box center [263, 574] width 470 height 51
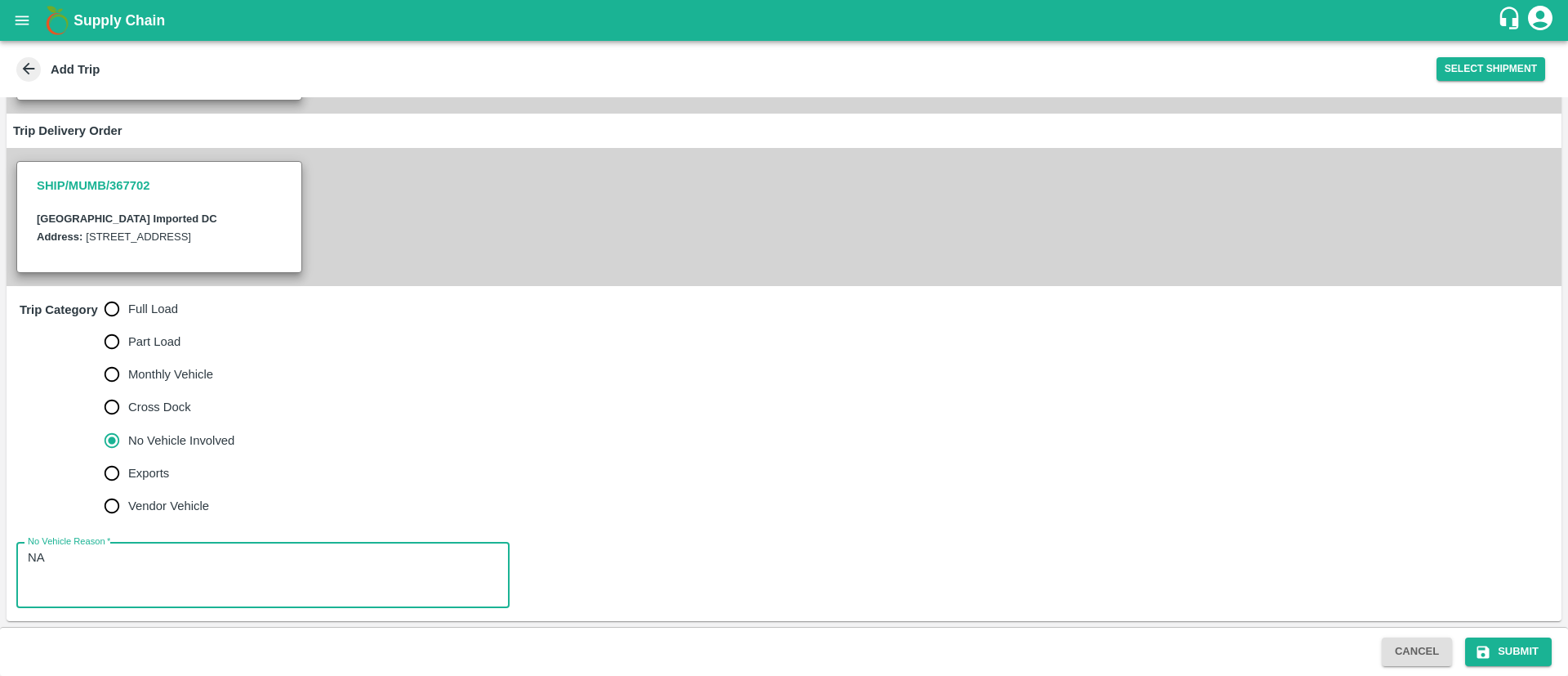
type textarea "NA"
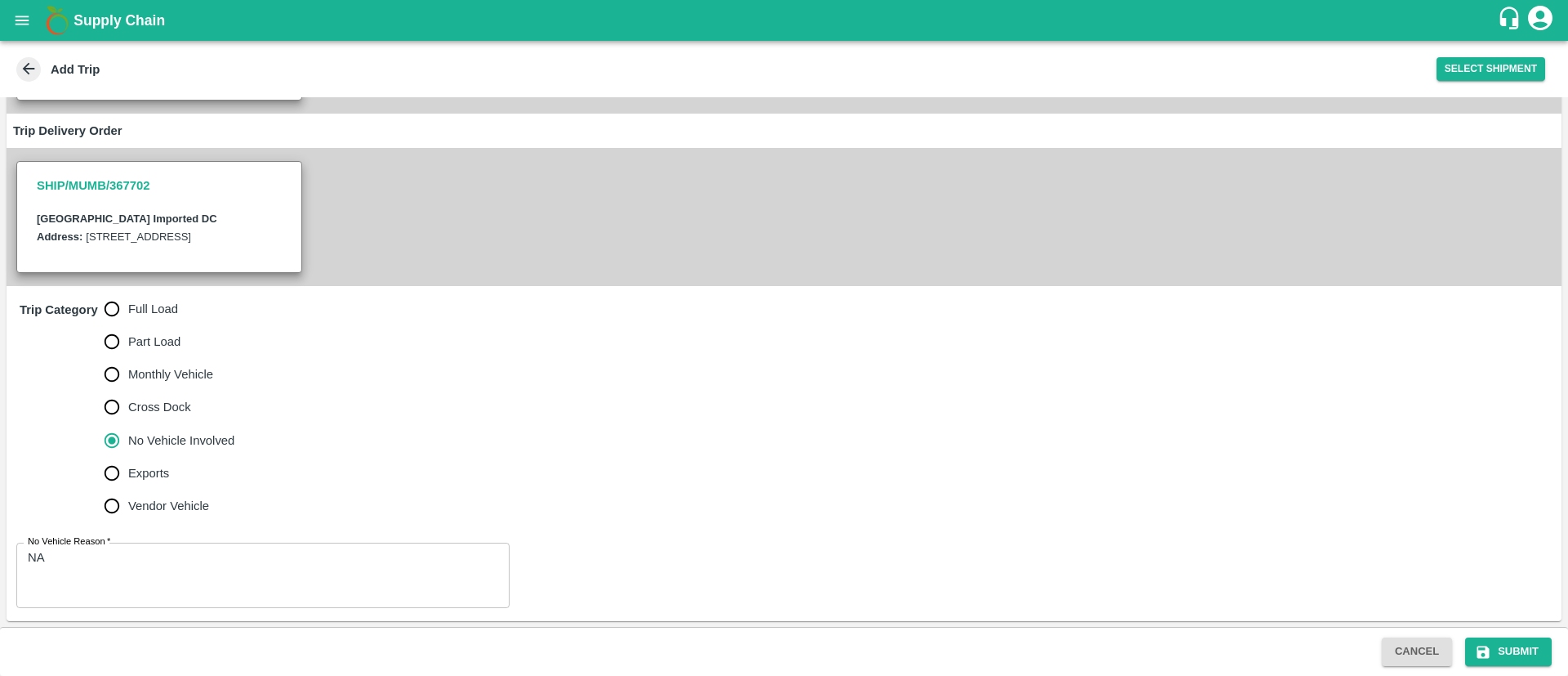
drag, startPoint x: 924, startPoint y: 490, endPoint x: 1020, endPoint y: 532, distance: 104.8
click at [925, 490] on div "Trip Category Full Load Part Load Monthly Vehicle Cross Dock No Vehicle Involve…" at bounding box center [783, 408] width 1555 height 244
click at [1513, 640] on button "Submit" at bounding box center [1508, 652] width 87 height 29
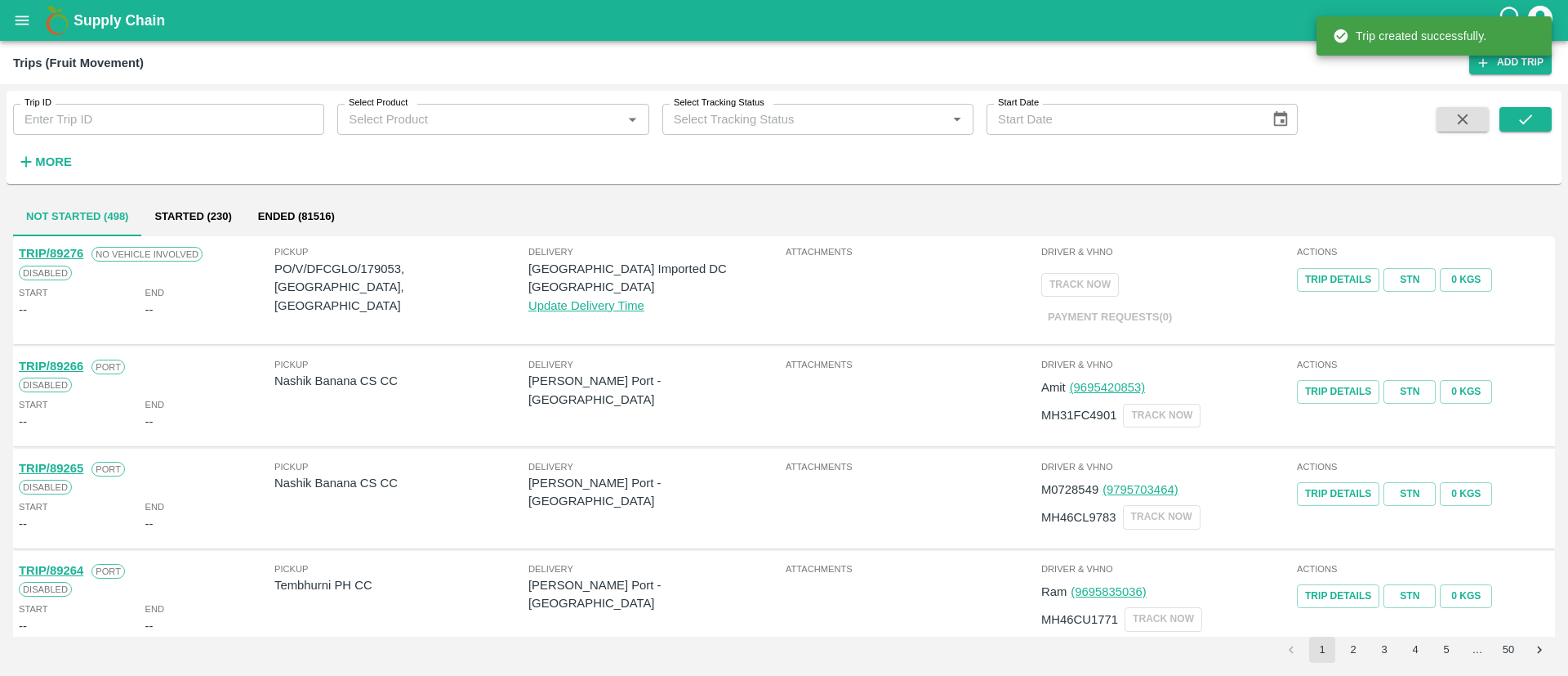
click at [382, 272] on p "PO/V/DFCGLO/179053, [GEOGRAPHIC_DATA], [GEOGRAPHIC_DATA]" at bounding box center [401, 287] width 254 height 55
copy p "179053"
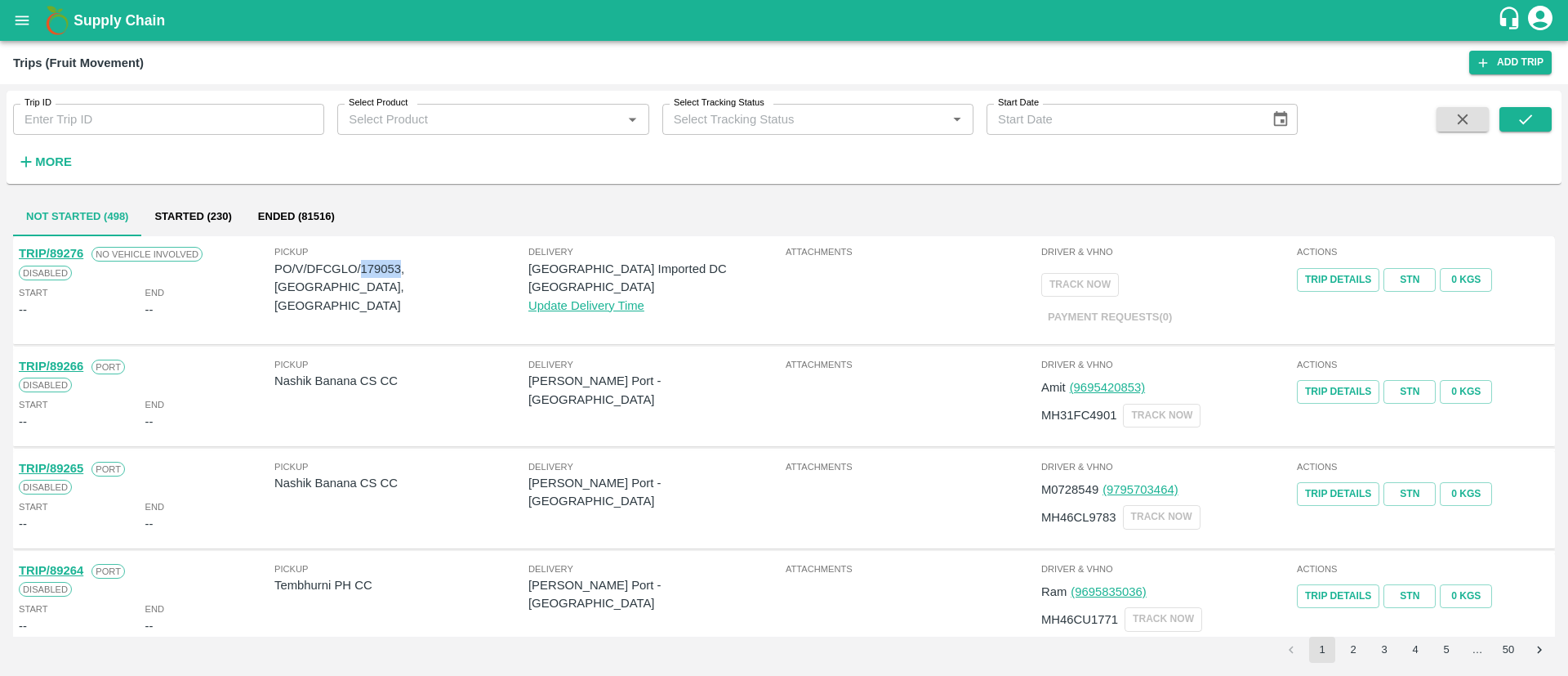
click at [28, 21] on icon "open drawer" at bounding box center [22, 20] width 13 height 9
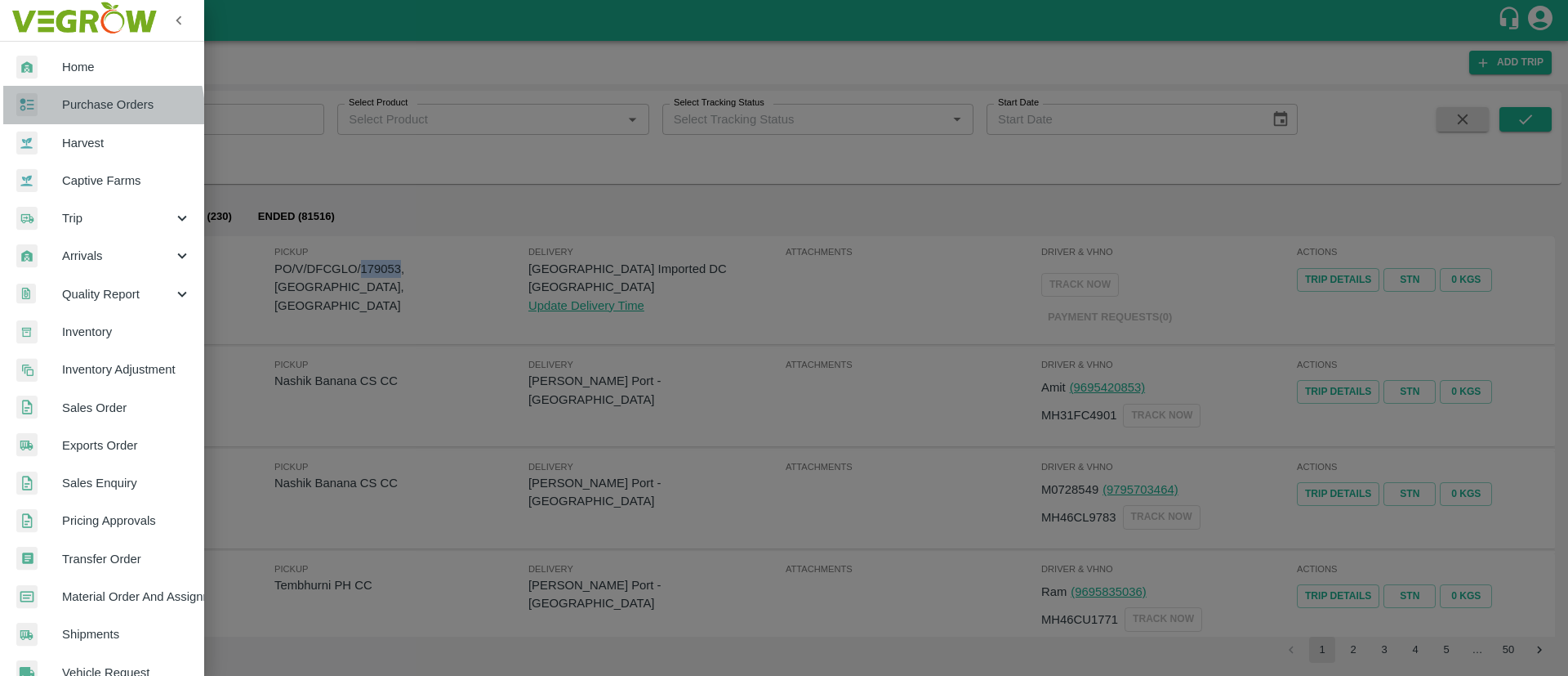
click at [95, 113] on span "Purchase Orders" at bounding box center [126, 105] width 129 height 18
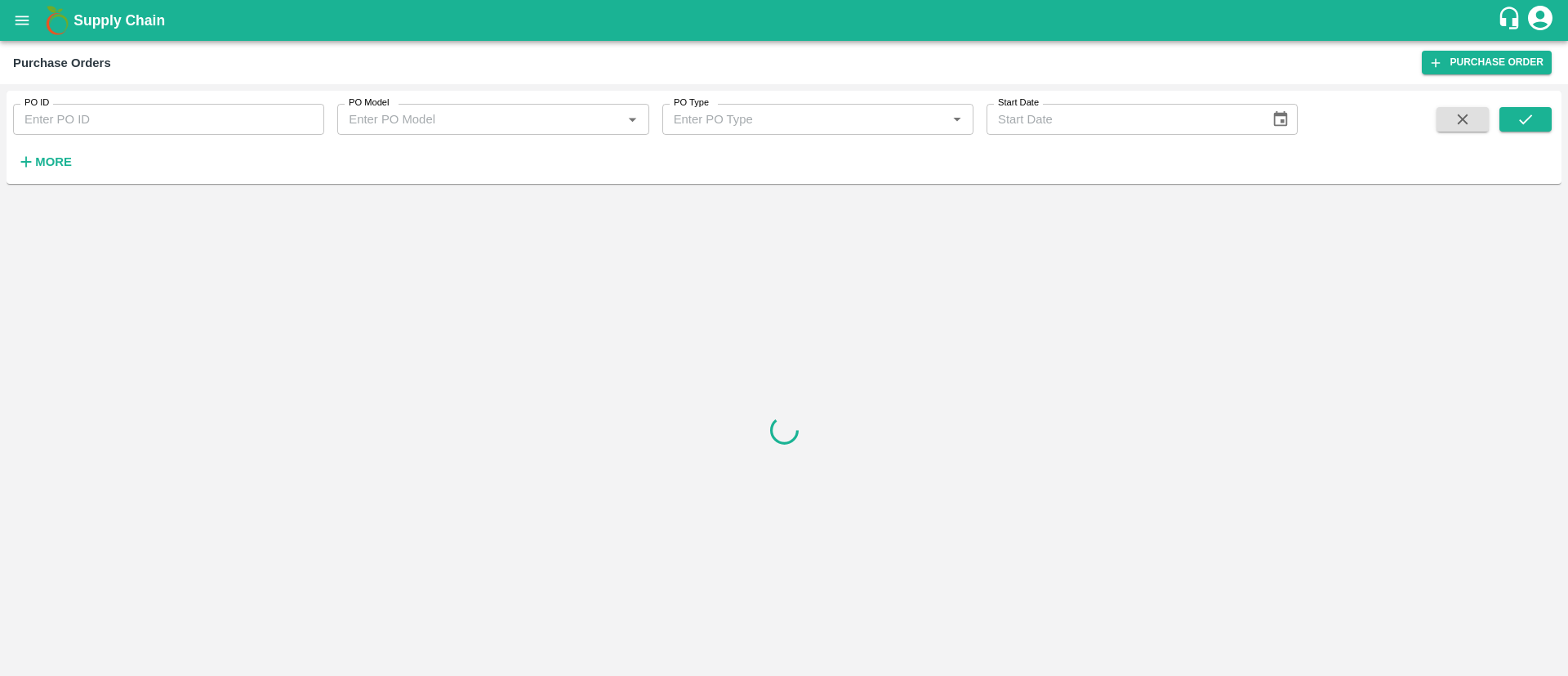
click at [135, 138] on div "PO ID PO ID PO Model PO Model   * PO Type PO Type   * Start Date Start Date More" at bounding box center [649, 133] width 1297 height 85
click at [144, 124] on input "PO ID" at bounding box center [168, 119] width 311 height 31
paste input "179053"
click at [1539, 120] on button "submit" at bounding box center [1525, 118] width 52 height 24
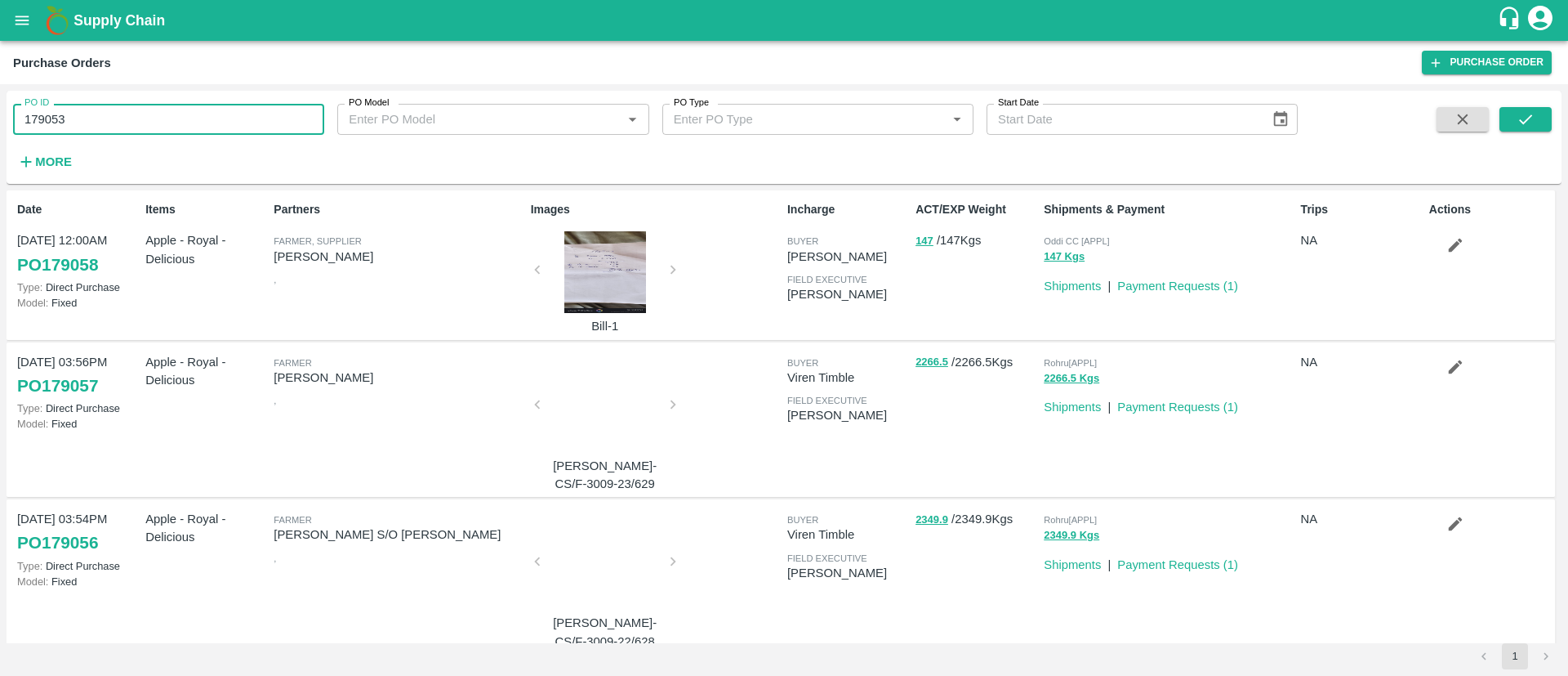
click at [188, 117] on input "179053" at bounding box center [168, 119] width 311 height 31
type input "179053"
click at [1512, 127] on button "submit" at bounding box center [1525, 118] width 52 height 24
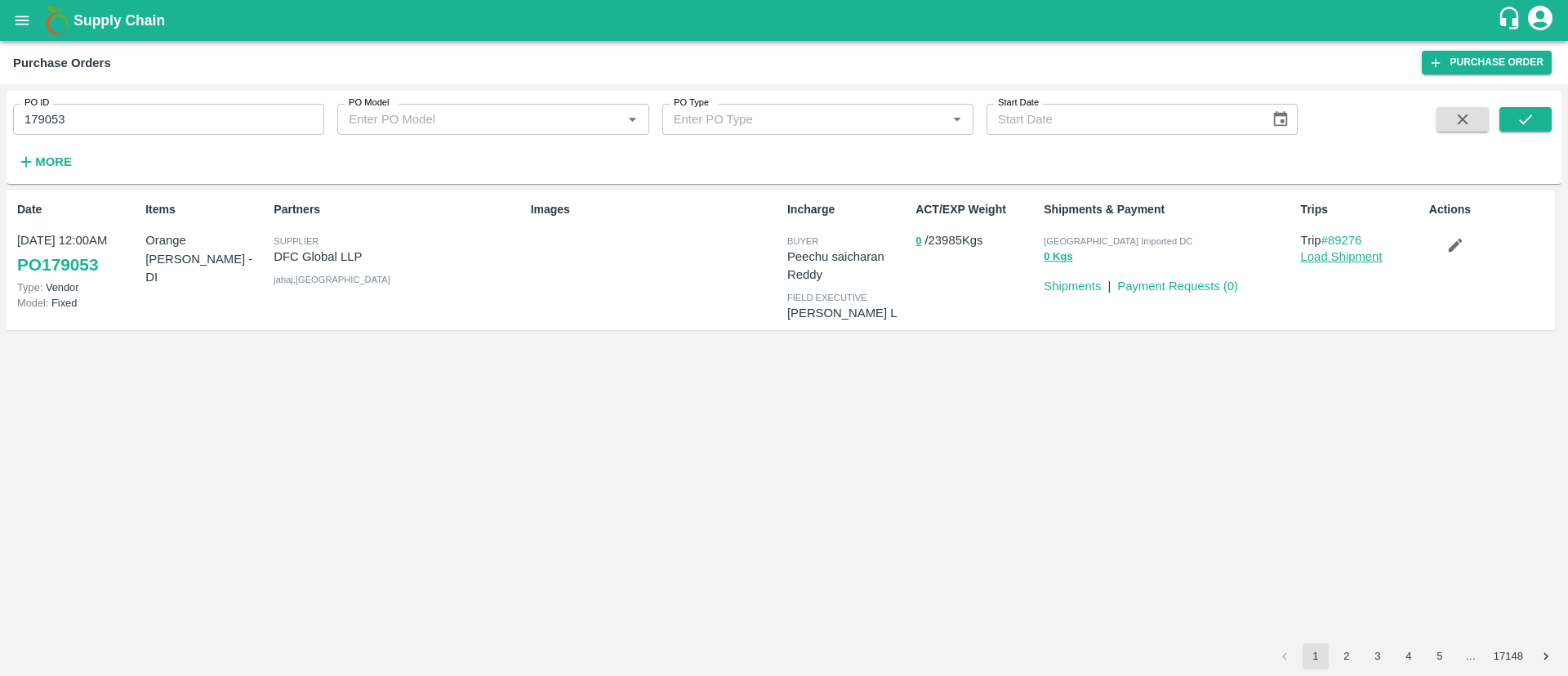
click at [1324, 255] on link "Load Shipment" at bounding box center [1341, 256] width 82 height 13
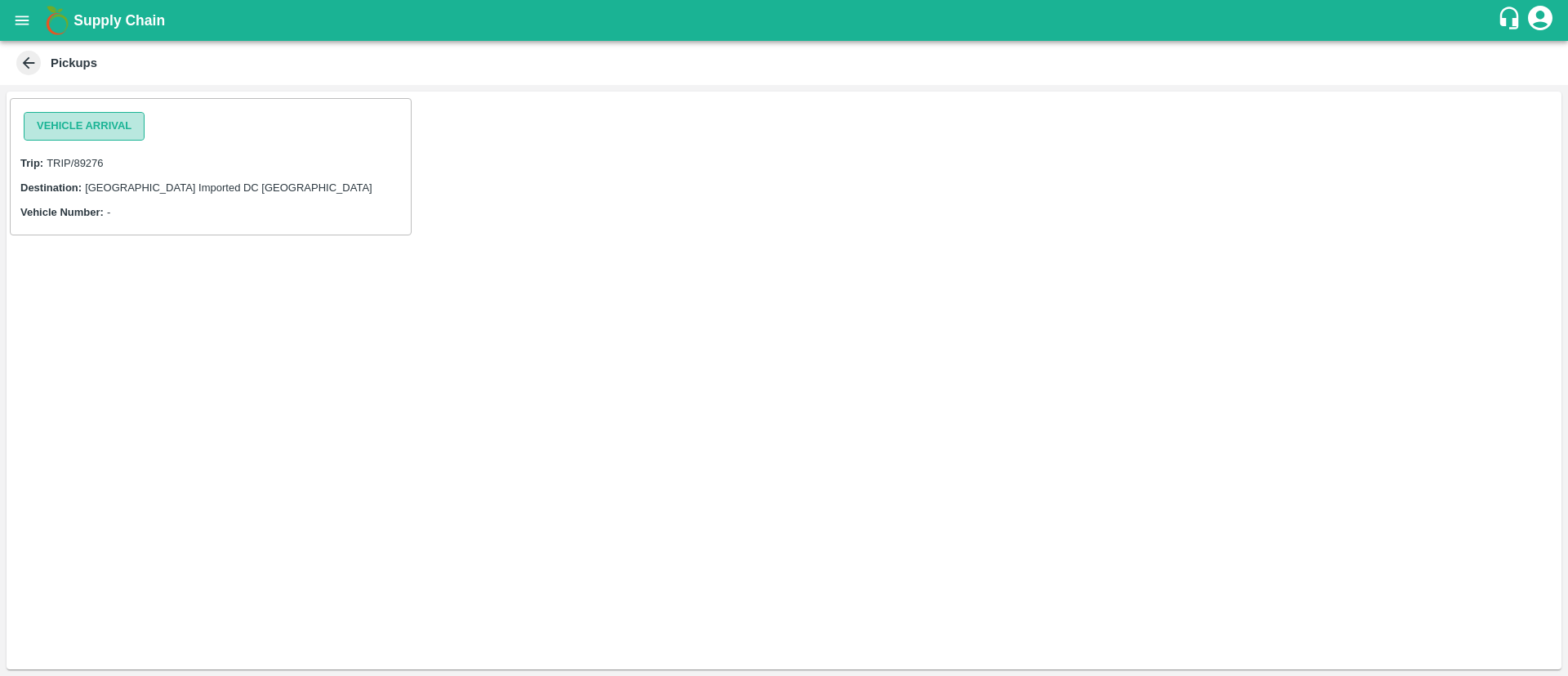
click at [115, 117] on button "Vehicle Arrival" at bounding box center [83, 126] width 121 height 29
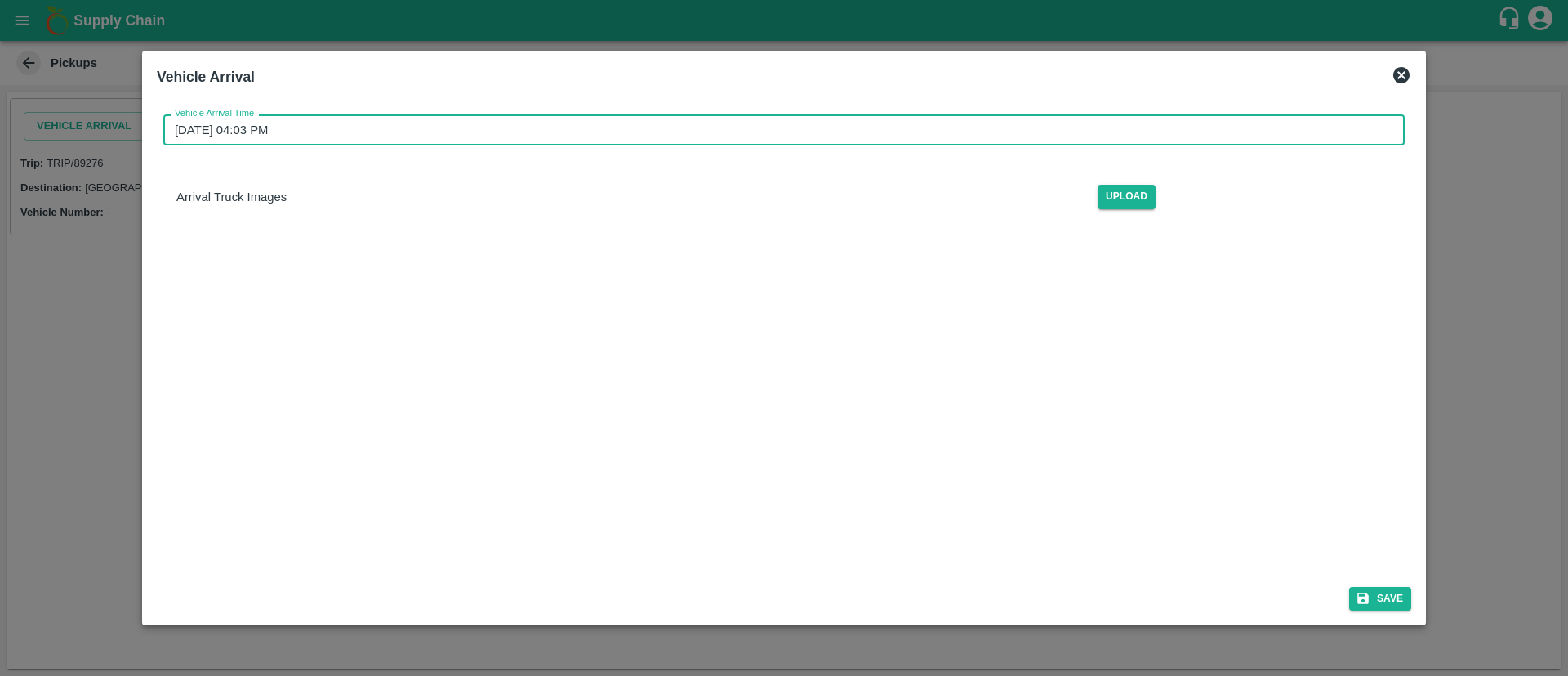
click at [802, 126] on input "[DATE] 04:03 PM" at bounding box center [778, 130] width 1229 height 31
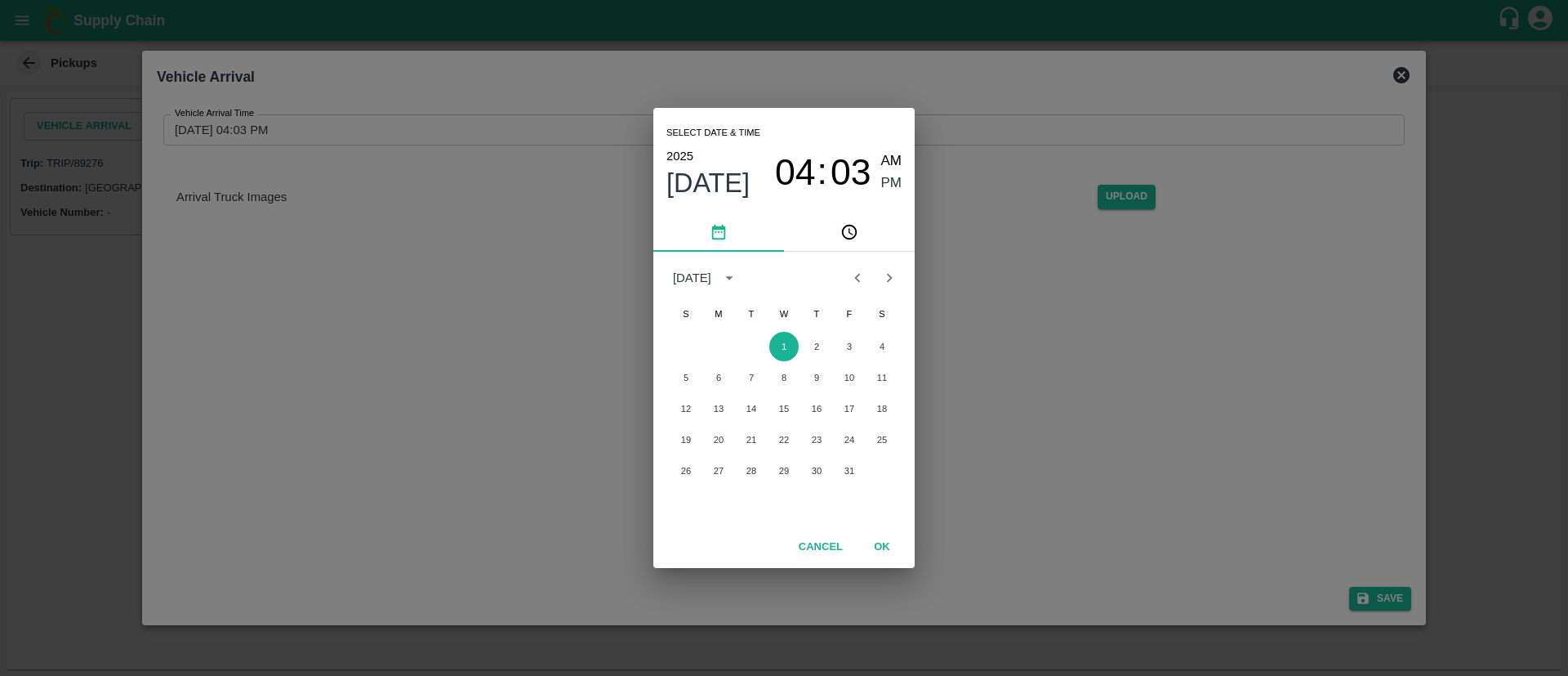
click at [857, 265] on button "Previous month" at bounding box center [857, 278] width 31 height 31
click at [755, 472] on button "30" at bounding box center [751, 470] width 30 height 30
type input "[DATE] 04:03 PM"
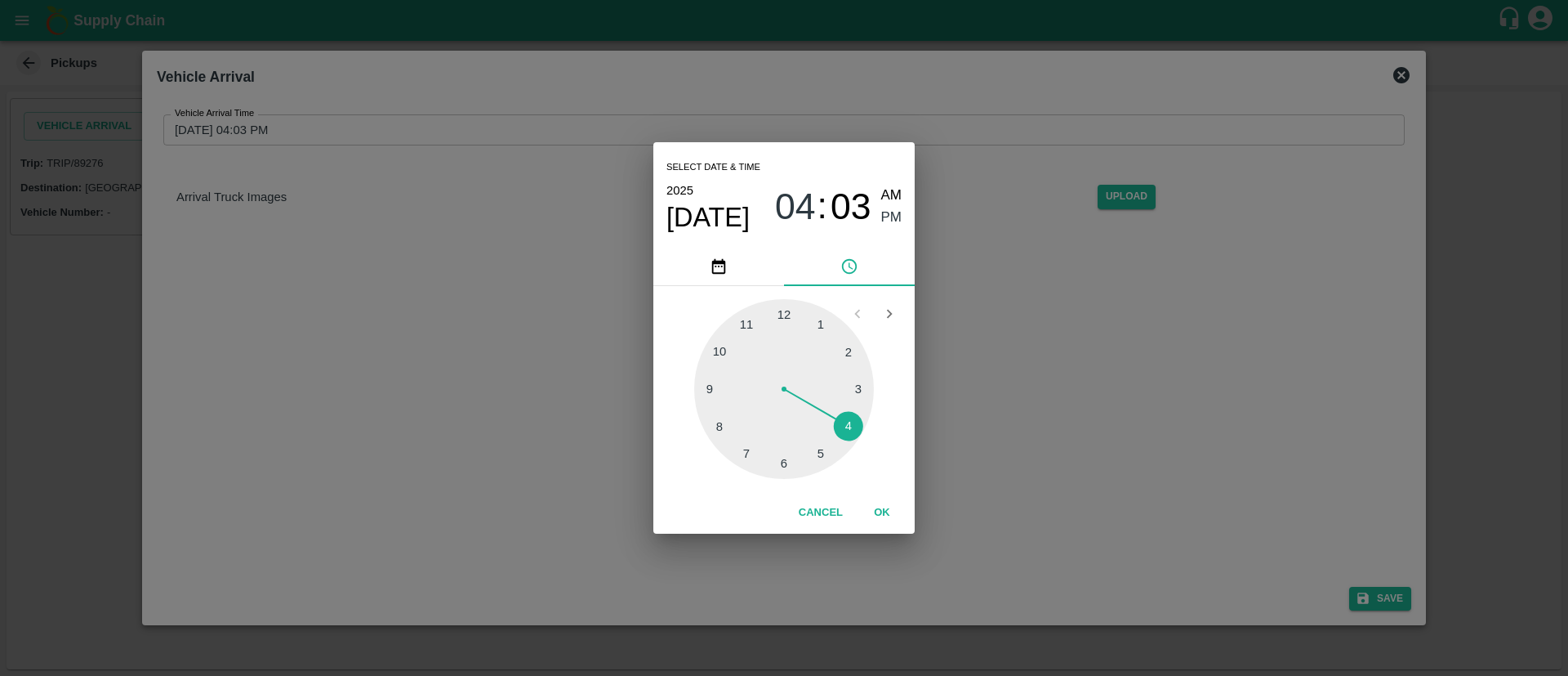
click at [887, 501] on button "OK" at bounding box center [882, 513] width 52 height 29
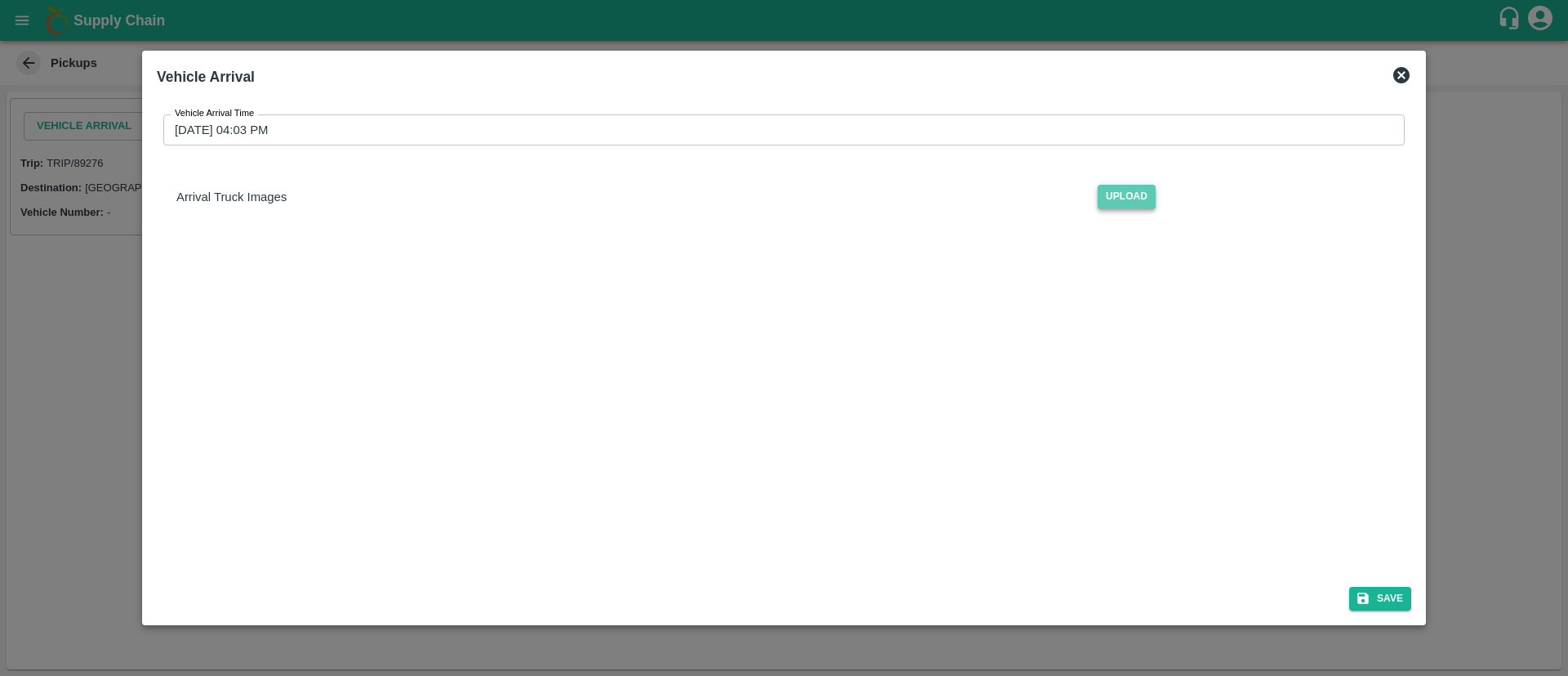
click at [1133, 191] on span "Upload" at bounding box center [1126, 196] width 58 height 23
click at [0, 0] on input "Upload" at bounding box center [0, 0] width 0 height 0
click at [221, 312] on img at bounding box center [217, 278] width 82 height 86
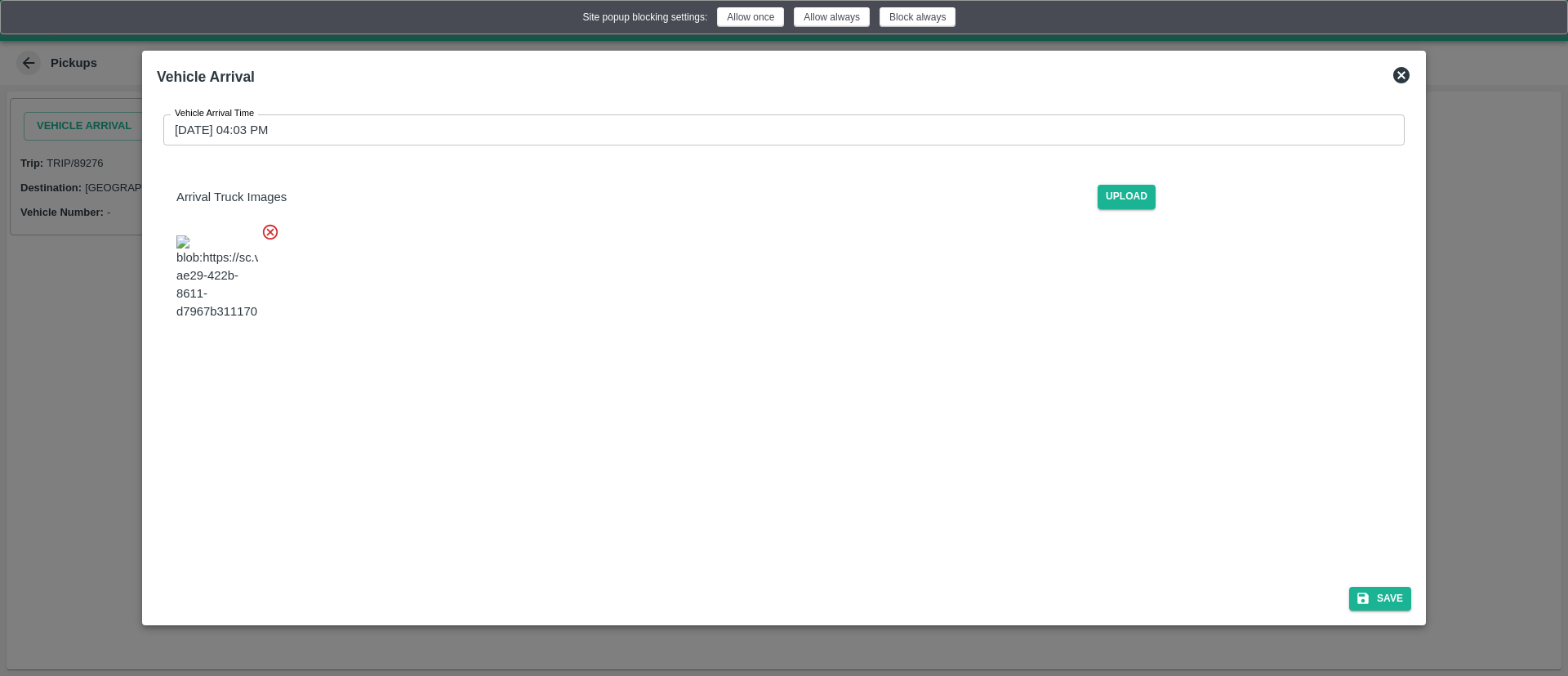
click at [1540, 14] on img at bounding box center [1544, 17] width 13 height 13
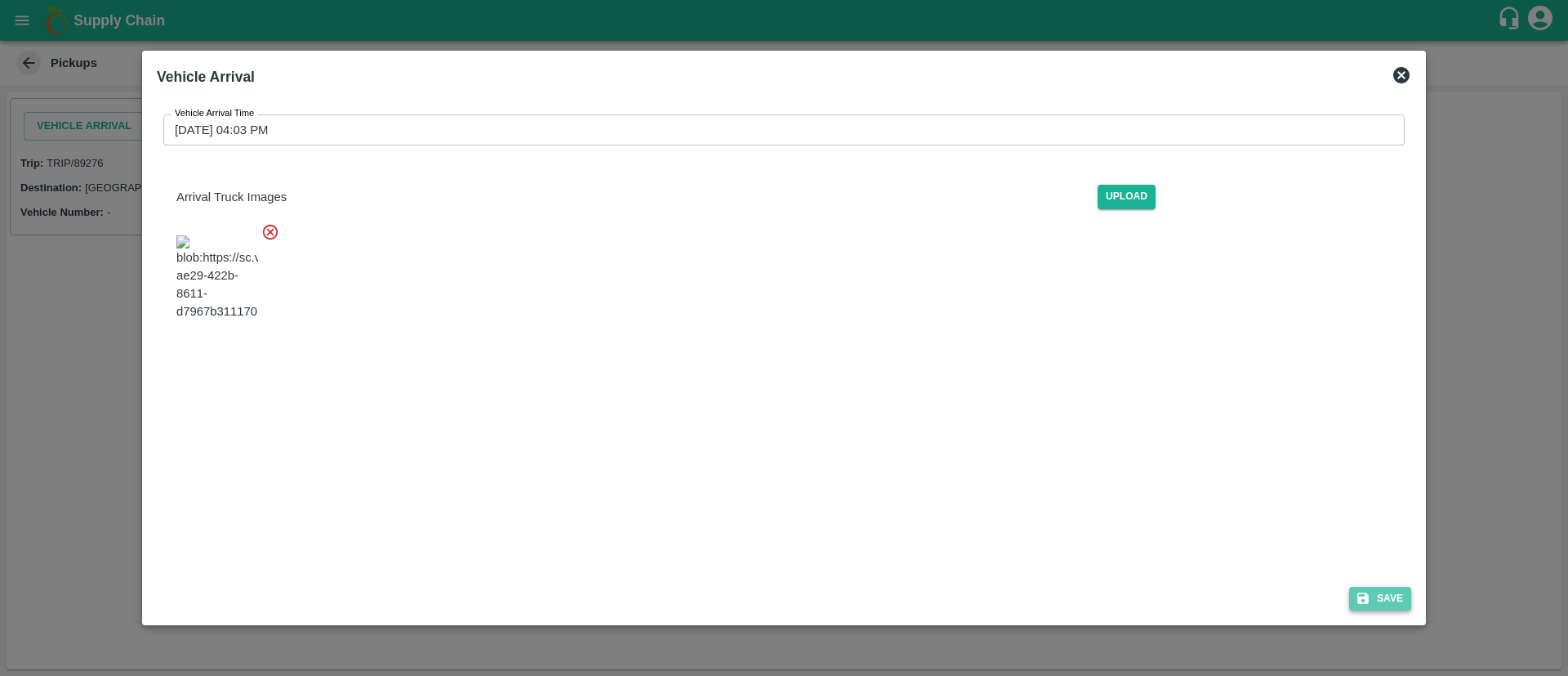
click at [1383, 595] on button "Save" at bounding box center [1379, 598] width 62 height 23
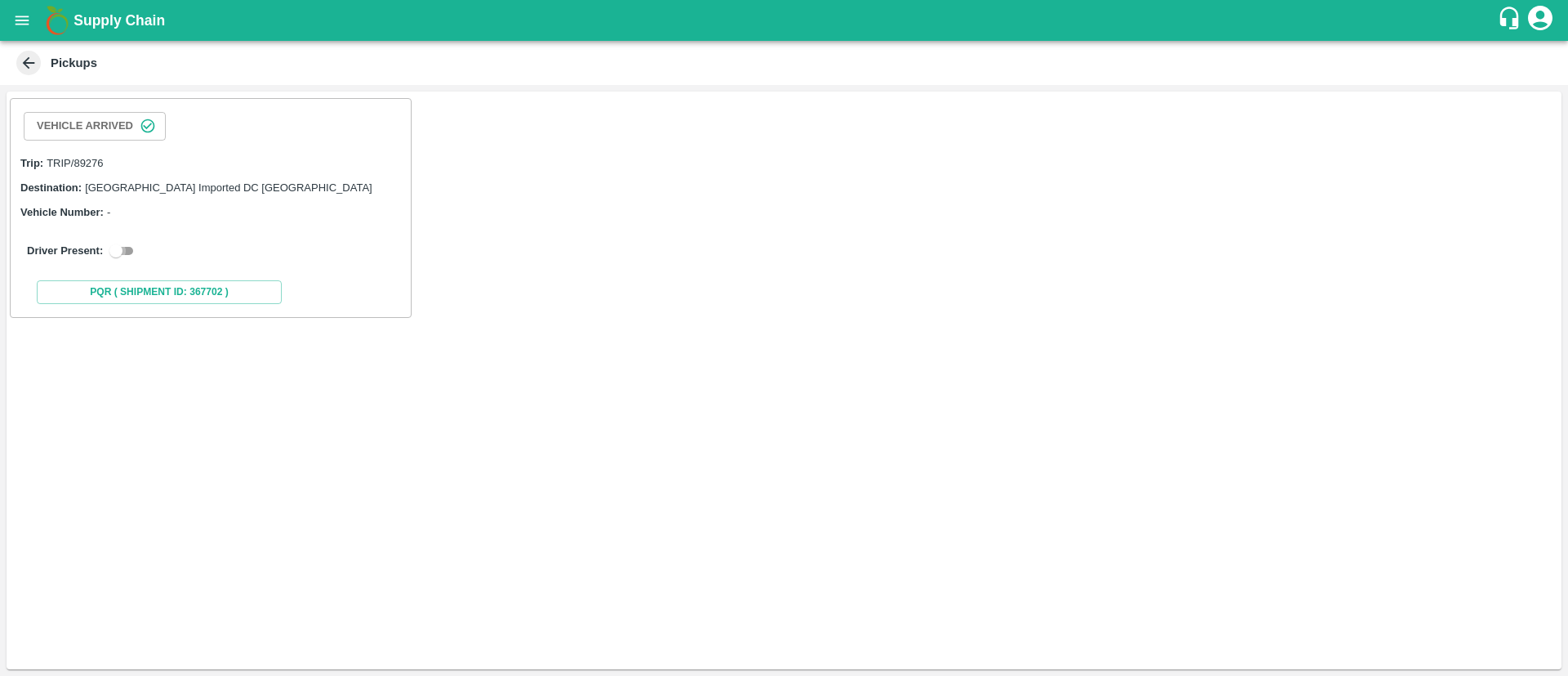
click at [132, 247] on input "checkbox" at bounding box center [116, 251] width 59 height 20
checkbox input "true"
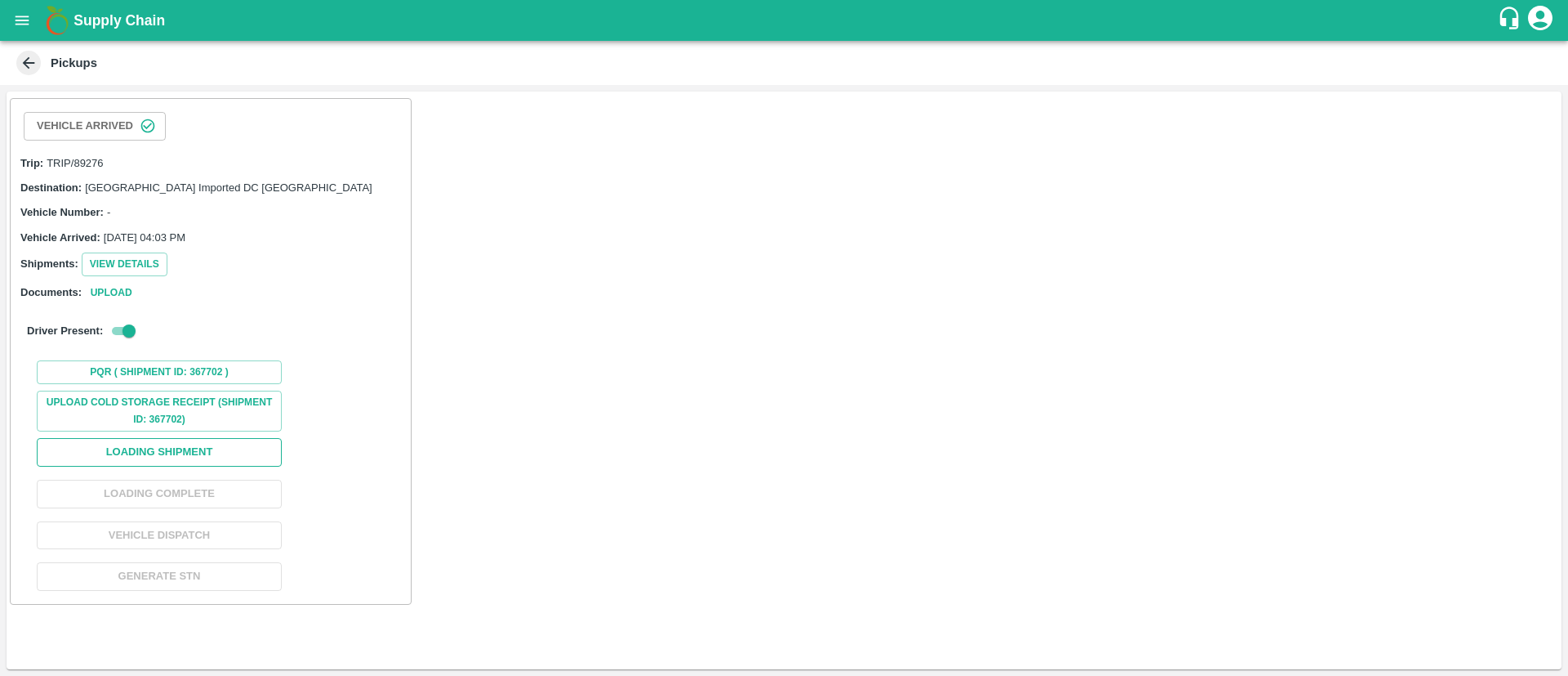
click at [213, 450] on button "Loading Shipment" at bounding box center [159, 452] width 245 height 29
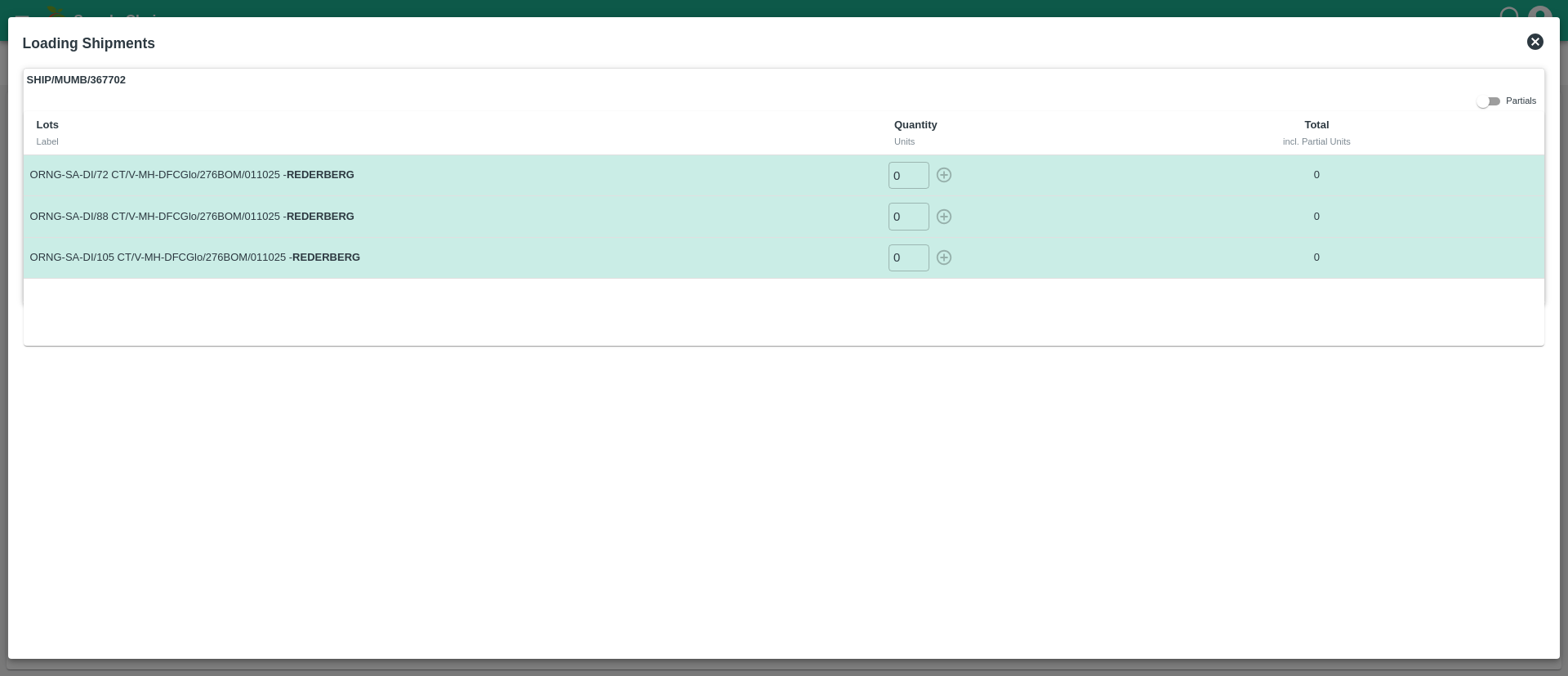
click at [892, 178] on input "0" at bounding box center [909, 175] width 41 height 27
type input "1040"
click at [899, 215] on input "0" at bounding box center [909, 216] width 41 height 27
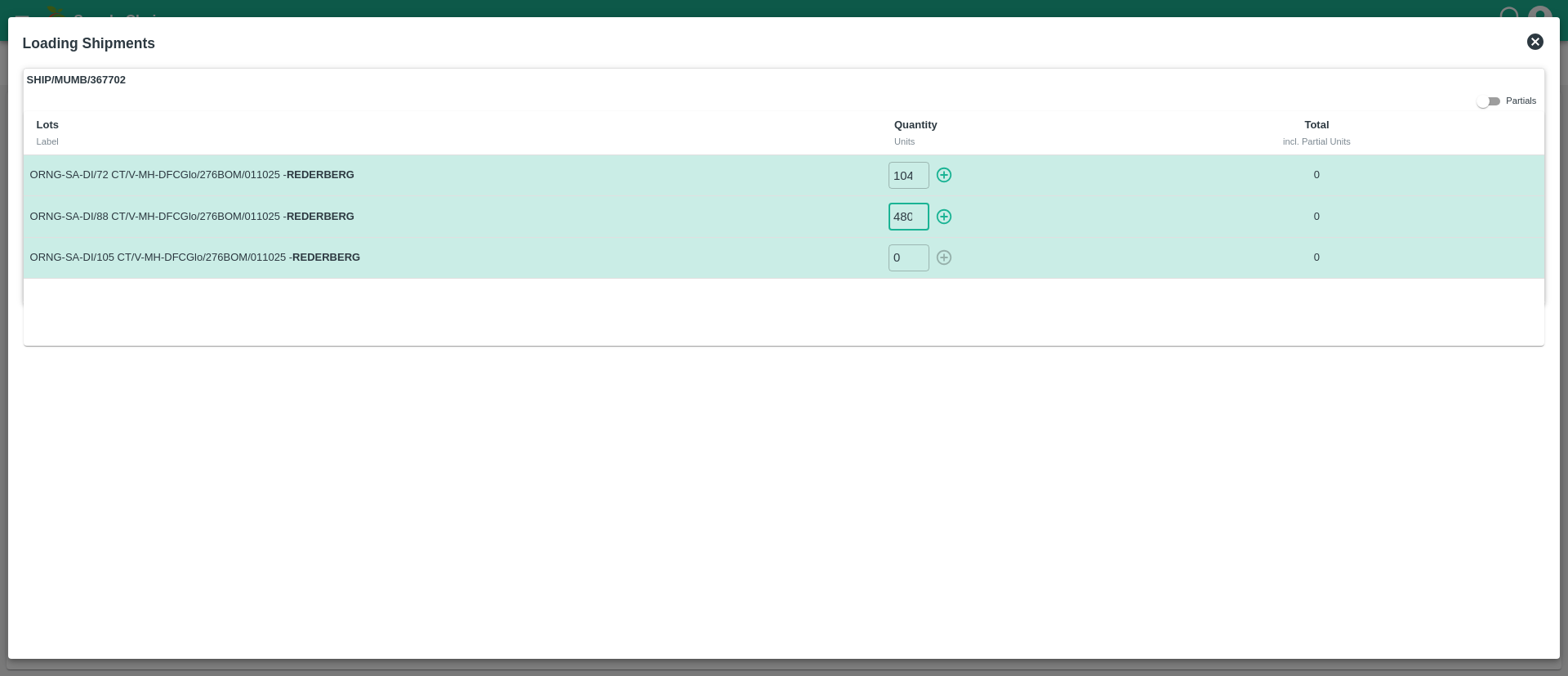
type input "480"
click at [894, 259] on input "0" at bounding box center [909, 257] width 41 height 27
type input "80"
click at [945, 175] on icon "button" at bounding box center [943, 175] width 15 height 15
type input "0"
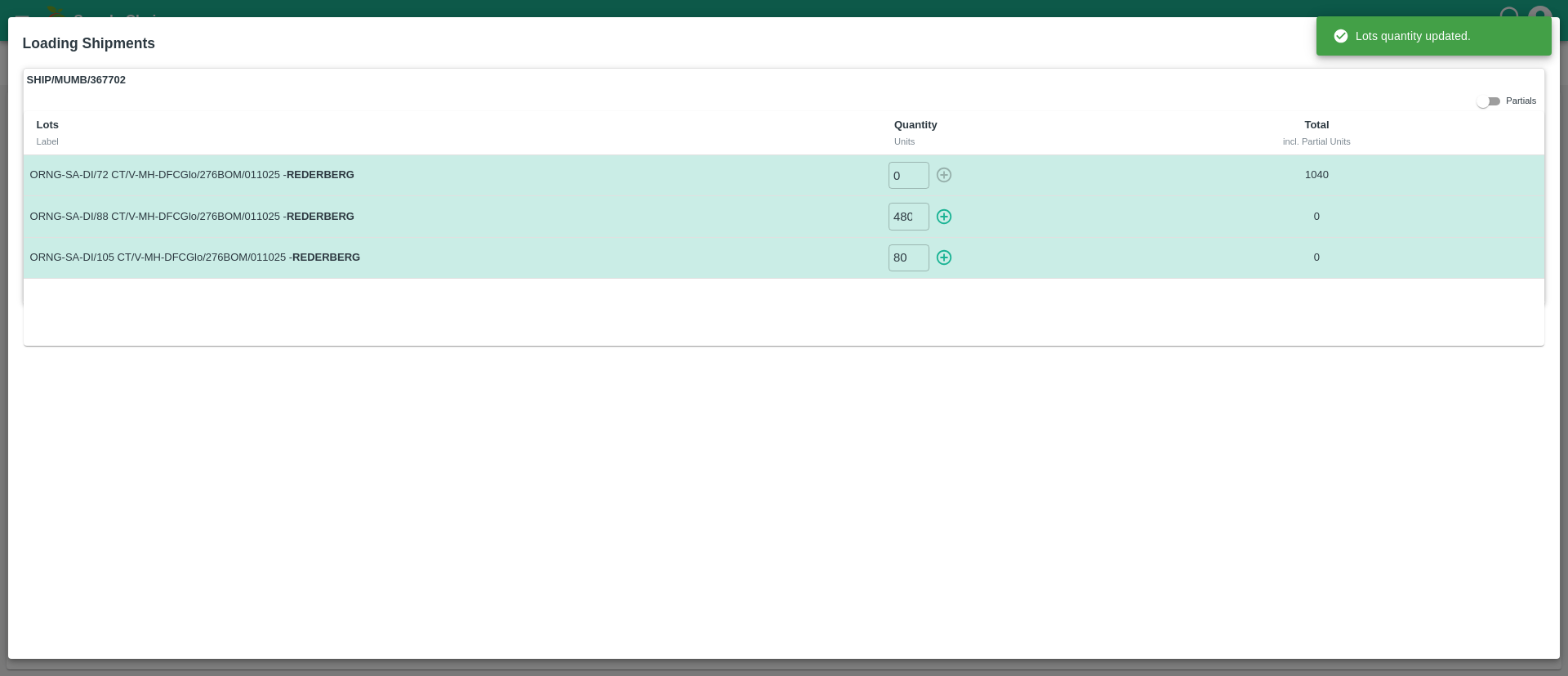
click at [944, 212] on icon "button" at bounding box center [943, 216] width 15 height 15
type input "0"
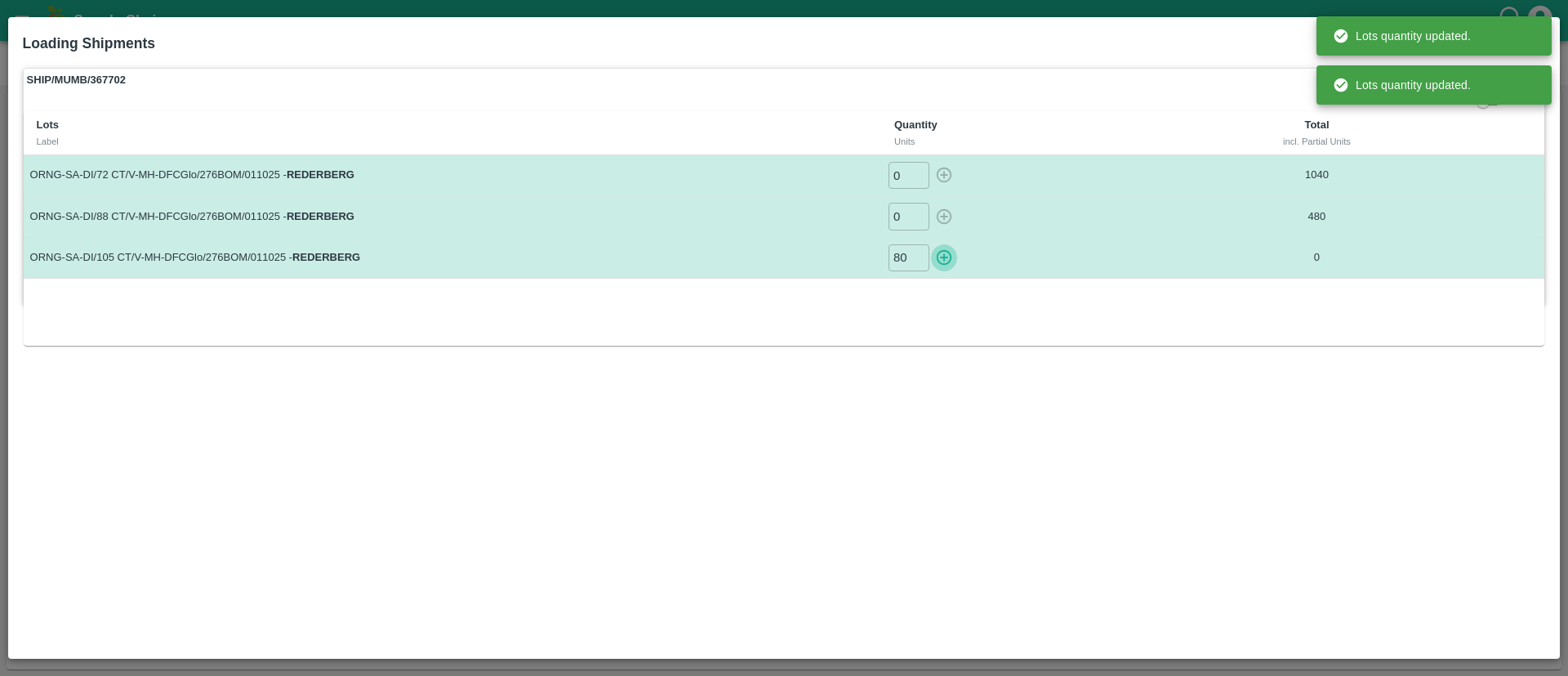
click at [943, 251] on icon "button" at bounding box center [943, 257] width 15 height 15
type input "0"
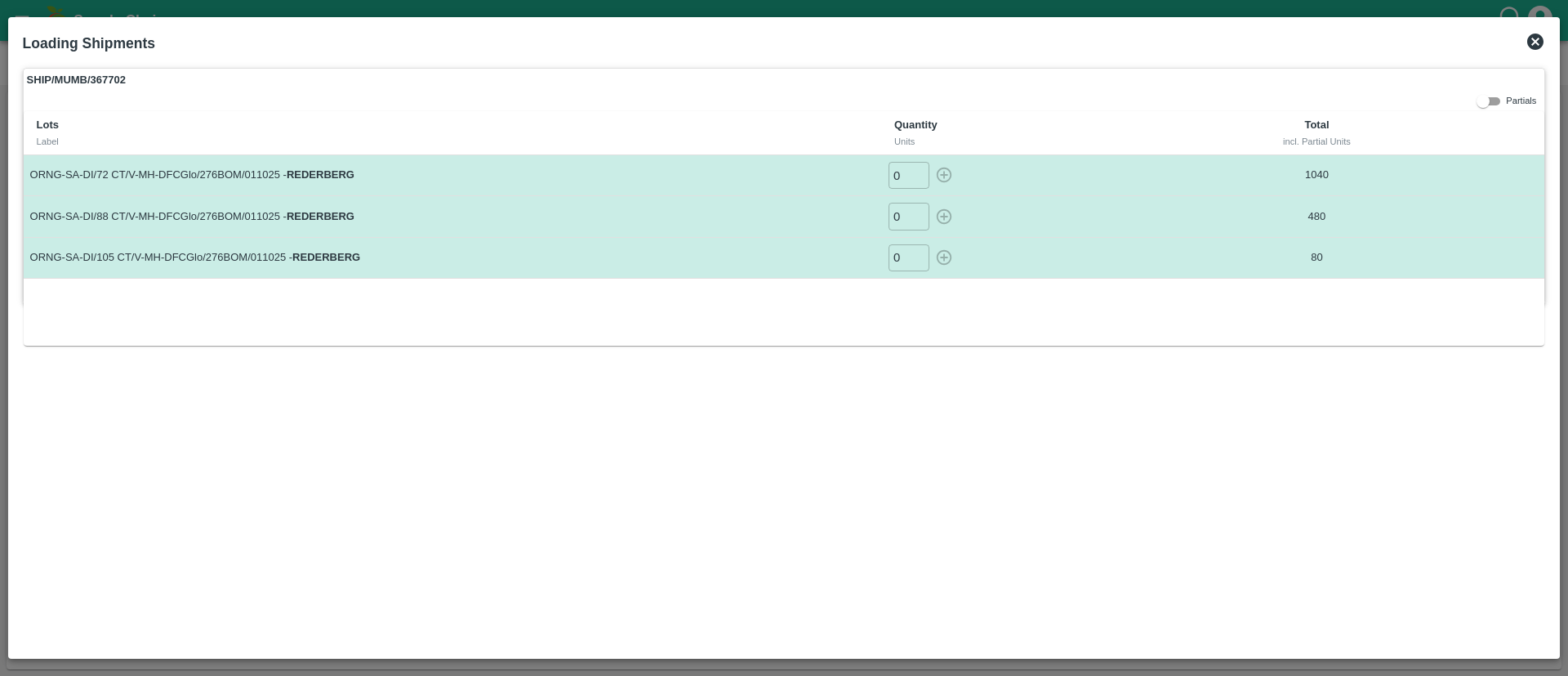
click at [1537, 38] on icon at bounding box center [1535, 41] width 16 height 16
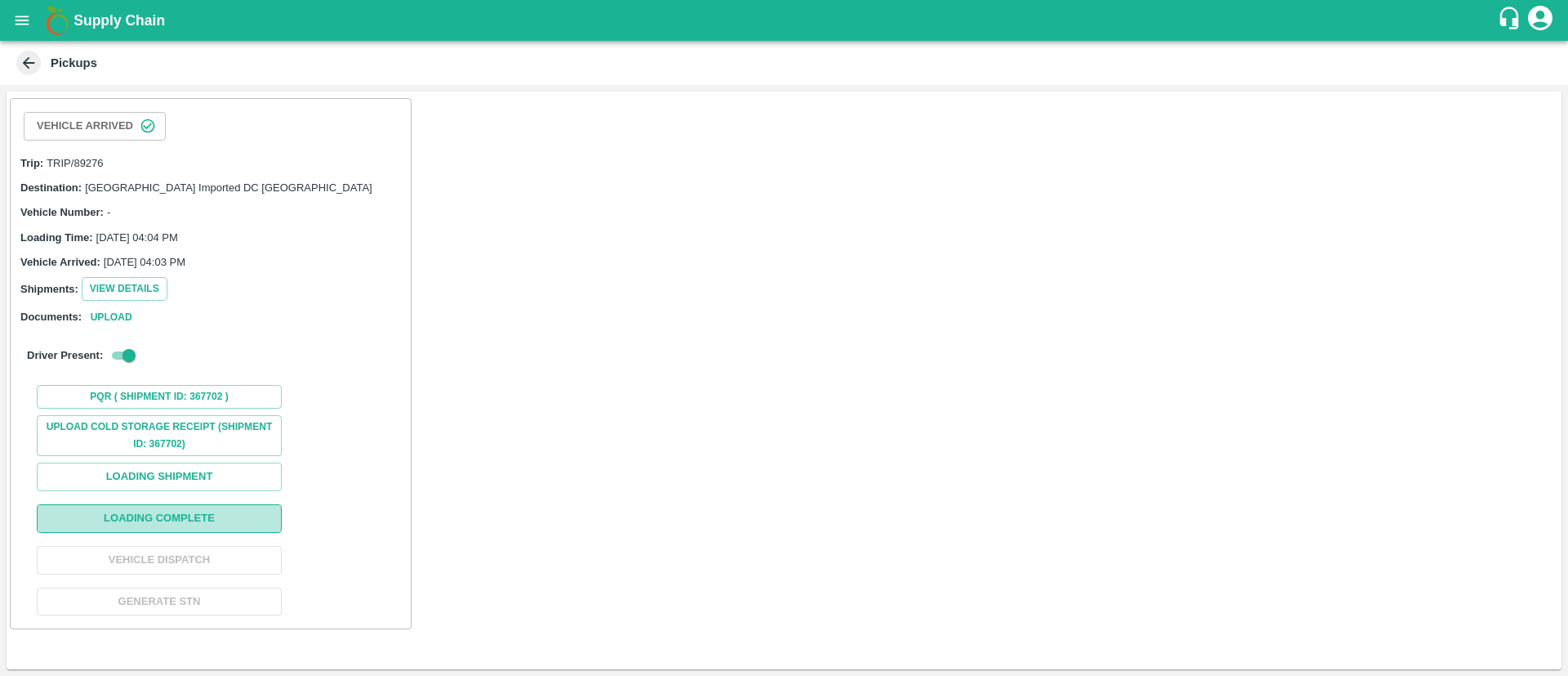
click at [176, 517] on button "Loading Complete" at bounding box center [159, 518] width 245 height 29
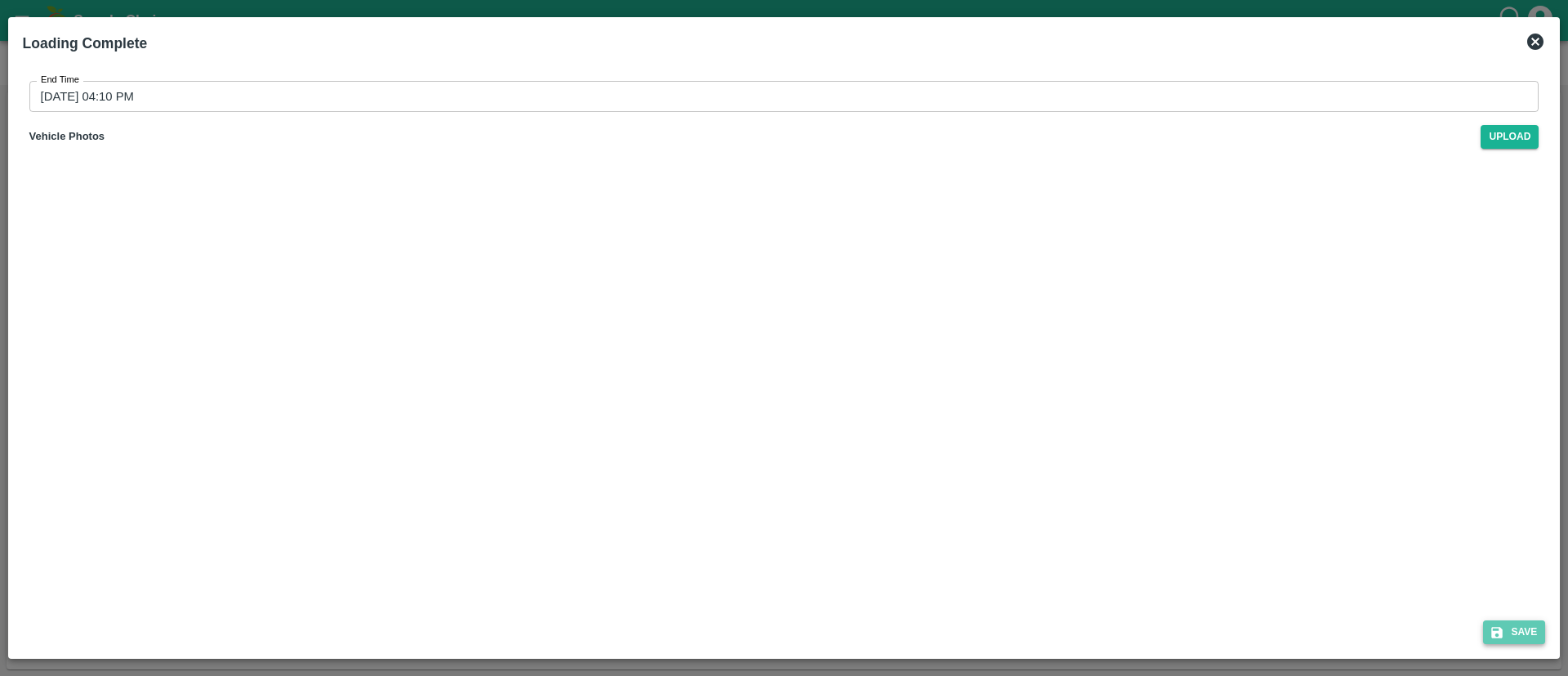
click at [1514, 631] on button "Save" at bounding box center [1513, 632] width 62 height 23
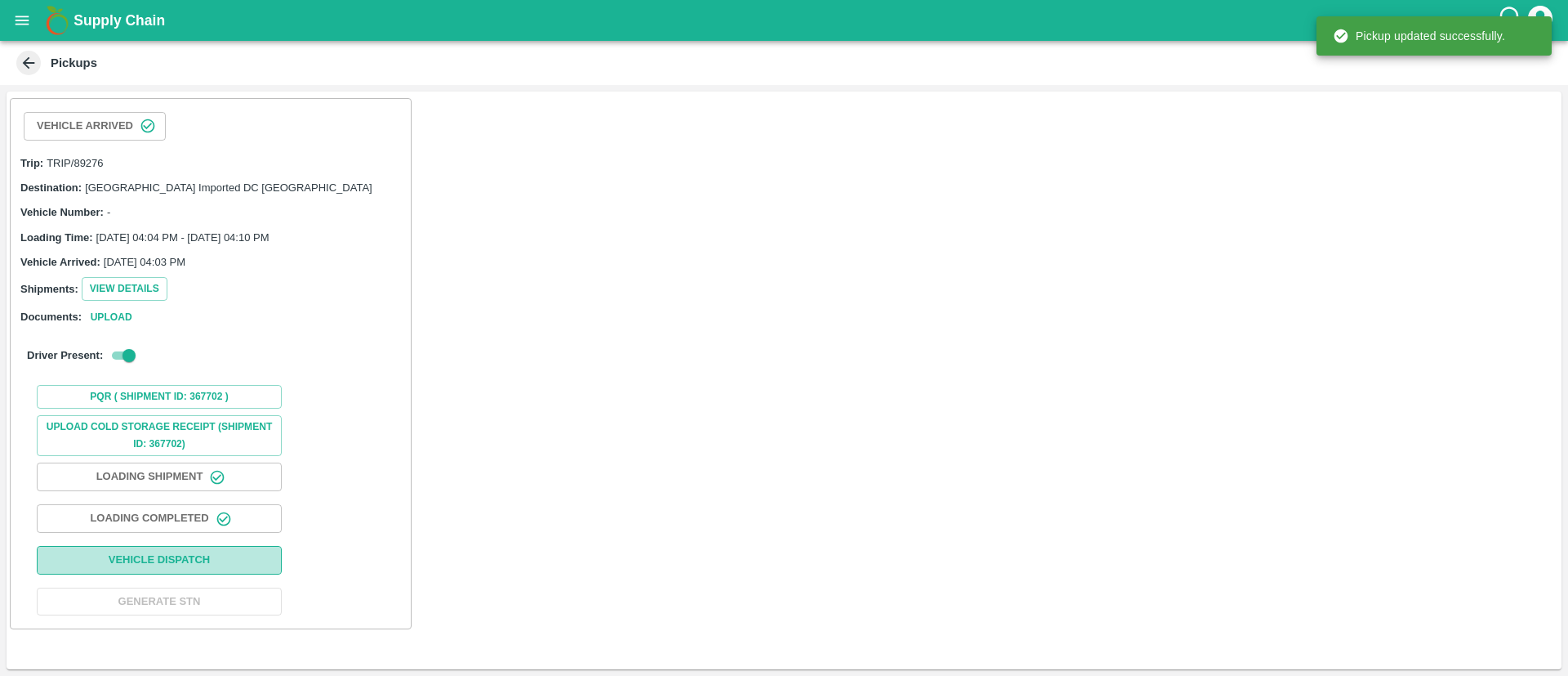
drag, startPoint x: 183, startPoint y: 557, endPoint x: 177, endPoint y: 563, distance: 8.5
click at [177, 563] on button "Vehicle Dispatch" at bounding box center [159, 560] width 245 height 29
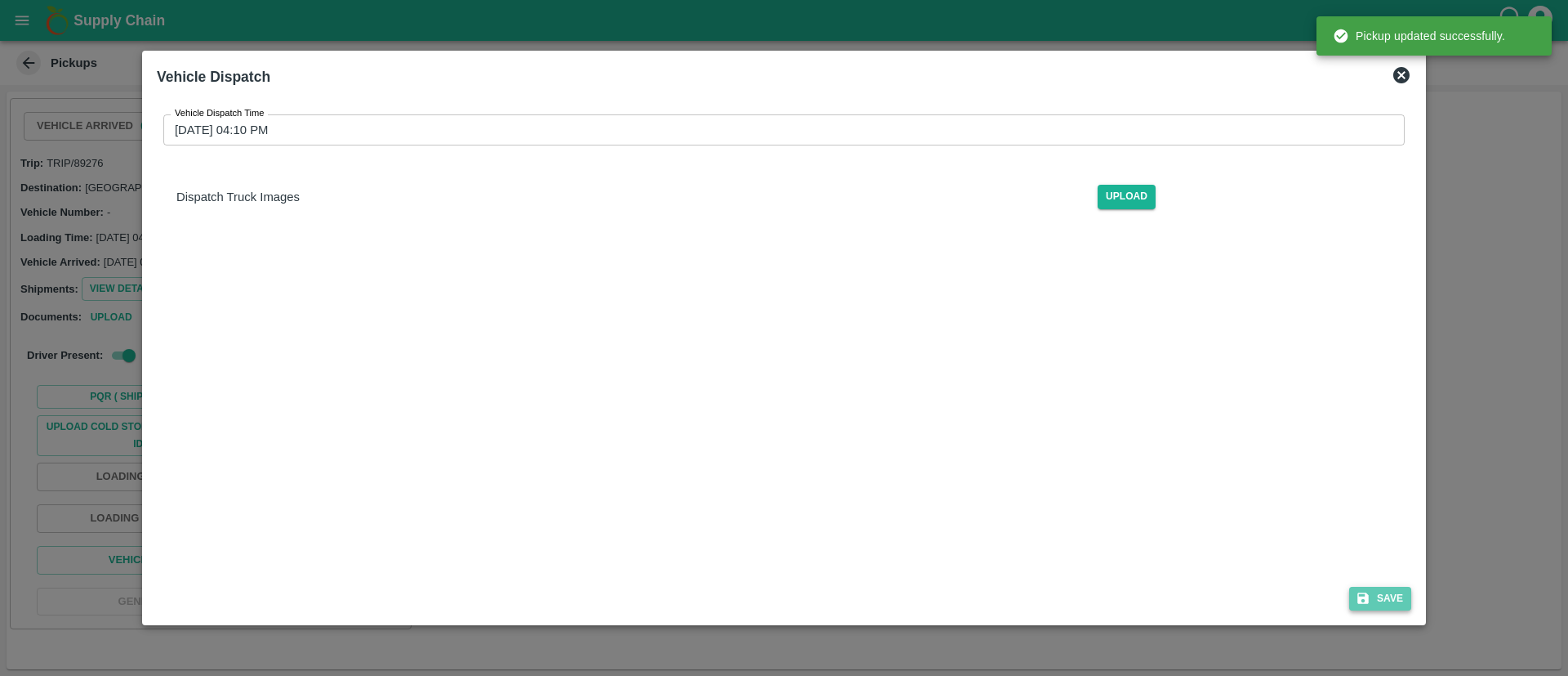
click at [1390, 594] on button "Save" at bounding box center [1379, 598] width 62 height 23
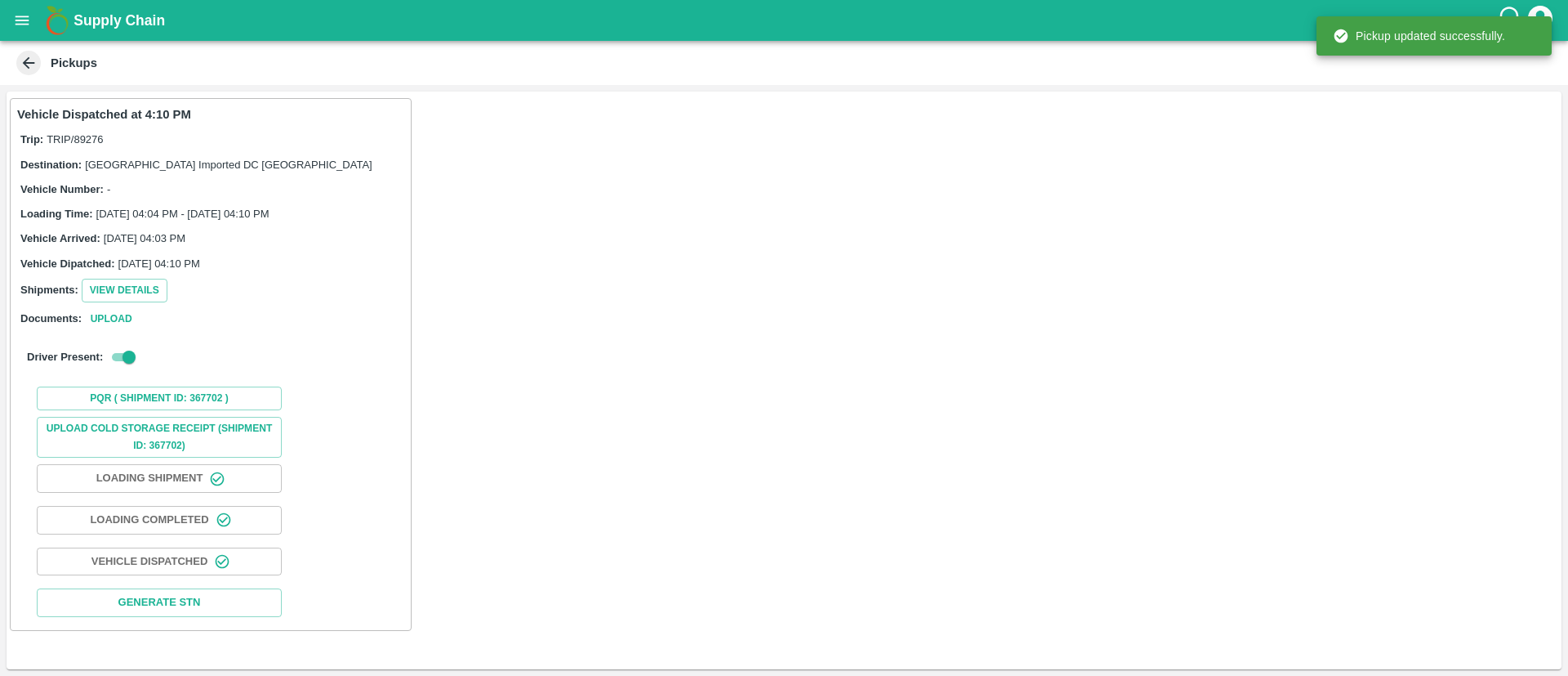
click at [23, 16] on icon "open drawer" at bounding box center [22, 20] width 13 height 9
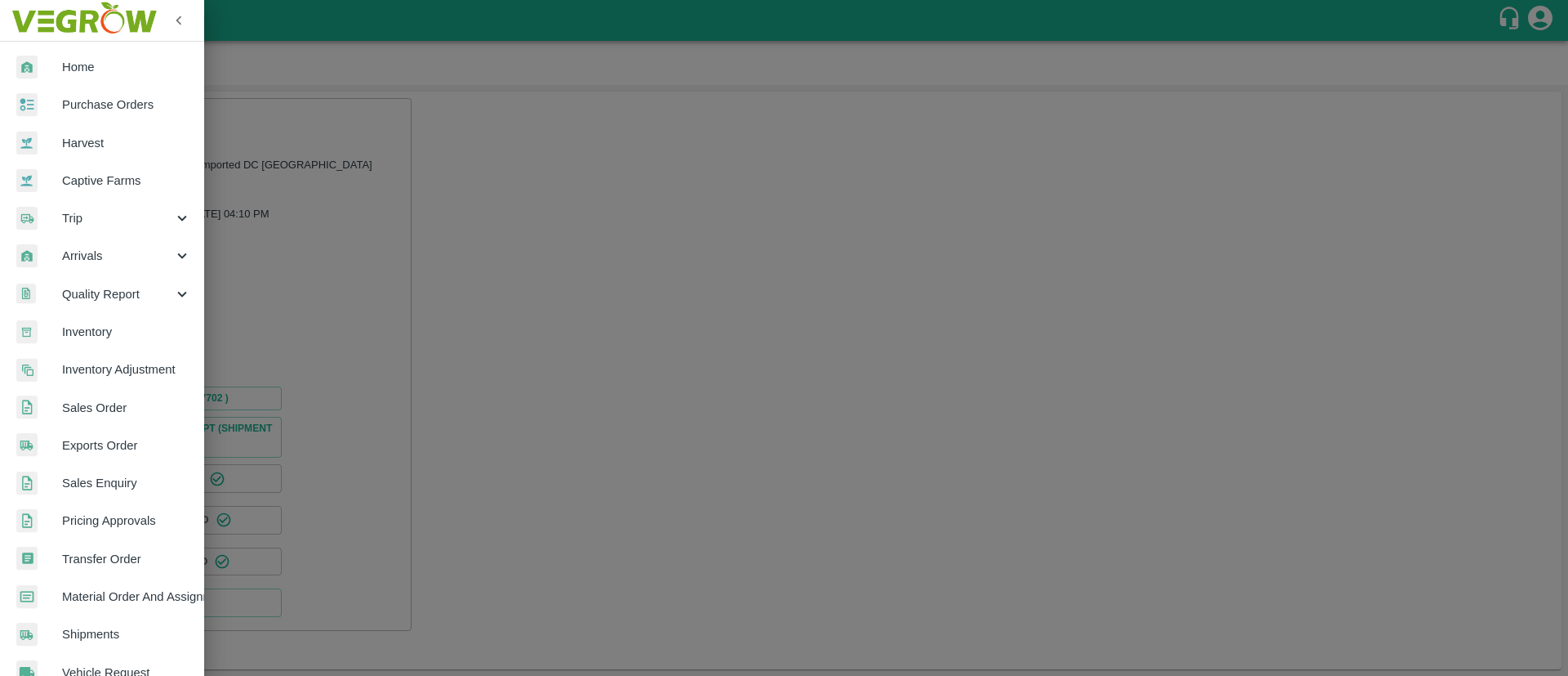
click at [110, 254] on span "Arrivals" at bounding box center [117, 256] width 111 height 18
click at [135, 328] on span "DC Arrivals" at bounding box center [133, 332] width 116 height 18
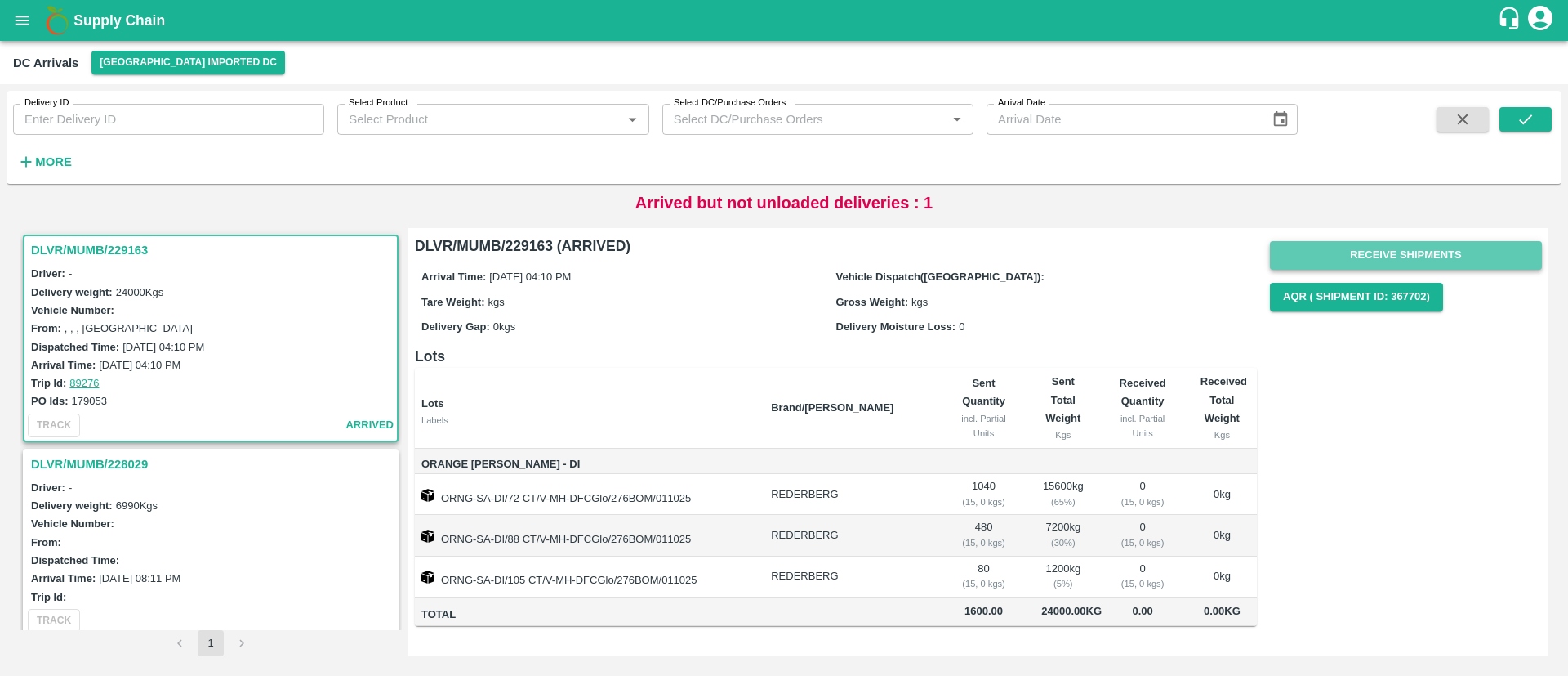
click at [1397, 263] on button "Receive Shipments" at bounding box center [1405, 256] width 271 height 29
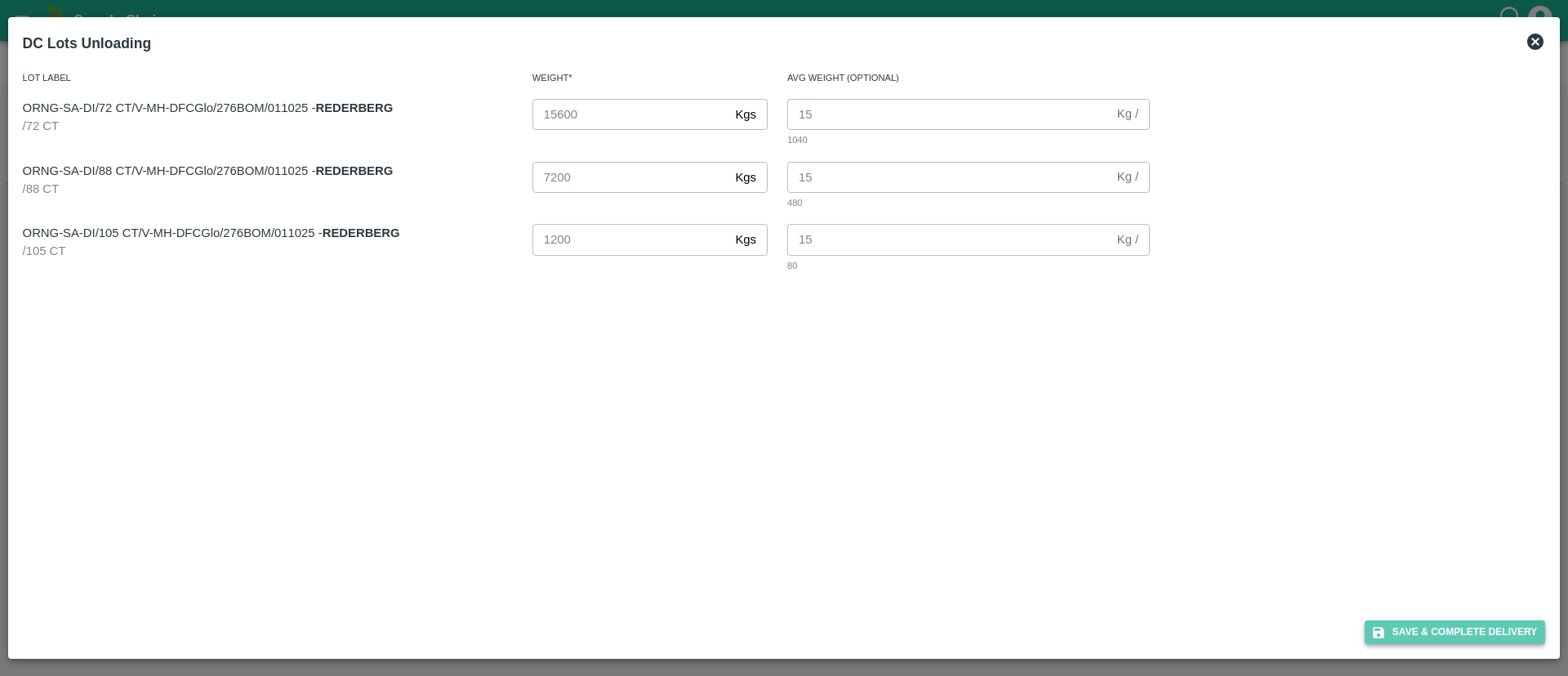
click at [1482, 633] on button "Save & Complete Delivery" at bounding box center [1455, 632] width 181 height 23
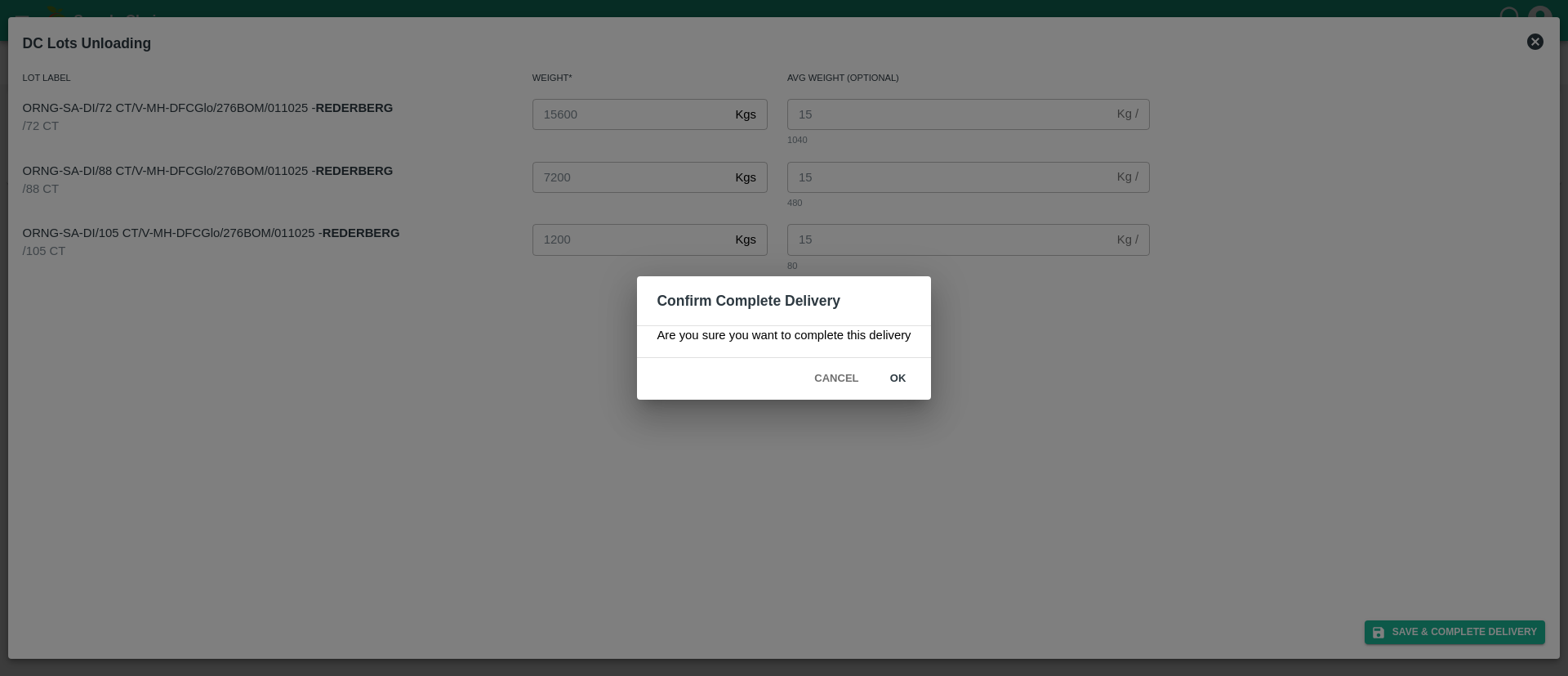
click at [897, 377] on button "ok" at bounding box center [898, 378] width 52 height 29
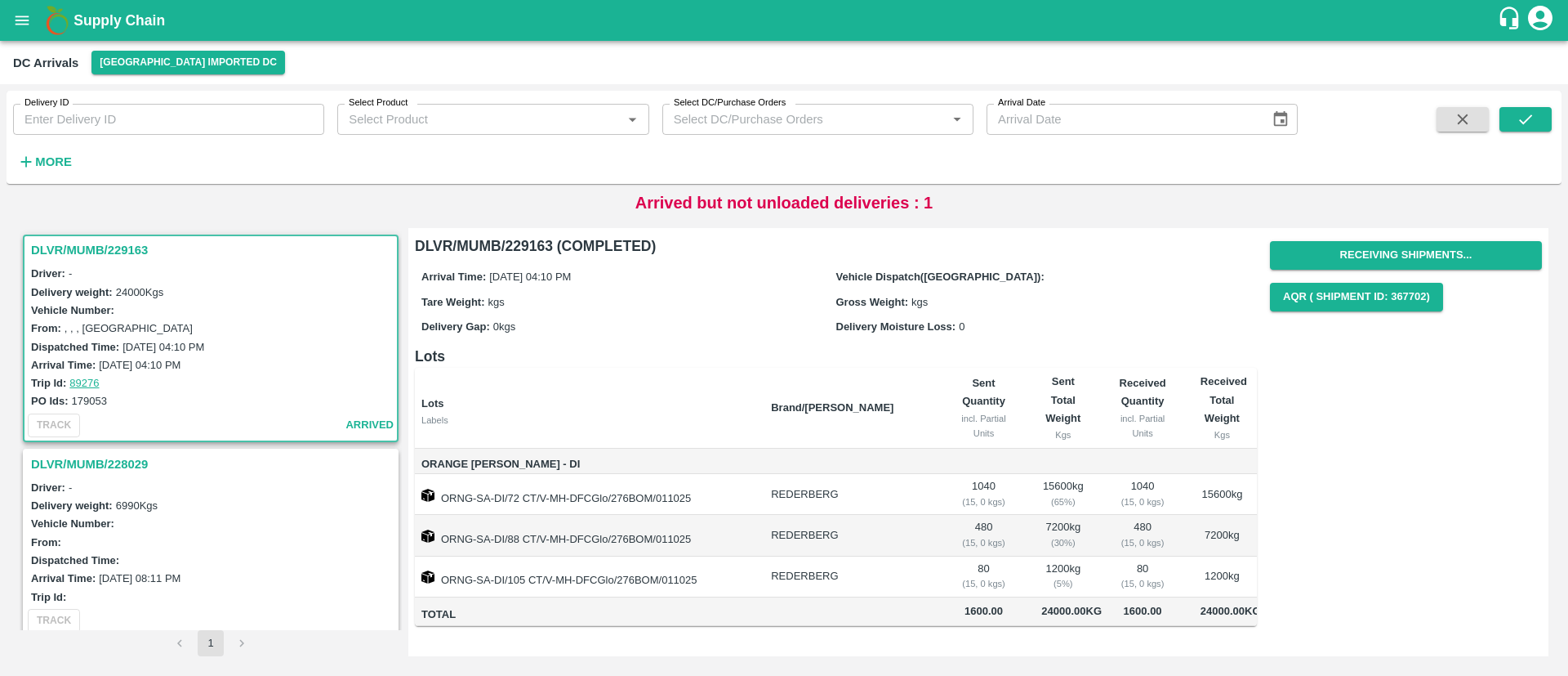
click at [14, 21] on icon "open drawer" at bounding box center [22, 21] width 18 height 18
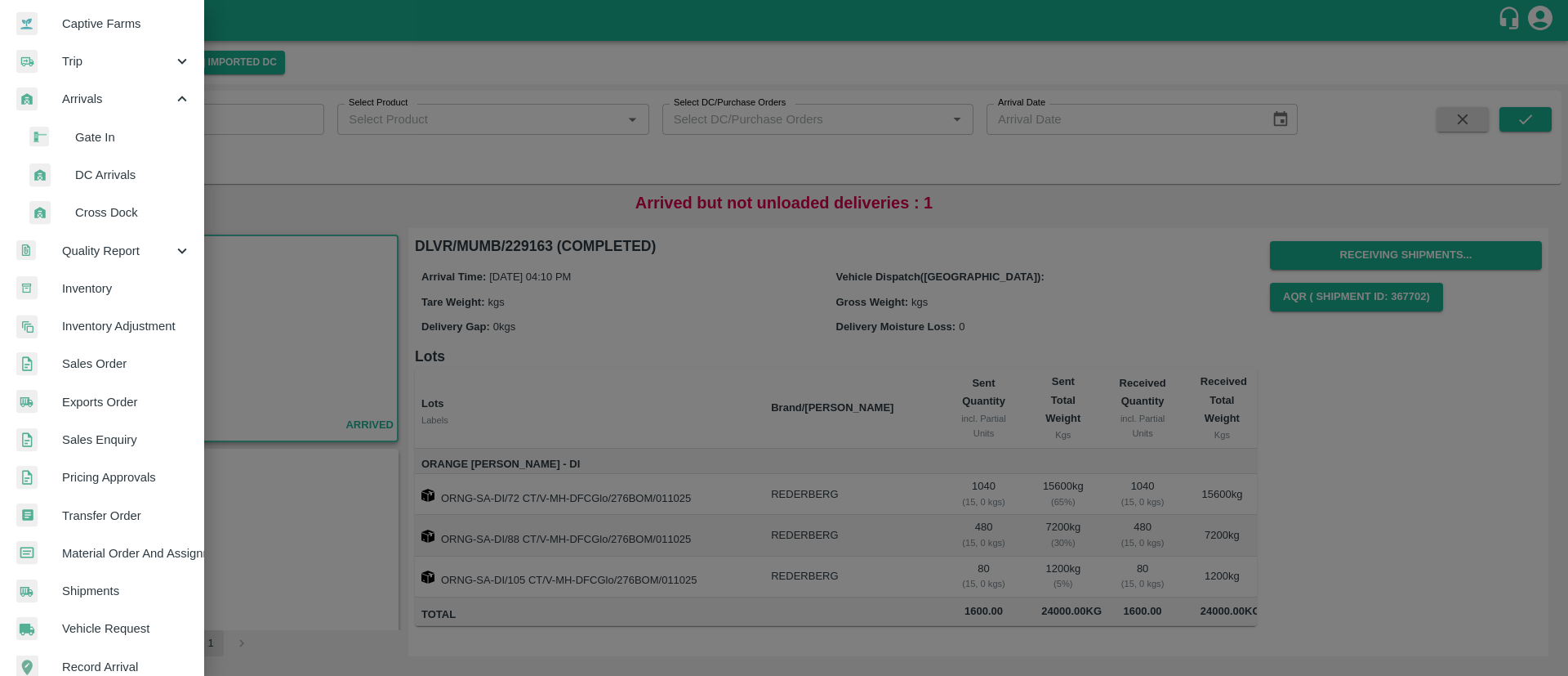
scroll to position [159, 0]
click at [97, 294] on span "Inventory" at bounding box center [126, 287] width 129 height 18
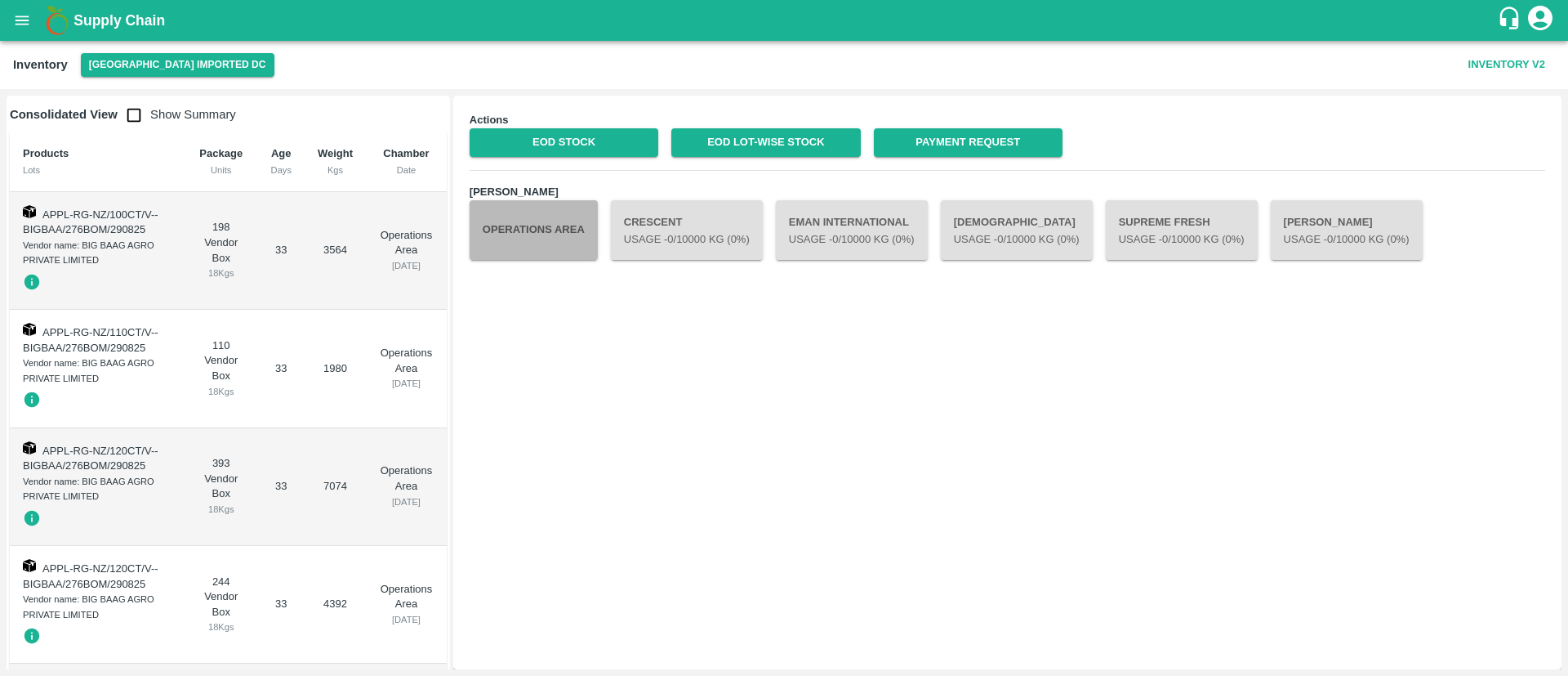
click at [547, 239] on button "Operations Area" at bounding box center [533, 230] width 128 height 59
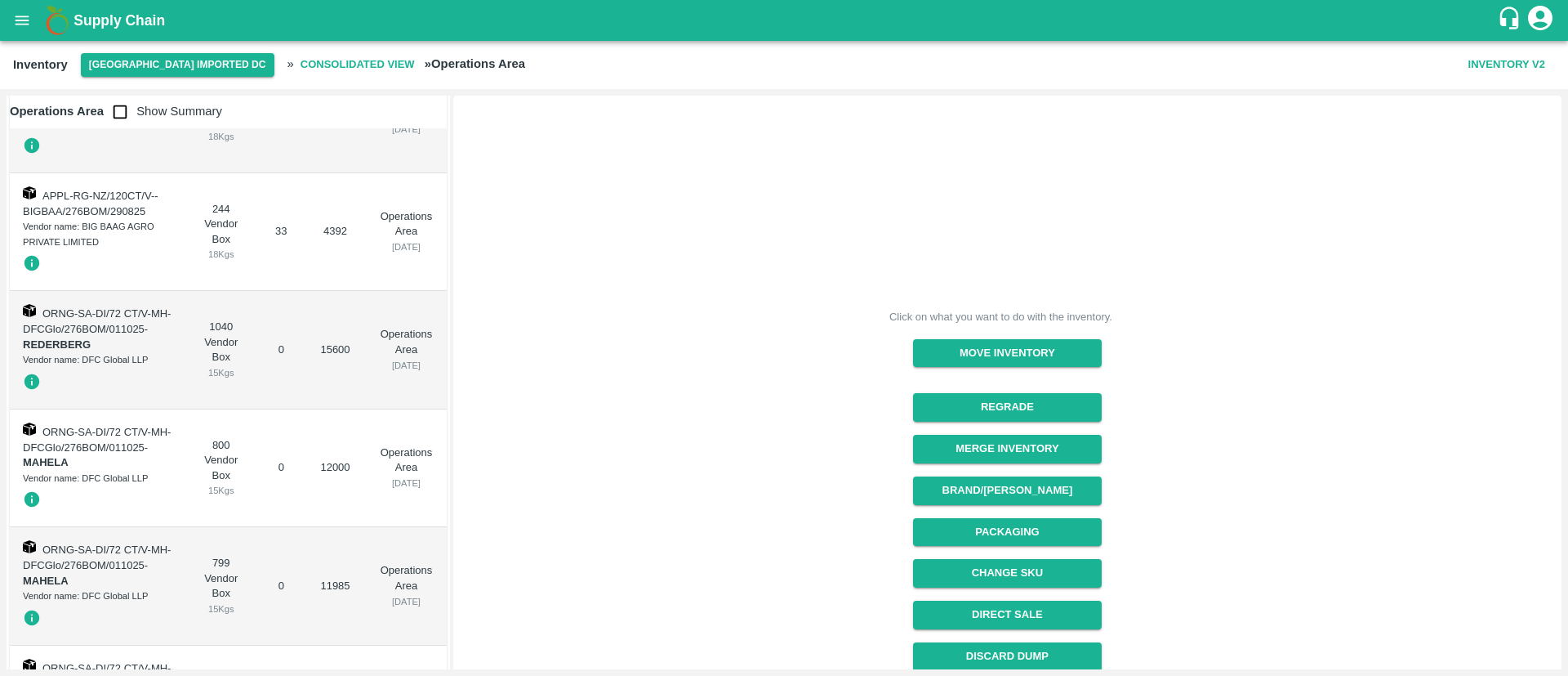
scroll to position [375, 0]
click at [1023, 394] on button "Regrade" at bounding box center [1007, 407] width 188 height 29
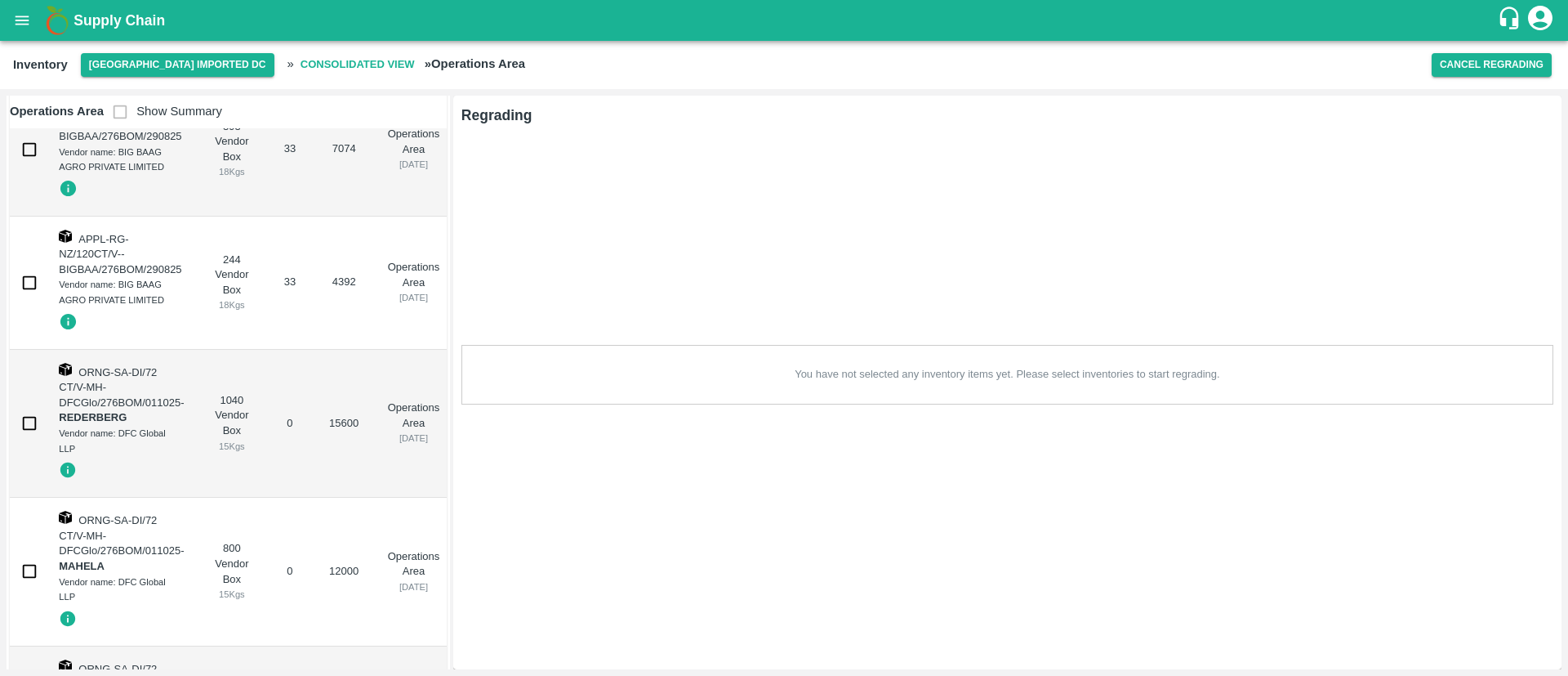
scroll to position [405, 0]
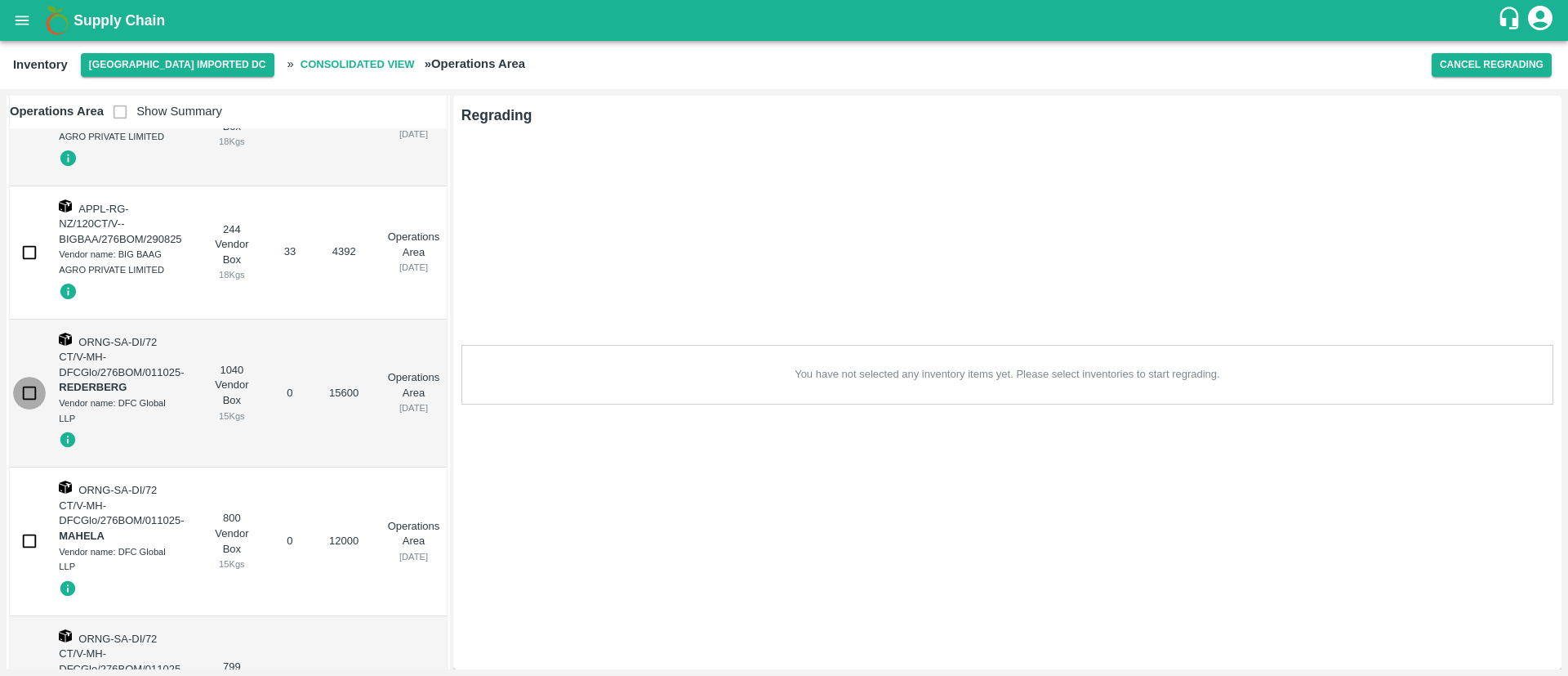
click at [23, 391] on input "checkbox" at bounding box center [30, 393] width 32 height 32
checkbox input "true"
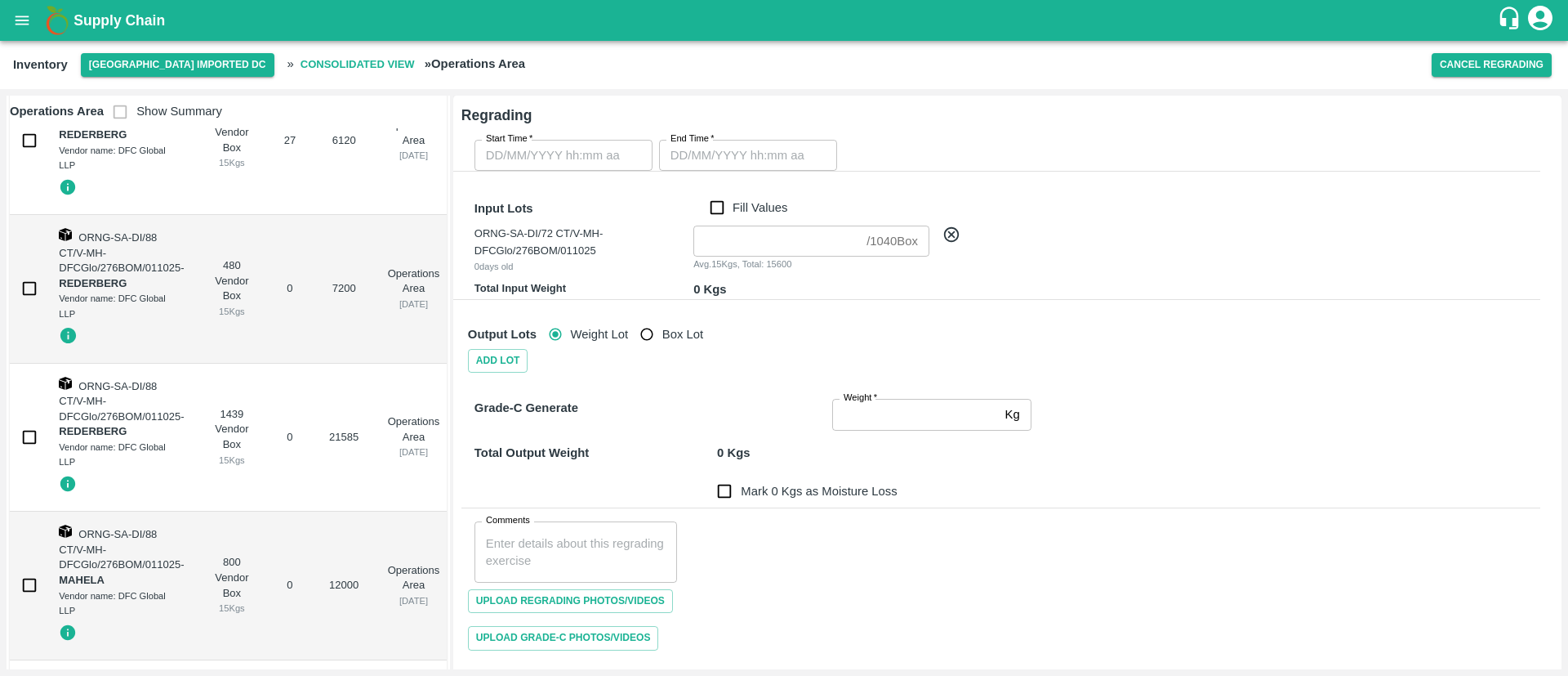
scroll to position [1406, 0]
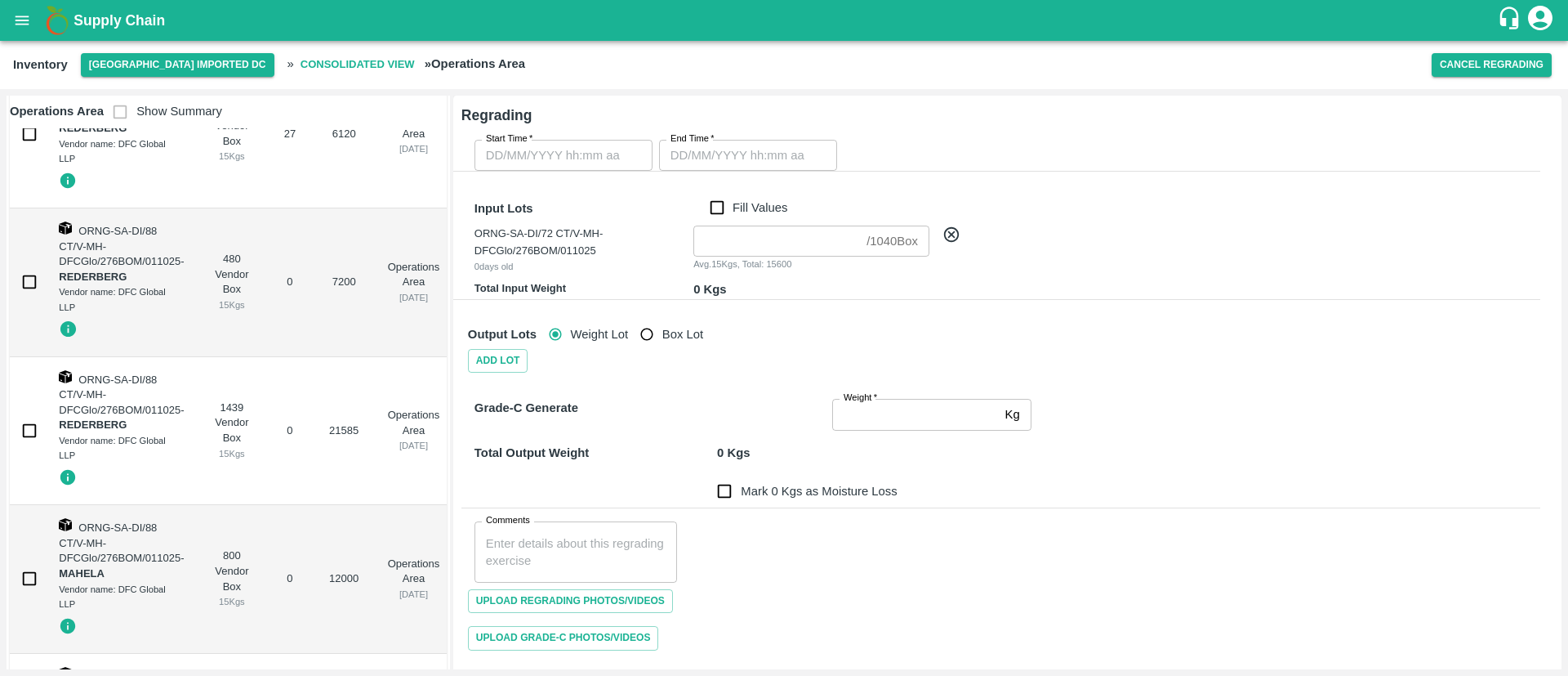
type input "DD/MM/YYYY hh:mm aa"
click at [606, 166] on input "DD/MM/YYYY hh:mm aa" at bounding box center [557, 155] width 167 height 31
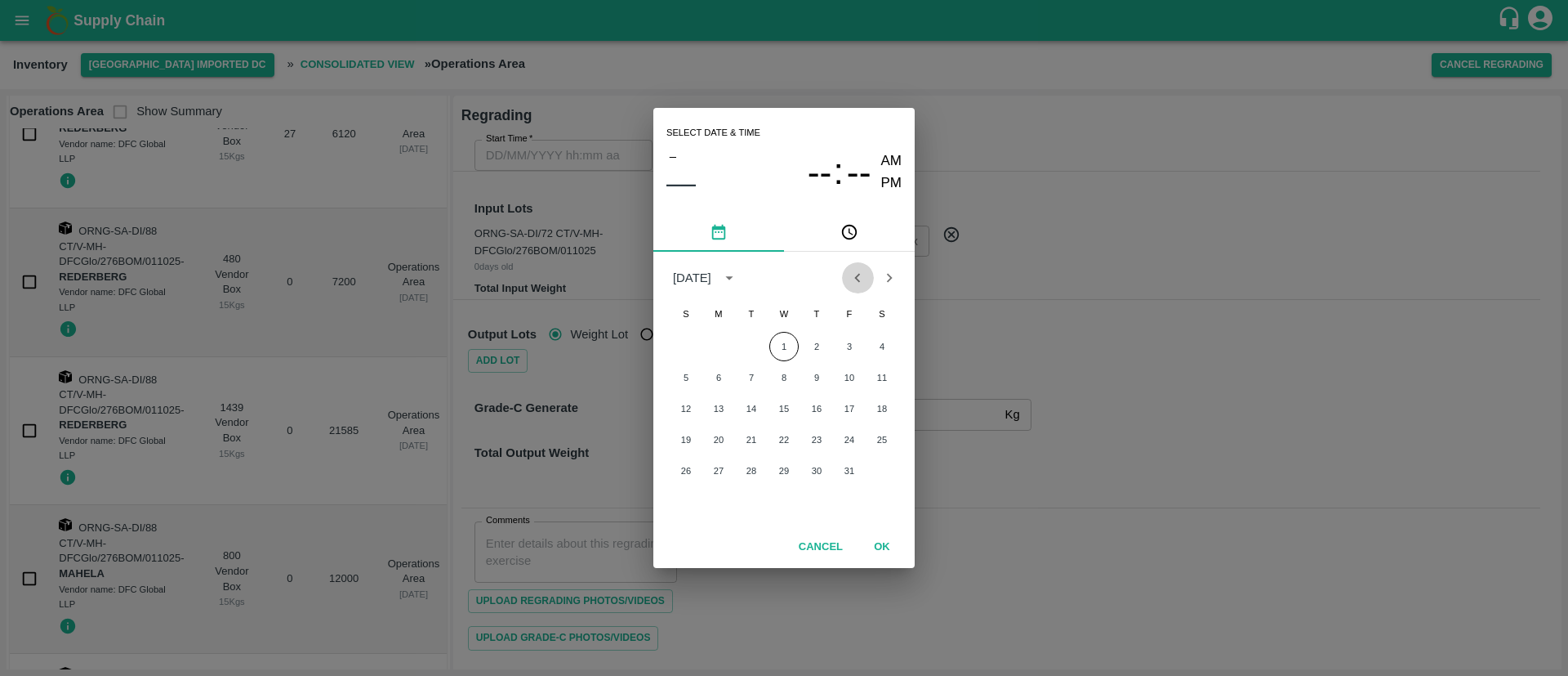
click at [856, 280] on icon "Previous month" at bounding box center [857, 278] width 18 height 18
click at [754, 468] on button "30" at bounding box center [751, 470] width 30 height 30
type input "30/09/2025 12:00 AM"
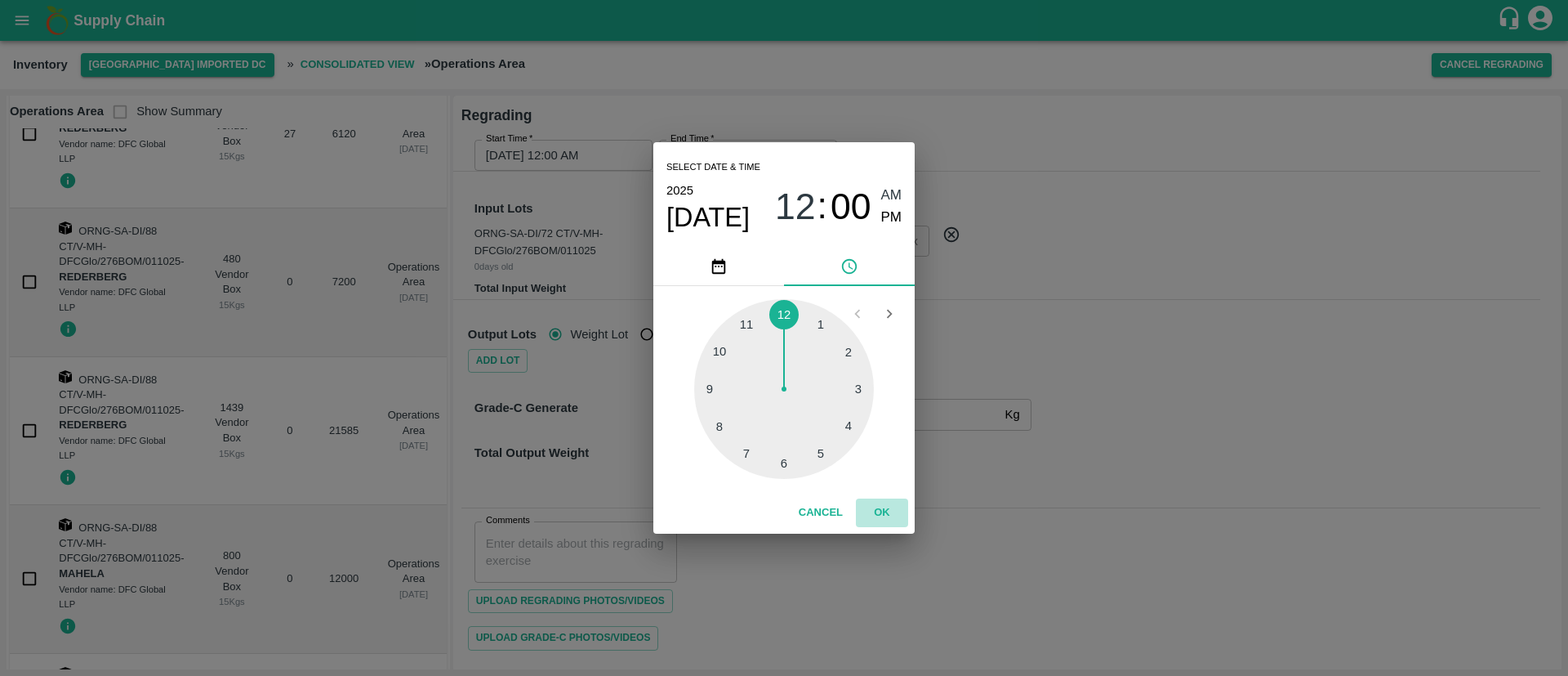
click at [890, 508] on button "OK" at bounding box center [882, 513] width 52 height 29
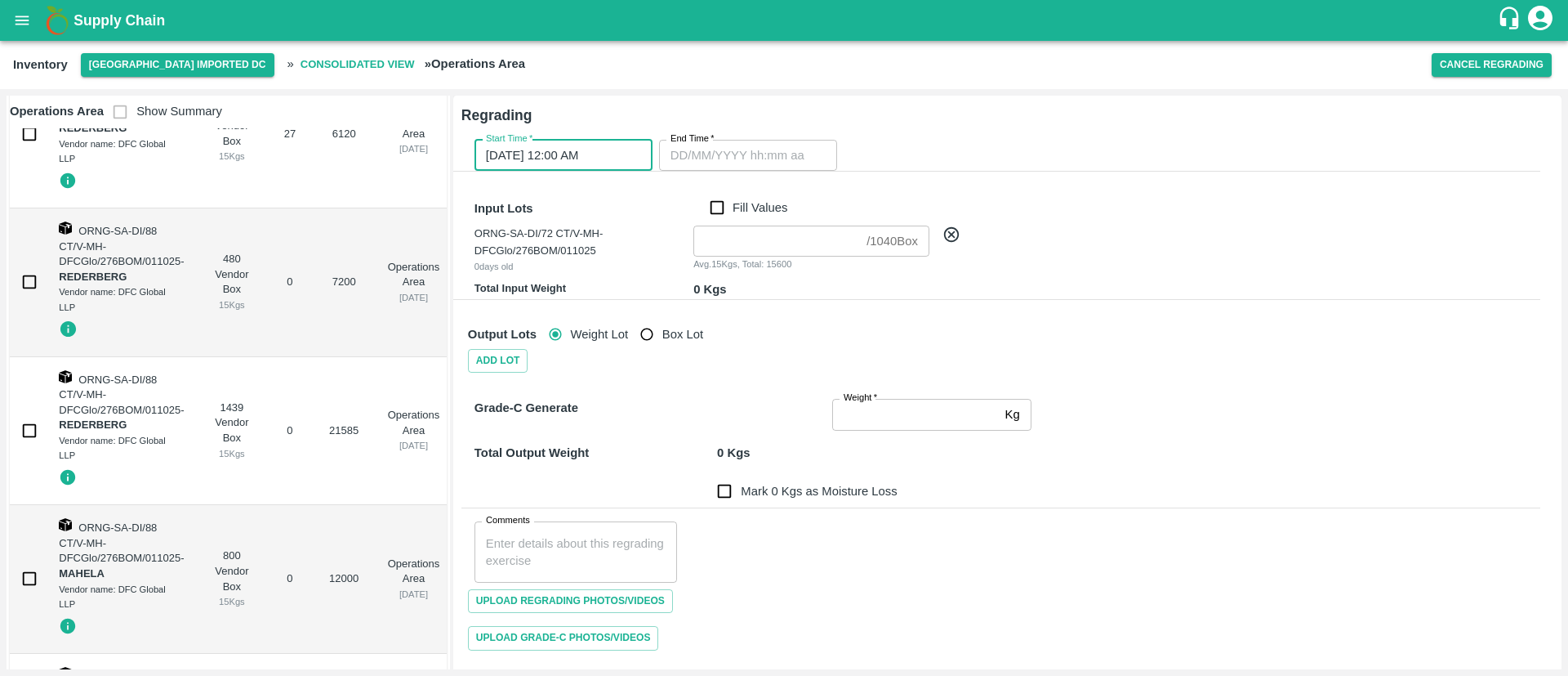
type input "DD/MM/YYYY hh:mm aa"
click at [758, 150] on input "DD/MM/YYYY hh:mm aa" at bounding box center [742, 155] width 167 height 31
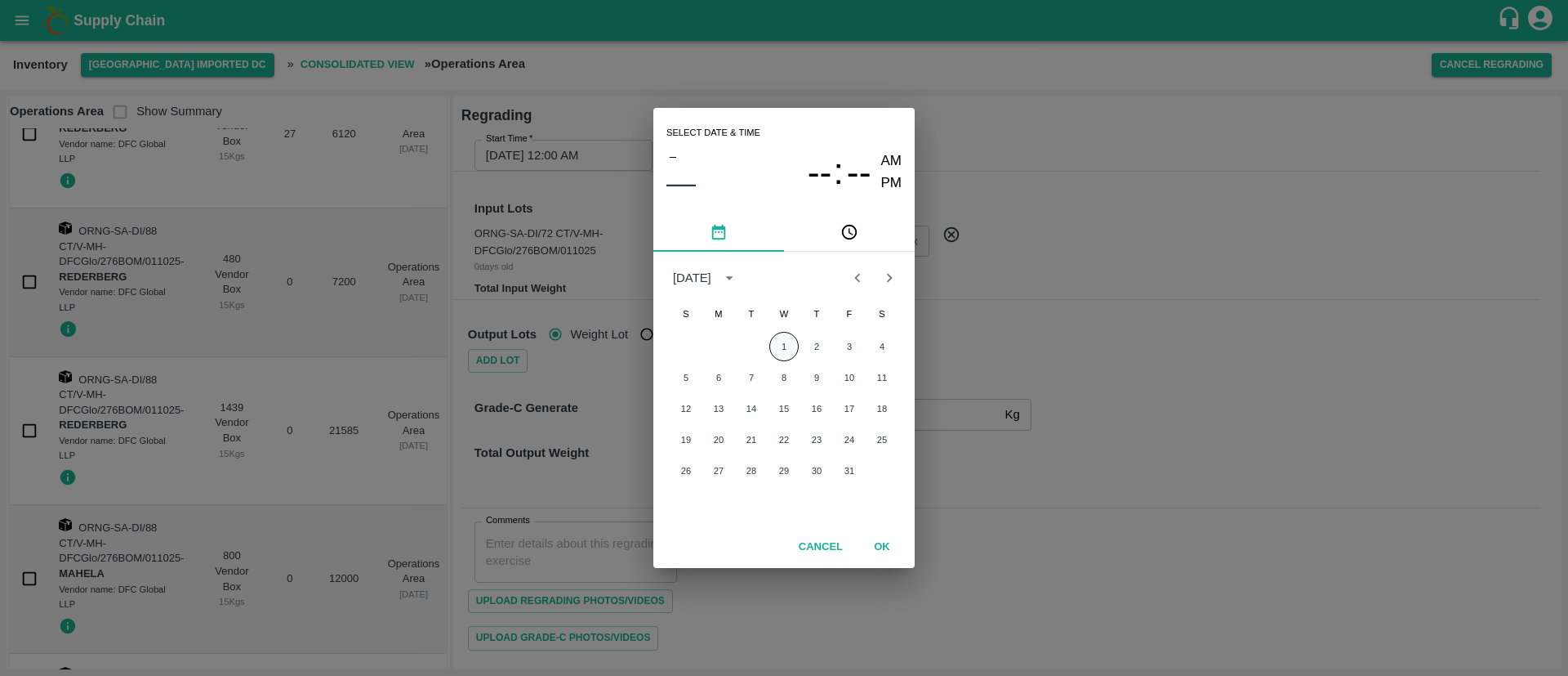
click at [780, 341] on button "1" at bounding box center [783, 346] width 30 height 30
type input "01/10/2025 12:00 AM"
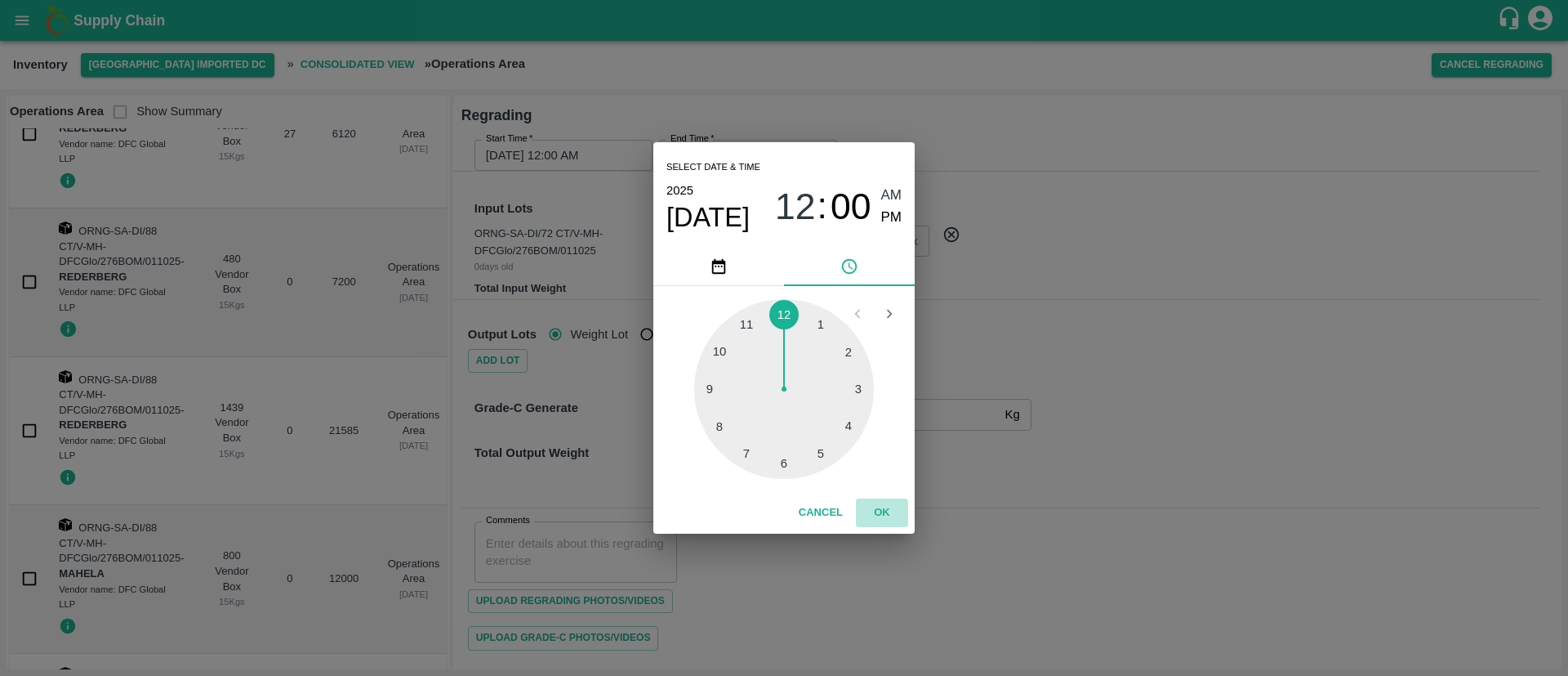
click at [882, 503] on button "OK" at bounding box center [882, 513] width 52 height 29
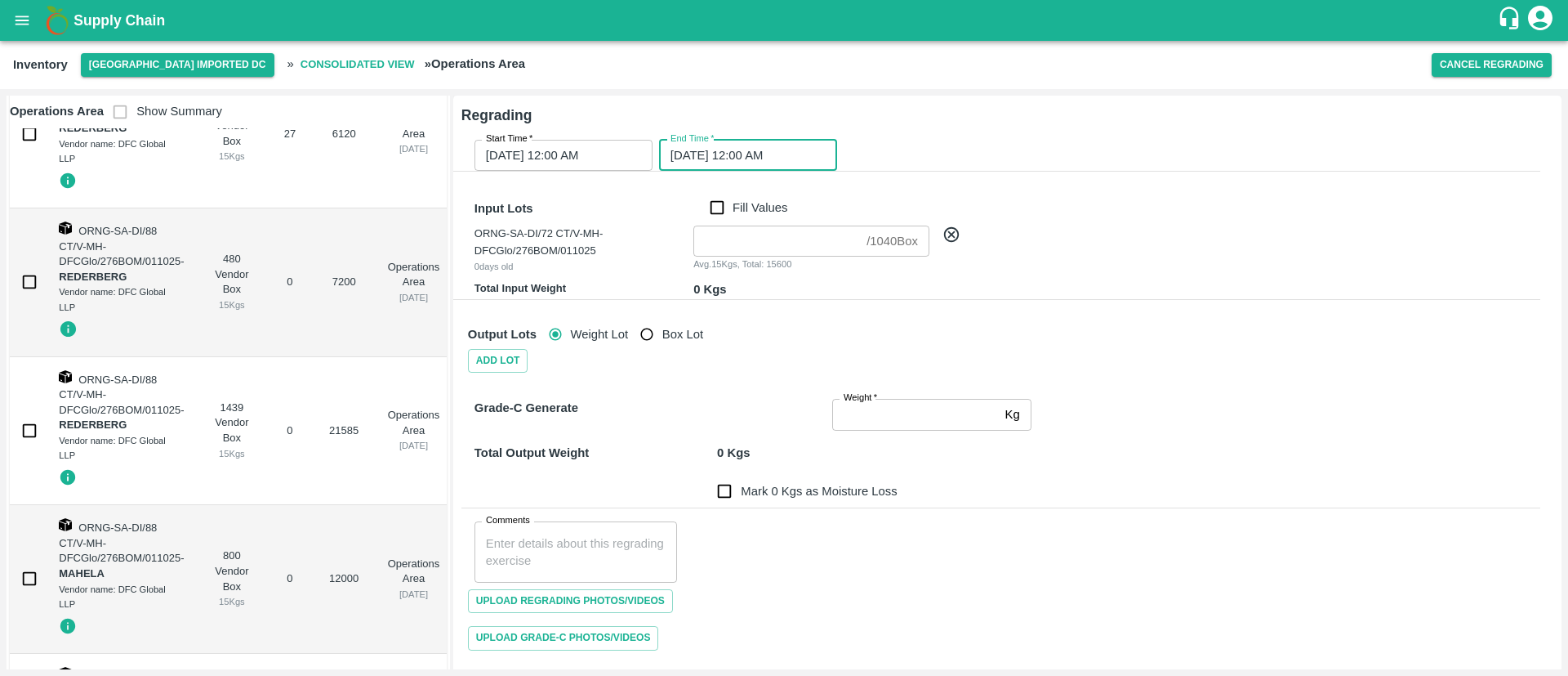
click at [719, 244] on input "number" at bounding box center [777, 240] width 167 height 31
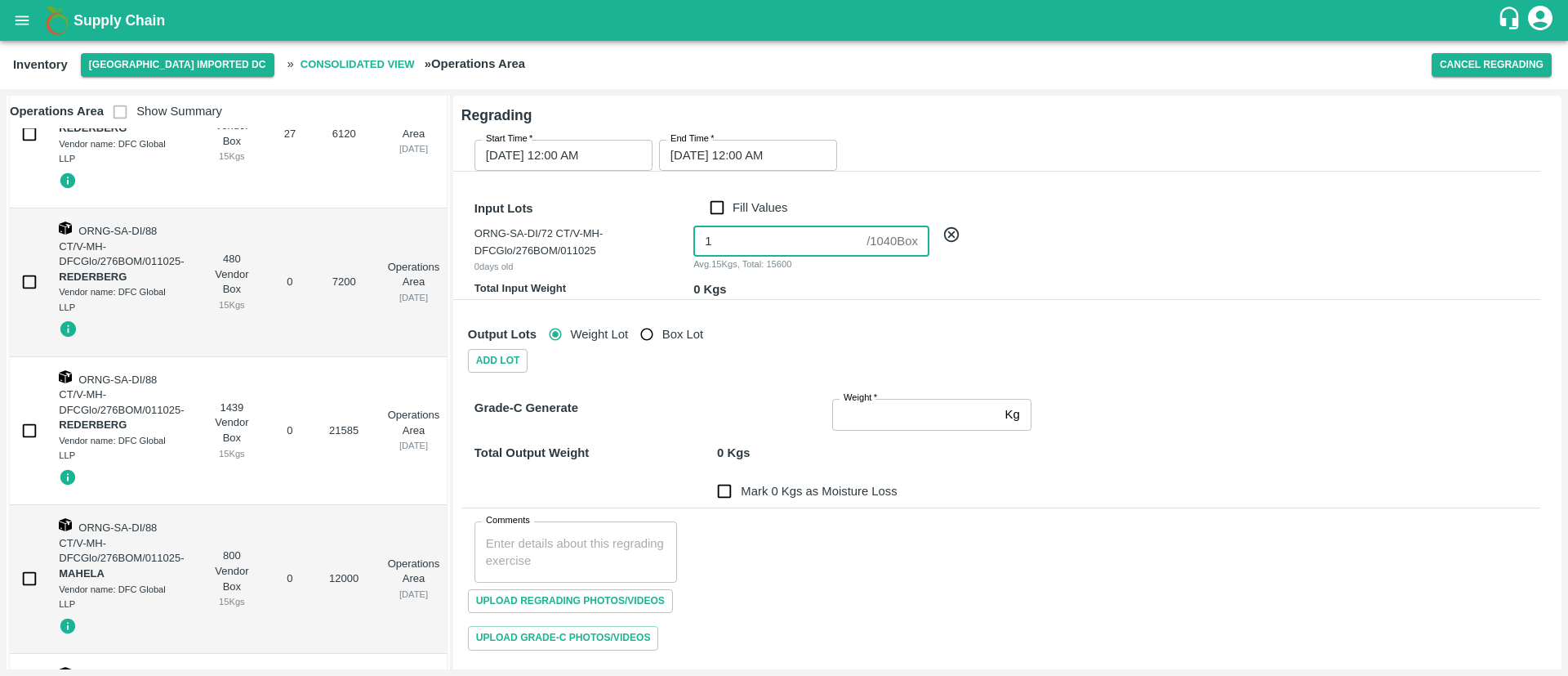
type input "1"
click at [768, 368] on div "Grade-C Generate Weight   * Kg Weight Total Output Weight 0 Kgs Mark 0 Kgs as M…" at bounding box center [987, 507] width 1105 height 297
click at [848, 406] on input "Weight   *" at bounding box center [916, 414] width 167 height 31
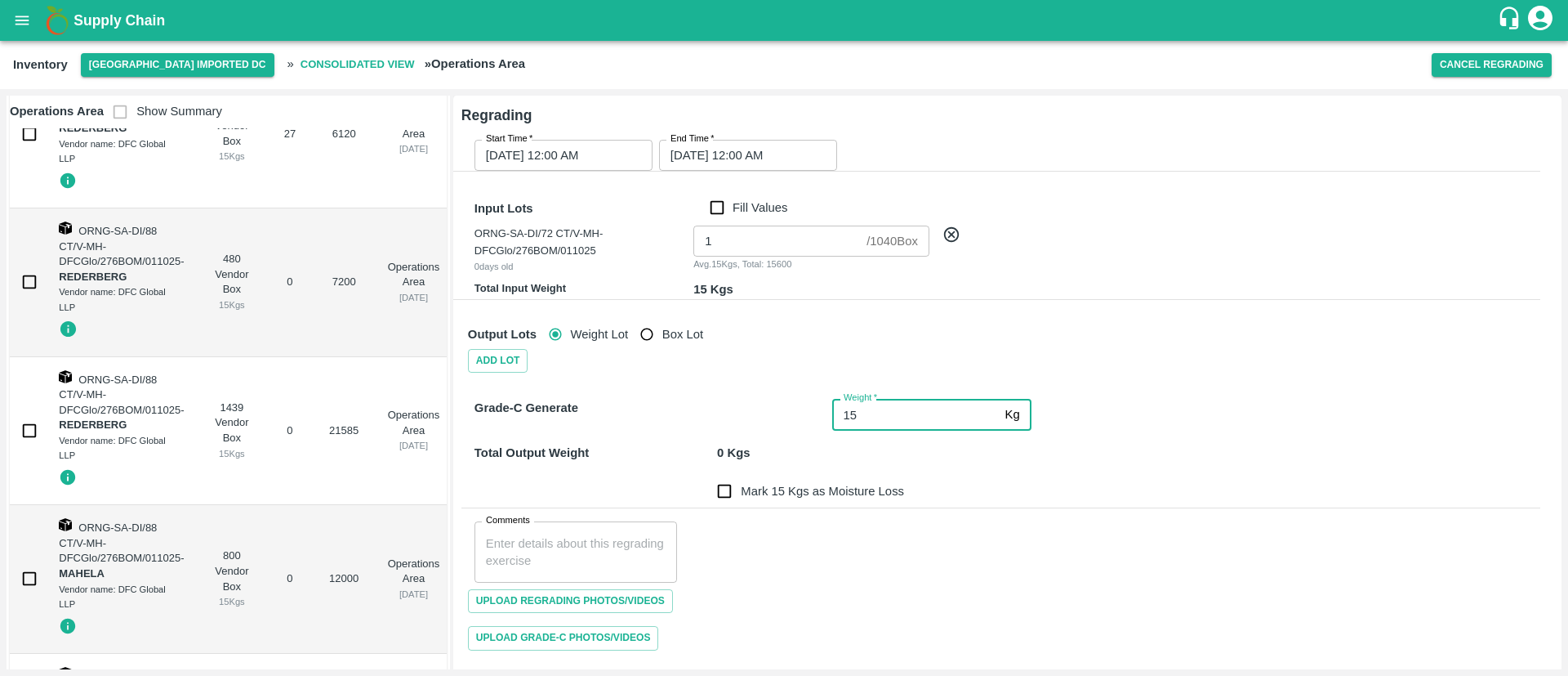
type input "15"
drag, startPoint x: 931, startPoint y: 451, endPoint x: 918, endPoint y: 456, distance: 13.9
click at [930, 451] on div "Total Output Weight 0 Kgs" at bounding box center [997, 443] width 1085 height 38
drag, startPoint x: 729, startPoint y: 493, endPoint x: 772, endPoint y: 508, distance: 45.5
click at [726, 490] on input "Mark 0 Kgs as Moisture Loss" at bounding box center [724, 490] width 32 height 32
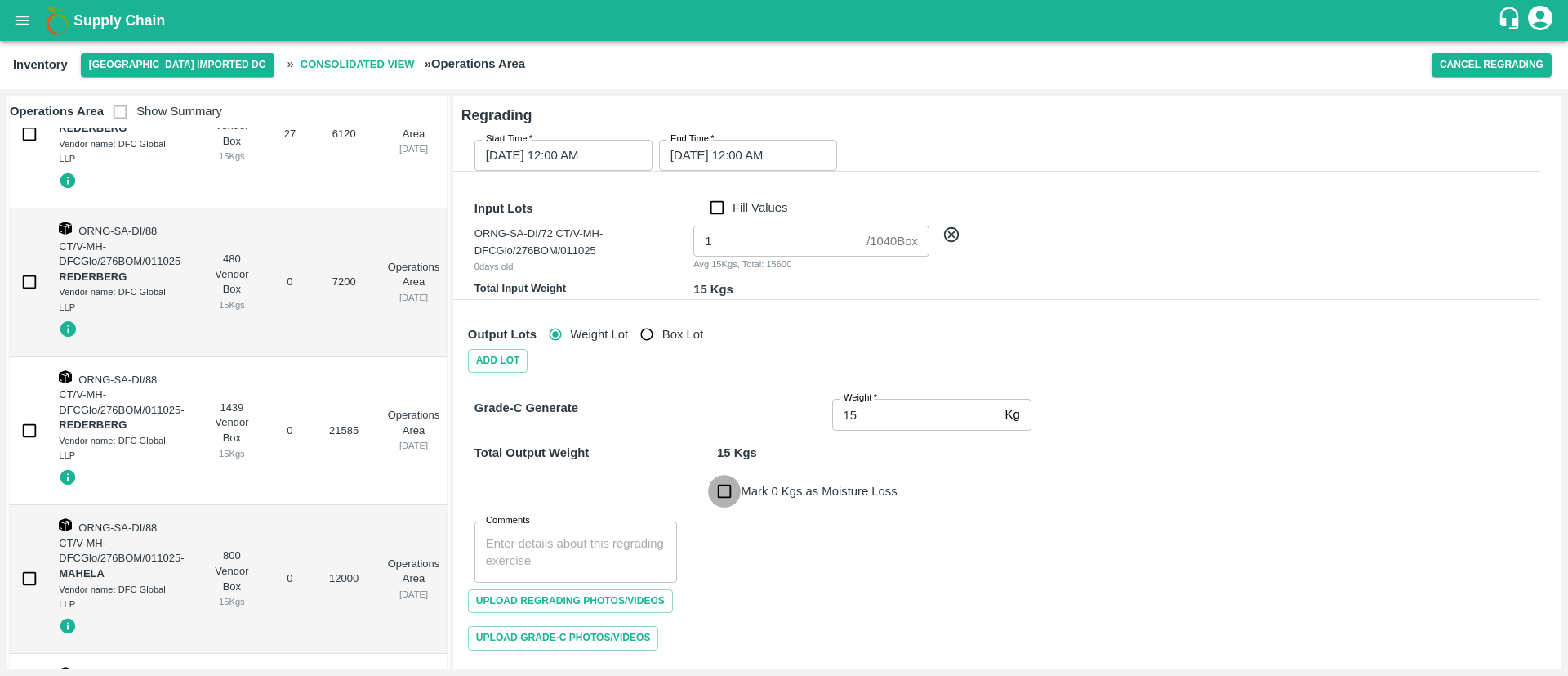
checkbox input "true"
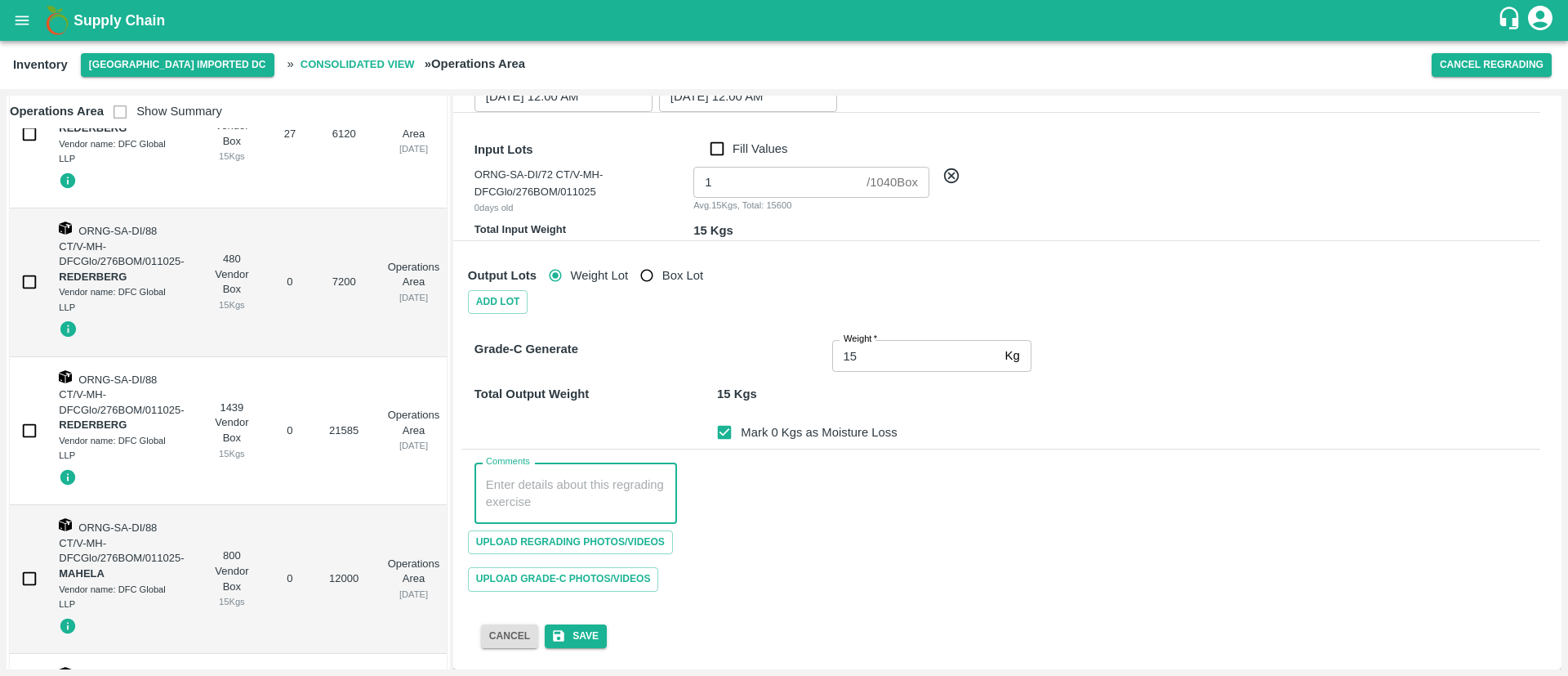
click at [520, 490] on textarea "Comments" at bounding box center [575, 493] width 179 height 34
type textarea "Custom Boxes"
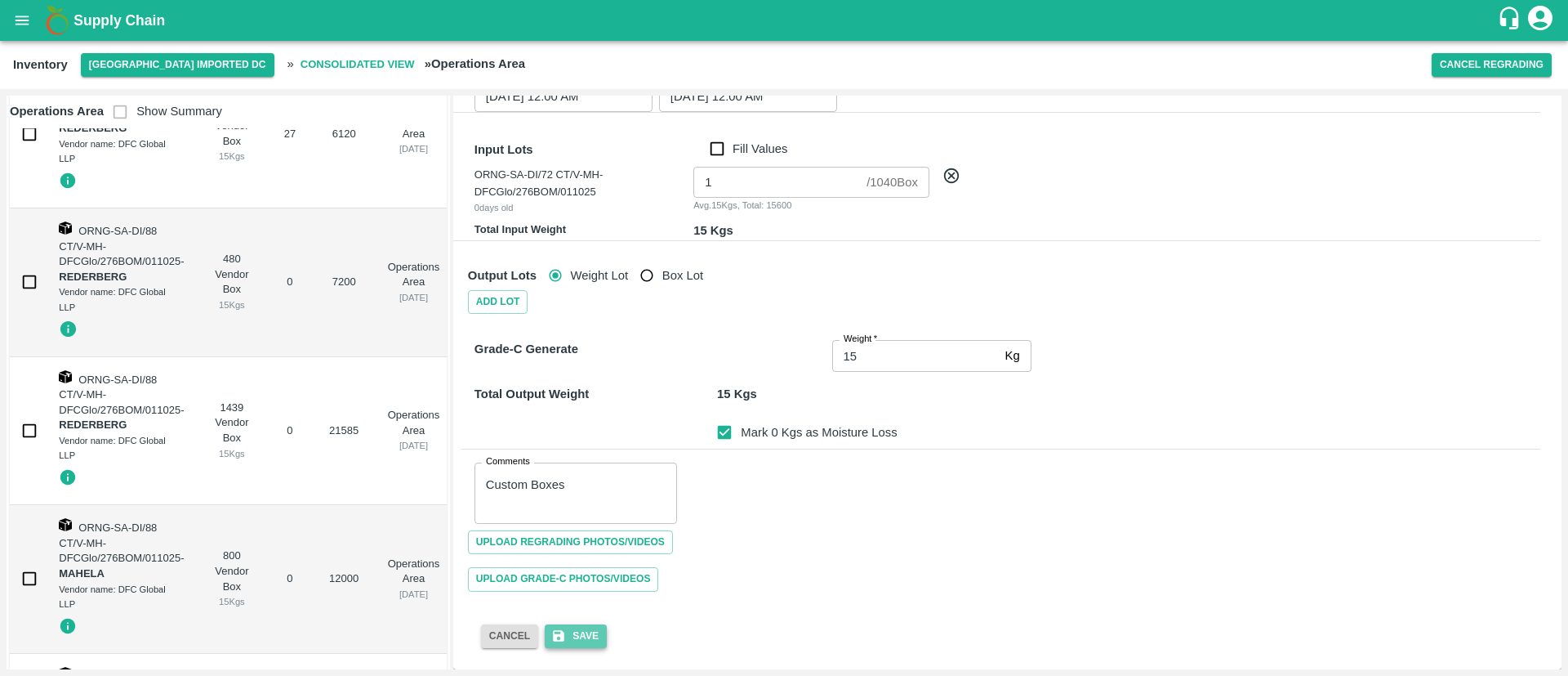
click at [567, 635] on button "Save" at bounding box center [575, 636] width 62 height 23
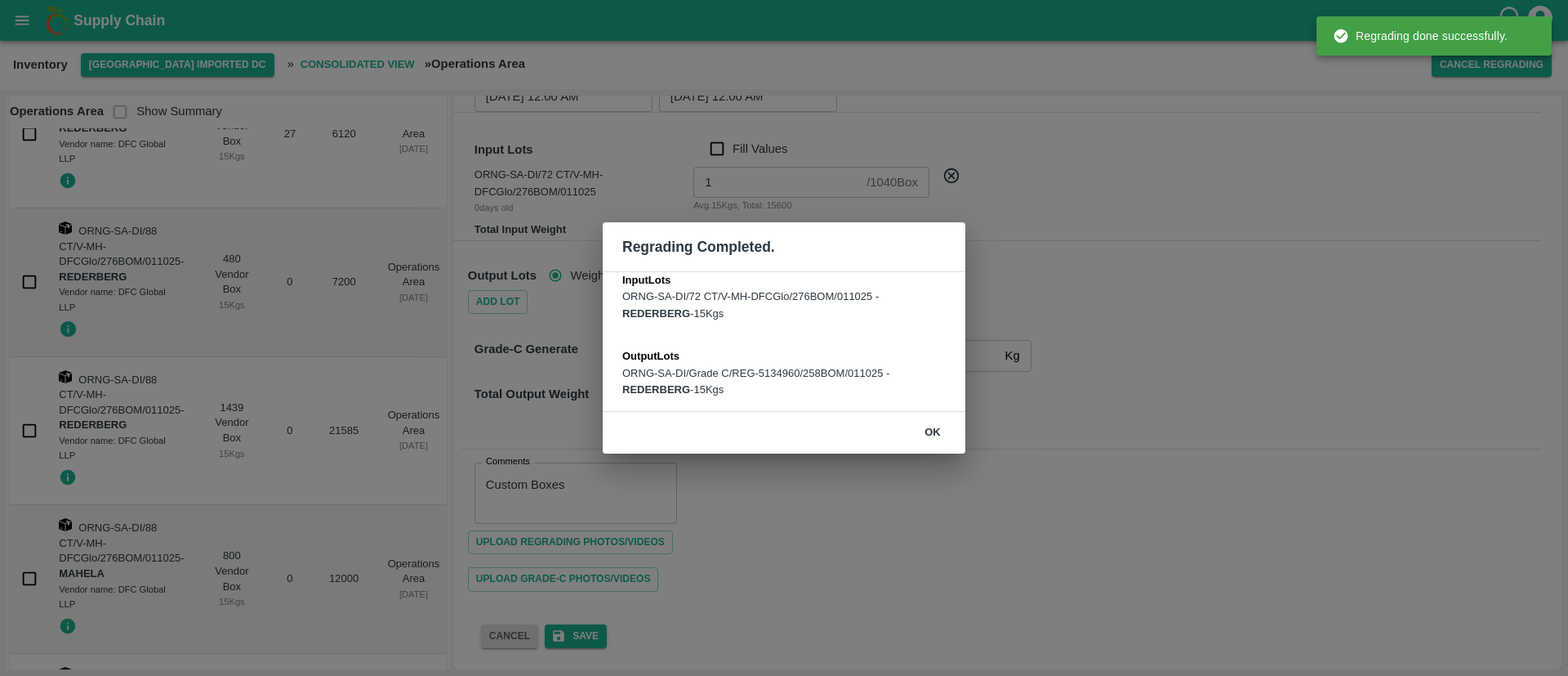
click at [941, 428] on button "ok" at bounding box center [932, 433] width 52 height 29
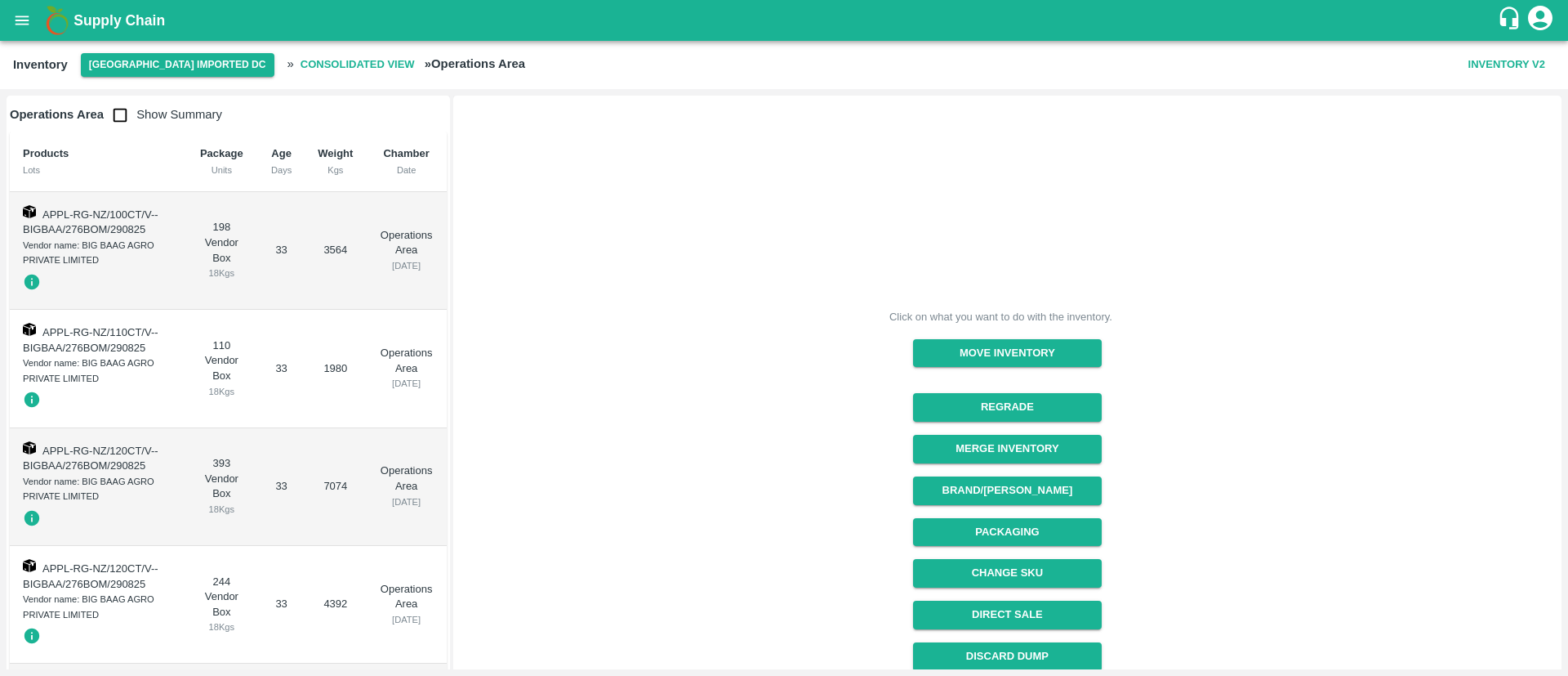
click at [18, 30] on button "open drawer" at bounding box center [22, 21] width 38 height 38
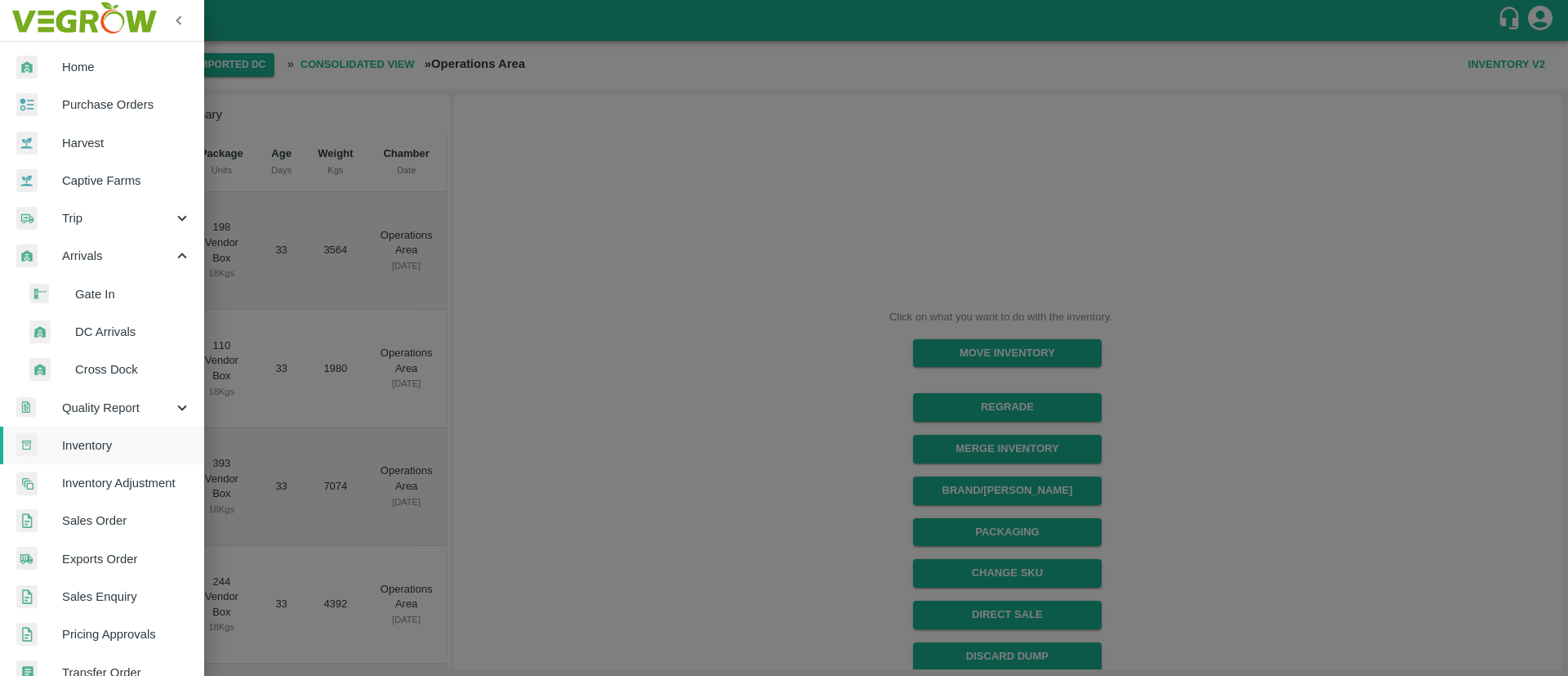
drag, startPoint x: 604, startPoint y: 285, endPoint x: 625, endPoint y: 319, distance: 40.0
click at [605, 284] on div at bounding box center [784, 338] width 1568 height 676
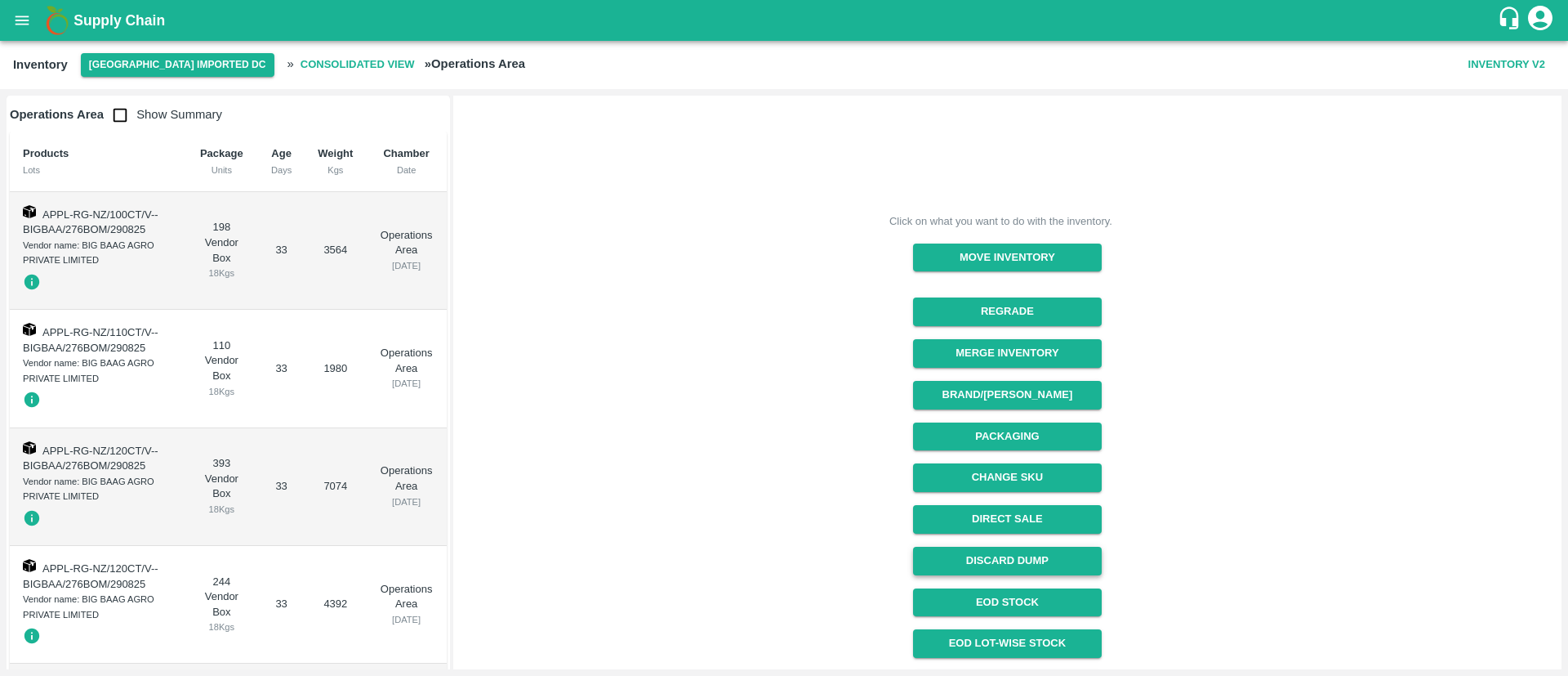
scroll to position [97, 0]
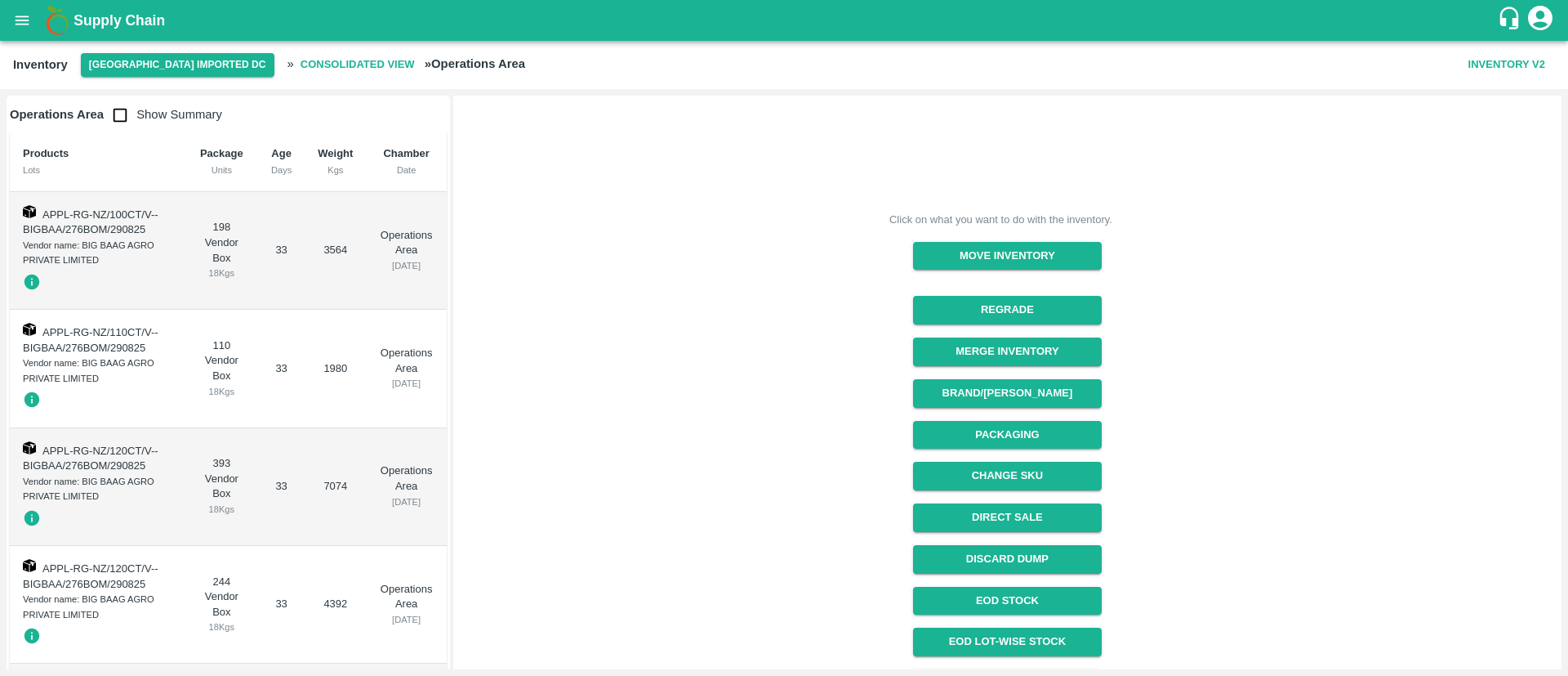
click at [1018, 556] on button "Discard Dump" at bounding box center [1007, 559] width 188 height 29
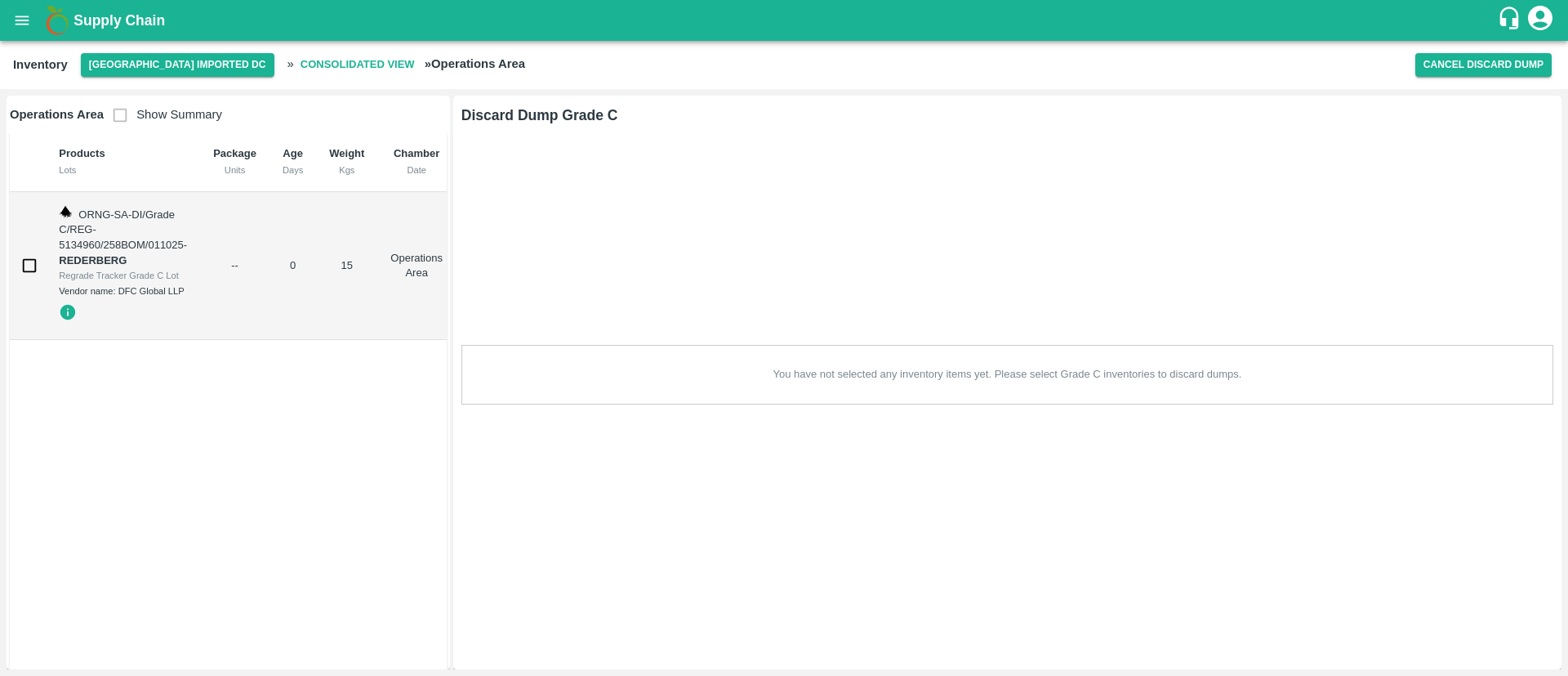
scroll to position [0, 0]
drag, startPoint x: 28, startPoint y: 270, endPoint x: 48, endPoint y: 266, distance: 20.4
click at [29, 270] on input "checkbox" at bounding box center [30, 265] width 32 height 32
checkbox input "true"
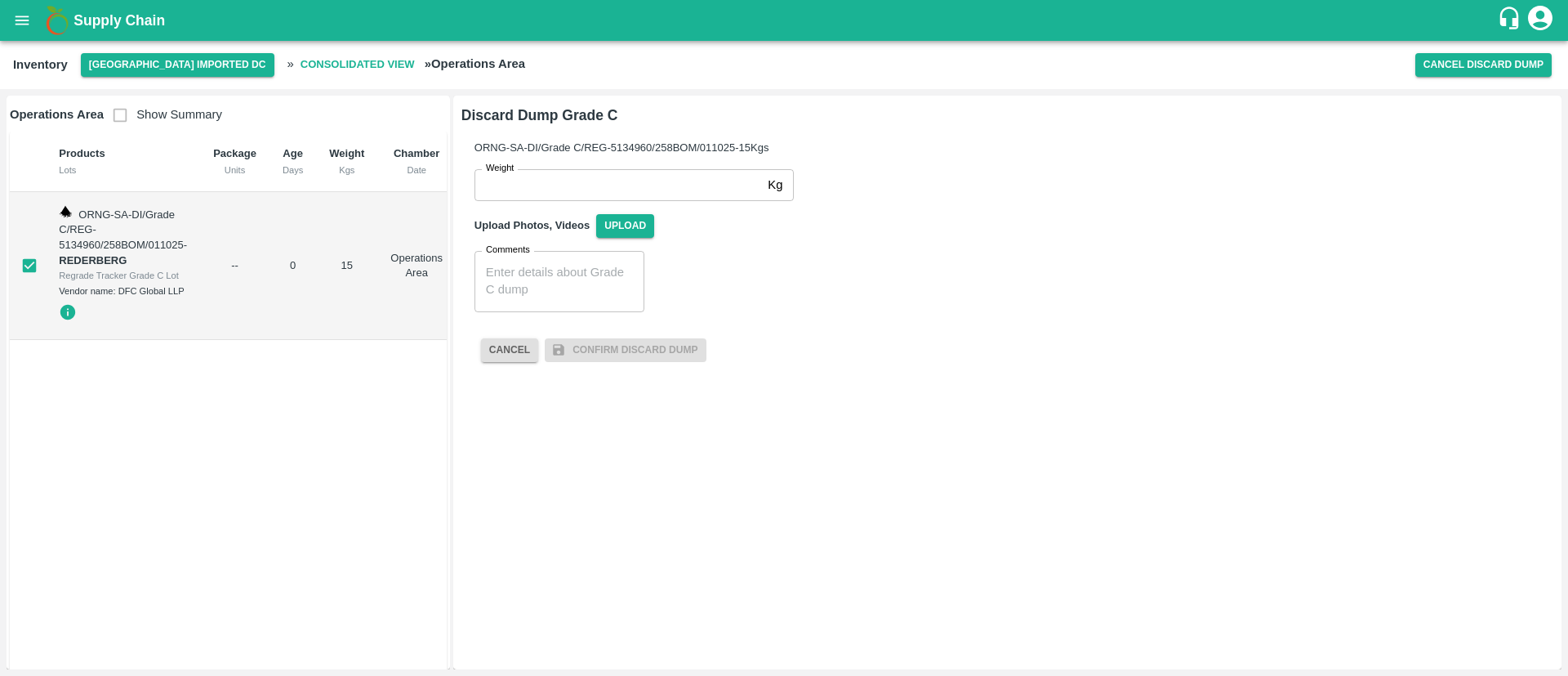
click at [614, 189] on input "Weight" at bounding box center [617, 185] width 287 height 31
type input "15"
click at [728, 255] on div "Comments x Comments" at bounding box center [1001, 274] width 1079 height 74
click at [530, 295] on textarea "Comments" at bounding box center [559, 281] width 147 height 34
paste textarea "60618"
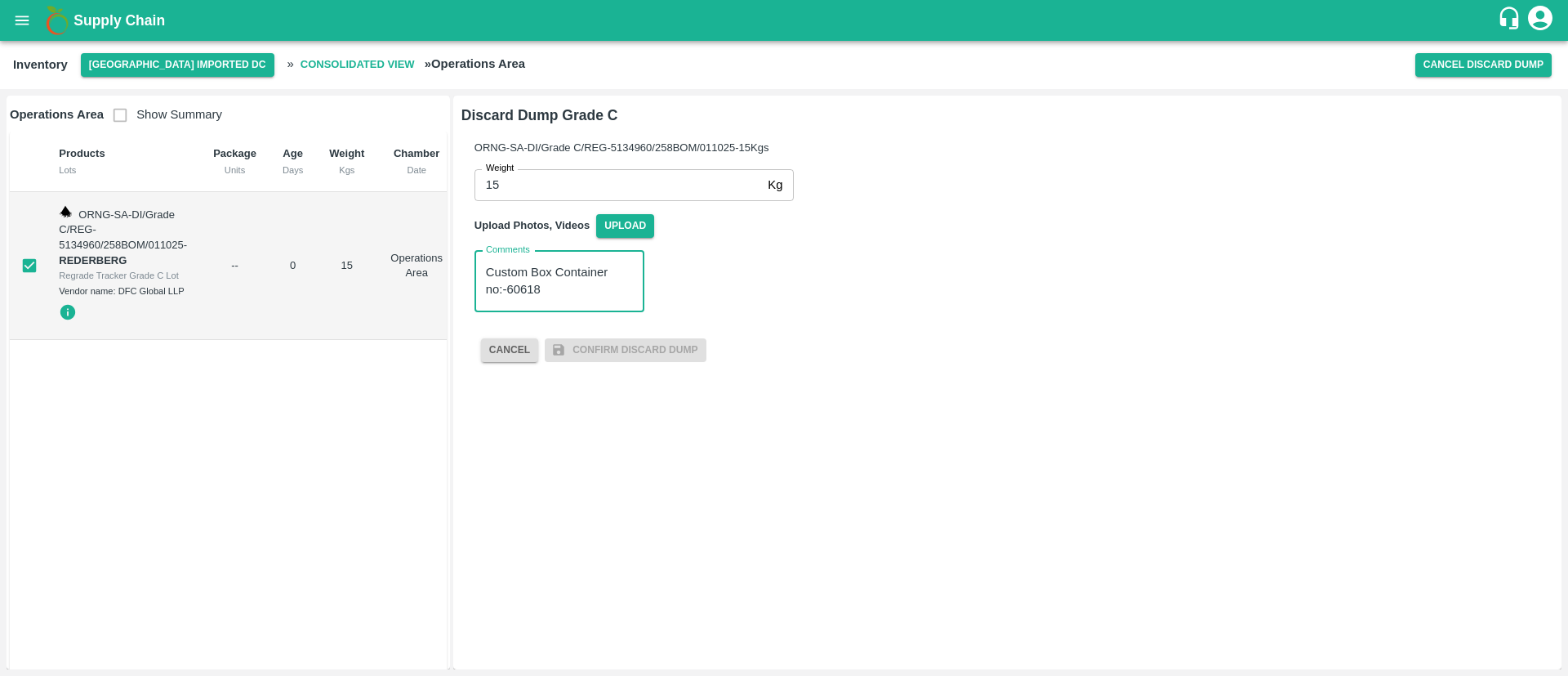
drag, startPoint x: 563, startPoint y: 287, endPoint x: 631, endPoint y: 294, distance: 68.4
click at [631, 294] on div "Comments Custom Box Container no:-60618 x Comments" at bounding box center [1001, 274] width 1079 height 74
paste textarea "SEGU-9176746"
type textarea "Custom Box Container no:-SEGU-9176746"
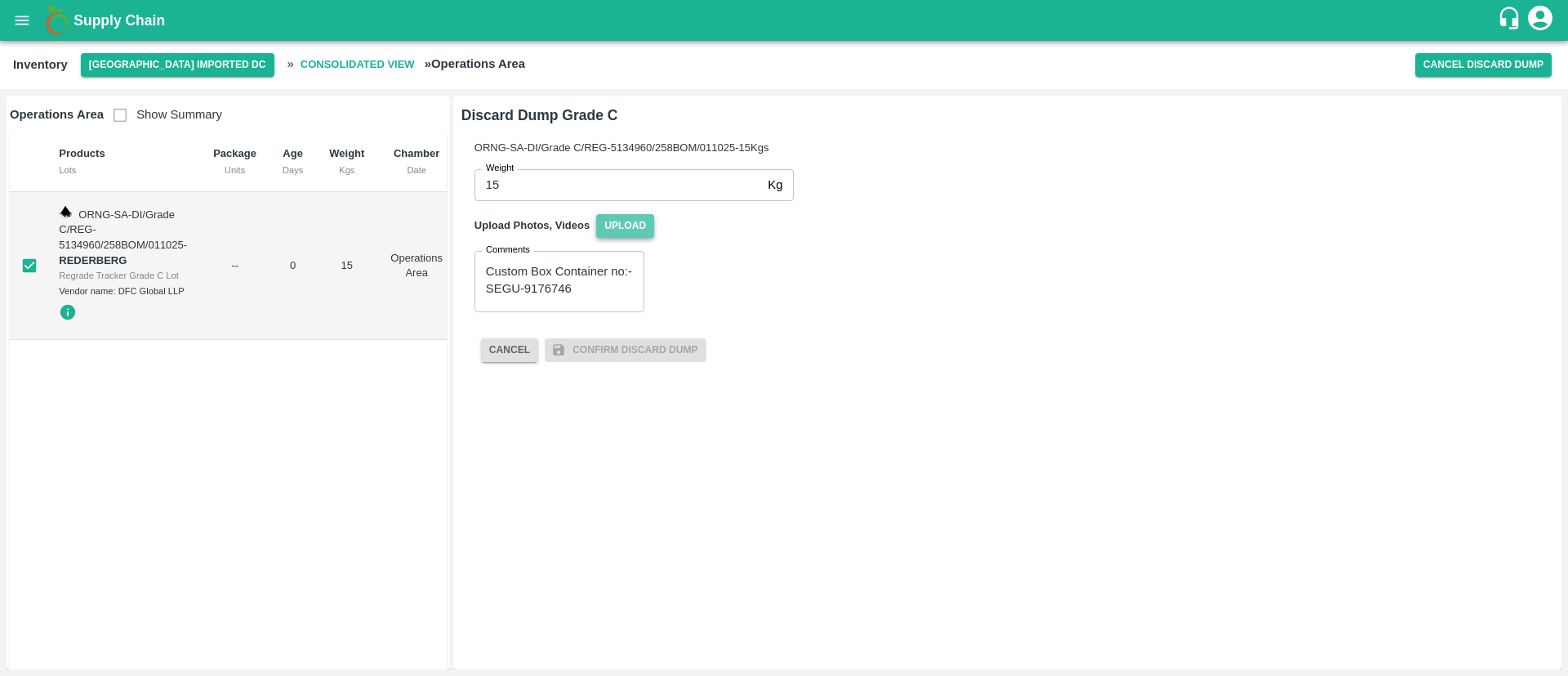
click at [643, 225] on span "Upload" at bounding box center [625, 226] width 58 height 23
click at [0, 0] on input "Upload" at bounding box center [0, 0] width 0 height 0
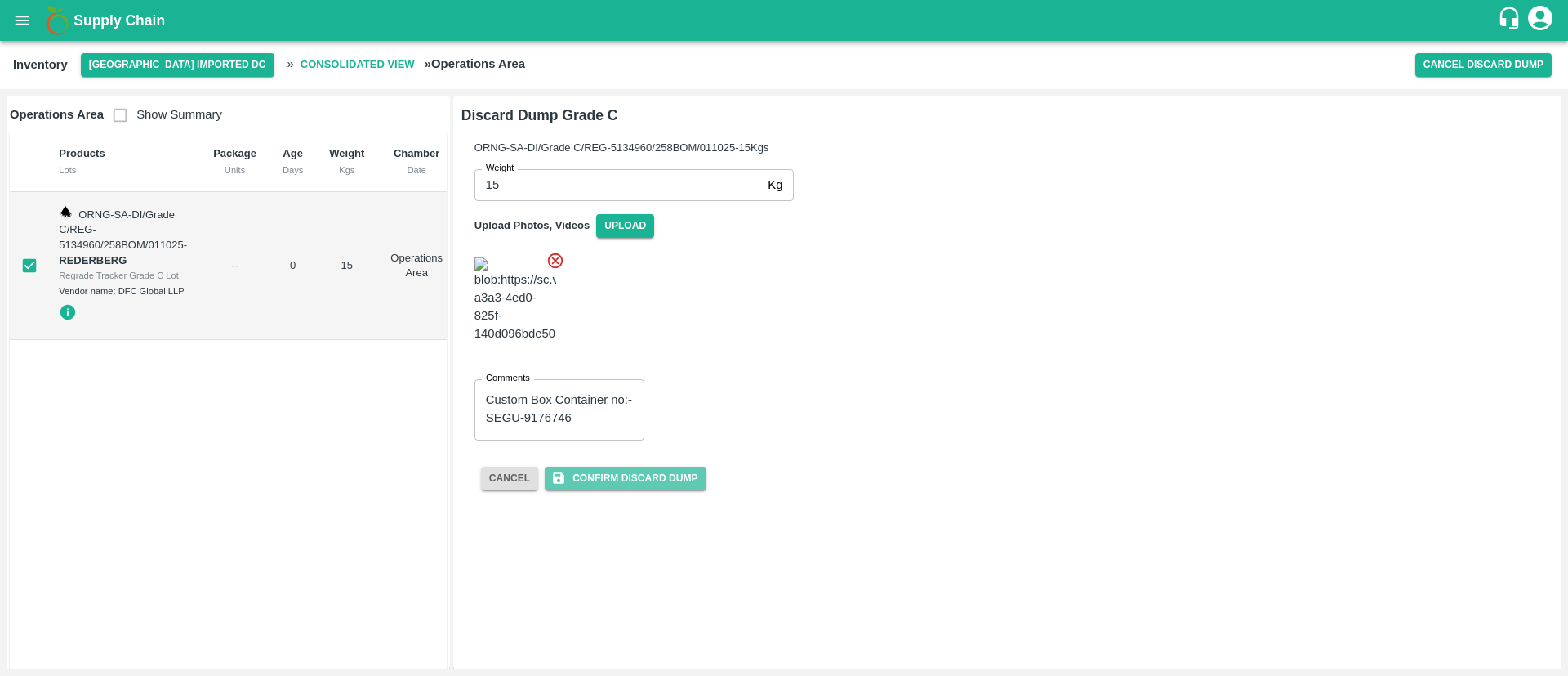
drag, startPoint x: 660, startPoint y: 410, endPoint x: 670, endPoint y: 416, distance: 11.7
click at [659, 466] on button "Confirm Discard Dump" at bounding box center [625, 478] width 161 height 23
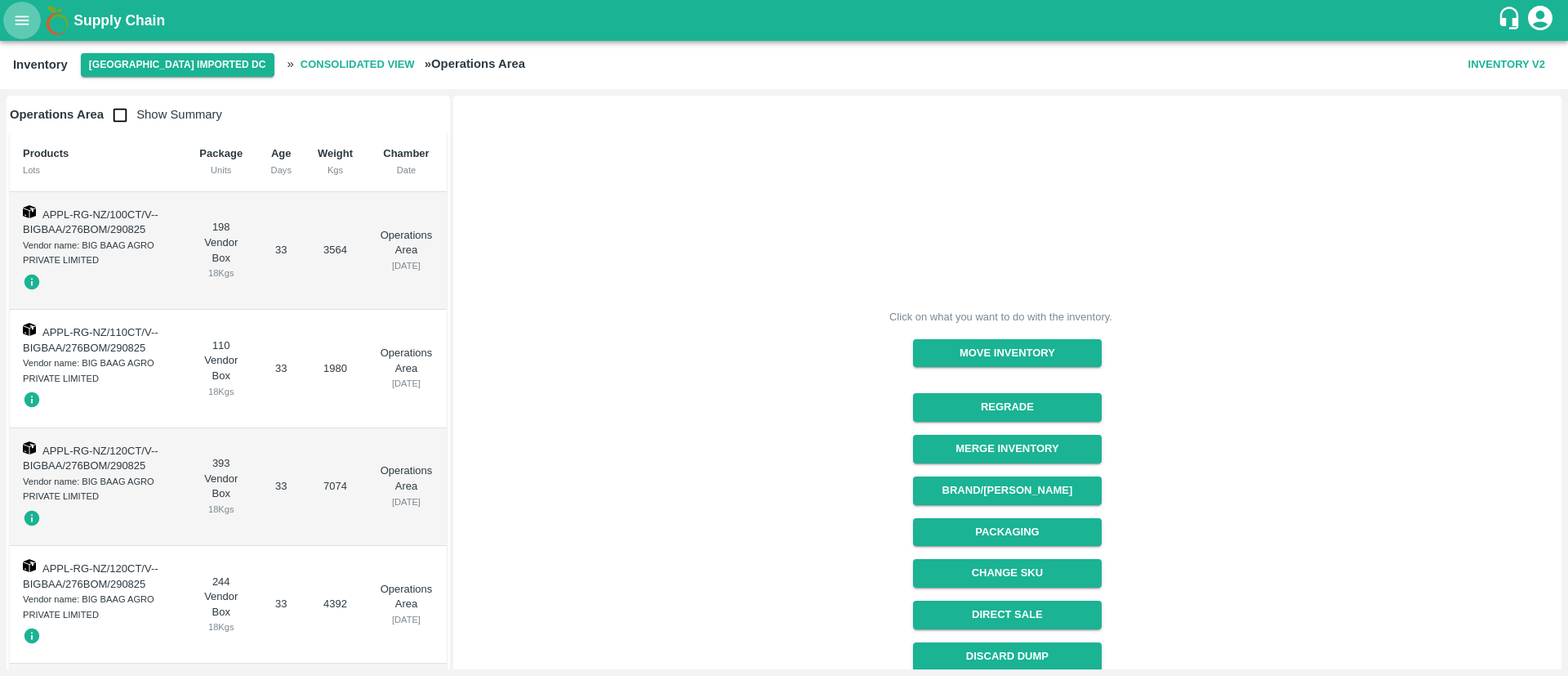
click at [22, 15] on icon "open drawer" at bounding box center [22, 20] width 13 height 9
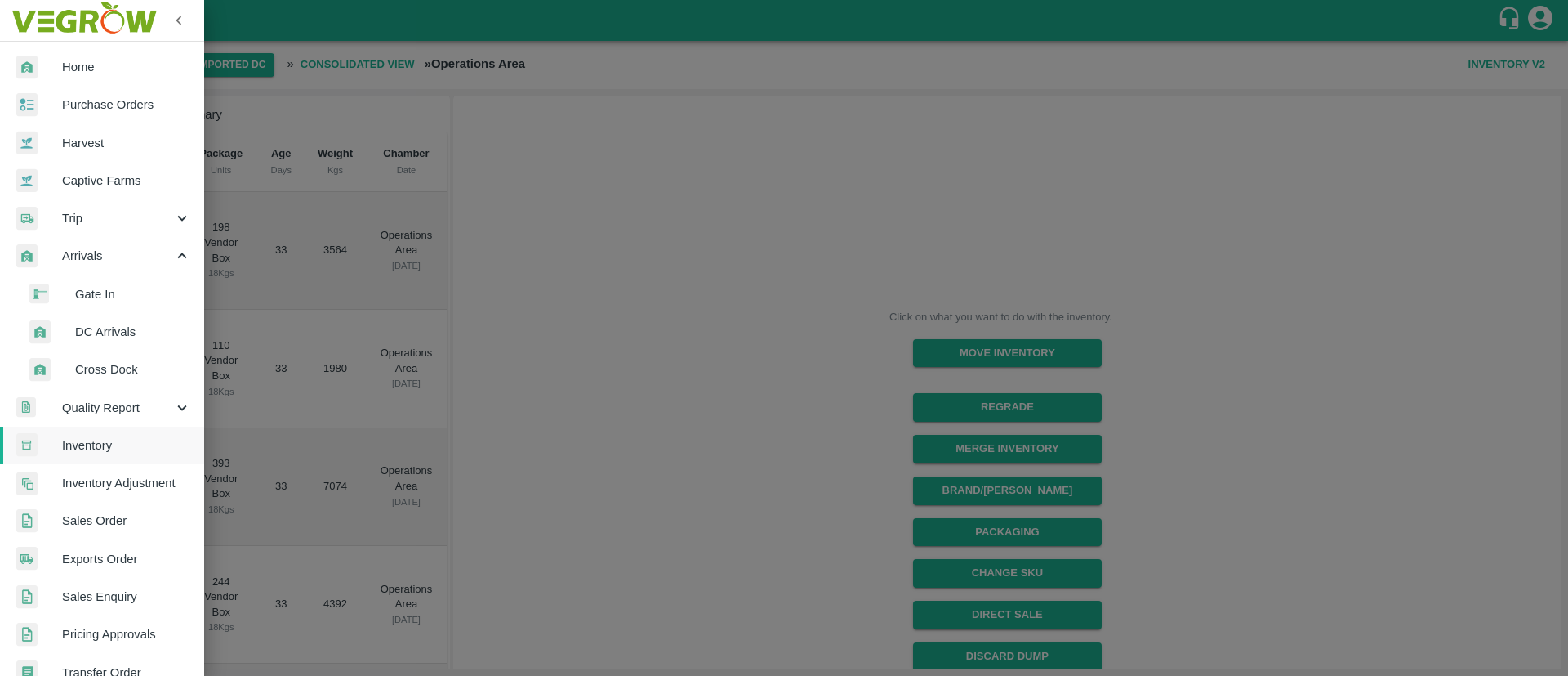
click at [134, 474] on span "Inventory Adjustment" at bounding box center [126, 483] width 129 height 18
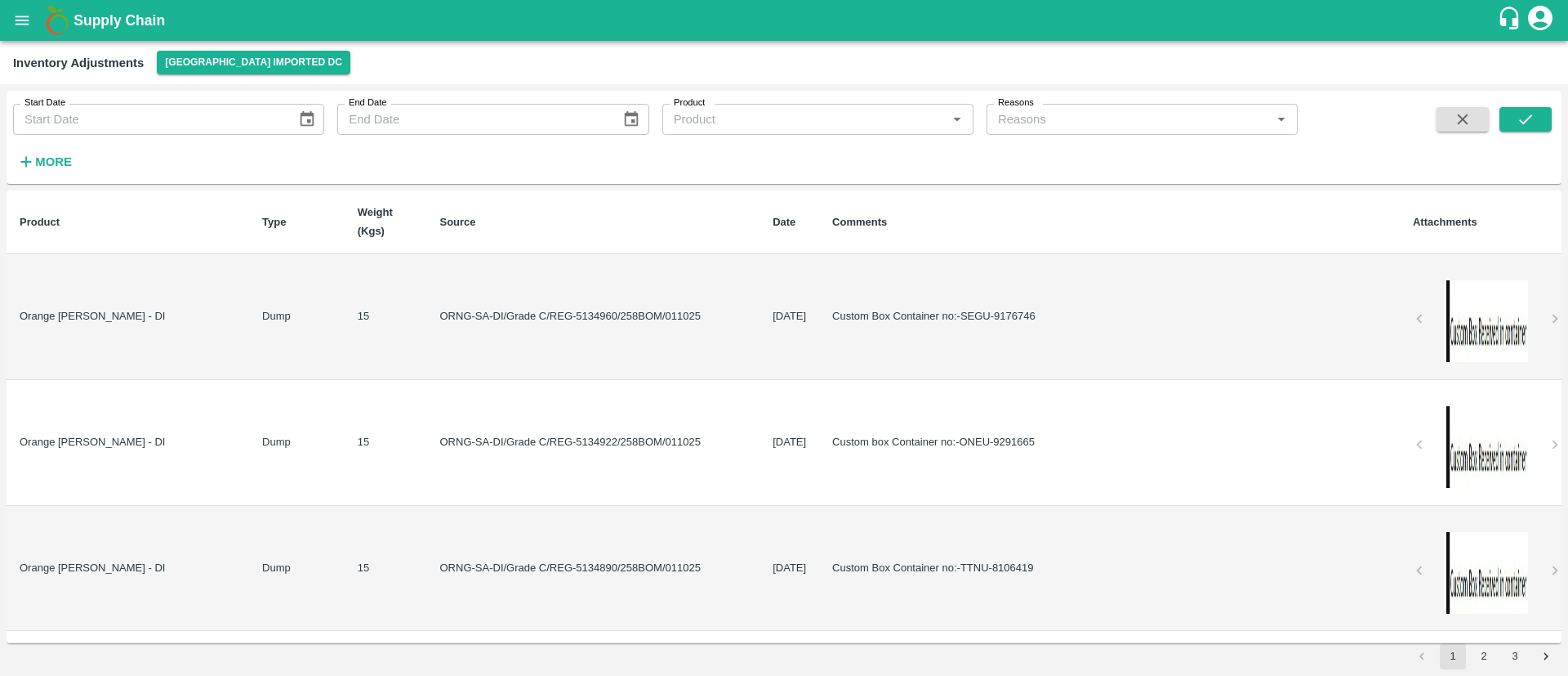
click at [1468, 292] on div at bounding box center [1486, 321] width 123 height 82
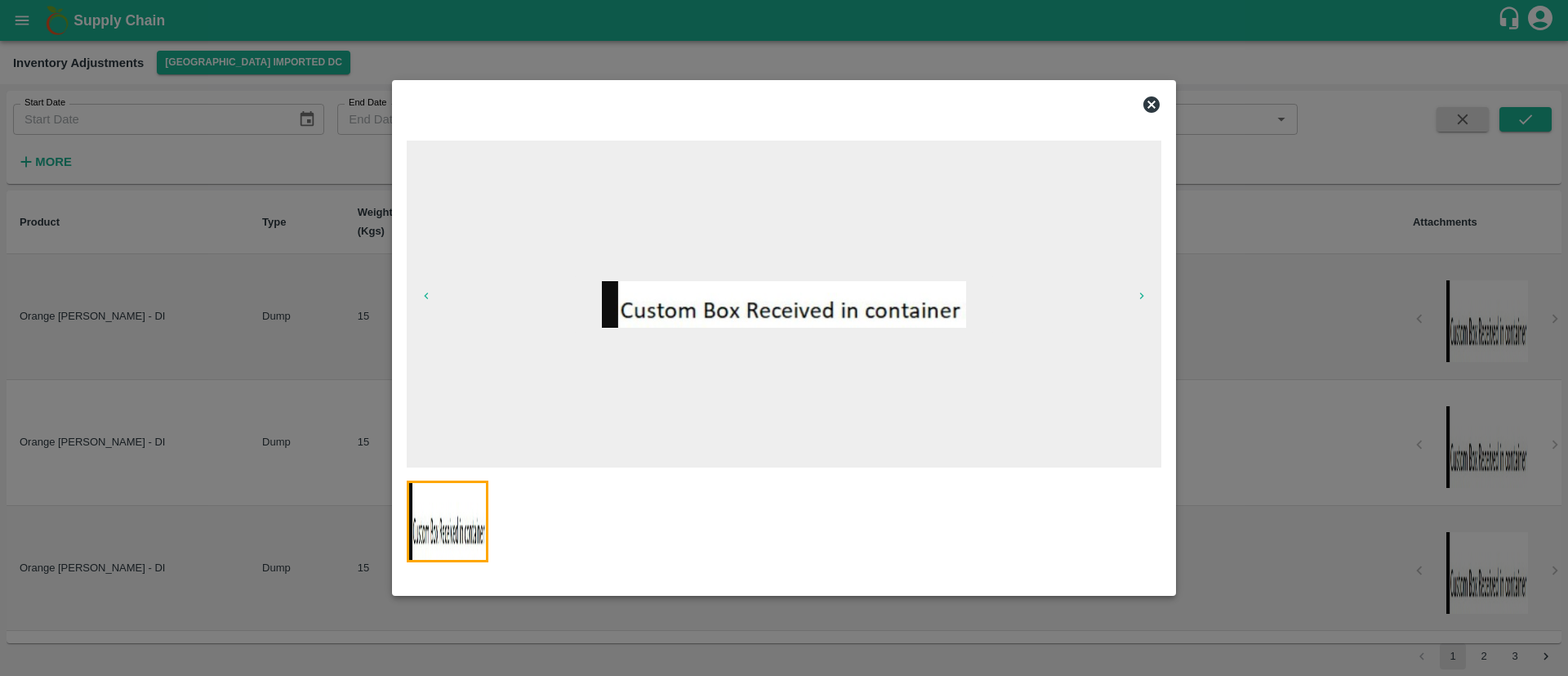
drag, startPoint x: 1147, startPoint y: 101, endPoint x: 1133, endPoint y: 102, distance: 14.0
click at [1145, 101] on icon at bounding box center [1151, 105] width 16 height 16
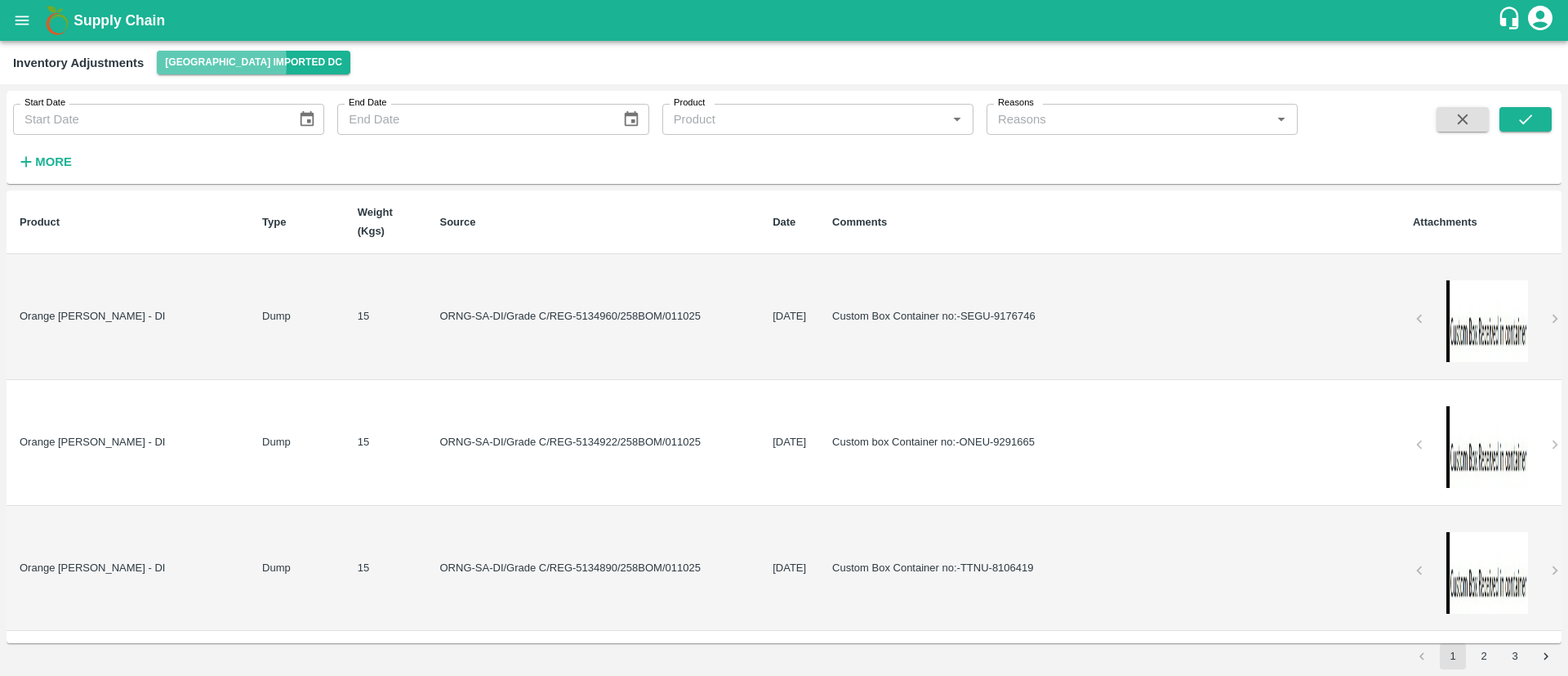
click at [183, 62] on button "[GEOGRAPHIC_DATA] Imported DC" at bounding box center [254, 62] width 194 height 23
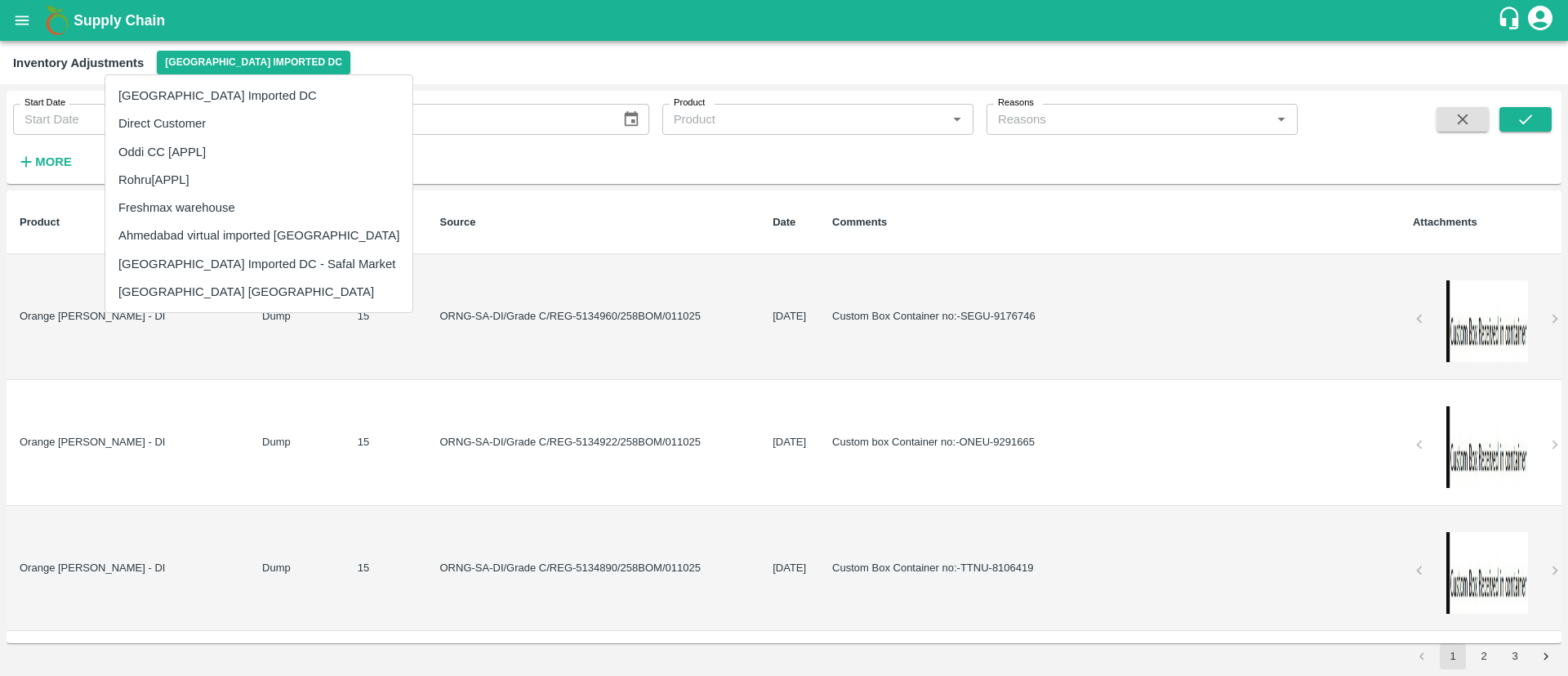
click at [87, 98] on div at bounding box center [784, 338] width 1568 height 676
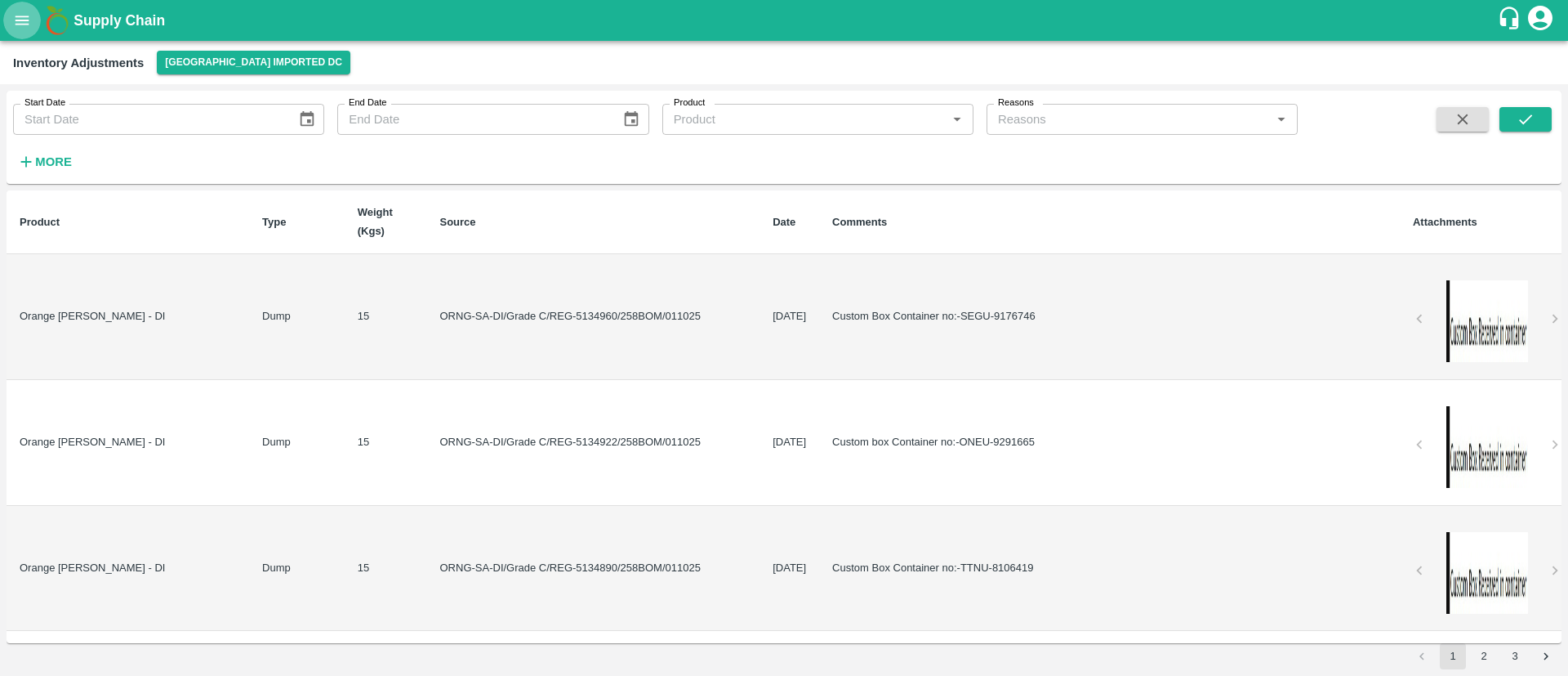
click at [27, 17] on icon "open drawer" at bounding box center [22, 21] width 18 height 18
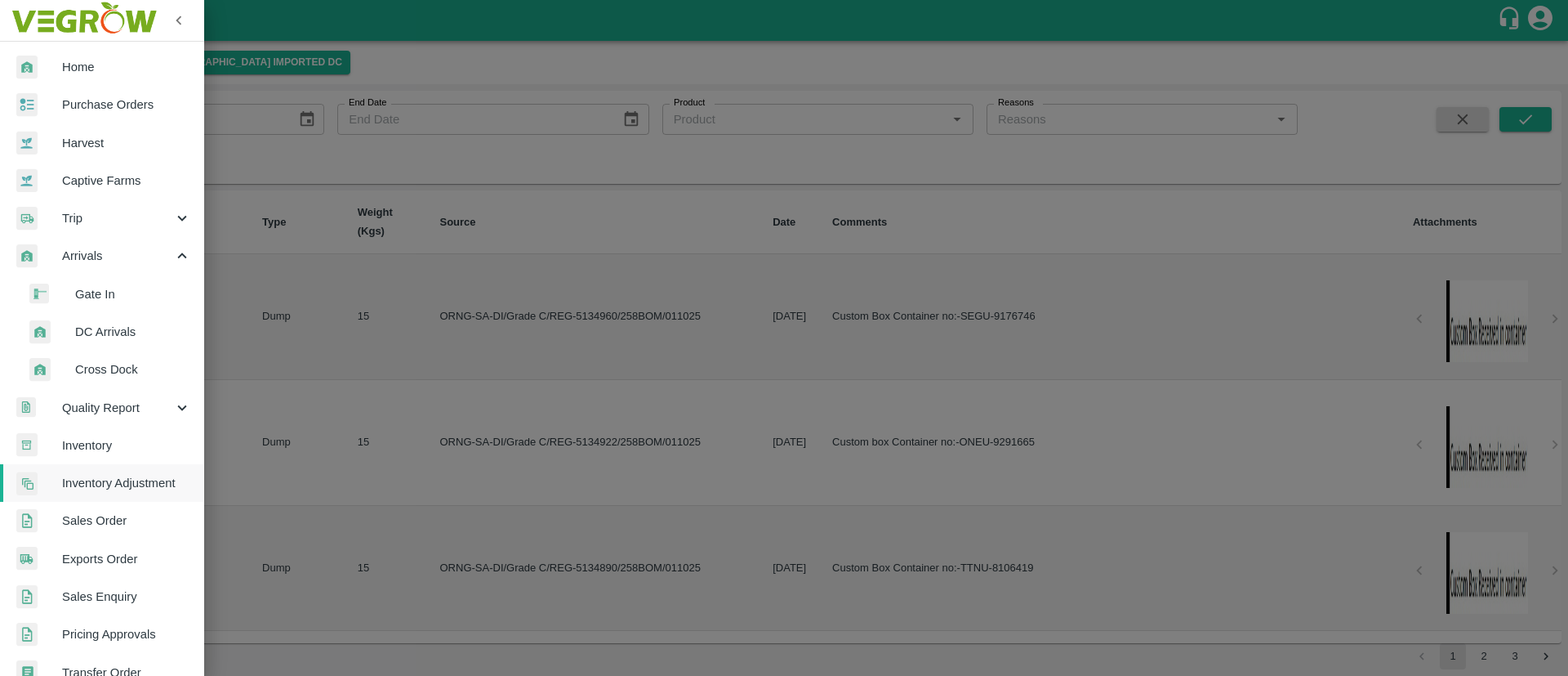
click at [113, 446] on span "Inventory" at bounding box center [126, 446] width 129 height 18
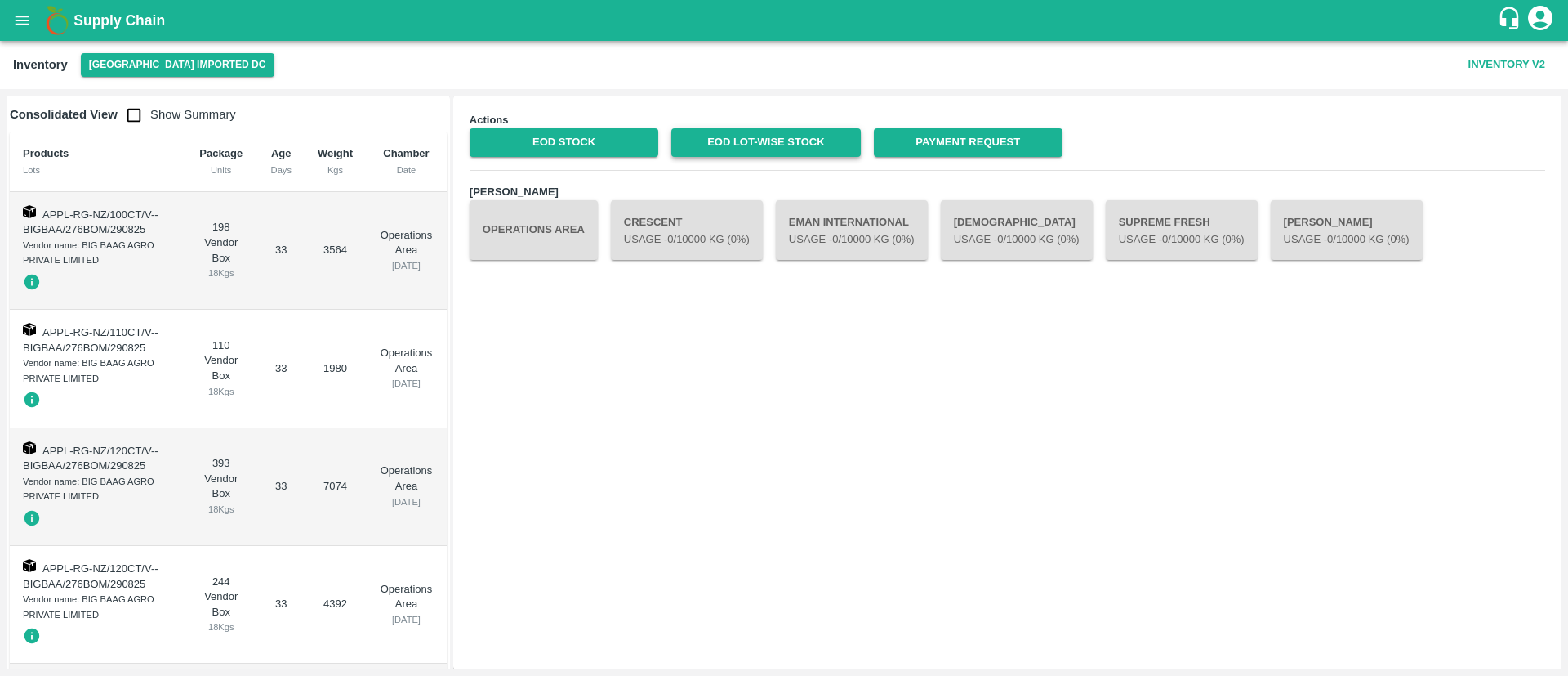
click at [772, 134] on link "EOD Lot-wise Stock" at bounding box center [765, 143] width 188 height 29
click at [1173, 238] on p "Usage - 0 /10000 Kg (0%)" at bounding box center [1181, 239] width 125 height 15
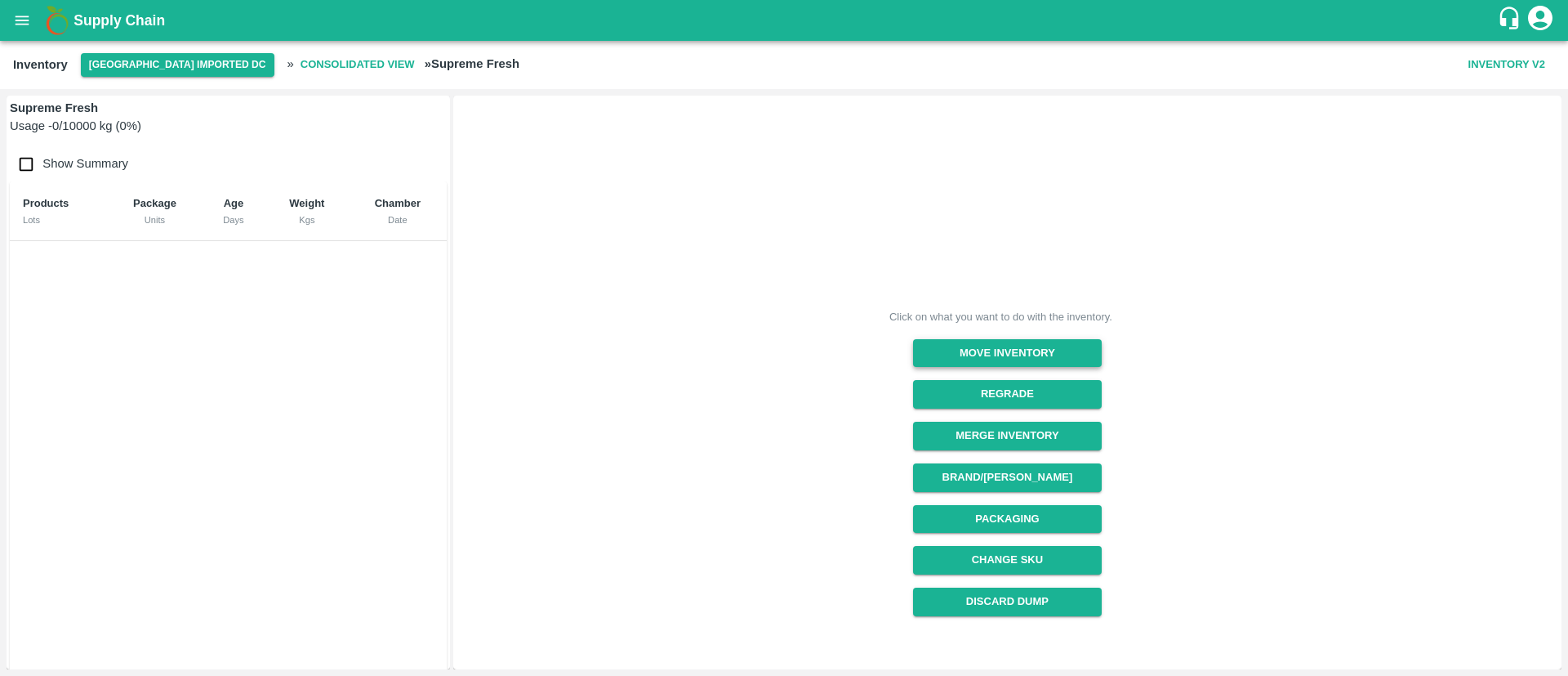
click at [1004, 345] on button "Move Inventory" at bounding box center [1007, 353] width 188 height 29
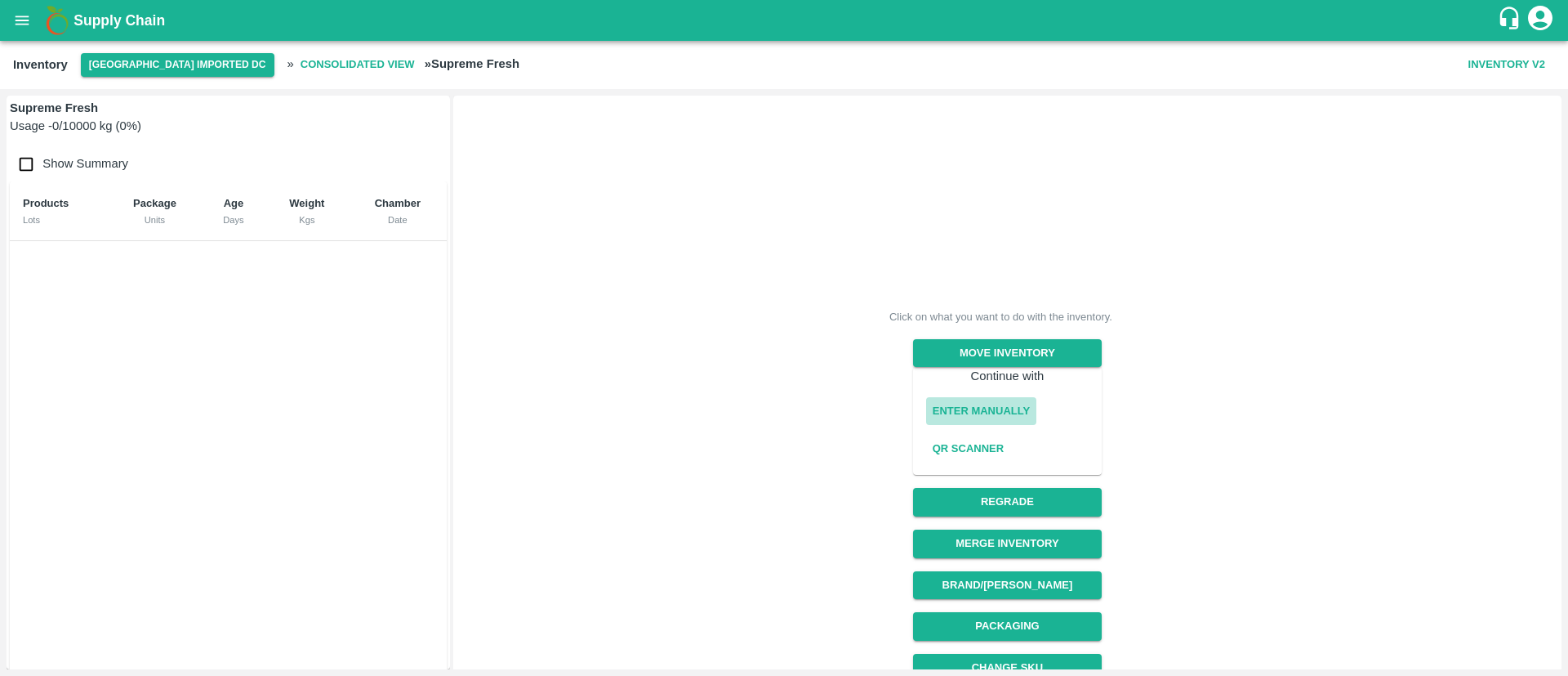
click at [978, 407] on button "Enter Manually" at bounding box center [980, 412] width 110 height 29
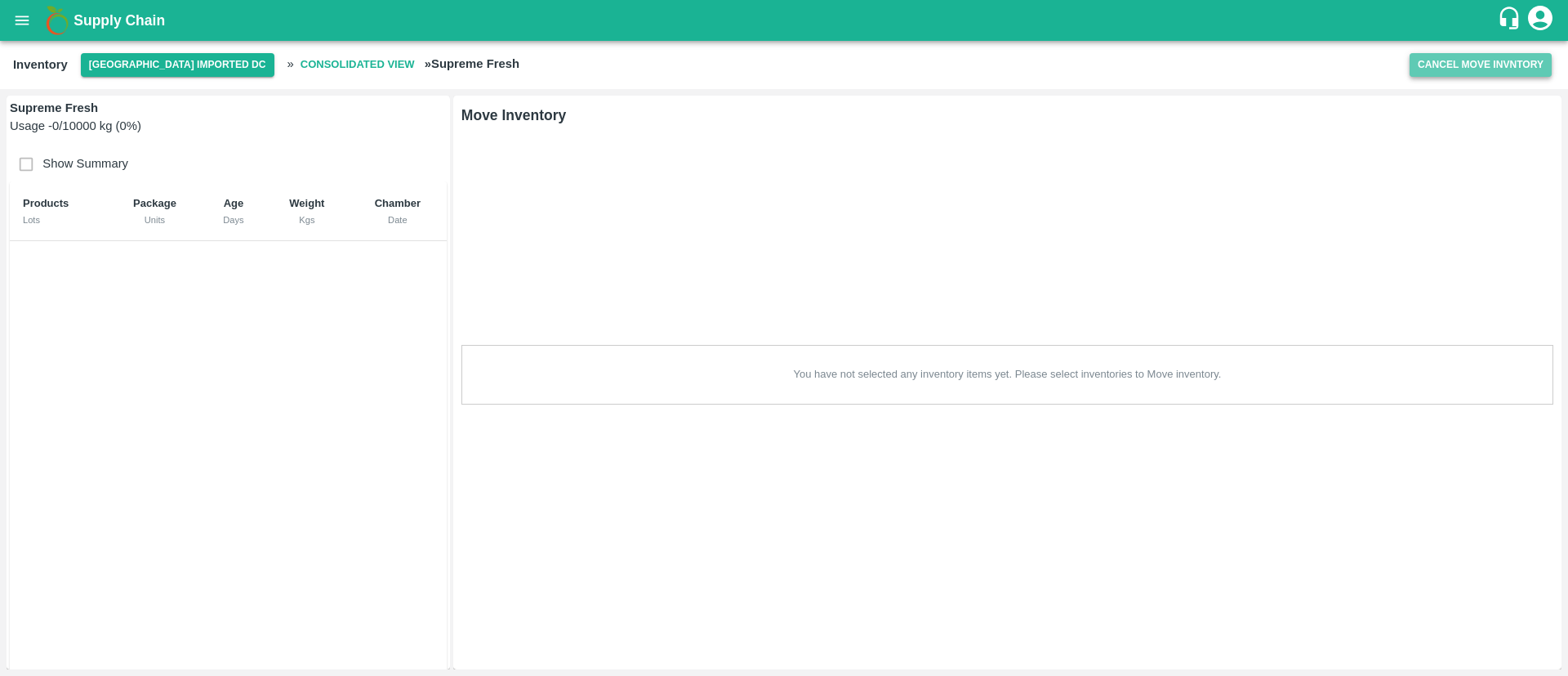
click at [1467, 62] on button "Cancel Move Invntory" at bounding box center [1480, 65] width 142 height 23
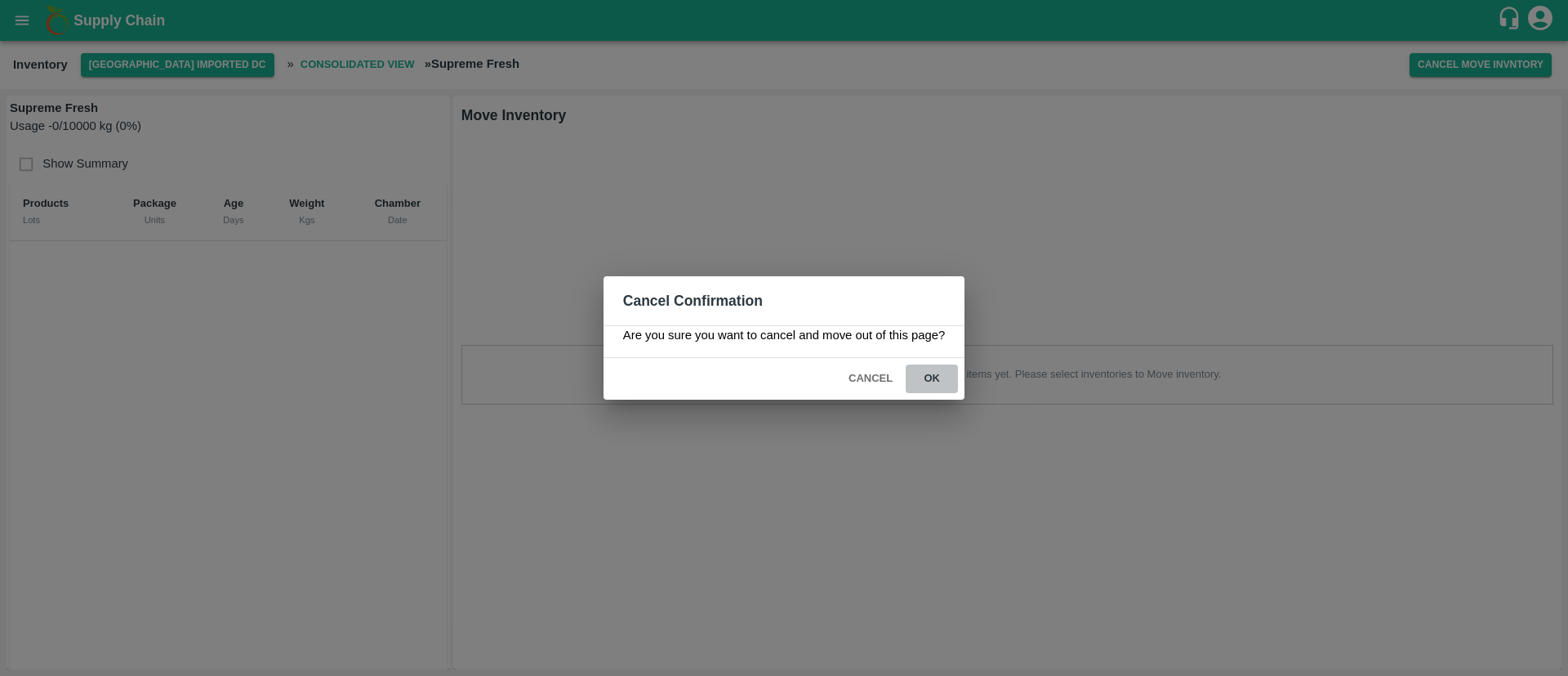
click at [926, 380] on button "ok" at bounding box center [932, 378] width 52 height 29
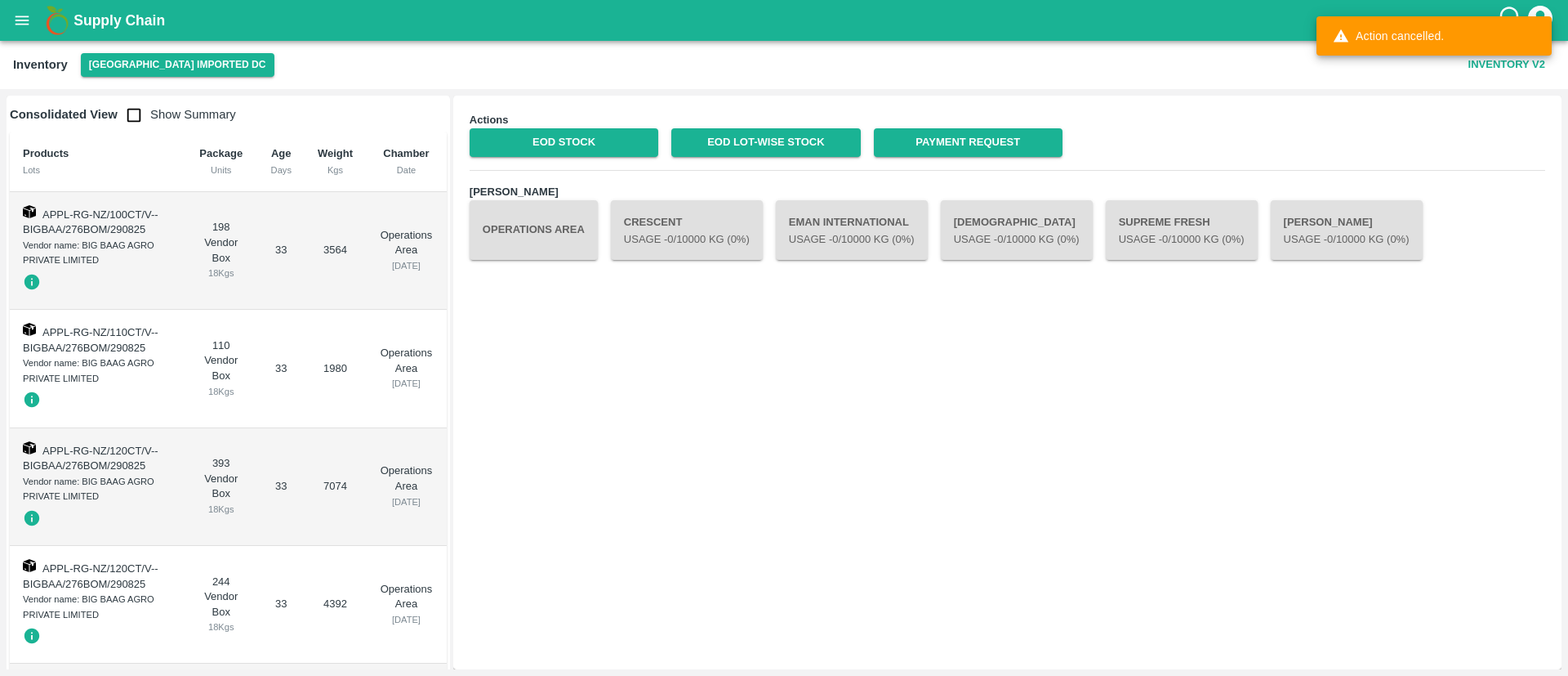
click at [538, 247] on button "Operations Area" at bounding box center [533, 230] width 128 height 59
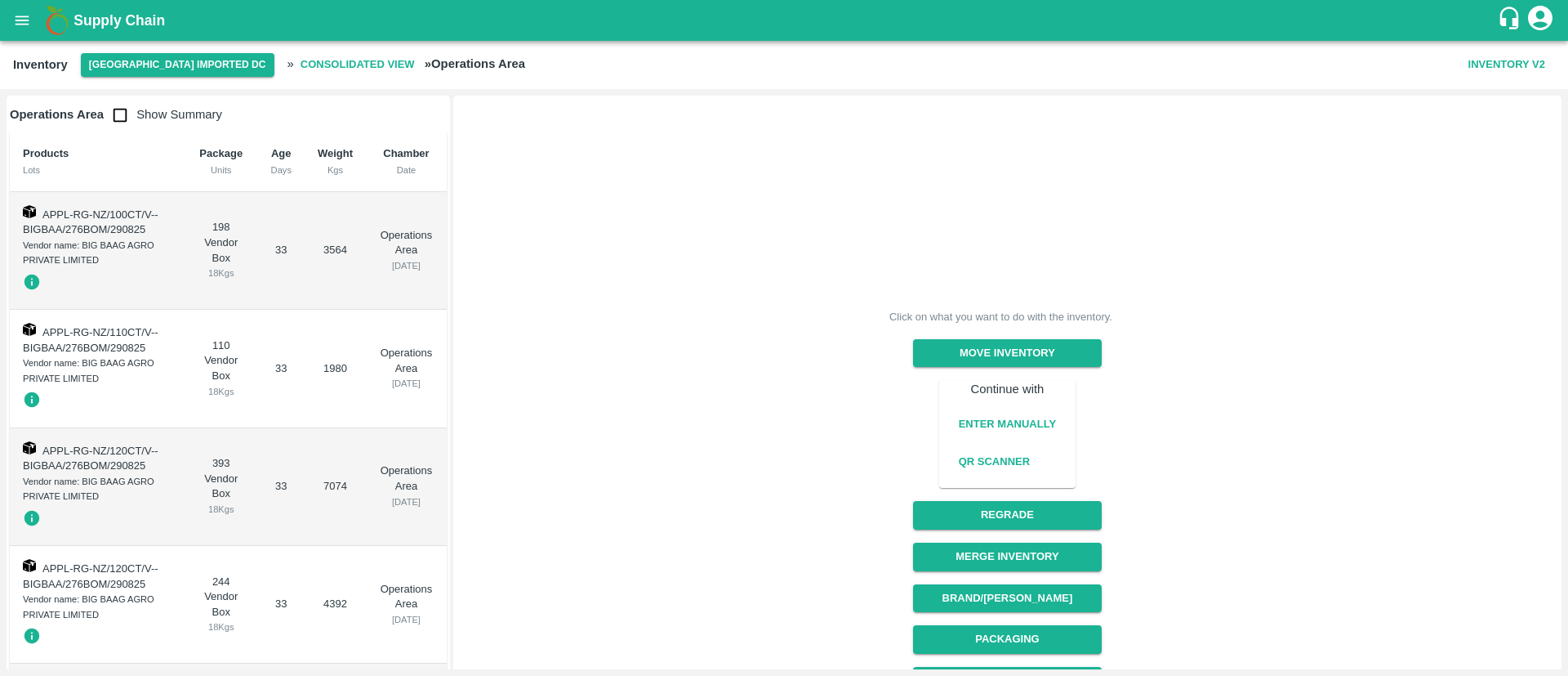
click at [1193, 411] on div "Click on what you want to do with the inventory. Move Inventory Continue with E…" at bounding box center [1000, 517] width 1105 height 854
click at [982, 348] on button "Move Inventory" at bounding box center [1007, 353] width 188 height 29
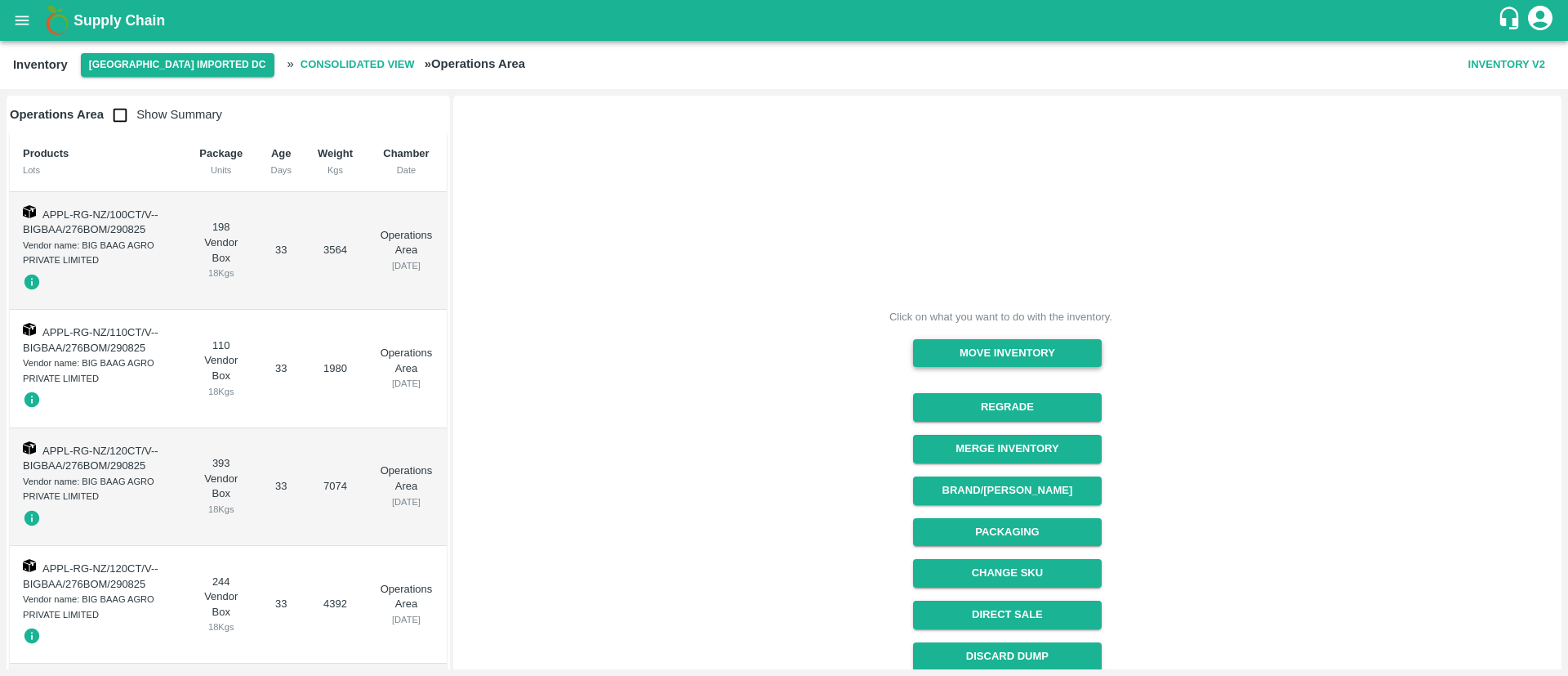
click at [995, 345] on button "Move Inventory" at bounding box center [1007, 353] width 188 height 29
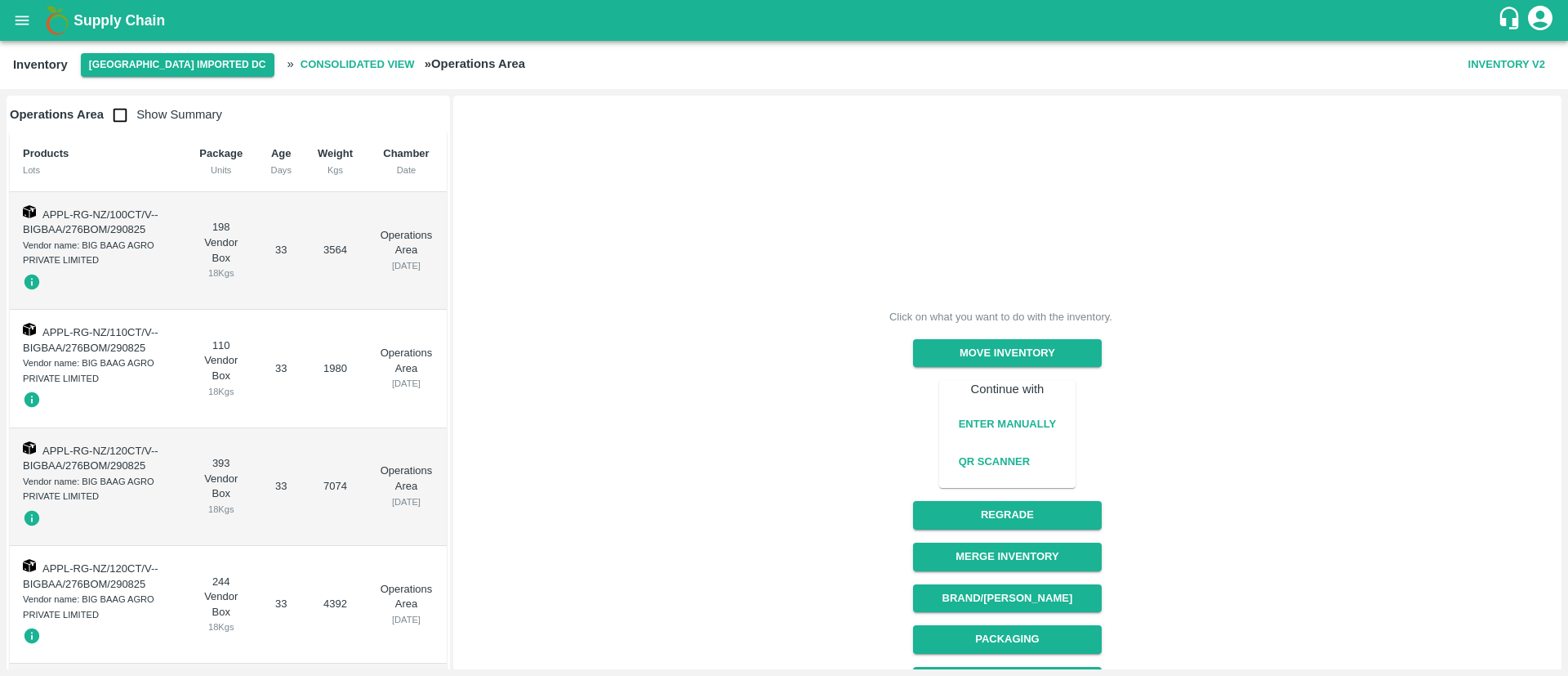
click at [998, 420] on button "Enter Manually" at bounding box center [1006, 424] width 110 height 29
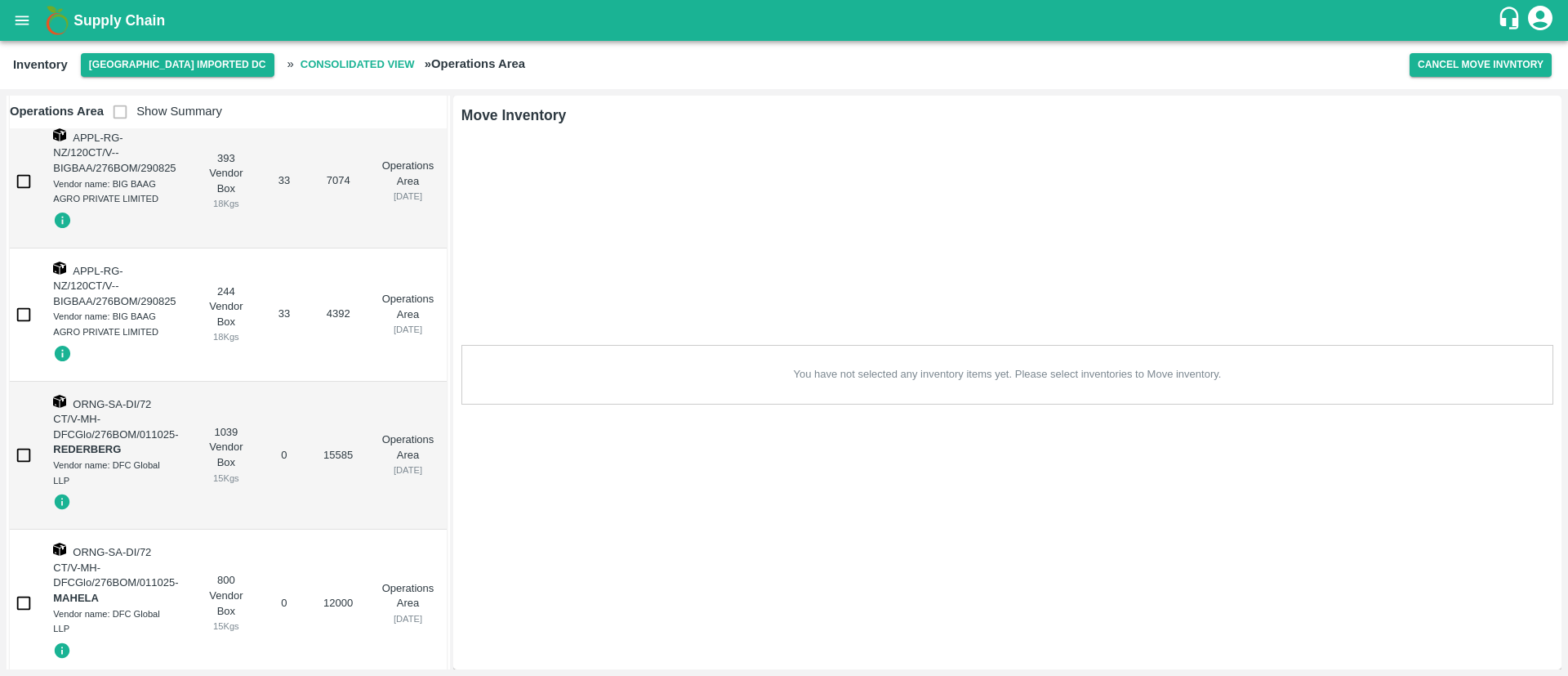
scroll to position [345, 0]
click at [23, 453] on input "checkbox" at bounding box center [23, 454] width 32 height 32
checkbox input "true"
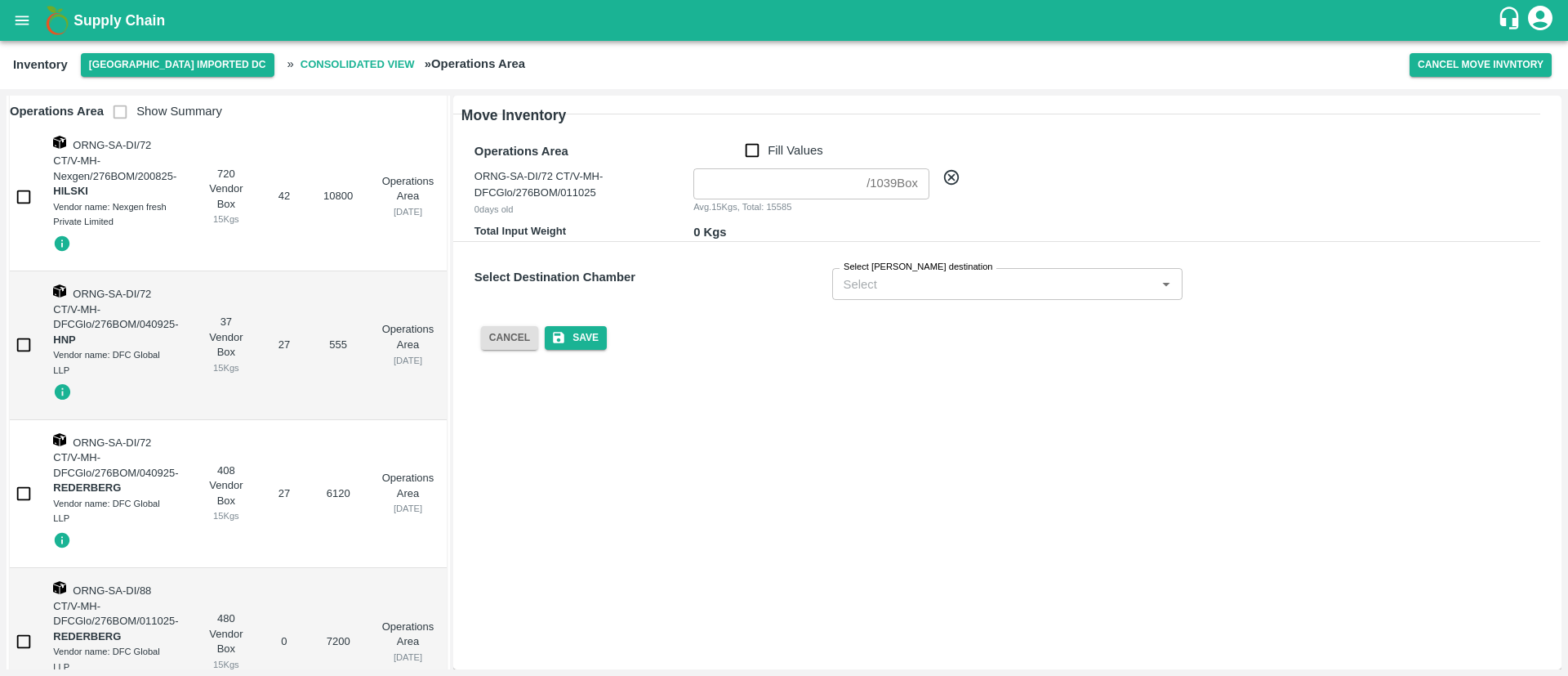
scroll to position [1048, 0]
click at [23, 492] on input "checkbox" at bounding box center [23, 491] width 32 height 32
checkbox input "true"
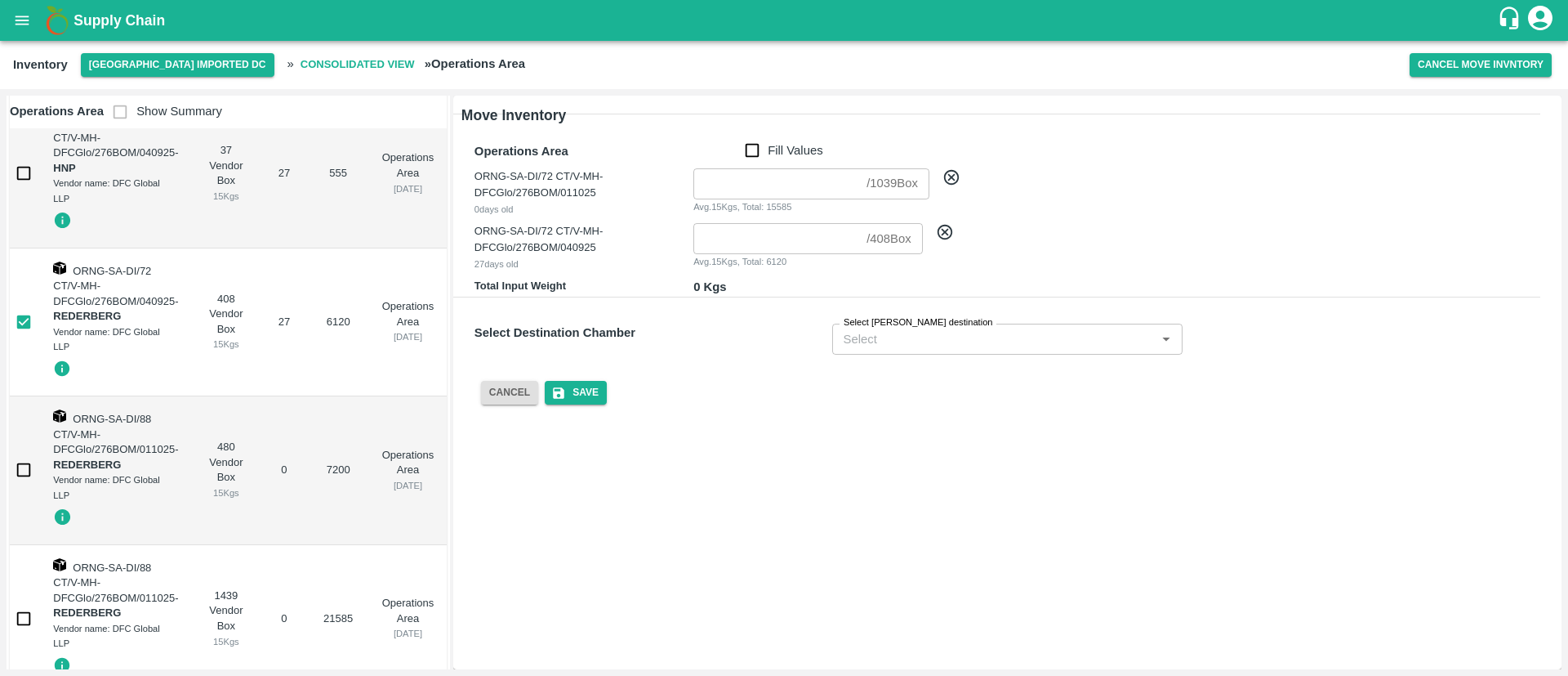
scroll to position [1235, 0]
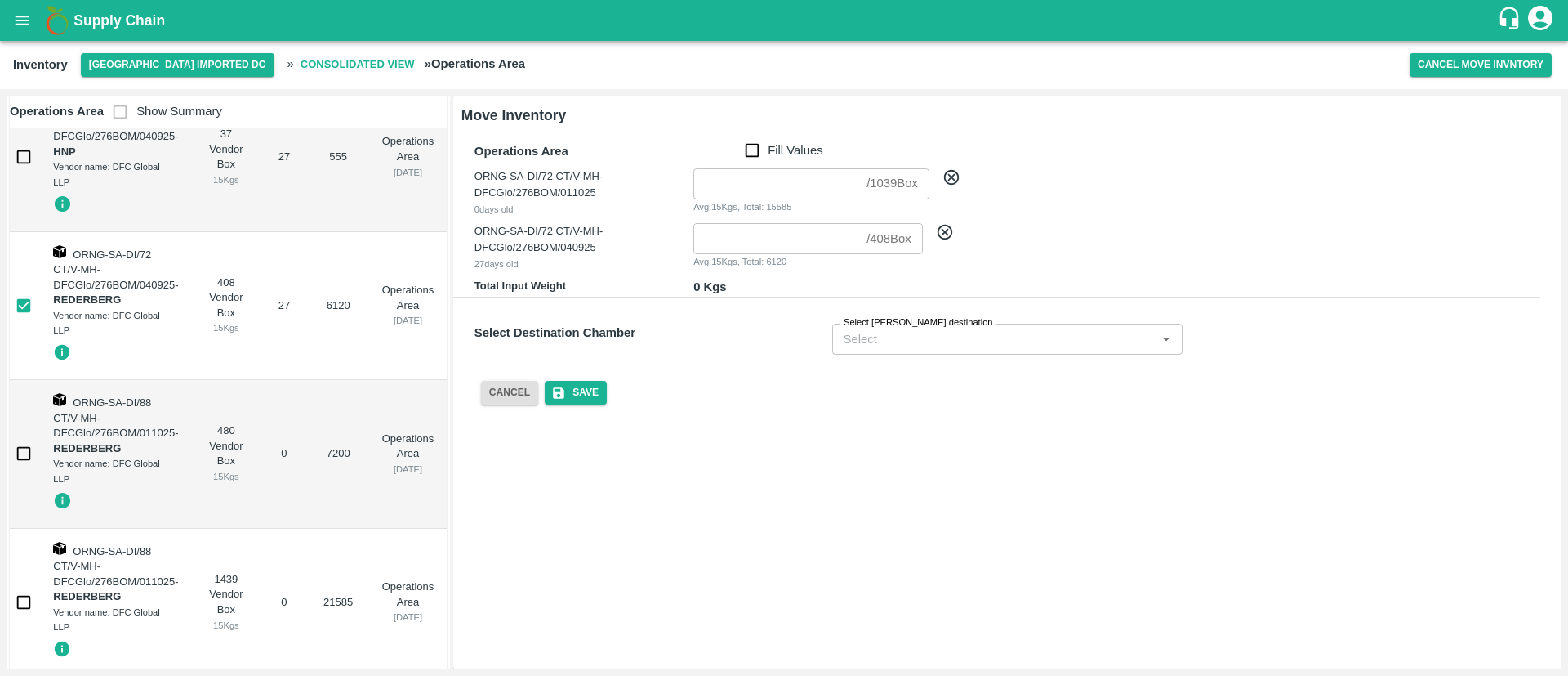
click at [22, 454] on input "checkbox" at bounding box center [23, 454] width 32 height 32
checkbox input "true"
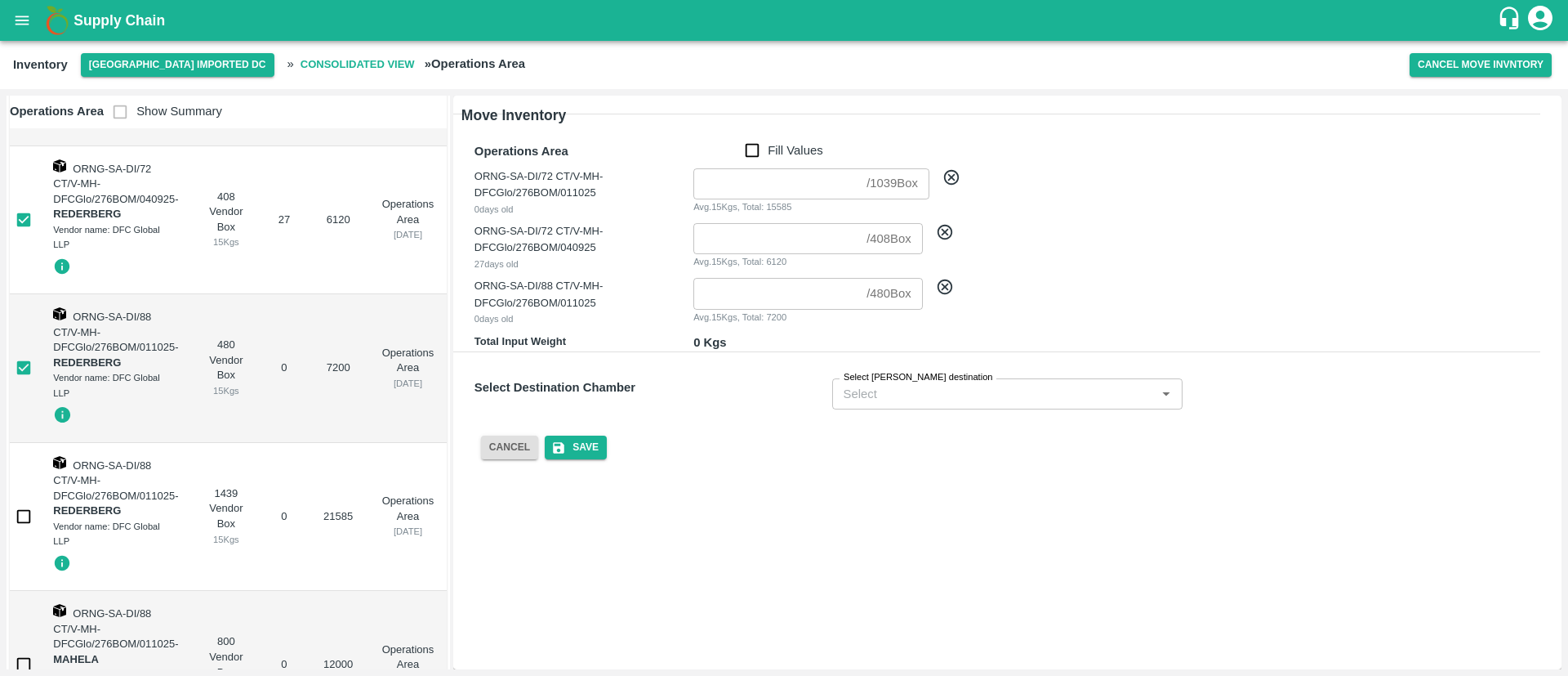
scroll to position [1321, 0]
click at [23, 515] on input "checkbox" at bounding box center [23, 516] width 32 height 32
checkbox input "true"
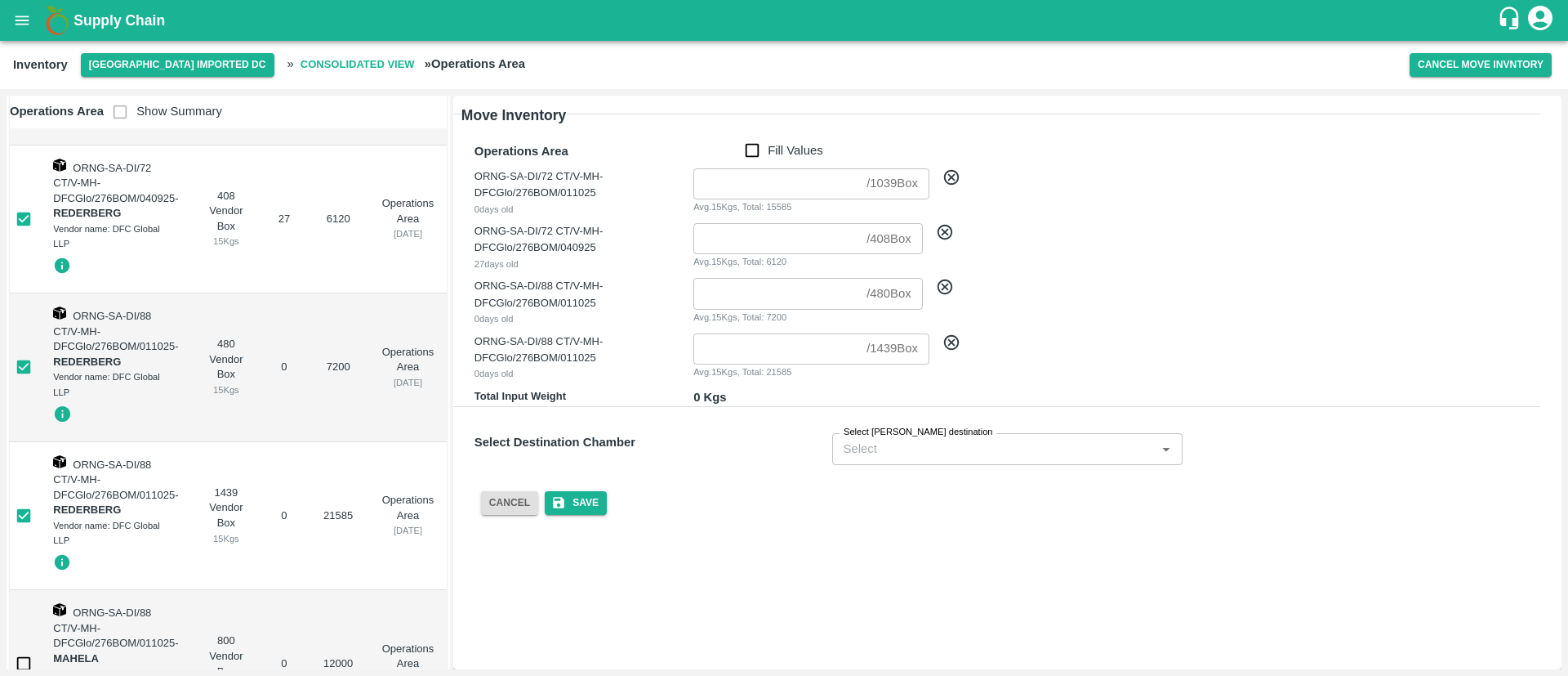
click at [752, 149] on input "Fill Values" at bounding box center [752, 151] width 31 height 18
checkbox input "true"
type input "1039"
type input "408"
type input "480"
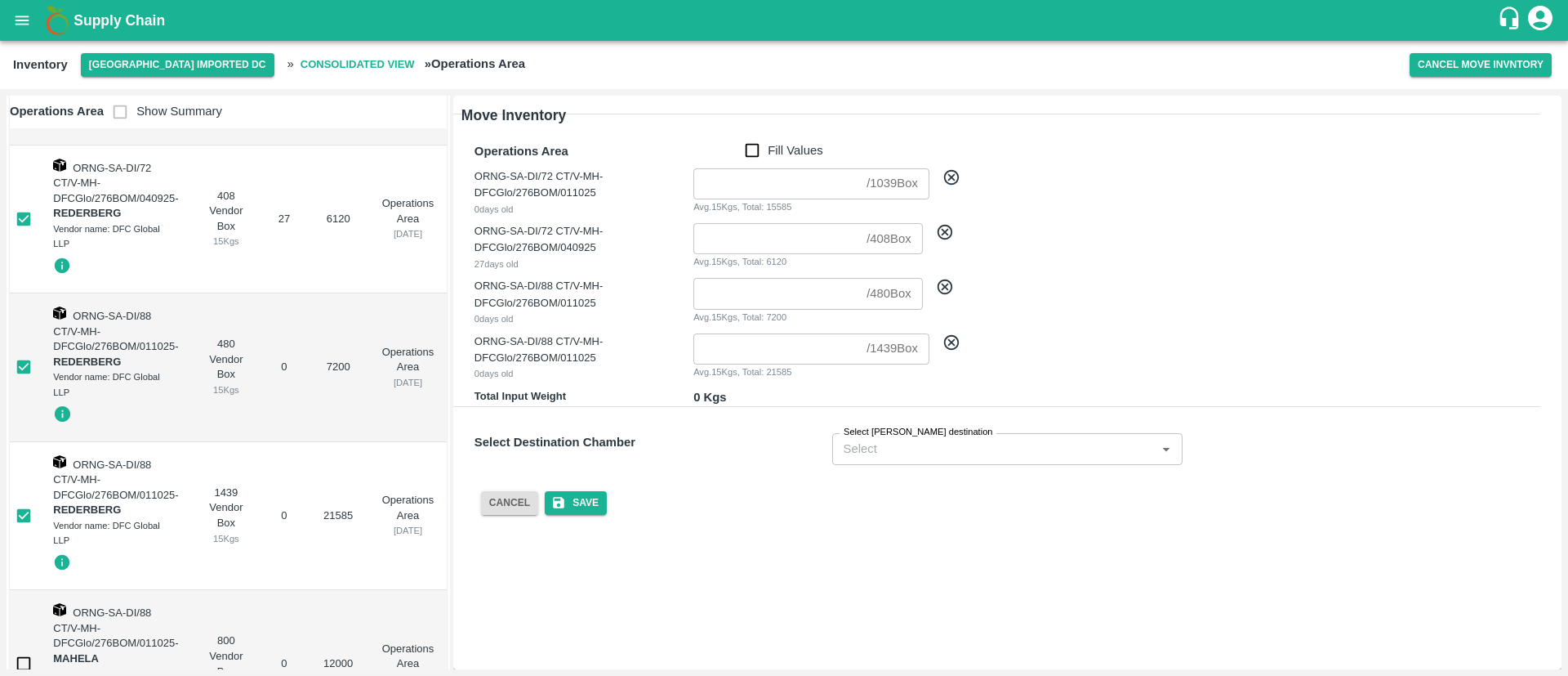
type input "1439"
click at [985, 456] on input "Select Chambers destination" at bounding box center [983, 448] width 293 height 22
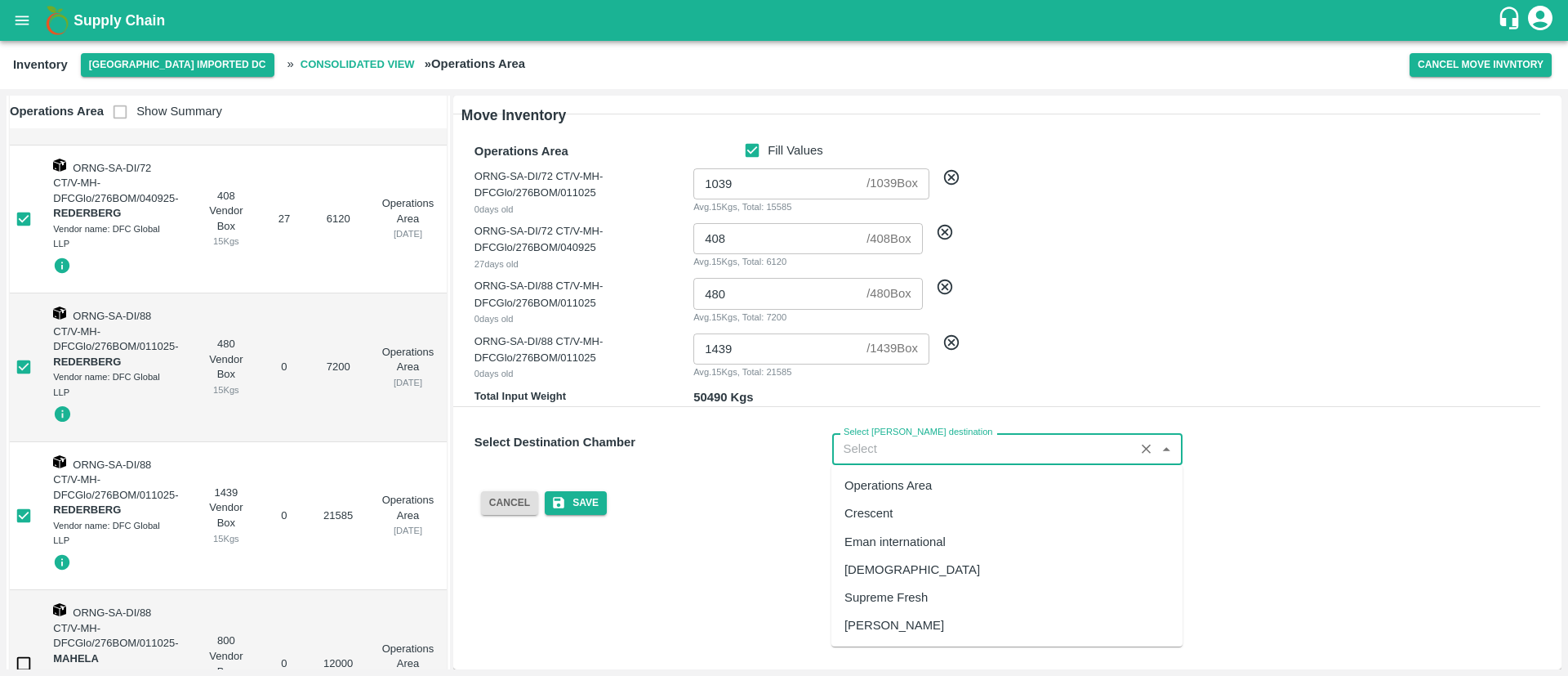
click at [914, 597] on div "Supreme Fresh" at bounding box center [885, 597] width 83 height 18
type input "Supreme Fresh"
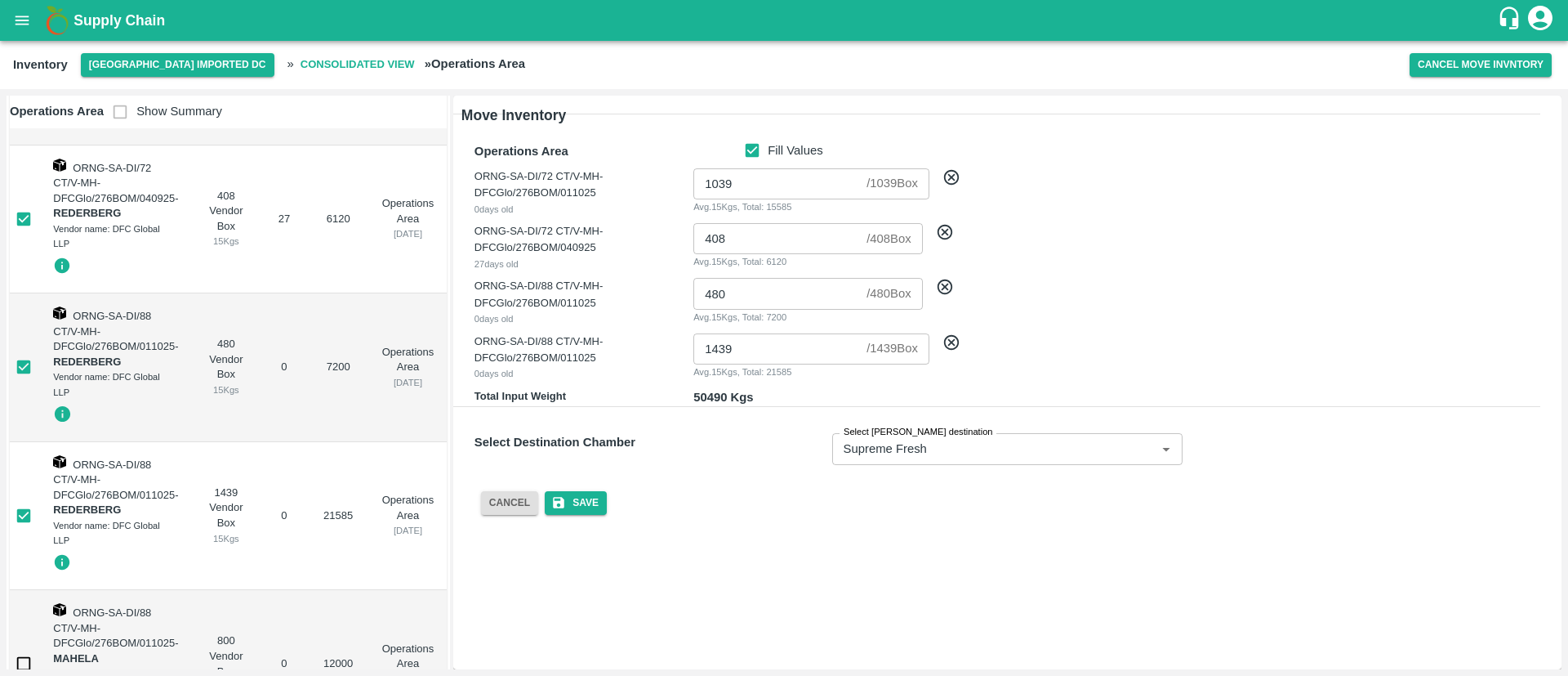
click at [719, 516] on div "Operations Area Fill Values ORNG-SA-DI/72 CT/V-MH-DFCGlo/276BOM/011025 0 days o…" at bounding box center [994, 314] width 1117 height 428
click at [593, 504] on button "Save" at bounding box center [575, 503] width 62 height 23
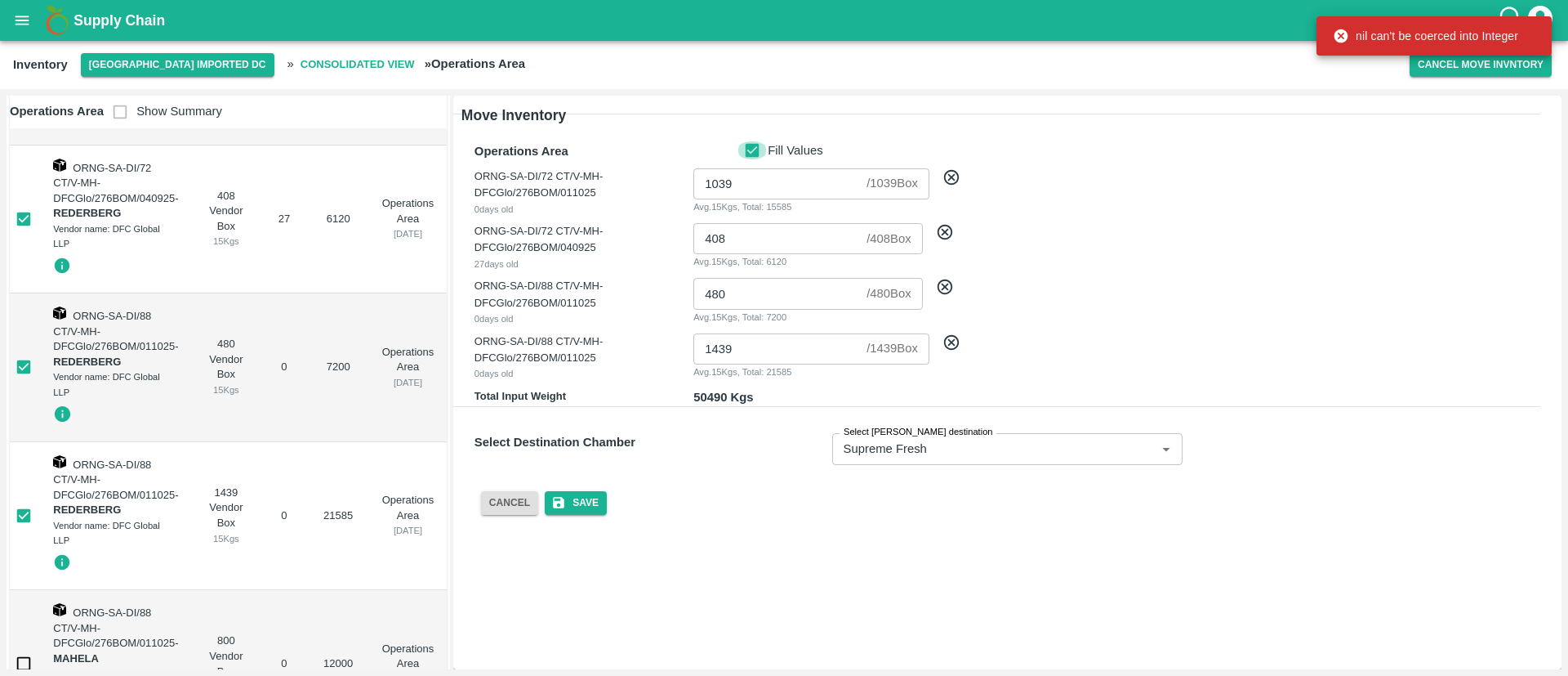
drag, startPoint x: 753, startPoint y: 152, endPoint x: 770, endPoint y: 170, distance: 24.8
click at [750, 152] on input "Fill Values" at bounding box center [752, 151] width 31 height 18
checkbox input "false"
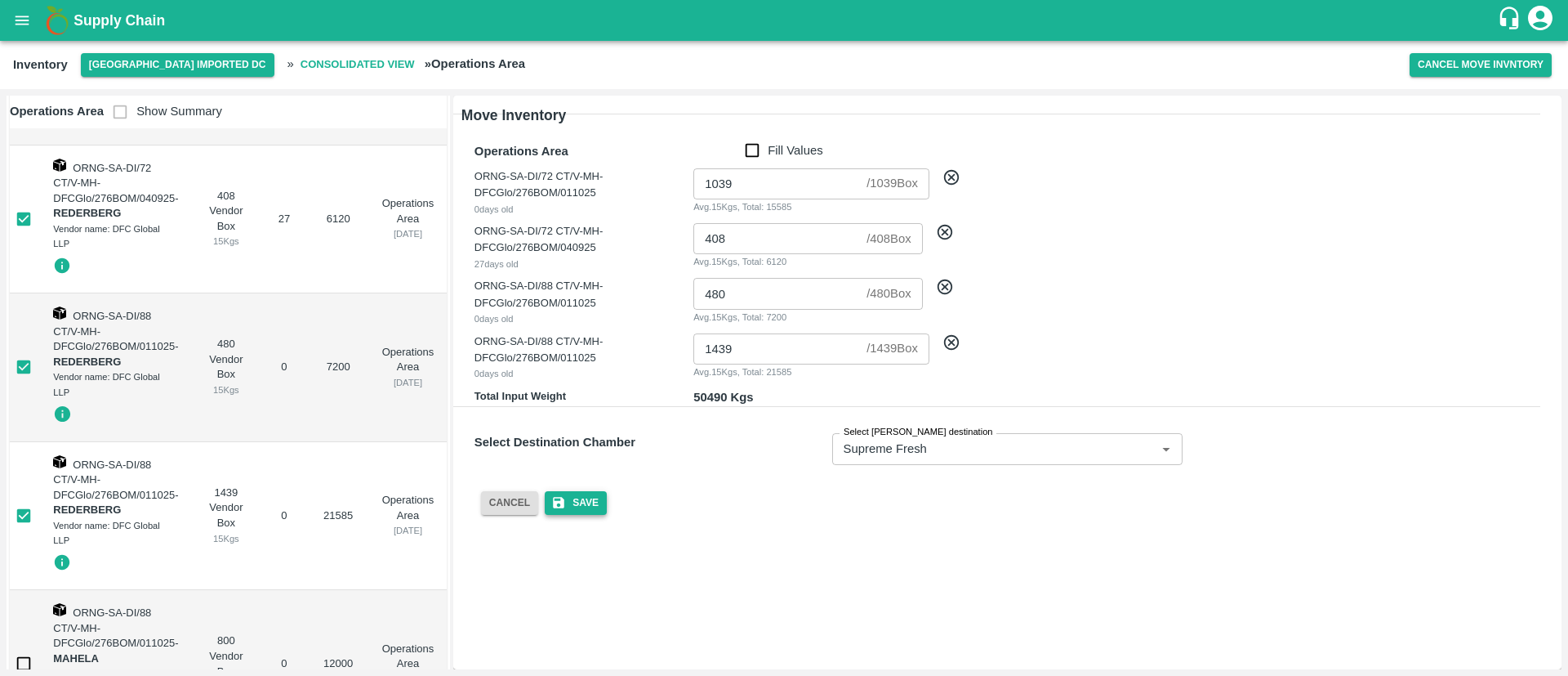
click at [591, 507] on button "Save" at bounding box center [575, 503] width 62 height 23
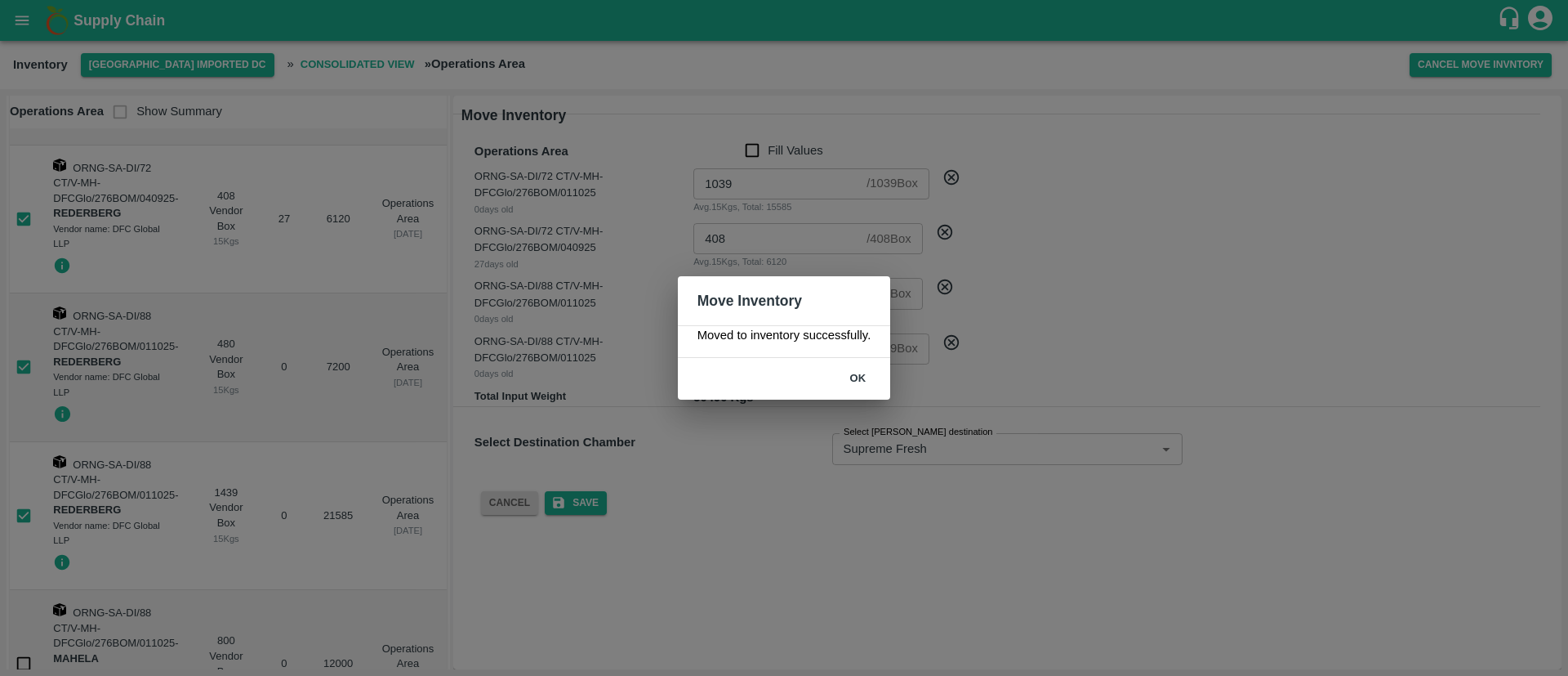
click at [858, 371] on button "ok" at bounding box center [857, 378] width 52 height 29
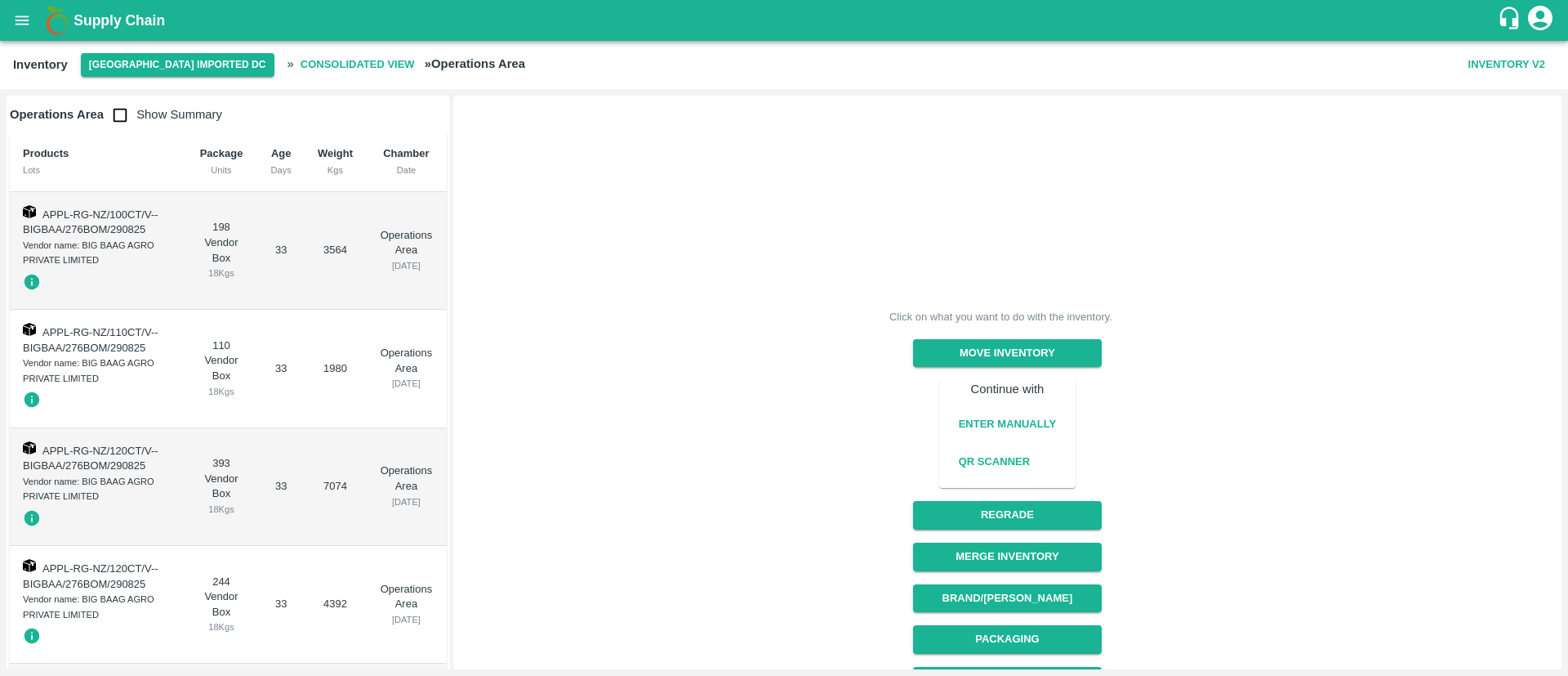
click at [1013, 420] on button "Enter Manually" at bounding box center [1006, 424] width 110 height 29
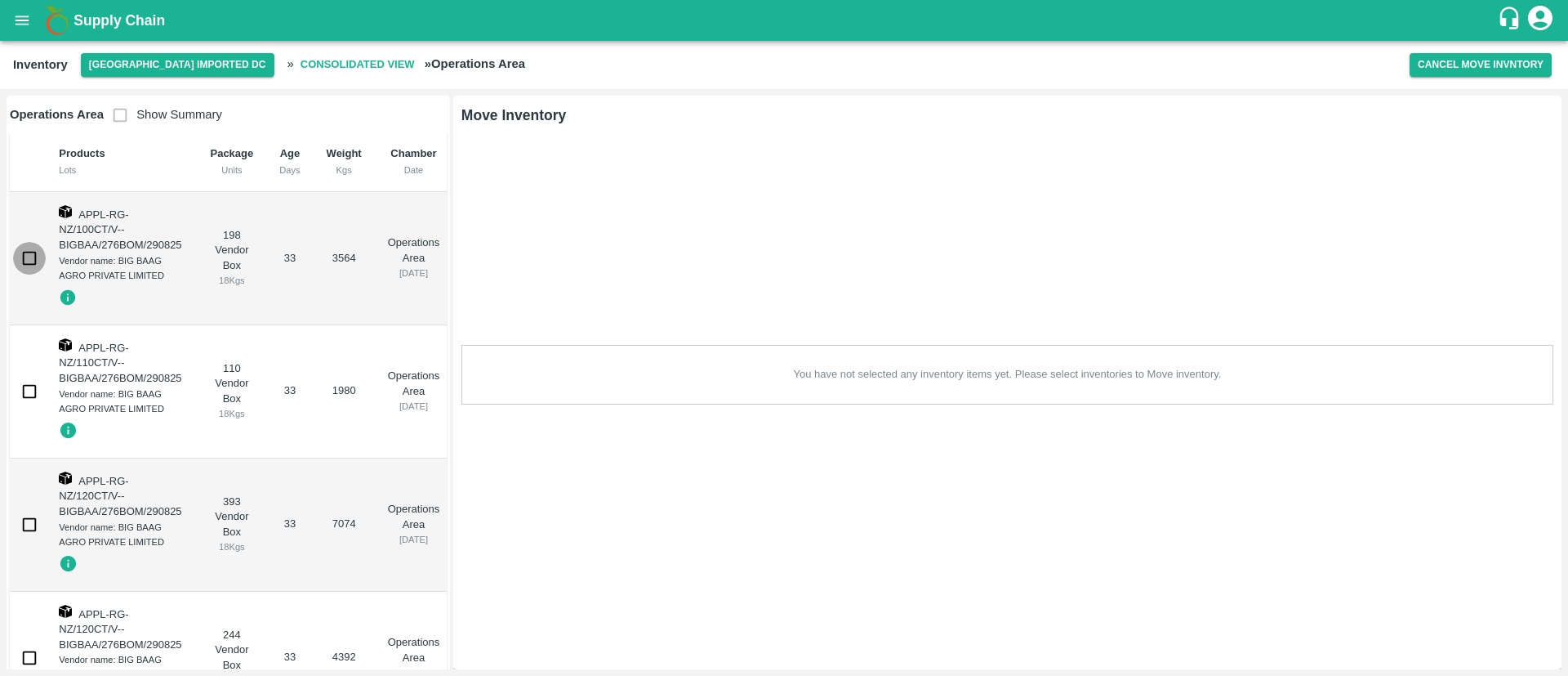
click at [26, 258] on input "checkbox" at bounding box center [30, 258] width 32 height 32
checkbox input "true"
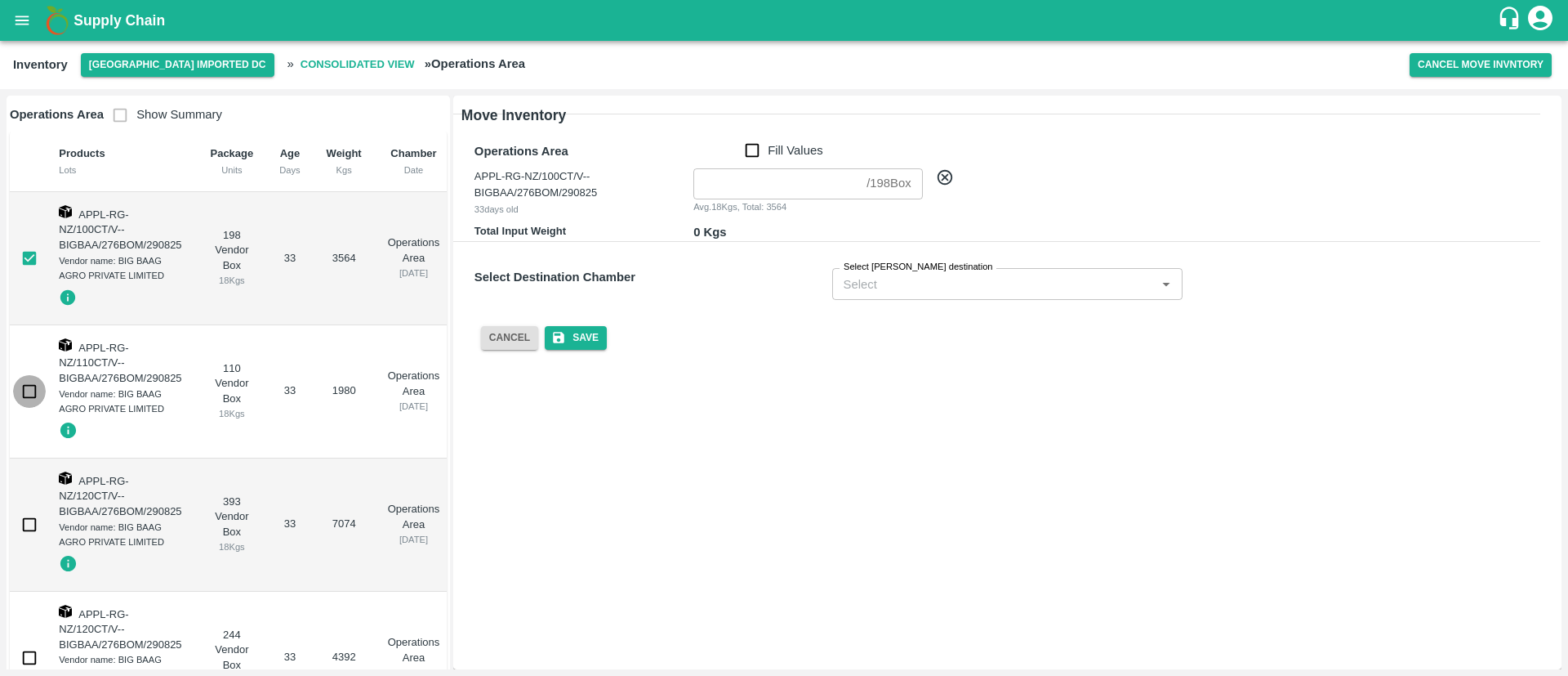
click at [31, 393] on input "checkbox" at bounding box center [30, 391] width 32 height 32
checkbox input "true"
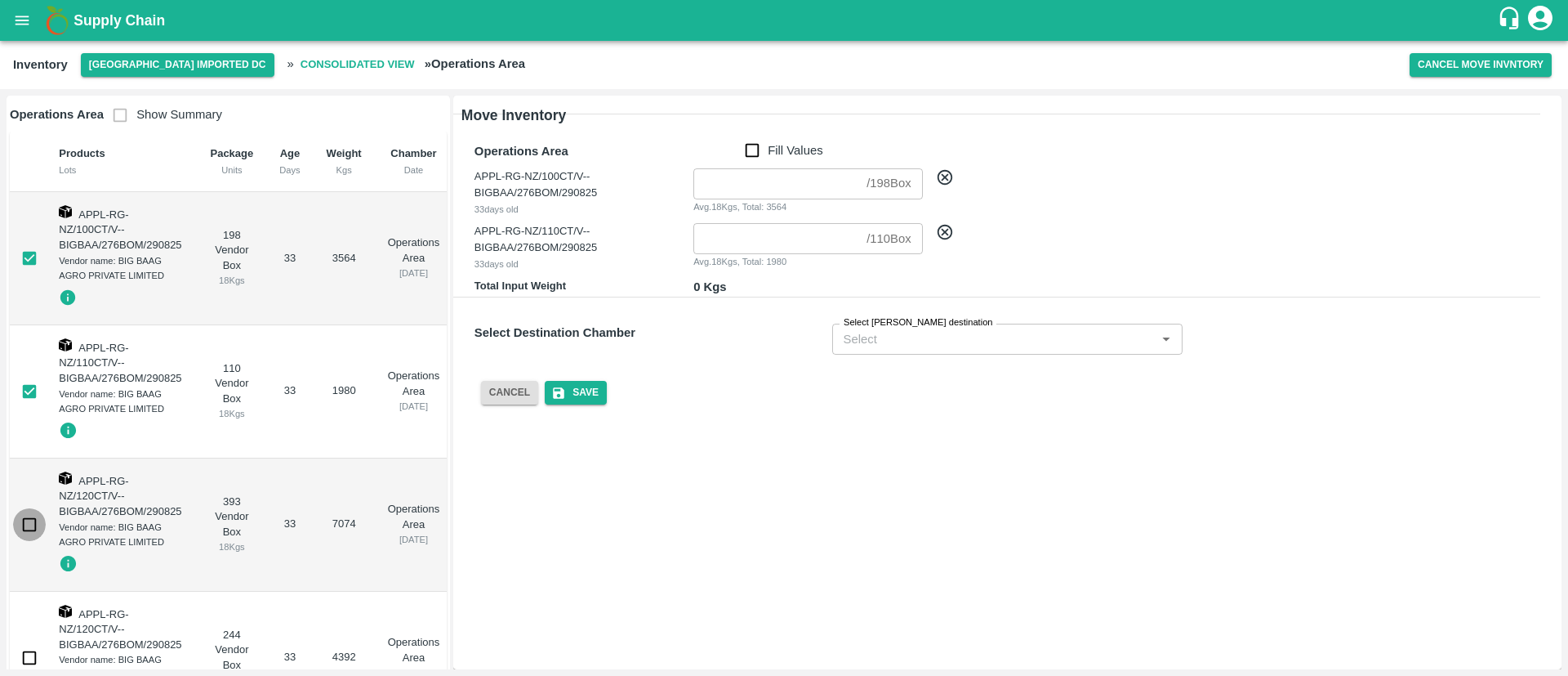
click at [36, 523] on input "checkbox" at bounding box center [30, 524] width 32 height 32
checkbox input "true"
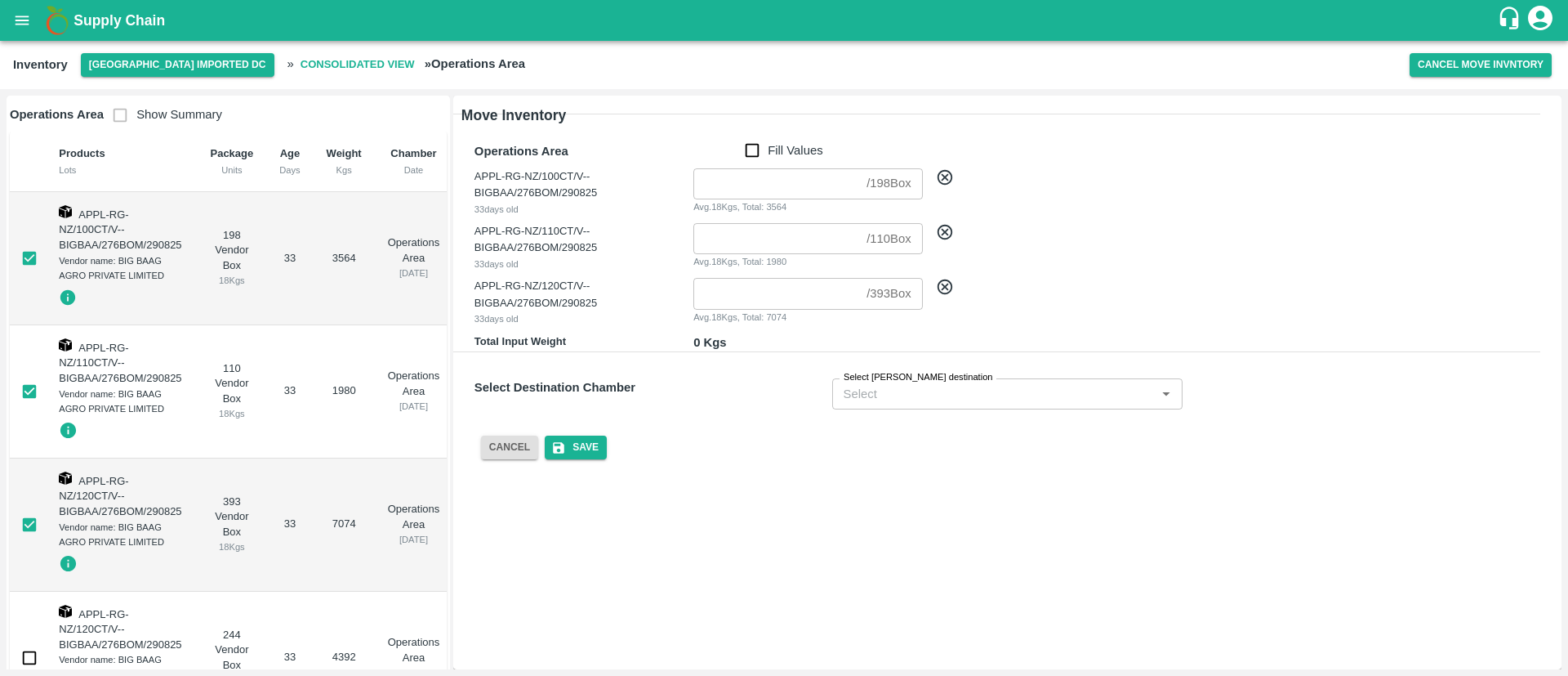
drag, startPoint x: 35, startPoint y: 659, endPoint x: 104, endPoint y: 618, distance: 80.3
click at [34, 658] on input "checkbox" at bounding box center [30, 657] width 32 height 32
checkbox input "true"
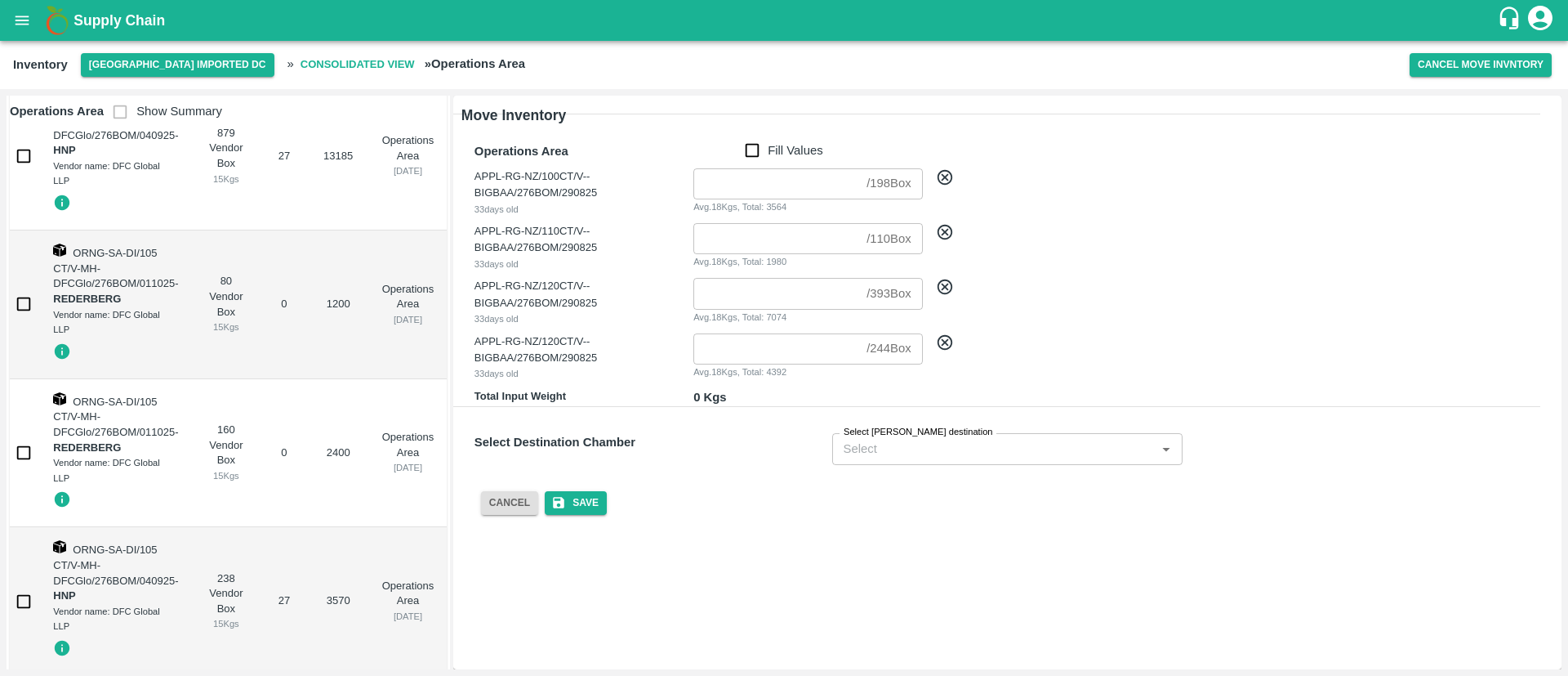
scroll to position [1726, 0]
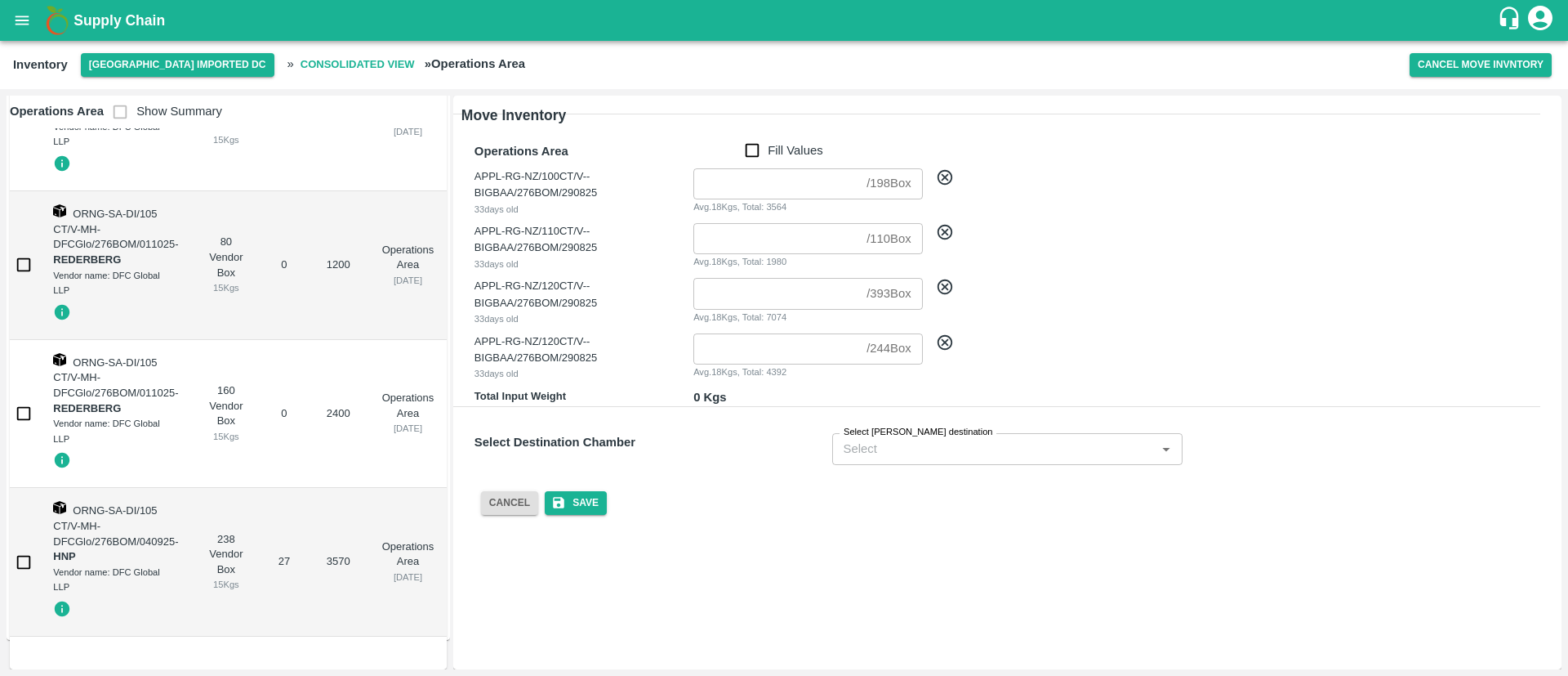
click at [943, 179] on icon at bounding box center [943, 178] width 15 height 15
checkbox input "false"
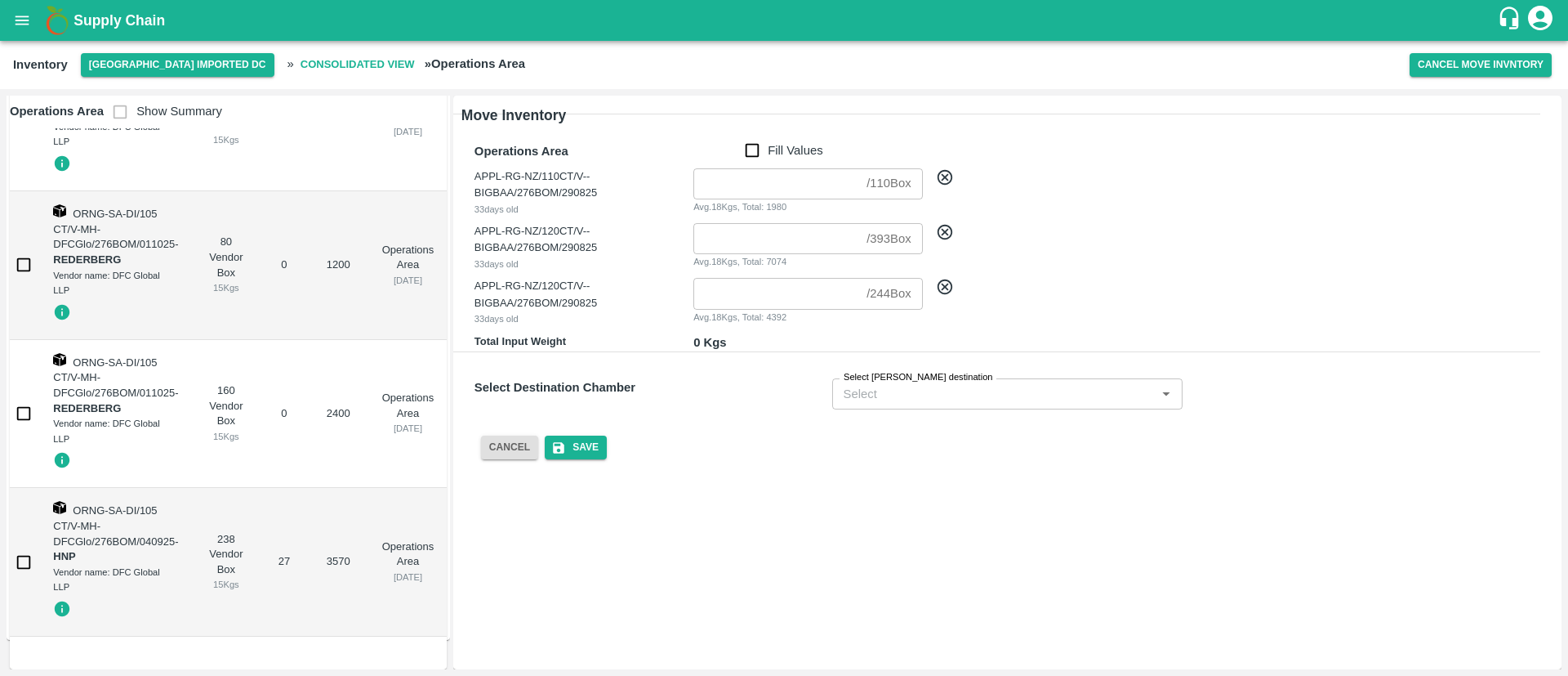
click at [941, 230] on icon at bounding box center [944, 232] width 18 height 18
checkbox input "false"
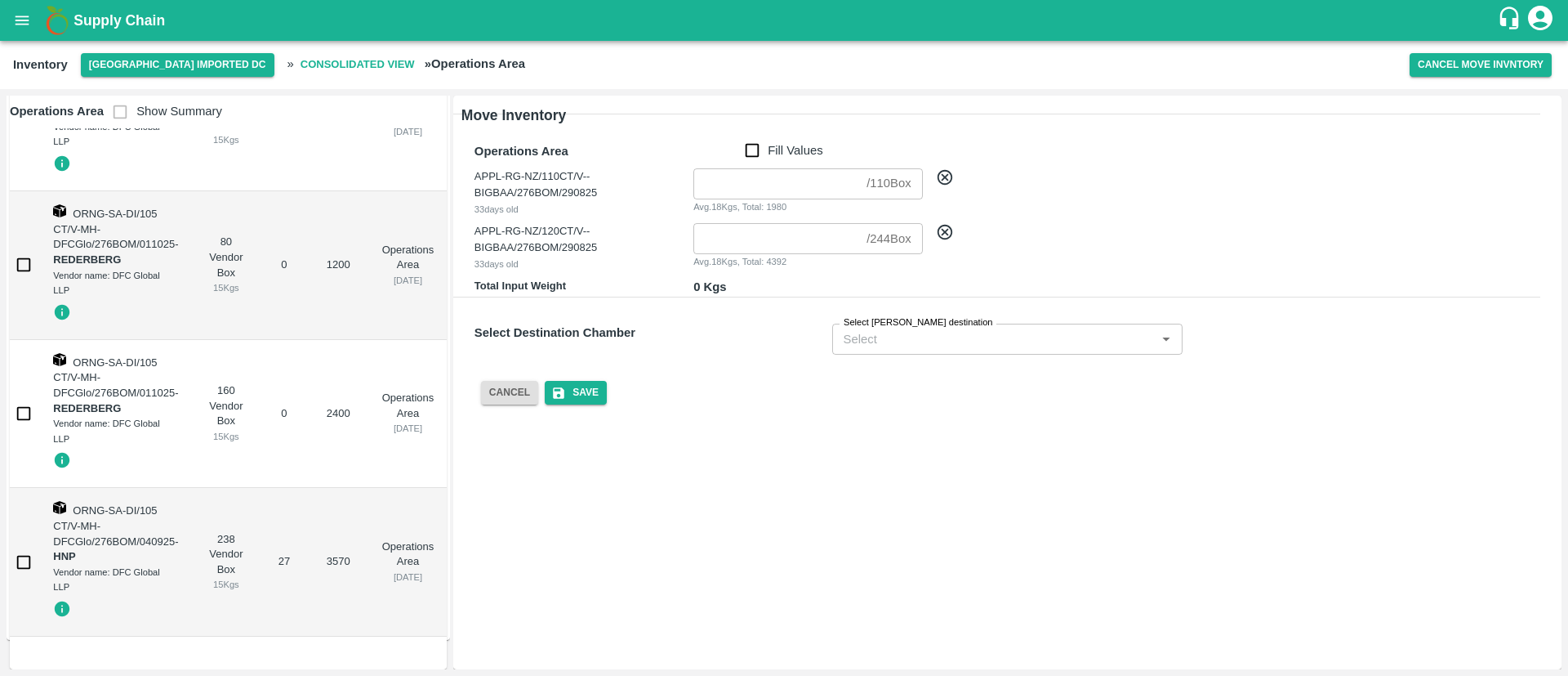
drag, startPoint x: 944, startPoint y: 235, endPoint x: 944, endPoint y: 211, distance: 24.0
click at [943, 233] on icon at bounding box center [944, 232] width 18 height 18
checkbox input "false"
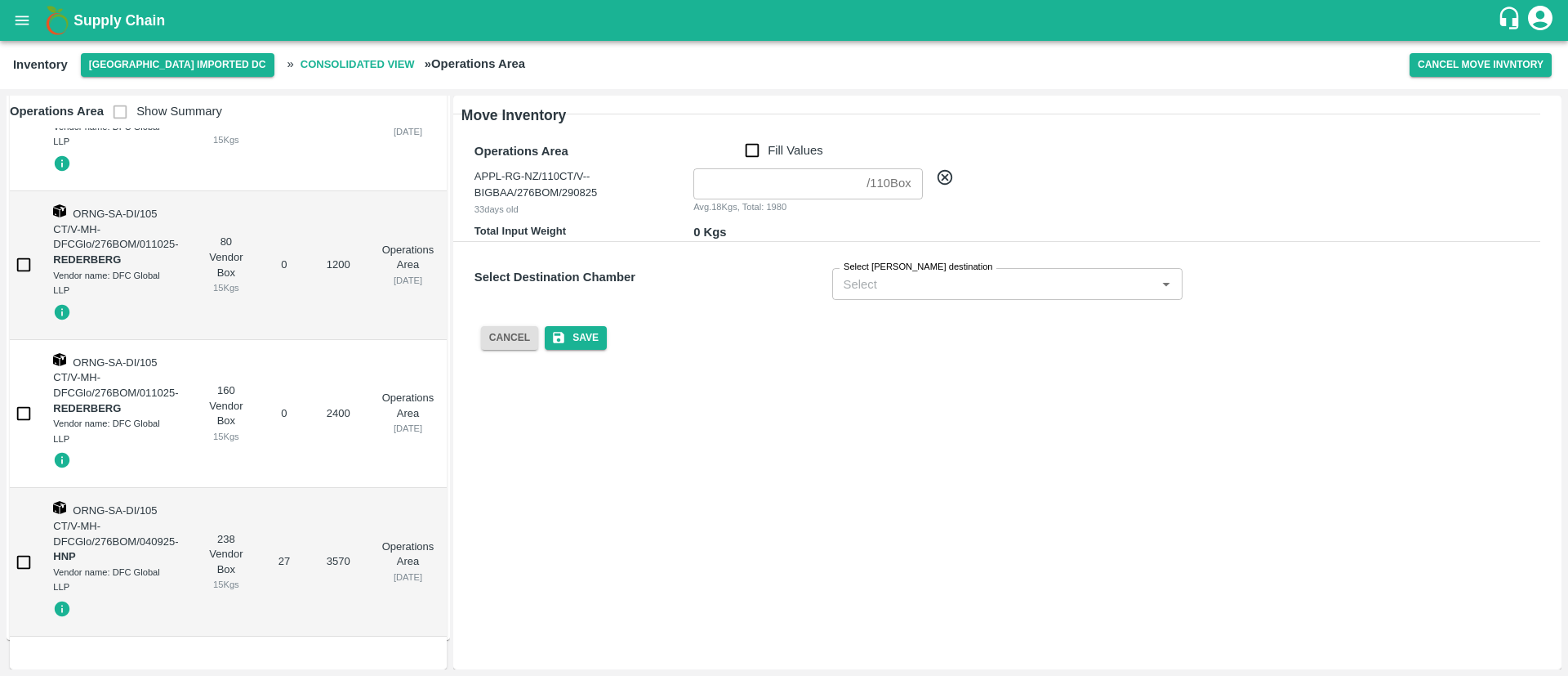
click at [949, 178] on icon at bounding box center [944, 178] width 18 height 18
checkbox input "false"
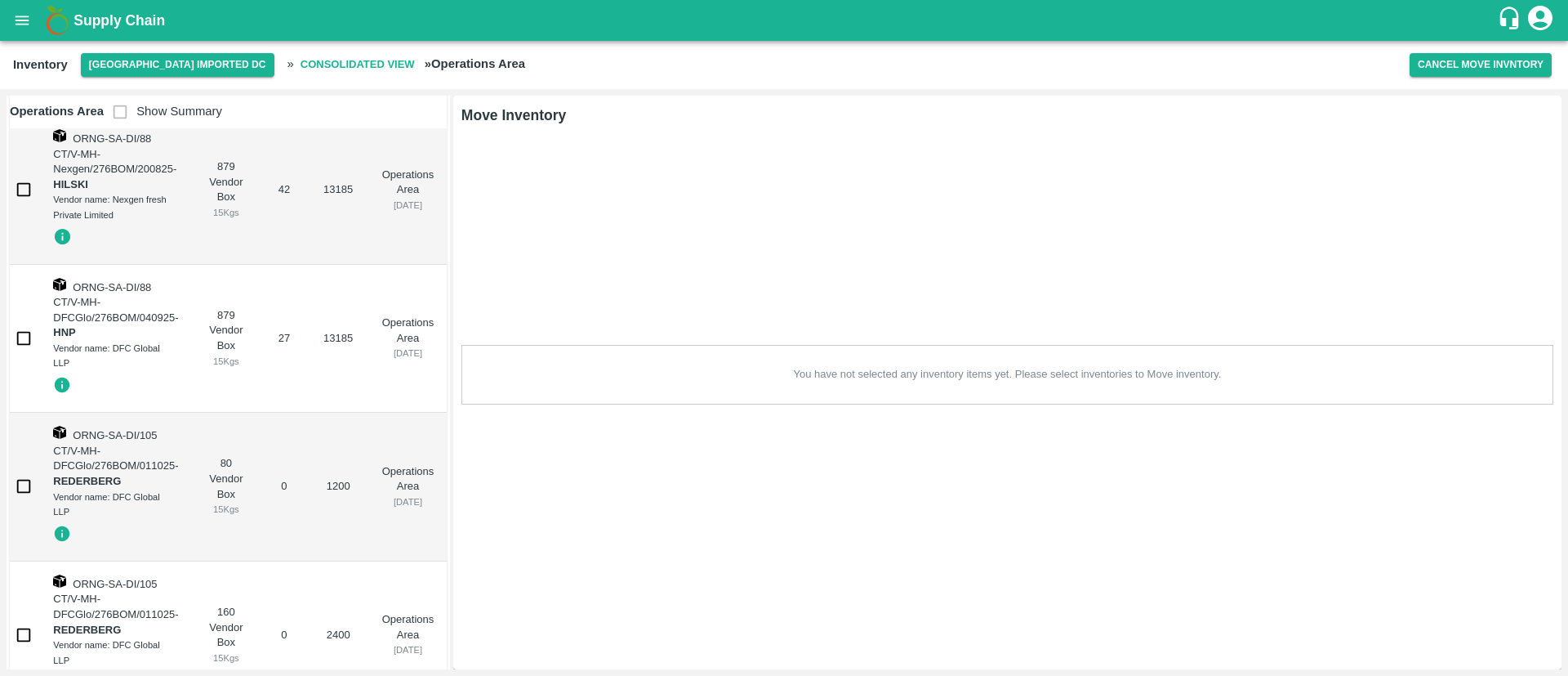
scroll to position [1505, 0]
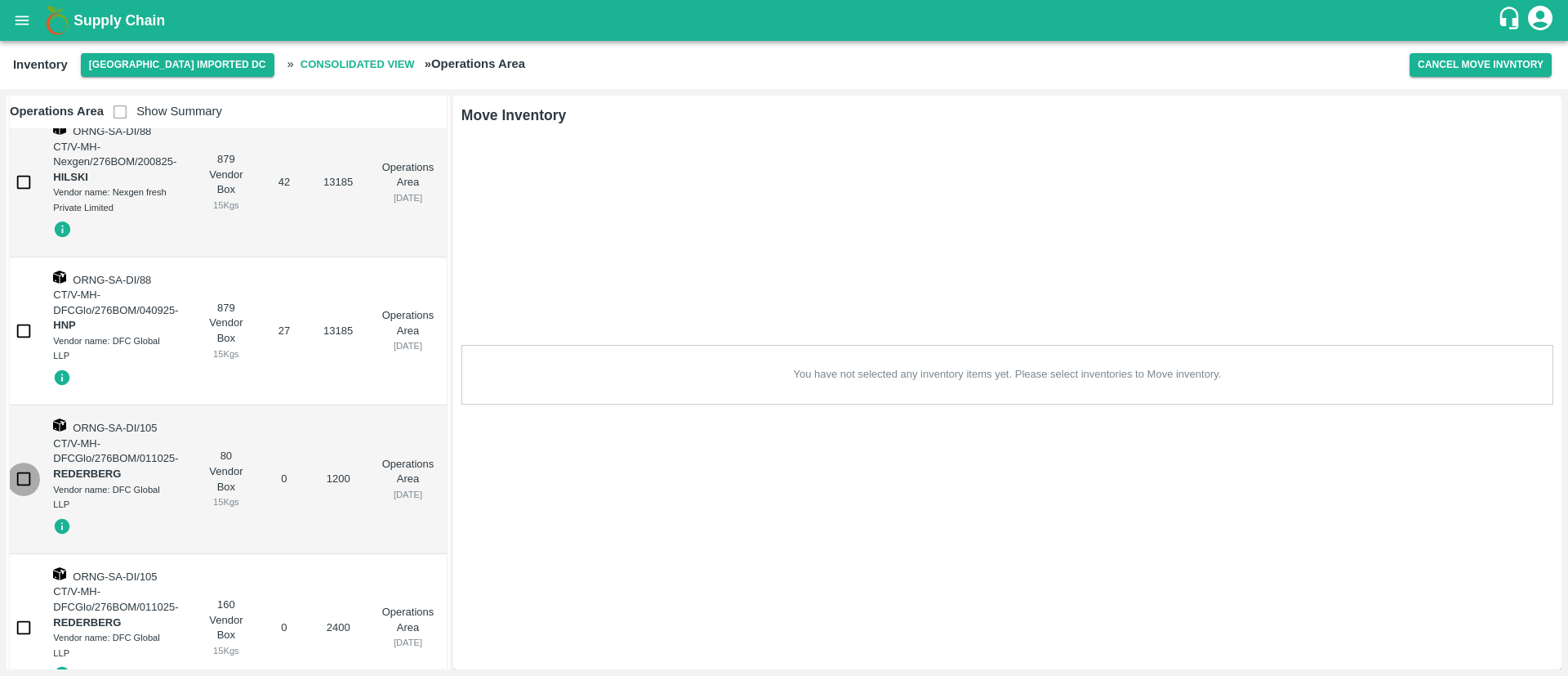
click at [20, 478] on input "checkbox" at bounding box center [23, 479] width 32 height 32
checkbox input "true"
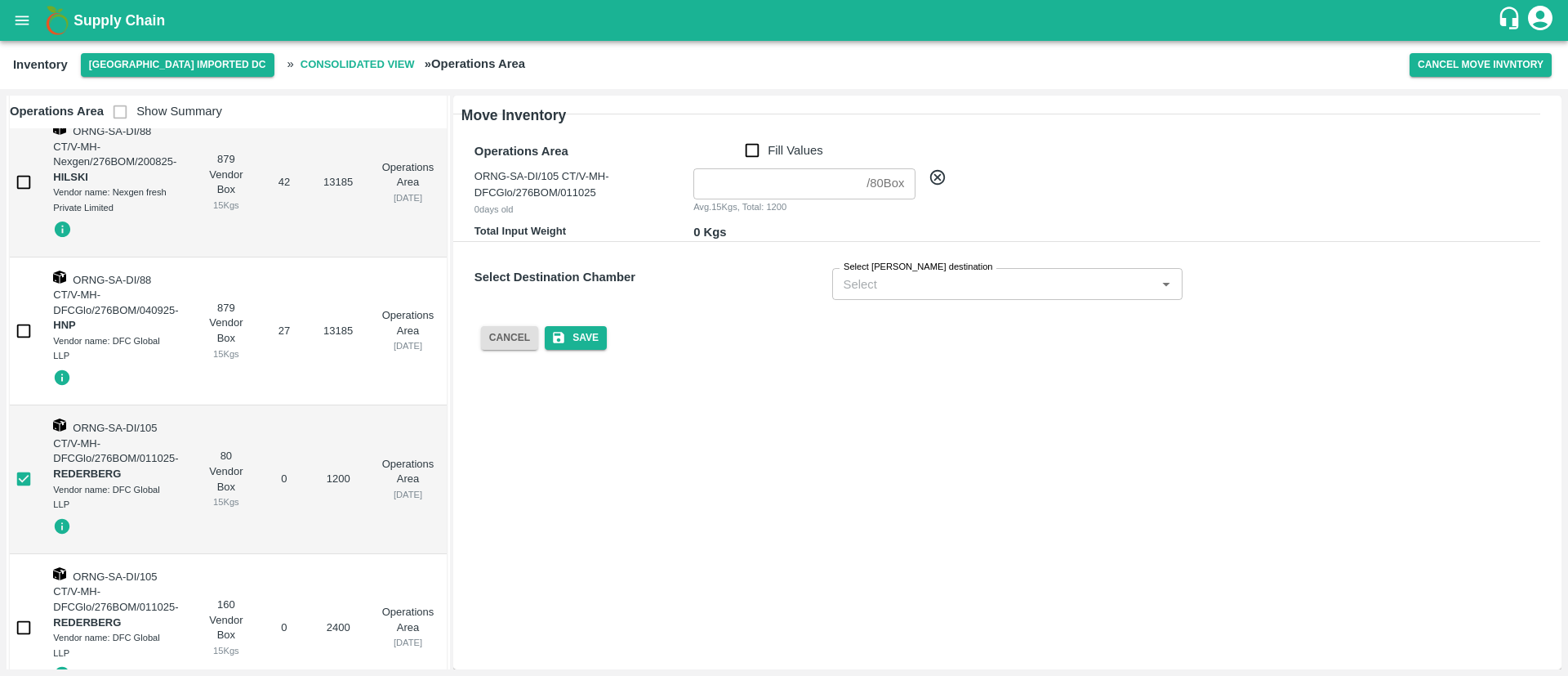
click at [770, 186] on input "number" at bounding box center [777, 184] width 167 height 31
type input "80"
click at [768, 305] on div "Cancel Save" at bounding box center [994, 325] width 1091 height 50
click at [949, 287] on input "Select Chambers destination" at bounding box center [983, 283] width 293 height 22
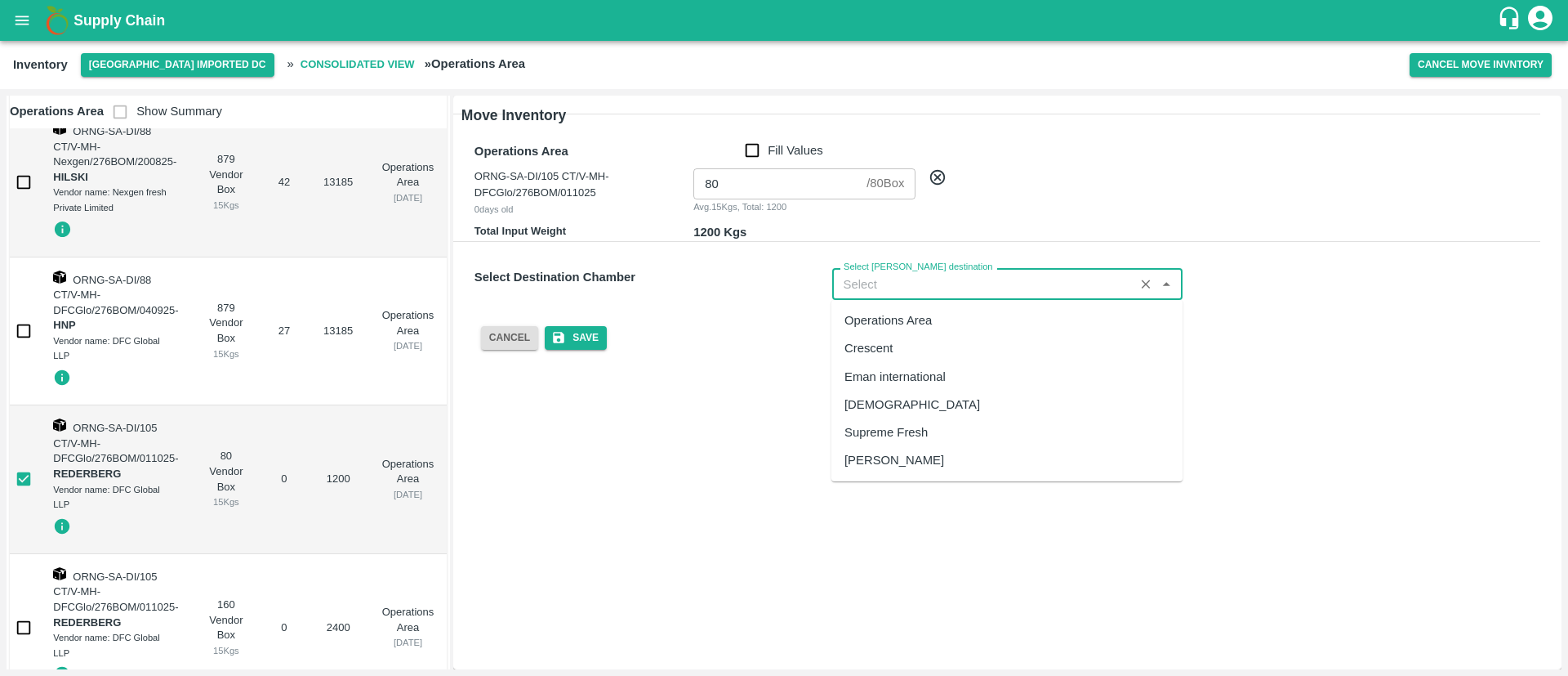
click at [906, 429] on div "Supreme Fresh" at bounding box center [885, 432] width 83 height 18
type input "Supreme Fresh"
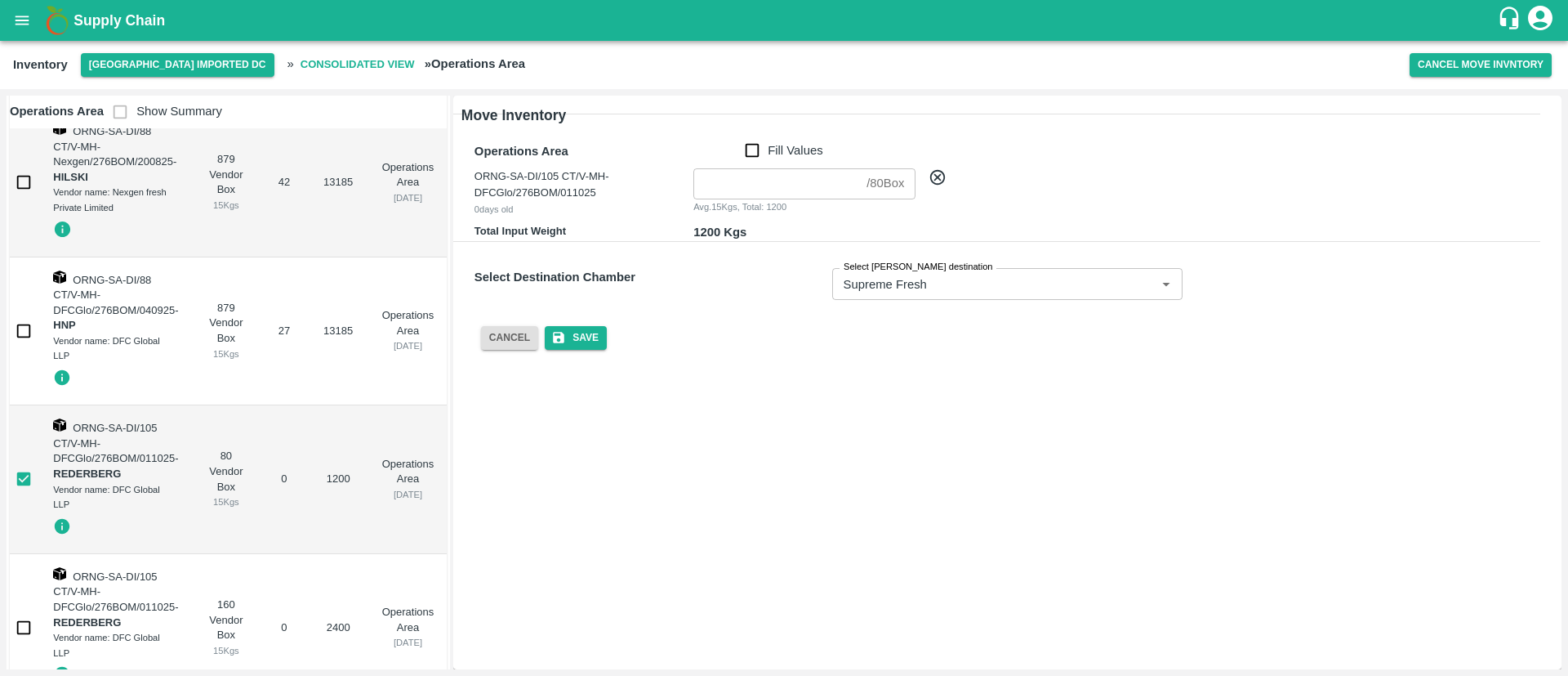
click at [670, 381] on div "Move Inventory Operations Area Fill Values ORNG-SA-DI/105 CT/V-MH-DFCGlo/276BOM…" at bounding box center [1007, 383] width 1108 height 574
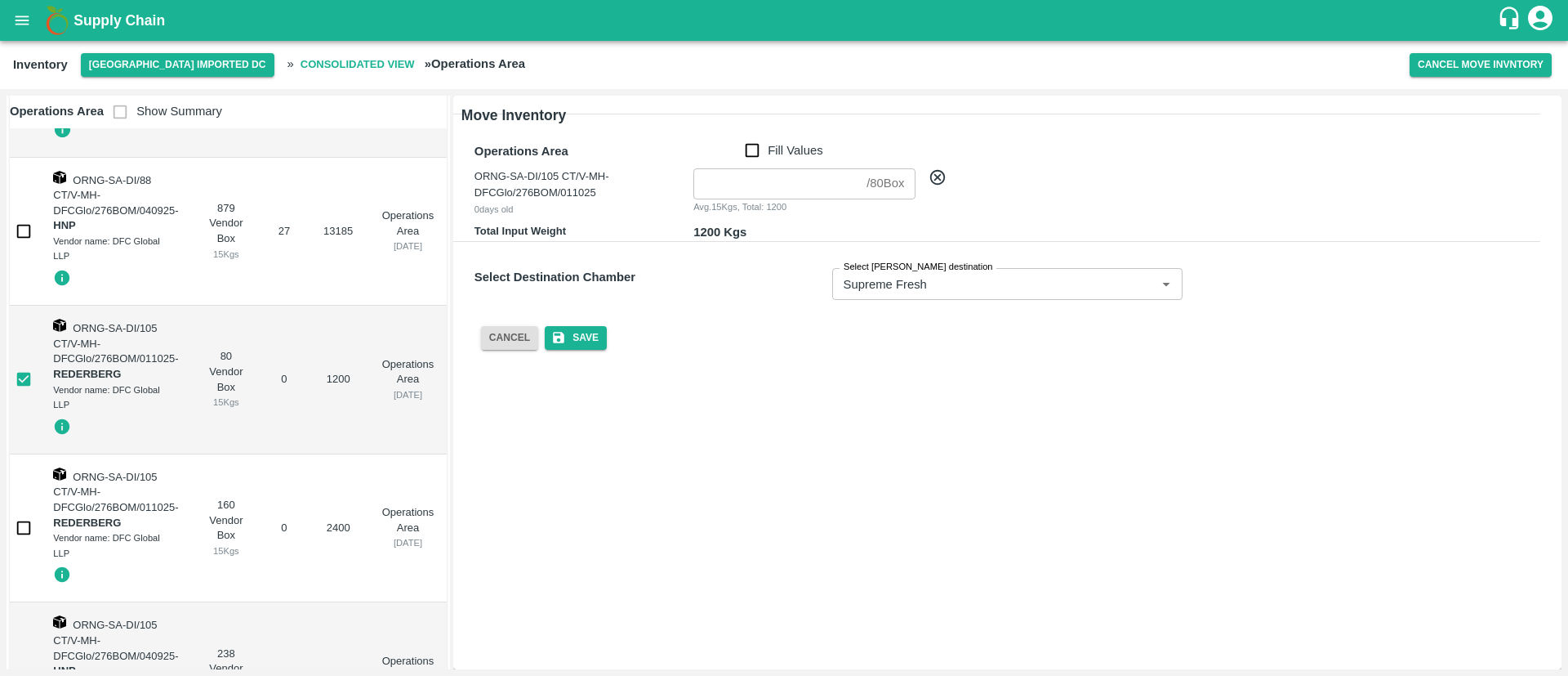
scroll to position [1606, 0]
click at [23, 526] on input "checkbox" at bounding box center [23, 527] width 32 height 32
checkbox input "true"
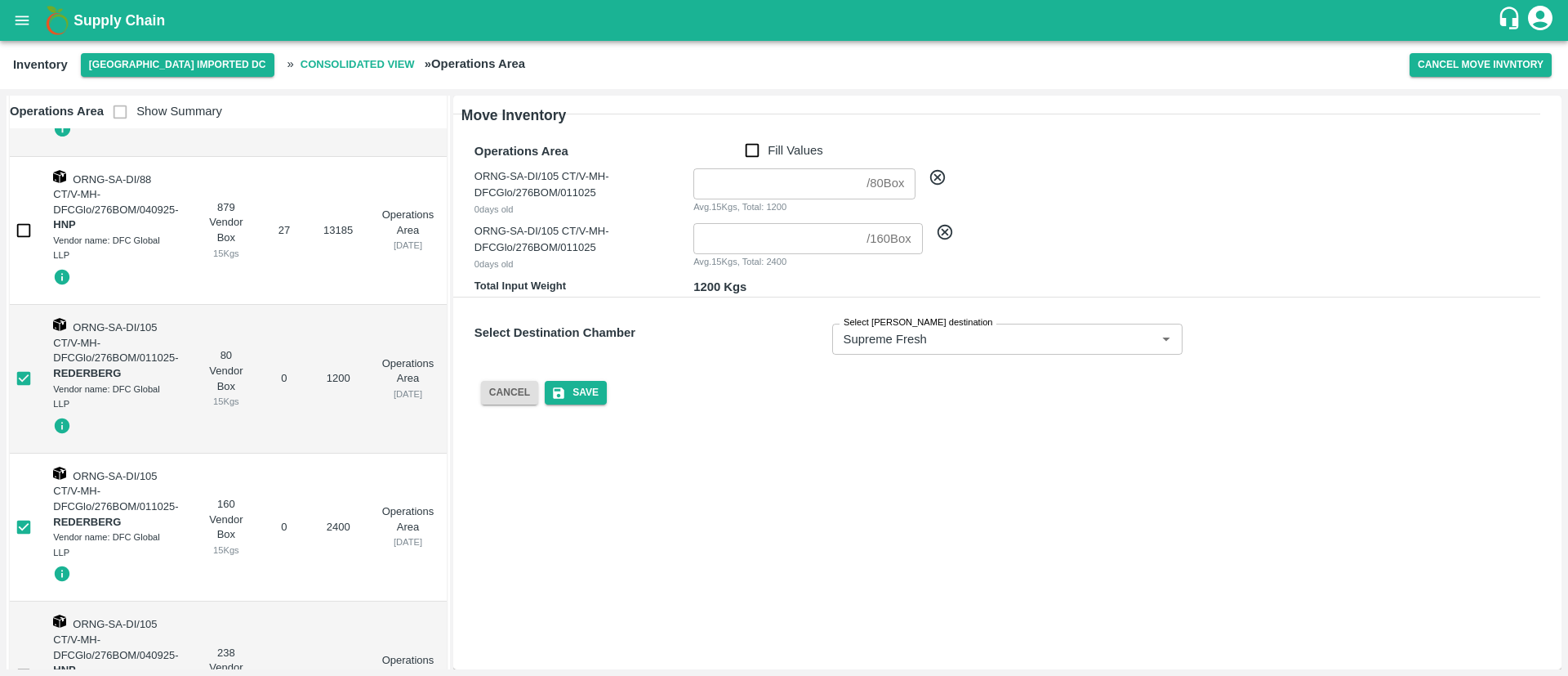
click at [768, 192] on input "number" at bounding box center [777, 184] width 167 height 31
click at [745, 155] on input "Fill Values" at bounding box center [752, 151] width 31 height 18
checkbox input "true"
type input "80"
type input "160"
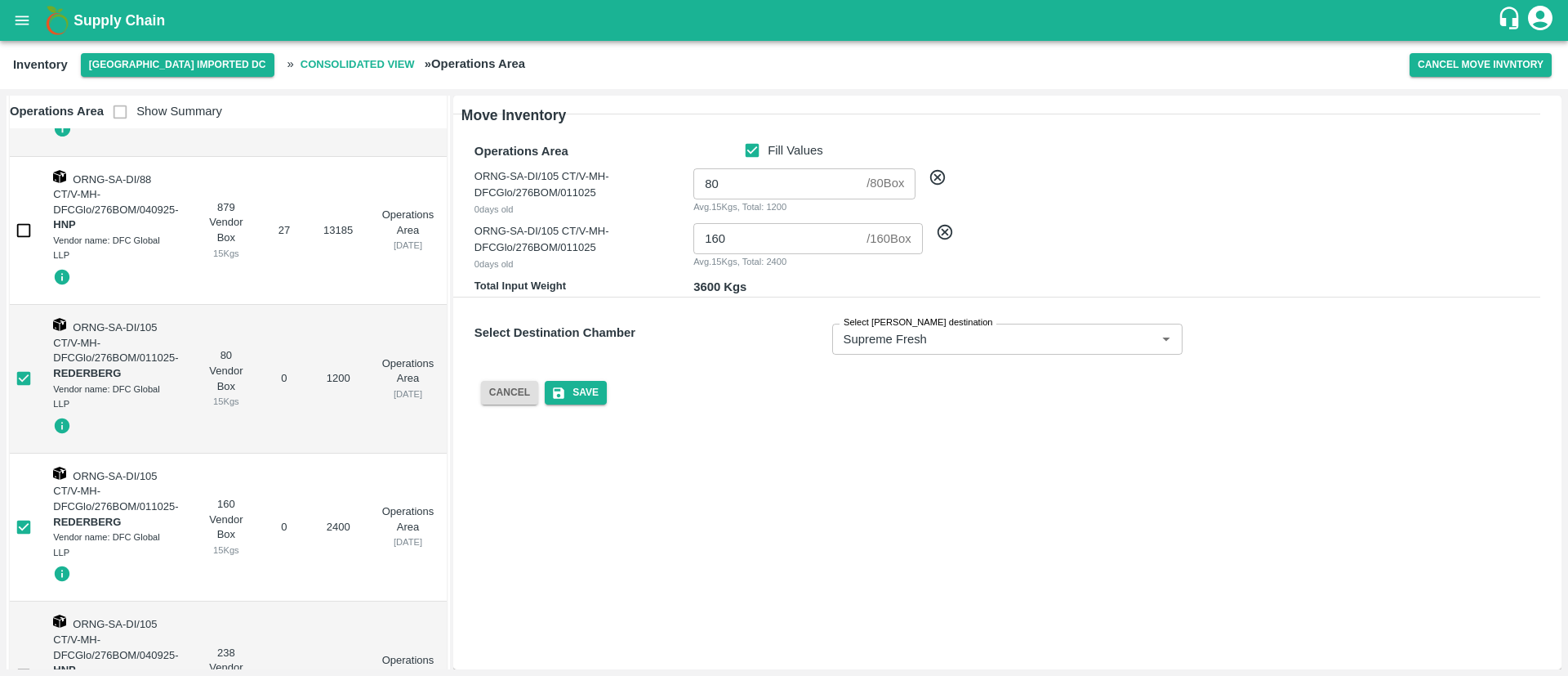
click at [752, 153] on input "Fill Values" at bounding box center [752, 151] width 31 height 18
checkbox input "false"
click at [759, 154] on input "Fill Values" at bounding box center [752, 151] width 31 height 18
click at [754, 154] on input "Fill Values" at bounding box center [752, 151] width 31 height 18
checkbox input "false"
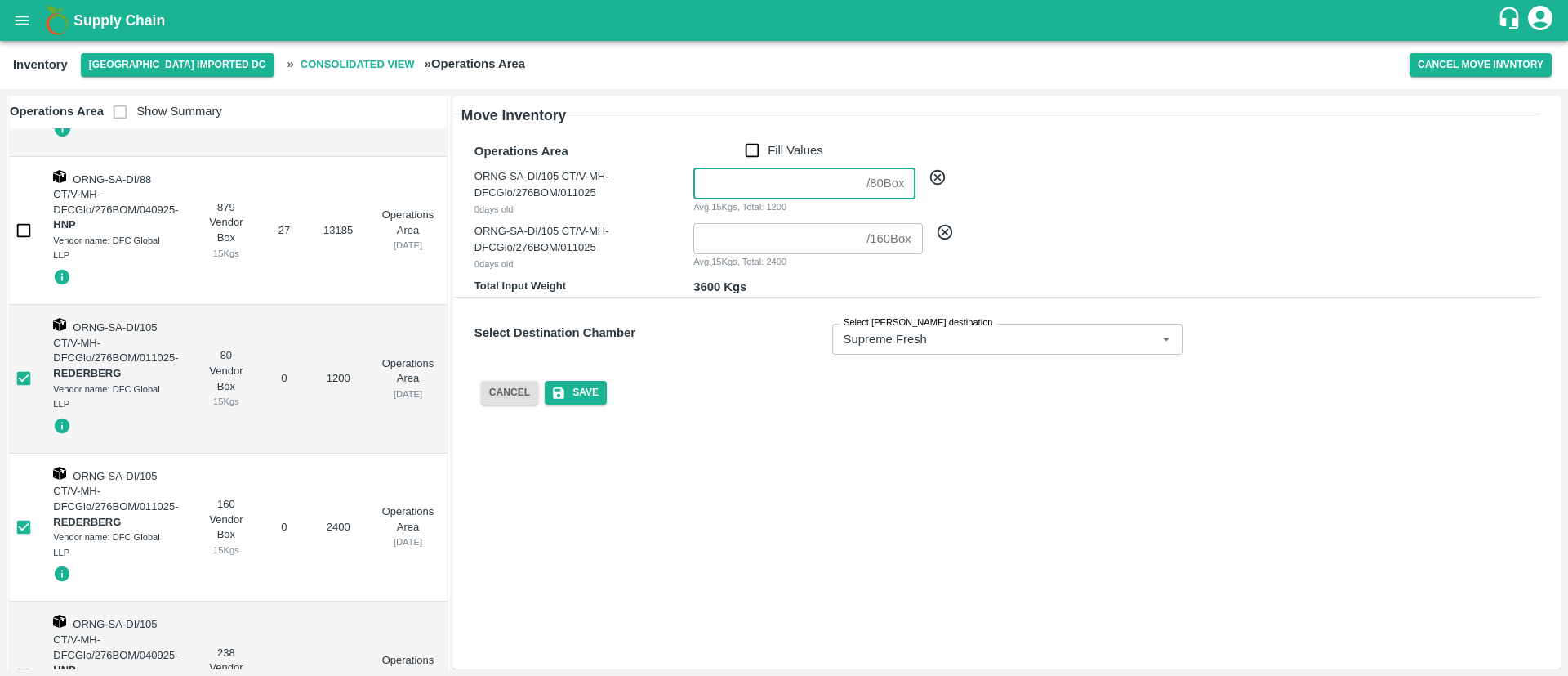
click at [759, 181] on input "number" at bounding box center [777, 184] width 167 height 31
type input "80"
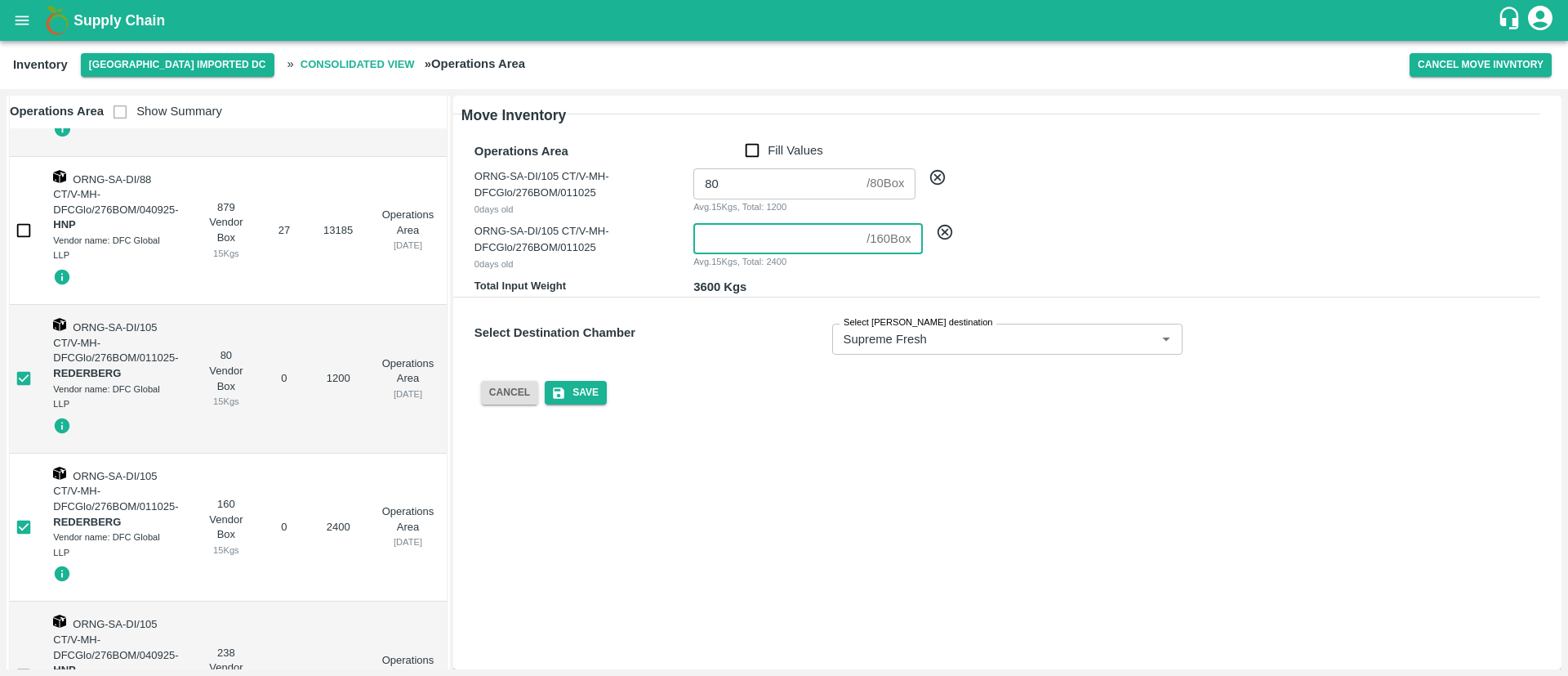
click at [779, 233] on input "number" at bounding box center [777, 238] width 167 height 31
type input "160"
click at [750, 344] on div "Select Destination Chamber" at bounding box center [646, 336] width 358 height 38
click at [584, 387] on button "Save" at bounding box center [575, 393] width 62 height 23
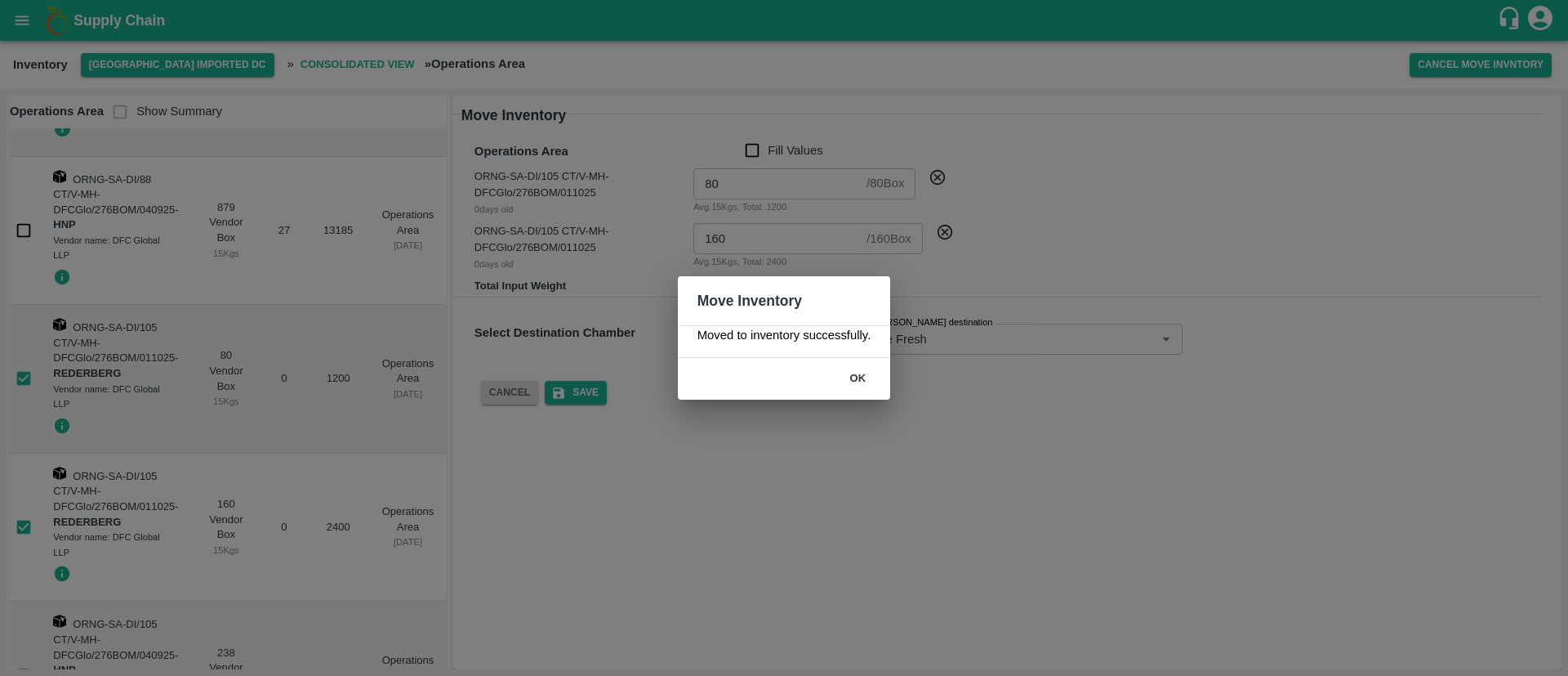
click at [860, 372] on button "ok" at bounding box center [857, 378] width 52 height 29
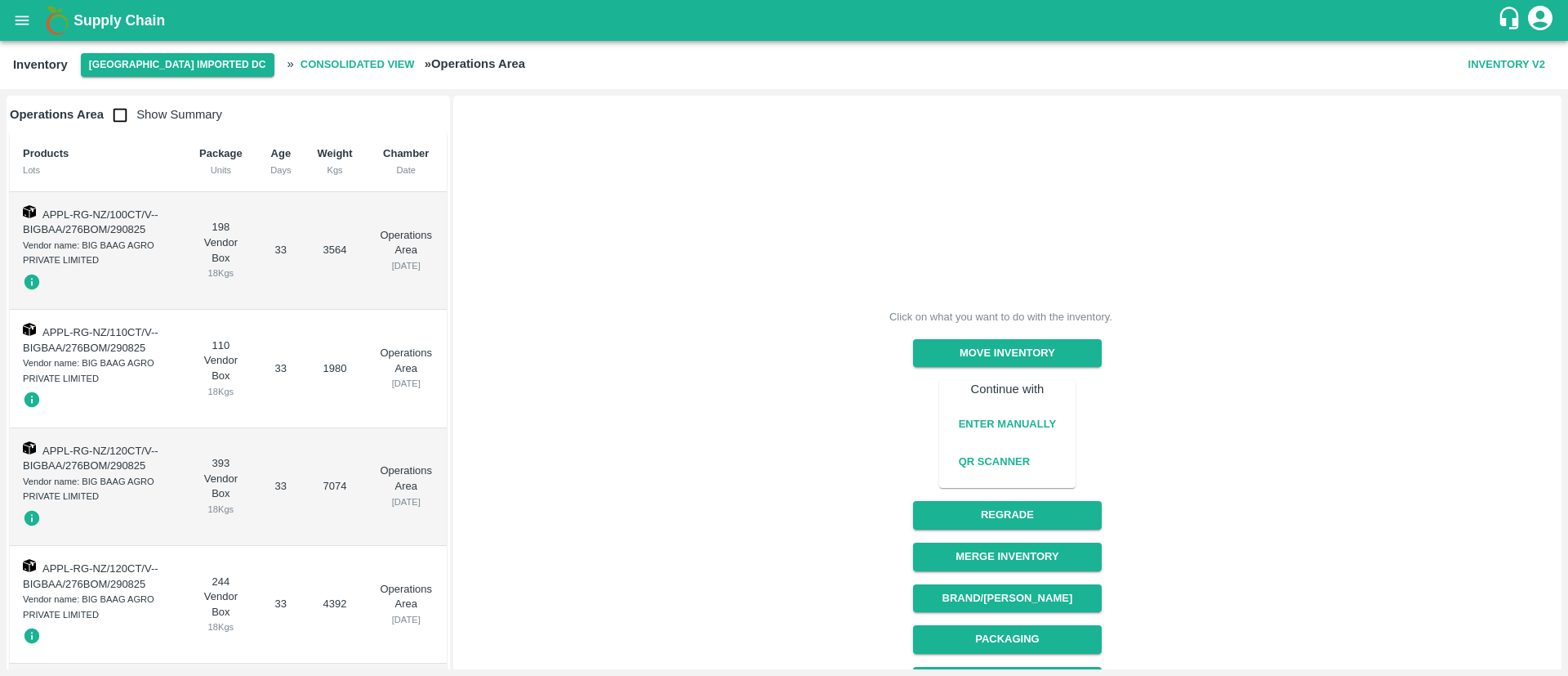
click at [300, 59] on b "Consolidated View" at bounding box center [358, 65] width 115 height 19
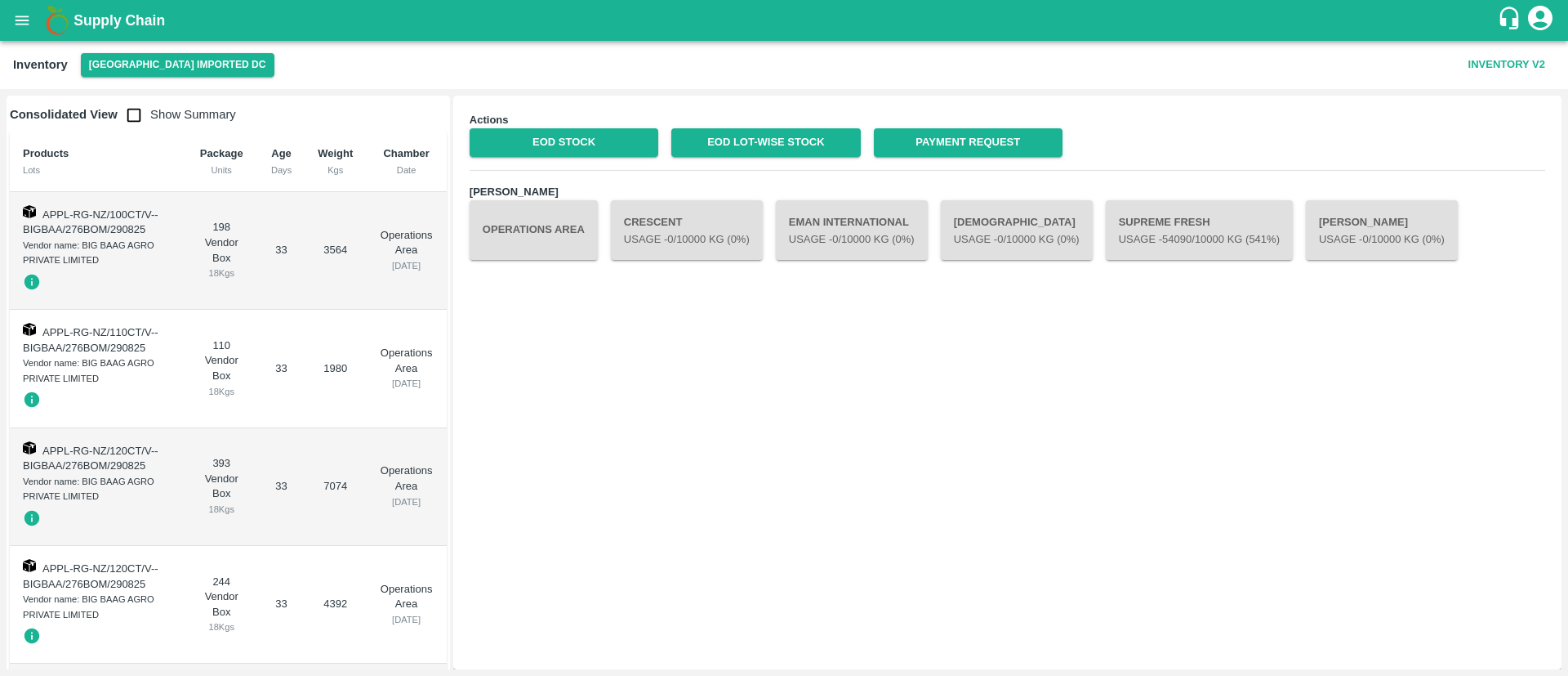
click at [1216, 230] on button "Supreme Fresh Usage - 54090 /10000 Kg (541%)" at bounding box center [1199, 230] width 187 height 59
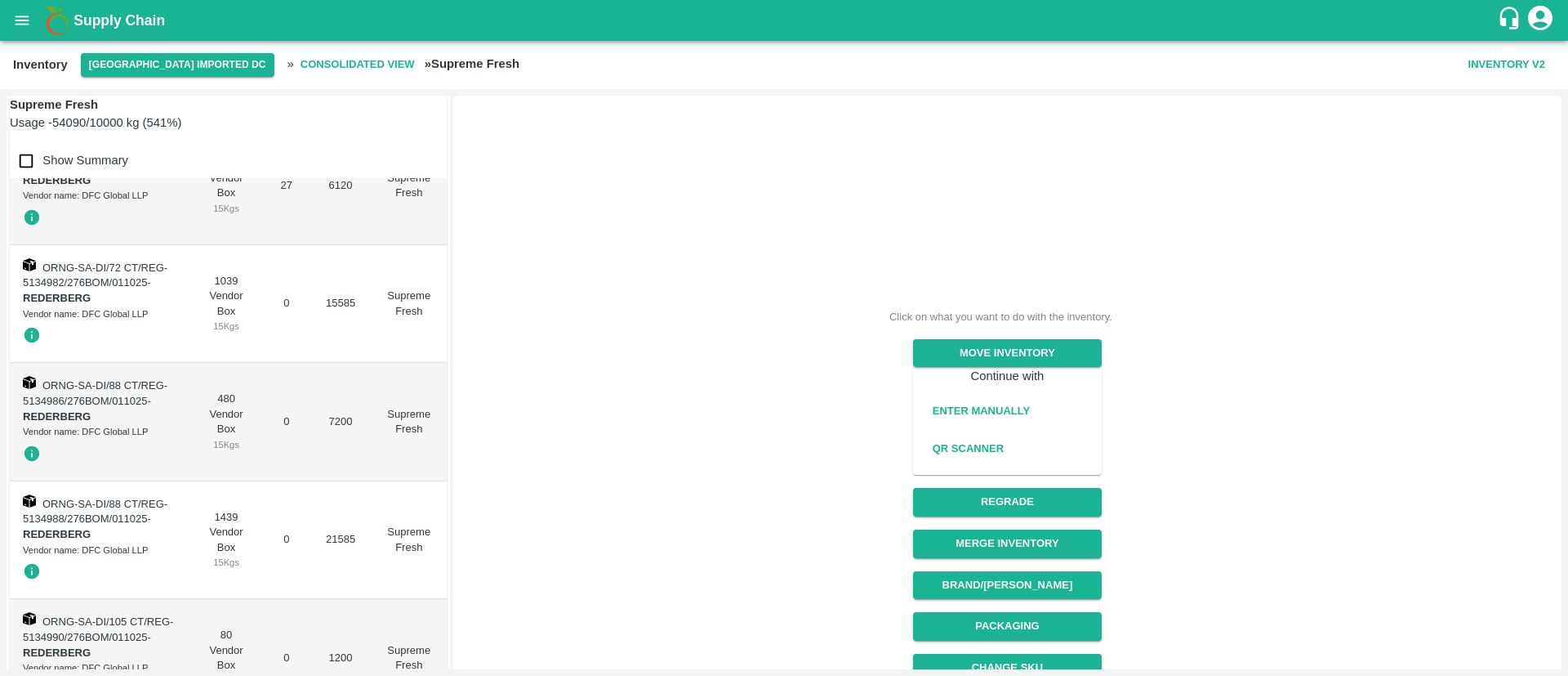
scroll to position [0, 0]
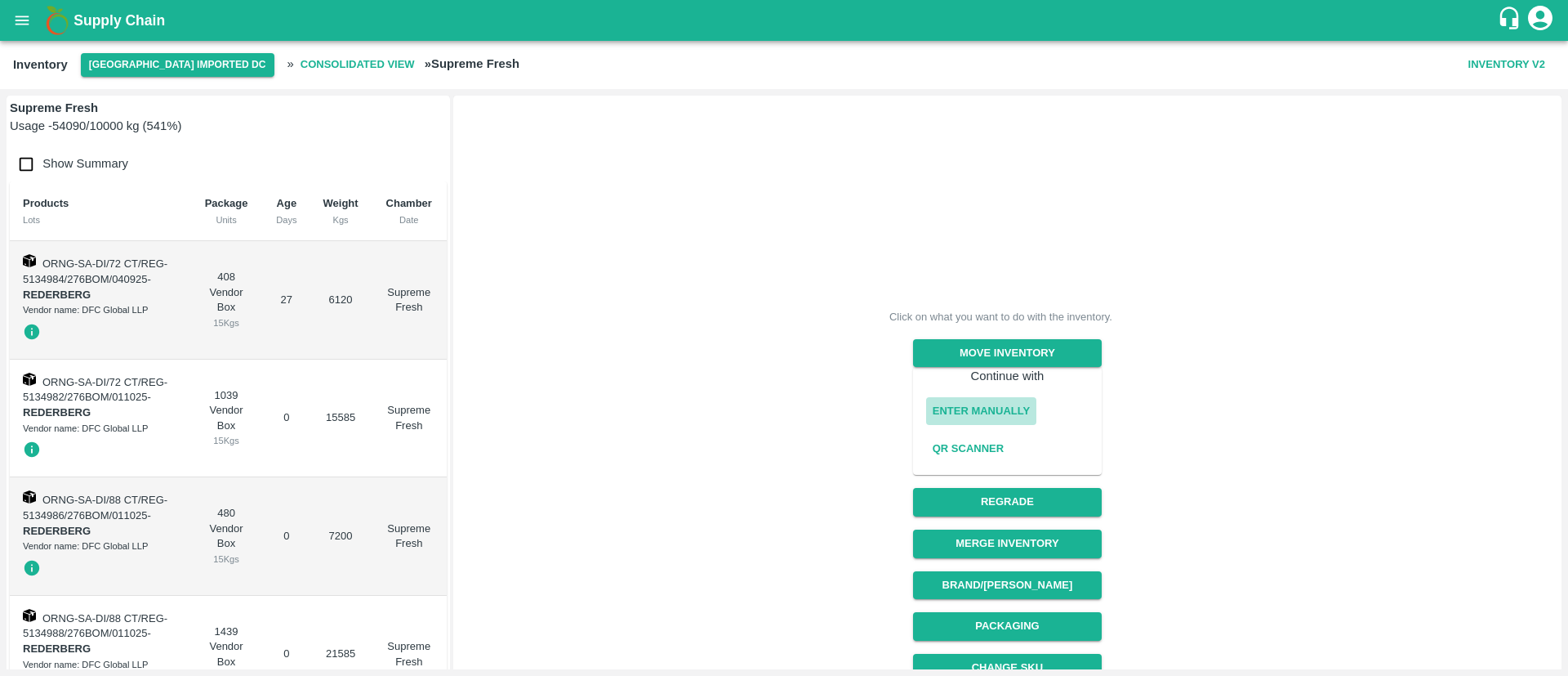
click at [998, 406] on button "Enter Manually" at bounding box center [980, 412] width 110 height 29
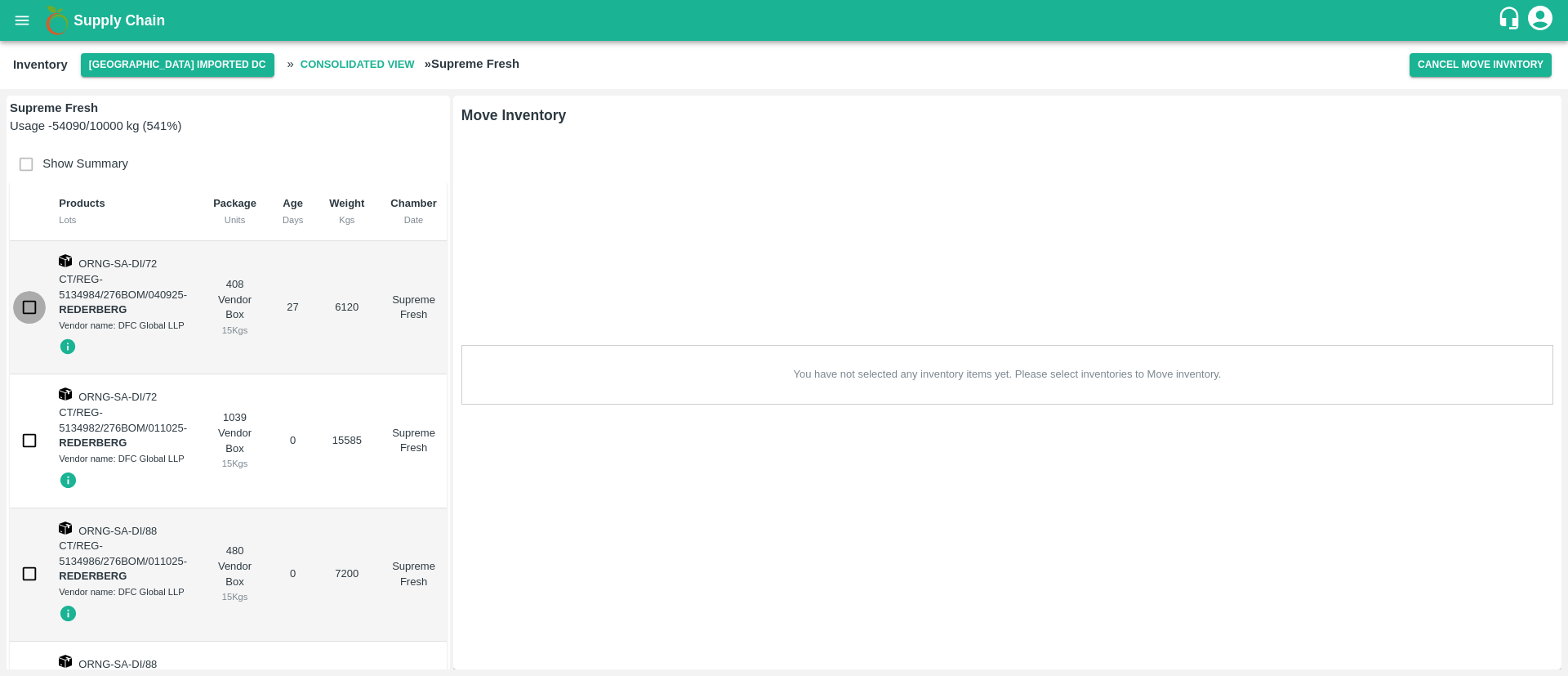
drag, startPoint x: 34, startPoint y: 308, endPoint x: 125, endPoint y: 286, distance: 93.6
click at [34, 308] on input "checkbox" at bounding box center [30, 307] width 32 height 32
checkbox input "true"
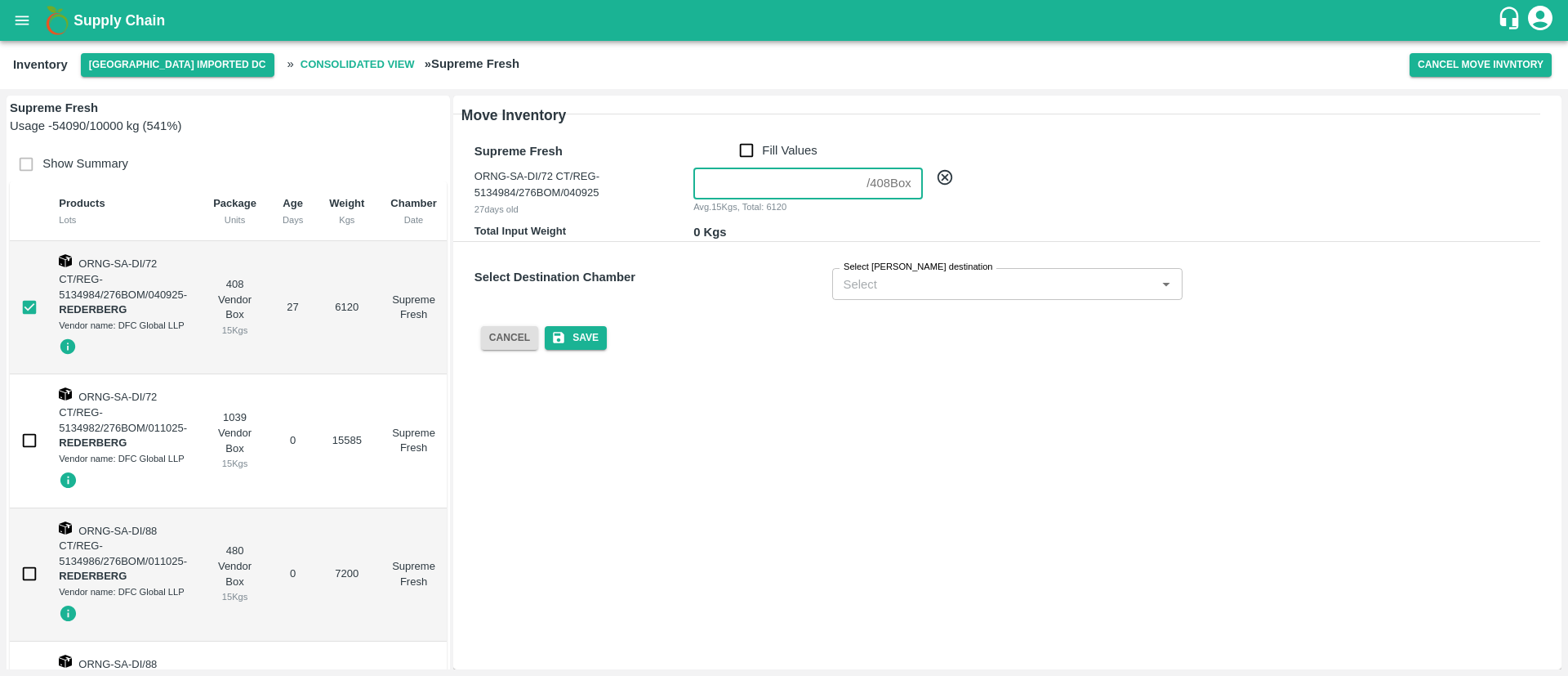
click at [726, 182] on input "number" at bounding box center [777, 184] width 167 height 31
type input "408"
click at [764, 253] on div "Select Destination Chamber Select Chambers destination Select Chambers destinat…" at bounding box center [991, 266] width 1098 height 64
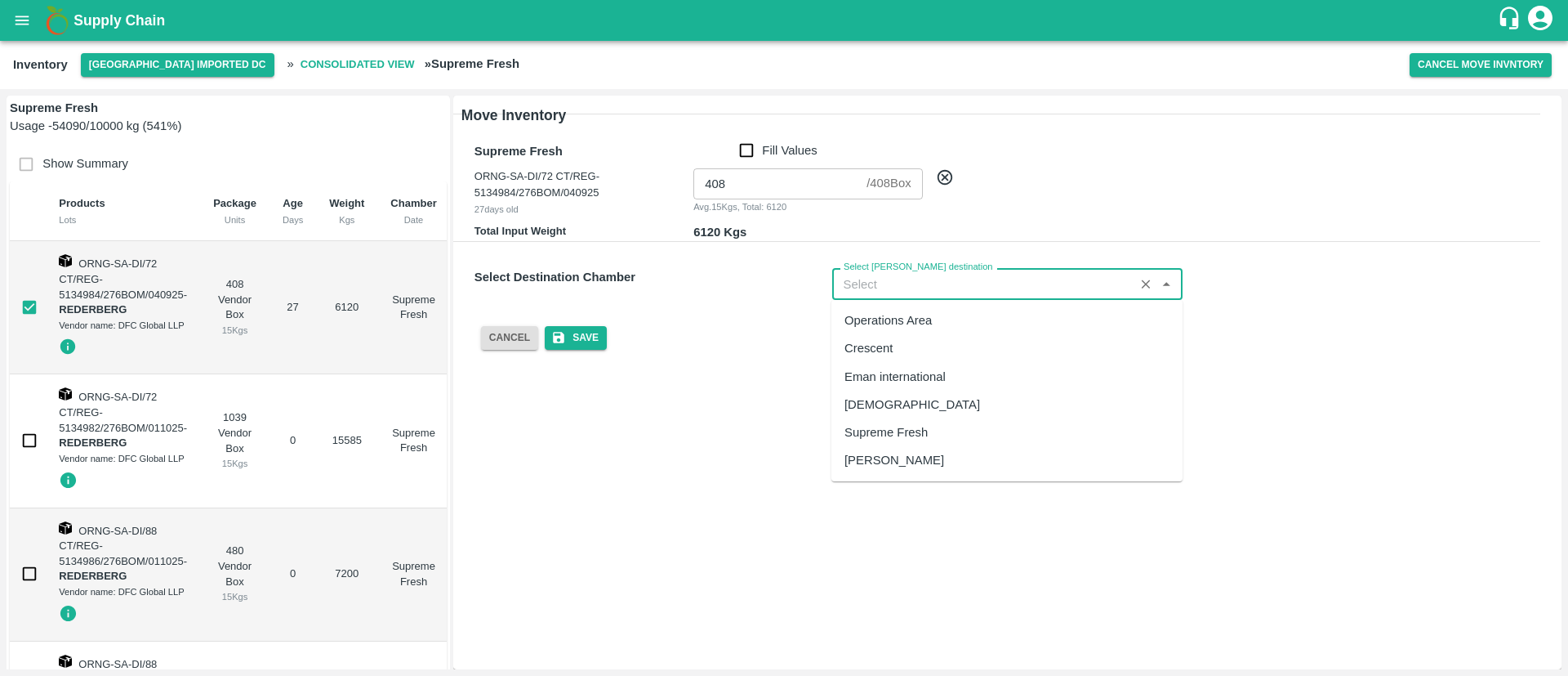
click at [961, 279] on input "Select Chambers destination" at bounding box center [983, 283] width 293 height 22
click at [937, 368] on div "Eman international" at bounding box center [894, 377] width 101 height 18
type input "Eman international"
click at [593, 332] on button "Save" at bounding box center [575, 338] width 62 height 23
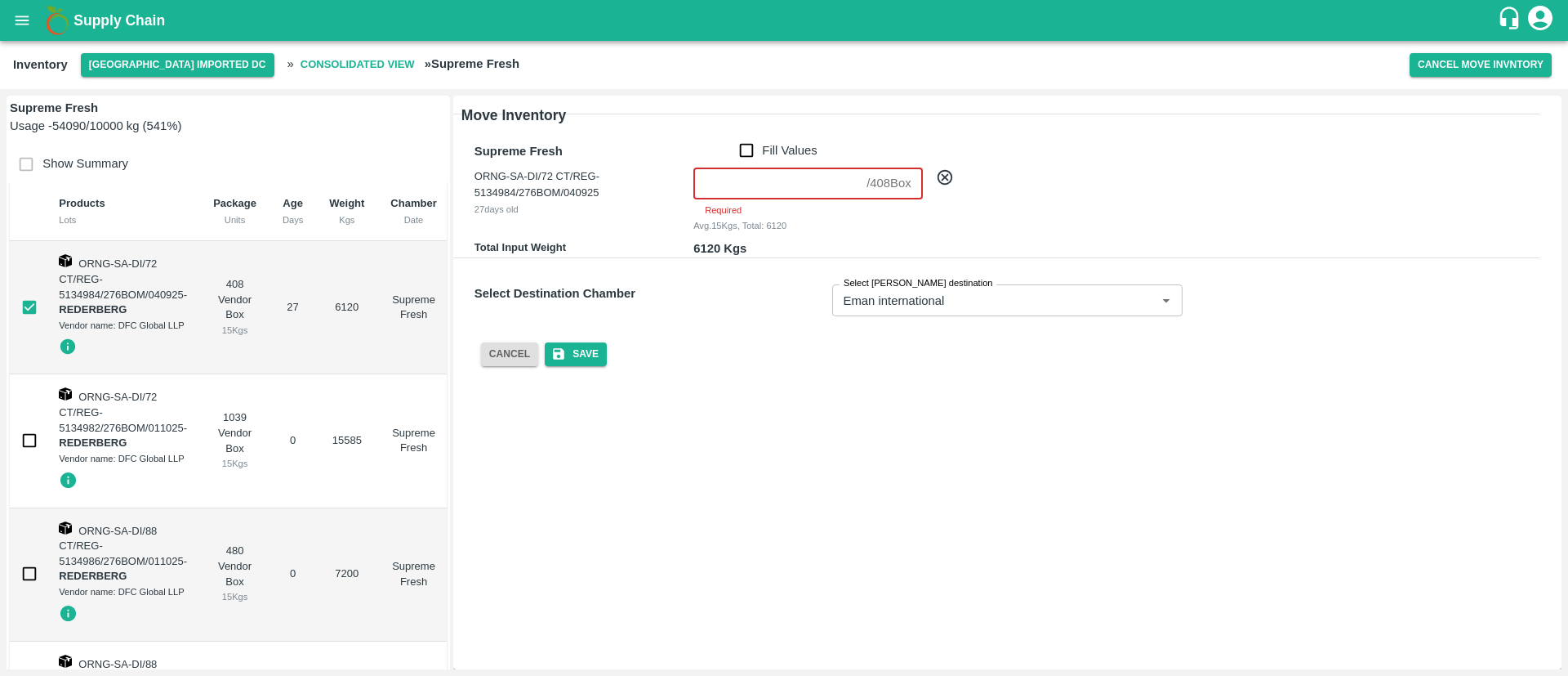
click at [724, 182] on input "number" at bounding box center [777, 184] width 167 height 31
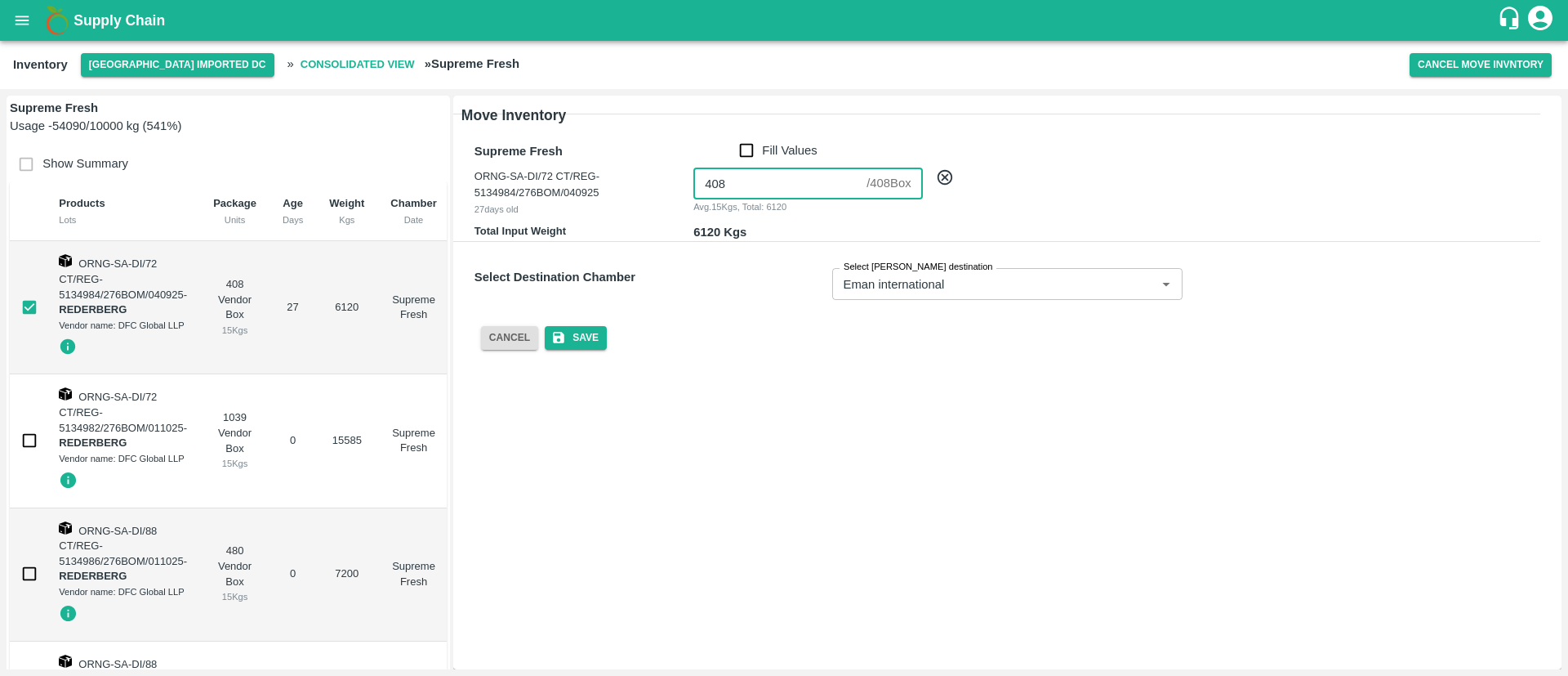
type input "408"
click at [762, 301] on div "Cancel Save" at bounding box center [994, 325] width 1091 height 50
click at [575, 340] on button "Save" at bounding box center [575, 338] width 62 height 23
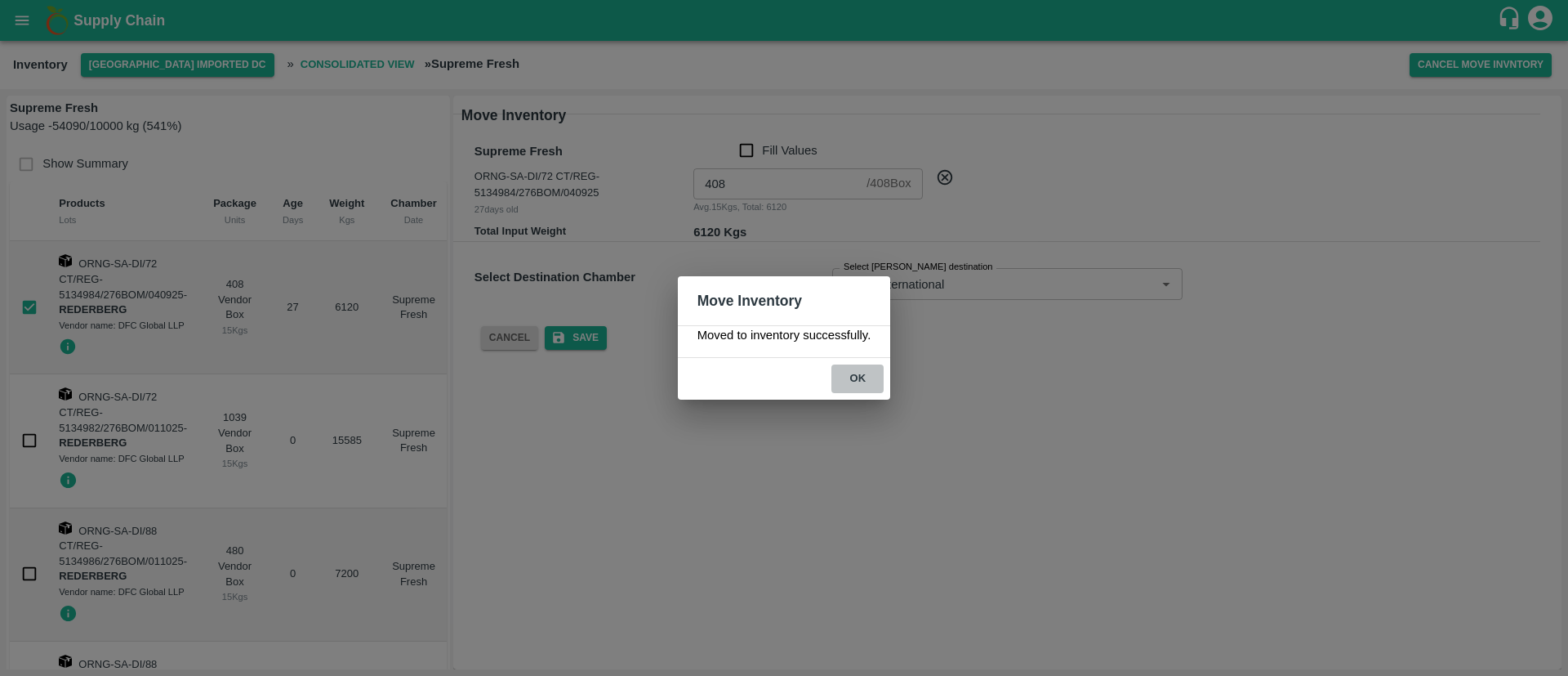
click at [857, 375] on button "ok" at bounding box center [857, 378] width 52 height 29
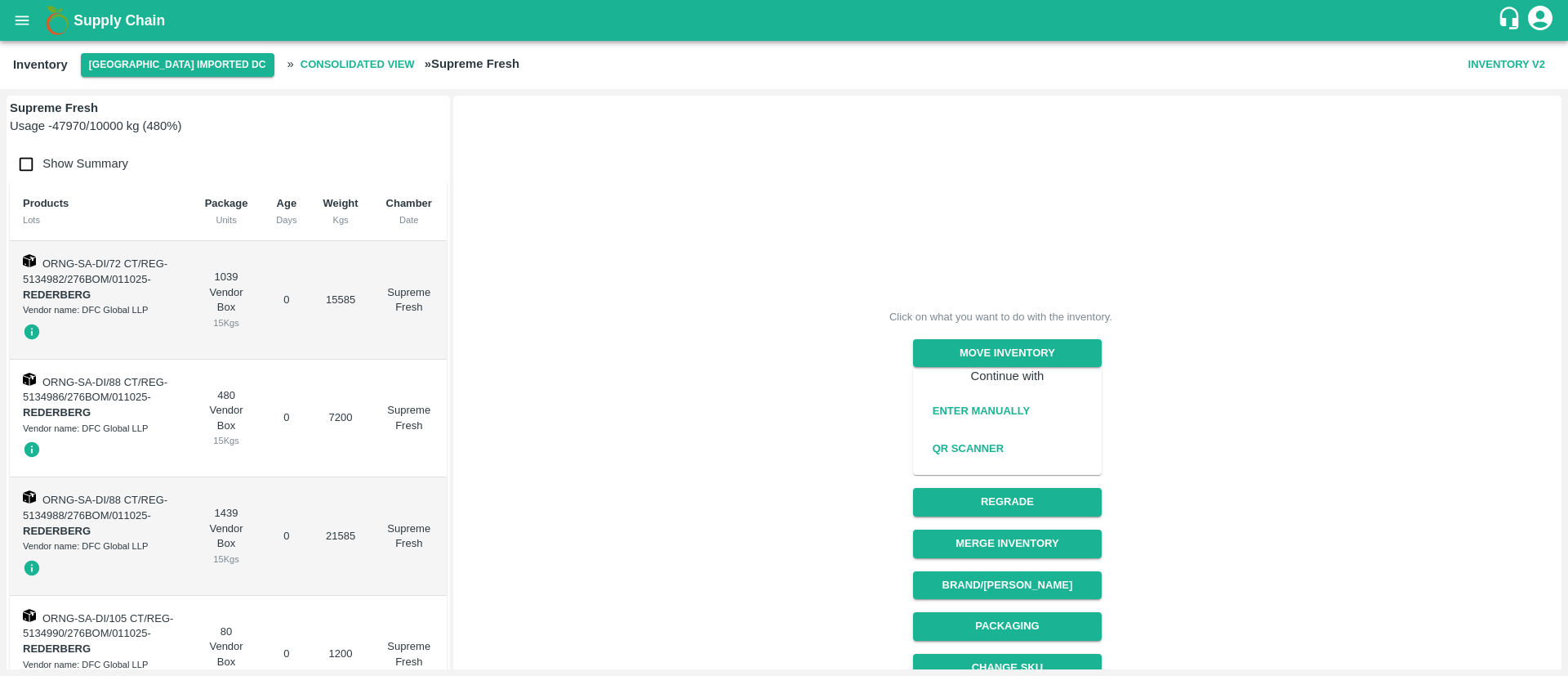
click at [317, 56] on b "Consolidated View" at bounding box center [358, 65] width 115 height 19
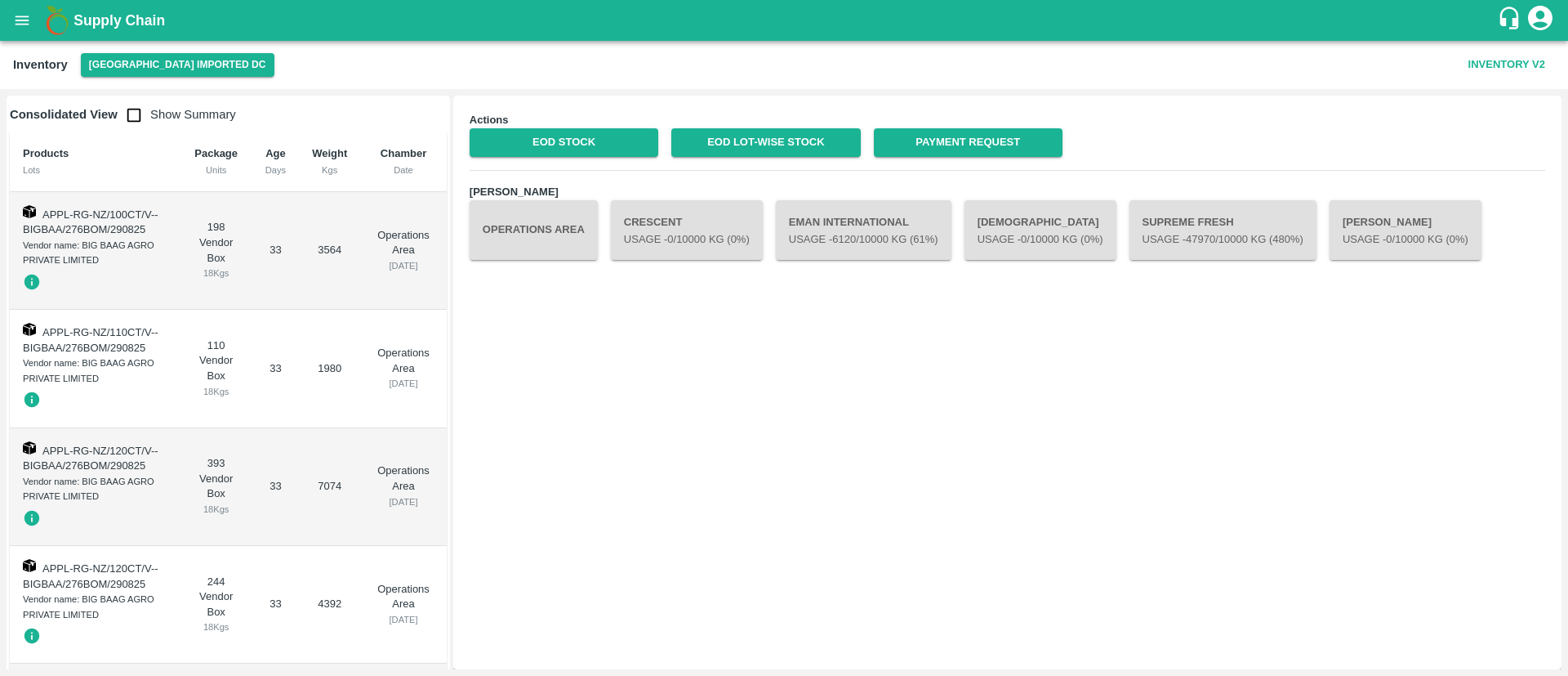
click at [529, 228] on button "Operations Area" at bounding box center [533, 230] width 128 height 59
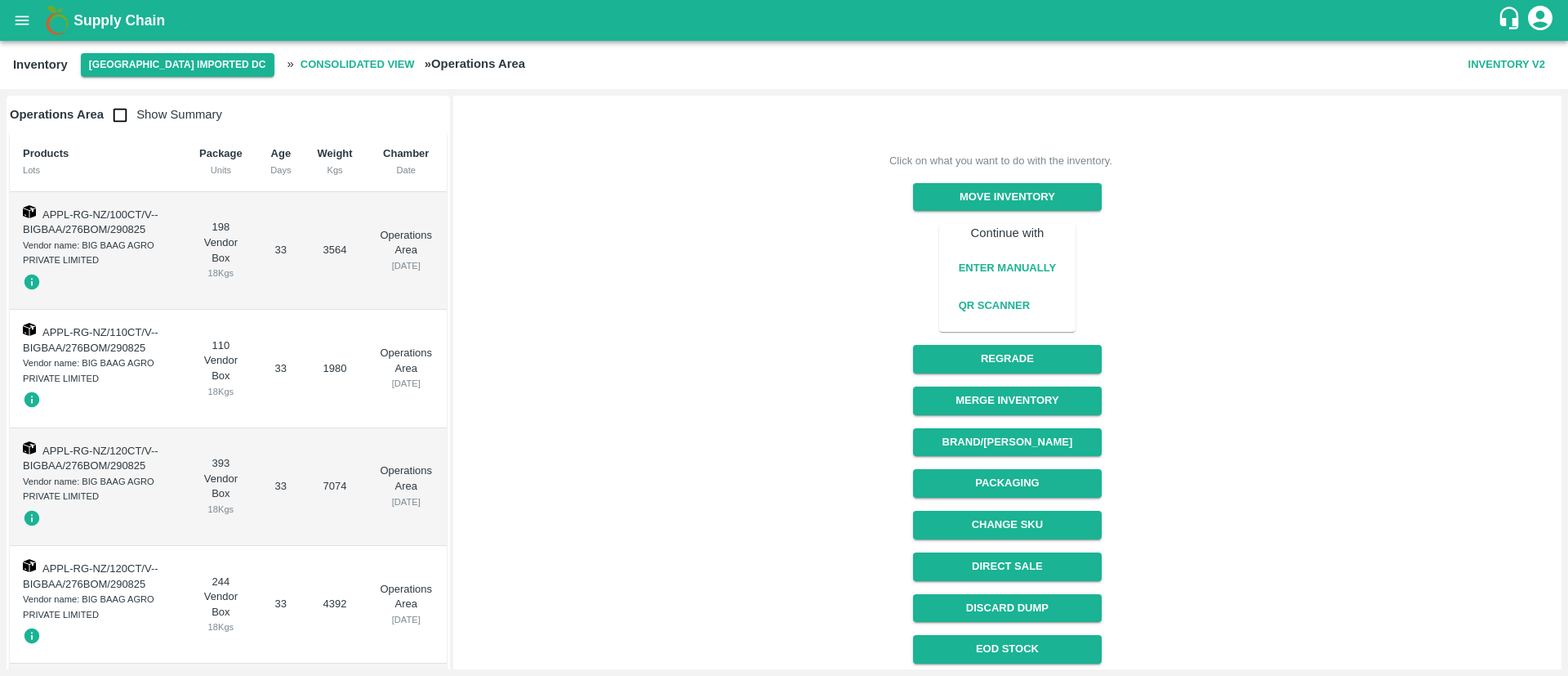
scroll to position [161, 0]
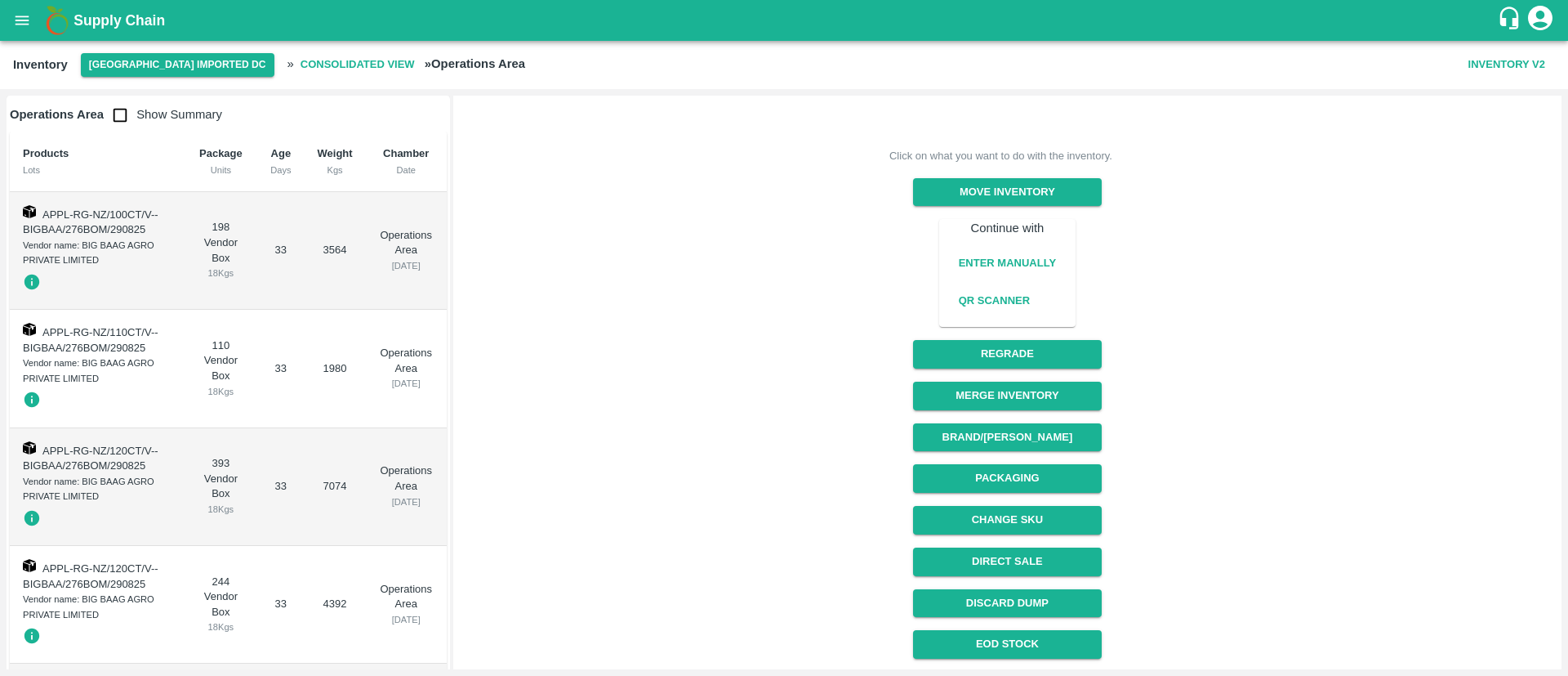
click at [1035, 259] on button "Enter Manually" at bounding box center [1006, 264] width 110 height 29
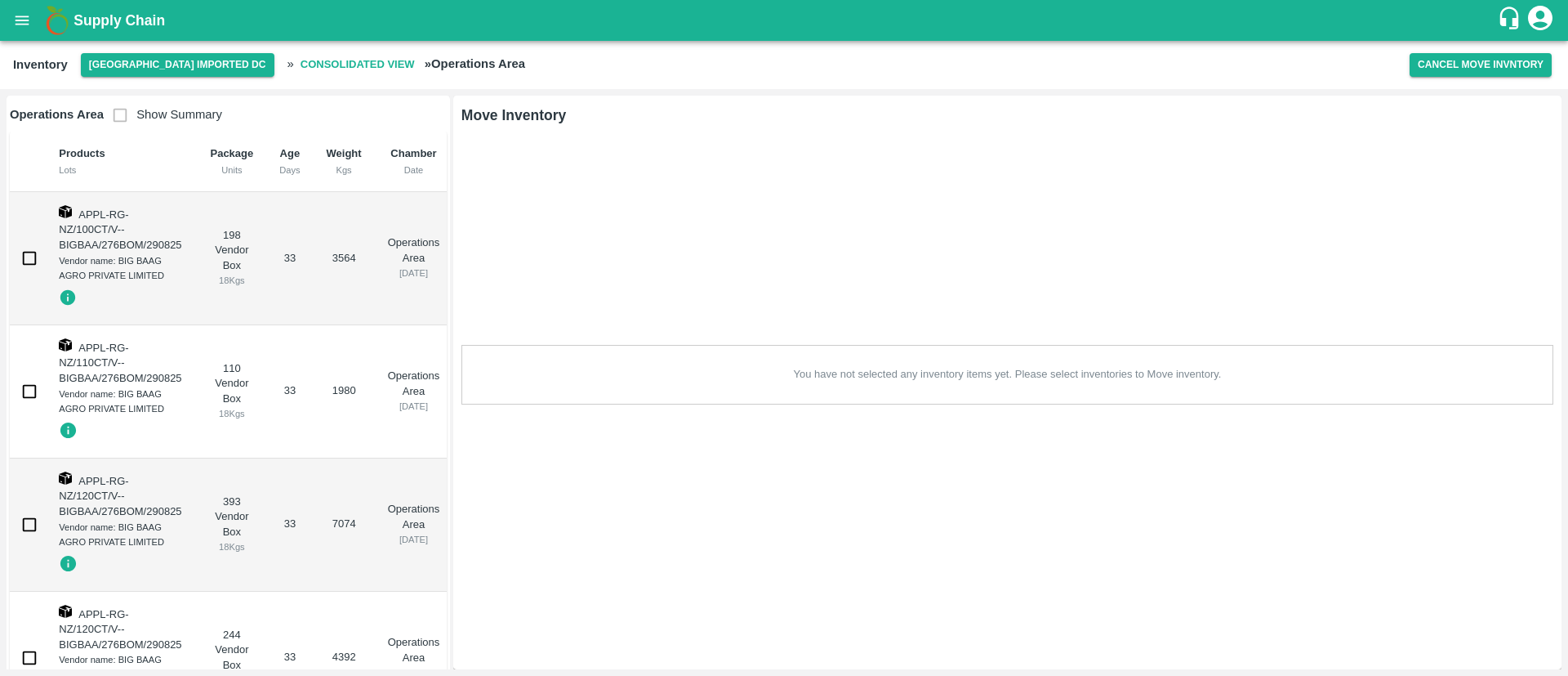
scroll to position [0, 0]
click at [23, 257] on input "checkbox" at bounding box center [30, 258] width 32 height 32
checkbox input "true"
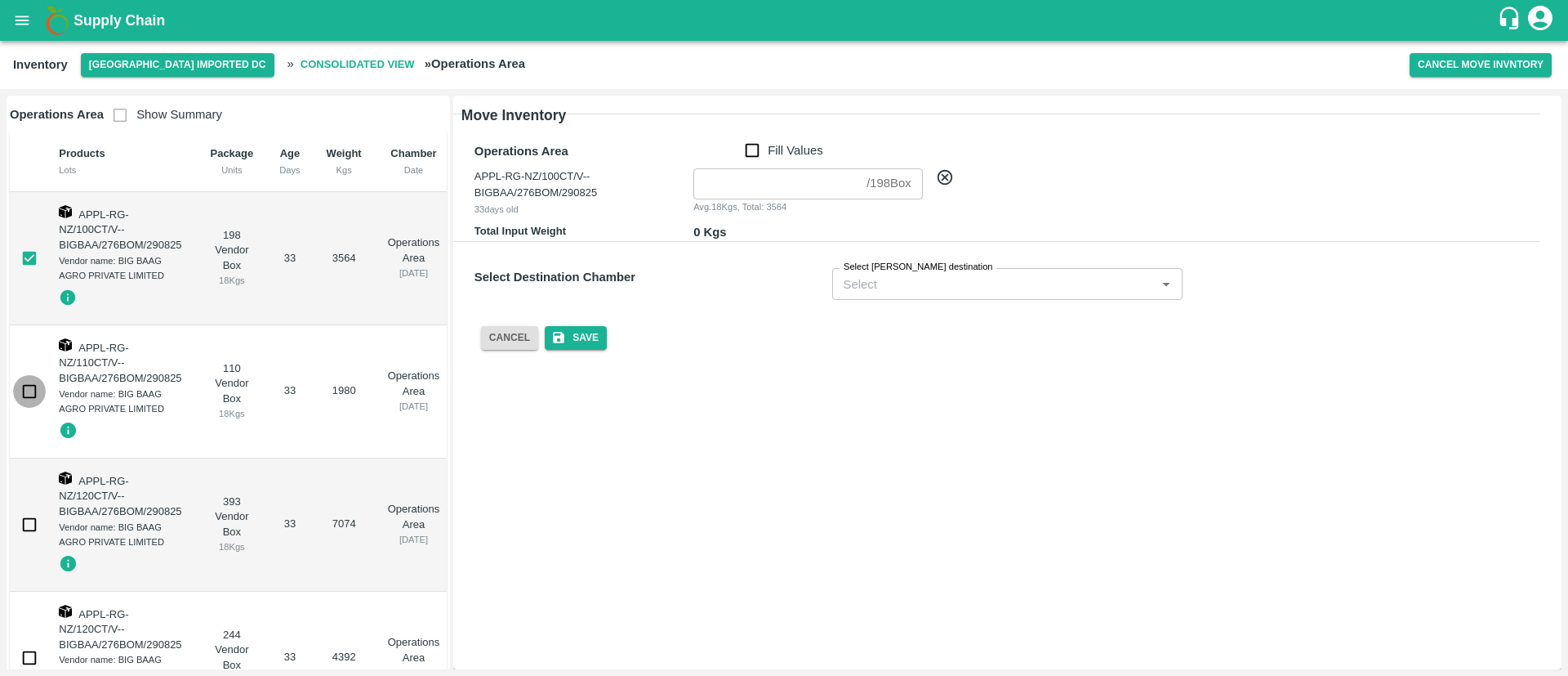
click at [22, 386] on input "checkbox" at bounding box center [30, 391] width 32 height 32
checkbox input "true"
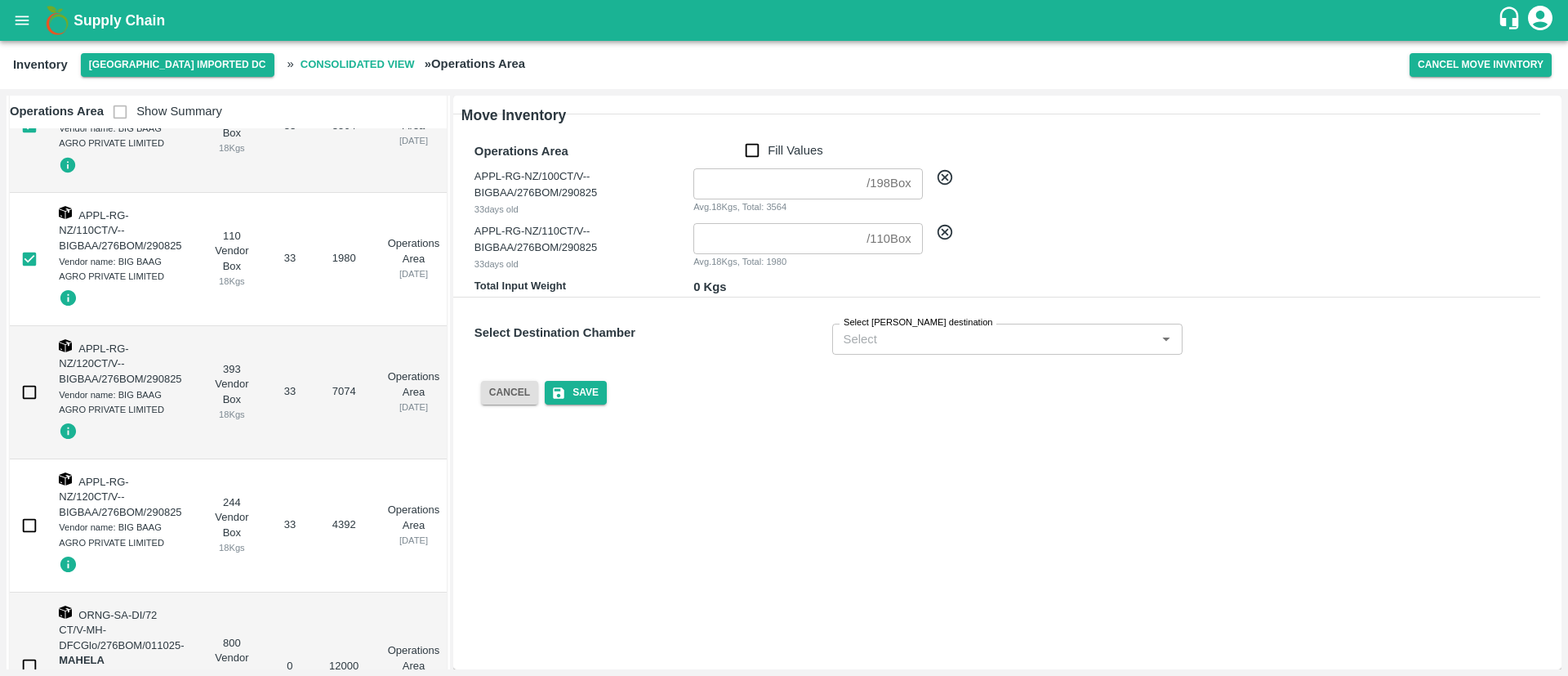
scroll to position [140, 0]
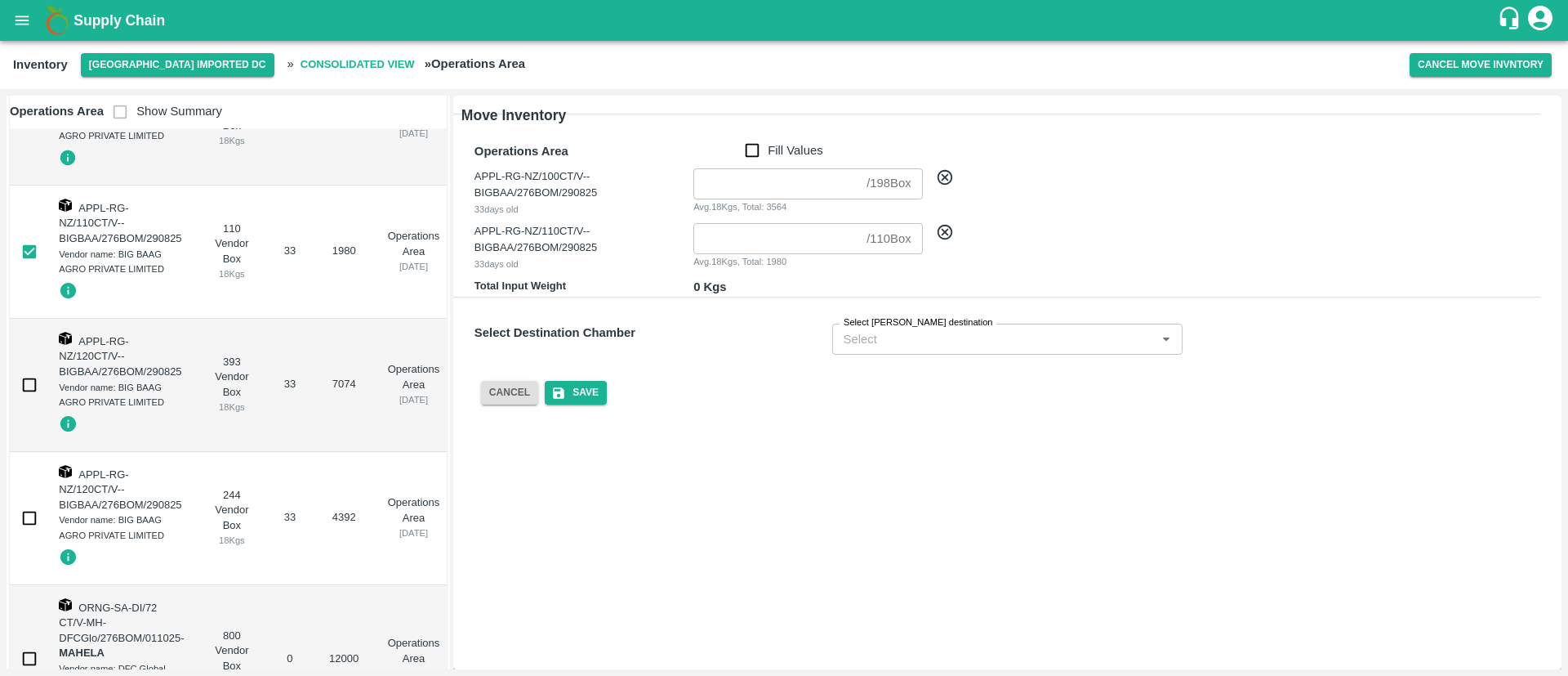
click at [38, 385] on input "checkbox" at bounding box center [30, 385] width 32 height 32
checkbox input "true"
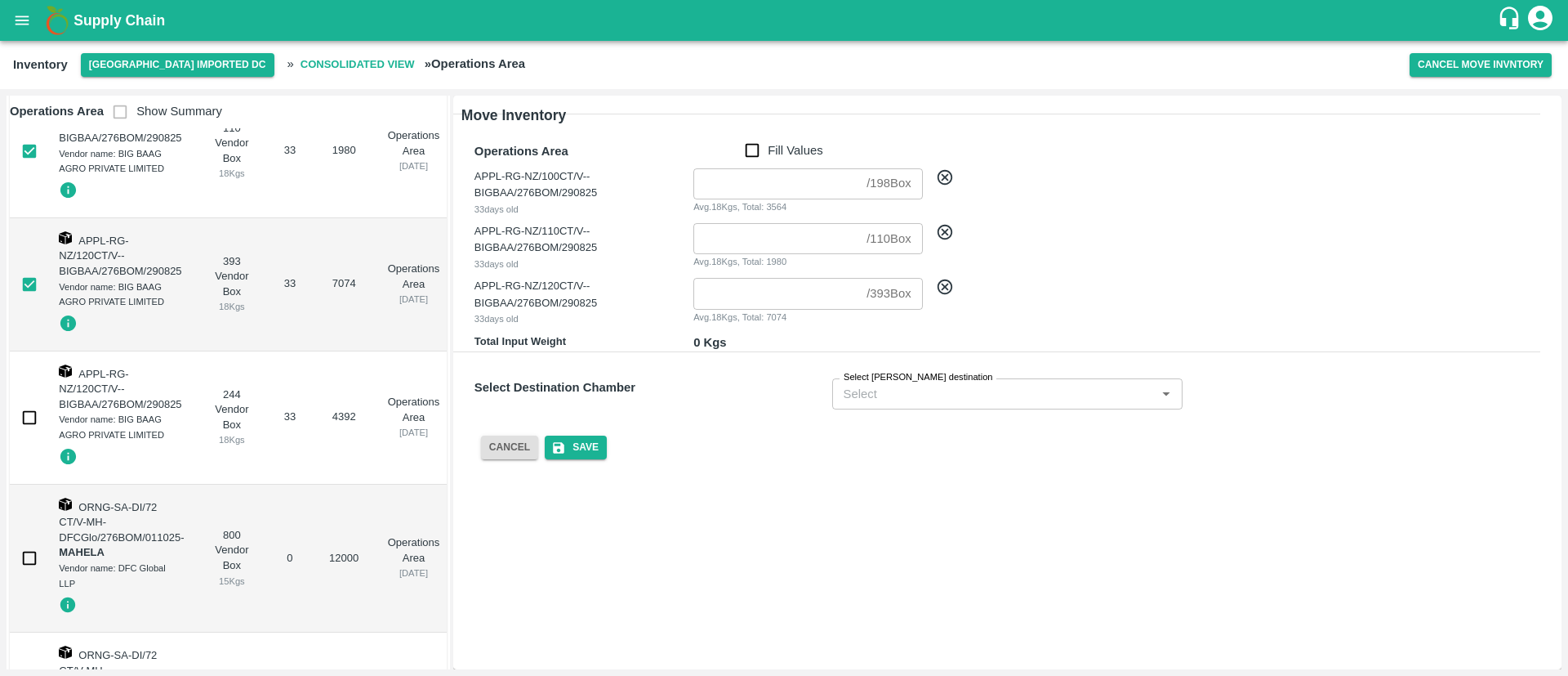
scroll to position [243, 0]
click at [28, 412] on input "checkbox" at bounding box center [30, 415] width 32 height 32
checkbox input "true"
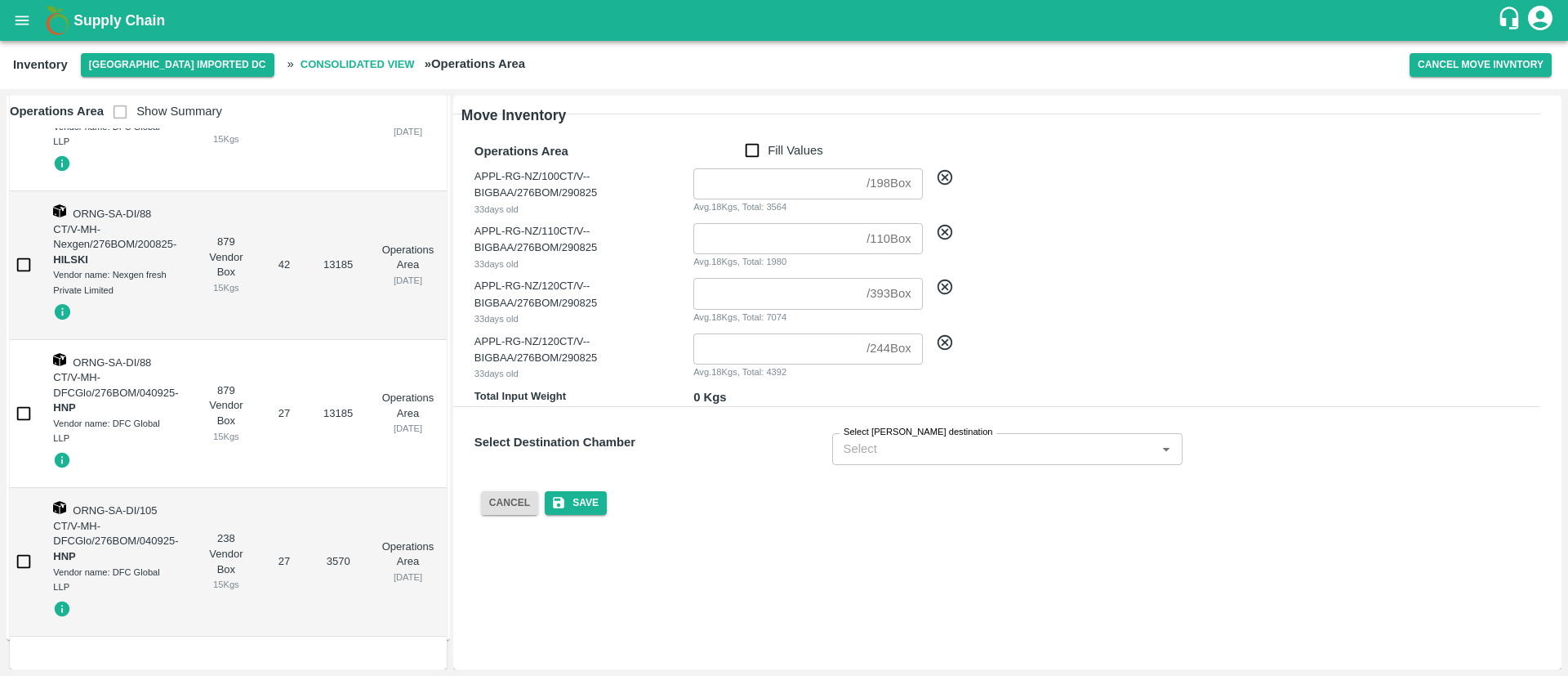
scroll to position [0, 0]
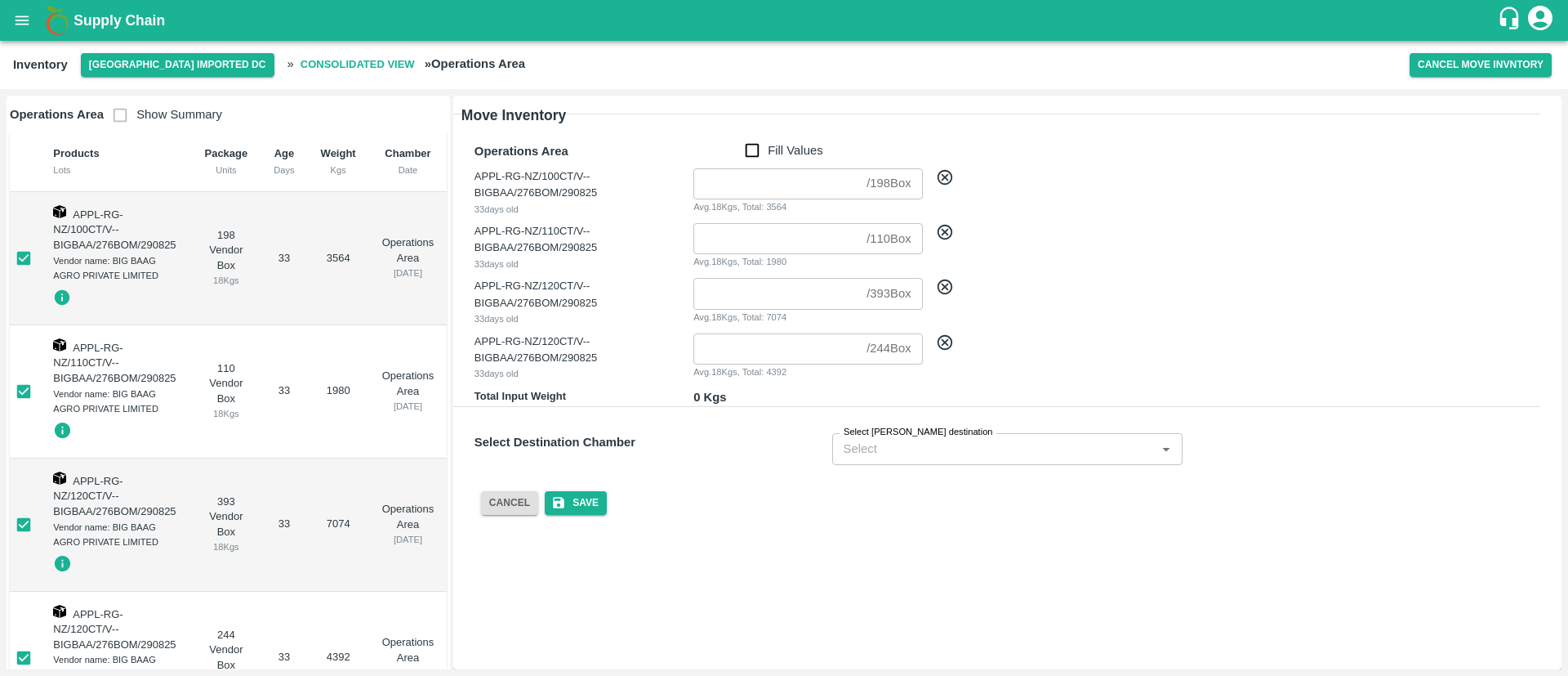
click at [759, 147] on input "Fill Values" at bounding box center [752, 151] width 31 height 18
checkbox input "true"
type input "198"
type input "110"
type input "393"
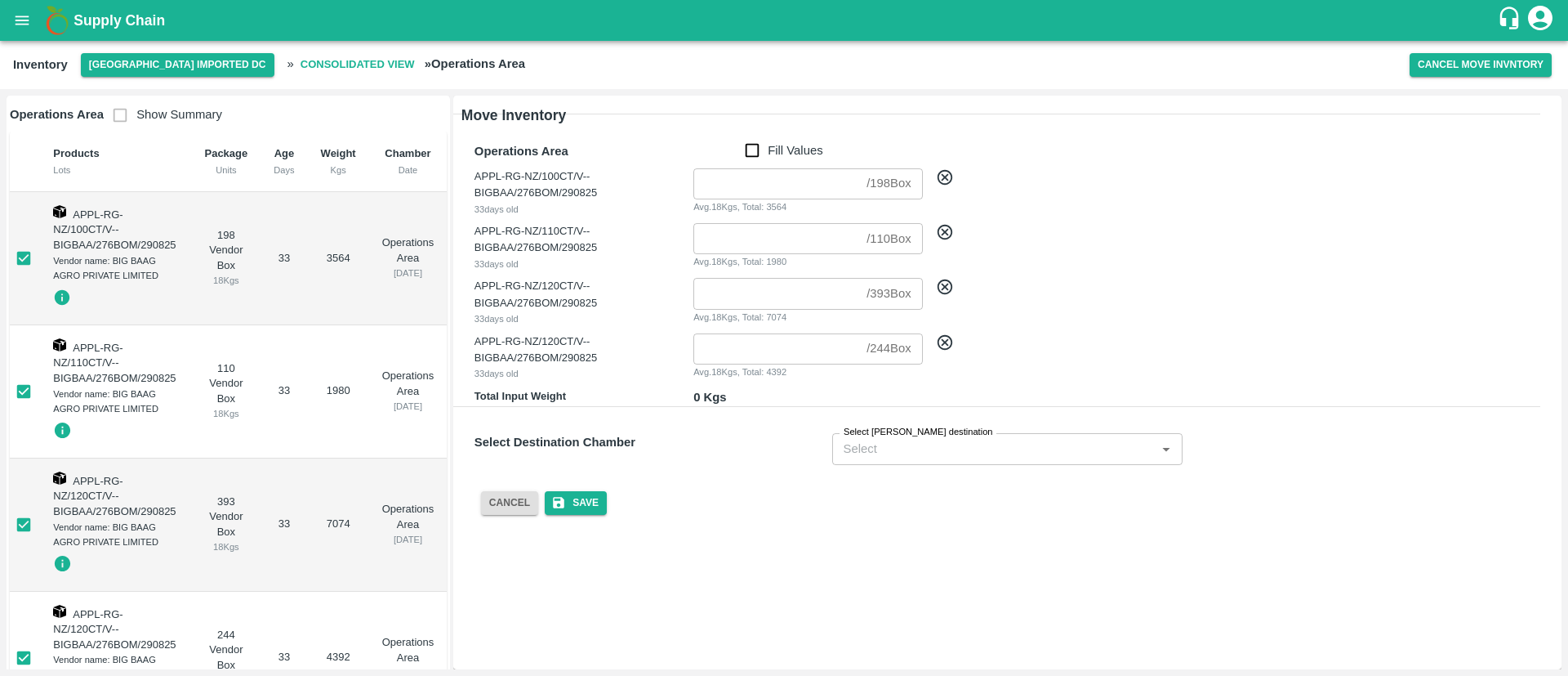
type input "244"
click at [759, 147] on input "Fill Values" at bounding box center [752, 151] width 31 height 18
checkbox input "false"
click at [761, 148] on input "Fill Values" at bounding box center [752, 151] width 31 height 18
click at [755, 143] on input "Fill Values" at bounding box center [752, 151] width 31 height 18
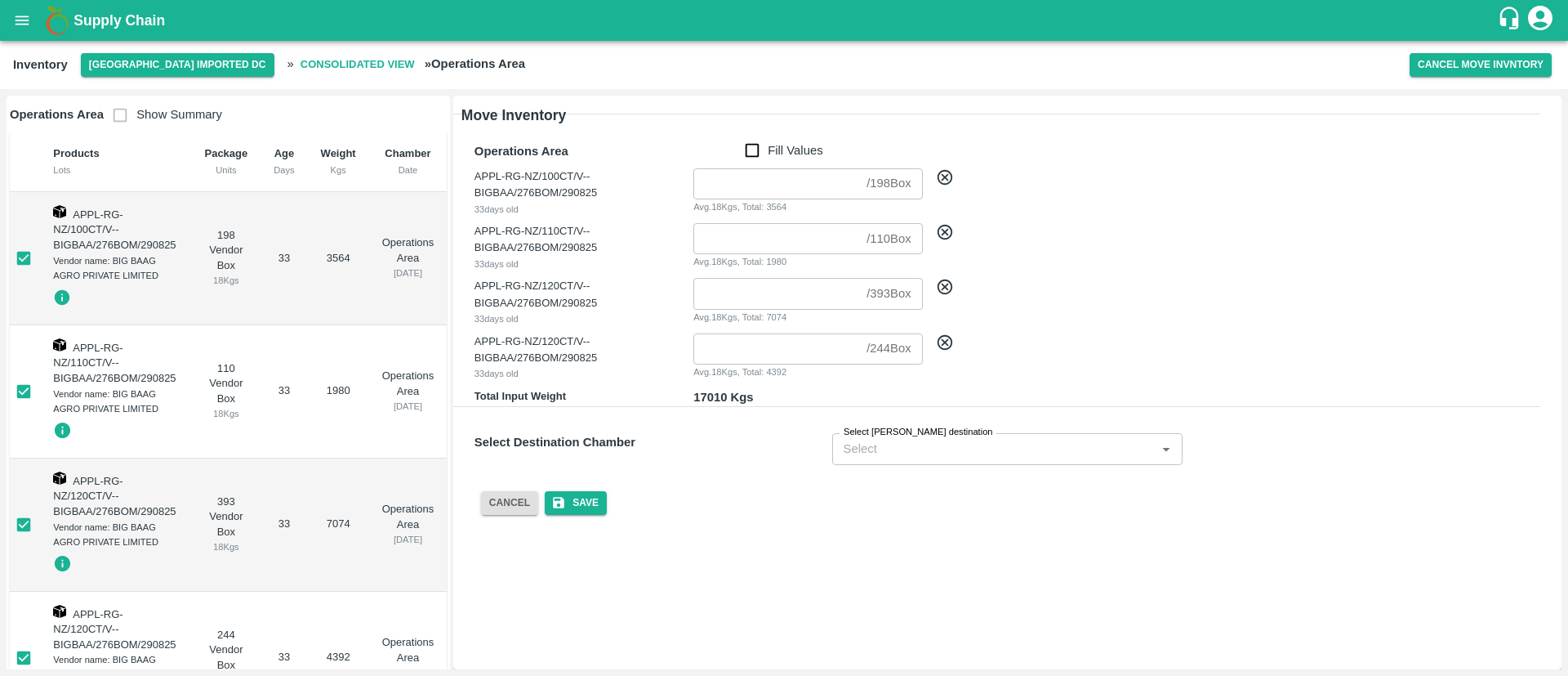
click at [754, 150] on input "Fill Values" at bounding box center [752, 151] width 31 height 18
checkbox input "true"
click at [936, 455] on input "Select Chambers destination" at bounding box center [983, 448] width 293 height 22
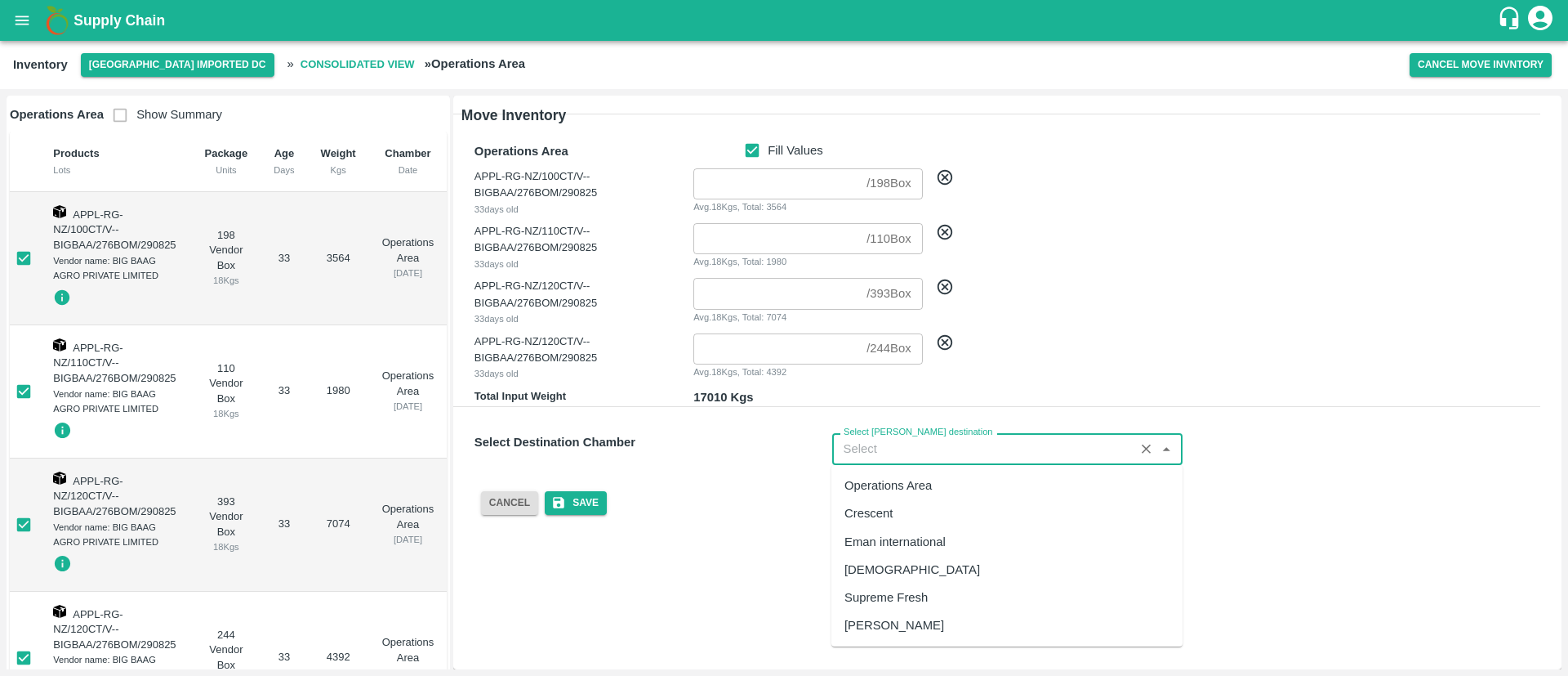
click at [915, 544] on div "Eman international" at bounding box center [894, 542] width 101 height 18
type input "198"
type input "Eman international"
type input "110"
type input "393"
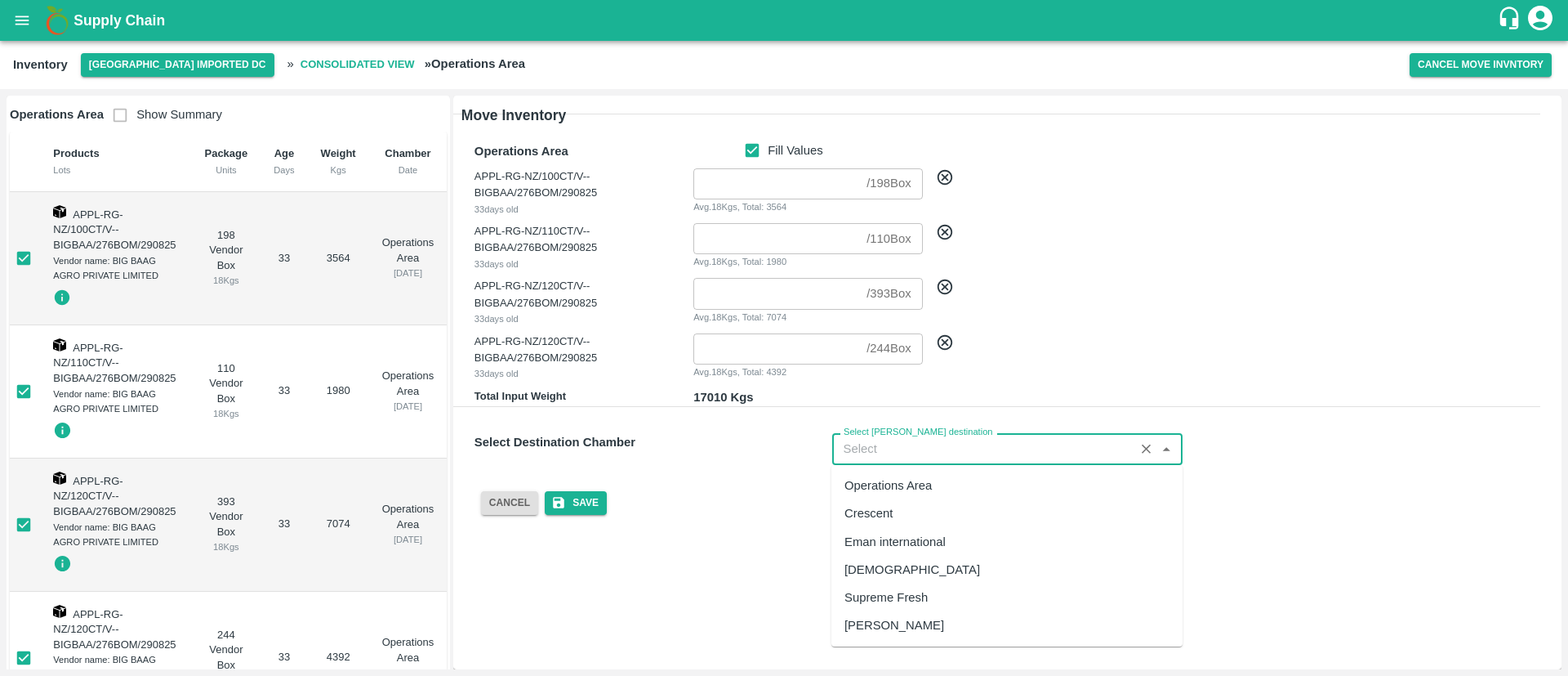
type input "244"
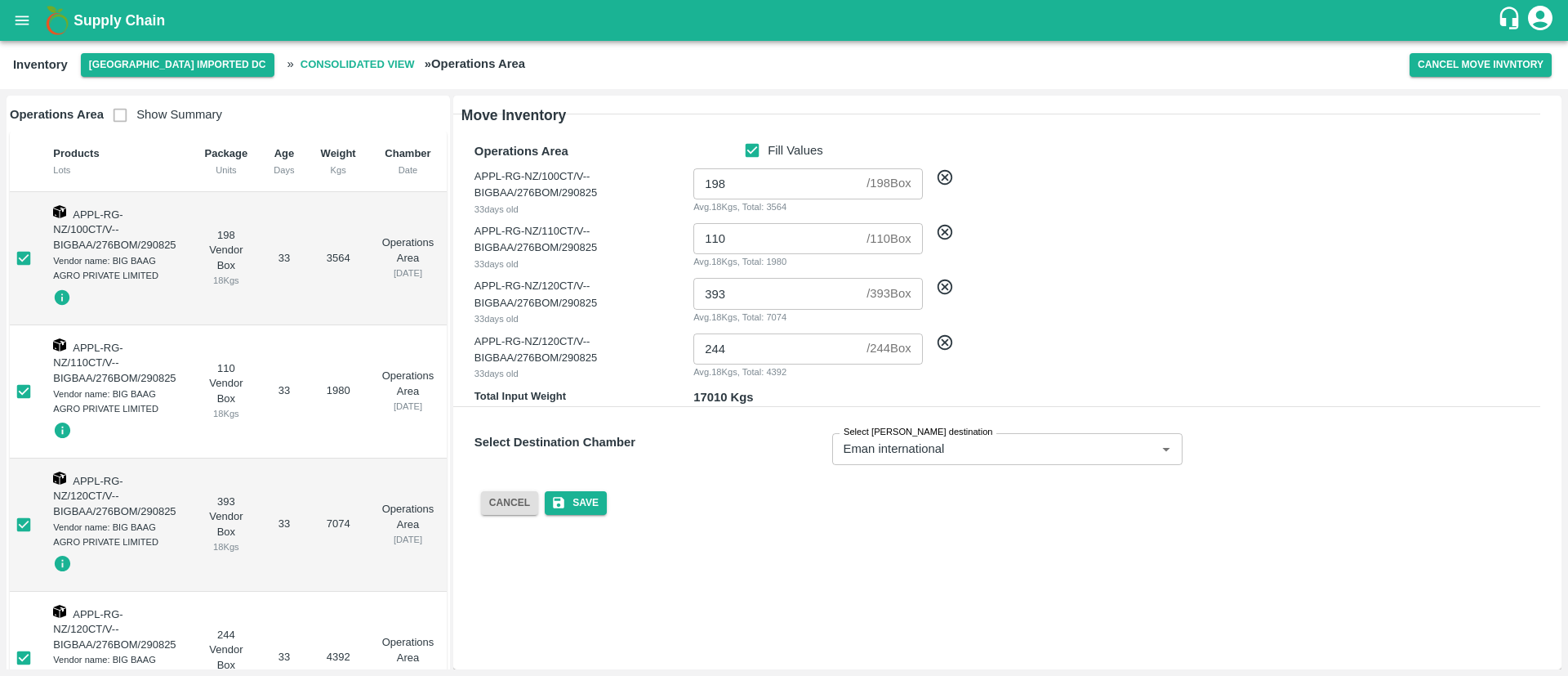
click at [762, 475] on div "Cancel Save" at bounding box center [994, 490] width 1091 height 50
click at [749, 143] on input "Fill Values" at bounding box center [752, 151] width 31 height 18
checkbox input "false"
click at [593, 504] on button "Save" at bounding box center [575, 503] width 62 height 23
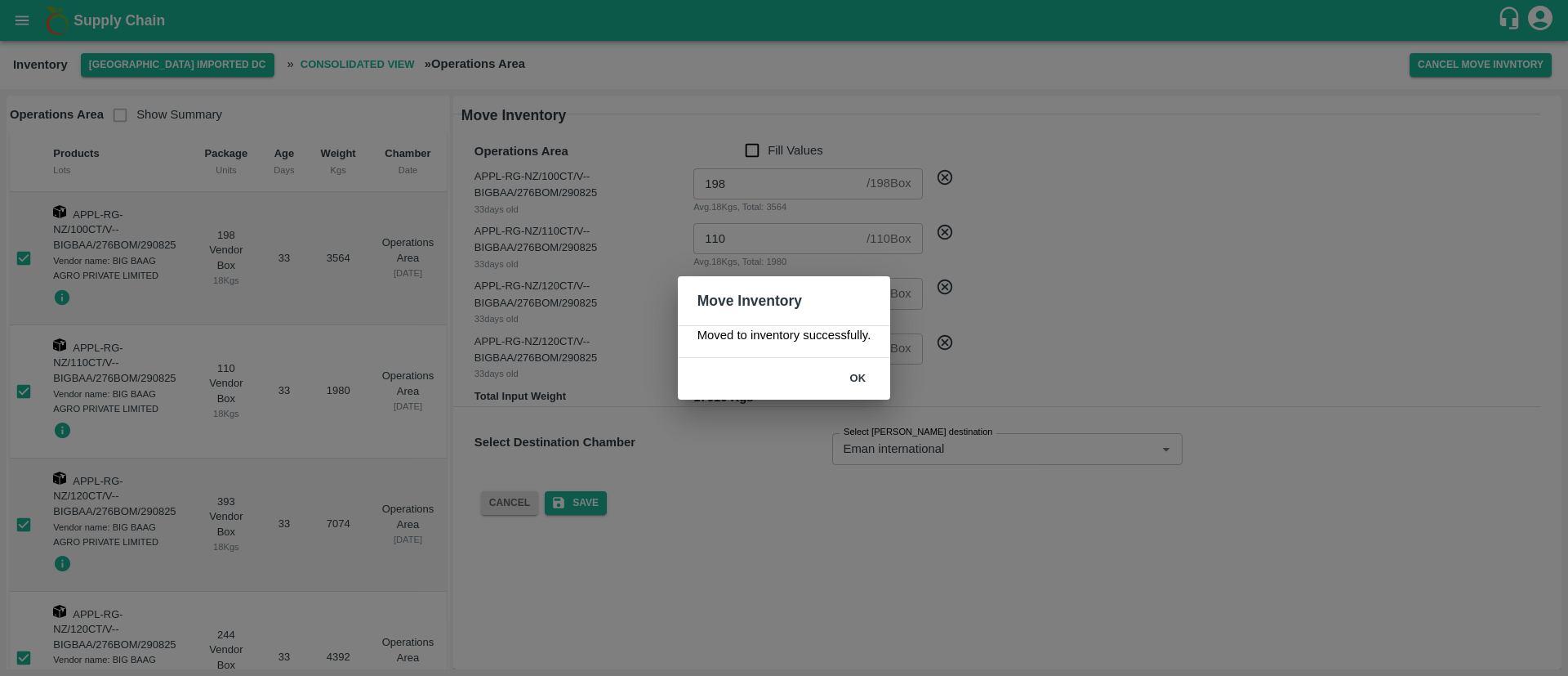
click at [856, 376] on button "ok" at bounding box center [857, 378] width 52 height 29
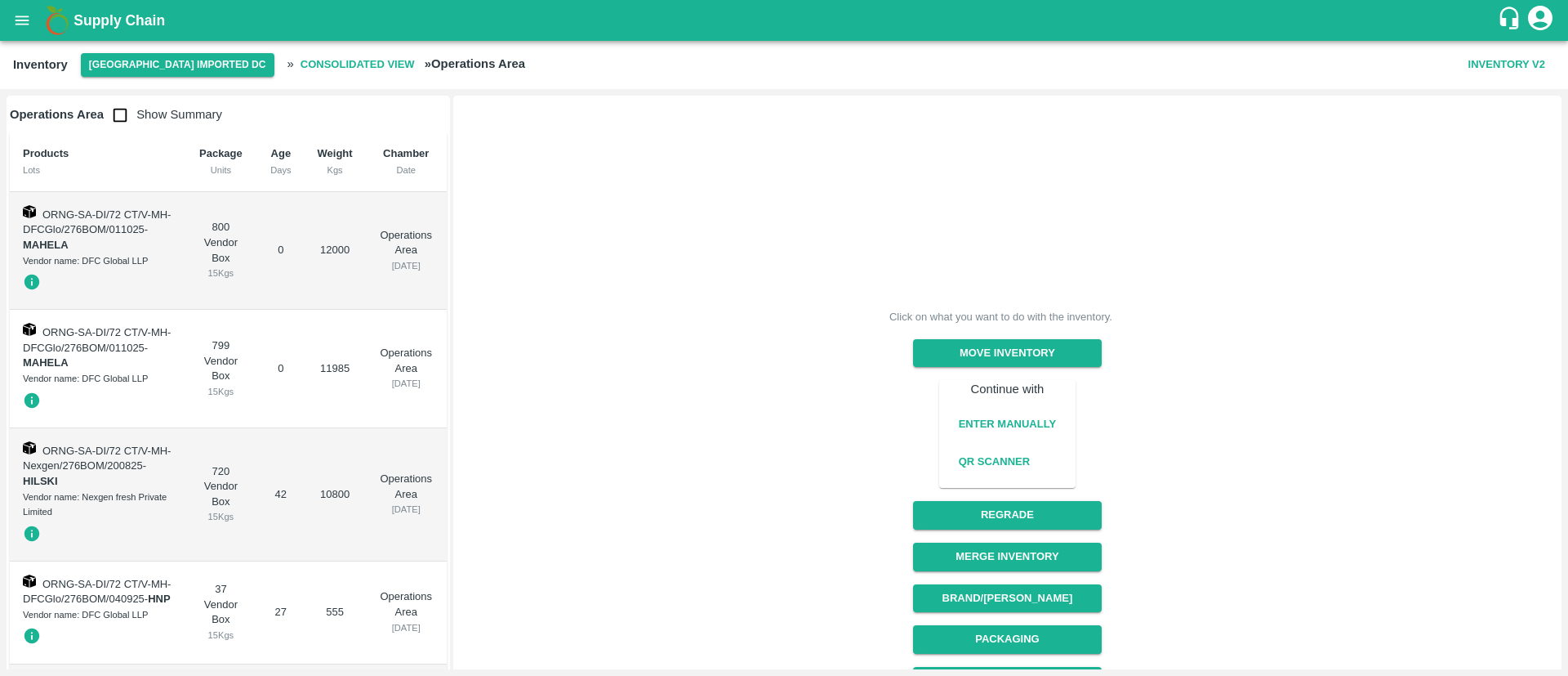
click at [300, 59] on b "Consolidated View" at bounding box center [358, 65] width 115 height 19
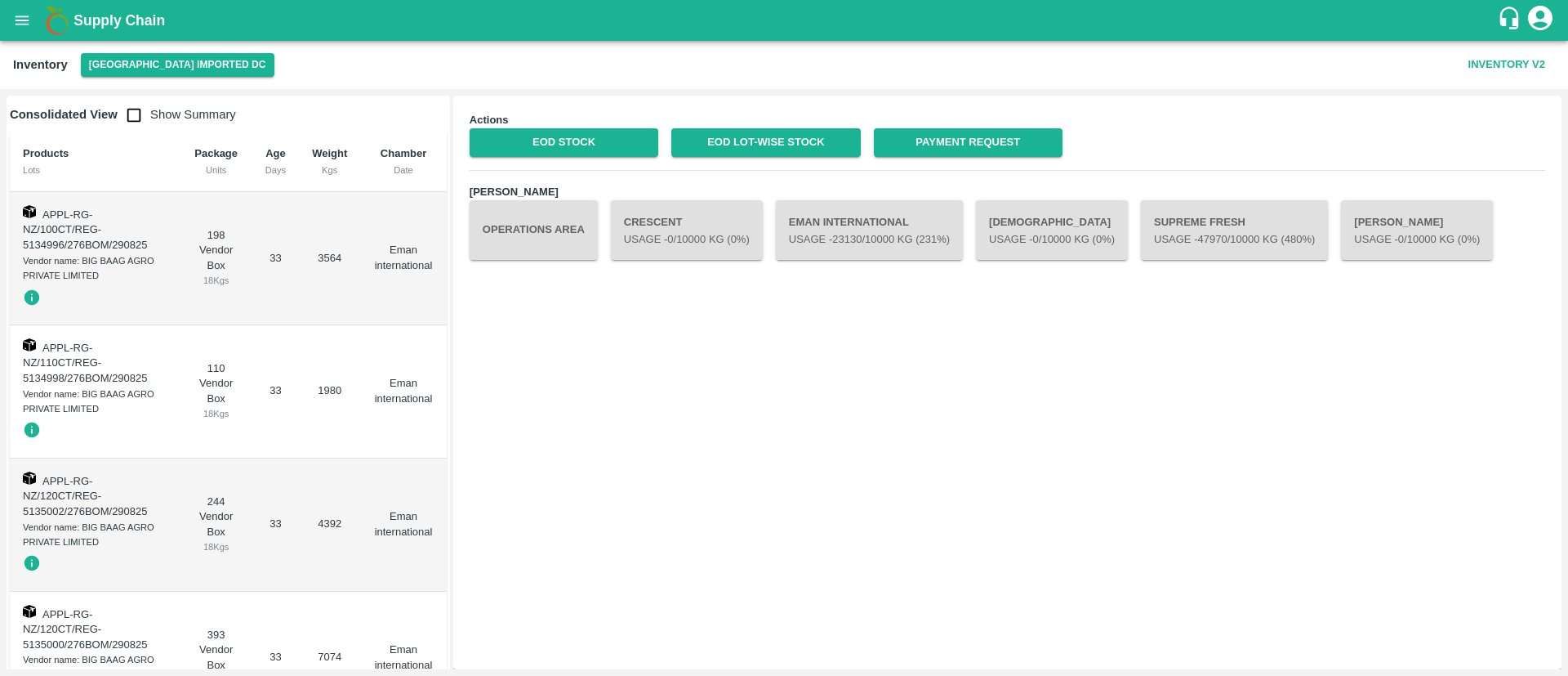
drag, startPoint x: 1443, startPoint y: 219, endPoint x: 1291, endPoint y: 338, distance: 193.0
click at [829, 467] on div "Actions EOD Stock EOD Lot-wise Stock Payment Request Chambers Operations Area C…" at bounding box center [1007, 382] width 1091 height 557
click at [1426, 234] on p "Usage - 0 /10000 Kg (0%)" at bounding box center [1417, 239] width 125 height 15
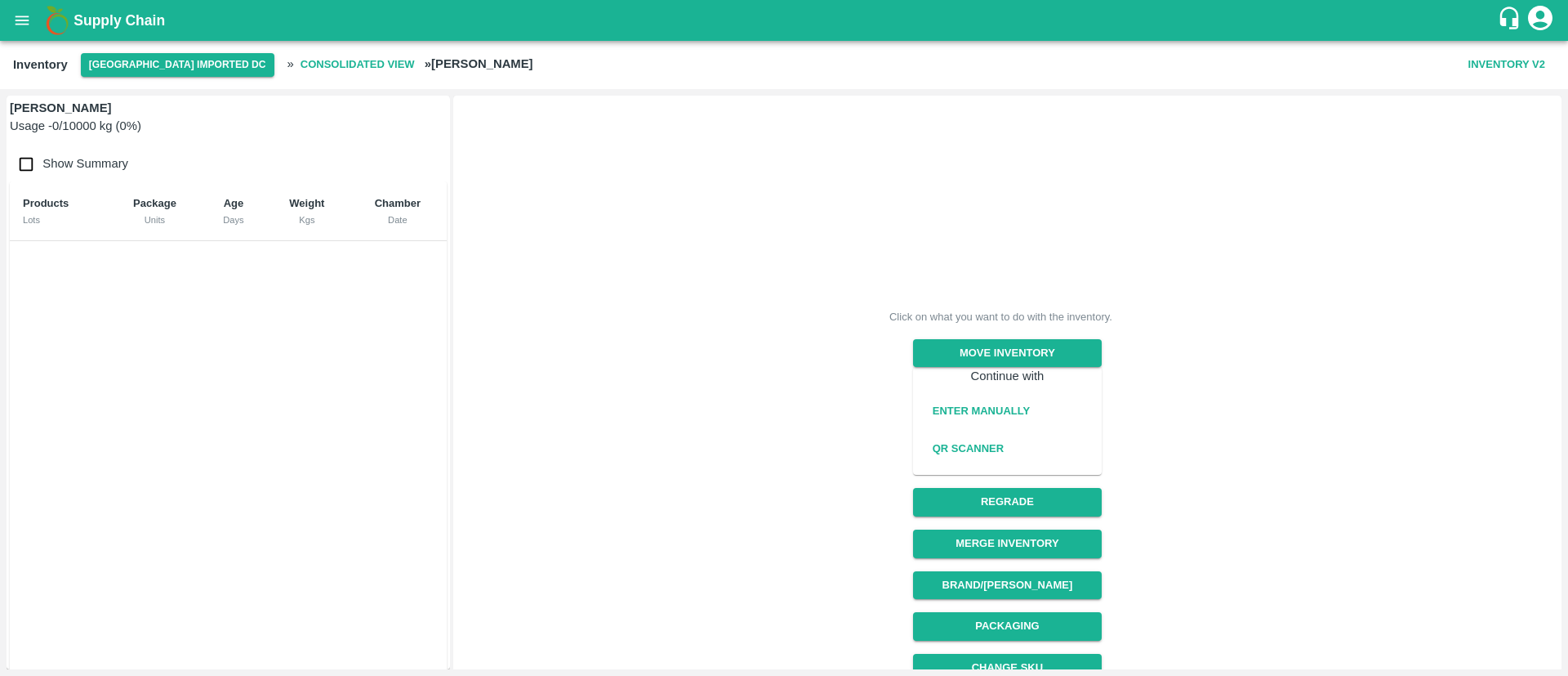
click at [1514, 63] on button "Inventory V2" at bounding box center [1506, 65] width 90 height 29
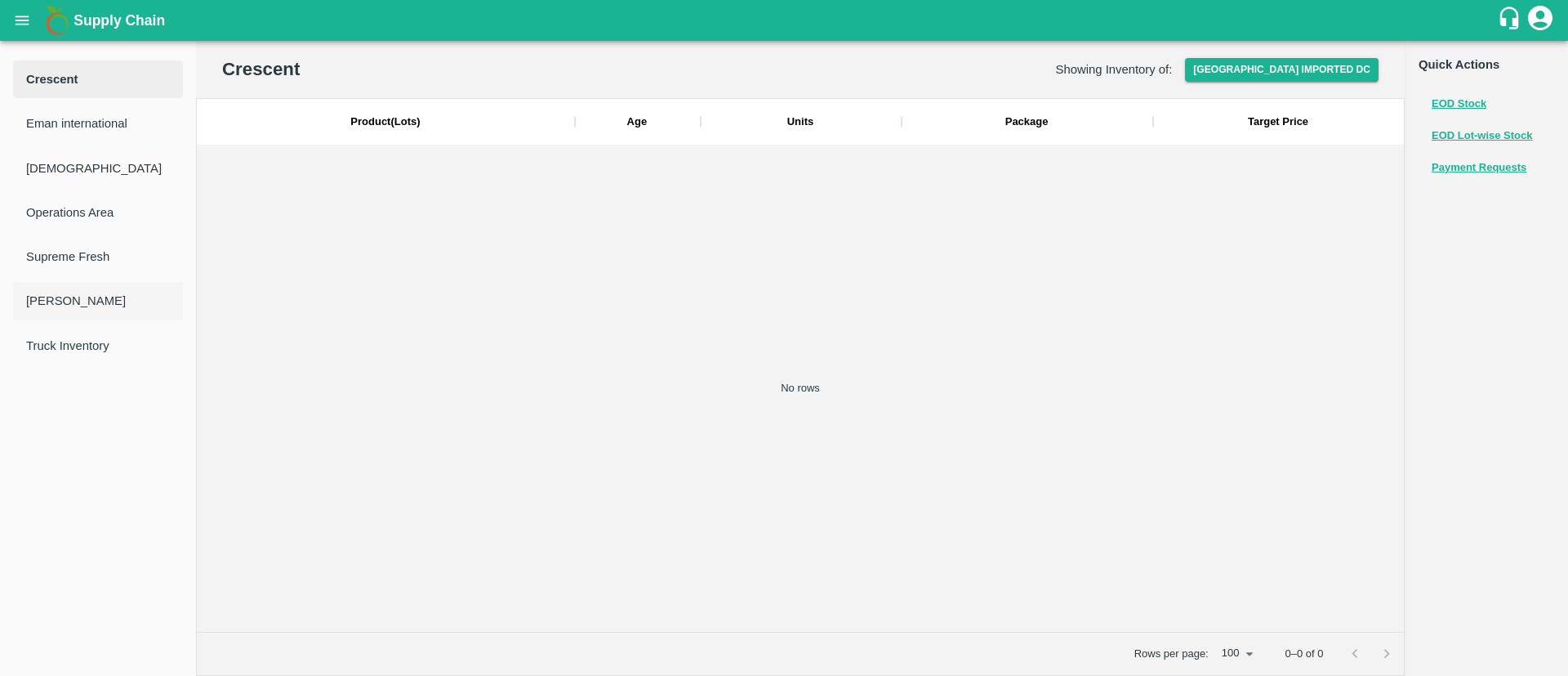
click at [67, 306] on span "[PERSON_NAME]" at bounding box center [98, 300] width 143 height 18
click at [59, 299] on span "[PERSON_NAME]" at bounding box center [98, 300] width 143 height 18
click at [108, 354] on li "Truck Inventory" at bounding box center [99, 345] width 170 height 38
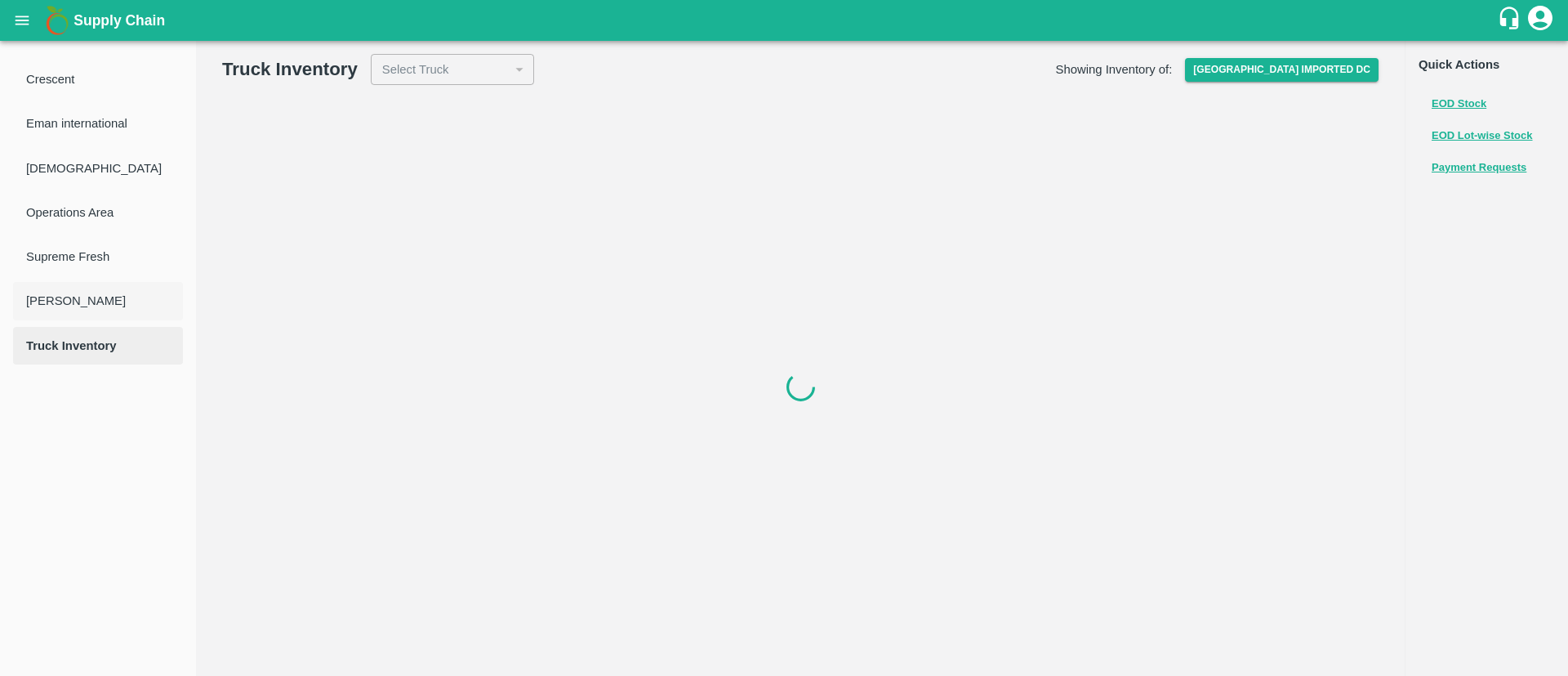
click at [78, 309] on span "[PERSON_NAME]" at bounding box center [98, 300] width 143 height 18
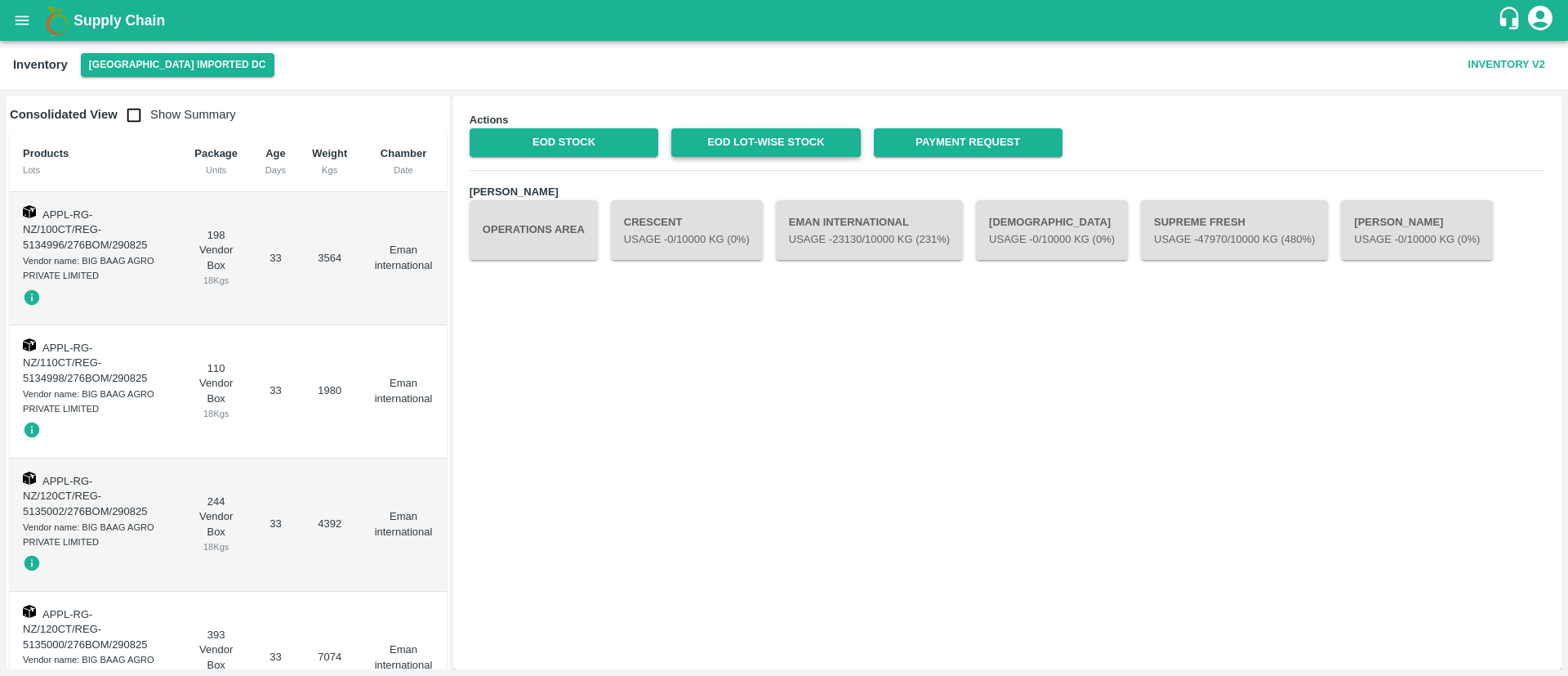
click at [805, 143] on link "EOD Lot-wise Stock" at bounding box center [765, 143] width 188 height 29
click at [595, 128] on link "EOD Stock" at bounding box center [564, 143] width 188 height 29
